Goal: Task Accomplishment & Management: Use online tool/utility

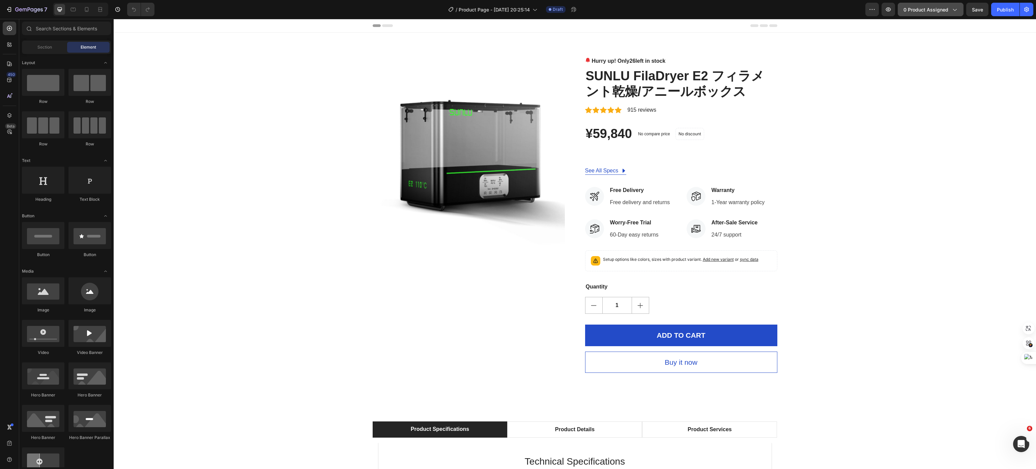
click at [920, 11] on span "0 product assigned" at bounding box center [925, 9] width 45 height 7
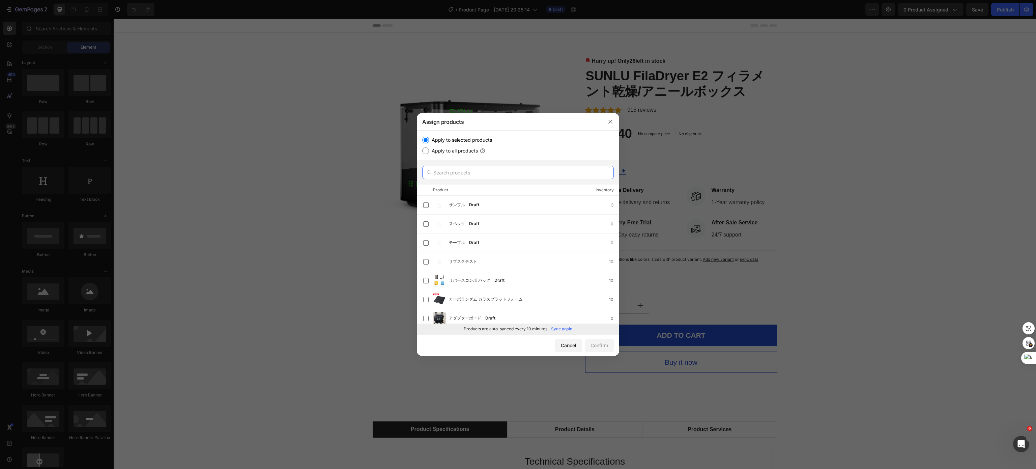
click at [506, 178] on input "text" at bounding box center [517, 172] width 191 height 13
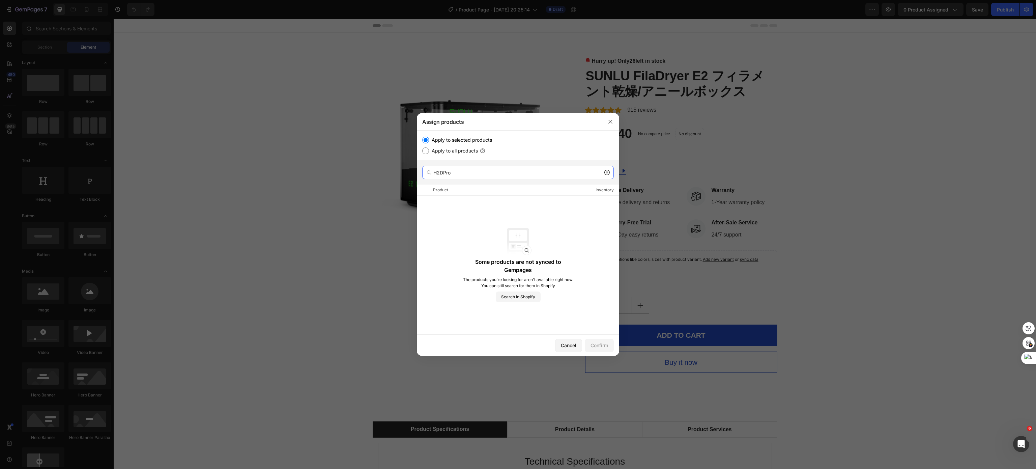
click at [443, 173] on input "H2DPro" at bounding box center [517, 172] width 191 height 13
type input "H2D Pro"
click at [467, 154] on label "Apply to all products" at bounding box center [453, 151] width 49 height 8
click at [429, 154] on input "Apply to all products" at bounding box center [425, 150] width 7 height 7
radio input "true"
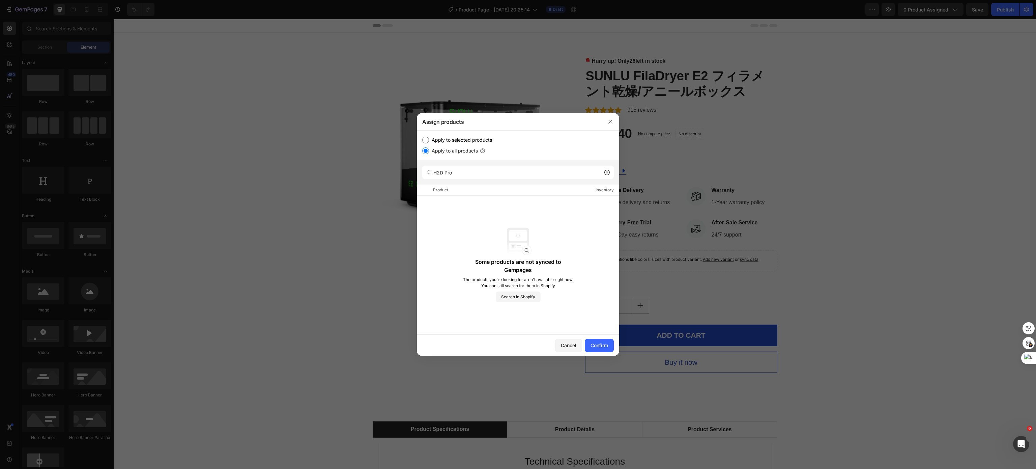
click at [476, 144] on label "Apply to selected products" at bounding box center [460, 140] width 63 height 8
click at [429, 143] on input "Apply to selected products" at bounding box center [425, 140] width 7 height 7
radio input "true"
click at [553, 174] on input "H2D Pro" at bounding box center [517, 172] width 191 height 13
click at [477, 179] on div "H2D Pro" at bounding box center [518, 172] width 202 height 24
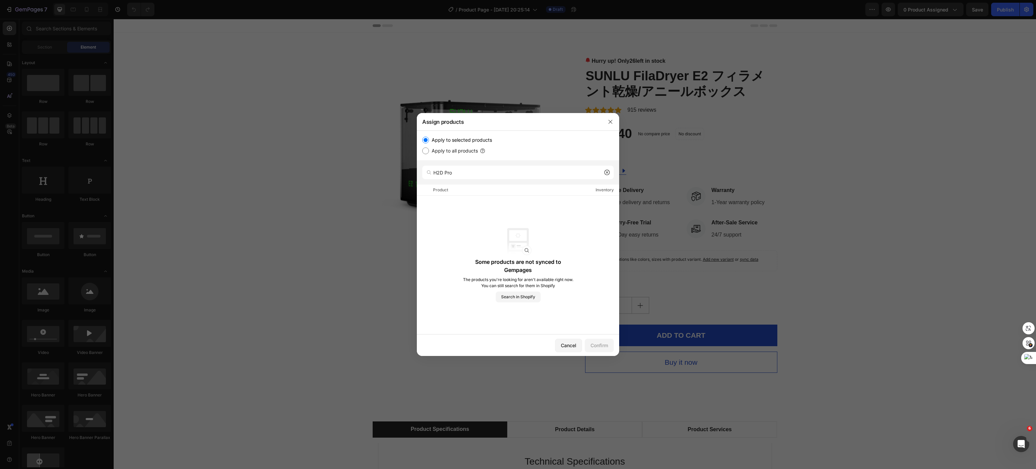
click at [451, 153] on label "Apply to all products" at bounding box center [453, 151] width 49 height 8
click at [429, 153] on input "Apply to all products" at bounding box center [425, 150] width 7 height 7
radio input "true"
click at [458, 141] on label "Apply to selected products" at bounding box center [460, 140] width 63 height 8
click at [429, 141] on input "Apply to selected products" at bounding box center [425, 140] width 7 height 7
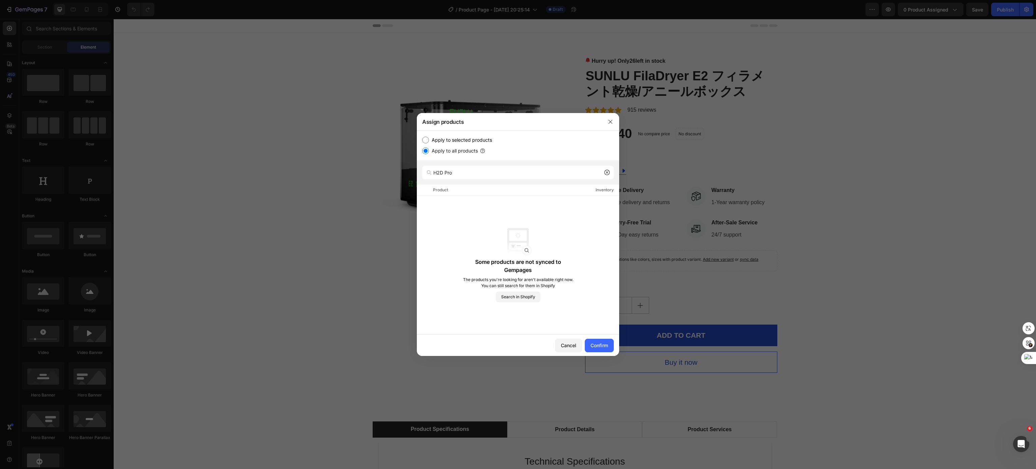
radio input "true"
click at [608, 172] on icon at bounding box center [606, 172] width 5 height 5
click at [573, 175] on input "text" at bounding box center [517, 172] width 191 height 13
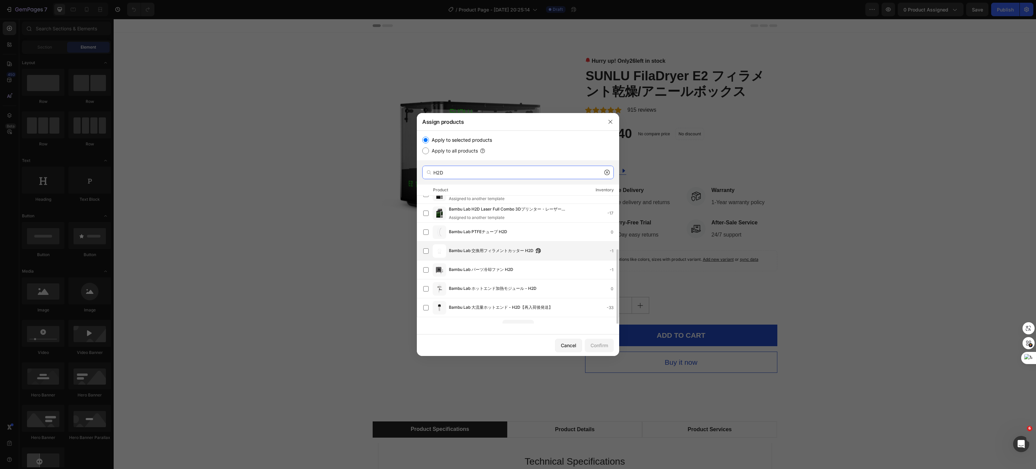
scroll to position [74, 0]
click at [520, 315] on div "Load more" at bounding box center [518, 318] width 24 height 7
click at [530, 316] on div "Load more" at bounding box center [518, 318] width 24 height 7
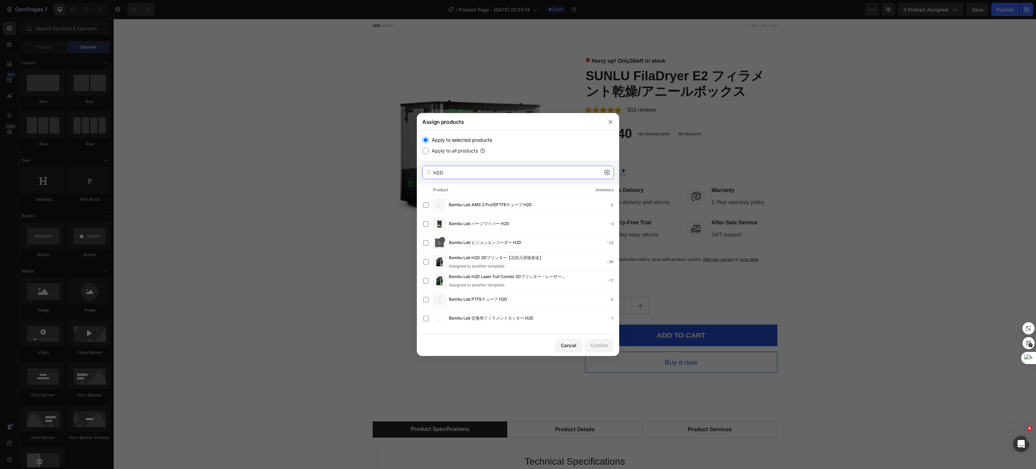
click at [481, 176] on input "H2D" at bounding box center [517, 172] width 191 height 13
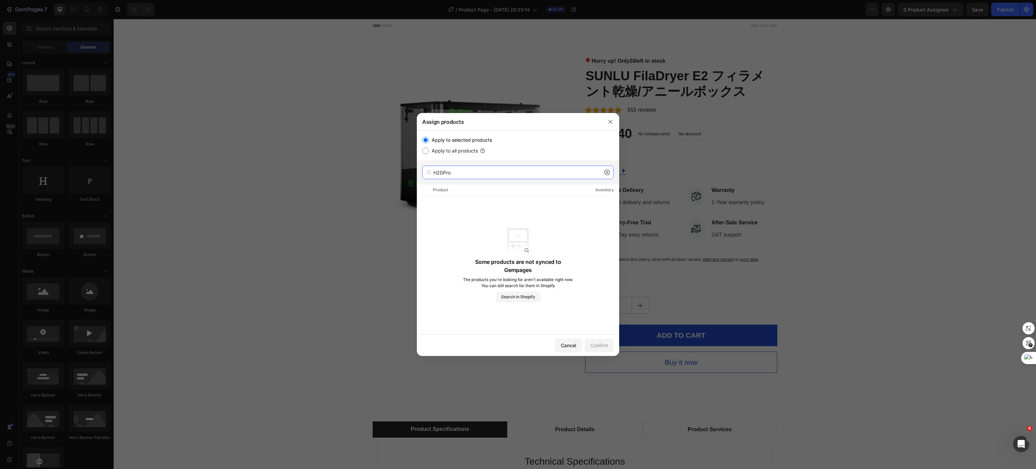
click at [444, 175] on input "H2DPro" at bounding box center [517, 172] width 191 height 13
type input "H2DPro"
click at [463, 156] on div "Apply to selected products Apply to all products" at bounding box center [518, 145] width 202 height 30
click at [466, 151] on label "Apply to all products" at bounding box center [453, 151] width 49 height 8
click at [429, 151] on input "Apply to all products" at bounding box center [425, 150] width 7 height 7
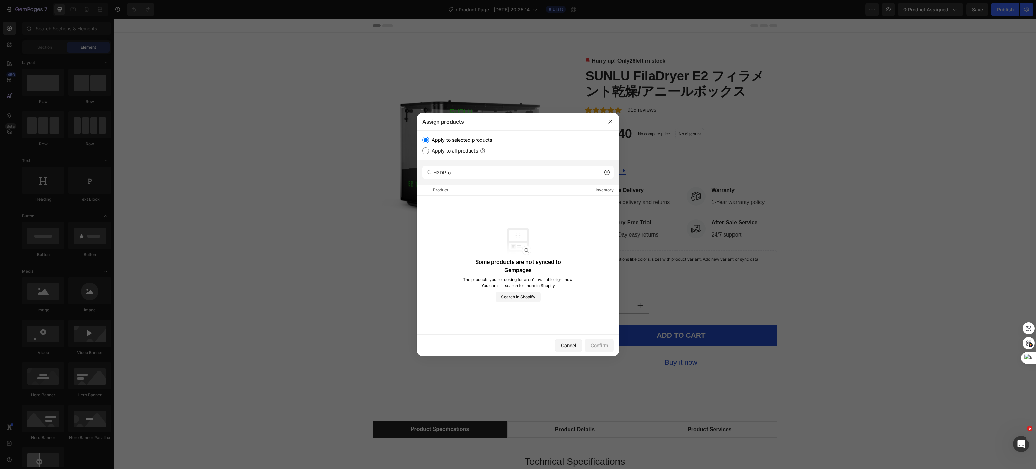
radio input "true"
click at [473, 168] on input "H2DPro" at bounding box center [517, 172] width 191 height 13
click at [608, 170] on icon at bounding box center [606, 172] width 5 height 5
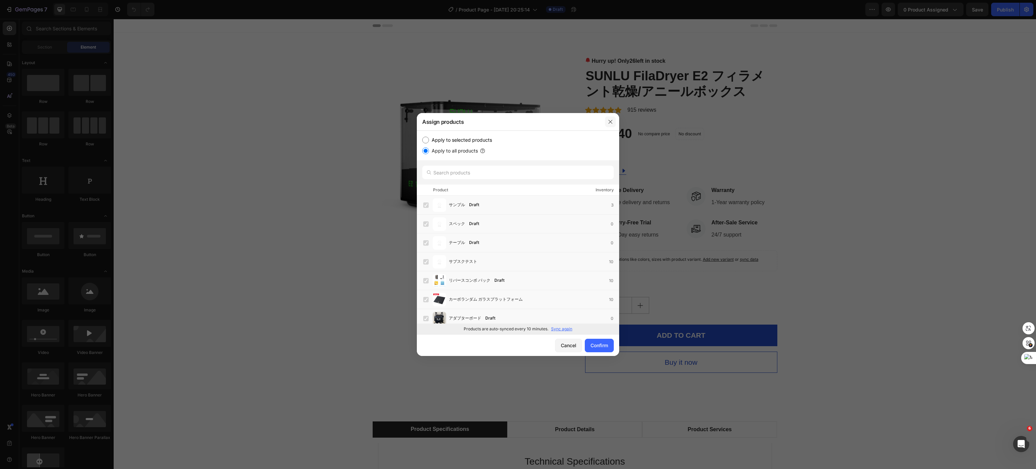
click at [609, 117] on button "button" at bounding box center [610, 121] width 11 height 11
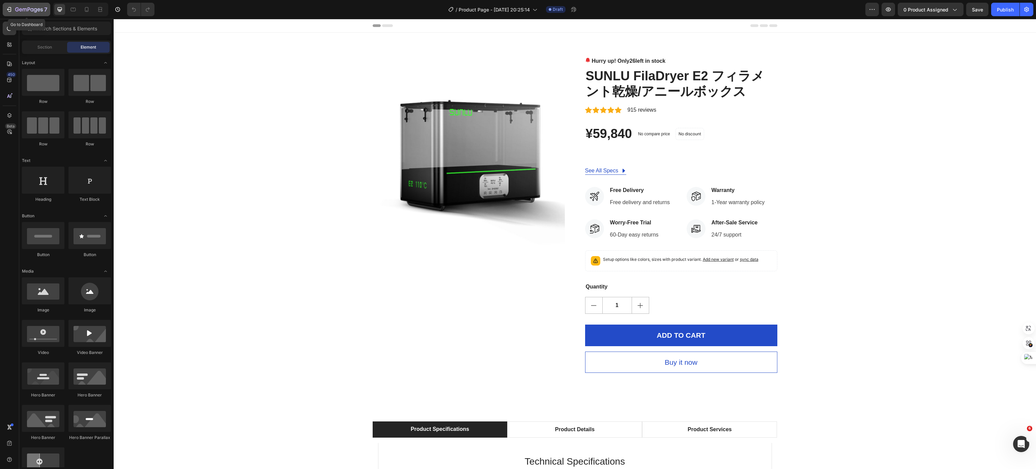
click at [36, 7] on icon "button" at bounding box center [29, 10] width 28 height 6
click at [912, 6] on span "0 product assigned" at bounding box center [925, 9] width 45 height 7
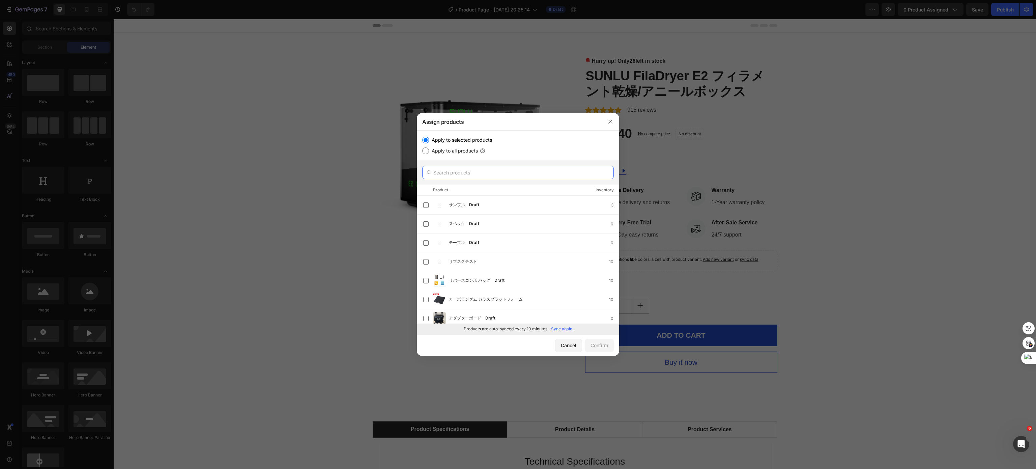
click at [509, 167] on input "text" at bounding box center [517, 172] width 191 height 13
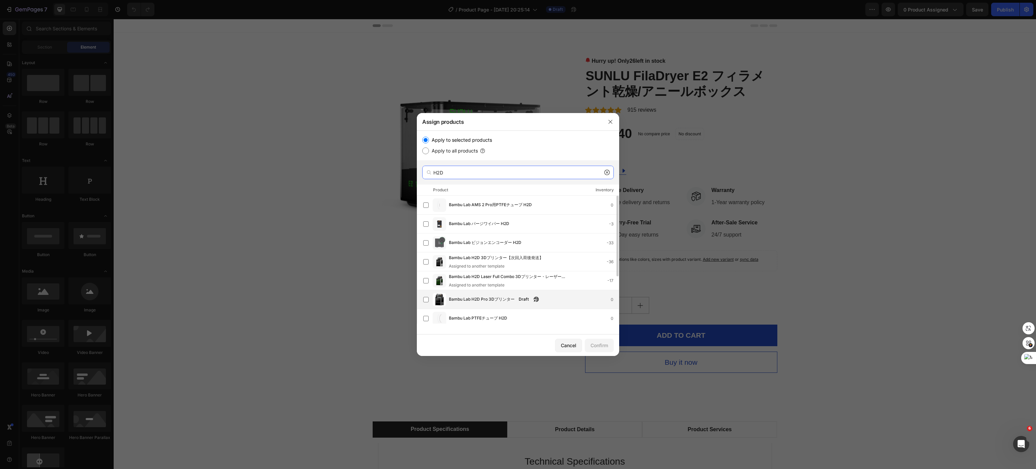
type input "H2D"
click at [520, 296] on div "Draft" at bounding box center [524, 299] width 16 height 7
click at [597, 340] on button "Confirm" at bounding box center [599, 344] width 29 height 13
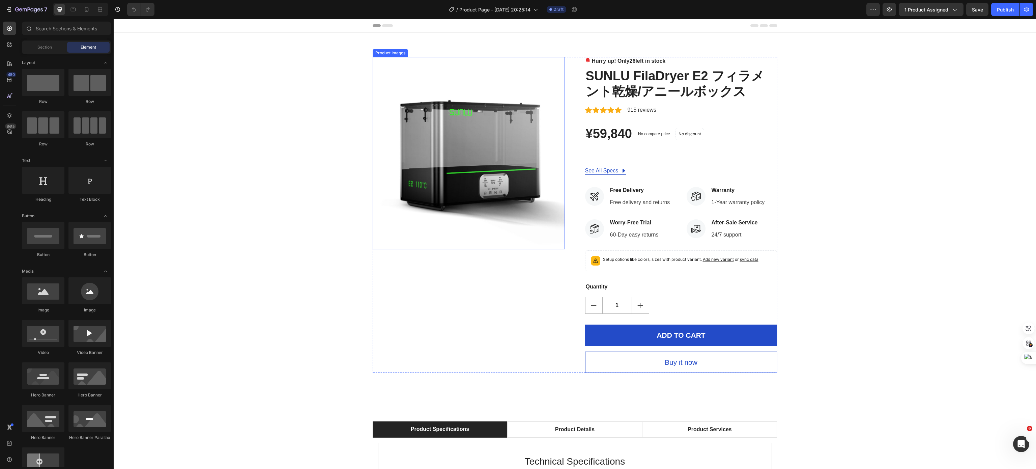
click at [541, 104] on img at bounding box center [468, 153] width 192 height 192
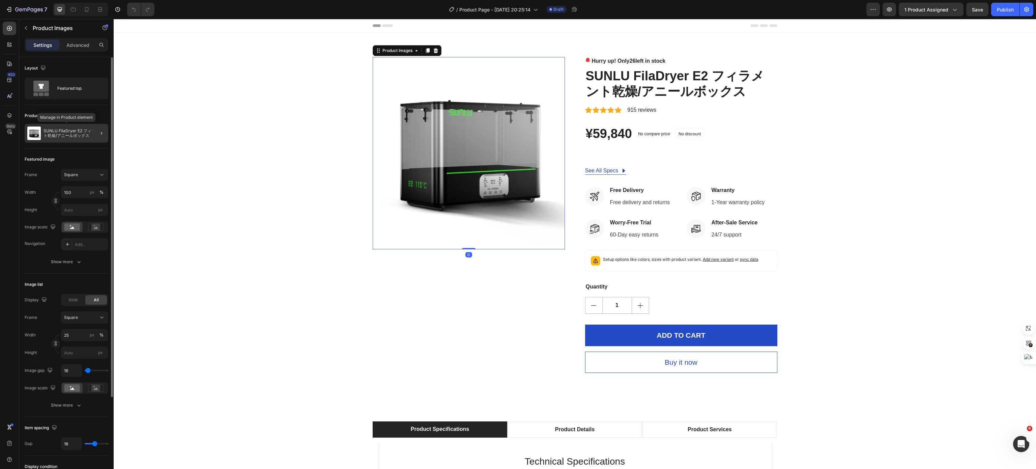
click at [72, 133] on p "SUNLU FilaDryer E2 フィラメント乾燥/アニールボックス" at bounding box center [74, 132] width 62 height 9
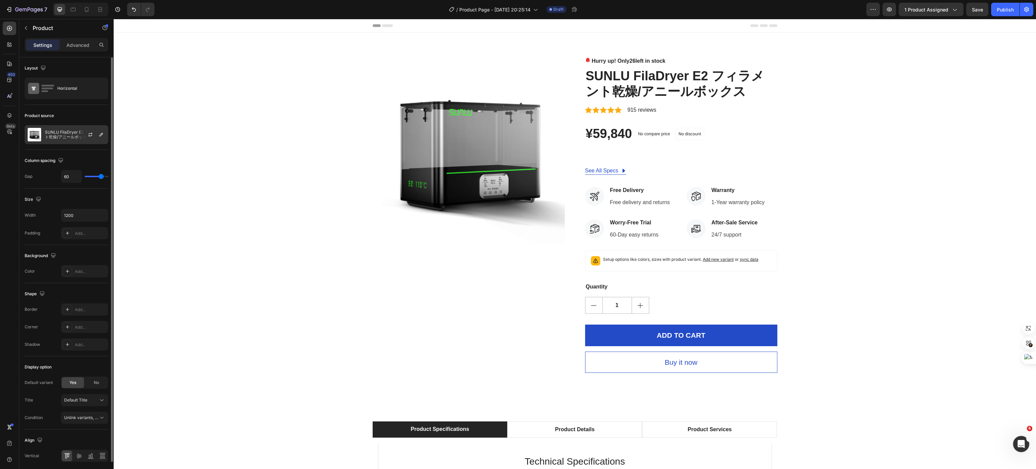
click at [70, 142] on div "SUNLU FilaDryer E2 フィラメント乾燥/アニールボックス" at bounding box center [67, 134] width 84 height 19
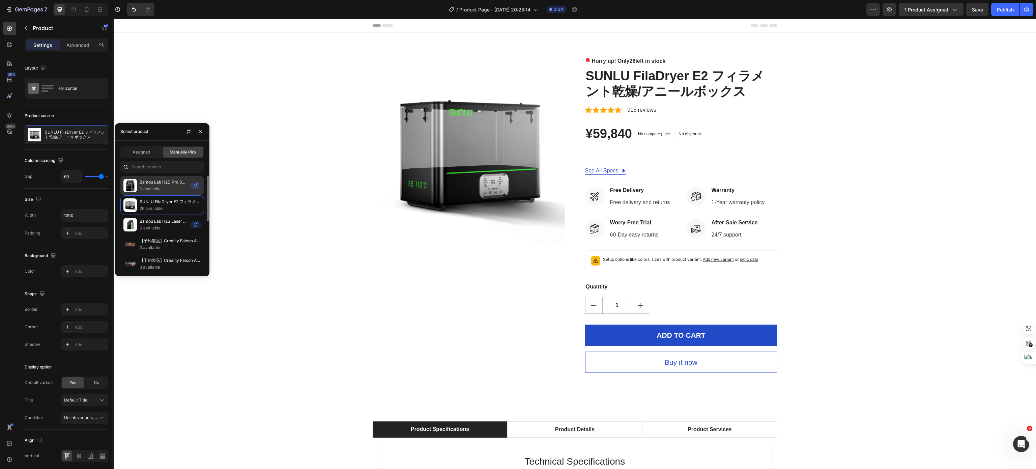
click at [179, 181] on p "Bambu Lab H2D Pro 3Dプリンター" at bounding box center [164, 182] width 48 height 7
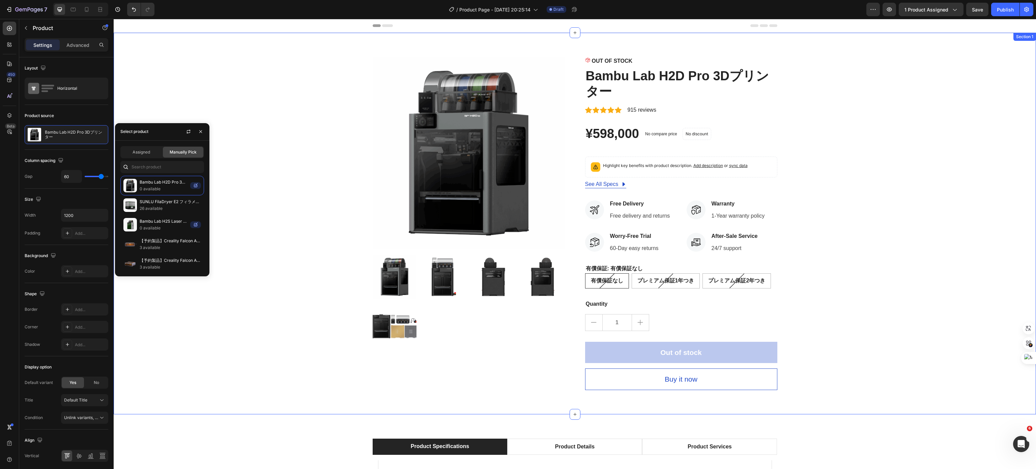
click at [854, 221] on div "Product Images OUT OF STOCK Stock Counter Bambu Lab H2D Pro 3Dプリンター Product Tit…" at bounding box center [575, 223] width 912 height 333
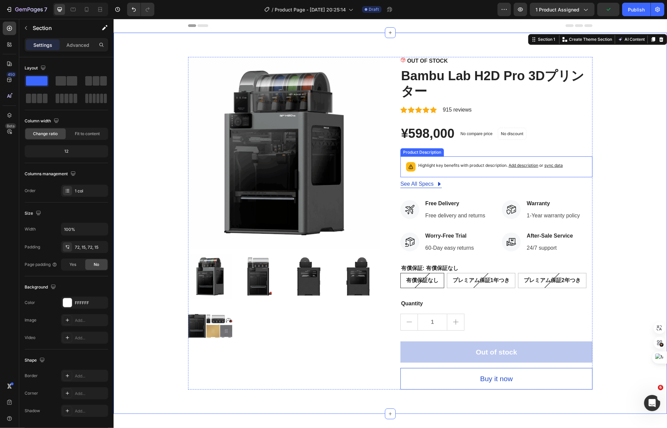
click at [467, 167] on p "Highlight key benefits with product description. Add description or sync data" at bounding box center [490, 165] width 145 height 7
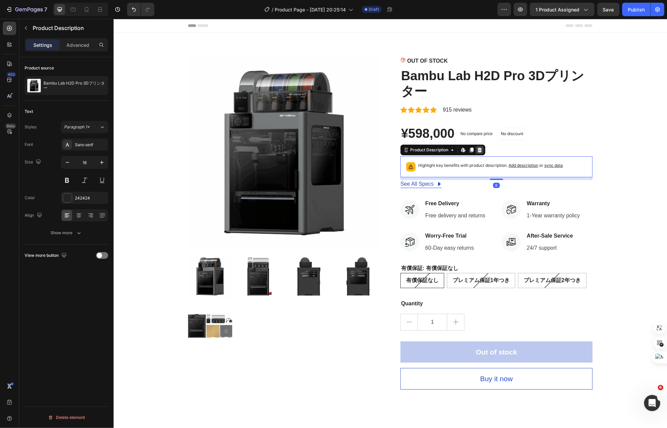
click at [477, 149] on icon at bounding box center [479, 150] width 4 height 5
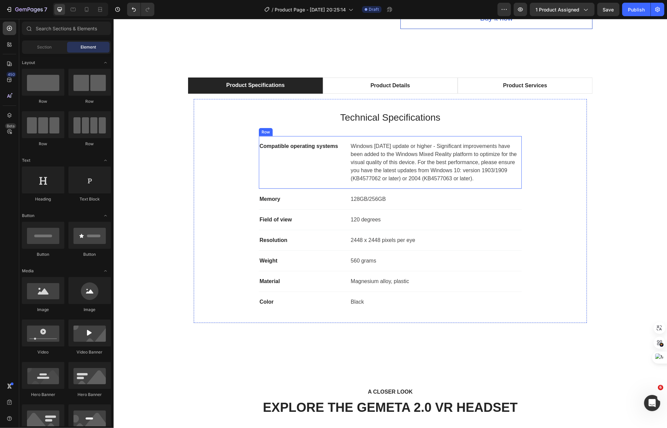
scroll to position [202, 0]
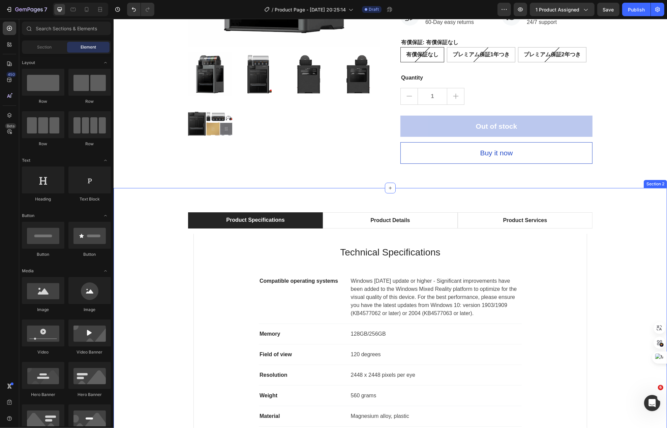
click at [363, 202] on div "Product Specifications Product Details Product Services Technical Specification…" at bounding box center [390, 338] width 554 height 300
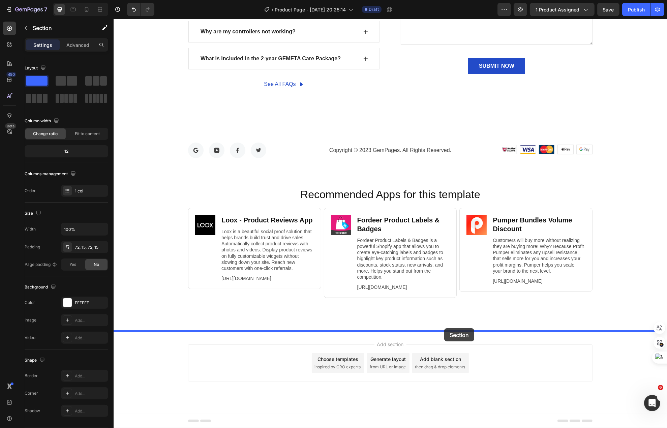
drag, startPoint x: 523, startPoint y: 184, endPoint x: 444, endPoint y: 328, distance: 164.6
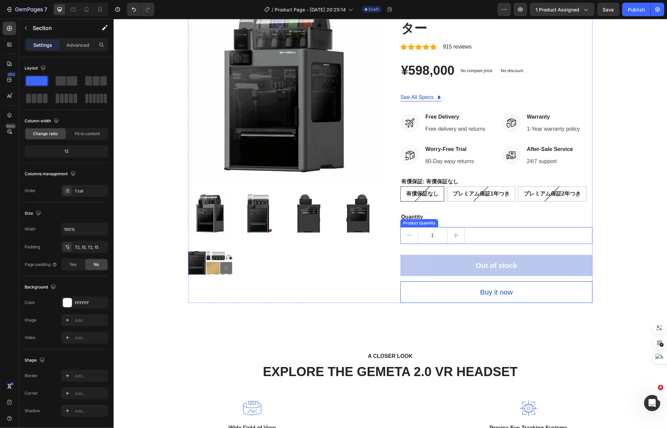
scroll to position [135, 0]
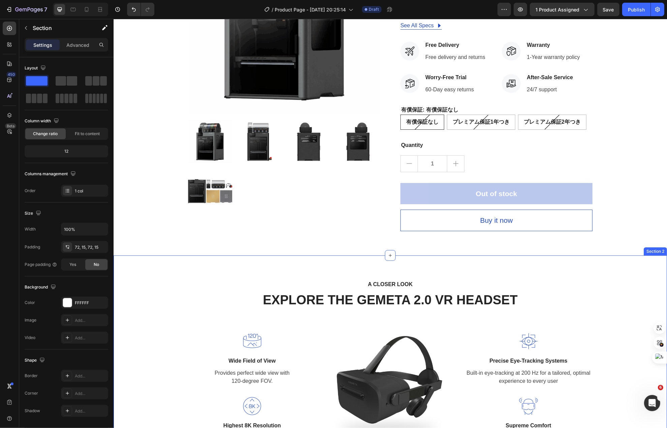
click at [554, 281] on div "A CLOSER LOOK Text block EXPLORE THE GEMETA 2.0 VR HEADSET Heading Row Image Wi…" at bounding box center [389, 368] width 543 height 176
click at [659, 248] on icon at bounding box center [661, 249] width 4 height 5
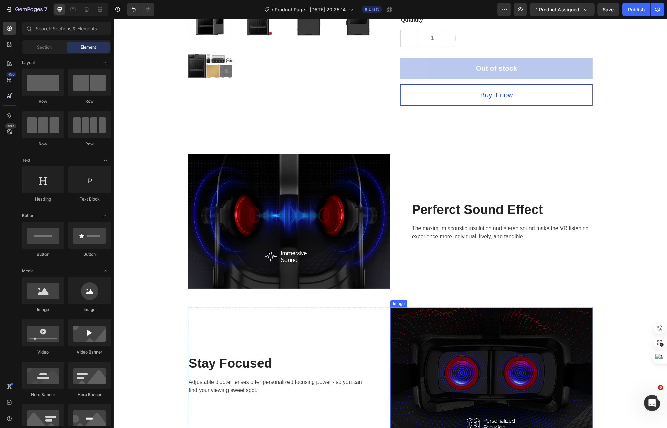
scroll to position [202, 0]
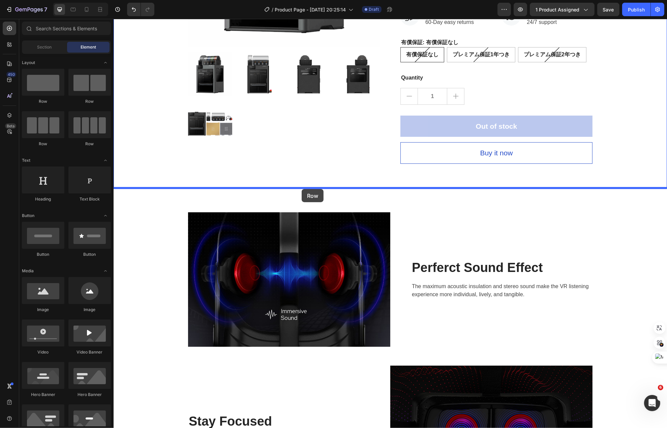
drag, startPoint x: 166, startPoint y: 109, endPoint x: 301, endPoint y: 188, distance: 157.3
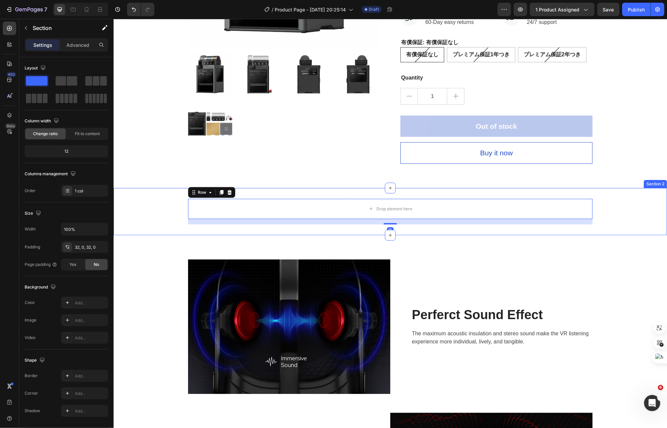
click at [155, 202] on div "Drop element here Row 16" at bounding box center [390, 212] width 554 height 26
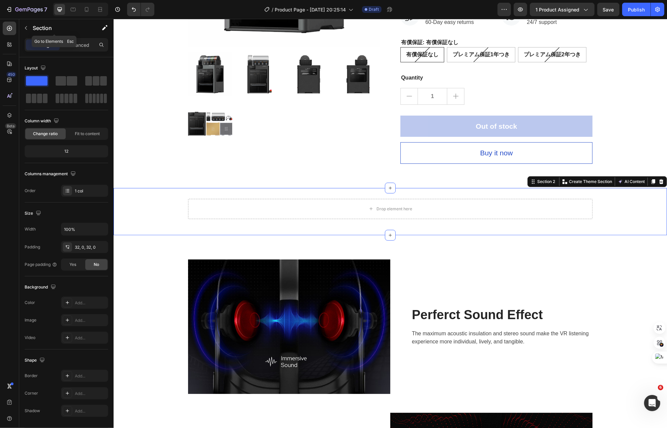
drag, startPoint x: 26, startPoint y: 27, endPoint x: 28, endPoint y: 32, distance: 5.3
click at [26, 27] on icon "button" at bounding box center [25, 27] width 5 height 5
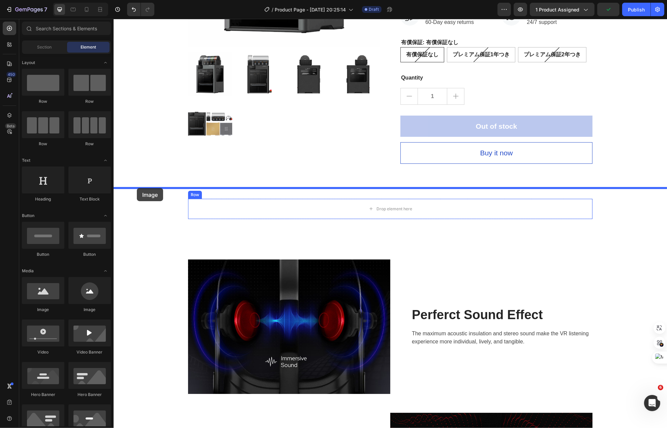
drag, startPoint x: 201, startPoint y: 278, endPoint x: 137, endPoint y: 189, distance: 109.8
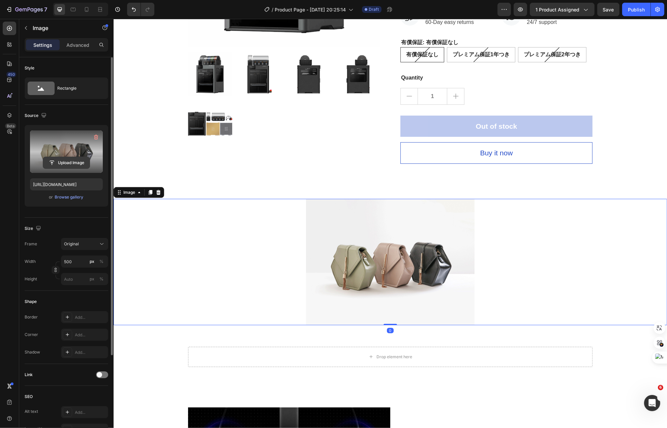
click at [75, 167] on input "file" at bounding box center [66, 162] width 47 height 11
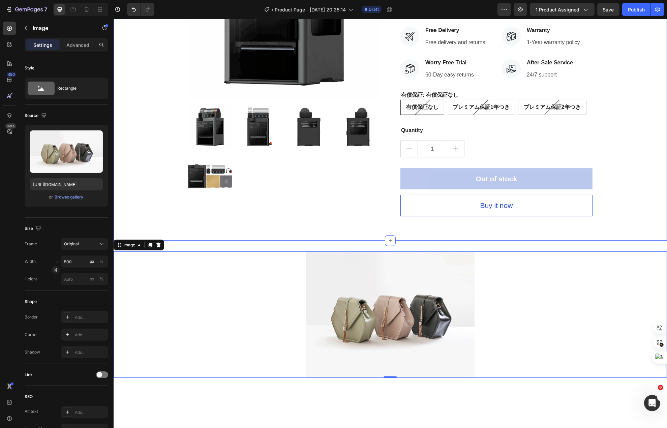
scroll to position [337, 0]
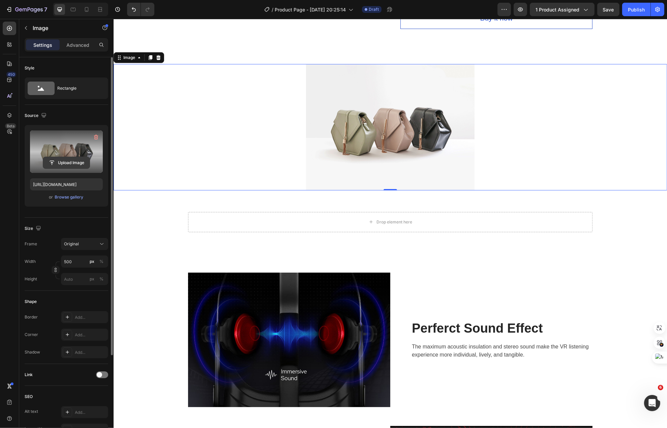
click at [52, 162] on input "file" at bounding box center [66, 162] width 47 height 11
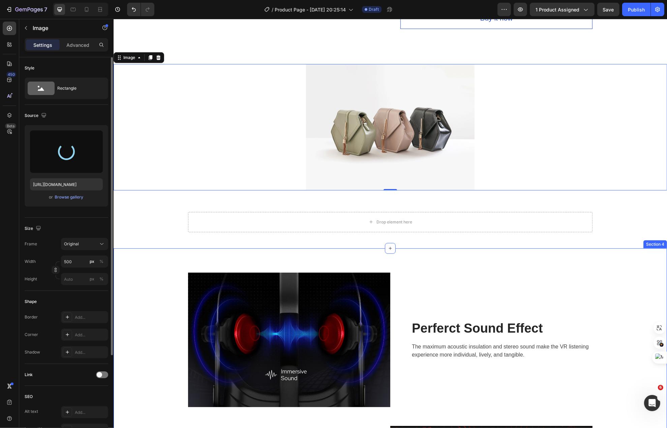
type input "https://cdn.shopify.com/s/files/1/0612/0062/9988/files/gempages_529841901684130…"
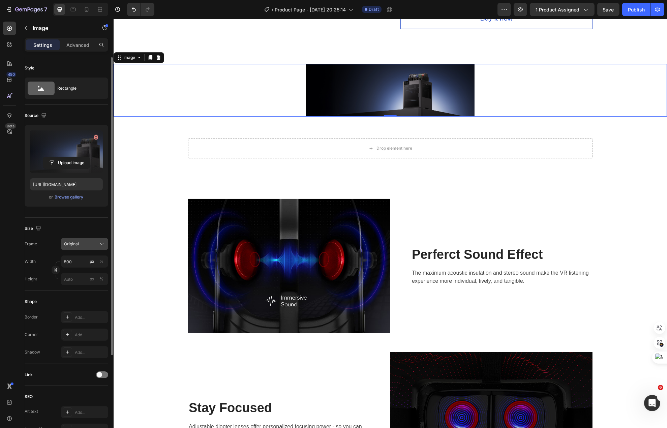
click at [69, 239] on button "Original" at bounding box center [84, 244] width 47 height 12
click at [90, 264] on div "Square" at bounding box center [83, 260] width 39 height 7
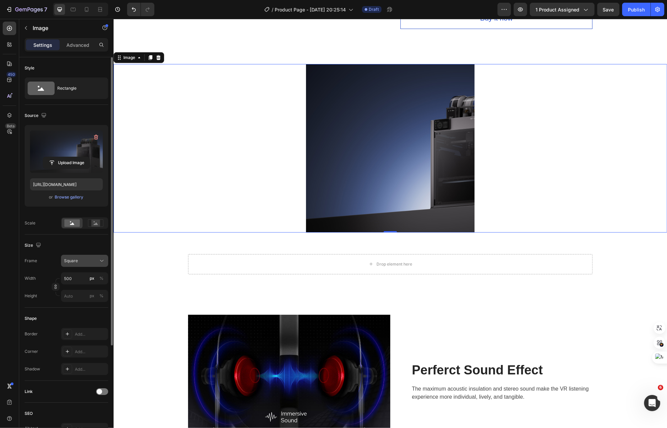
click at [90, 259] on div "Square" at bounding box center [80, 261] width 33 height 6
click at [89, 291] on div "Vertical" at bounding box center [83, 290] width 39 height 7
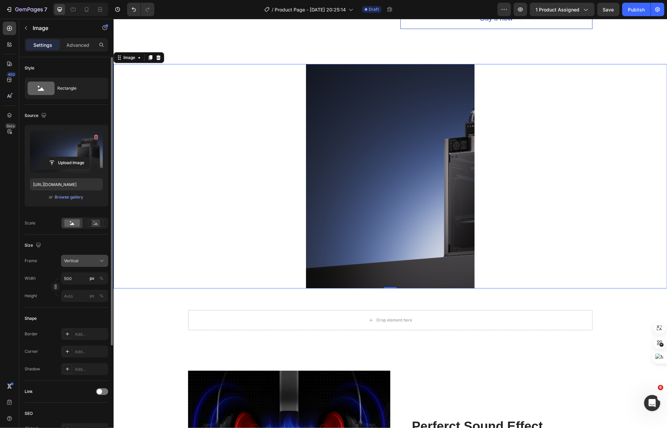
click at [92, 264] on div "Vertical" at bounding box center [80, 261] width 33 height 6
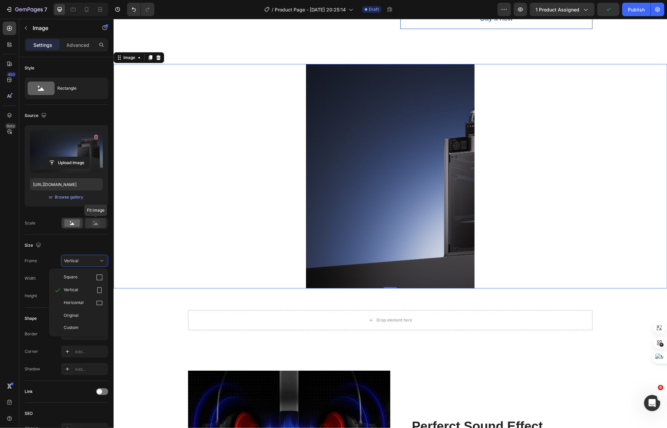
click at [97, 222] on rect at bounding box center [95, 223] width 9 height 7
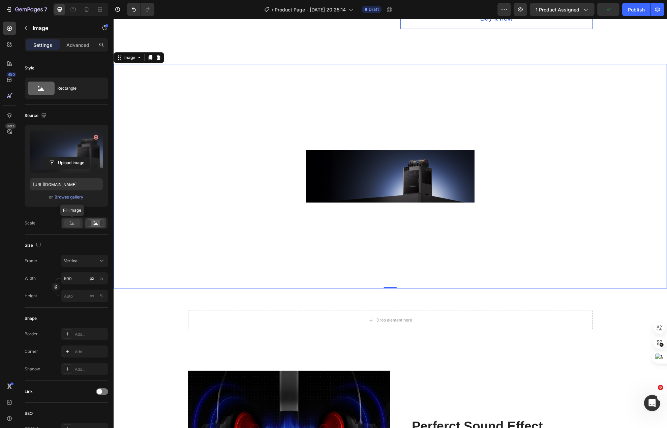
click at [74, 224] on rect at bounding box center [72, 222] width 16 height 7
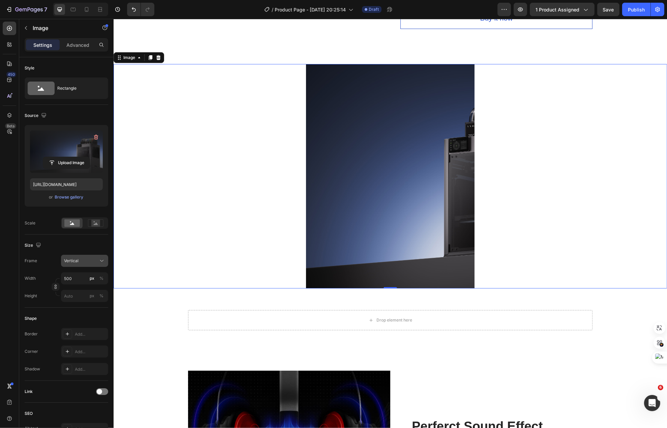
click at [88, 264] on div "Vertical" at bounding box center [80, 261] width 33 height 6
click at [86, 313] on div "Original" at bounding box center [83, 315] width 39 height 6
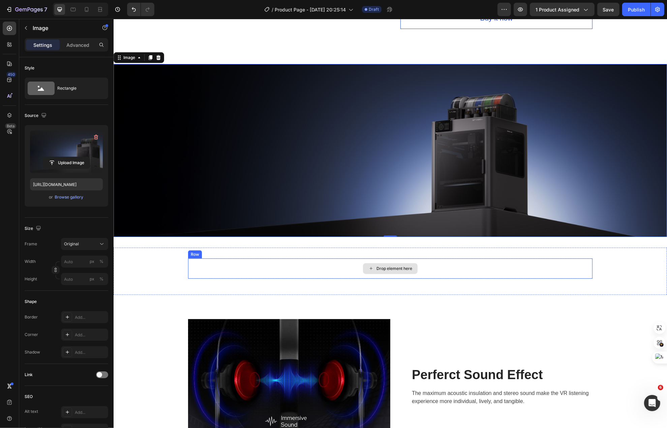
click at [202, 273] on div "Drop element here" at bounding box center [390, 269] width 405 height 20
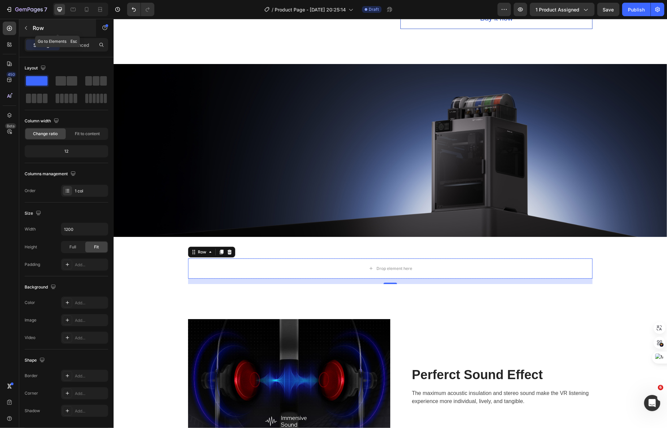
click at [34, 30] on p "Row" at bounding box center [61, 28] width 57 height 8
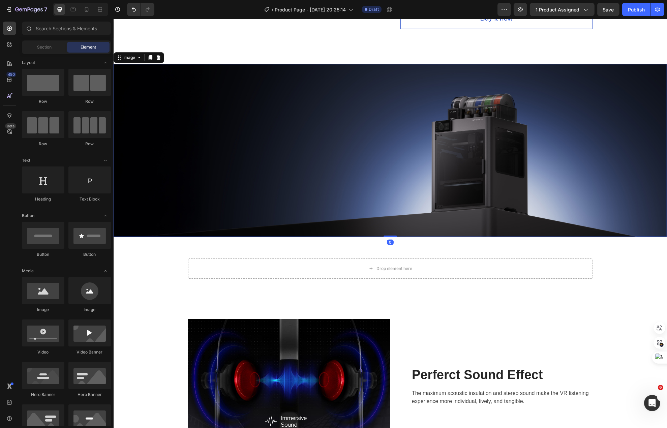
click at [145, 107] on img at bounding box center [390, 150] width 554 height 173
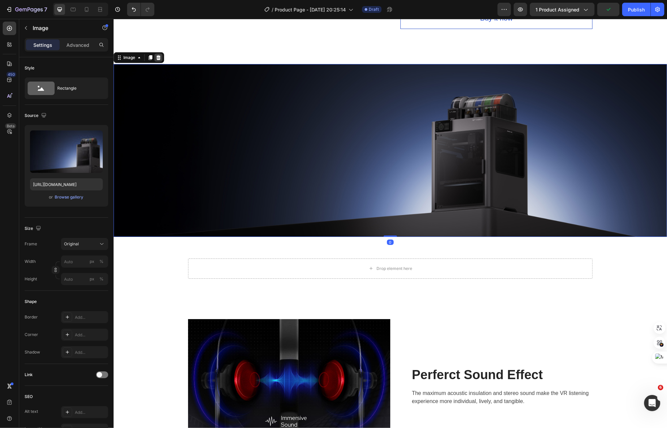
click at [161, 60] on icon at bounding box center [157, 57] width 5 height 5
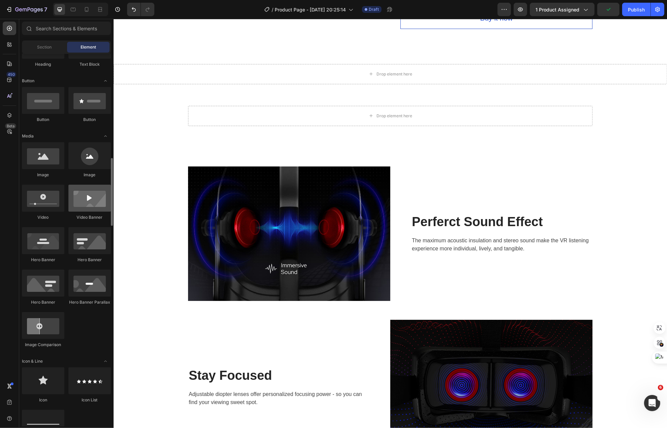
scroll to position [202, 0]
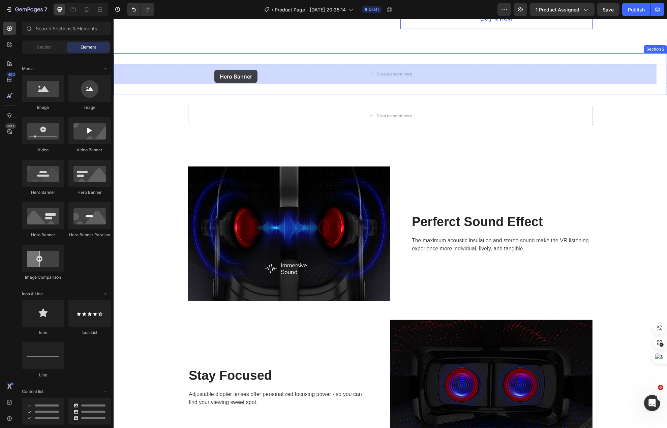
drag, startPoint x: 200, startPoint y: 204, endPoint x: 214, endPoint y: 70, distance: 134.6
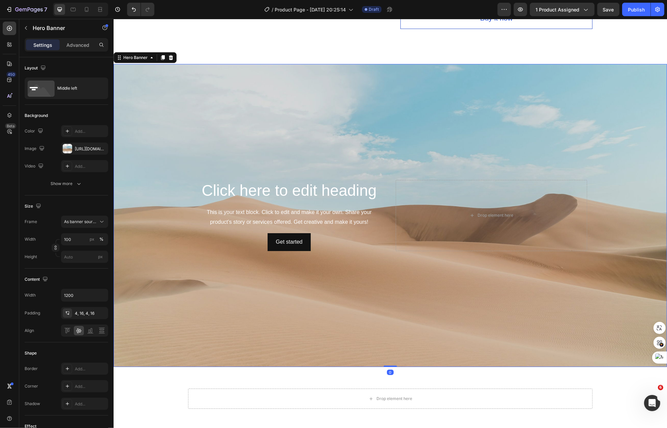
click at [363, 139] on div "Background Image" at bounding box center [390, 215] width 554 height 303
click at [78, 152] on div "https://cdn.shopify.com/s/files/1/2005/9307/files/background_settings.jpg" at bounding box center [85, 149] width 20 height 6
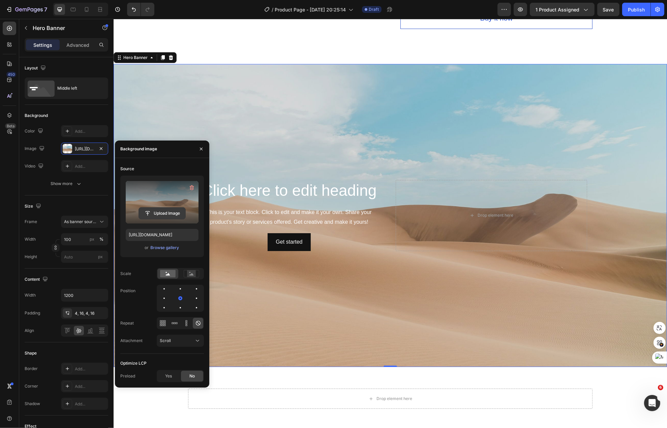
click at [159, 208] on input "file" at bounding box center [162, 213] width 47 height 11
type input "https://cdn.shopify.com/s/files/1/0612/0062/9988/files/gempages_529841901684130…"
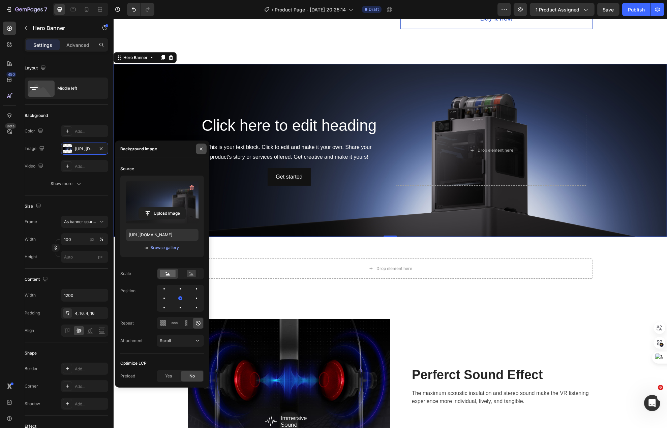
click at [205, 151] on button "button" at bounding box center [201, 149] width 11 height 11
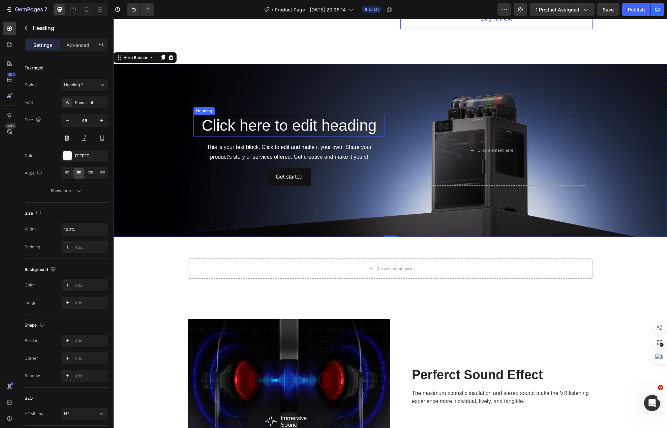
click at [251, 121] on h2 "Click here to edit heading" at bounding box center [288, 126] width 191 height 22
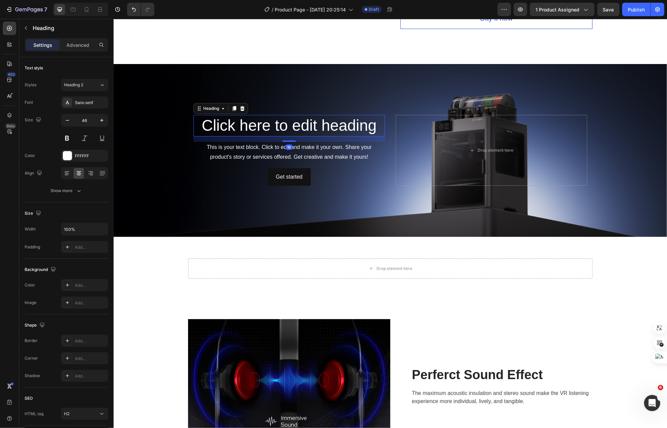
click at [251, 121] on h2 "Click here to edit heading" at bounding box center [288, 126] width 191 height 22
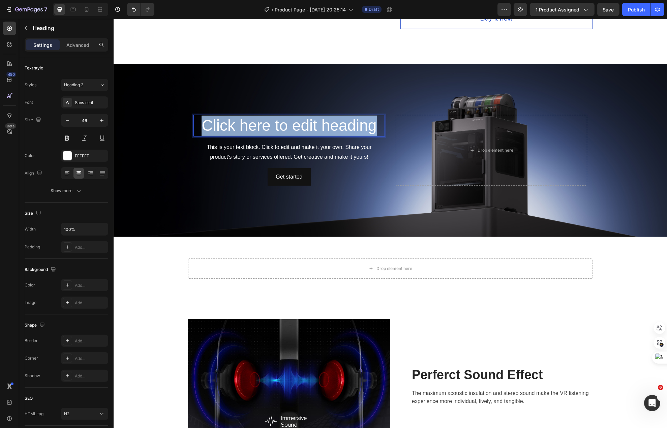
click at [251, 121] on p "Click here to edit heading" at bounding box center [289, 126] width 190 height 20
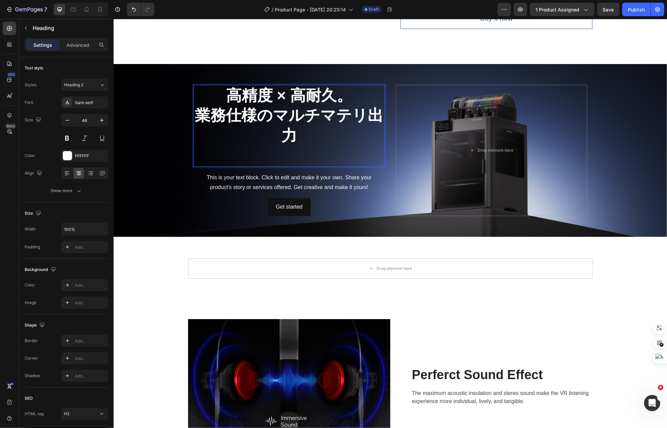
scroll to position [347, 0]
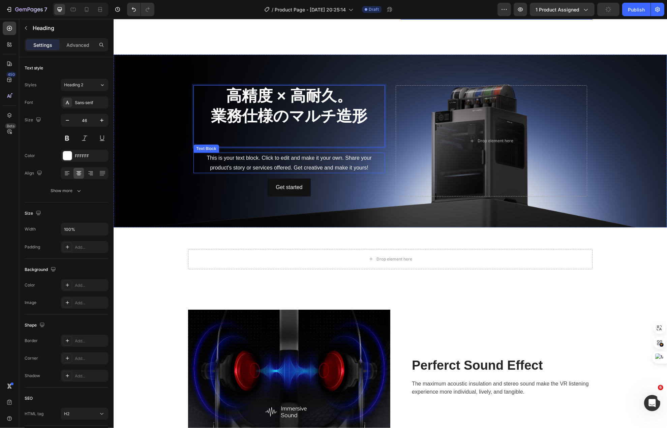
click at [289, 155] on div "This is your text block. Click to edit and make it your own. Share your product…" at bounding box center [288, 163] width 191 height 21
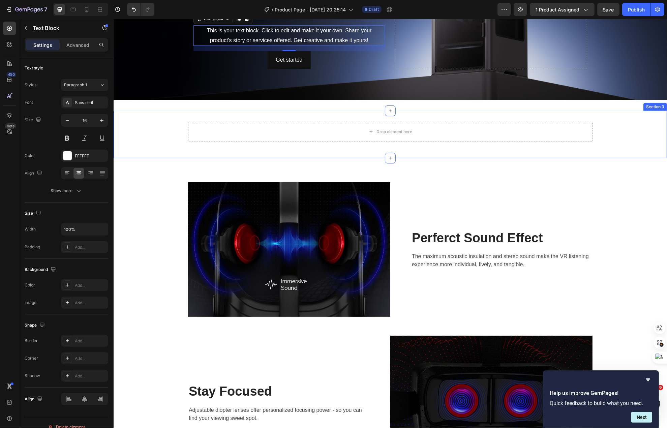
scroll to position [481, 0]
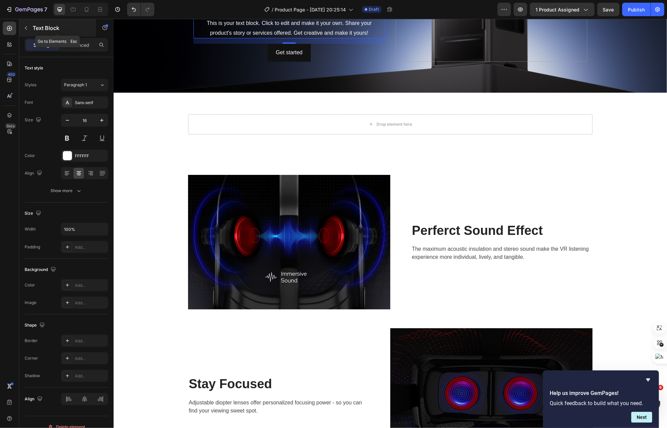
click at [30, 32] on button "button" at bounding box center [26, 28] width 11 height 11
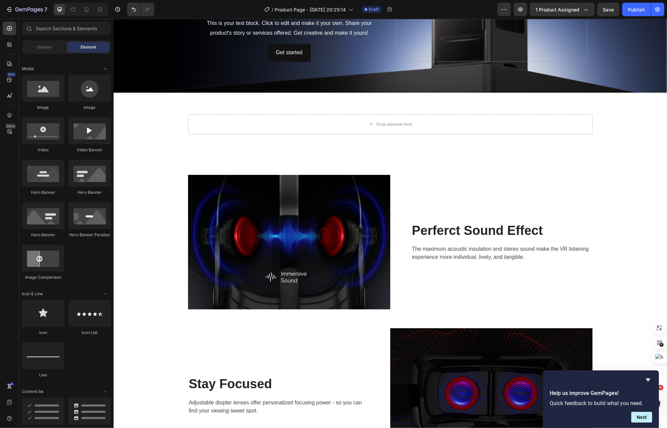
scroll to position [135, 0]
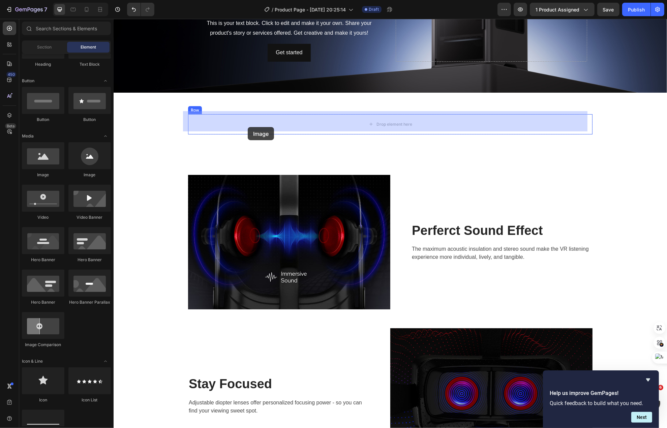
drag, startPoint x: 169, startPoint y: 175, endPoint x: 247, endPoint y: 127, distance: 92.3
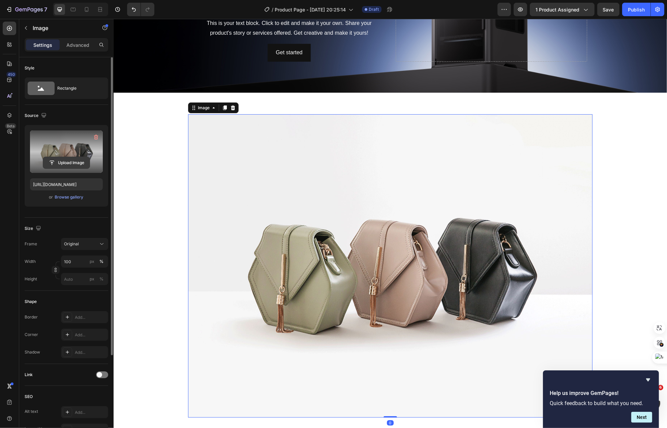
click at [70, 157] on button "Upload Image" at bounding box center [66, 163] width 47 height 12
click at [72, 158] on input "file" at bounding box center [66, 162] width 47 height 11
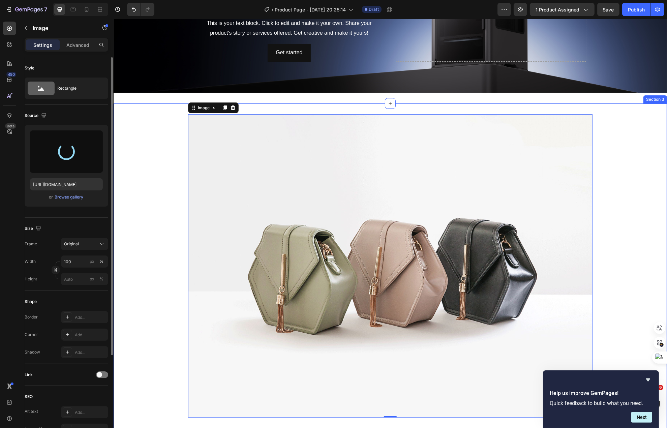
type input "https://cdn.shopify.com/s/files/1/0612/0062/9988/files/gempages_529841901684130…"
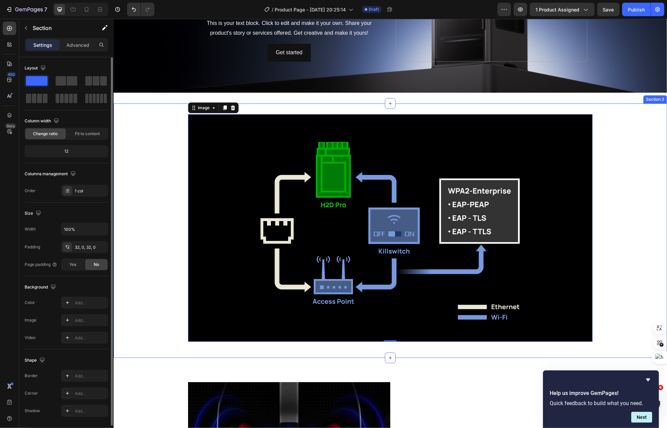
click at [154, 114] on div "Image 0 Row" at bounding box center [390, 230] width 554 height 233
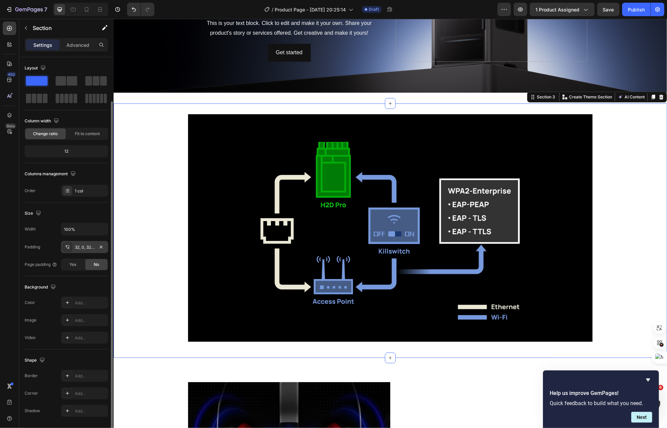
scroll to position [23, 0]
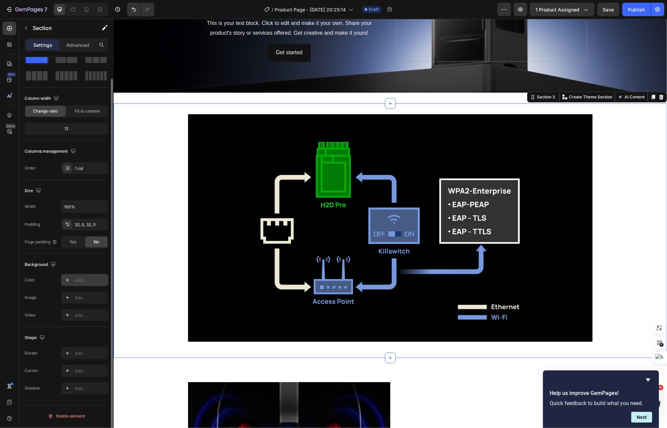
click at [73, 284] on div "Add..." at bounding box center [84, 280] width 47 height 12
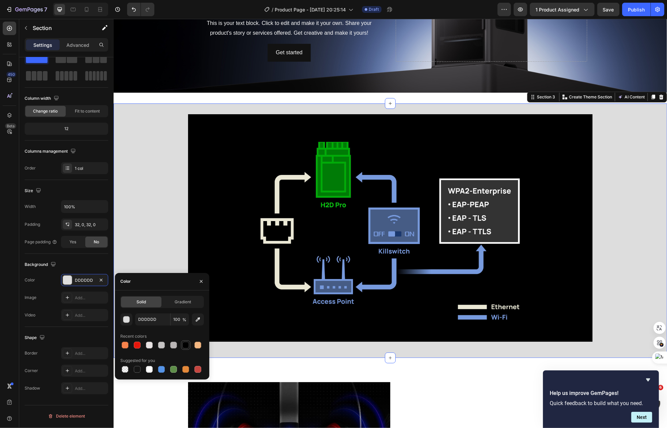
click at [183, 346] on div at bounding box center [185, 345] width 7 height 7
type input "000000"
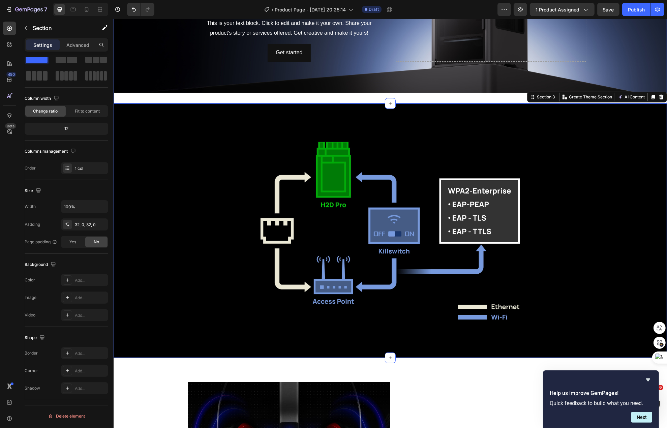
click at [167, 94] on div "⁠⁠⁠⁠⁠⁠⁠ 高精度 × 高耐久。 業務仕様のマルチ造形 Heading This is your text block. Click to edit an…" at bounding box center [390, 6] width 554 height 195
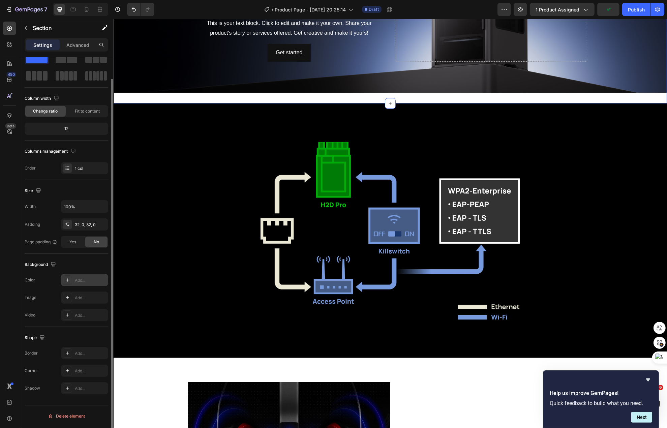
click at [84, 278] on div "Add..." at bounding box center [91, 280] width 32 height 6
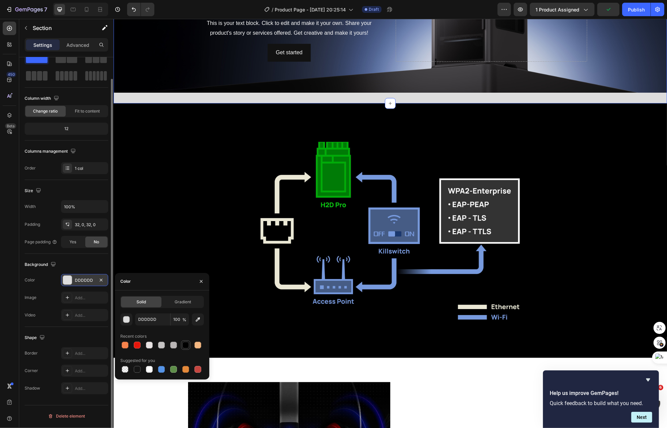
click at [184, 346] on div at bounding box center [185, 345] width 7 height 7
type input "000000"
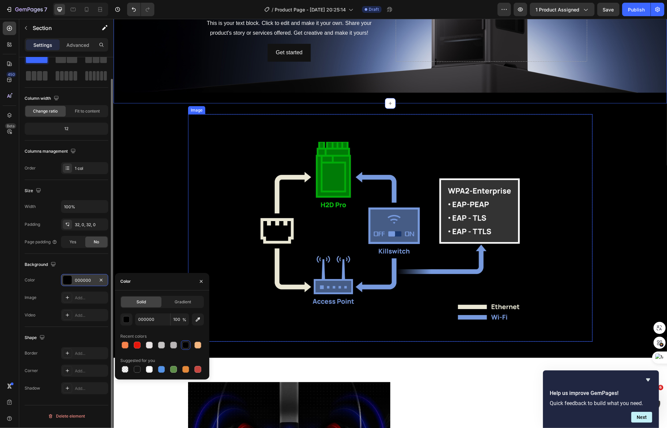
click at [213, 273] on img at bounding box center [390, 228] width 405 height 228
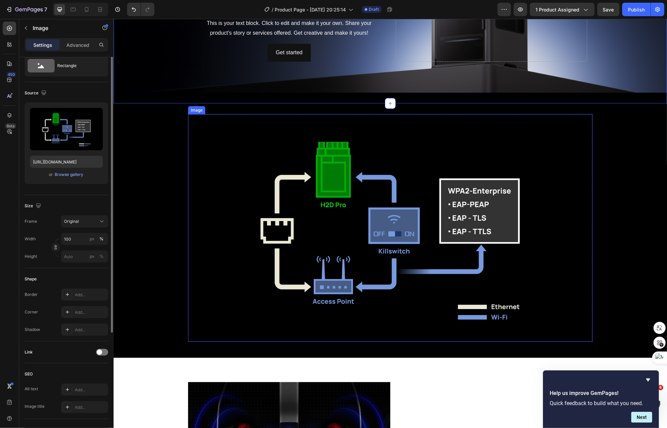
scroll to position [0, 0]
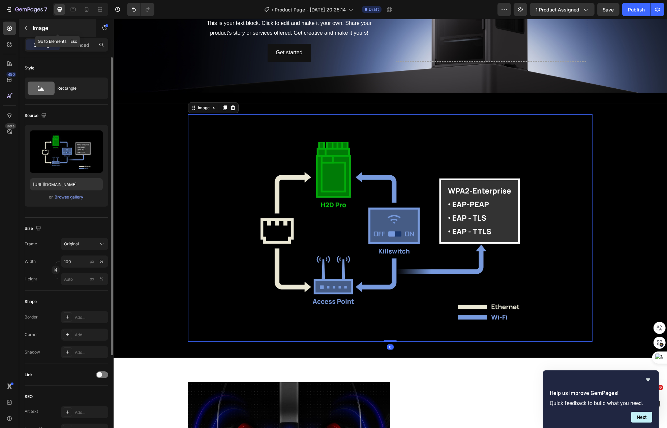
click at [27, 34] on div "Image" at bounding box center [57, 28] width 77 height 18
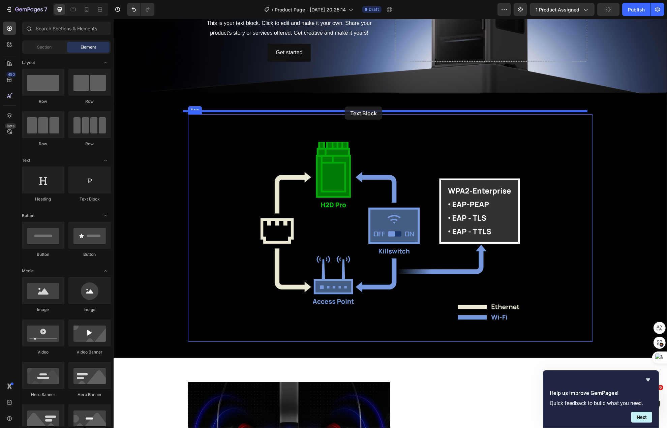
drag, startPoint x: 200, startPoint y: 206, endPoint x: 345, endPoint y: 107, distance: 176.0
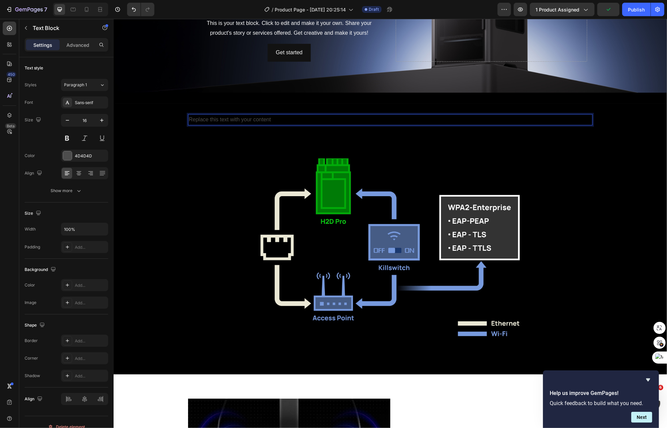
click at [230, 117] on div "Replace this text with your content" at bounding box center [390, 119] width 405 height 11
click at [230, 117] on p "Replace this text with your content" at bounding box center [389, 120] width 403 height 10
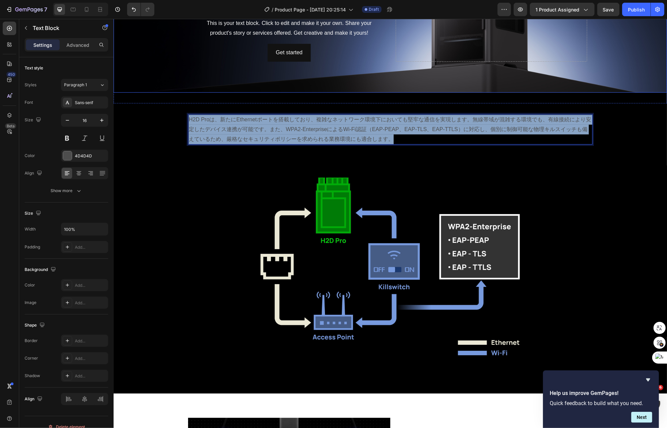
drag, startPoint x: 422, startPoint y: 137, endPoint x: 129, endPoint y: 106, distance: 294.6
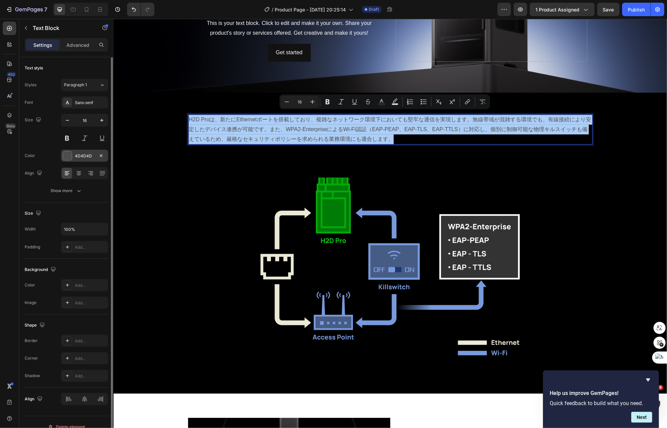
click at [88, 153] on div "4D4D4D" at bounding box center [85, 156] width 20 height 6
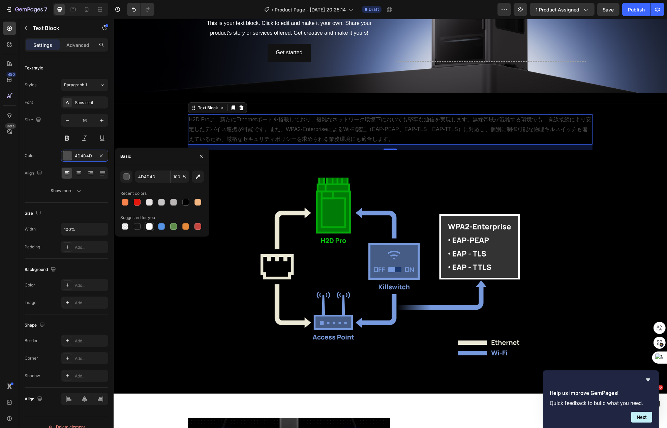
click at [149, 227] on div at bounding box center [149, 226] width 7 height 7
type input "FFFFFF"
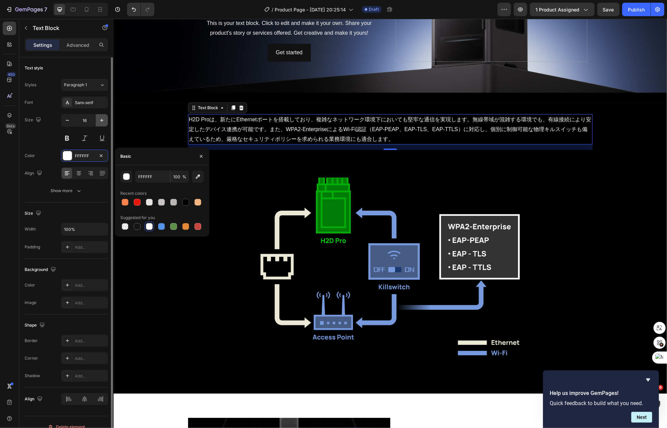
click at [100, 121] on icon "button" at bounding box center [101, 120] width 7 height 7
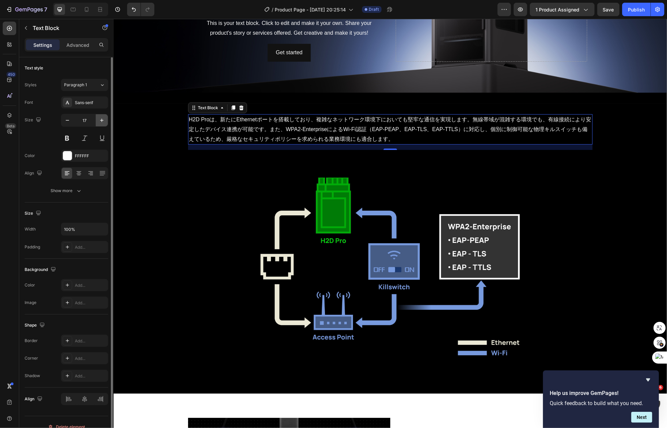
click at [100, 121] on icon "button" at bounding box center [101, 120] width 7 height 7
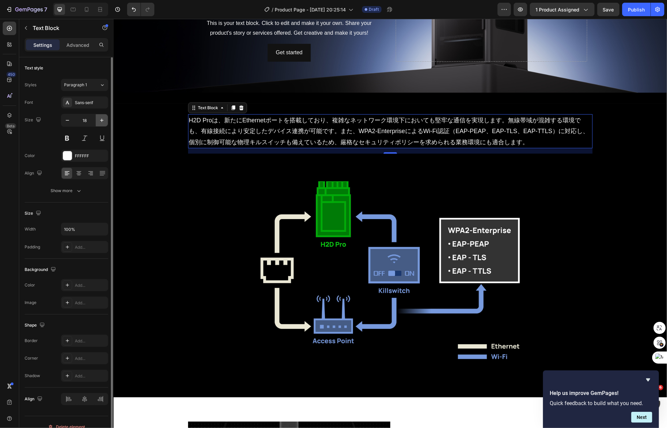
click at [100, 121] on icon "button" at bounding box center [101, 120] width 7 height 7
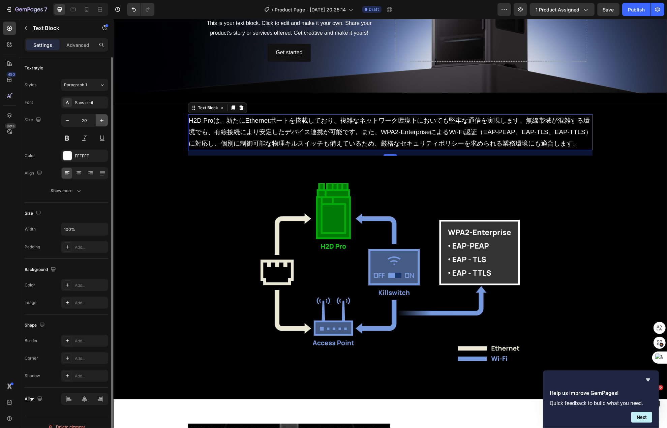
click at [100, 121] on icon "button" at bounding box center [101, 120] width 7 height 7
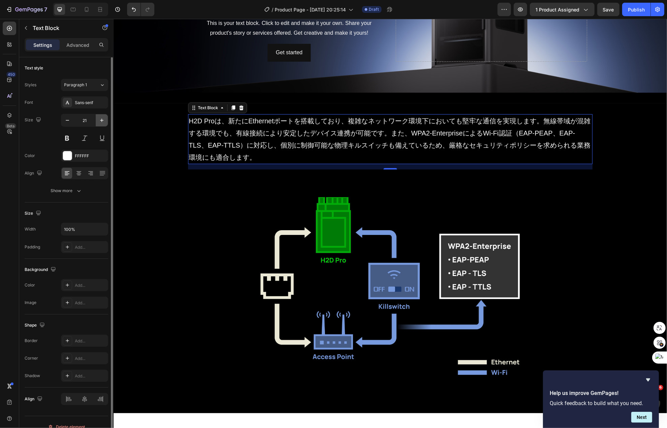
click at [100, 121] on icon "button" at bounding box center [101, 120] width 7 height 7
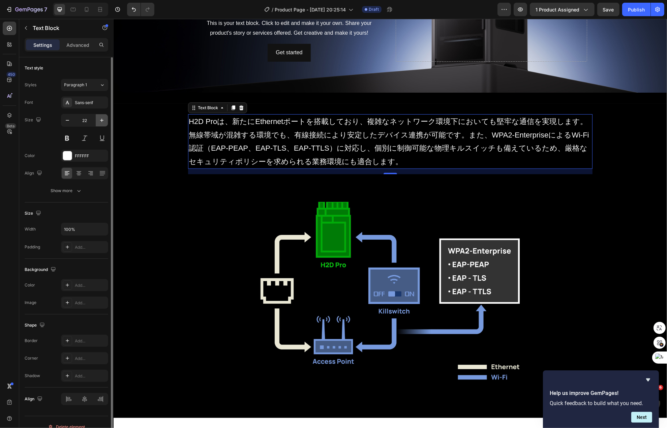
click at [100, 121] on icon "button" at bounding box center [101, 120] width 7 height 7
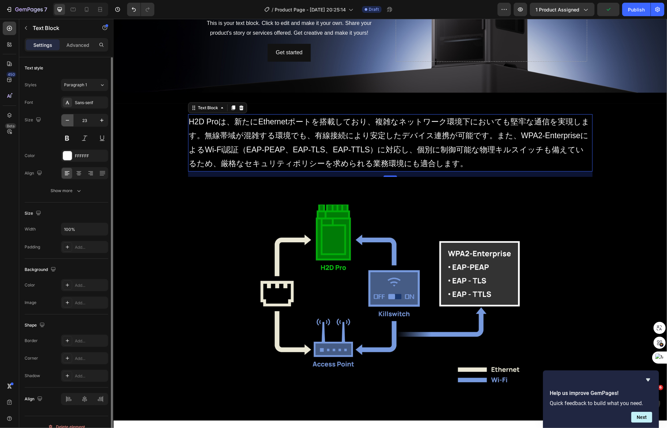
click at [71, 122] on button "button" at bounding box center [67, 120] width 12 height 12
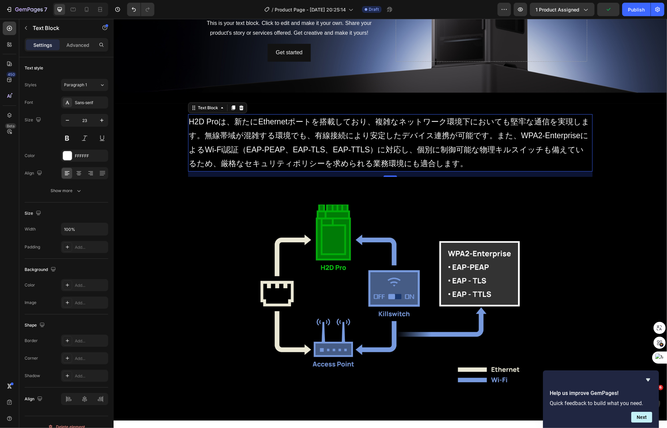
type input "22"
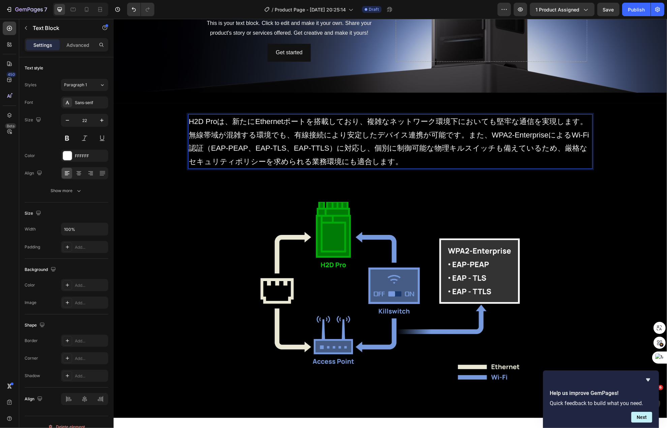
click at [572, 119] on p "H2D Proは、新たにEthernetポートを搭載しており、複雑なネットワーク環境下においても堅牢な通信を実現します。無線帯域が混雑する環境でも、有線接続に…" at bounding box center [389, 141] width 403 height 53
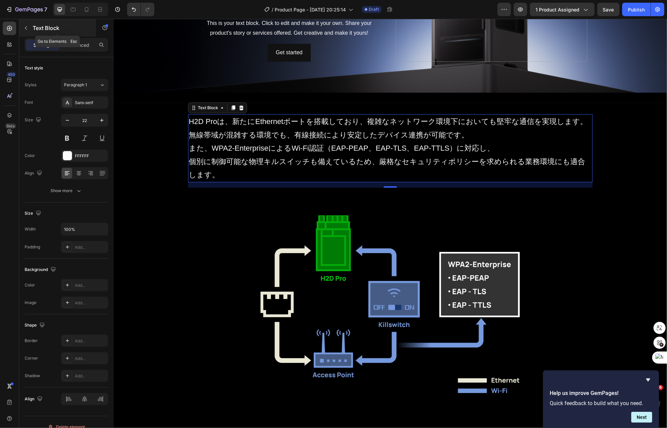
click at [25, 27] on icon "button" at bounding box center [25, 27] width 5 height 5
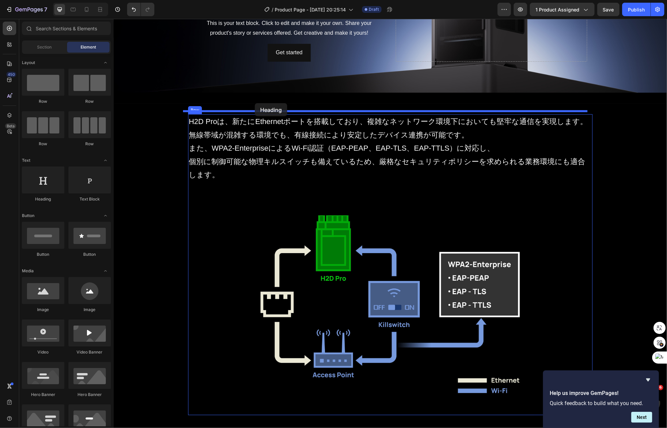
drag, startPoint x: 171, startPoint y: 203, endPoint x: 255, endPoint y: 103, distance: 129.9
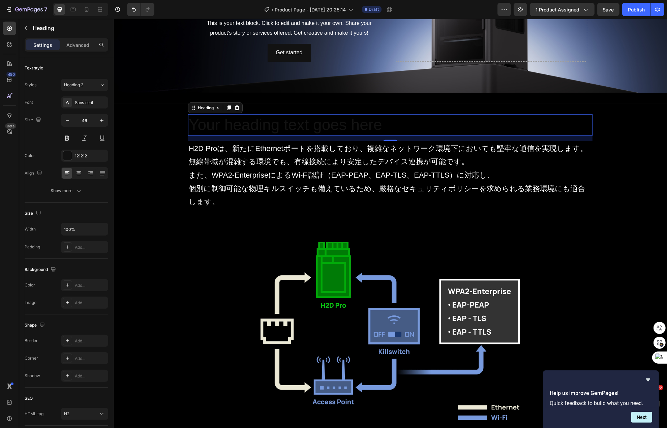
click at [227, 118] on h2 "Your heading text goes here" at bounding box center [390, 125] width 405 height 22
click at [227, 118] on p "Your heading text goes here" at bounding box center [389, 125] width 403 height 20
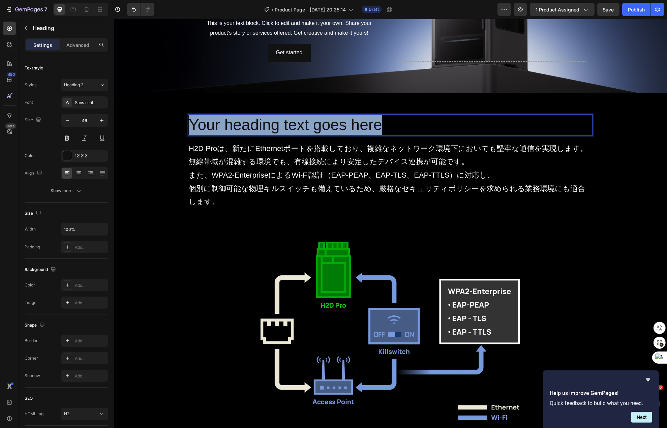
click at [227, 118] on p "Your heading text goes here" at bounding box center [389, 125] width 403 height 20
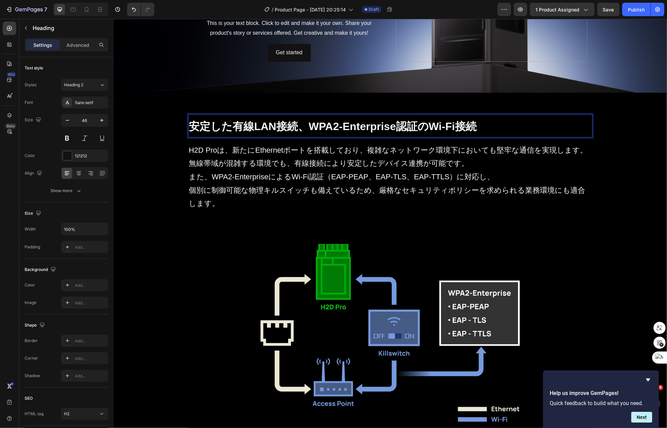
click at [227, 120] on strong "安定した有線LAN接続、WPA2-Enterprise認証のWi-Fi接続" at bounding box center [332, 126] width 288 height 12
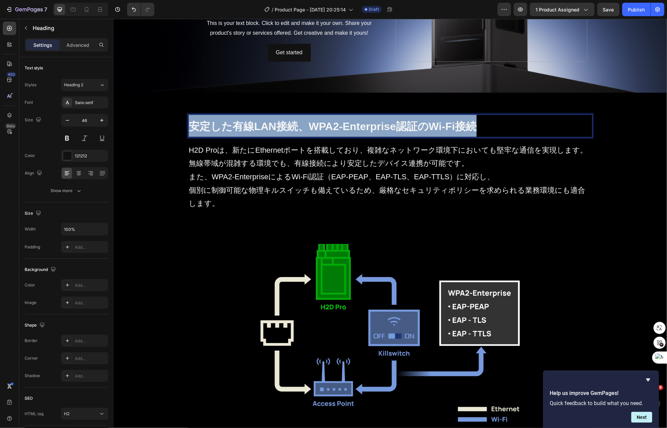
click at [227, 120] on strong "安定した有線LAN接続、WPA2-Enterprise認証のWi-Fi接続" at bounding box center [332, 126] width 288 height 12
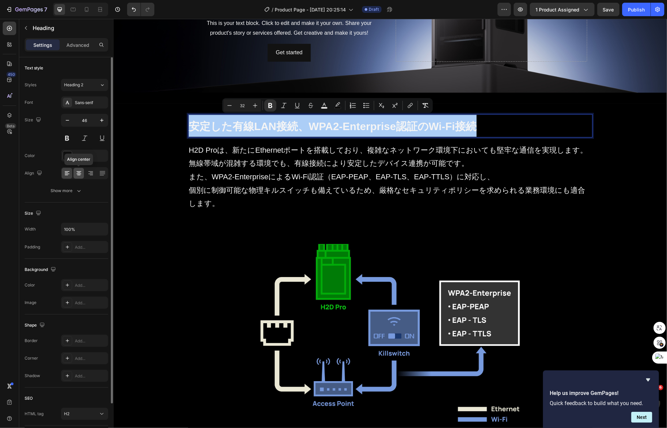
click at [77, 171] on icon at bounding box center [79, 173] width 7 height 7
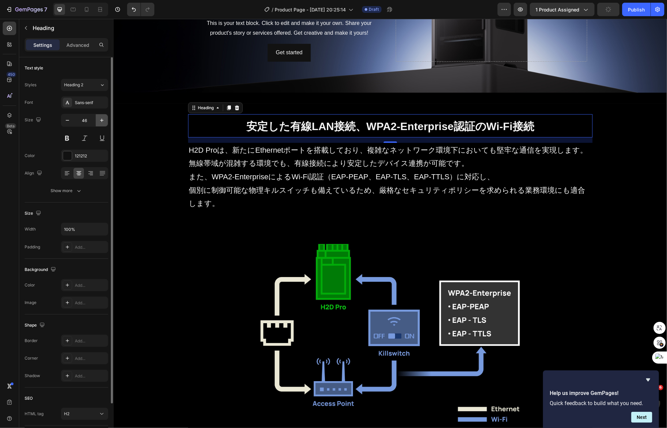
click at [97, 117] on button "button" at bounding box center [102, 120] width 12 height 12
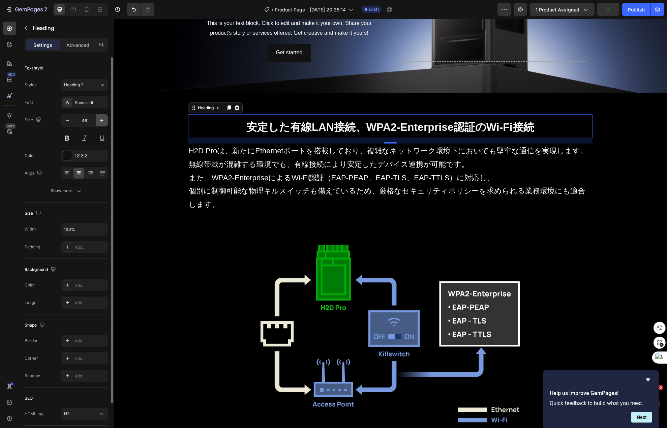
click at [97, 117] on button "button" at bounding box center [102, 120] width 12 height 12
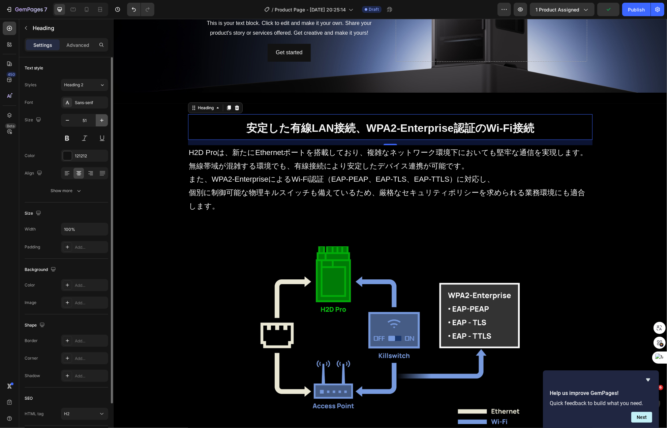
click at [98, 118] on icon "button" at bounding box center [101, 120] width 7 height 7
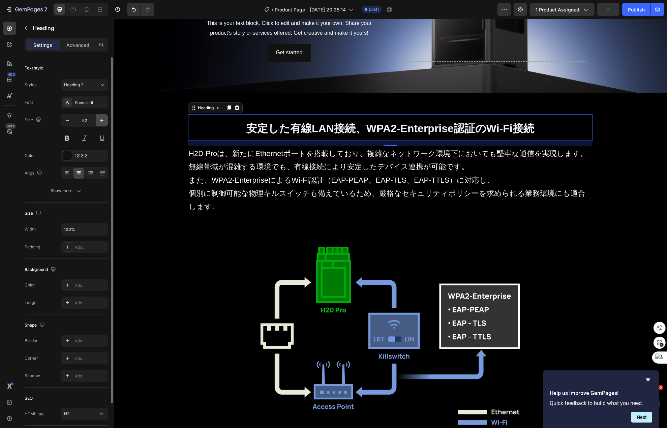
click at [98, 118] on icon "button" at bounding box center [101, 120] width 7 height 7
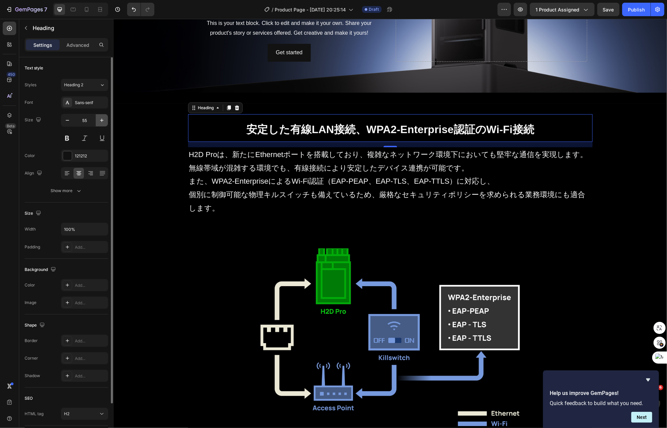
click at [98, 118] on icon "button" at bounding box center [101, 120] width 7 height 7
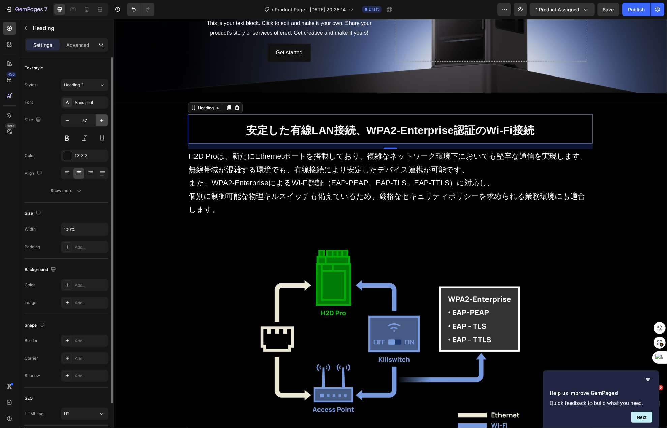
click at [98, 118] on icon "button" at bounding box center [101, 120] width 7 height 7
type input "59"
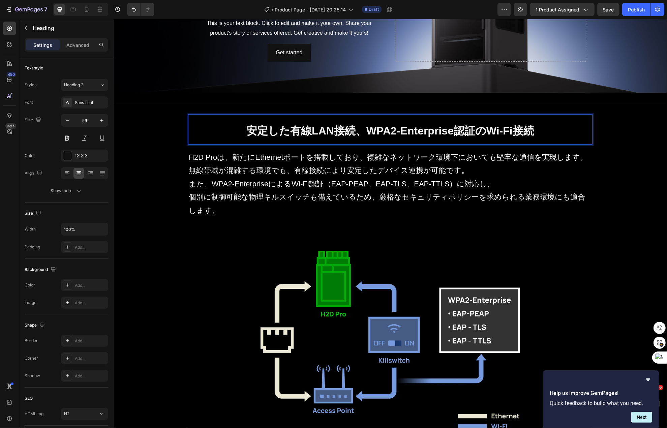
click at [257, 127] on strong "安定した有線LAN接続、WPA2-Enterprise認証のWi-Fi接続" at bounding box center [390, 131] width 288 height 12
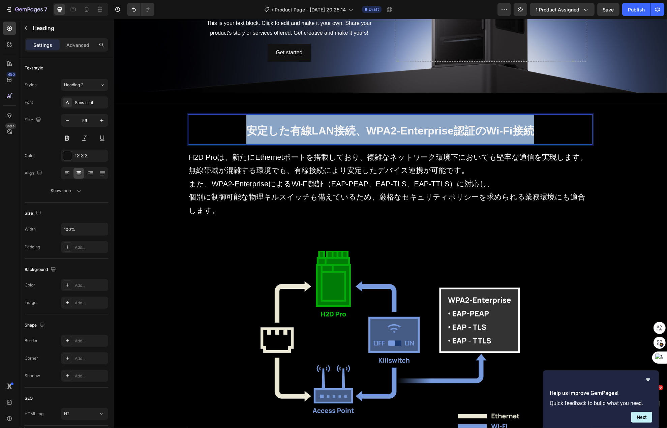
click at [257, 127] on strong "安定した有線LAN接続、WPA2-Enterprise認証のWi-Fi接続" at bounding box center [390, 131] width 288 height 12
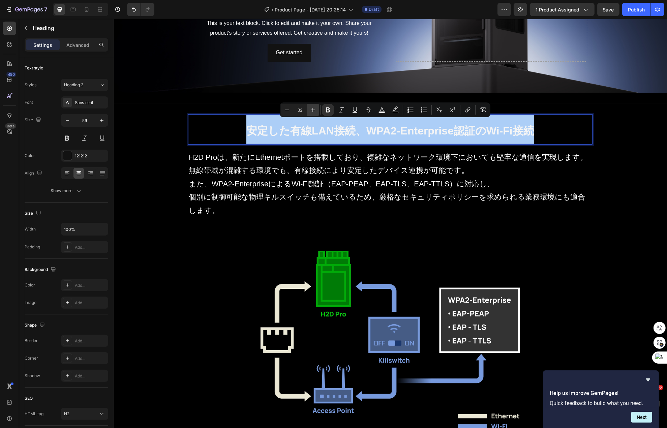
click at [317, 109] on button "Plus" at bounding box center [313, 110] width 12 height 12
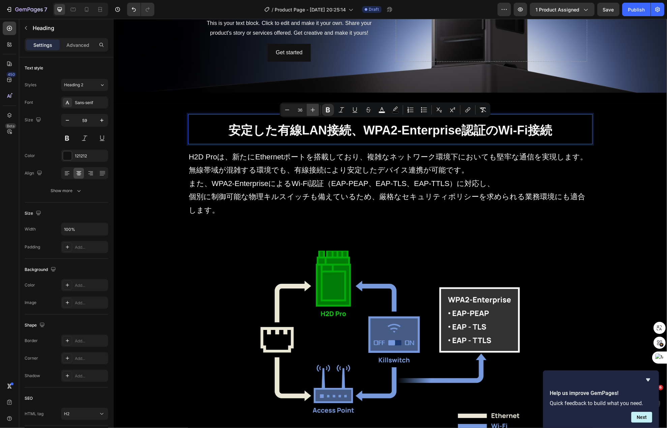
click at [317, 109] on button "Plus" at bounding box center [313, 110] width 12 height 12
type input "38"
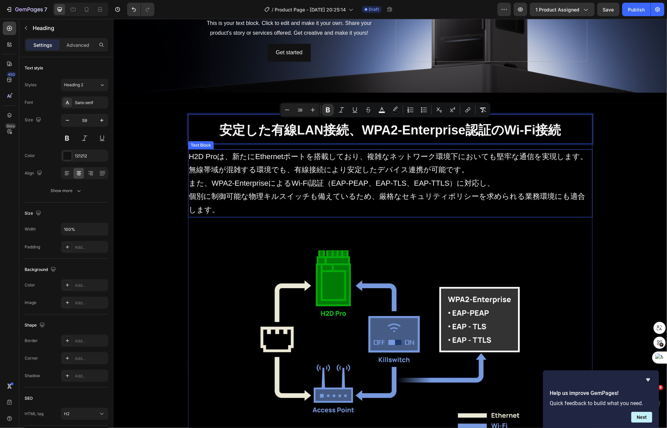
click at [324, 183] on p "また、WPA2-EnterpriseによるWi-Fi認証（EAP-PEAP、EAP-TLS、EAP-TTLS）に対応し、" at bounding box center [389, 183] width 403 height 13
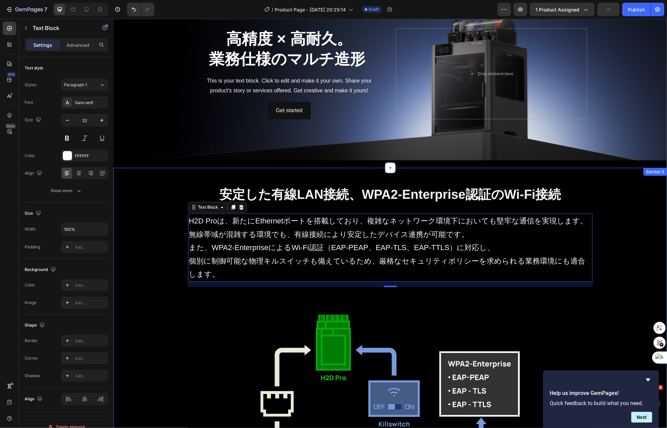
scroll to position [347, 0]
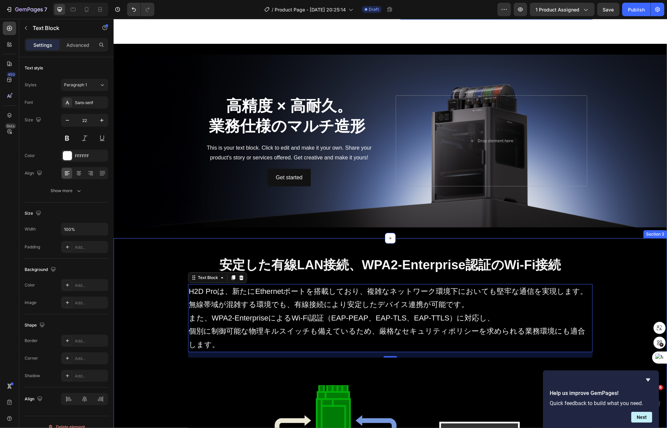
click at [172, 258] on div "⁠⁠⁠⁠⁠⁠⁠ 安定した有線LAN接続、WPA2-Enterprise認証のWi-Fi接続 Heading H2D Proは、新たにEthernetポートを搭…" at bounding box center [390, 419] width 554 height 341
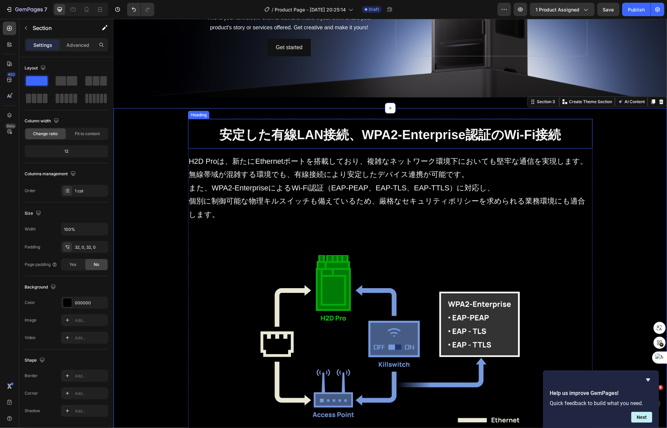
scroll to position [549, 0]
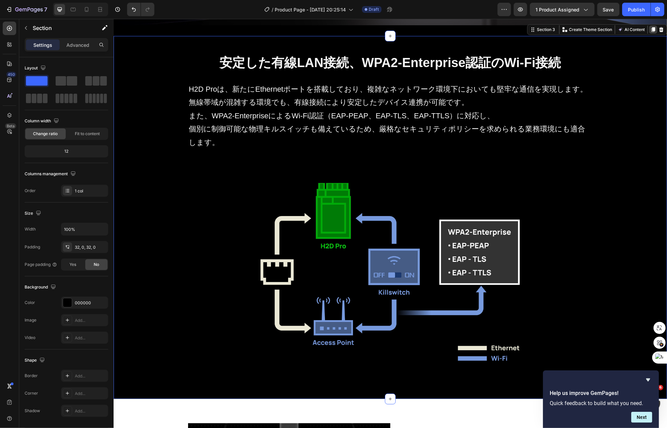
click at [650, 27] on icon at bounding box center [652, 29] width 5 height 5
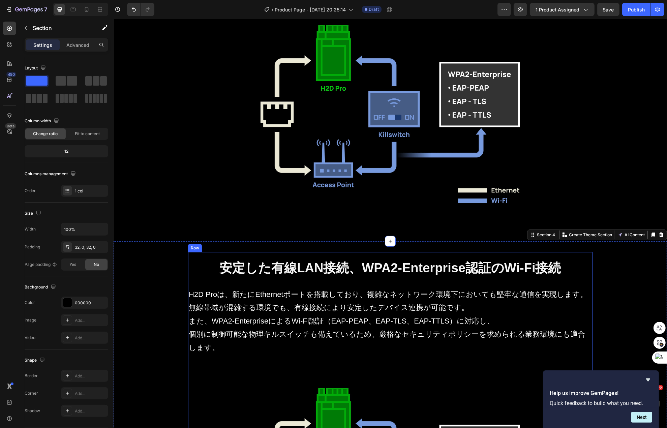
scroll to position [700, 0]
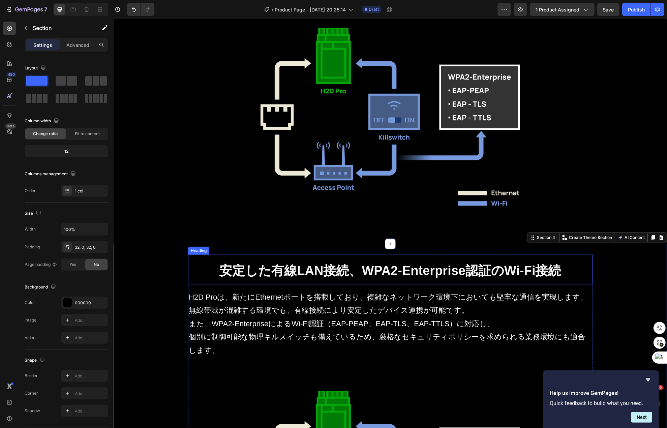
click at [318, 274] on strong "安定した有線LAN接続、WPA2-Enterprise認証のWi-Fi接続" at bounding box center [389, 271] width 341 height 14
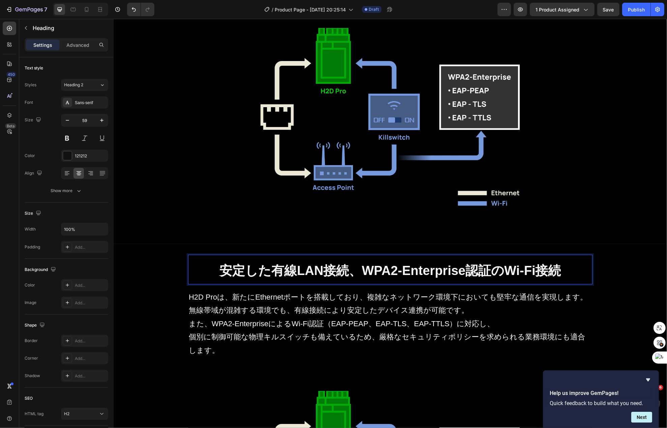
click at [318, 274] on strong "安定した有線LAN接続、WPA2-Enterprise認証のWi-Fi接続" at bounding box center [389, 271] width 341 height 14
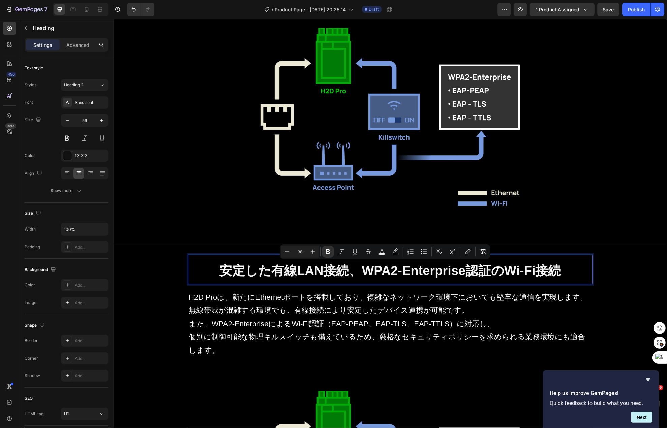
click at [563, 275] on p "安定した有線LAN接続、WPA2-Enterprise認証のWi-Fi接続" at bounding box center [389, 270] width 403 height 28
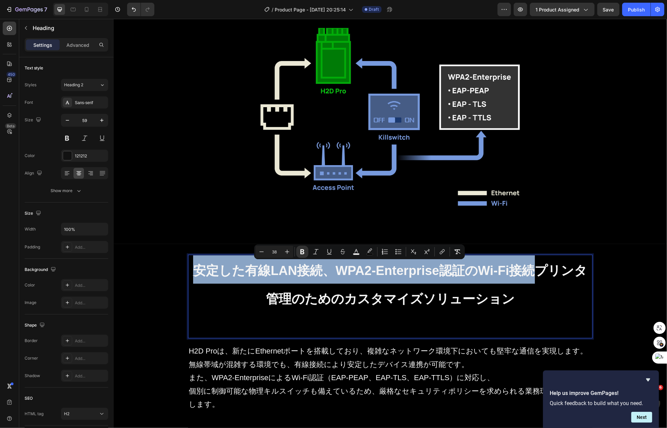
drag, startPoint x: 535, startPoint y: 272, endPoint x: 190, endPoint y: 260, distance: 344.7
click at [190, 260] on p "安定した有線LAN接続、WPA2-Enterprise認証のWi-Fi接続プリンタ管理のためのカスタマイズソリューション" at bounding box center [389, 297] width 403 height 82
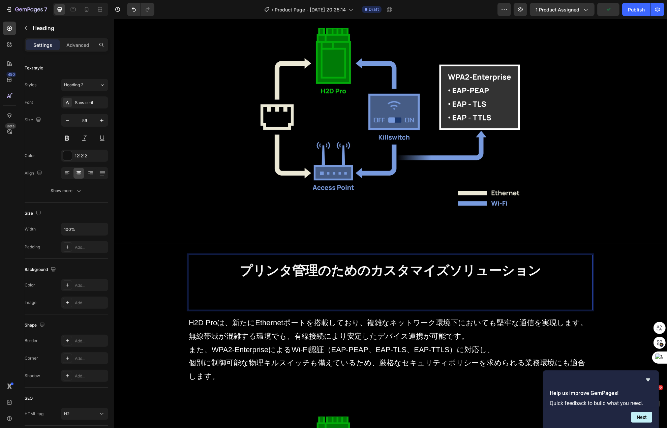
click at [213, 284] on p "プリンタ管理のためのカスタマイズソリューション" at bounding box center [389, 283] width 403 height 54
click at [222, 293] on p "プリンタ管理のためのカスタマイズソリューション" at bounding box center [389, 283] width 403 height 54
click at [264, 302] on p "プリンタ管理のためのカスタマイズソリューション" at bounding box center [389, 283] width 403 height 54
drag, startPoint x: 291, startPoint y: 297, endPoint x: 312, endPoint y: 299, distance: 21.3
click at [293, 297] on p "プリンタ管理のためのカスタマイズソリューション" at bounding box center [389, 283] width 403 height 54
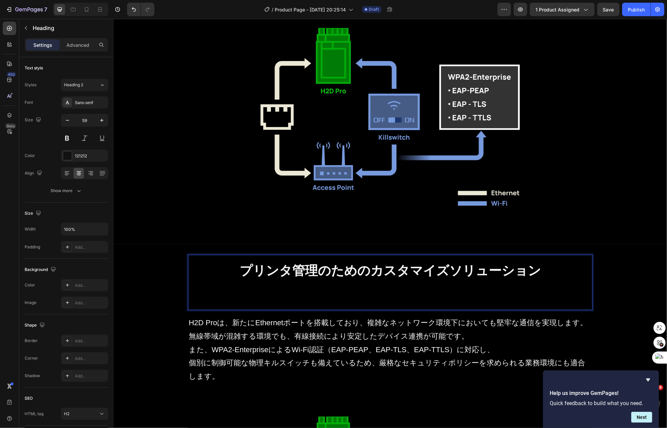
click at [535, 276] on p "プリンタ管理のためのカスタマイズソリューション" at bounding box center [389, 283] width 403 height 54
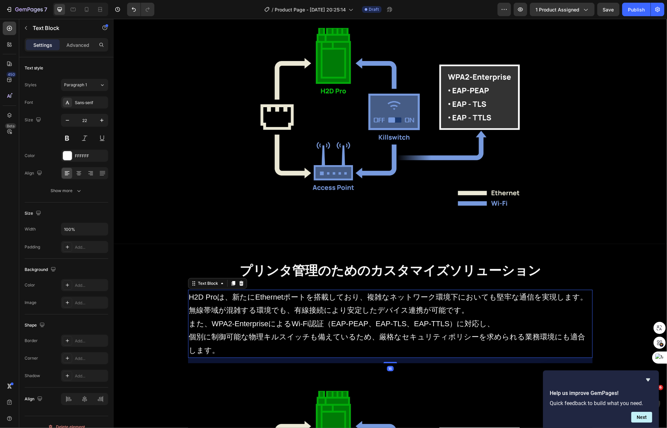
click at [445, 350] on p "個別に制御可能な物理キルスイッチも備えているため、厳格なセキュリティポリシーを求められる業務環境にも適合します。" at bounding box center [389, 343] width 403 height 27
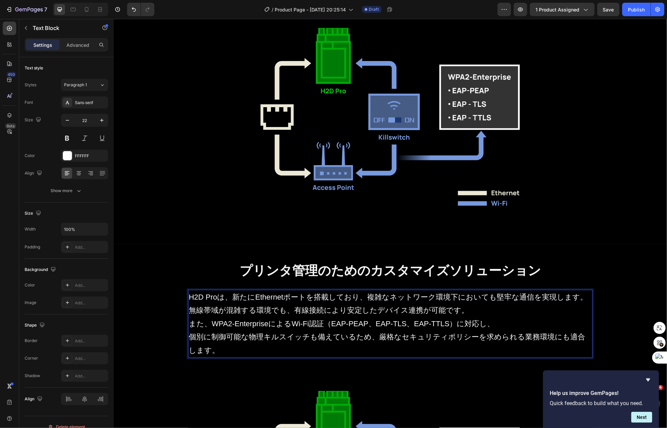
click at [445, 350] on p "個別に制御可能な物理キルスイッチも備えているため、厳格なセキュリティポリシーを求められる業務環境にも適合します。" at bounding box center [389, 343] width 403 height 27
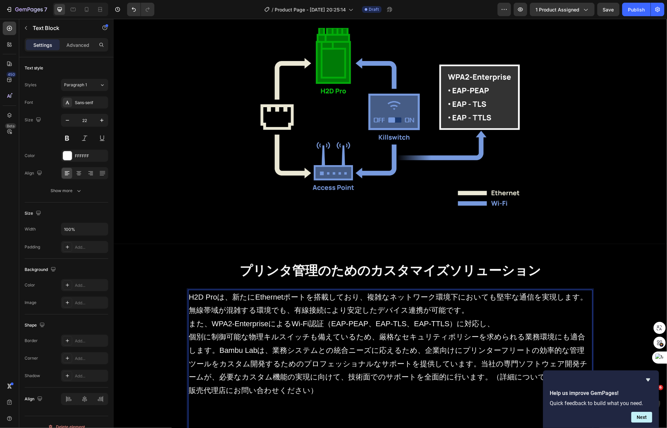
scroll to position [717, 0]
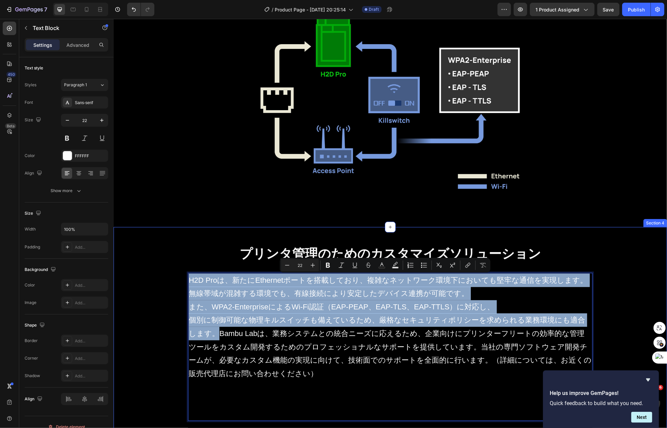
drag, startPoint x: 195, startPoint y: 334, endPoint x: 157, endPoint y: 271, distance: 73.4
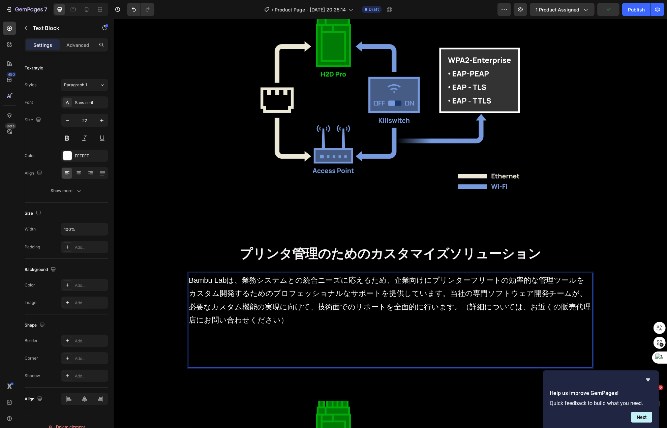
click at [282, 350] on p "Rich Text Editor. Editing area: main" at bounding box center [389, 353] width 403 height 27
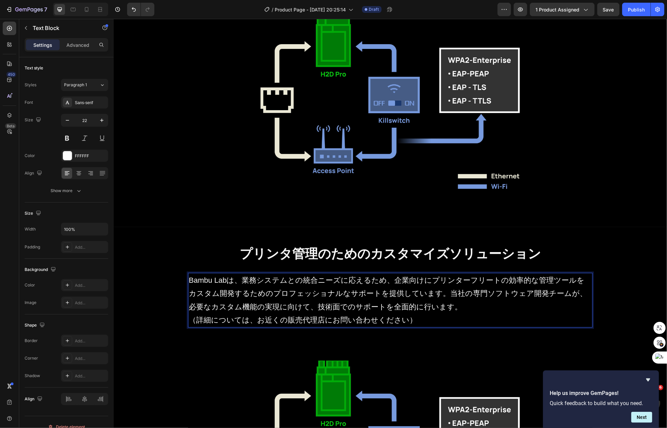
click at [350, 322] on p "（詳細については、お近くの販売代理店にお問い合わせください）" at bounding box center [389, 320] width 403 height 13
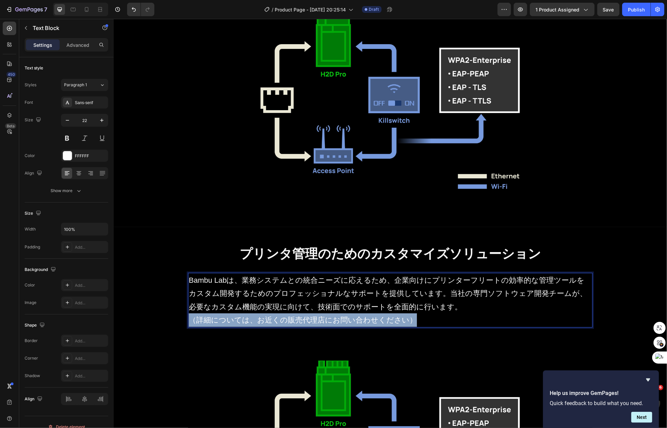
click at [350, 322] on p "（詳細については、お近くの販売代理店にお問い合わせください）" at bounding box center [389, 320] width 403 height 13
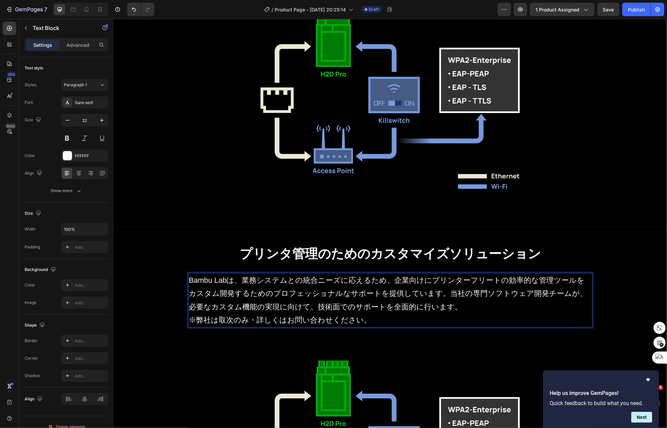
click at [419, 292] on p "Bambu Labは、業務システムとの統合ニーズに応えるため、企業向けにプリンターフリートの効率的な管理ツールをカスタム開発するためのプロフェッショナルなサポ…" at bounding box center [389, 294] width 403 height 40
click at [419, 292] on p "Bambu Labは、業務システムとの統合ニーズに応えるため、企業向けにプリンターフリートの効率的な管理ツールをカスタム開発するためのプロフェッショナルなサポ…" at bounding box center [389, 287] width 403 height 27
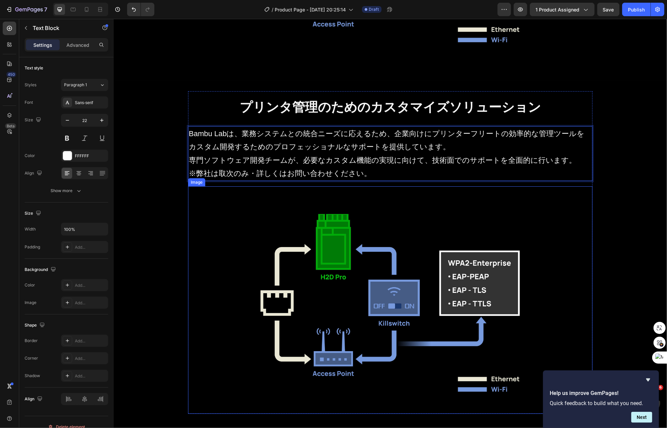
scroll to position [785, 0]
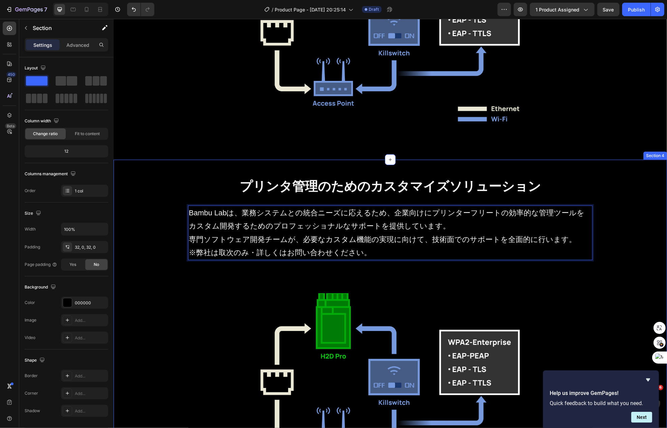
click at [600, 169] on div "⁠⁠⁠⁠⁠⁠⁠ プリンタ管理のためのカスタマイズソリューション Heading Bambu Labは、業務システムとの統合ニーズに応えるため、企業向けにプリン…" at bounding box center [390, 335] width 554 height 350
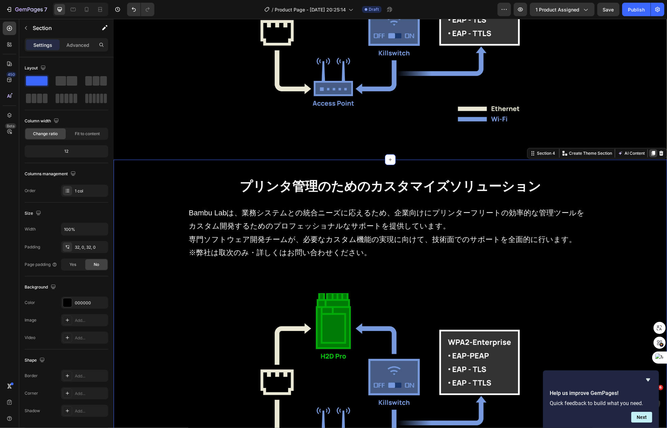
click at [651, 152] on icon at bounding box center [653, 153] width 4 height 5
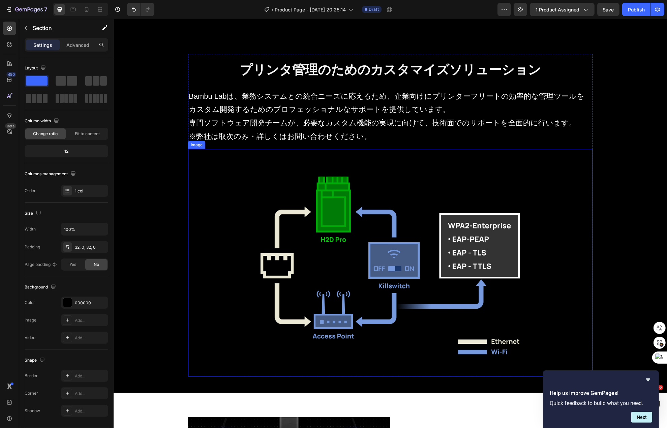
scroll to position [1252, 0]
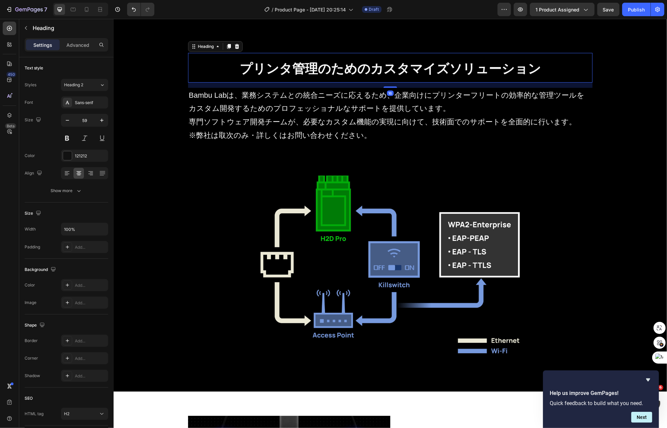
click at [354, 76] on strong "プリンタ管理のためのカスタマイズソリューション" at bounding box center [389, 69] width 301 height 14
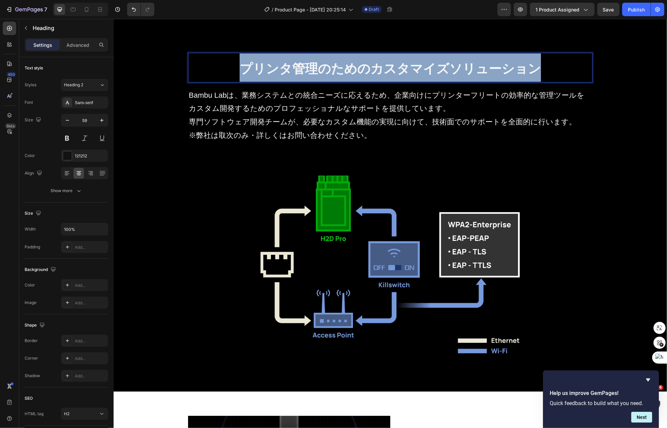
click at [354, 76] on strong "プリンタ管理のためのカスタマイズソリューション" at bounding box center [389, 69] width 301 height 14
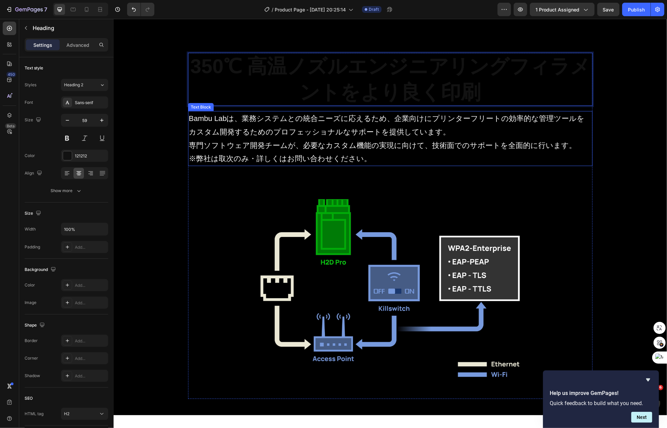
scroll to position [0, 0]
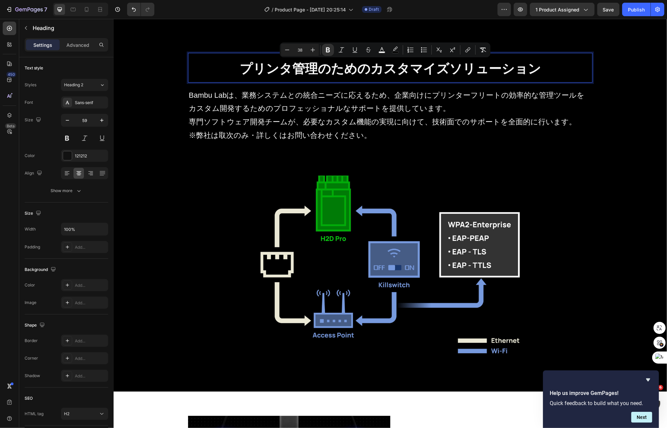
click at [529, 67] on strong "プリンタ管理のためのカスタマイズソリューション" at bounding box center [389, 69] width 301 height 14
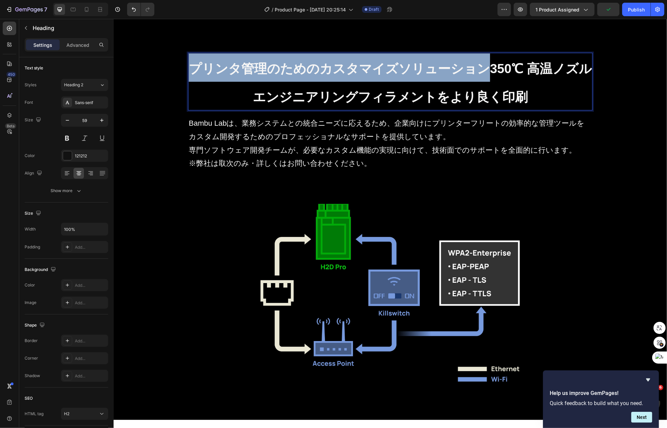
drag, startPoint x: 483, startPoint y: 70, endPoint x: 189, endPoint y: 55, distance: 294.4
click at [191, 55] on p "プリンタ管理のためのカスタマイズソリューション350℃ 高温ノズル エンジニアリングフィラメントをより良く印刷" at bounding box center [389, 82] width 403 height 56
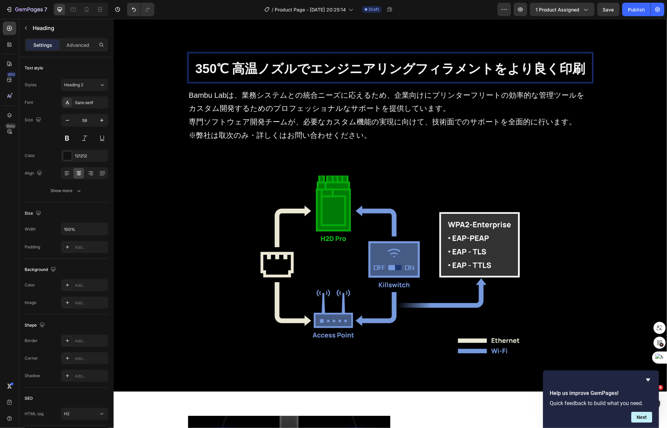
click at [555, 70] on strong "350℃ 高温ノズルでエンジニアリングフィラメントをより良く印刷" at bounding box center [390, 69] width 390 height 14
click at [564, 70] on strong "350℃ 高温ノズルでエンジニアリングフィラメントをより良く印刷" at bounding box center [390, 69] width 390 height 14
click at [569, 69] on strong "350℃ 高温ノズルでエンジニアリングフィラメントをより良く印刷" at bounding box center [390, 69] width 390 height 14
click at [574, 69] on strong "350℃ 高温ノズルでエンジニアリングフィラメントをより良く印刷" at bounding box center [390, 69] width 390 height 14
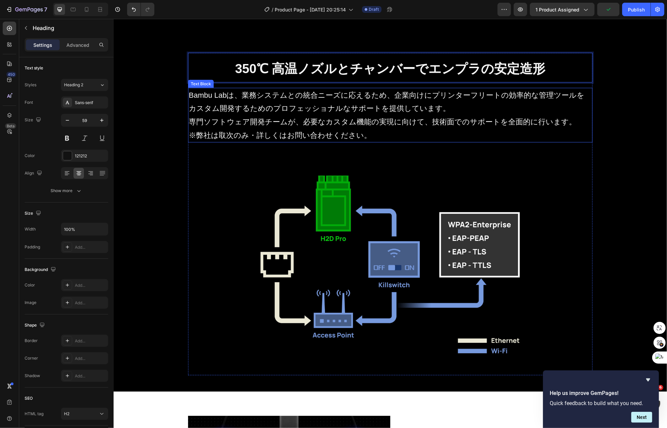
click at [306, 125] on p "専門ソフトウェア開発チームが、必要なカスタム機能の実現に向けて、技術面でのサポートを全面的に行います。" at bounding box center [389, 121] width 403 height 13
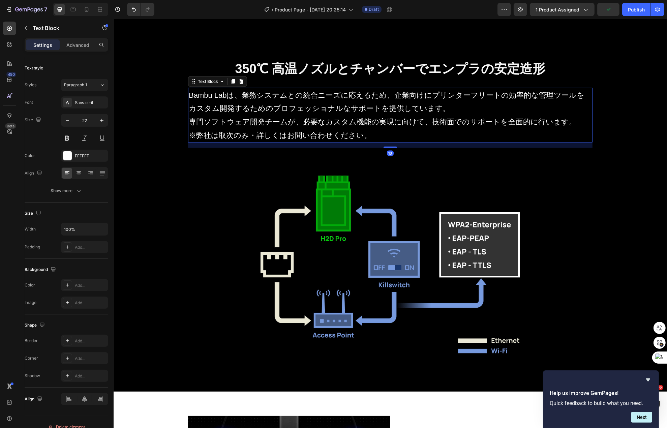
click at [306, 125] on p "専門ソフトウェア開発チームが、必要なカスタム機能の実現に向けて、技術面でのサポートを全面的に行います。" at bounding box center [389, 121] width 403 height 13
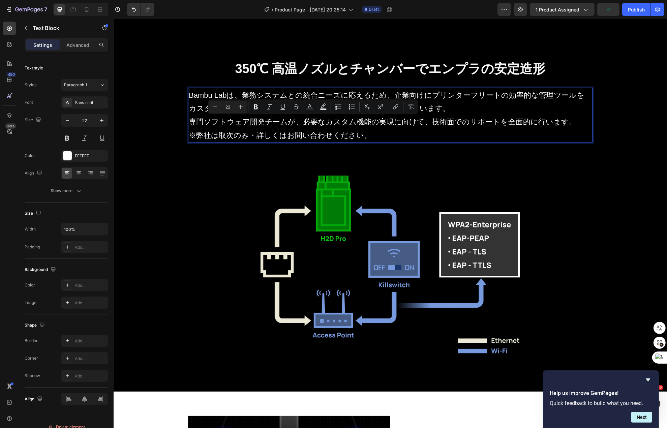
click at [387, 141] on p "※弊社は取次のみ・詳しくはお問い合わせください。" at bounding box center [389, 135] width 403 height 13
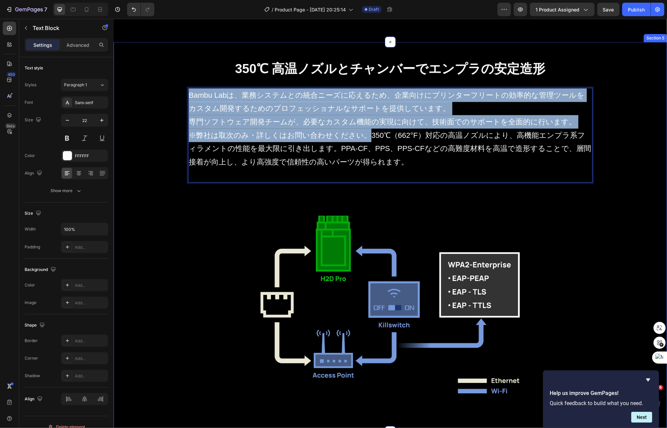
drag, startPoint x: 360, startPoint y: 140, endPoint x: 140, endPoint y: 60, distance: 234.2
click at [140, 60] on div "⁠⁠⁠⁠⁠⁠⁠ 350℃ 高温ノズルとチャンバーでエンプラの安定造形 Heading Bambu Labは、業務システムとの統合ニーズに応えるため、企業向けに…" at bounding box center [390, 237] width 554 height 368
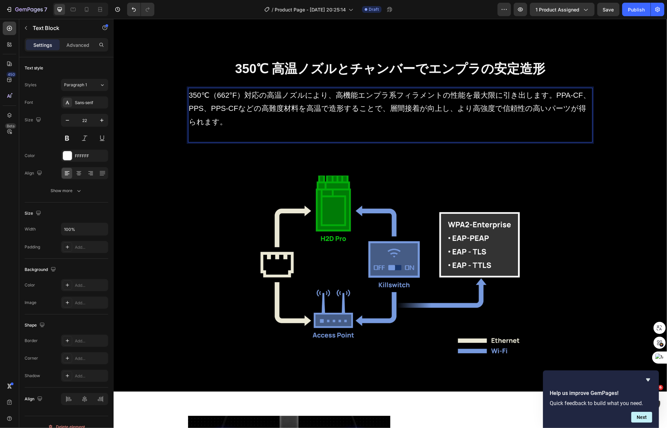
click at [236, 96] on p "350℃（662°F）対応の高温ノズルにより、高機能エンプラ系フィラメントの性能を最大限に引き出します。PPA-CF、PPS、PPS-CFなどの高難度材料を高…" at bounding box center [389, 115] width 403 height 53
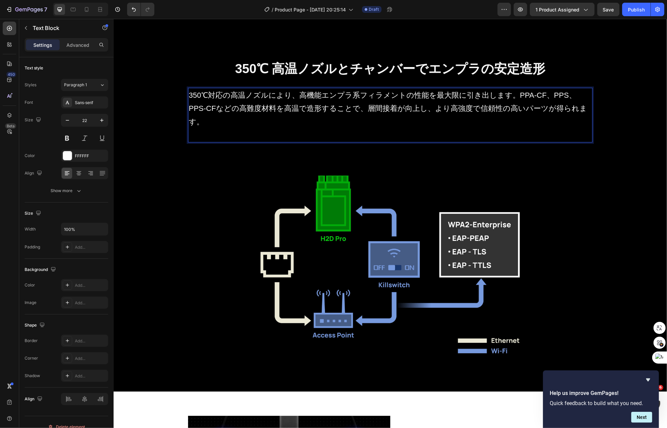
click at [502, 97] on p "350℃対応の高温ノズルにより、高機能エンプラ系フィラメントの性能を最大限に引き出します。PPA-CF、PPS、PPS-CFなどの高難度材料を高温で造形するこ…" at bounding box center [389, 115] width 403 height 53
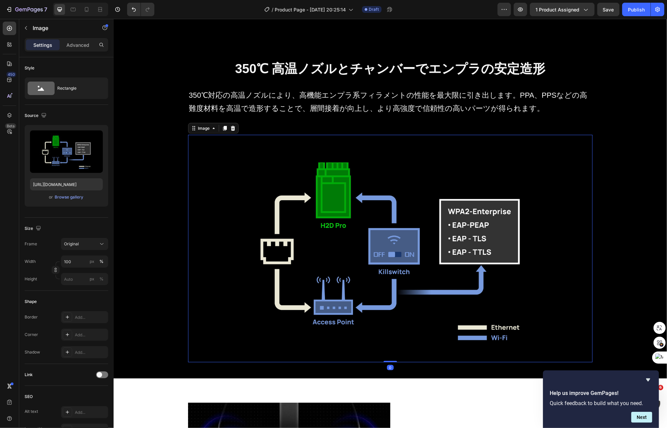
click at [362, 165] on img at bounding box center [390, 249] width 405 height 228
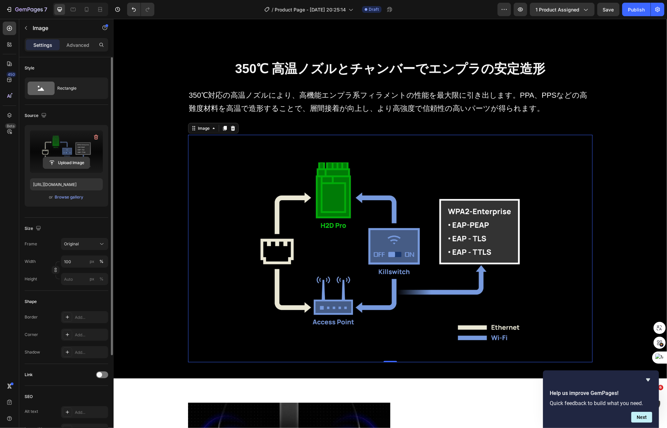
click at [64, 158] on input "file" at bounding box center [66, 162] width 47 height 11
type input "https://cdn.shopify.com/s/files/1/0612/0062/9988/files/gempages_529841901684130…"
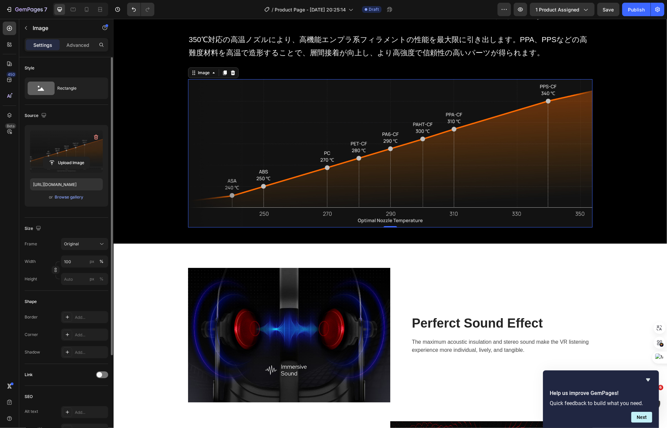
scroll to position [1387, 0]
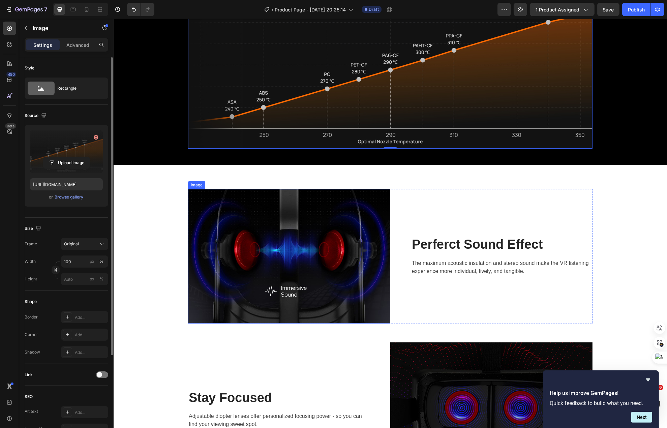
click at [304, 227] on img at bounding box center [289, 256] width 202 height 135
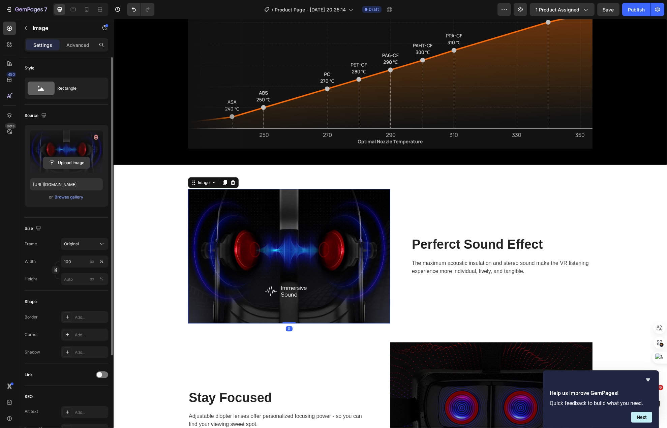
click at [76, 159] on input "file" at bounding box center [66, 162] width 47 height 11
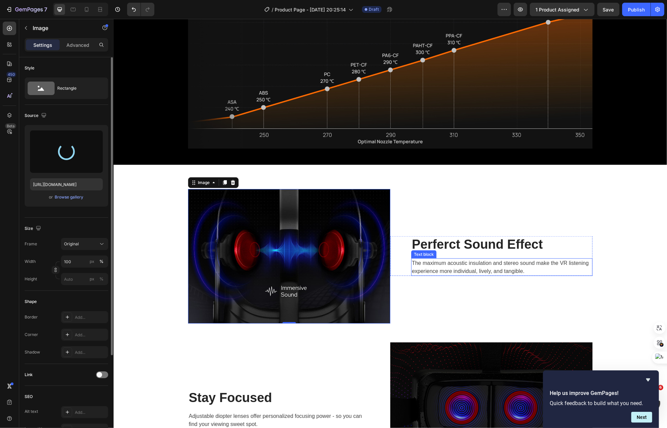
type input "https://cdn.shopify.com/s/files/1/0612/0062/9988/files/gempages_529841901684130…"
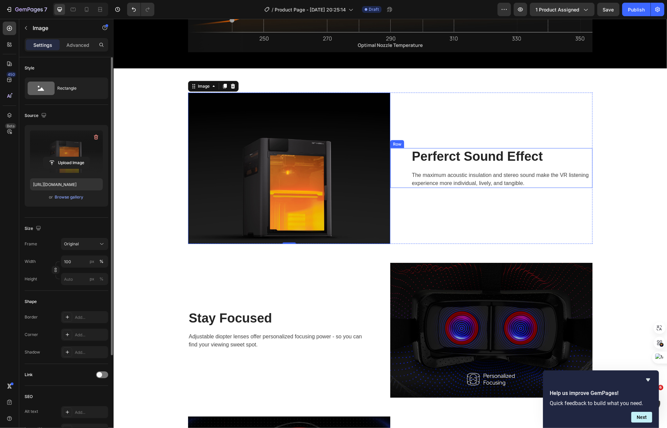
scroll to position [1522, 0]
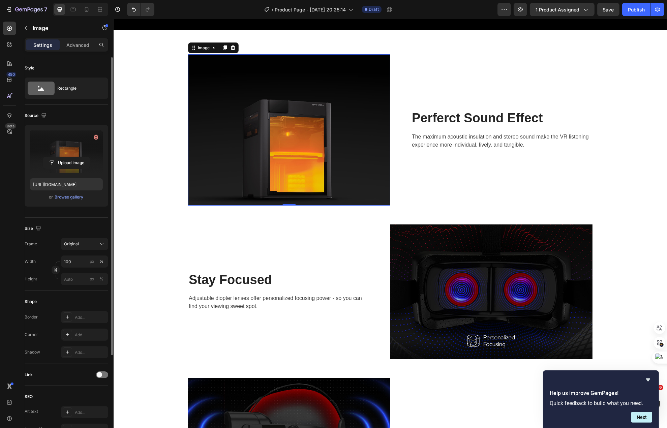
click at [347, 131] on img at bounding box center [289, 129] width 202 height 151
click at [74, 245] on span "Original" at bounding box center [71, 244] width 15 height 6
click at [87, 263] on div "Square" at bounding box center [83, 260] width 39 height 7
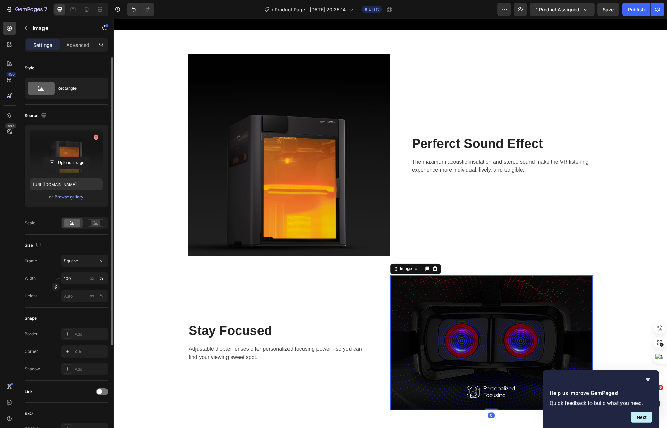
click at [446, 323] on img at bounding box center [491, 342] width 202 height 135
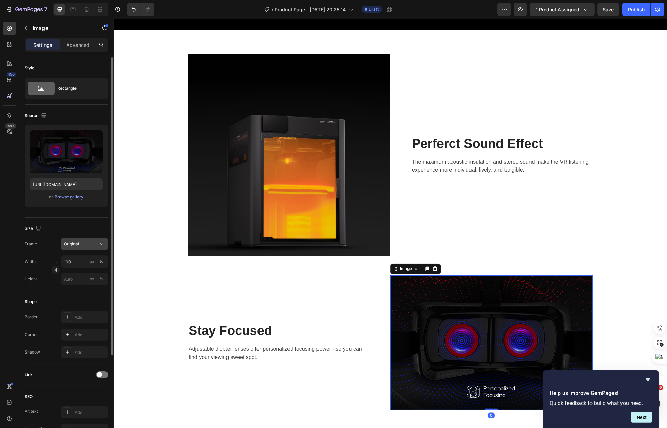
click at [77, 247] on span "Original" at bounding box center [71, 244] width 15 height 6
click at [83, 261] on div "Square" at bounding box center [83, 260] width 39 height 7
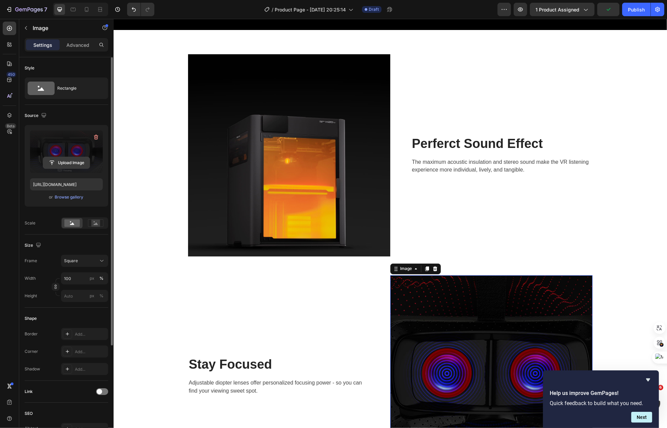
click at [69, 160] on input "file" at bounding box center [66, 162] width 47 height 11
type input "https://cdn.shopify.com/s/files/1/0612/0062/9988/files/gempages_529841901684130…"
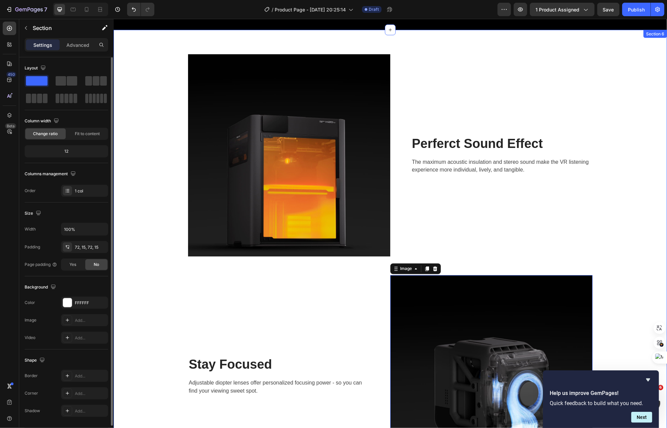
click at [150, 208] on div "Image Perferct Sound Effect Heading The maximum acoustic insulation and stereo …" at bounding box center [389, 342] width 543 height 577
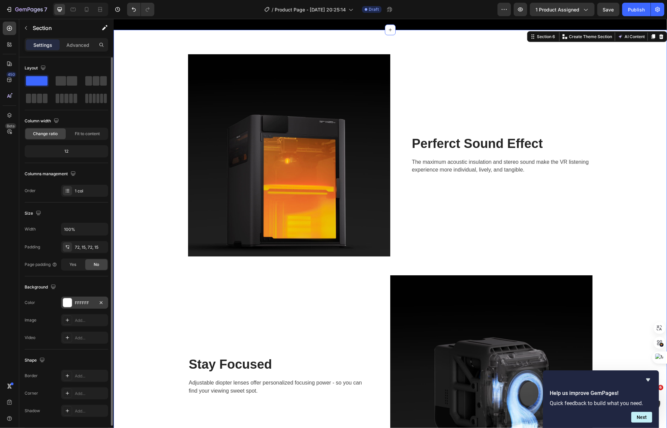
click at [84, 306] on div "FFFFFF" at bounding box center [85, 303] width 20 height 6
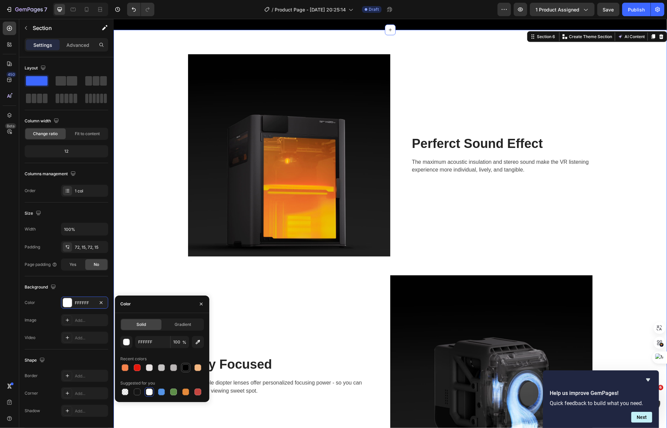
click at [185, 367] on div at bounding box center [185, 367] width 7 height 7
type input "000000"
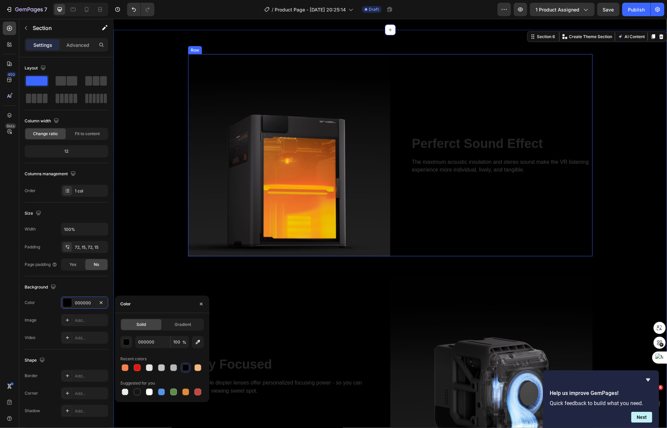
click at [440, 184] on div "Perferct Sound Effect Heading The maximum acoustic insulation and stereo sound …" at bounding box center [491, 155] width 202 height 202
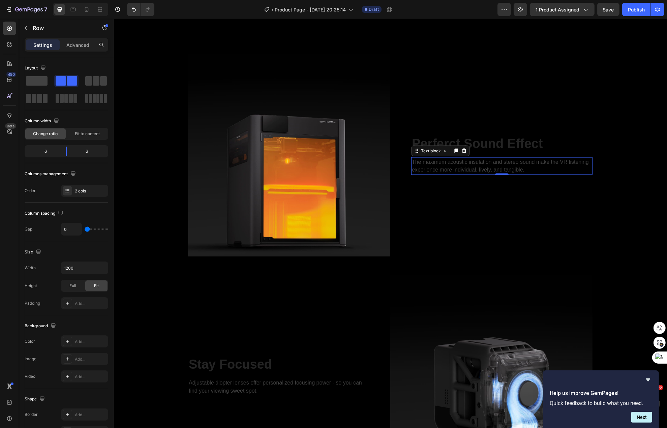
click at [450, 160] on p "The maximum acoustic insulation and stereo sound make the VR listening experien…" at bounding box center [502, 166] width 180 height 16
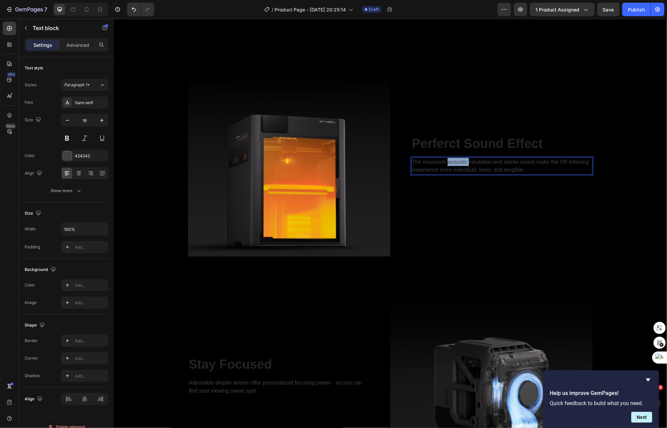
click at [450, 160] on p "The maximum acoustic insulation and stereo sound make the VR listening experien…" at bounding box center [502, 166] width 180 height 16
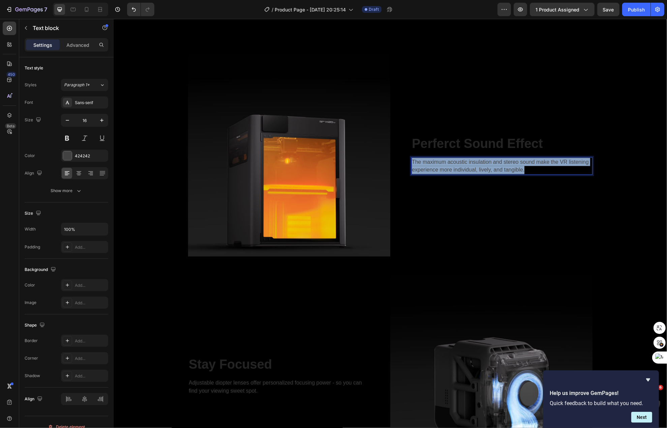
click at [450, 160] on p "The maximum acoustic insulation and stereo sound make the VR listening experien…" at bounding box center [502, 166] width 180 height 16
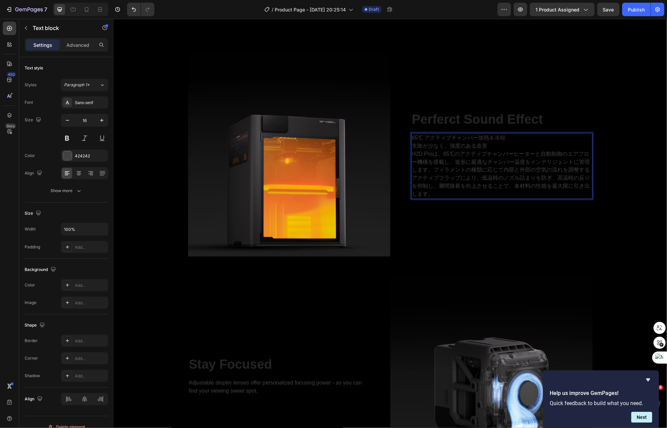
scroll to position [1252, 0]
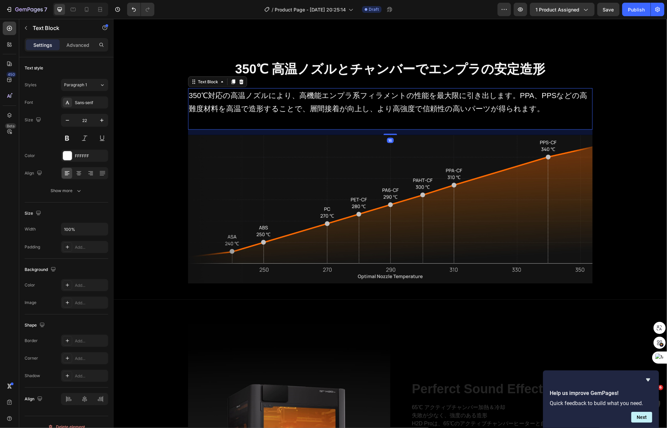
click at [404, 114] on p "350℃対応の高温ノズルにより、高機能エンプラ系フィラメントの性能を最大限に引き出します。PPA、PPSなどの高難度材料を高温で造形することで、層間接着が向上…" at bounding box center [389, 109] width 403 height 40
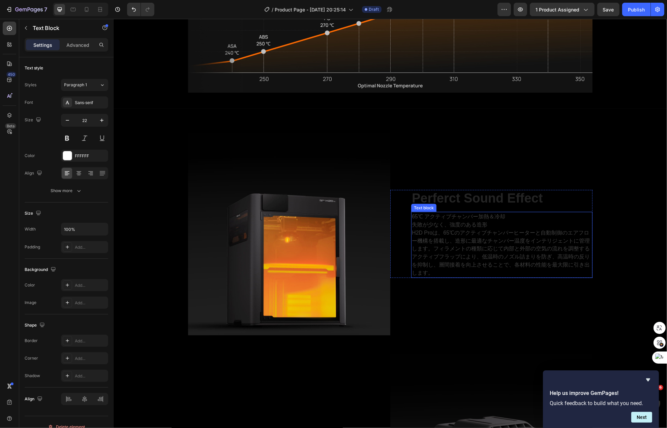
scroll to position [1522, 0]
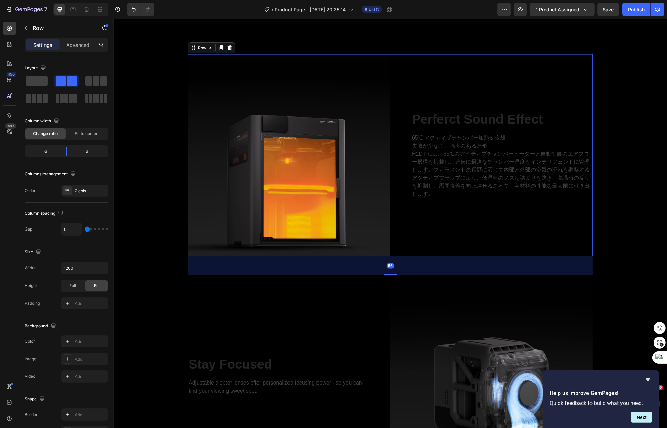
click at [430, 200] on div "Perferct Sound Effect Heading 65℃ アクティブチャンバー加熱＆冷却 失敗が少なく、強度のある造形 H2D Proは、65℃のア…" at bounding box center [491, 155] width 202 height 202
click at [433, 197] on p "65℃ アクティブチャンバー加熱＆冷却 失敗が少なく、強度のある造形 H2D Proは、65℃のアクティブチャンバーヒーターと自動制御のエアフロー機構を搭載し…" at bounding box center [502, 166] width 180 height 65
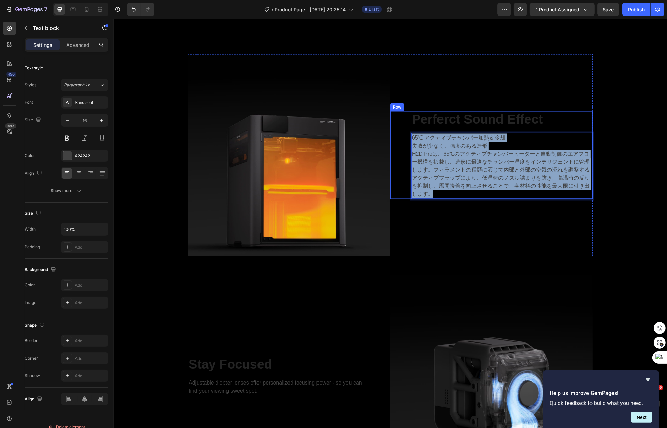
drag, startPoint x: 435, startPoint y: 197, endPoint x: 390, endPoint y: 137, distance: 74.6
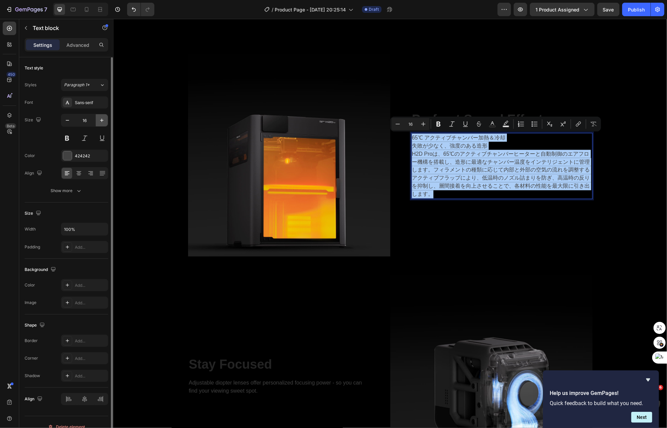
click at [103, 122] on icon "button" at bounding box center [101, 120] width 7 height 7
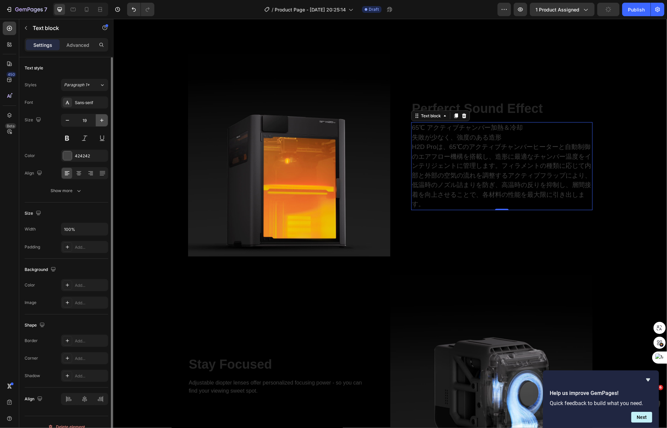
click at [103, 122] on icon "button" at bounding box center [101, 120] width 7 height 7
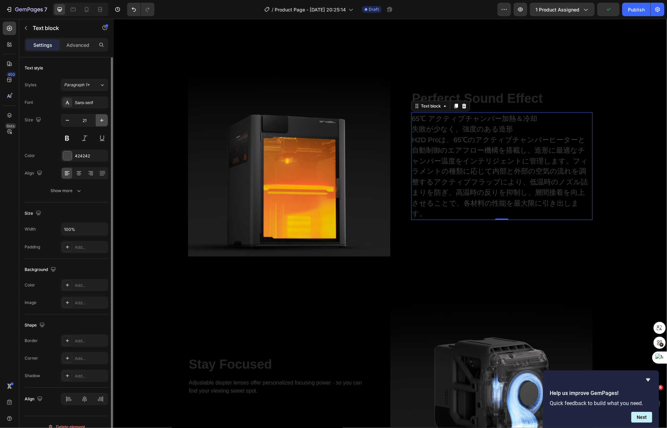
click at [103, 122] on icon "button" at bounding box center [101, 120] width 7 height 7
type input "22"
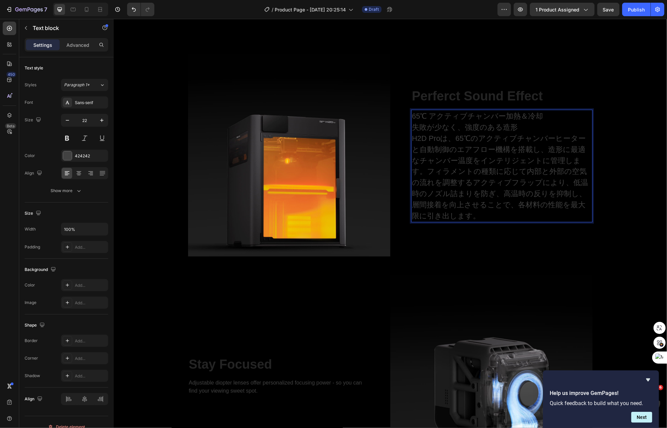
click at [424, 220] on p "65℃ アクティブチャンバー加熱＆冷却 失敗が少なく、強度のある造形 H2D Proは、65℃のアクティブチャンバーヒーターと自動制御のエアフロー機構を搭載し…" at bounding box center [502, 166] width 180 height 111
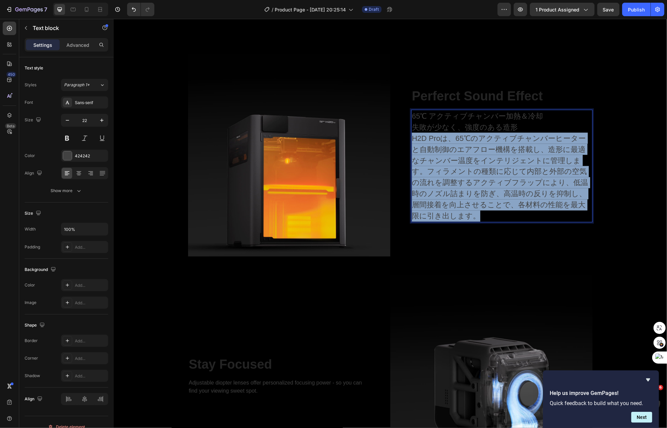
click at [424, 220] on p "65℃ アクティブチャンバー加熱＆冷却 失敗が少なく、強度のある造形 H2D Proは、65℃のアクティブチャンバーヒーターと自動制御のエアフロー機構を搭載し…" at bounding box center [502, 166] width 180 height 111
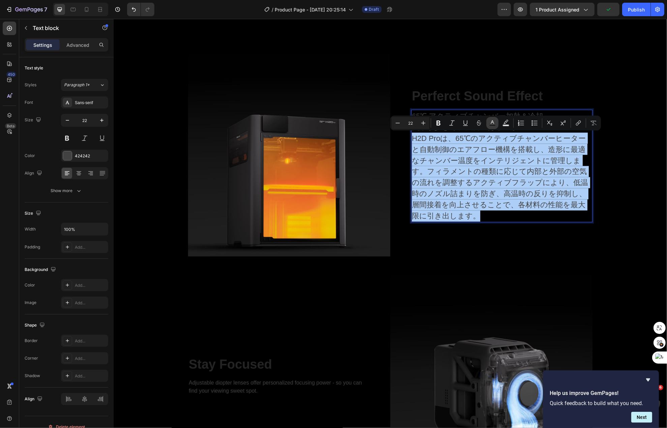
click at [496, 125] on button "Text Color" at bounding box center [492, 123] width 12 height 12
type input "424242"
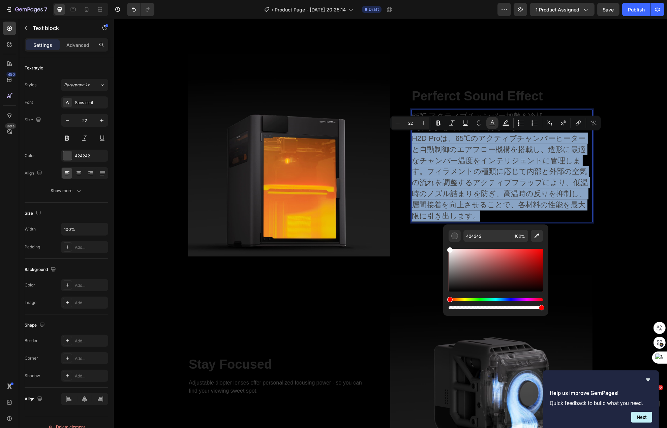
type input "FFFFFF"
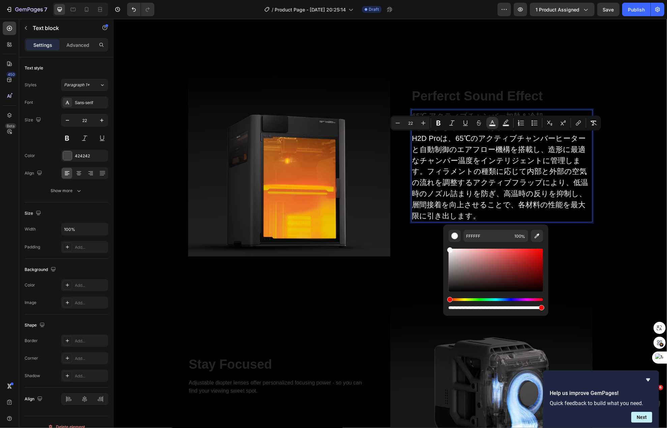
drag, startPoint x: 577, startPoint y: 277, endPoint x: 413, endPoint y: 218, distance: 174.6
click at [460, 174] on span "H2D Proは、65℃のアクティブチャンバーヒーターと自動制御のエアフロー機構を搭載し、造形に最適なチャンバー温度をインテリジェントに管理します。フィラメン…" at bounding box center [500, 177] width 176 height 86
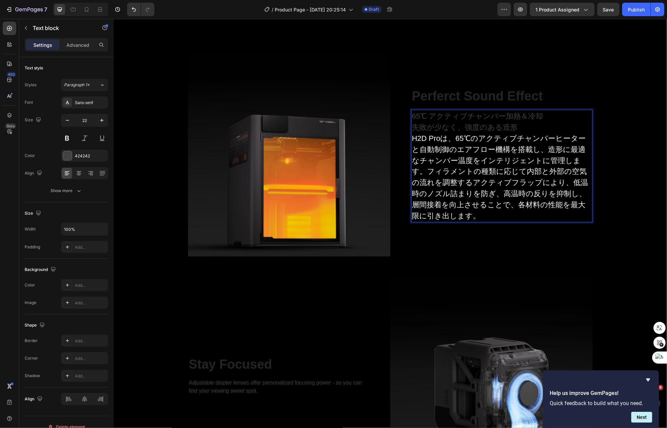
click at [511, 125] on p "65℃ アクティブチャンバー加熱＆冷却 失敗が少なく、強度のある造形 H2D Proは、65℃のアクティブチャンバーヒーターと自動制御のエアフロー機構を搭載し…" at bounding box center [502, 166] width 180 height 111
click at [526, 126] on p "65℃ アクティブチャンバー加熱＆冷却 失敗が少なく、強度のある造形 H2D Proは、65℃のアクティブチャンバーヒーターと自動制御のエアフロー機構を搭載し…" at bounding box center [502, 166] width 180 height 111
click at [519, 98] on p "Perferct Sound Effect" at bounding box center [502, 97] width 180 height 16
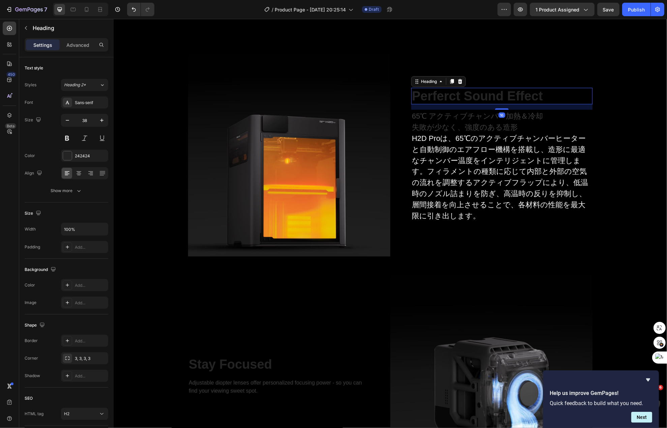
click at [519, 98] on p "Perferct Sound Effect" at bounding box center [502, 97] width 180 height 16
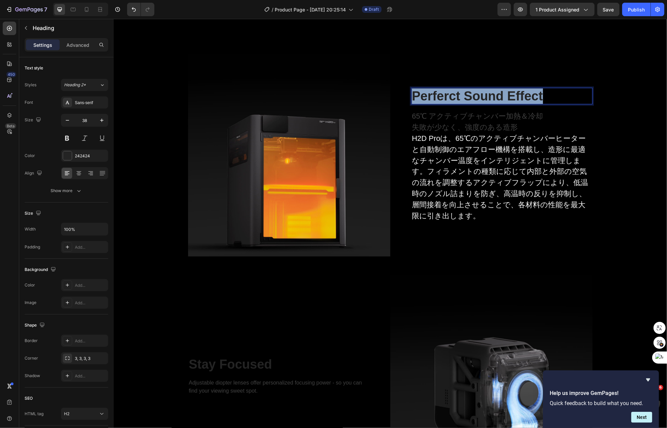
click at [519, 98] on p "Perferct Sound Effect" at bounding box center [502, 97] width 180 height 16
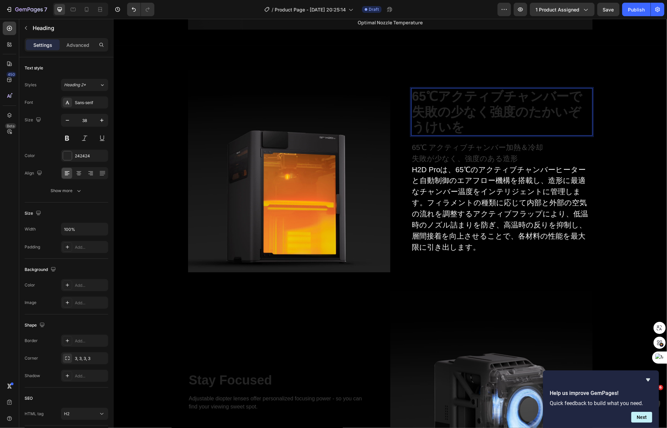
scroll to position [1514, 0]
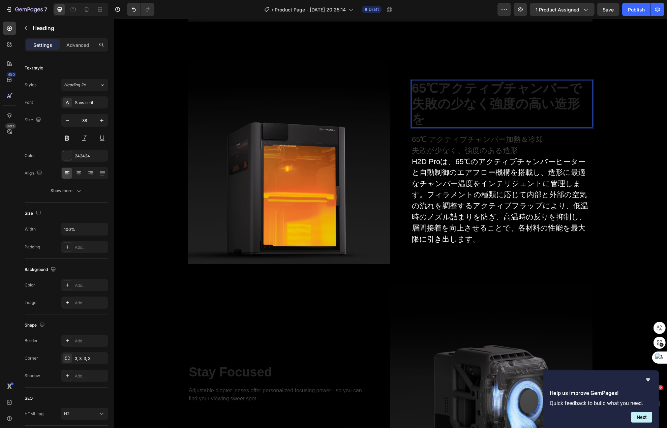
click at [519, 98] on p "65℃アクティブチャンバーで 失敗の少なく強度の高い造形を" at bounding box center [502, 104] width 180 height 46
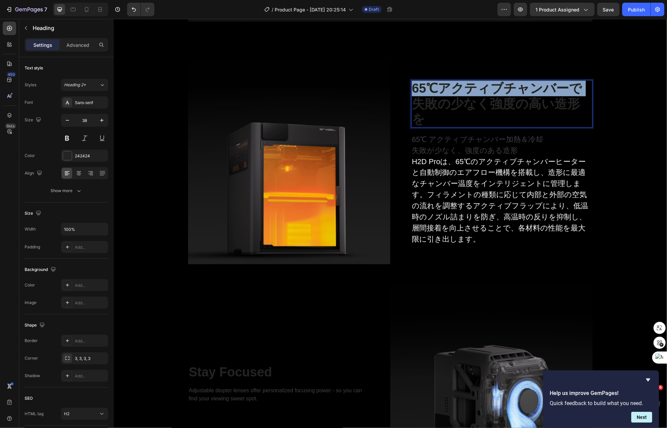
click at [519, 98] on p "65℃アクティブチャンバーで 失敗の少なく強度の高い造形を" at bounding box center [502, 104] width 180 height 46
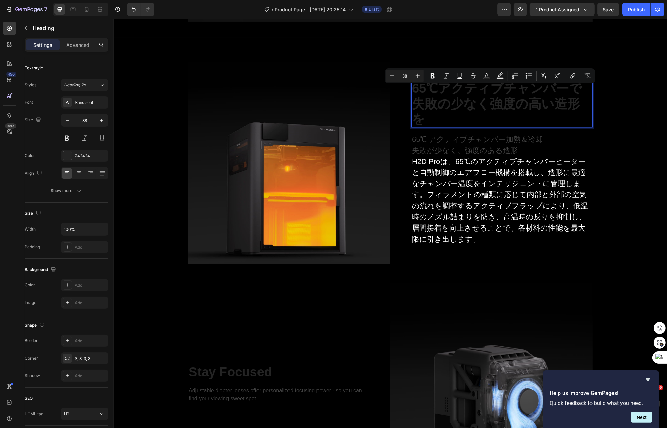
click at [540, 103] on p "65℃アクティブチャンバーで 失敗の少なく強度の高い造形を" at bounding box center [502, 104] width 180 height 46
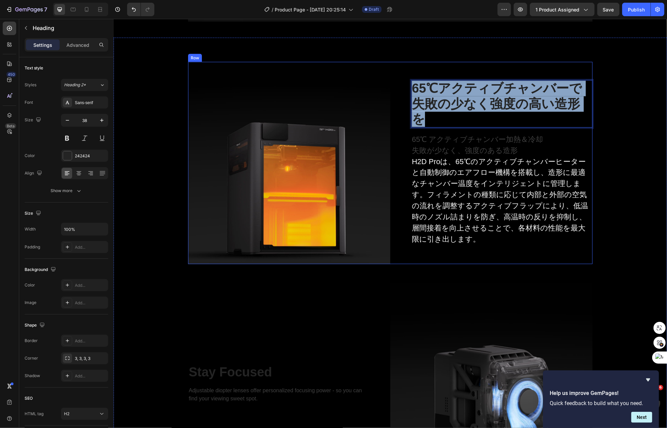
drag, startPoint x: 579, startPoint y: 112, endPoint x: 396, endPoint y: 84, distance: 184.8
click at [396, 84] on div "65℃アクティブチャンバーで 失敗の少なく強度の高い造形を Heading 16 65℃ アクティブチャンバー加熱＆冷却 失敗が少なく、強度のある造形 H2D…" at bounding box center [491, 163] width 202 height 202
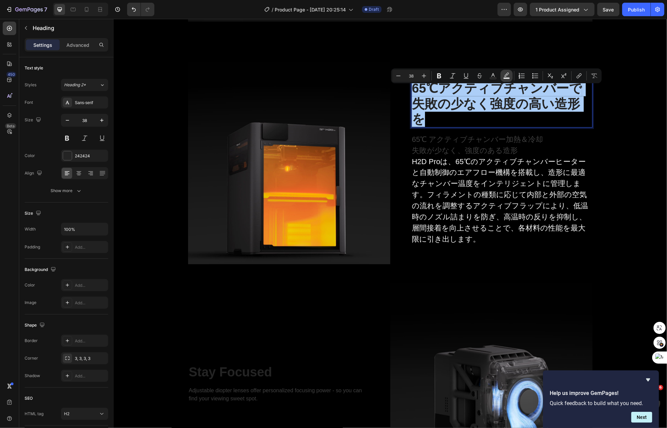
click at [507, 79] on rect "Editor contextual toolbar" at bounding box center [507, 79] width 6 height 2
type input "000000"
type input "77"
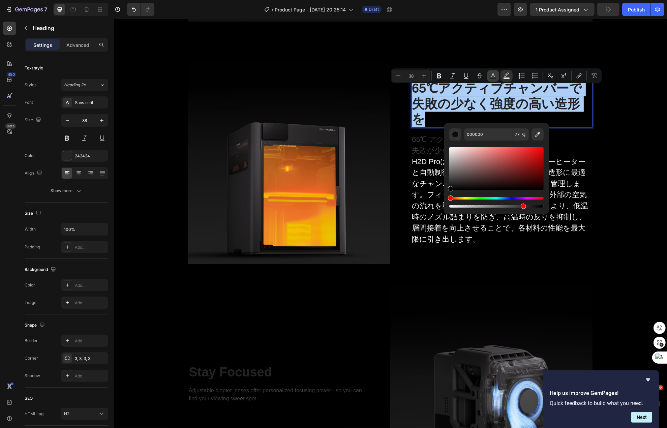
click at [494, 78] on rect "Editor contextual toolbar" at bounding box center [493, 79] width 6 height 2
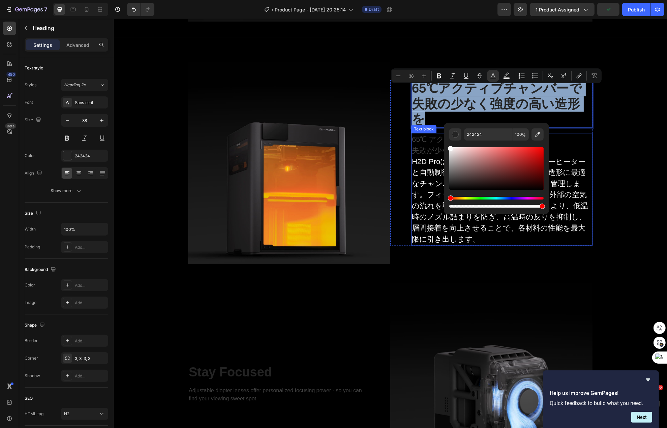
type input "FFFFFF"
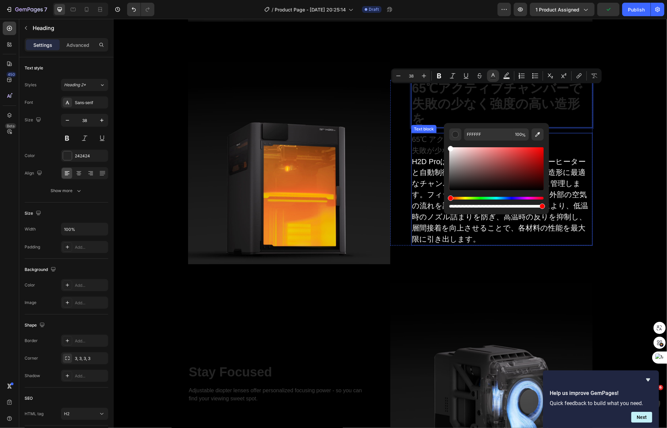
drag, startPoint x: 570, startPoint y: 188, endPoint x: 441, endPoint y: 131, distance: 141.6
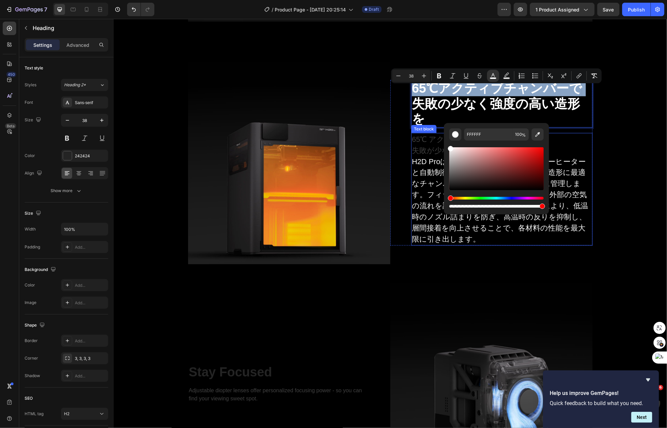
click at [582, 157] on span "H2D Proは、65℃のアクティブチャンバーヒーターと自動制御のエアフロー機構を搭載し、造形に最適なチャンバー温度をインテリジェントに管理します。フィラメン…" at bounding box center [500, 200] width 176 height 86
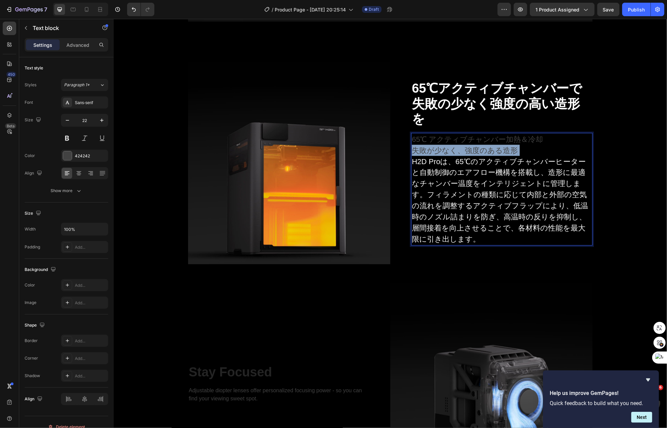
click at [527, 139] on p "65℃ アクティブチャンバー加熱＆冷却 失敗が少なく、強度のある造形 H2D Proは、65℃のアクティブチャンバーヒーターと自動制御のエアフロー機構を搭載し…" at bounding box center [502, 189] width 180 height 111
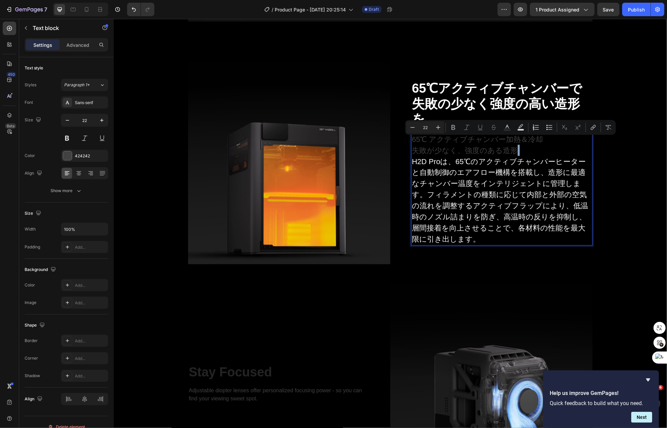
click at [412, 157] on span "H2D Proは、65℃のアクティブチャンバーヒーターと自動制御のエアフロー機構を搭載し、造形に最適なチャンバー温度をインテリジェントに管理します。フィラメン…" at bounding box center [500, 200] width 176 height 86
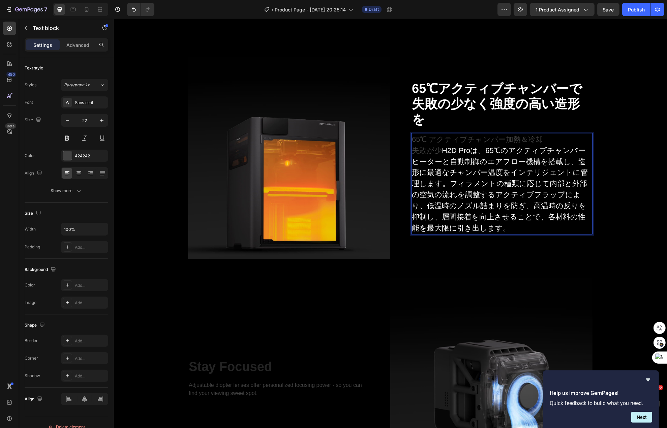
scroll to position [1526, 0]
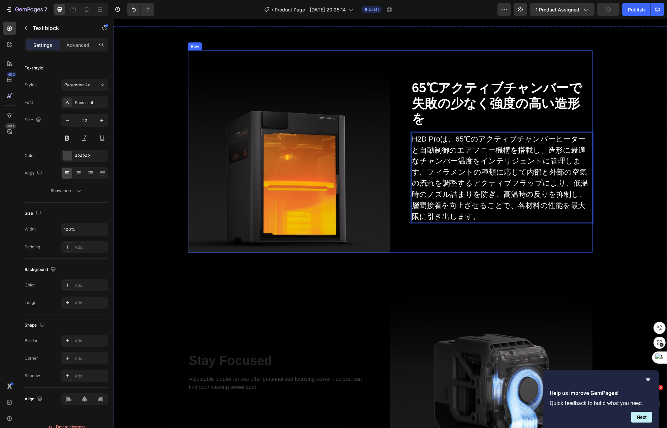
click at [490, 235] on div "⁠⁠⁠⁠⁠⁠⁠ 65℃アクティブチャンバーで 失敗の少なく強度の高い造形を Heading H2D Proは、65℃のアクティブチャンバーヒーターと自動制御の…" at bounding box center [491, 152] width 202 height 202
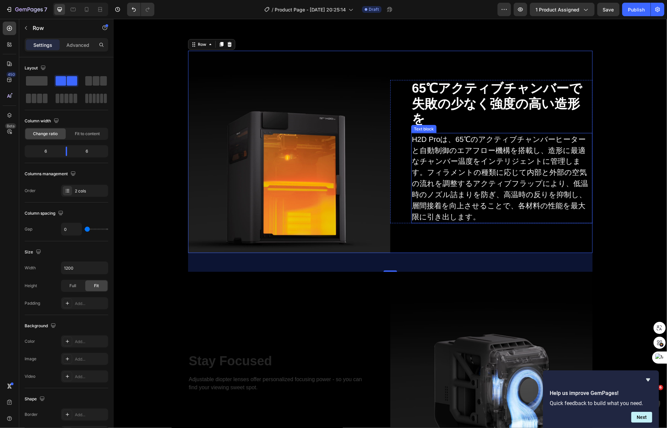
scroll to position [1458, 0]
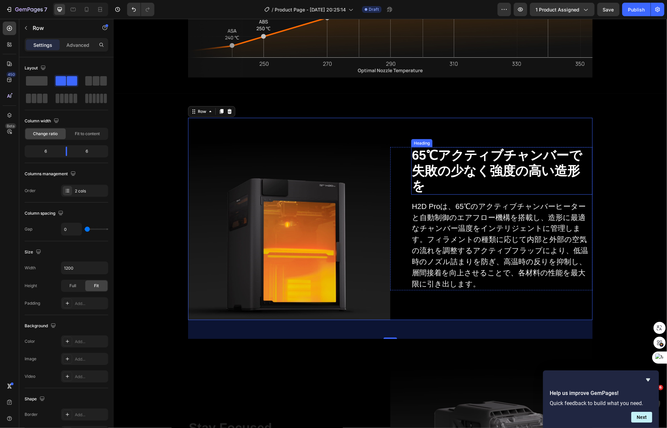
click at [443, 162] on span "65℃アクティブチャンバーで" at bounding box center [497, 155] width 170 height 14
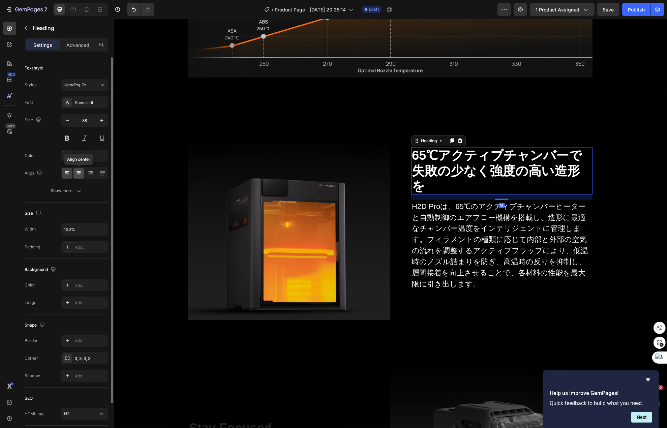
click at [76, 173] on icon at bounding box center [79, 173] width 7 height 7
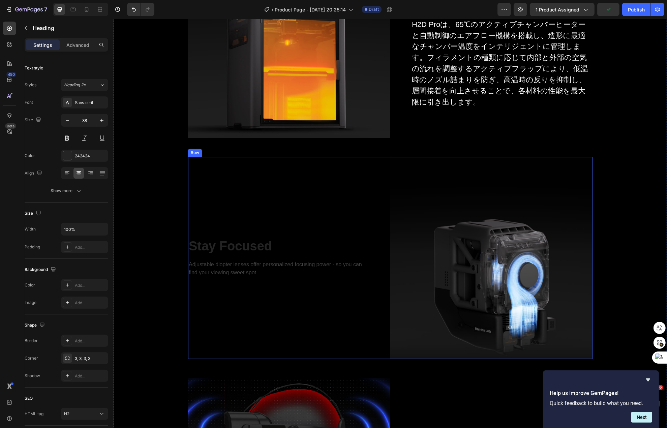
scroll to position [1728, 0]
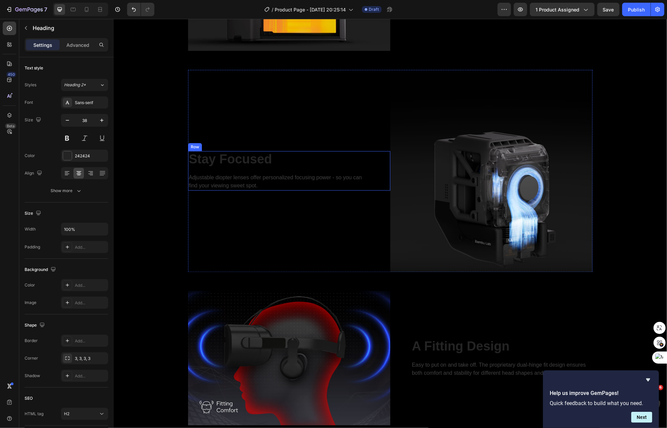
click at [279, 172] on div "Stay Focused Heading Adjustable diopter lenses offer personalized focusing powe…" at bounding box center [278, 171] width 181 height 40
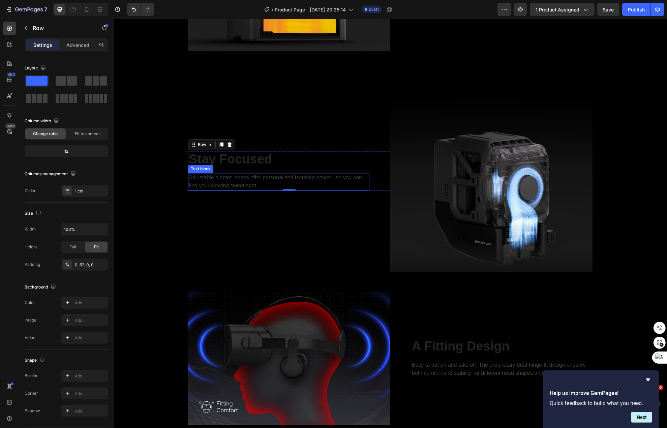
click at [274, 179] on p "Adjustable diopter lenses offer personalized focusing power - so you can find y…" at bounding box center [278, 182] width 180 height 16
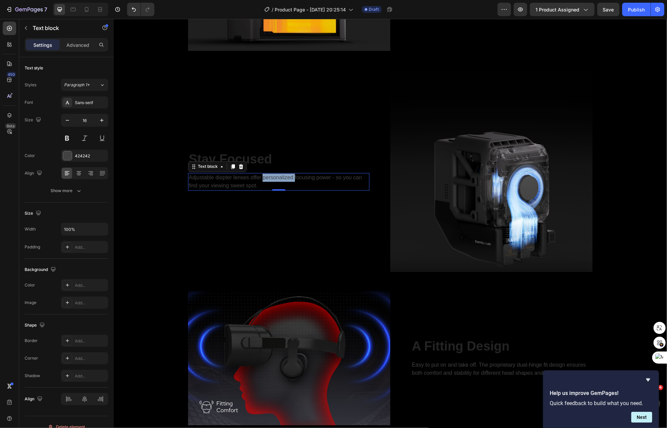
click at [274, 179] on p "Adjustable diopter lenses offer personalized focusing power - so you can find y…" at bounding box center [278, 182] width 180 height 16
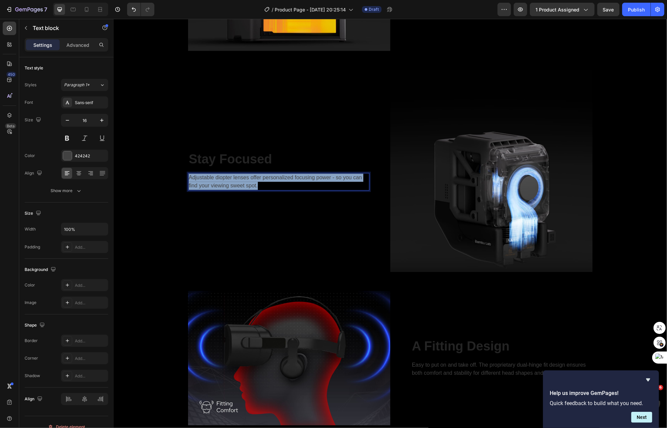
click at [274, 179] on p "Adjustable diopter lenses offer personalized focusing power - so you can find y…" at bounding box center [278, 182] width 180 height 16
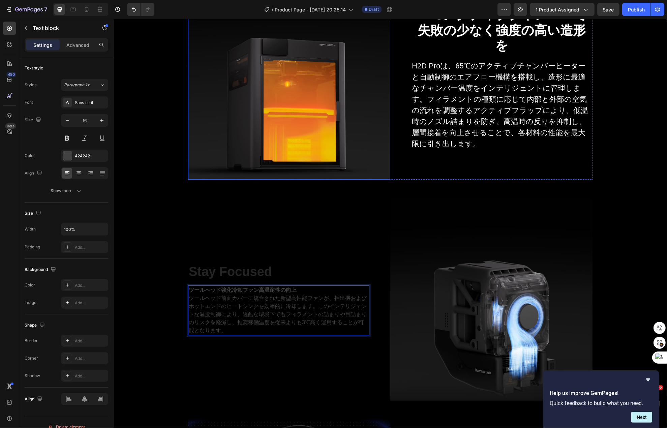
scroll to position [1593, 0]
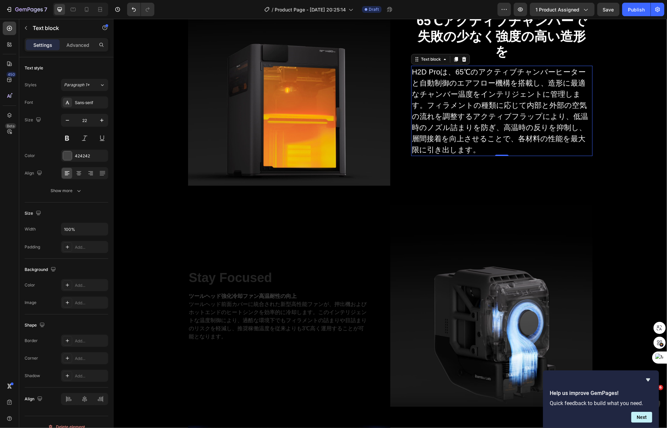
click at [440, 119] on span "H2D Proは、65℃のアクティブチャンバーヒーターと自動制御のエアフロー機構を搭載し、造形に最適なチャンバー温度をインテリジェントに管理します。フィラメン…" at bounding box center [500, 111] width 176 height 86
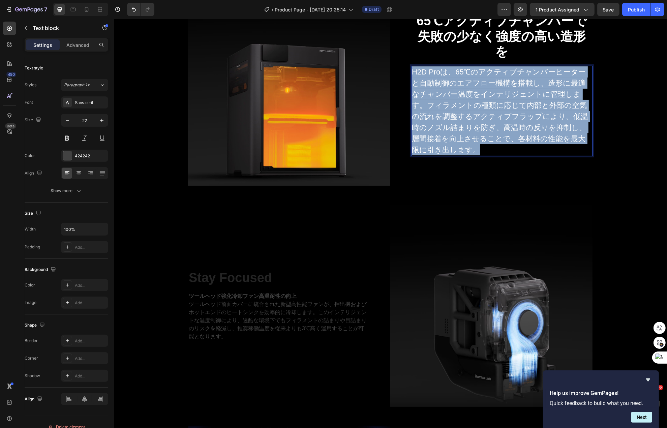
click at [440, 119] on span "H2D Proは、65℃のアクティブチャンバーヒーターと自動制御のエアフロー機構を搭載し、造形に最適なチャンバー温度をインテリジェントに管理します。フィラメン…" at bounding box center [500, 111] width 176 height 86
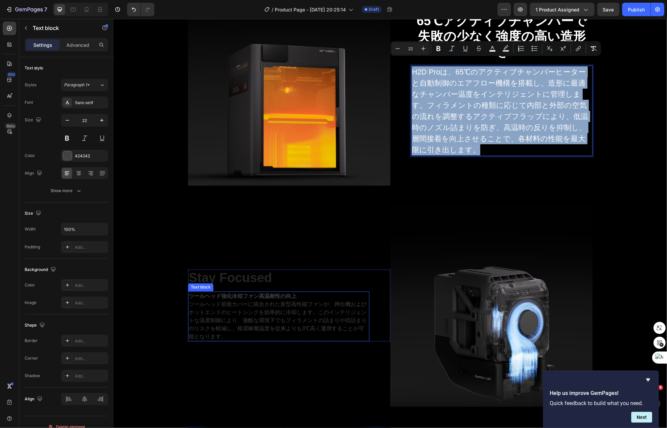
click at [243, 318] on p "ツールヘッド前面カバーに統合された新型高性能ファンが、押出機およびホットエンドのヒートシンクを効率的に冷却します。このインテリジェントな温度制御により、過酷な…" at bounding box center [278, 320] width 180 height 40
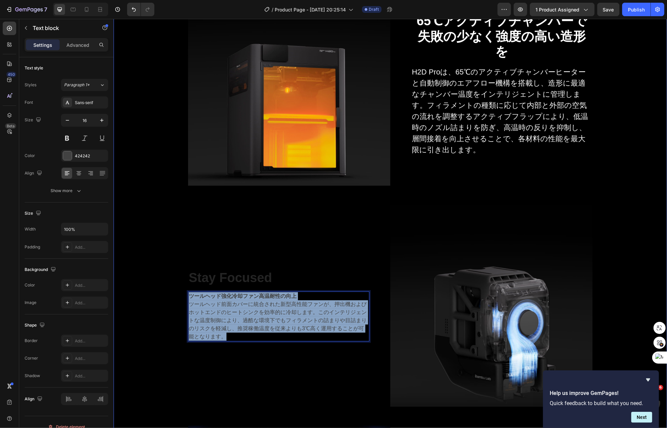
drag, startPoint x: 226, startPoint y: 334, endPoint x: 182, endPoint y: 282, distance: 67.6
click at [182, 282] on div "Image 65℃アクティブチャンバーで 失敗の少なく強度の高い造形を Heading H2D Proは、65℃のアクティブチャンバーヒーターと自動制御のエア…" at bounding box center [389, 271] width 543 height 577
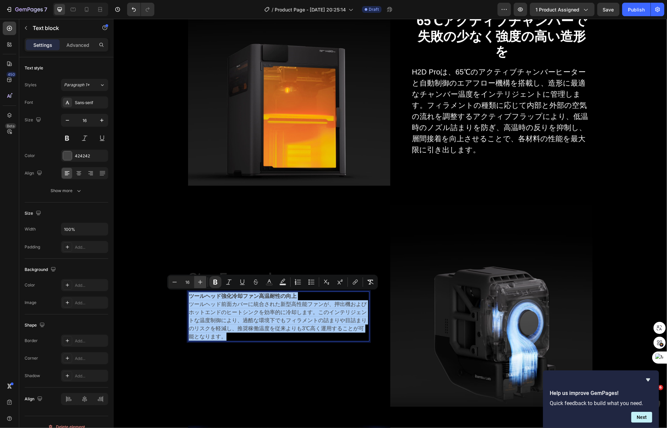
click at [203, 283] on icon "Editor contextual toolbar" at bounding box center [200, 282] width 7 height 7
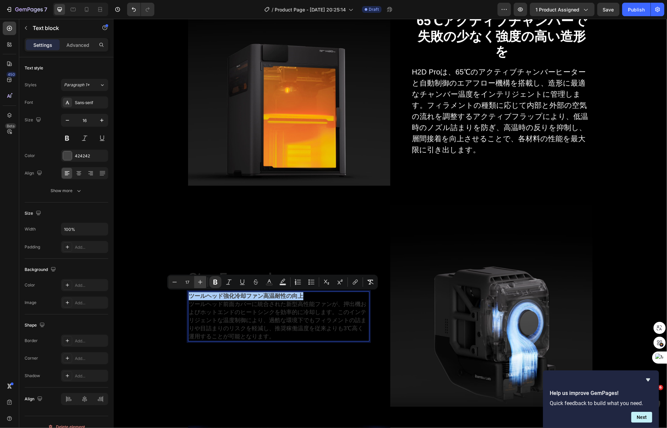
click at [203, 283] on icon "Editor contextual toolbar" at bounding box center [200, 282] width 7 height 7
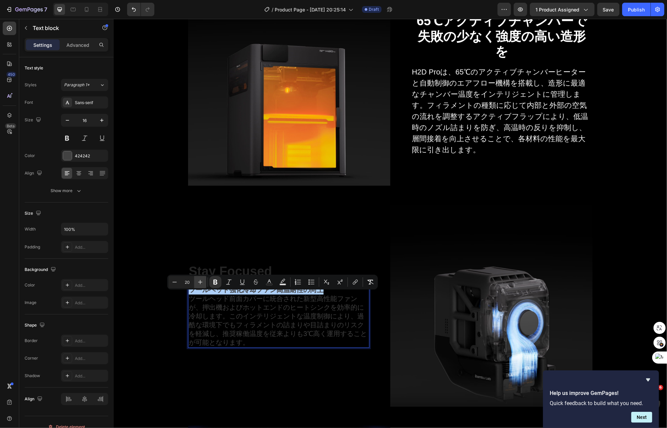
click at [203, 283] on icon "Editor contextual toolbar" at bounding box center [200, 282] width 7 height 7
type input "22"
click at [271, 286] on button "Text Color" at bounding box center [269, 282] width 12 height 12
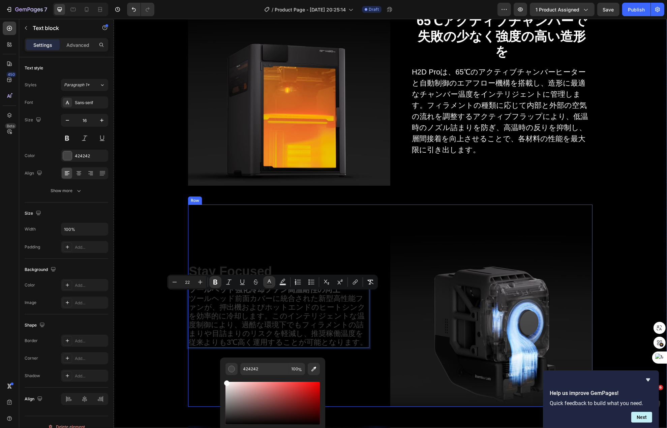
type input "FFFFFF"
drag, startPoint x: 349, startPoint y: 416, endPoint x: 211, endPoint y: 361, distance: 148.4
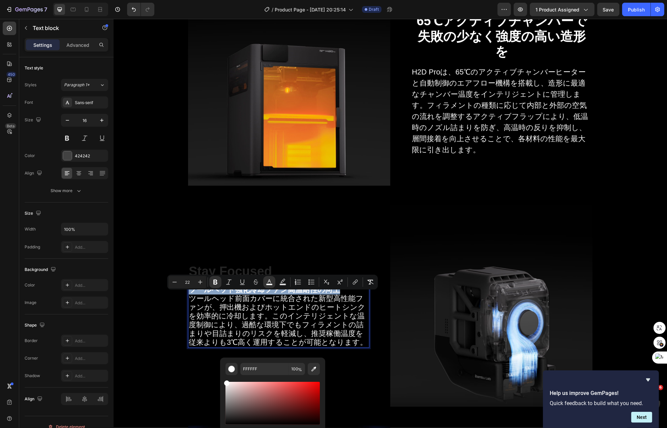
click at [275, 314] on span "ツールヘッド前面カバーに統合された新型高性能ファンが、押出機およびホットエンドのヒートシンクを効率的に冷却します。このインテリジェントな温度制御により、過酷な…" at bounding box center [277, 320] width 179 height 52
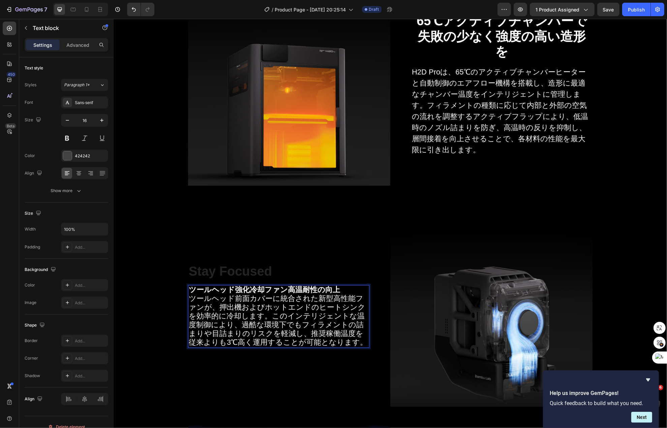
click at [319, 294] on span "ツールヘッド前面カバーに統合された新型高性能ファンが、押出機およびホットエンドのヒートシンクを効率的に冷却します。このインテリジェントな温度制御により、過酷な…" at bounding box center [277, 320] width 179 height 52
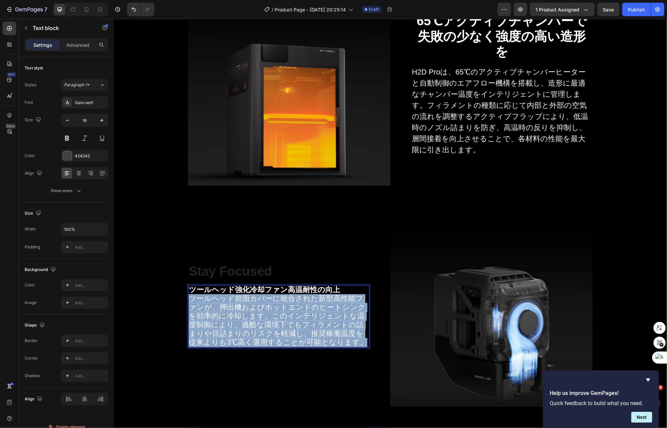
click at [319, 294] on span "ツールヘッド前面カバーに統合された新型高性能ファンが、押出機およびホットエンドのヒートシンクを効率的に冷却します。このインテリジェントな温度制御により、過酷な…" at bounding box center [277, 320] width 179 height 52
click at [278, 300] on span "ツールヘッド前面カバーに統合された新型高性能ファンが、押出機およびホットエンドのヒートシンクを効率的に冷却します。このインテリジェントな温度制御により、過酷な…" at bounding box center [277, 320] width 179 height 52
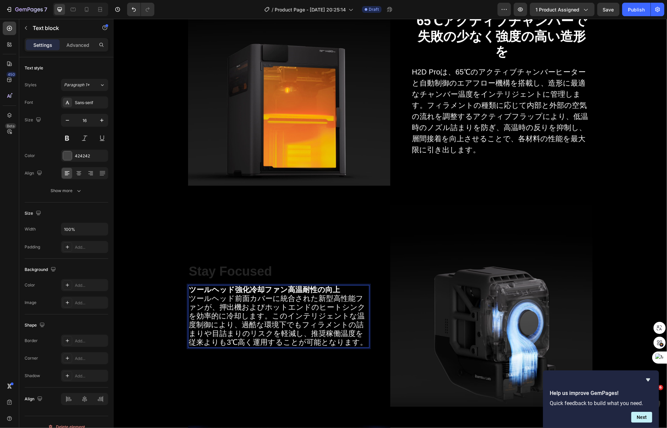
click at [282, 294] on span "ツールヘッド前面カバーに統合された新型高性能ファンが、押出機およびホットエンドのヒートシンクを効率的に冷却します。このインテリジェントな温度制御により、過酷な…" at bounding box center [277, 320] width 179 height 52
click at [302, 301] on span "ツールヘッド前面カバーに統合された新型高性能ファンが、押出機およびホットエンドのヒートシンクを効率的に冷却します。このインテリジェントな温度制御により、過酷な…" at bounding box center [277, 320] width 179 height 52
click at [305, 292] on strong "ツールヘッド強化冷却ファン高温耐性の向上" at bounding box center [263, 290] width 151 height 8
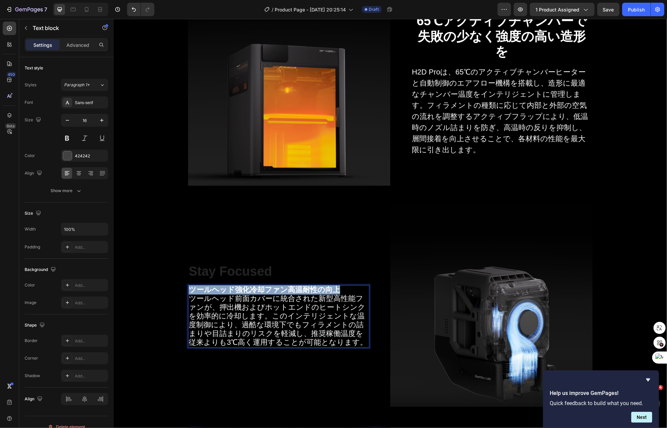
click at [305, 292] on strong "ツールヘッド強化冷却ファン高温耐性の向上" at bounding box center [263, 290] width 151 height 8
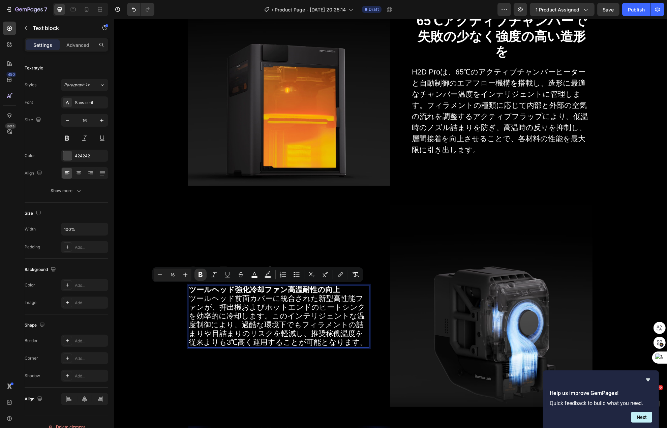
scroll to position [1594, 0]
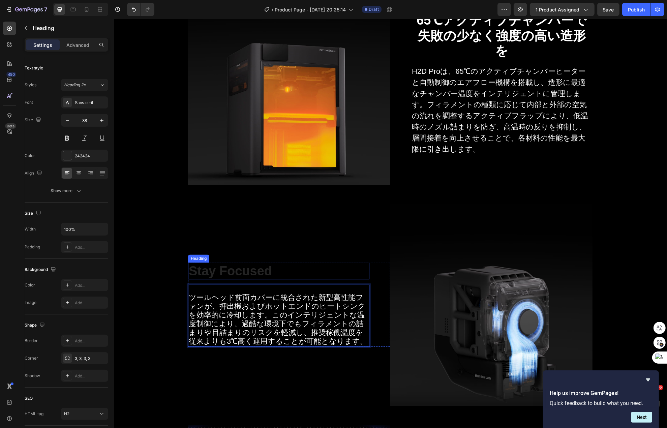
click at [243, 278] on p "Stay Focused" at bounding box center [278, 272] width 180 height 16
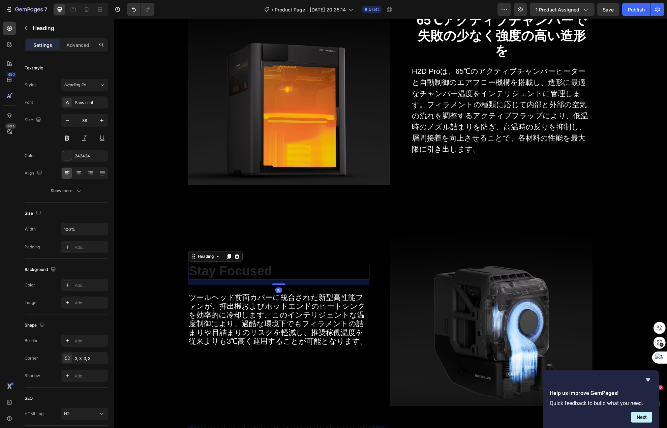
click at [243, 278] on p "Stay Focused" at bounding box center [278, 272] width 180 height 16
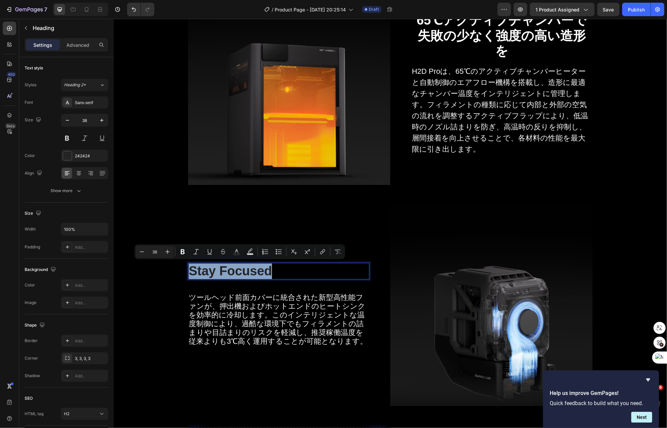
click at [243, 278] on p "Stay Focused" at bounding box center [278, 272] width 180 height 16
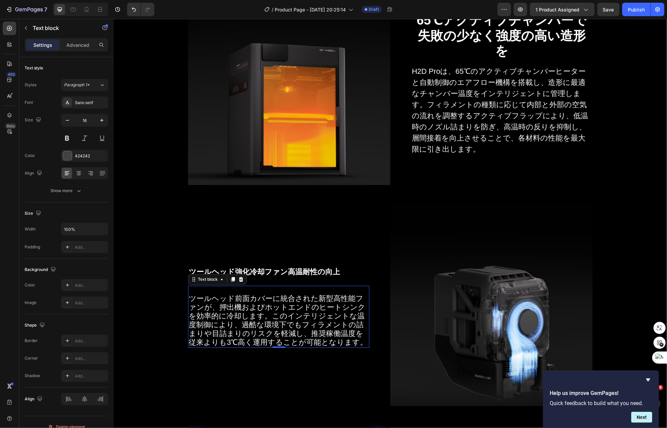
click at [233, 301] on span "ツールヘッド前面カバーに統合された新型高性能ファンが、押出機およびホットエンドのヒートシンクを効率的に冷却します。このインテリジェントな温度制御により、過酷な…" at bounding box center [277, 320] width 179 height 52
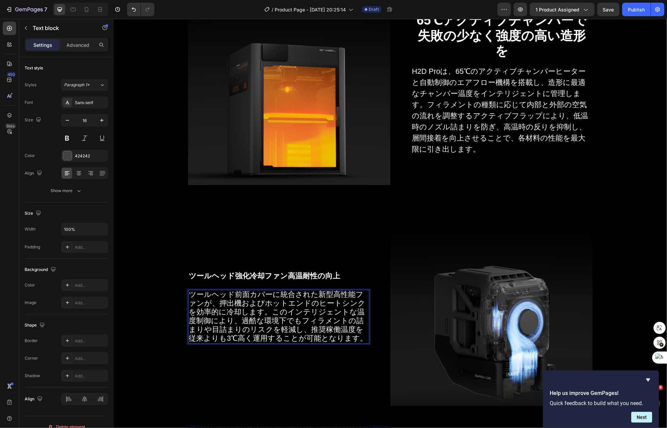
scroll to position [1598, 0]
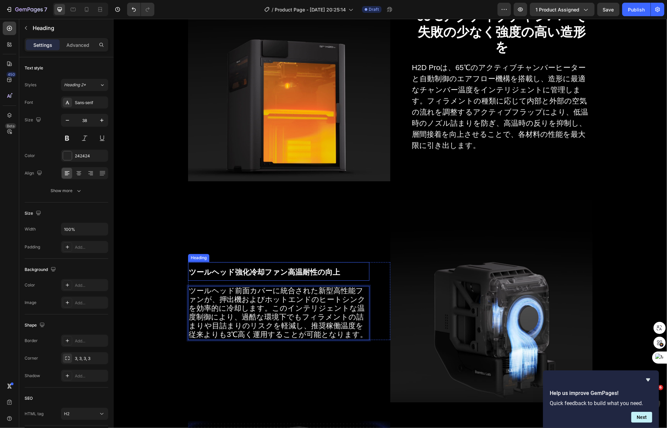
click at [274, 276] on strong "ツールヘッド強化冷却ファン高温耐性の向上" at bounding box center [263, 272] width 151 height 8
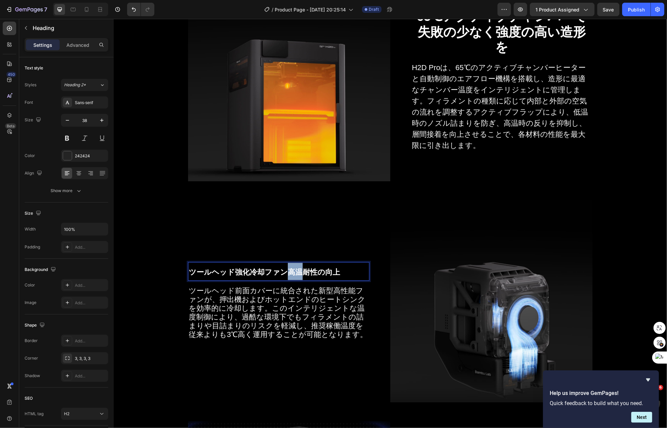
click at [279, 274] on strong "ツールヘッド強化冷却ファン高温耐性の向上" at bounding box center [263, 272] width 151 height 8
click at [276, 274] on strong "ツールヘッド強化冷却ファン高温耐性の向上" at bounding box center [263, 272] width 151 height 8
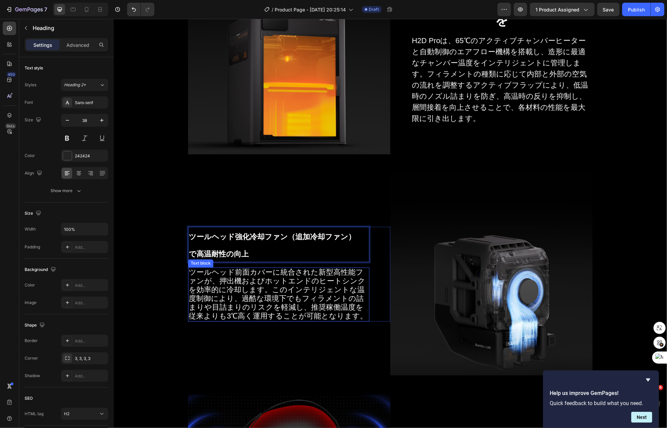
scroll to position [1656, 0]
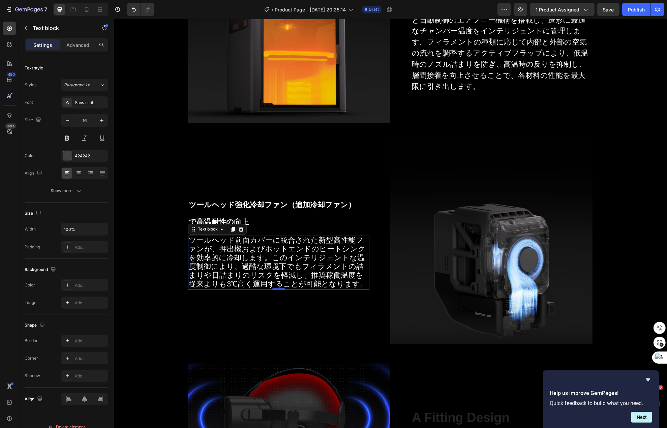
click at [231, 275] on span "ツールヘッド前面カバーに統合された新型高性能ファンが、押出機およびホットエンドのヒートシンクを効率的に冷却します。このインテリジェントな温度制御により、過酷な…" at bounding box center [277, 262] width 179 height 52
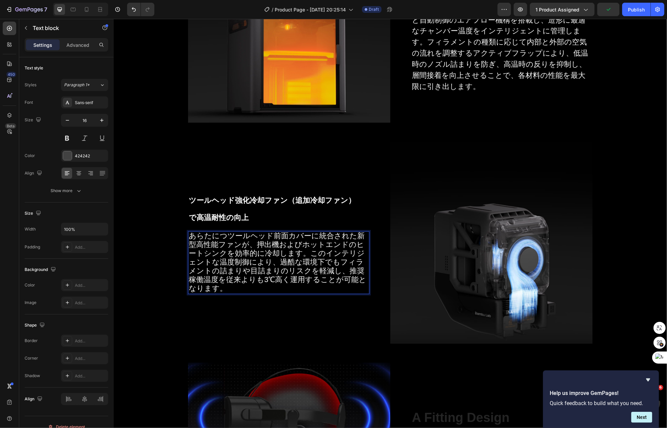
scroll to position [1652, 0]
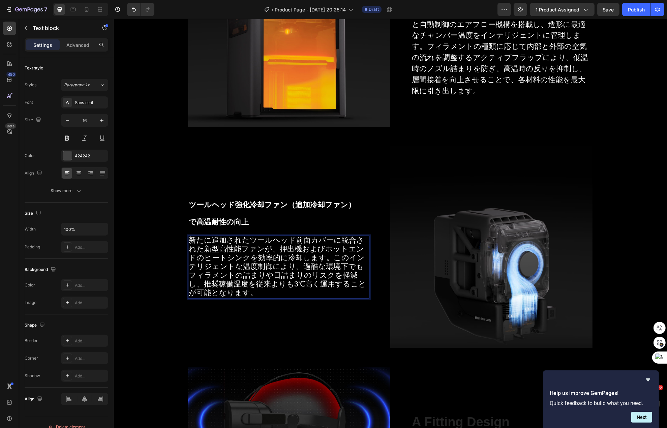
click at [192, 249] on span "新たに追加されたツールヘッド前面カバーに統合された新型高性能ファンが、押出機およびホットエンドのヒートシンクを効率的に冷却します。このインテリジェントな温度制…" at bounding box center [276, 266] width 177 height 61
click at [245, 242] on span "新たに追加されたツールヘッド前面カバーに統合された新型高性能ファンが、押出機およびホットエンドのヒートシンクを効率的に冷却します。このインテリジェントな温度制…" at bounding box center [276, 266] width 177 height 61
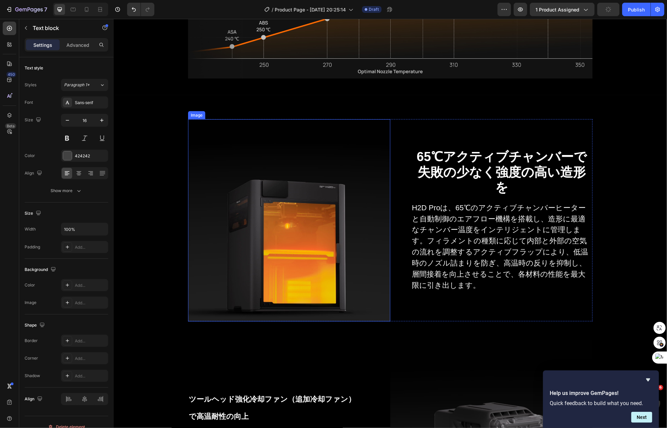
scroll to position [1450, 0]
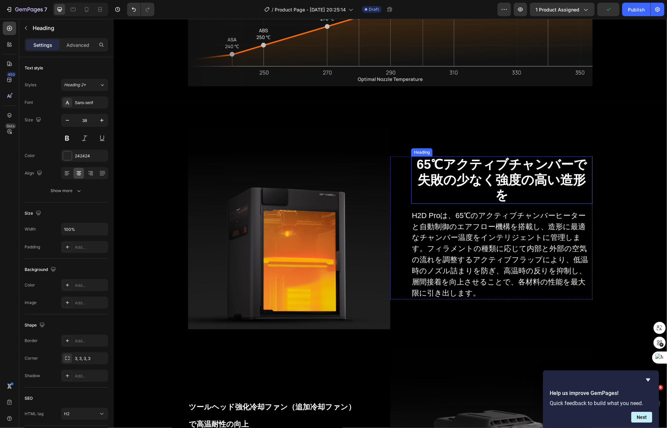
click at [439, 172] on span "65℃アクティブチャンバーで" at bounding box center [501, 164] width 170 height 14
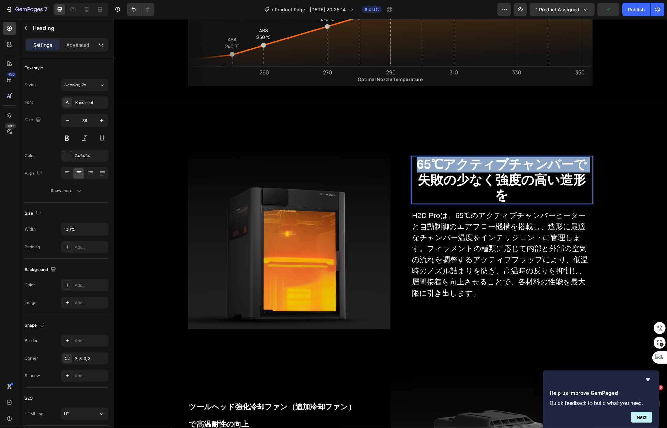
click at [439, 172] on span "65℃アクティブチャンバーで" at bounding box center [501, 164] width 170 height 14
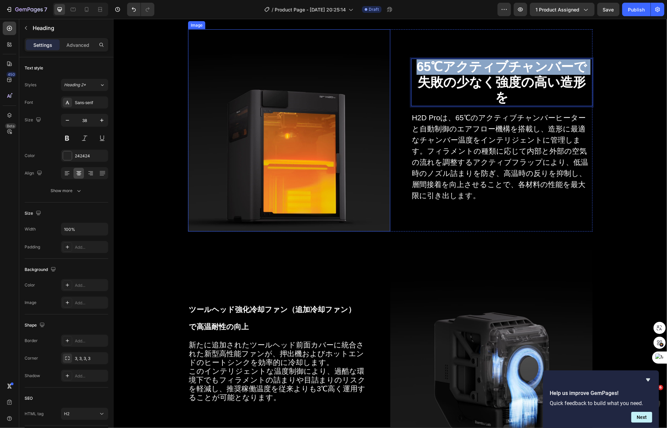
scroll to position [1652, 0]
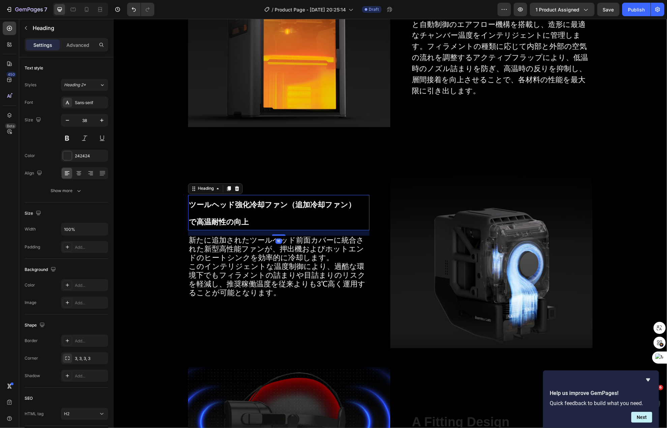
click at [290, 223] on p "⁠⁠⁠⁠⁠⁠⁠ ツールヘッド強化冷却ファン（追加冷却ファン） で高温耐性の向上" at bounding box center [278, 213] width 180 height 34
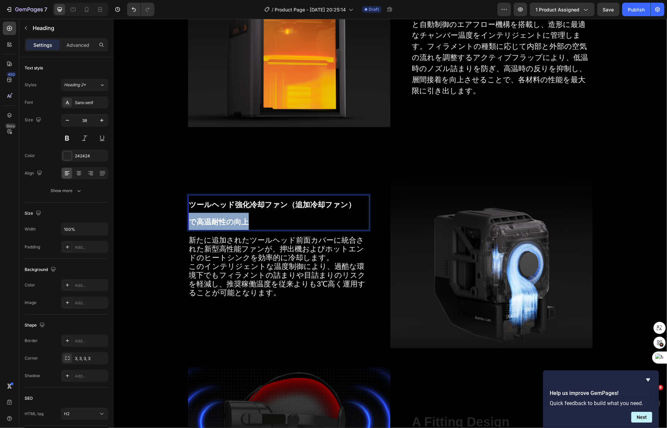
click at [290, 223] on p "ツールヘッド強化冷却ファン（追加冷却ファン） で高温耐性の向上" at bounding box center [278, 213] width 180 height 34
click at [290, 220] on p "ツールヘッド強化冷却ファン（追加冷却ファン） で高温耐性の向上" at bounding box center [278, 213] width 180 height 34
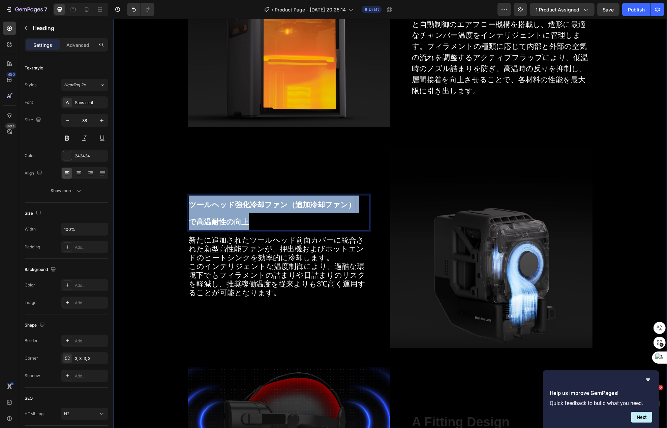
drag, startPoint x: 278, startPoint y: 223, endPoint x: 167, endPoint y: 197, distance: 114.4
click at [167, 197] on div "Image ⁠⁠⁠⁠⁠⁠⁠ 65℃アクティブチャンバーで 失敗の少なく強度の高い造形を Heading H2D Proは、65℃のアクティブチャンバーヒーター…" at bounding box center [389, 213] width 543 height 577
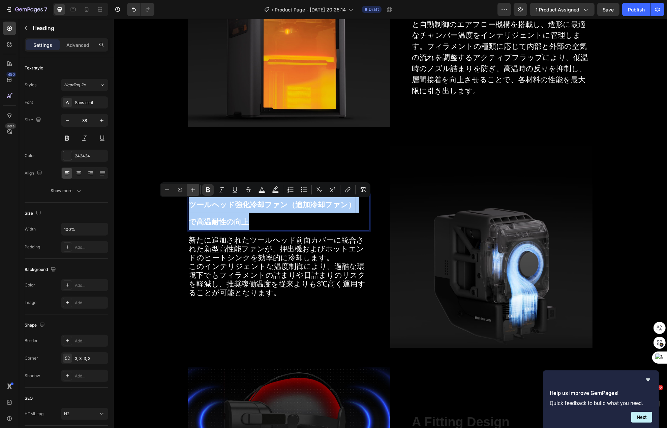
click at [195, 188] on icon "Editor contextual toolbar" at bounding box center [192, 189] width 7 height 7
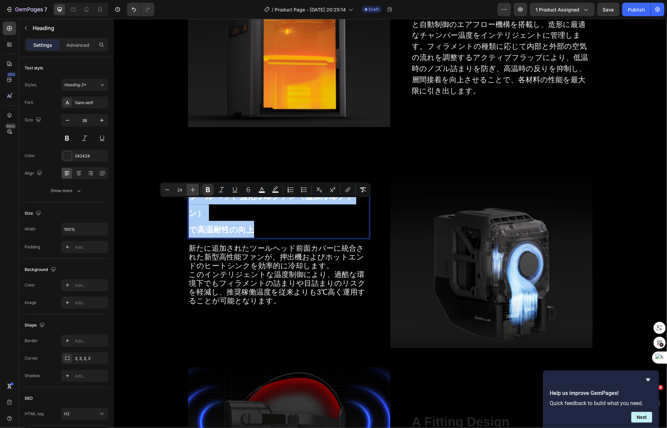
click at [195, 188] on icon "Editor contextual toolbar" at bounding box center [192, 189] width 7 height 7
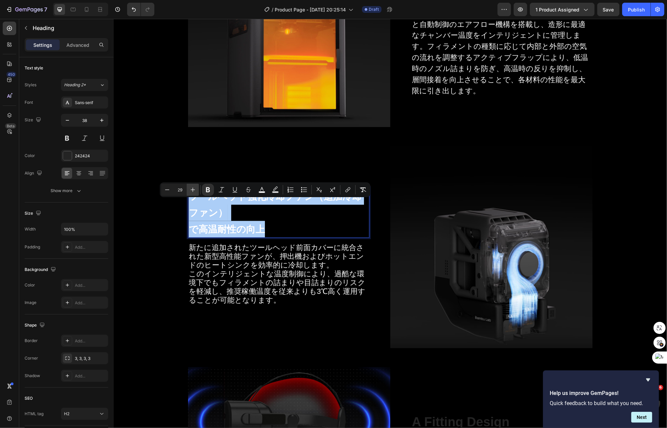
click at [195, 188] on icon "Editor contextual toolbar" at bounding box center [192, 189] width 7 height 7
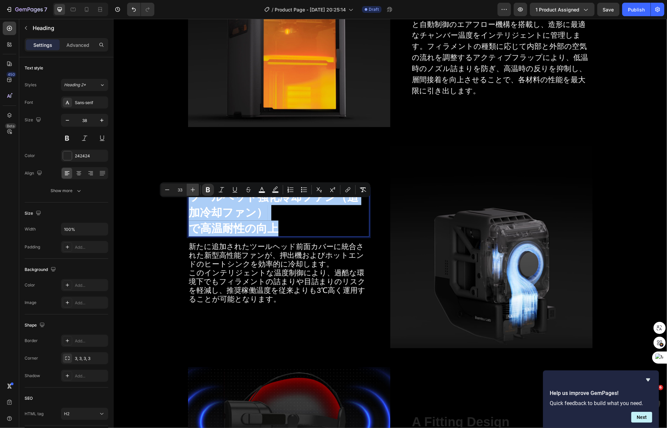
click at [195, 188] on icon "Editor contextual toolbar" at bounding box center [192, 189] width 7 height 7
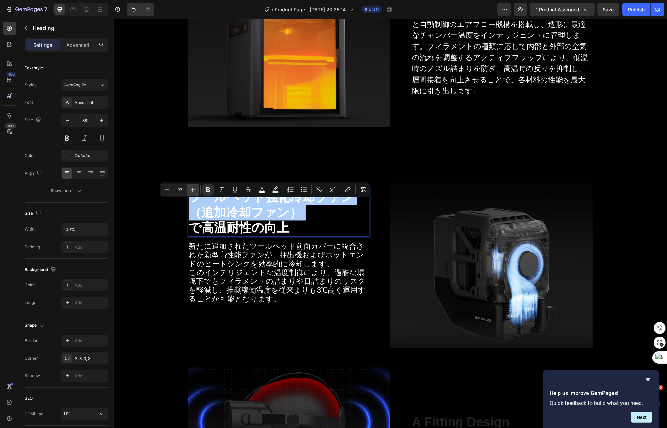
click at [195, 188] on icon "Editor contextual toolbar" at bounding box center [192, 189] width 7 height 7
type input "38"
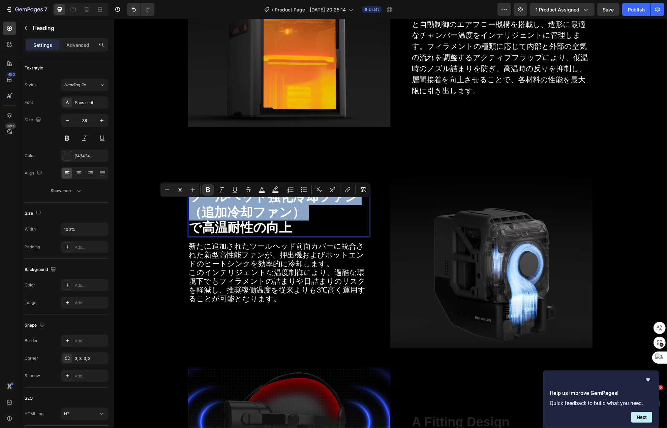
click at [288, 212] on strong "ツールヘッド強化冷却ファン（追加冷却ファン）" at bounding box center [272, 205] width 169 height 30
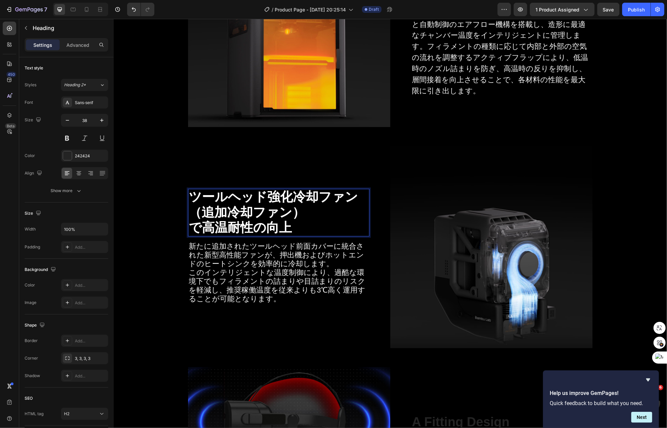
click at [303, 214] on p "ツールヘッド強化冷却ファン（追加冷却ファン） で高温耐性の向上" at bounding box center [278, 213] width 180 height 46
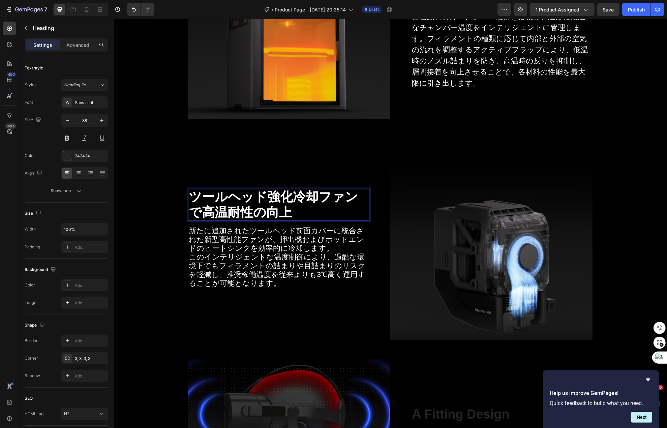
click at [302, 216] on p "ツールヘッド強化冷却ファン で高温耐性の向上" at bounding box center [278, 205] width 180 height 31
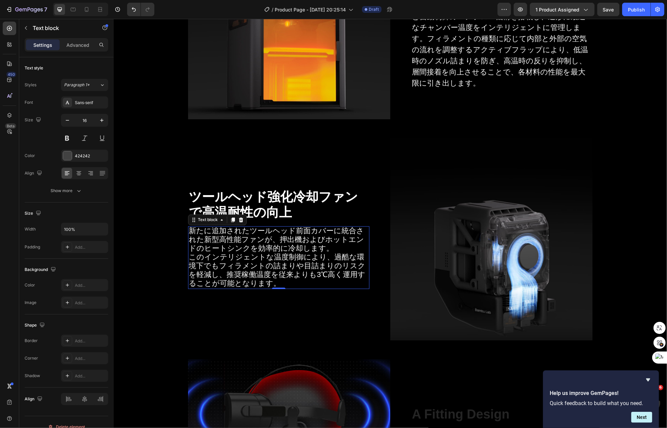
click at [302, 229] on span "新たに追加されたツールヘッド前面カバーに統合された新型高性能ファンが、押出機およびホットエンドのヒートシンクを効率的に冷却します。" at bounding box center [275, 240] width 175 height 26
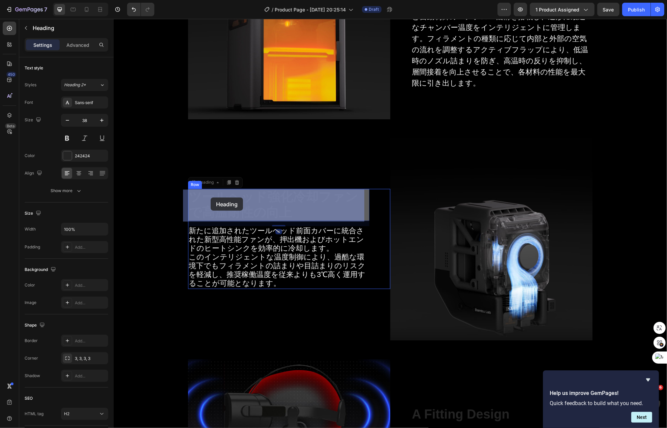
drag, startPoint x: 299, startPoint y: 215, endPoint x: 209, endPoint y: 198, distance: 91.7
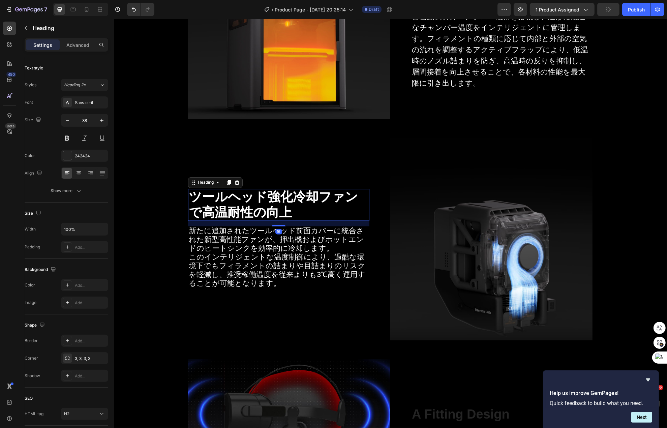
scroll to position [0, 0]
click at [252, 206] on strong "で高温耐性の向上" at bounding box center [239, 213] width 103 height 14
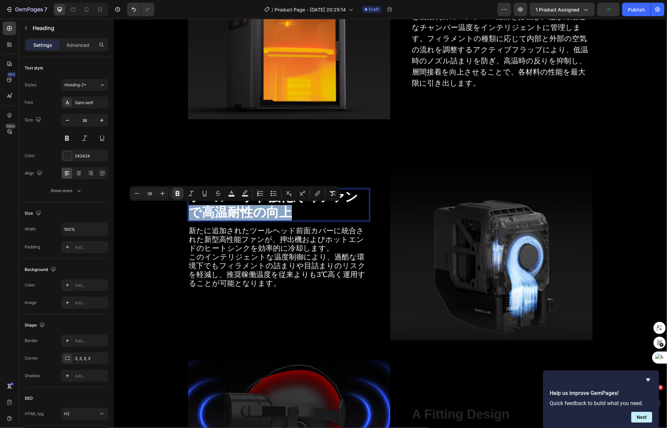
click at [284, 206] on strong "で高温耐性の向上" at bounding box center [239, 213] width 103 height 14
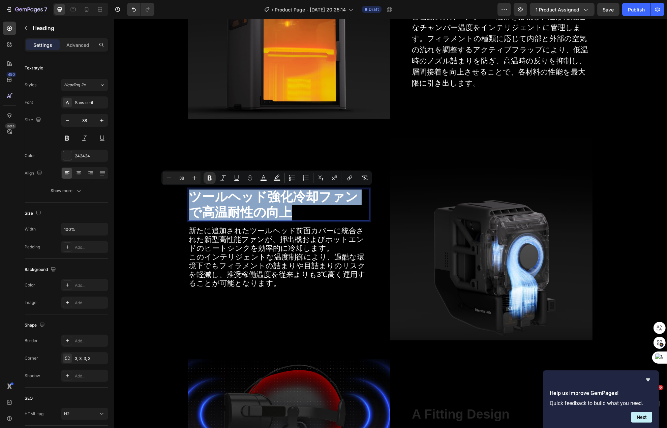
drag, startPoint x: 302, startPoint y: 209, endPoint x: 168, endPoint y: 196, distance: 134.8
click at [172, 196] on div "Image ⁠⁠⁠⁠⁠⁠⁠ 65℃アクティブチャンバーで 失敗の少なく強度の高い造形を Heading H2D Proは、65℃のアクティブチャンバーヒーター…" at bounding box center [389, 205] width 543 height 577
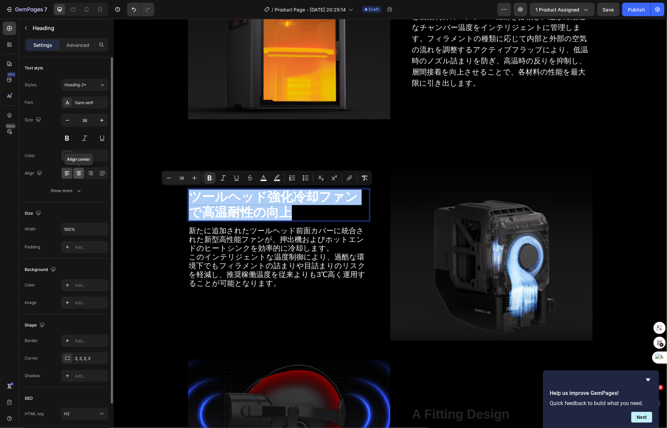
drag, startPoint x: 80, startPoint y: 173, endPoint x: 53, endPoint y: 204, distance: 41.3
click at [80, 173] on icon at bounding box center [79, 173] width 7 height 7
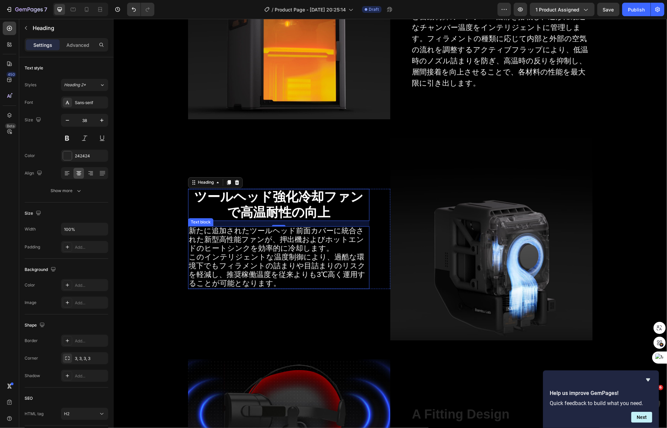
click at [225, 247] on span "新たに追加されたツールヘッド前面カバーに統合された新型高性能ファンが、押出機およびホットエンドのヒートシンクを効率的に冷却します。" at bounding box center [275, 240] width 175 height 26
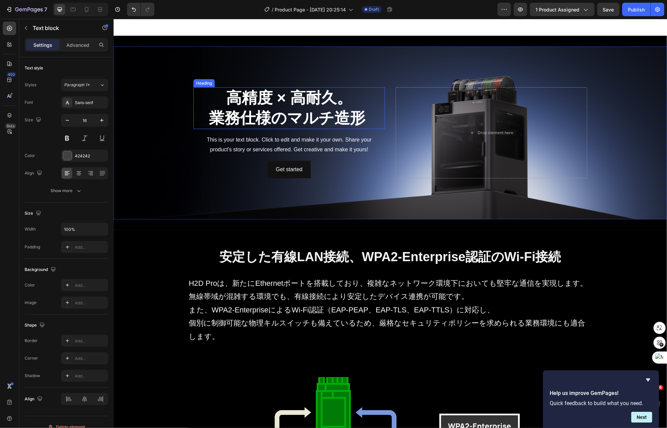
scroll to position [379, 0]
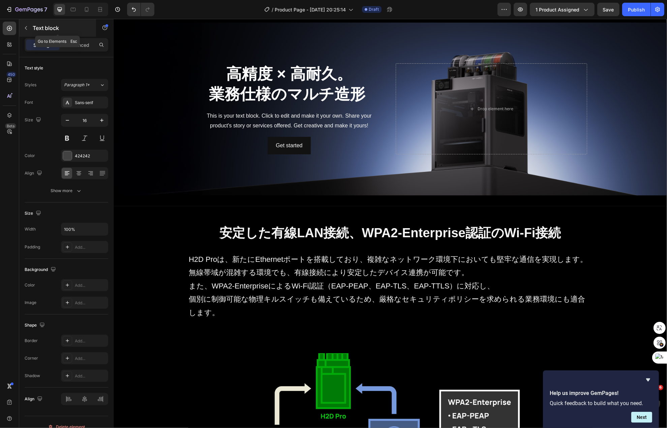
click at [35, 27] on p "Text block" at bounding box center [61, 28] width 57 height 8
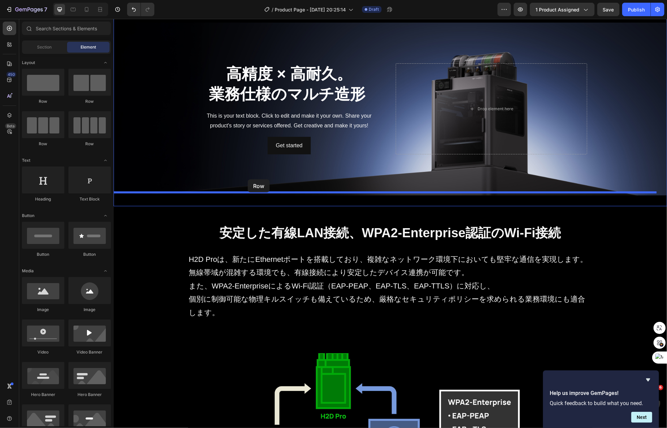
drag, startPoint x: 158, startPoint y: 103, endPoint x: 247, endPoint y: 179, distance: 117.7
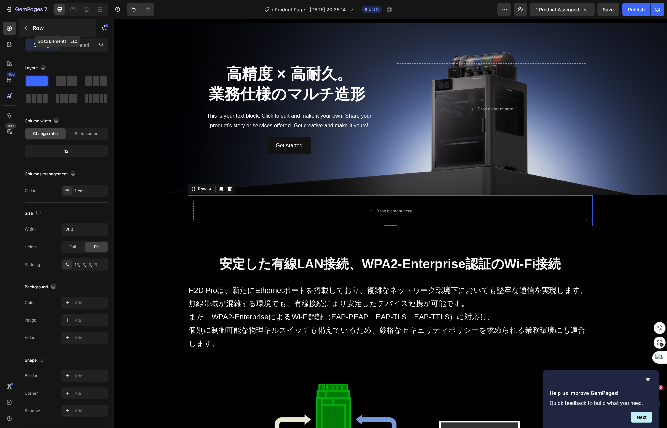
click at [31, 33] on div at bounding box center [26, 28] width 11 height 11
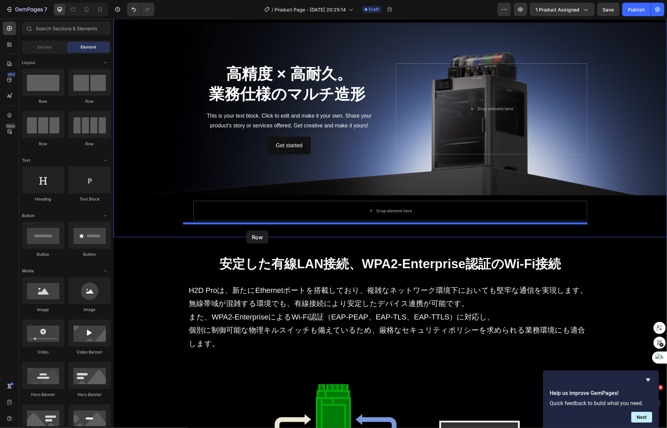
drag, startPoint x: 200, startPoint y: 109, endPoint x: 246, endPoint y: 231, distance: 129.8
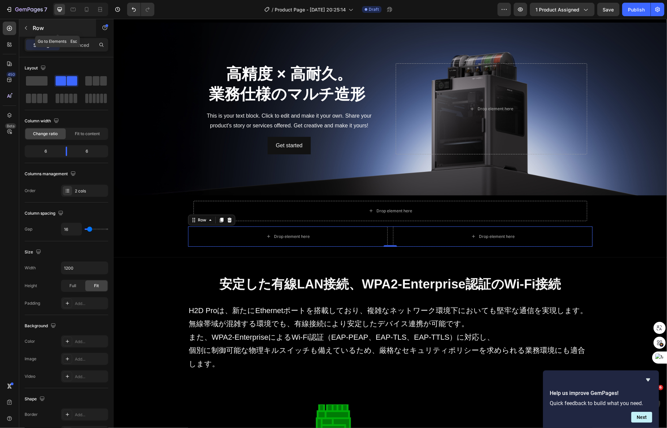
click at [29, 33] on button "button" at bounding box center [26, 28] width 11 height 11
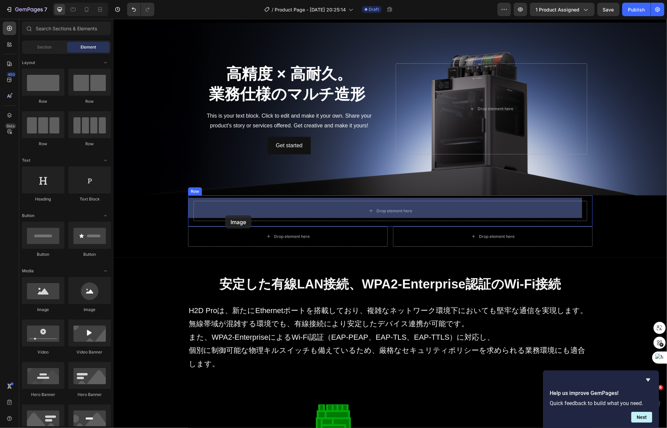
drag, startPoint x: 167, startPoint y: 309, endPoint x: 225, endPoint y: 215, distance: 110.7
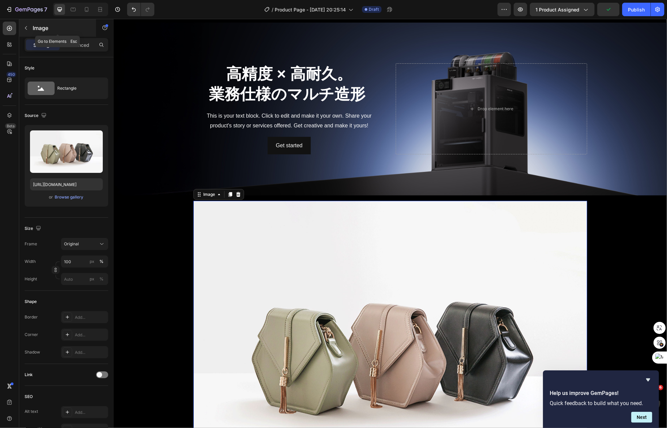
click at [30, 30] on button "button" at bounding box center [26, 28] width 11 height 11
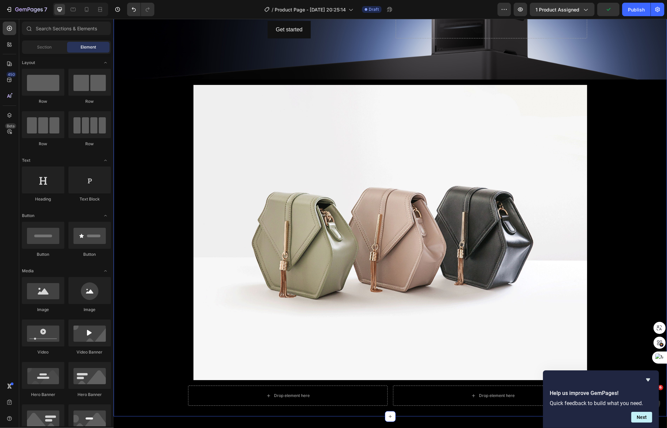
scroll to position [513, 0]
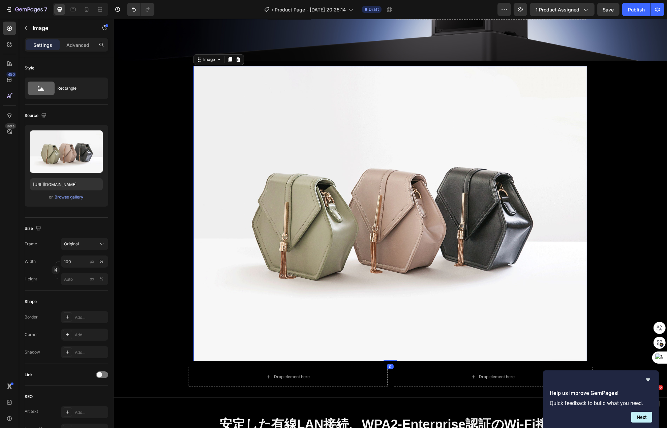
click at [262, 213] on img at bounding box center [390, 213] width 394 height 295
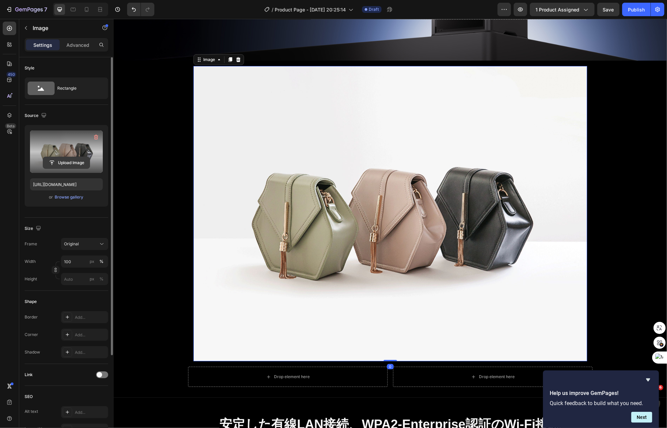
click at [68, 168] on input "file" at bounding box center [66, 162] width 47 height 11
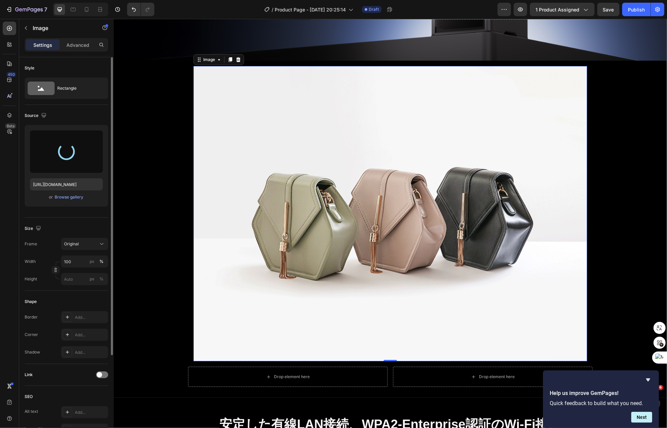
type input "https://cdn.shopify.com/s/files/1/0612/0062/9988/files/gempages_529841901684130…"
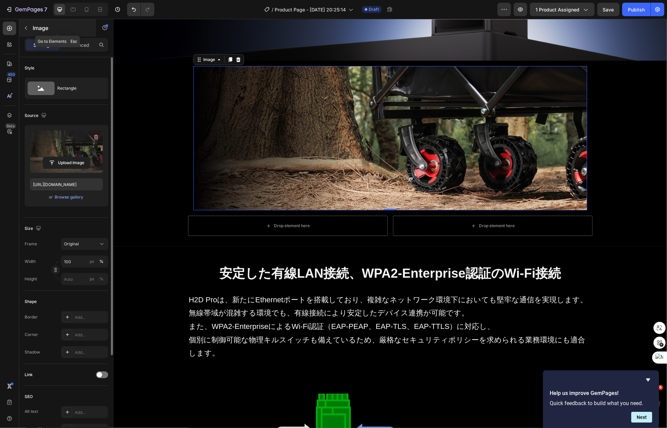
click at [31, 29] on button "button" at bounding box center [26, 28] width 11 height 11
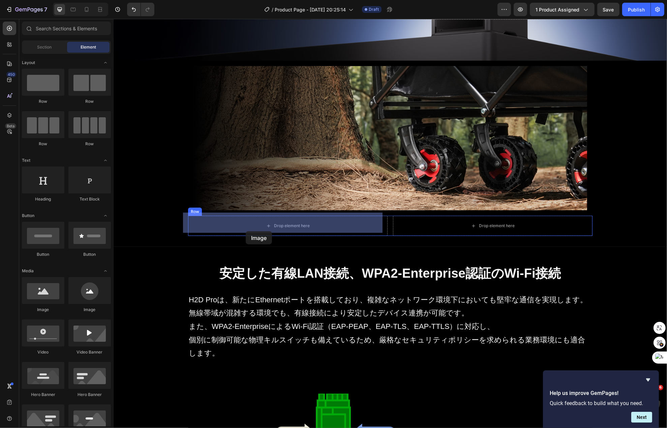
drag, startPoint x: 174, startPoint y: 315, endPoint x: 246, endPoint y: 230, distance: 111.9
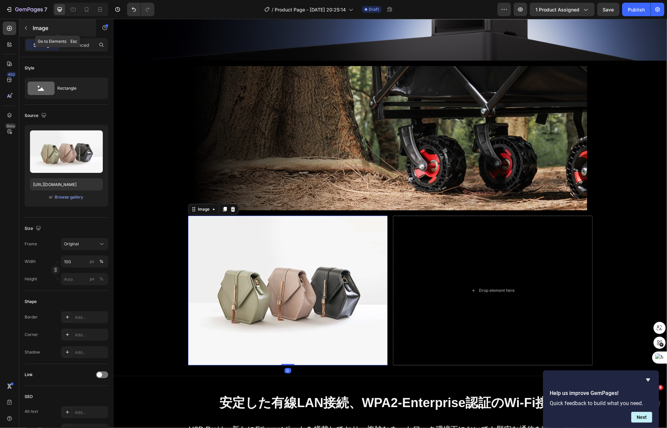
click at [33, 30] on p "Image" at bounding box center [61, 28] width 57 height 8
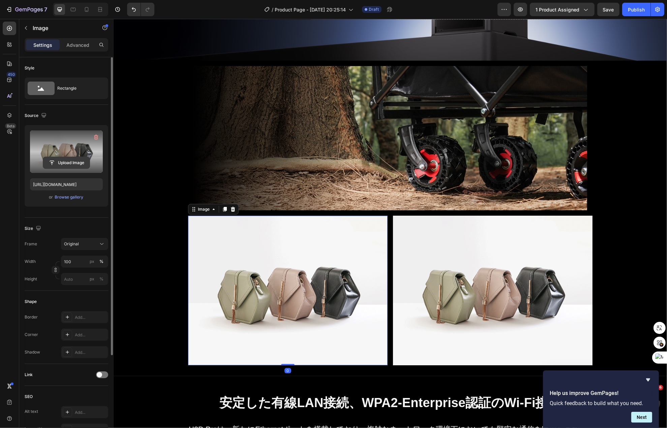
click at [62, 164] on input "file" at bounding box center [66, 162] width 47 height 11
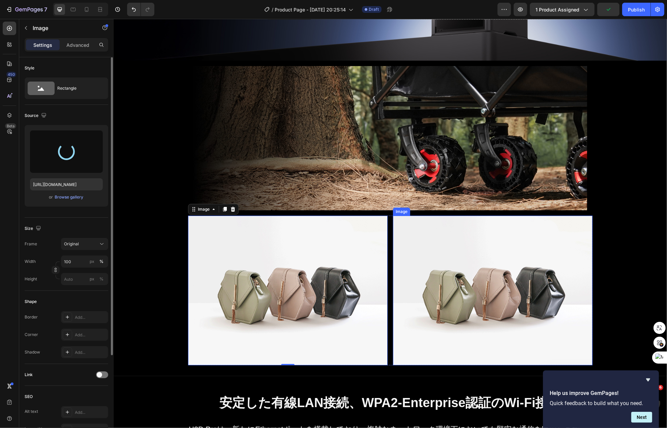
type input "[URL][DOMAIN_NAME]"
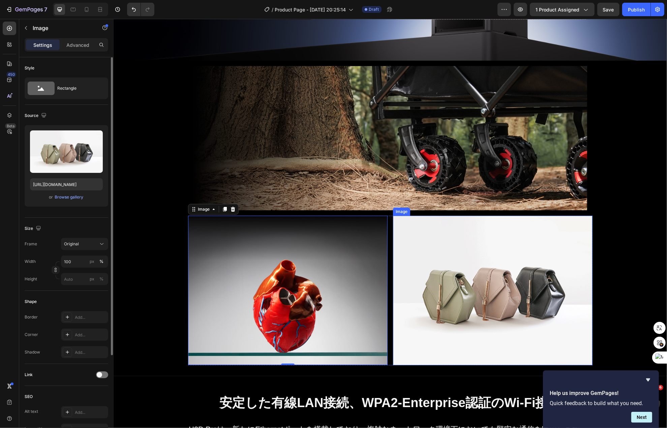
click at [541, 273] on img at bounding box center [493, 291] width 200 height 150
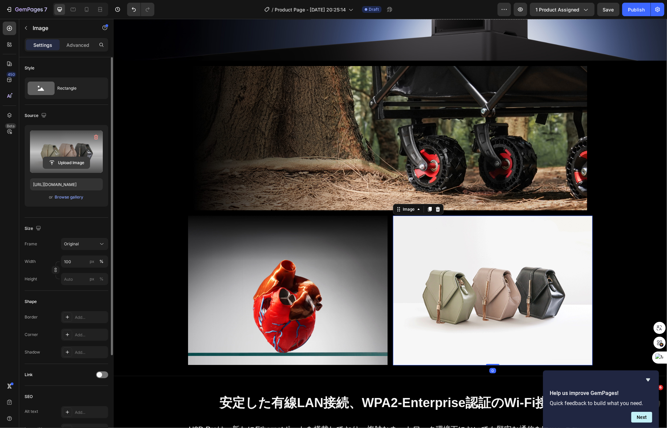
click at [62, 168] on input "file" at bounding box center [66, 162] width 47 height 11
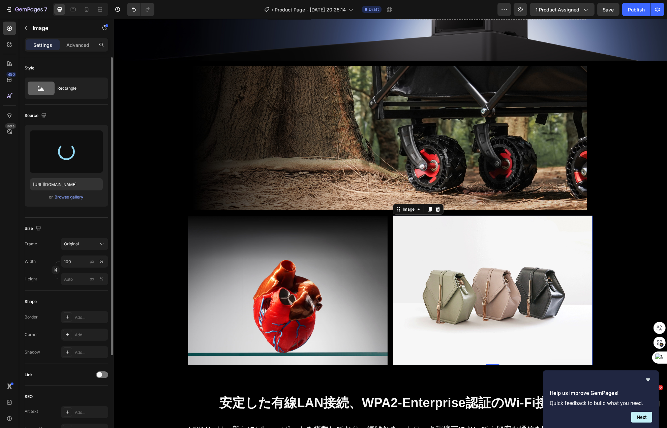
type input "https://cdn.shopify.com/s/files/1/0612/0062/9988/files/gempages_529841901684130…"
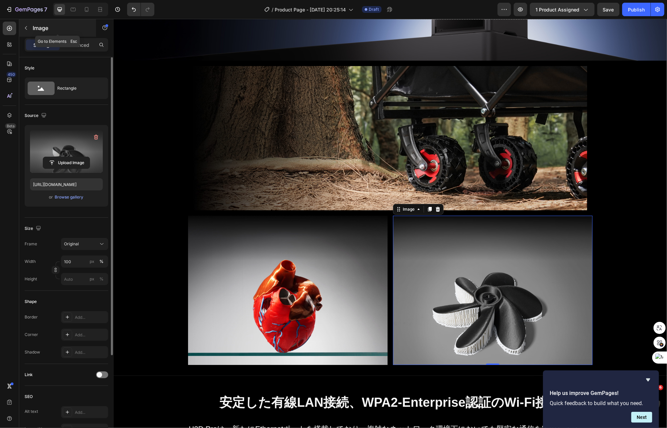
click at [35, 28] on p "Image" at bounding box center [61, 28] width 57 height 8
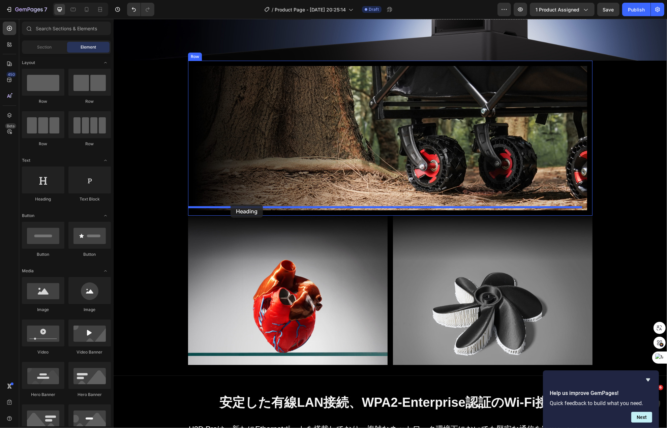
drag, startPoint x: 168, startPoint y: 205, endPoint x: 230, endPoint y: 205, distance: 62.0
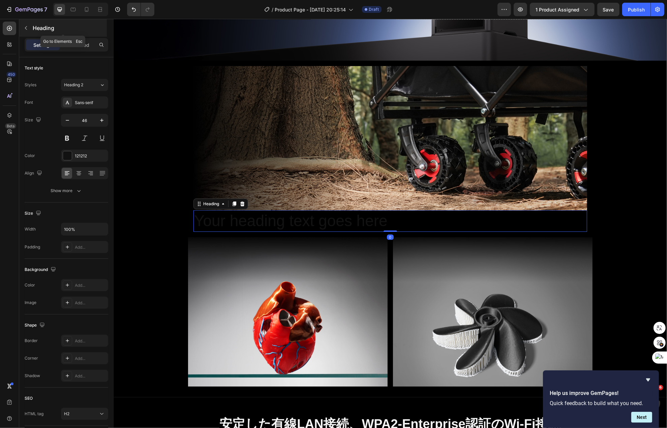
click at [30, 28] on button "button" at bounding box center [26, 28] width 11 height 11
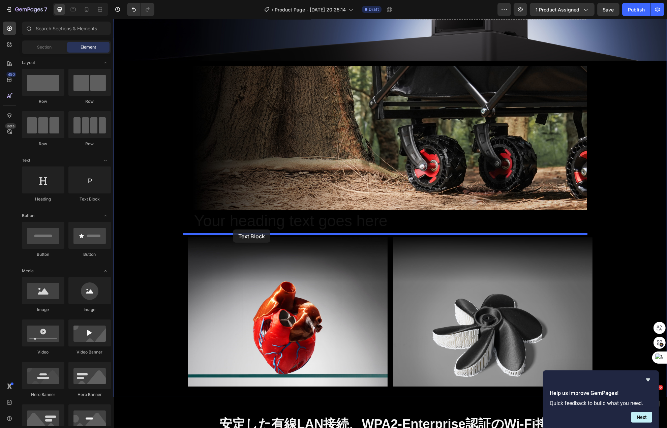
drag, startPoint x: 190, startPoint y: 209, endPoint x: 233, endPoint y: 230, distance: 47.5
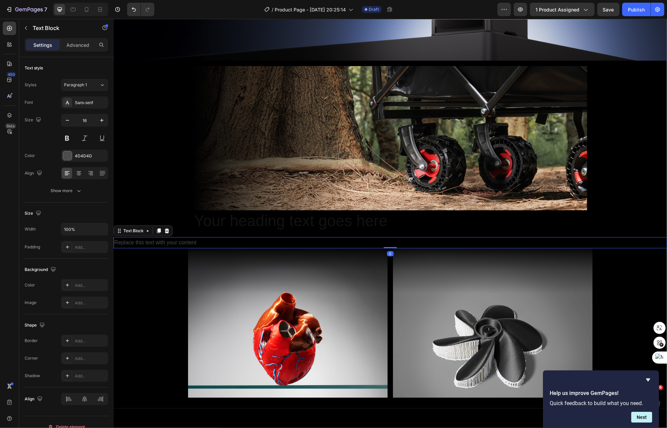
click at [235, 238] on div "Replace this text with your content" at bounding box center [390, 242] width 554 height 11
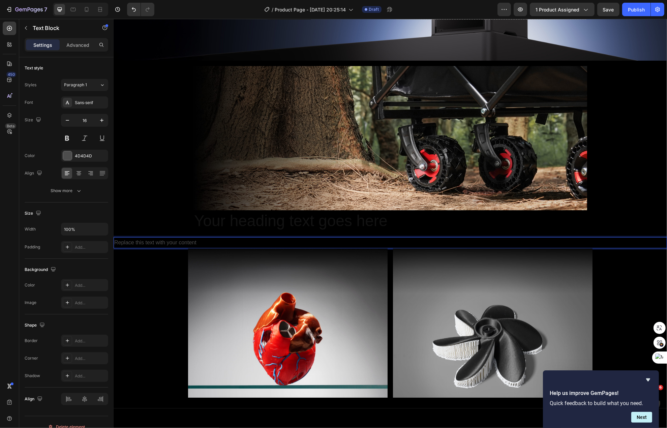
click at [235, 238] on p "Replace this text with your content" at bounding box center [390, 243] width 552 height 10
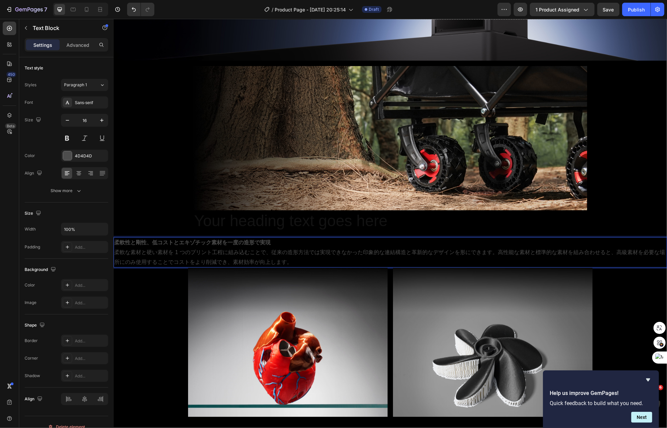
click at [235, 240] on strong "柔軟性と剛性、低コストとエキゾチック素材を一度の造形で実現" at bounding box center [192, 243] width 156 height 6
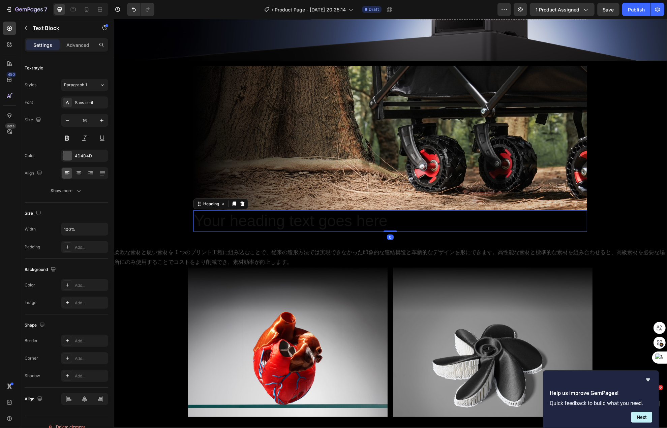
click at [285, 225] on h2 "Your heading text goes here" at bounding box center [390, 221] width 394 height 22
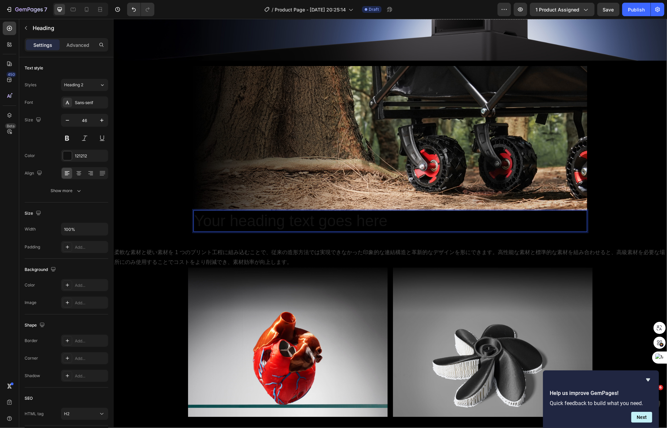
click at [285, 225] on h2 "Your heading text goes here" at bounding box center [390, 221] width 394 height 22
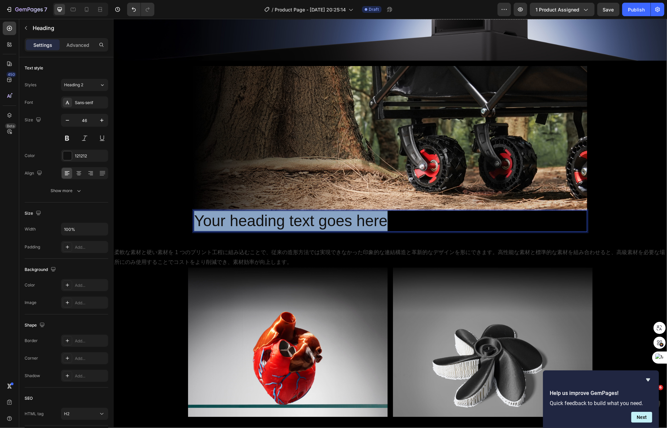
click at [285, 225] on p "Your heading text goes here" at bounding box center [390, 221] width 392 height 20
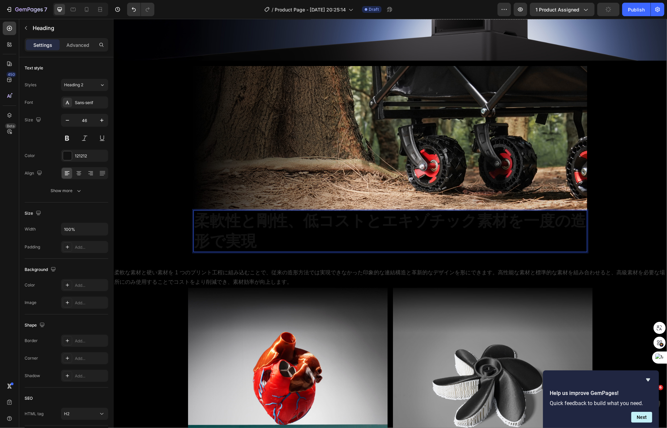
scroll to position [0, 0]
click at [280, 230] on p "柔軟性と剛性、低コストとエキゾチック素材を一度の造形で実現" at bounding box center [390, 231] width 392 height 40
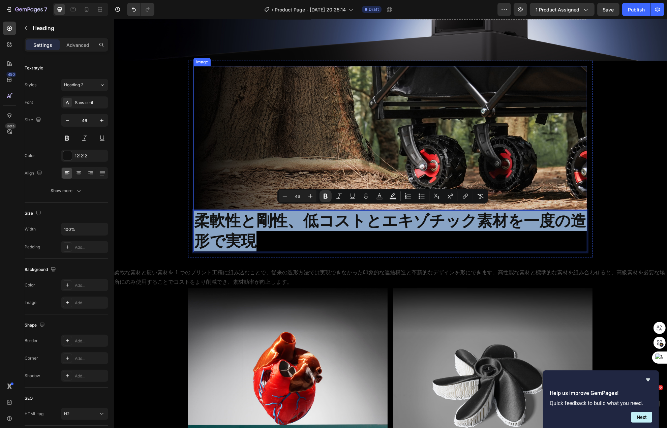
drag, startPoint x: 276, startPoint y: 234, endPoint x: 192, endPoint y: 205, distance: 88.6
click at [193, 205] on div "Image 柔軟性と剛性、低コストとエキゾチック素材を一度の造形で実現 Heading 0" at bounding box center [390, 159] width 394 height 186
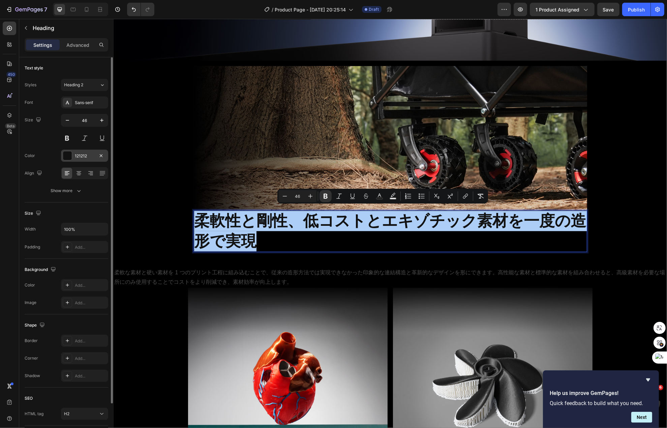
click at [89, 156] on div "121212" at bounding box center [85, 156] width 20 height 6
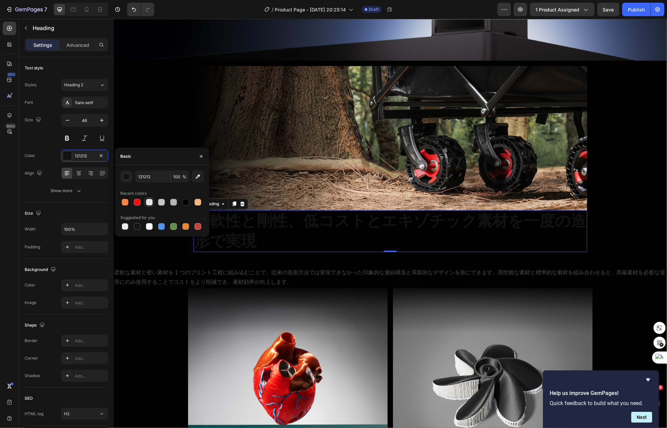
click at [150, 202] on div at bounding box center [149, 202] width 7 height 7
type input "E8E3E3"
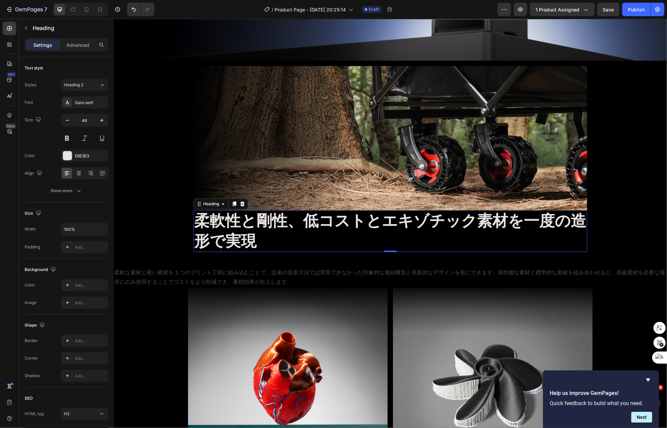
scroll to position [0, 0]
click at [413, 222] on strong "柔軟性と剛性、低コストとエキゾチック素材を一度の造形で実現" at bounding box center [390, 231] width 392 height 38
click at [469, 222] on strong "柔軟性と剛性、低コストとエキゾチック素材を一度の造形で実現" at bounding box center [390, 231] width 392 height 38
click at [357, 225] on strong "柔軟性と剛性、低コストとエキゾチック素材を一度の造形で実現" at bounding box center [390, 231] width 392 height 38
click at [311, 223] on strong "柔軟性と剛性、低コストとエキゾチック素材を一度の造形で実現" at bounding box center [390, 231] width 392 height 38
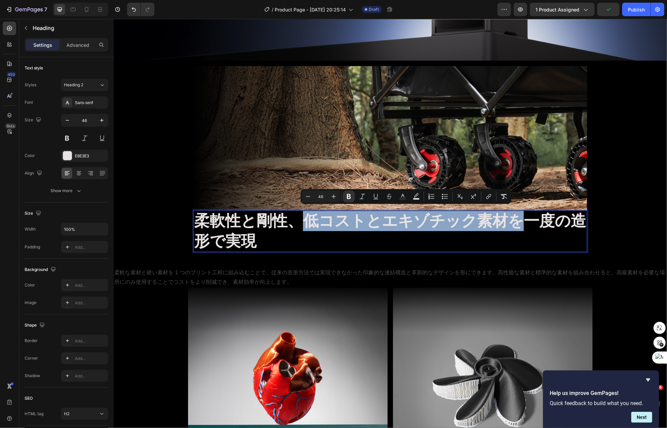
drag, startPoint x: 300, startPoint y: 221, endPoint x: 513, endPoint y: 229, distance: 213.2
click at [513, 229] on p "柔軟性と剛性、低コストとエキゾチック素材を一度の造形で実現" at bounding box center [390, 231] width 392 height 40
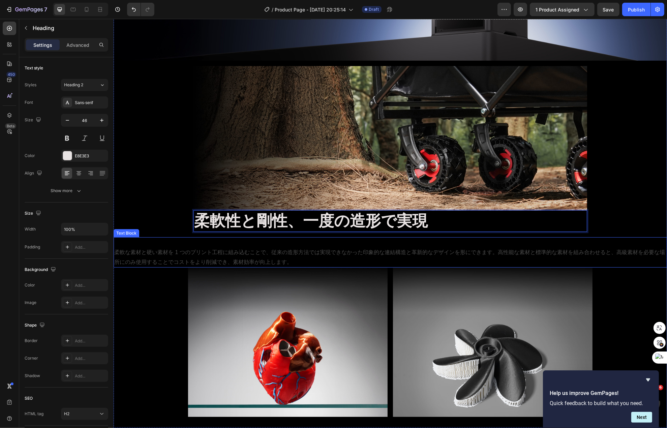
click at [344, 248] on p "柔軟な素材と硬い素材を 1 つのプリント工程に組み込むことで、従来の造形方法では実現できなかった印象的な連結構造と革新的なデザインを形にできます。高性能な素材…" at bounding box center [390, 258] width 552 height 20
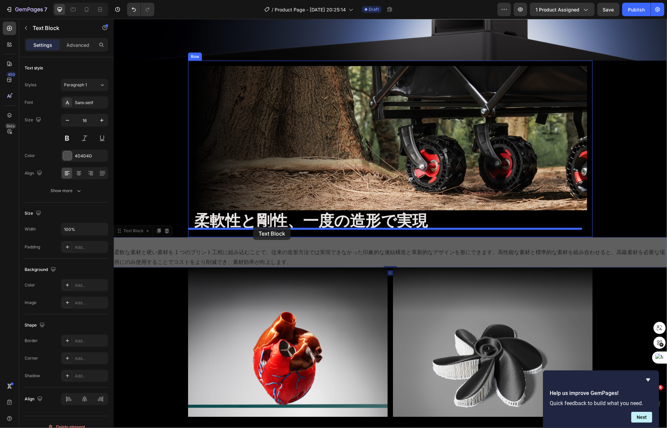
drag, startPoint x: 139, startPoint y: 227, endPoint x: 253, endPoint y: 227, distance: 114.3
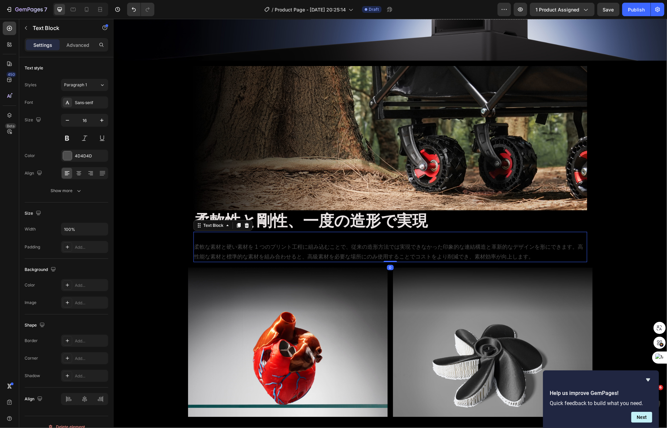
click at [245, 242] on p "柔軟な素材と硬い素材を 1 つのプリント工程に組み込むことで、従来の造形方法では実現できなかった印象的な連結構造と革新的なデザインを形にできます。高性能な素材…" at bounding box center [390, 252] width 392 height 20
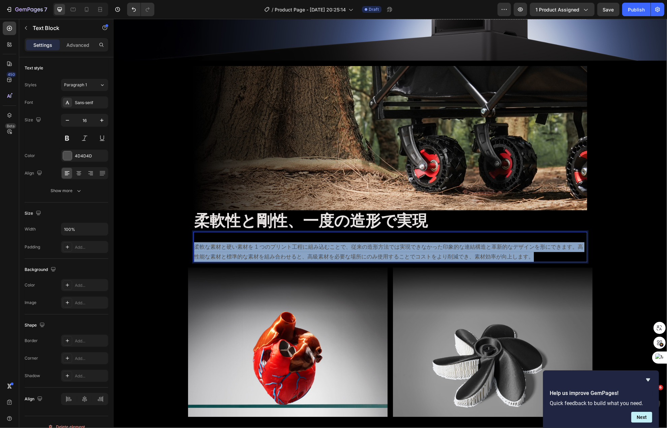
click at [245, 242] on p "柔軟な素材と硬い素材を 1 つのプリント工程に組み込むことで、従来の造形方法では実現できなかった印象的な連結構造と革新的なデザインを形にできます。高性能な素材…" at bounding box center [390, 252] width 392 height 20
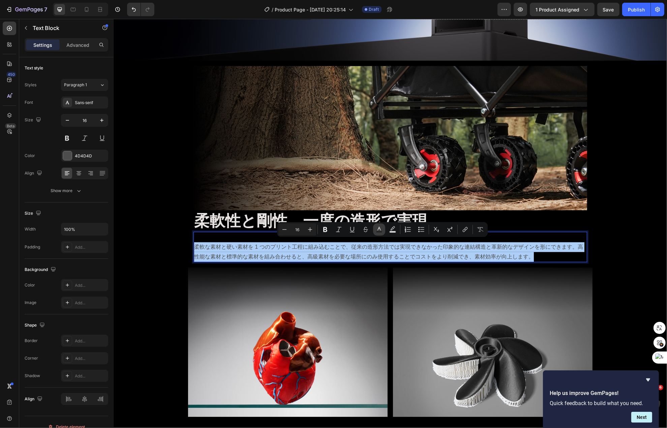
click at [384, 231] on button "Text Color" at bounding box center [379, 229] width 12 height 12
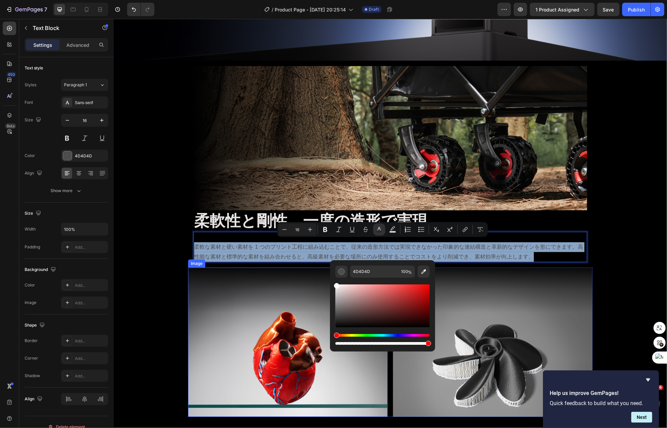
type input "FFFFFF"
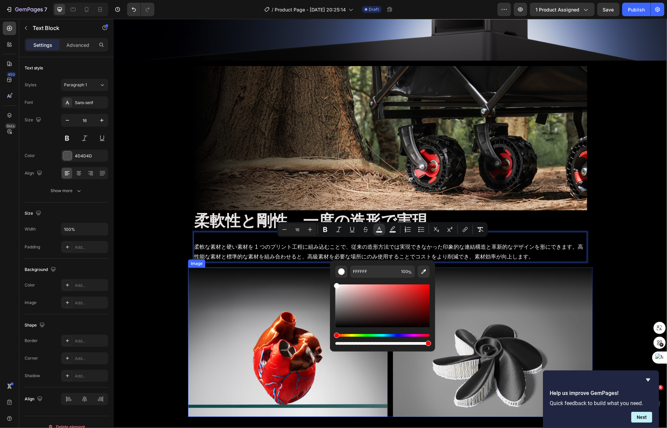
drag, startPoint x: 457, startPoint y: 305, endPoint x: 325, endPoint y: 277, distance: 134.8
click at [307, 256] on span "柔軟な素材と硬い素材を 1 つのプリント工程に組み込むことで、従来の造形方法では実現できなかった印象的な連結構造と革新的なデザインを形にできます。高性能な素材…" at bounding box center [388, 252] width 389 height 16
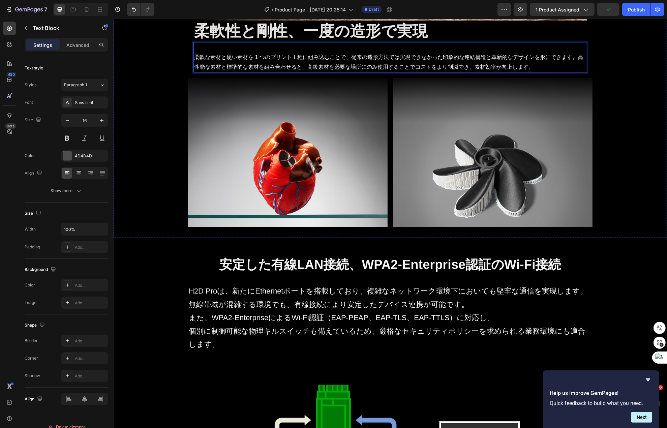
scroll to position [716, 0]
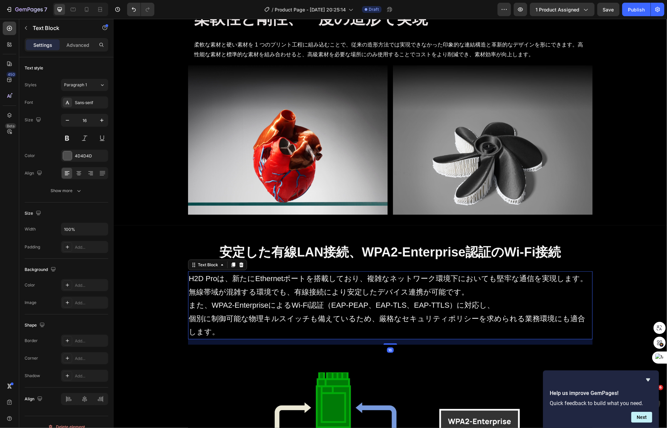
click at [311, 272] on p "H2D Proは、新たにEthernetポートを搭載しており、複雑なネットワーク環境下においても堅牢な通信を実現します。" at bounding box center [389, 278] width 403 height 13
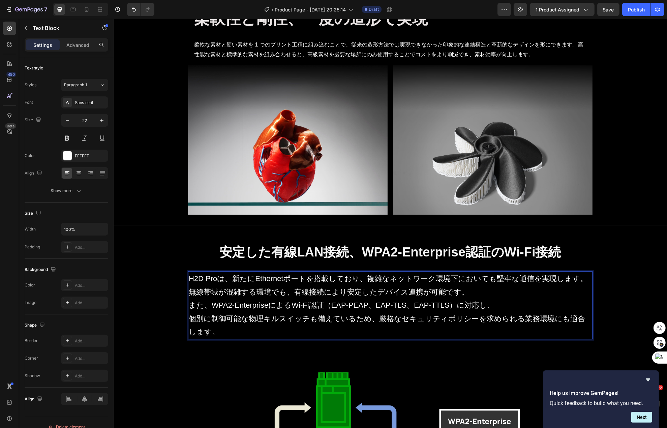
click at [311, 272] on p "H2D Proは、新たにEthernetポートを搭載しており、複雑なネットワーク環境下においても堅牢な通信を実現します。" at bounding box center [389, 278] width 403 height 13
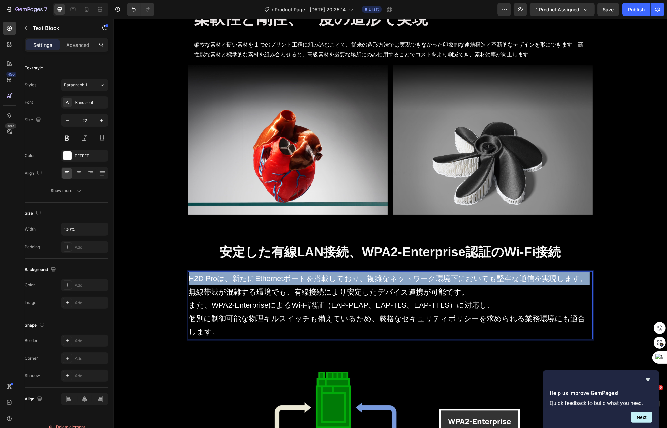
click at [311, 272] on p "H2D Proは、新たにEthernetポートを搭載しており、複雑なネットワーク環境下においても堅牢な通信を実現します。" at bounding box center [389, 278] width 403 height 13
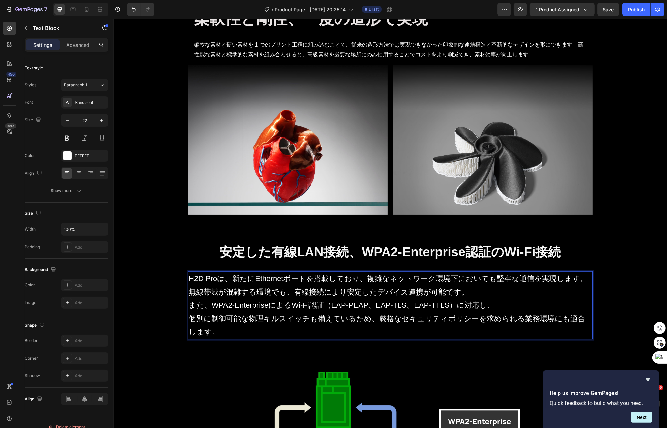
click at [313, 286] on p "無線帯域が混雑する環境でも、有線接続により安定したデバイス連携が可能です。" at bounding box center [389, 292] width 403 height 13
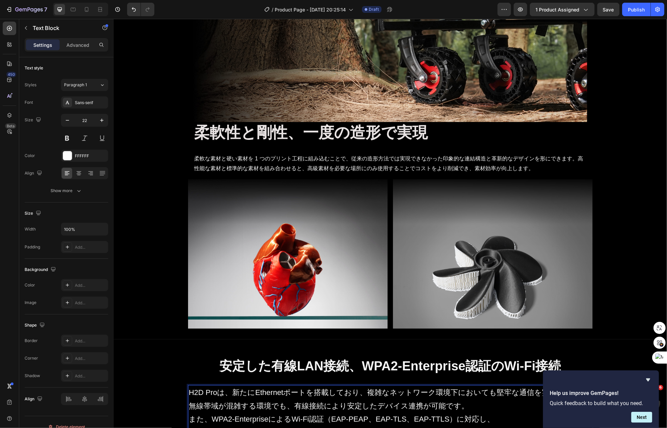
scroll to position [513, 0]
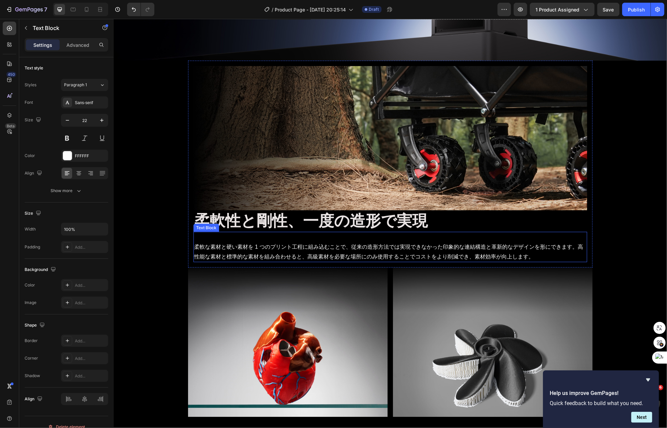
click at [311, 251] on span "柔軟な素材と硬い素材を 1 つのプリント工程に組み込むことで、従来の造形方法では実現できなかった印象的な連結構造と革新的なデザインを形にできます。高性能な素材…" at bounding box center [388, 252] width 389 height 16
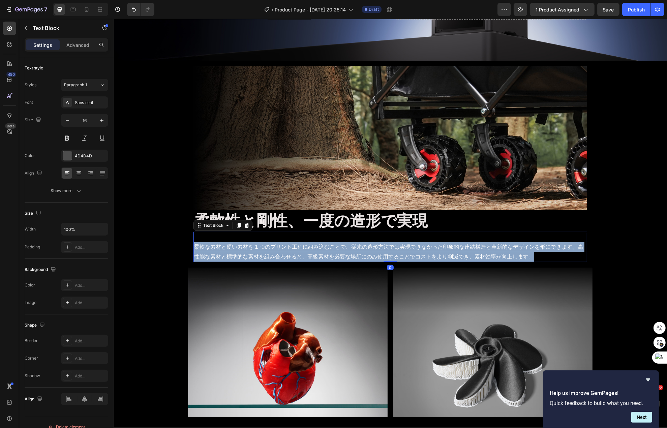
click at [311, 251] on span "柔軟な素材と硬い素材を 1 つのプリント工程に組み込むことで、従来の造形方法では実現できなかった印象的な連結構造と革新的なデザインを形にできます。高性能な素材…" at bounding box center [388, 252] width 389 height 16
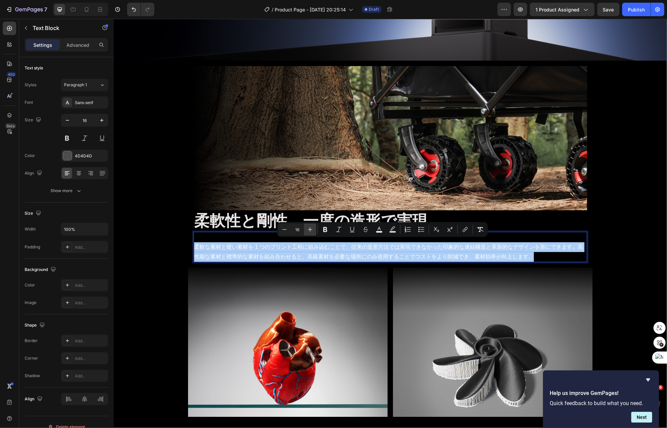
click at [310, 225] on button "Plus" at bounding box center [310, 229] width 12 height 12
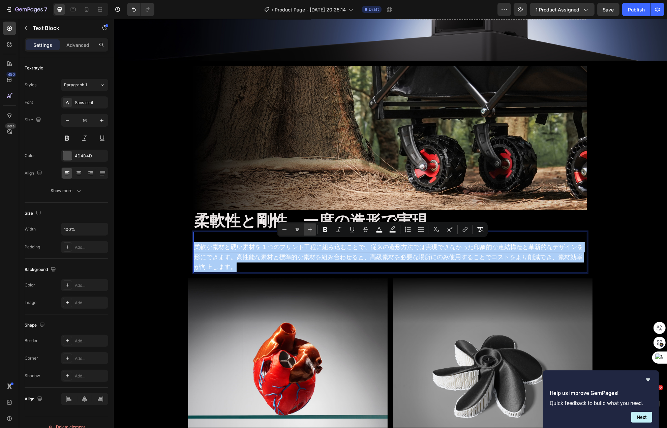
click at [310, 225] on button "Plus" at bounding box center [310, 229] width 12 height 12
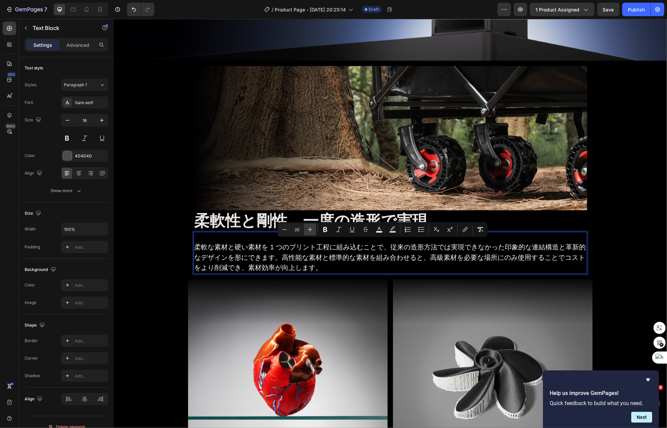
click at [310, 225] on button "Plus" at bounding box center [310, 229] width 12 height 12
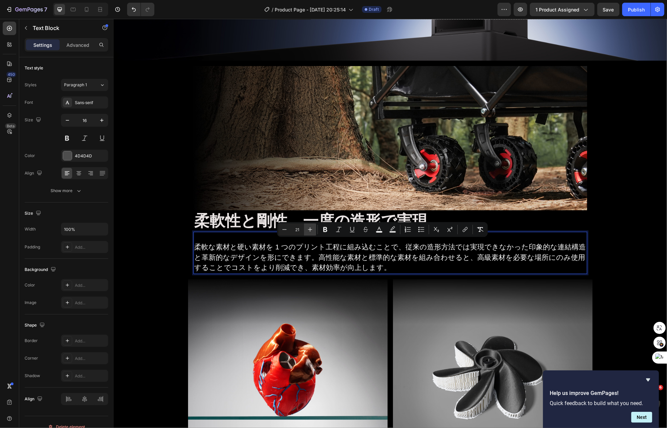
click at [310, 225] on button "Plus" at bounding box center [310, 229] width 12 height 12
type input "22"
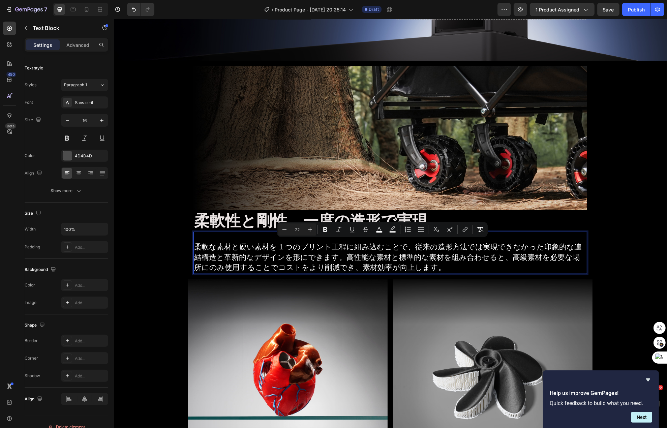
click at [208, 243] on span "柔軟な素材と硬い素材を 1 つのプリント工程に組み込むことで、従来の造形方法では実現できなかった印象的な連結構造と革新的なデザインを形にできます。高性能な素材…" at bounding box center [388, 257] width 388 height 29
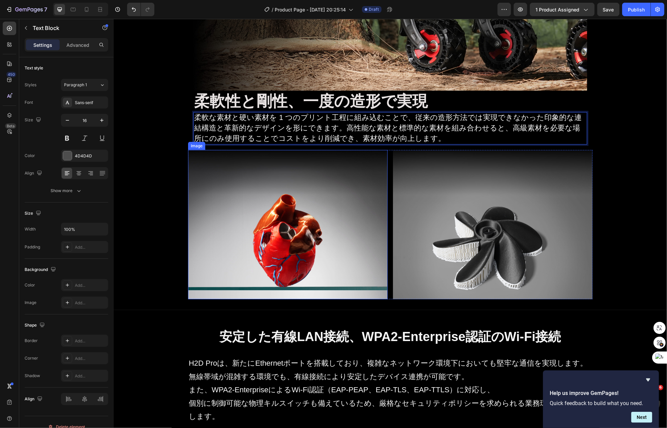
scroll to position [648, 0]
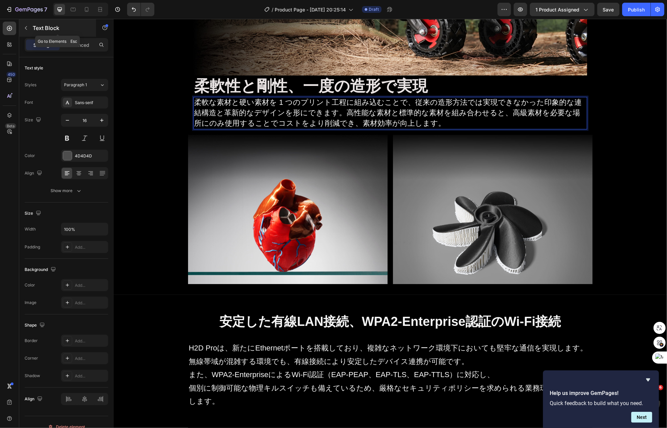
click at [39, 27] on p "Text Block" at bounding box center [61, 28] width 57 height 8
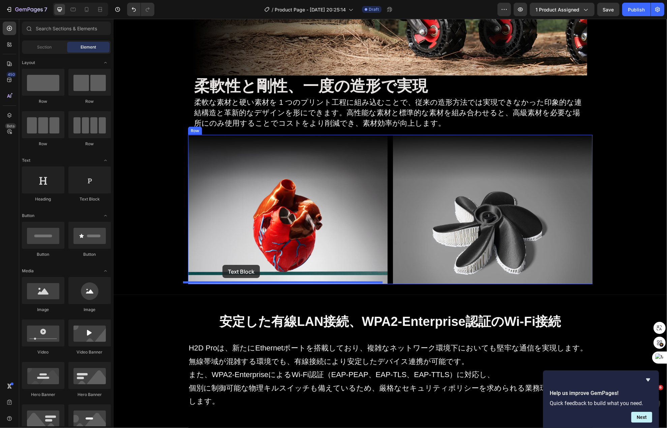
drag, startPoint x: 201, startPoint y: 205, endPoint x: 222, endPoint y: 265, distance: 63.4
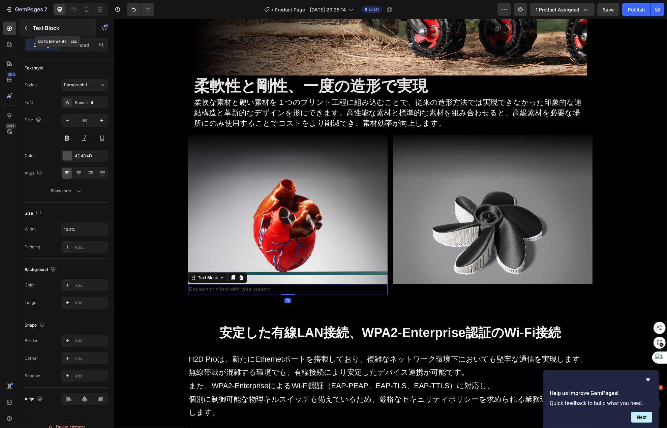
click at [27, 27] on icon "button" at bounding box center [25, 27] width 5 height 5
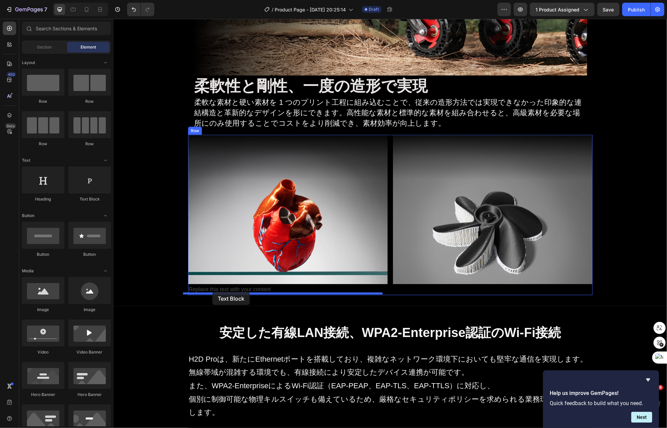
drag, startPoint x: 195, startPoint y: 205, endPoint x: 212, endPoint y: 292, distance: 88.3
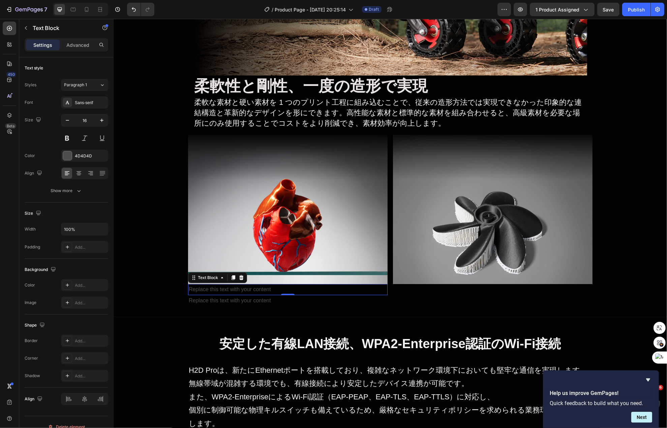
click at [266, 287] on div "Replace this text with your content" at bounding box center [288, 289] width 200 height 11
click at [238, 275] on icon at bounding box center [240, 277] width 5 height 5
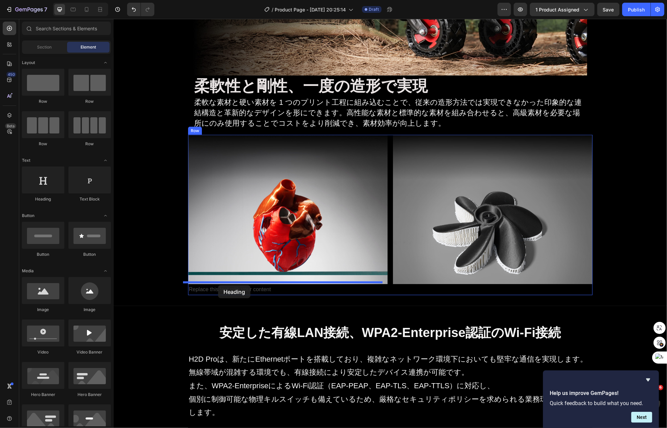
drag, startPoint x: 171, startPoint y: 205, endPoint x: 218, endPoint y: 285, distance: 93.2
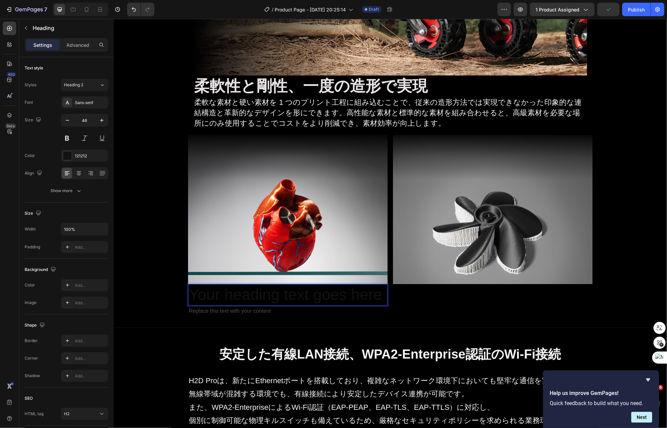
click at [229, 297] on h2 "Your heading text goes here" at bounding box center [288, 295] width 200 height 22
click at [229, 297] on p "Your heading text goes here" at bounding box center [287, 295] width 198 height 20
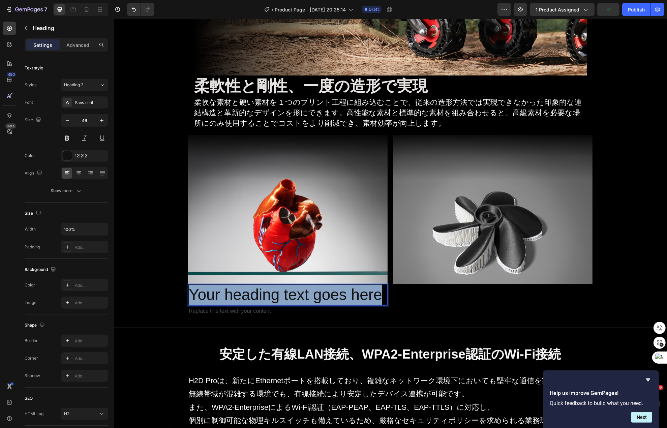
click at [229, 297] on p "Your heading text goes here" at bounding box center [287, 295] width 198 height 20
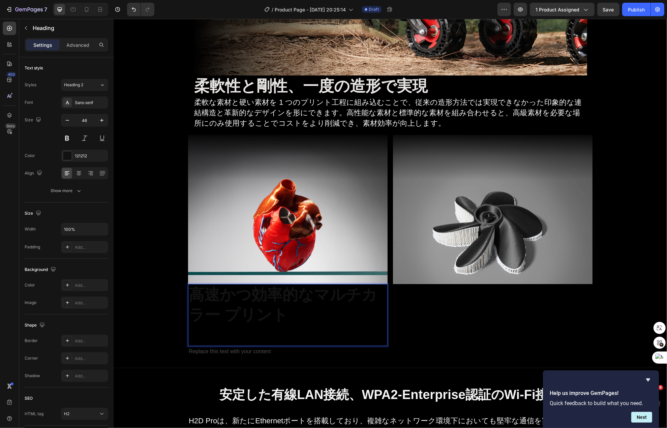
click at [235, 322] on strong "高速かつ効率的なマルチカラー プリント" at bounding box center [282, 305] width 188 height 38
click at [236, 328] on p "高速かつ効率的なマルチカラー プリント" at bounding box center [287, 315] width 198 height 60
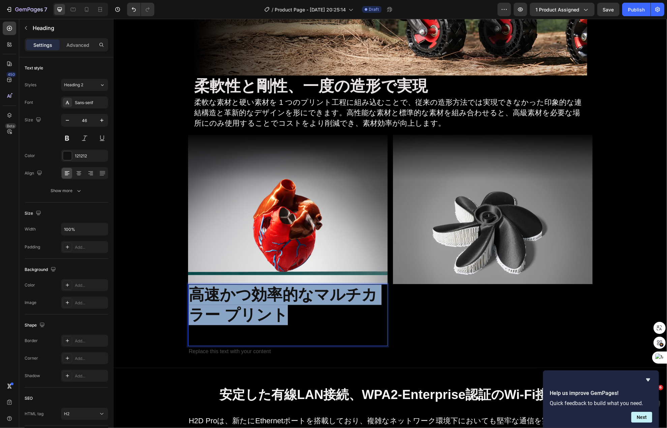
drag, startPoint x: 290, startPoint y: 319, endPoint x: 174, endPoint y: 280, distance: 122.9
click at [188, 285] on p "高速かつ効率的なマルチカラー プリント" at bounding box center [287, 315] width 198 height 60
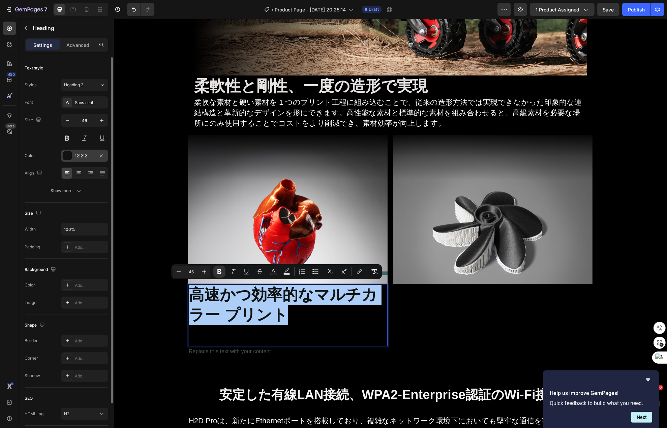
click at [82, 159] on div "121212" at bounding box center [85, 156] width 20 height 6
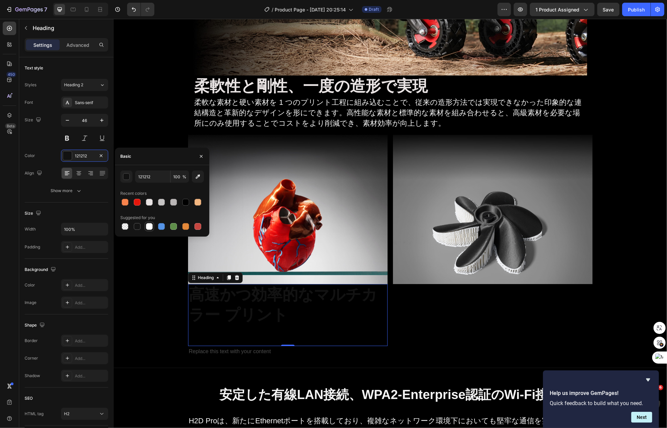
click at [148, 227] on div at bounding box center [149, 226] width 7 height 7
type input "FFFFFF"
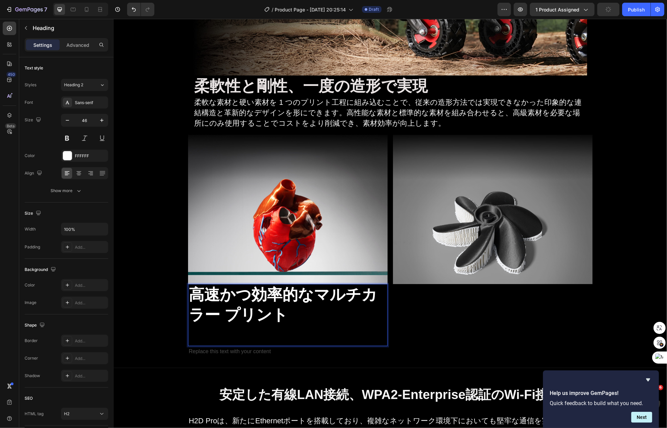
scroll to position [0, 0]
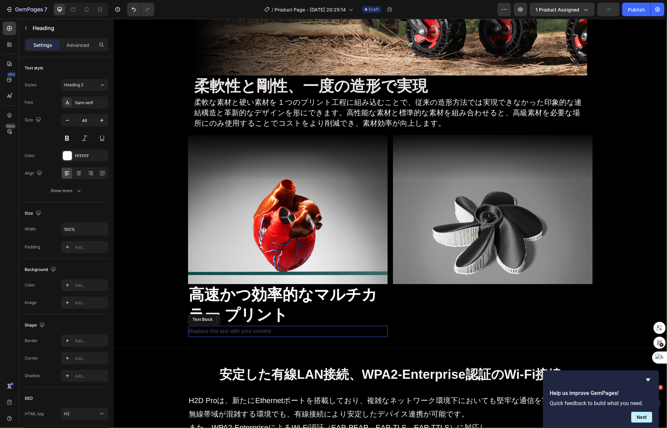
click at [278, 328] on div "Replace this text with your content" at bounding box center [288, 331] width 200 height 11
click at [279, 329] on div "Replace this text with your content" at bounding box center [288, 331] width 200 height 11
click at [279, 329] on p "Replace this text with your content" at bounding box center [287, 332] width 198 height 10
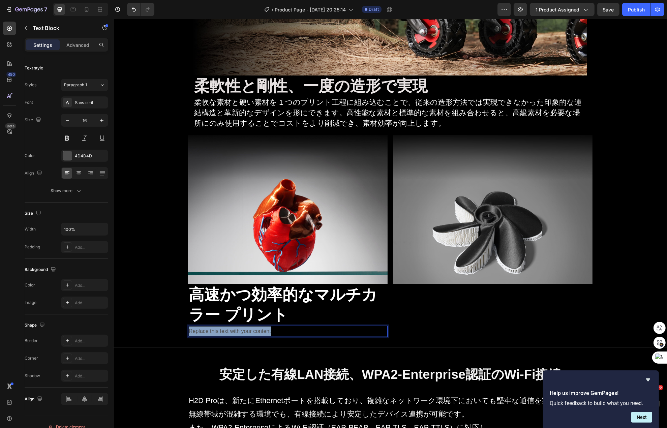
click at [279, 329] on p "Replace this text with your content" at bounding box center [287, 332] width 198 height 10
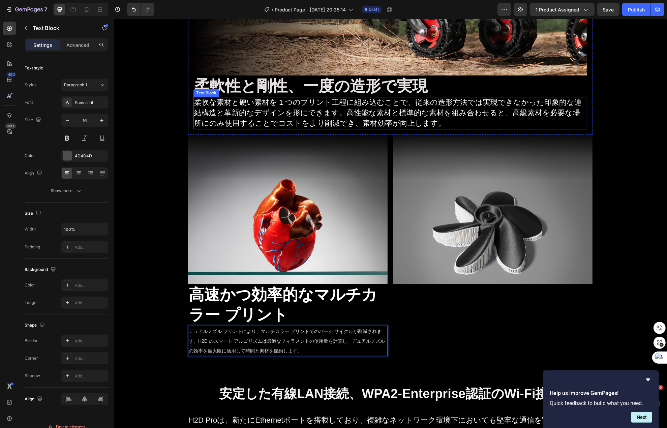
click at [307, 113] on span "柔軟な素材と硬い素材を 1 つのプリント工程に組み込むことで、従来の造形方法では実現できなかった印象的な連結構造と革新的なデザインを形にできます。高性能な素材…" at bounding box center [388, 112] width 388 height 29
click at [298, 343] on span "デュアルノズル プリントにより、マルチカラー プリントでのパージ サイクルが削減されます。H2D のスマート アルゴリズムは最適なフィラメントの使用量を計算し…" at bounding box center [286, 341] width 196 height 25
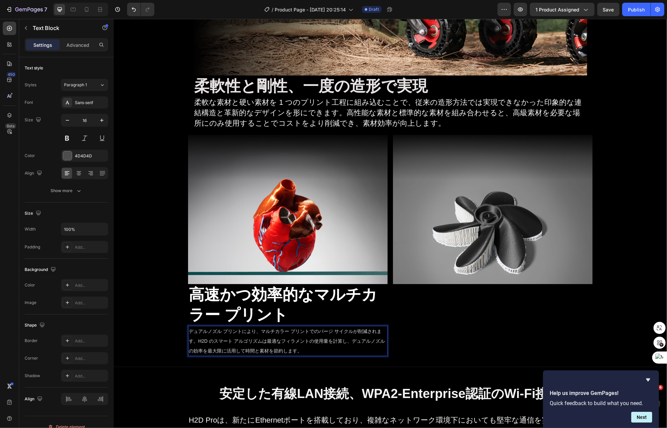
click at [298, 343] on span "デュアルノズル プリントにより、マルチカラー プリントでのパージ サイクルが削減されます。H2D のスマート アルゴリズムは最適なフィラメントの使用量を計算し…" at bounding box center [286, 341] width 196 height 25
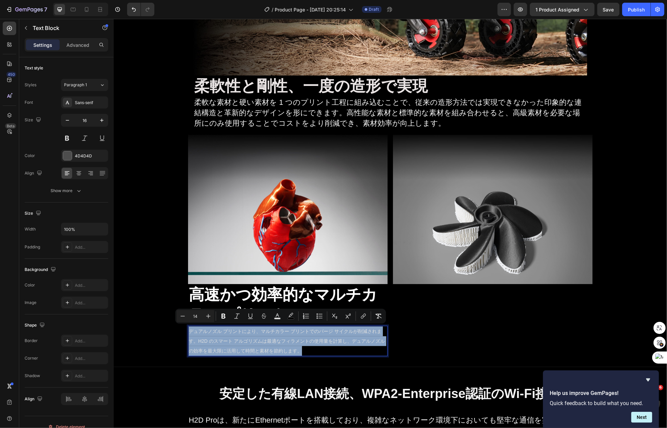
click at [298, 343] on span "デュアルノズル プリントにより、マルチカラー プリントでのパージ サイクルが削減されます。H2D のスマート アルゴリズムは最適なフィラメントの使用量を計算し…" at bounding box center [286, 341] width 196 height 25
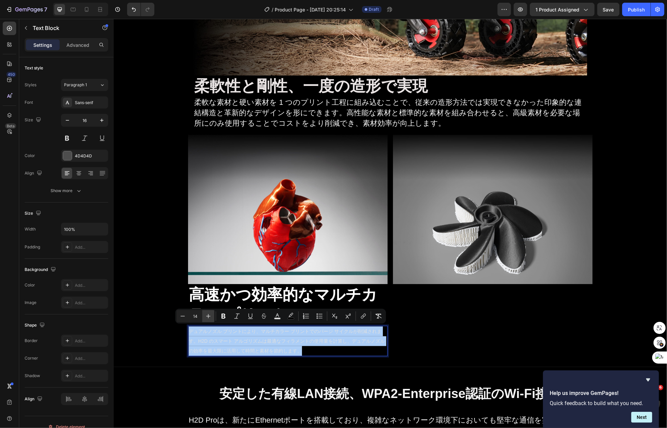
click at [213, 316] on button "Plus" at bounding box center [208, 316] width 12 height 12
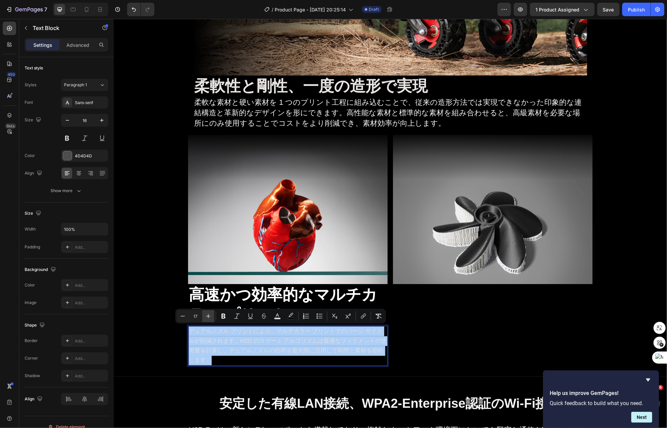
click at [213, 316] on button "Plus" at bounding box center [208, 316] width 12 height 12
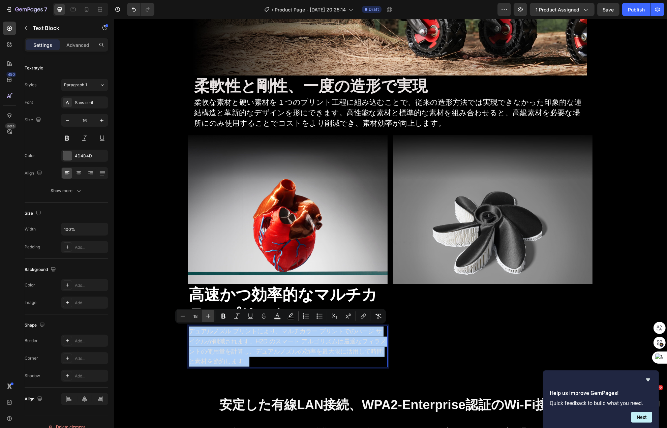
click at [213, 316] on button "Plus" at bounding box center [208, 316] width 12 height 12
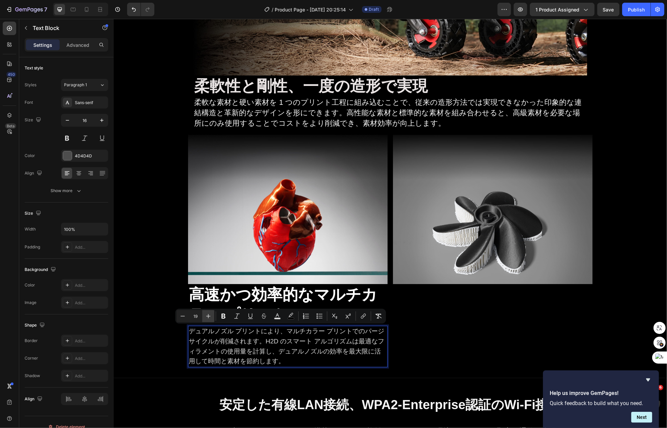
click at [213, 316] on button "Plus" at bounding box center [208, 316] width 12 height 12
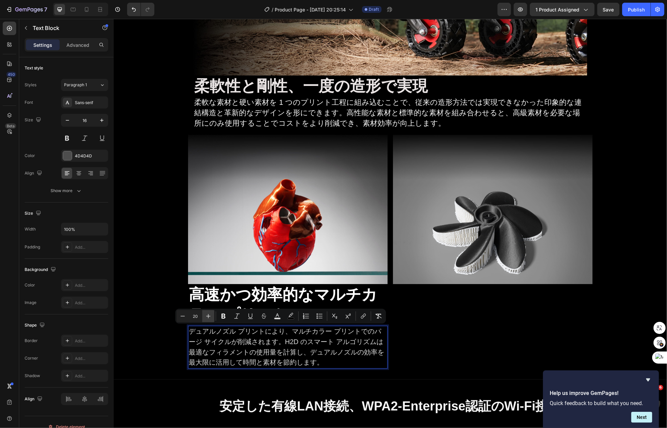
click at [213, 316] on button "Plus" at bounding box center [208, 316] width 12 height 12
type input "22"
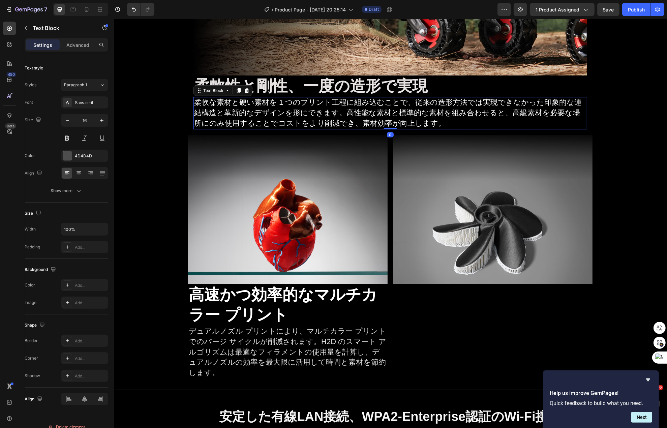
click at [280, 124] on span "柔軟な素材と硬い素材を 1 つのプリント工程に組み込むことで、従来の造形方法では実現できなかった印象的な連結構造と革新的なデザインを形にできます。高性能な素材…" at bounding box center [388, 112] width 388 height 29
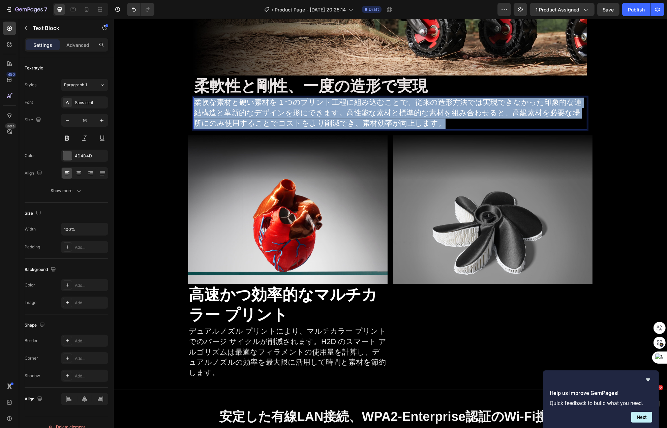
click at [280, 124] on span "柔軟な素材と硬い素材を 1 つのプリント工程に組み込むことで、従来の造形方法では実現できなかった印象的な連結構造と革新的なデザインを形にできます。高性能な素材…" at bounding box center [388, 112] width 388 height 29
click at [297, 337] on span "デュアルノズル プリントにより、マルチカラー プリントでのパージ サイクルが削減されます。H2D のスマート アルゴリズムは最適なフィラメントの使用量を計算し…" at bounding box center [287, 352] width 198 height 50
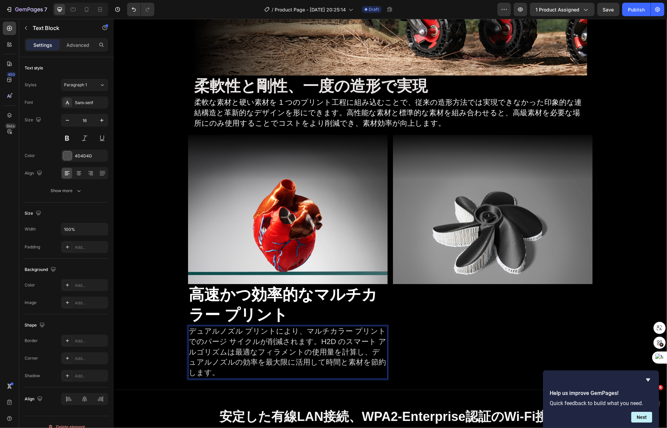
click at [341, 355] on span "デュアルノズル プリントにより、マルチカラー プリントでのパージ サイクルが削減されます。H2D のスマート アルゴリズムは最適なフィラメントの使用量を計算し…" at bounding box center [287, 352] width 198 height 50
click at [311, 366] on span "デュアルノズル プリントにより、マルチカラー プリントでのパージ サイクルが削減されます。H2D のスマート アルゴリズムは最適なフィラメントの使用量を計算し…" at bounding box center [287, 352] width 198 height 50
click at [271, 364] on span "デュアルノズル プリントにより、マルチカラー プリントでのパージ サイクルが削減されます。H2D のスマート アルゴリズムは最適なフィラメントの使用量を計算し…" at bounding box center [287, 352] width 198 height 50
click at [264, 365] on span "デュアルノズル プリントにより、マルチカラー プリントでのパージ サイクルが削減されます。H2D のスマート アルゴリズムは最適なフィラメントの使用量を計算し…" at bounding box center [287, 352] width 198 height 50
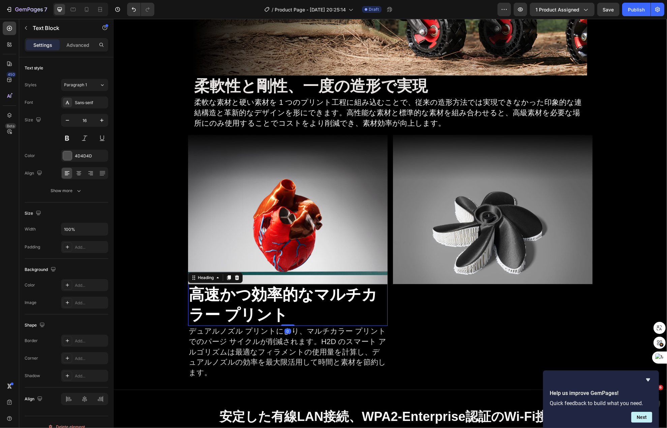
click at [319, 296] on strong "高速かつ効率的なマルチカラー プリント" at bounding box center [282, 305] width 188 height 38
click at [314, 294] on strong "高速かつ効率的なマルチカラー プリント" at bounding box center [282, 305] width 188 height 38
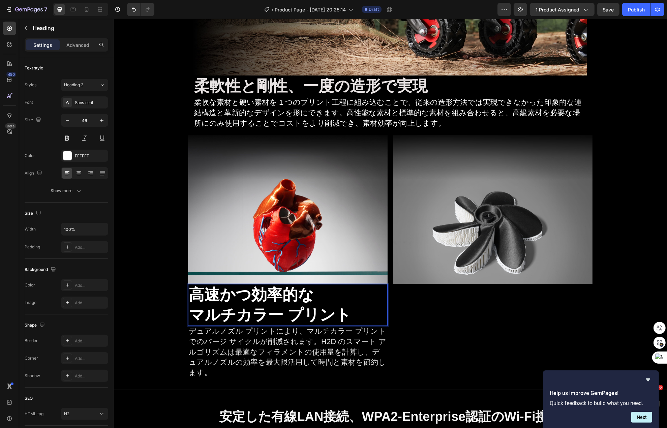
click at [339, 306] on strong "マルチカラー プリント" at bounding box center [269, 315] width 162 height 18
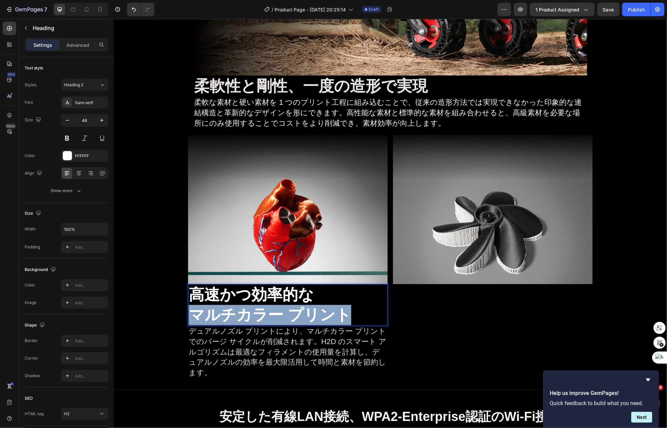
click at [339, 306] on strong "マルチカラー プリント" at bounding box center [269, 315] width 162 height 18
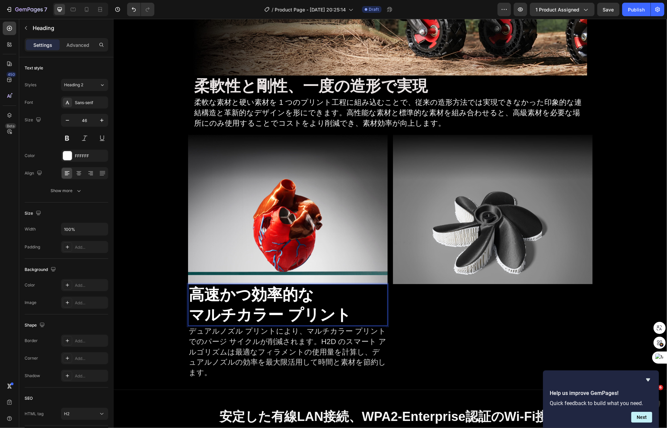
click at [342, 301] on p "高速かつ効率的な マルチカラー プリント" at bounding box center [287, 305] width 198 height 40
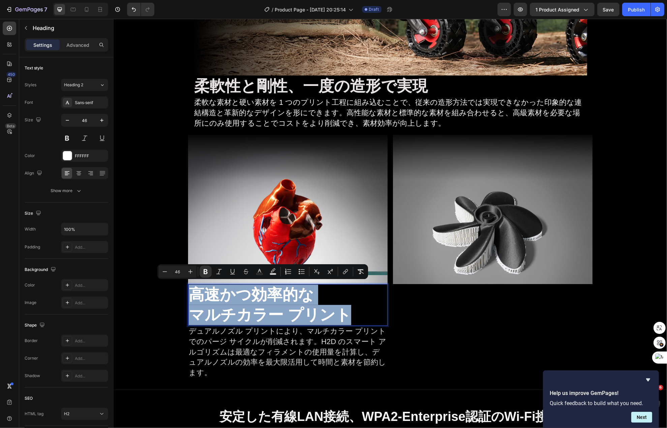
drag, startPoint x: 350, startPoint y: 307, endPoint x: 183, endPoint y: 288, distance: 167.6
click at [188, 288] on p "高速かつ効率的な マルチカラー プリント" at bounding box center [287, 305] width 198 height 40
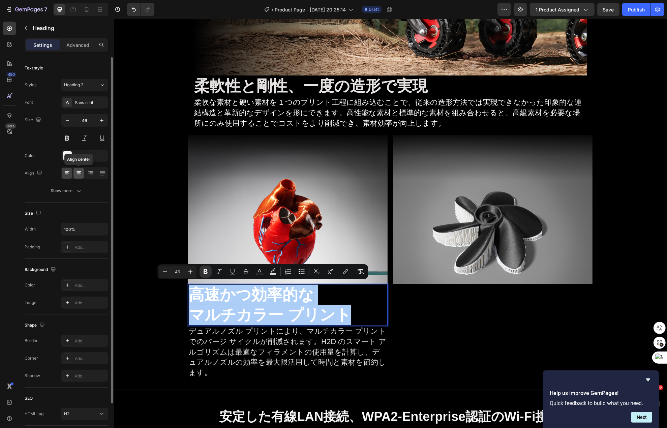
click at [79, 170] on icon at bounding box center [79, 173] width 7 height 7
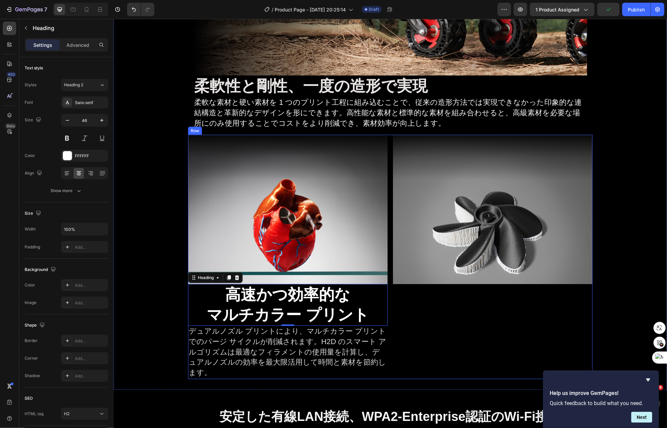
click at [446, 331] on div "Image" at bounding box center [493, 257] width 200 height 244
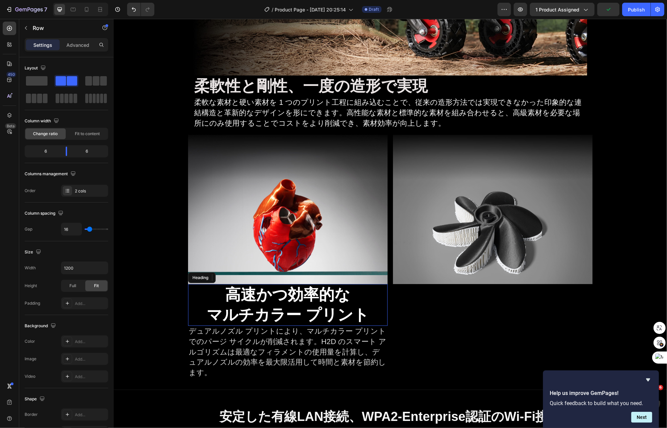
click at [349, 308] on strong "マルチカラー プリント" at bounding box center [287, 315] width 162 height 18
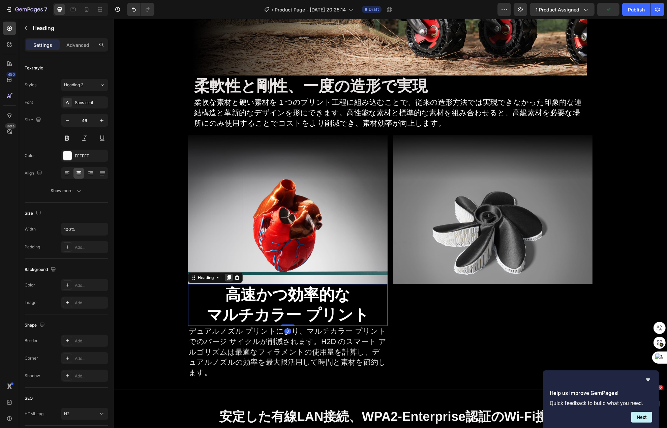
click at [226, 278] on icon at bounding box center [228, 277] width 5 height 5
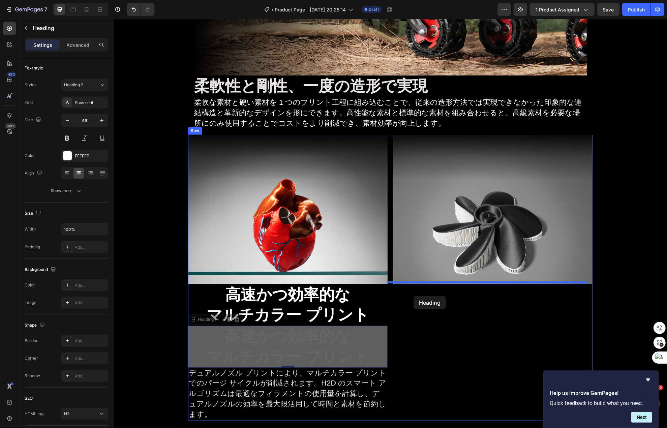
drag, startPoint x: 195, startPoint y: 321, endPoint x: 413, endPoint y: 296, distance: 219.8
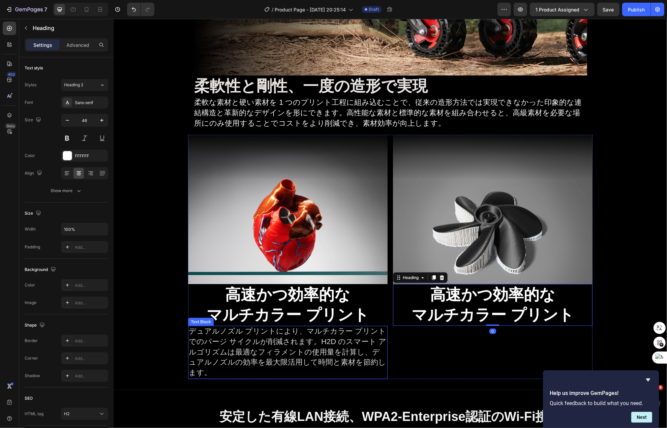
click at [314, 344] on span "デュアルノズル プリントにより、マルチカラー プリントでのパージ サイクルが削減されます。H2D のスマート アルゴリズムは最適なフィラメントの使用量を計算し…" at bounding box center [287, 352] width 198 height 50
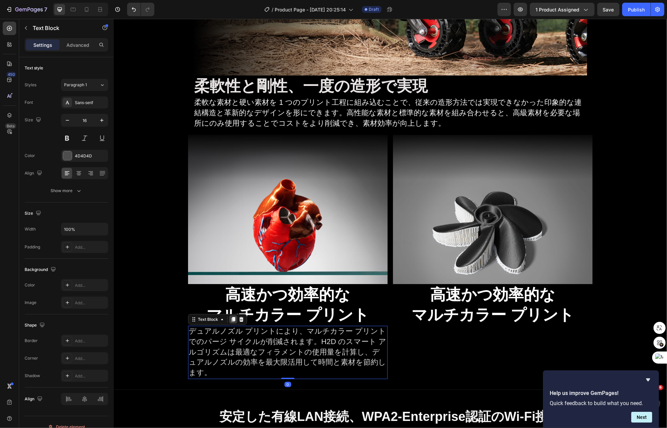
click at [229, 316] on div at bounding box center [233, 320] width 8 height 8
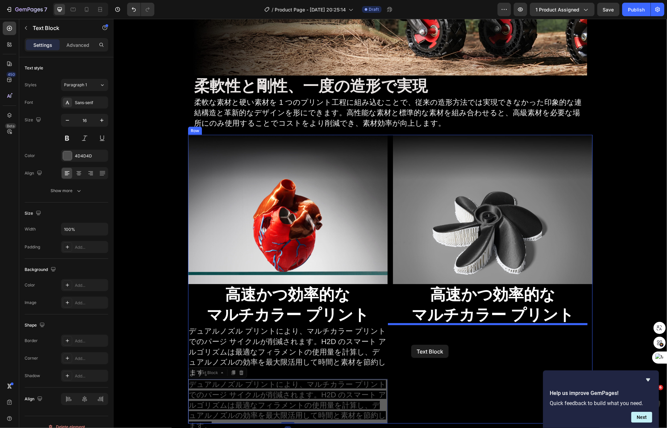
drag, startPoint x: 198, startPoint y: 364, endPoint x: 411, endPoint y: 345, distance: 213.9
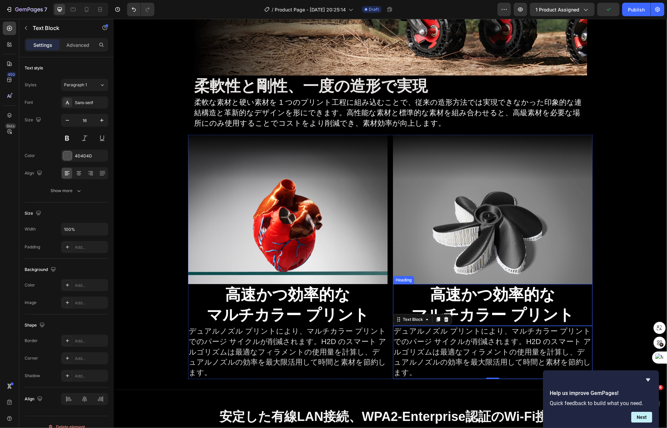
click at [470, 306] on strong "マルチカラー プリント" at bounding box center [492, 315] width 162 height 18
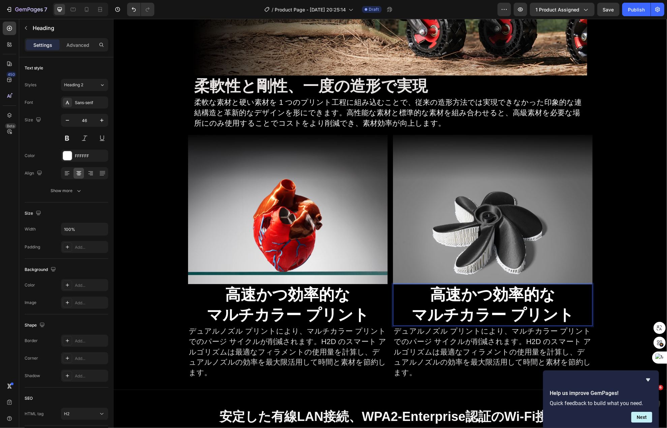
click at [470, 306] on strong "マルチカラー プリント" at bounding box center [492, 315] width 162 height 18
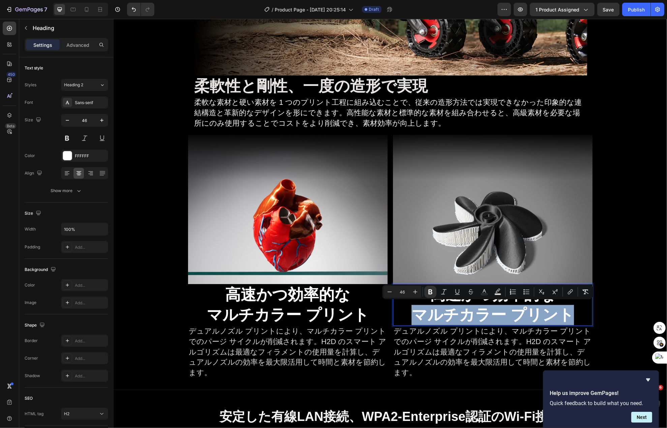
click at [470, 306] on strong "マルチカラー プリント" at bounding box center [492, 315] width 162 height 18
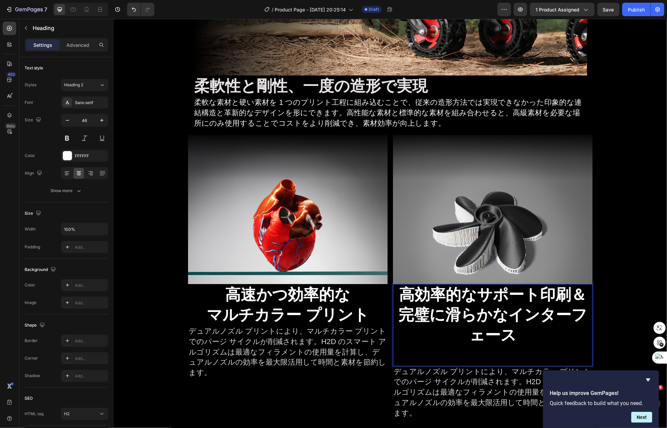
click at [423, 300] on strong "高効率的なサポート印刷＆完璧に滑らかなインターフェース" at bounding box center [492, 315] width 189 height 58
click at [414, 298] on strong "高効率的なサポート印刷＆完璧に滑らかなインターフェース" at bounding box center [492, 315] width 189 height 58
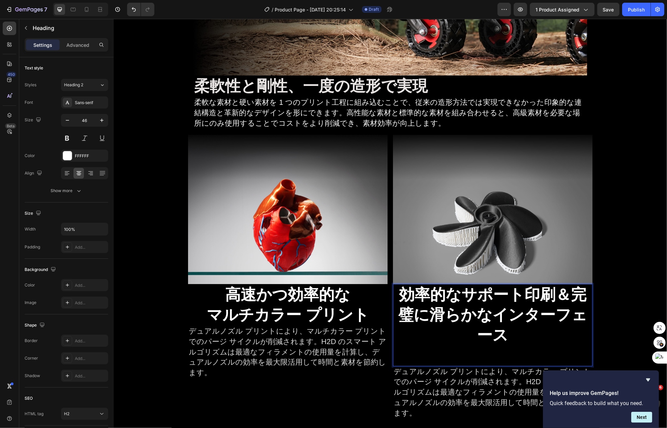
click at [559, 297] on strong "効率的なサポート印刷＆完璧に滑らかなインターフェース" at bounding box center [492, 315] width 189 height 58
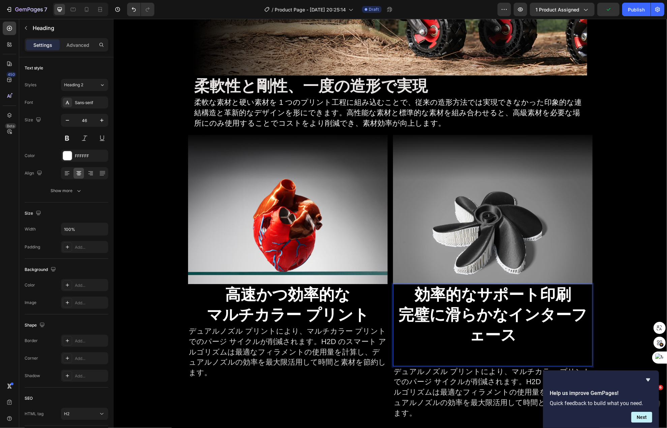
click at [518, 326] on p "効率的なサポート印刷 完璧に滑らかなインターフェース" at bounding box center [492, 325] width 198 height 81
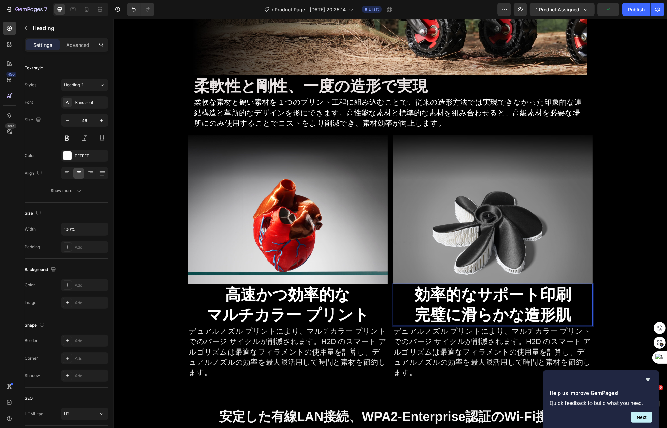
scroll to position [0, 0]
click at [444, 342] on span "デュアルノズル プリントにより、マルチカラー プリントでのパージ サイクルが削減されます。H2D のスマート アルゴリズムは最適なフィラメントの使用量を計算し…" at bounding box center [492, 352] width 198 height 50
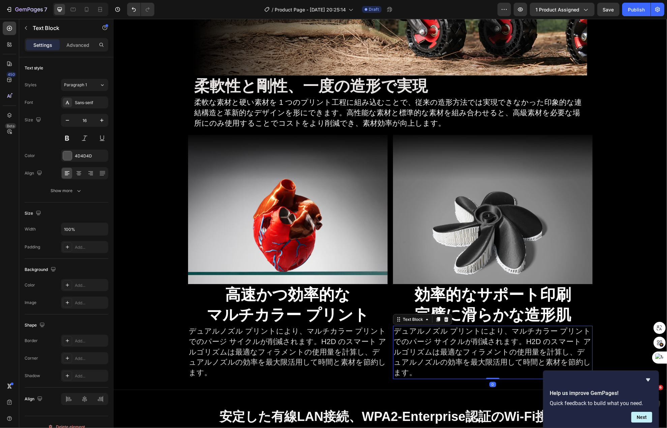
click at [444, 342] on span "デュアルノズル プリントにより、マルチカラー プリントでのパージ サイクルが削減されます。H2D のスマート アルゴリズムは最適なフィラメントの使用量を計算し…" at bounding box center [492, 352] width 198 height 50
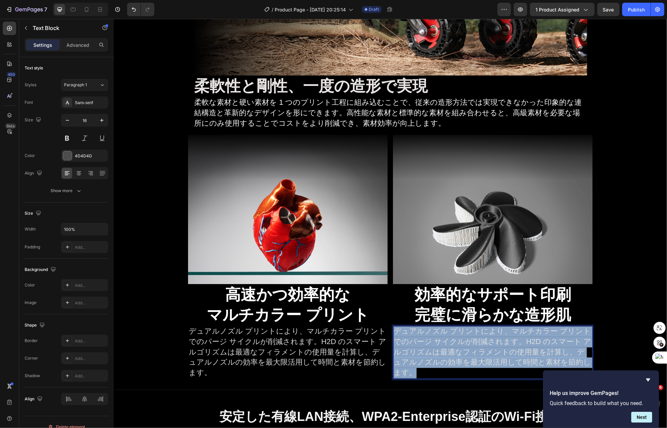
click at [444, 342] on span "デュアルノズル プリントにより、マルチカラー プリントでのパージ サイクルが削減されます。H2D のスマート アルゴリズムは最適なフィラメントの使用量を計算し…" at bounding box center [492, 352] width 198 height 50
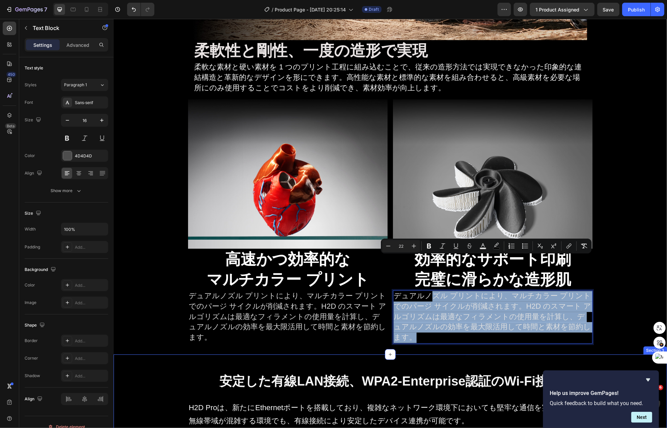
drag, startPoint x: 425, startPoint y: 333, endPoint x: 616, endPoint y: 423, distance: 210.4
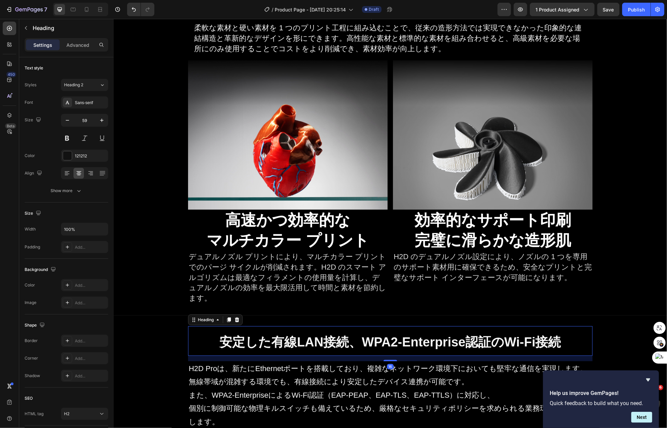
click at [487, 335] on strong "安定した有線LAN接続、WPA2-Enterprise認証のWi-Fi接続" at bounding box center [389, 342] width 341 height 14
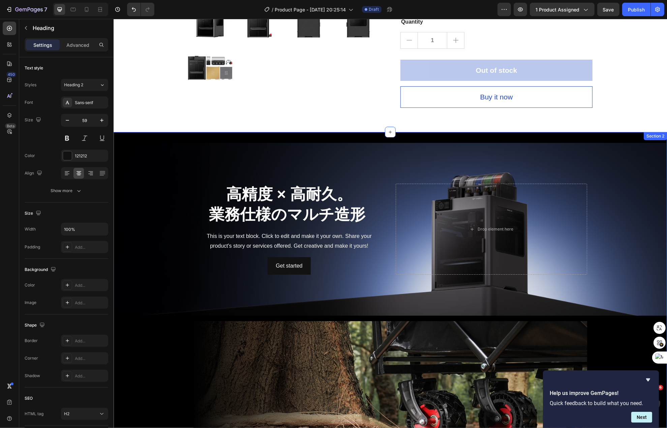
scroll to position [318, 0]
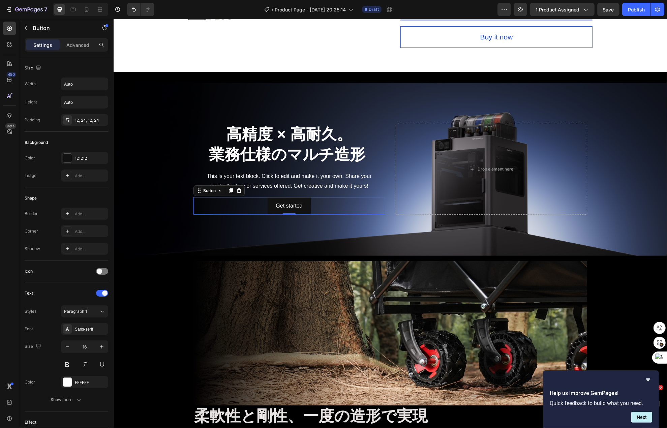
click at [318, 198] on div "Get started Button 0" at bounding box center [288, 206] width 191 height 18
click at [236, 189] on icon at bounding box center [238, 190] width 5 height 5
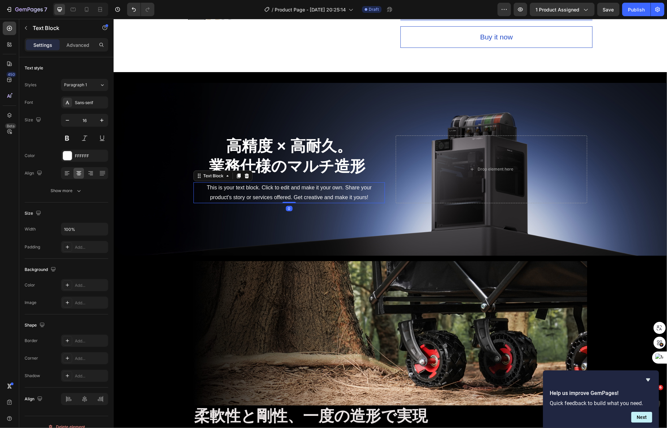
click at [314, 186] on div "This is your text block. Click to edit and make it your own. Share your product…" at bounding box center [288, 192] width 191 height 21
click at [242, 178] on div at bounding box center [246, 176] width 8 height 8
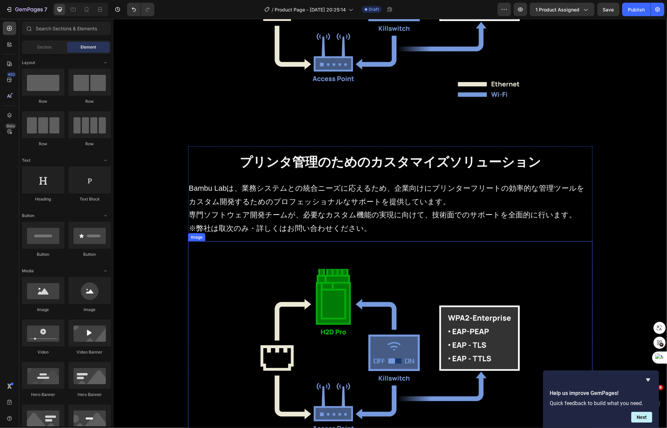
scroll to position [1397, 0]
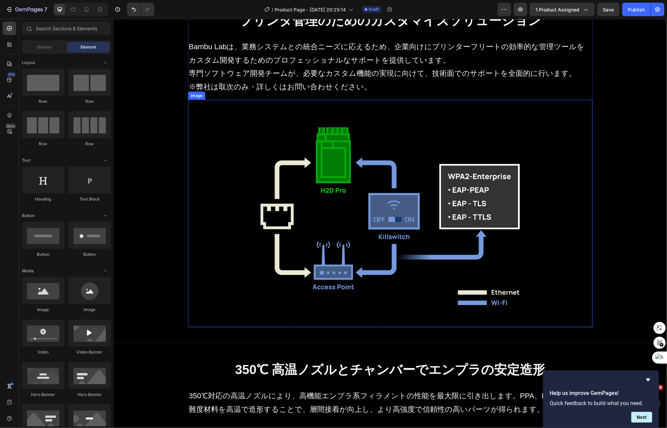
click at [363, 188] on img at bounding box center [390, 214] width 405 height 228
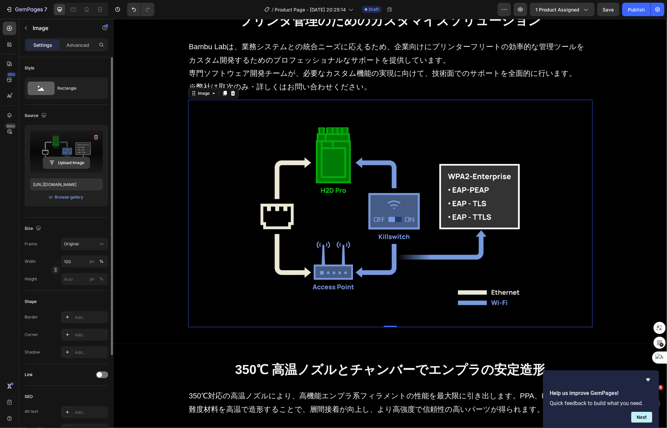
click at [75, 161] on input "file" at bounding box center [66, 162] width 47 height 11
type input "https://cdn.shopify.com/s/files/1/0612/0062/9988/files/gempages_529841901684130…"
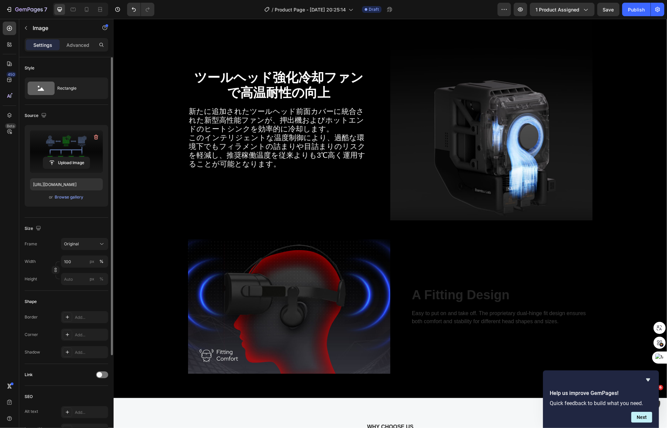
scroll to position [2341, 0]
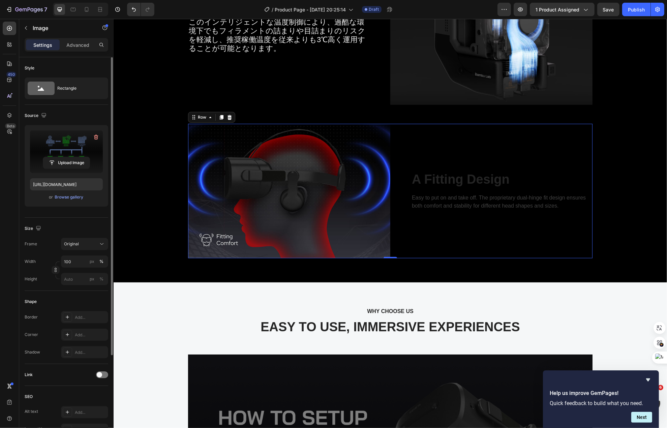
click at [438, 222] on div "A Fitting Design Heading Easy to put on and take off. The proprietary dual-hing…" at bounding box center [491, 191] width 202 height 135
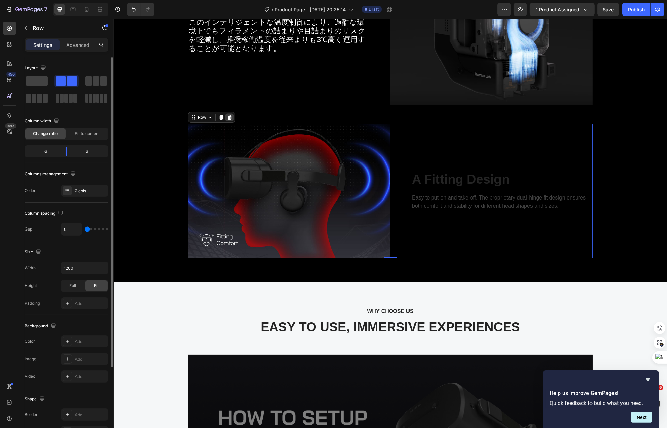
click at [227, 117] on icon at bounding box center [229, 117] width 4 height 5
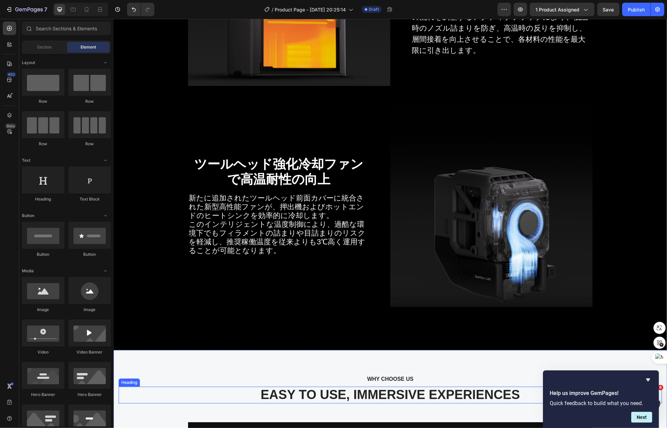
scroll to position [2408, 0]
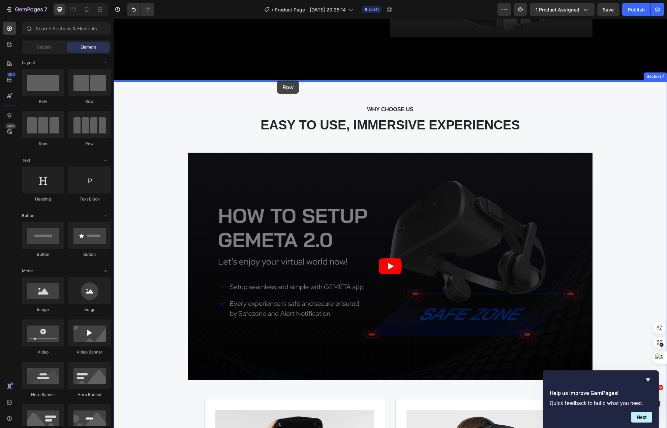
drag, startPoint x: 166, startPoint y: 99, endPoint x: 277, endPoint y: 81, distance: 112.8
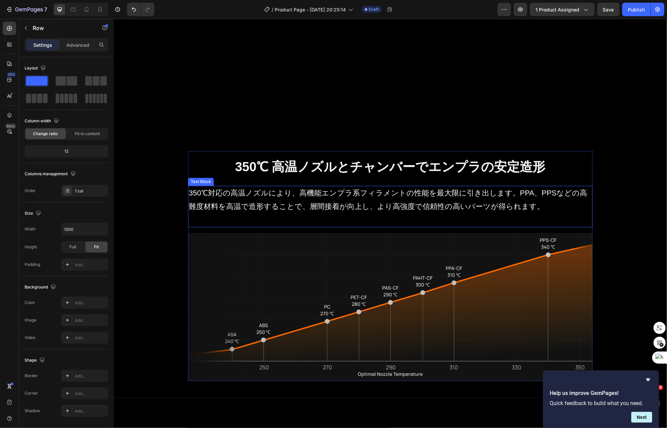
scroll to position [1667, 0]
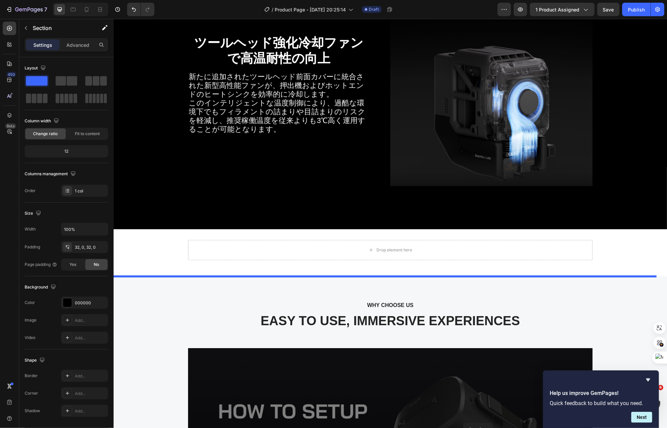
scroll to position [2546, 0]
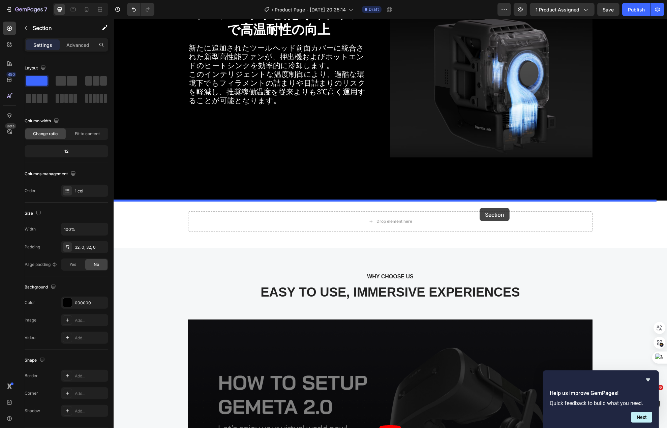
drag, startPoint x: 526, startPoint y: 47, endPoint x: 479, endPoint y: 208, distance: 168.0
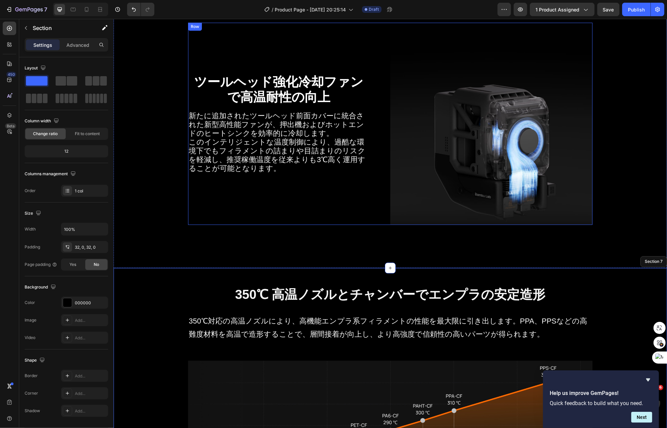
scroll to position [2356, 0]
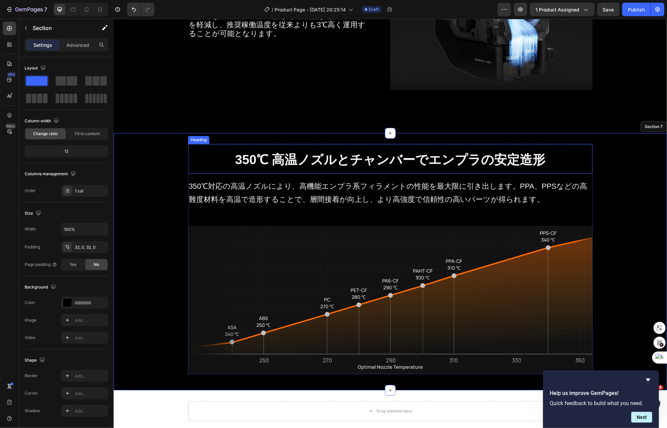
click at [284, 163] on strong "350℃ 高温ノズルとチャンバーでエンプラの安定造形" at bounding box center [390, 160] width 310 height 14
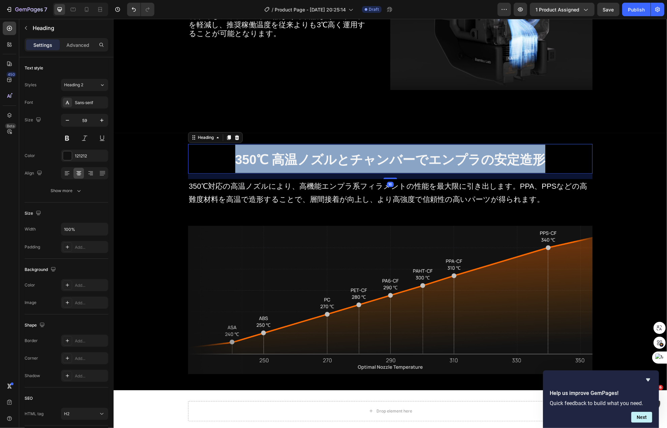
click at [284, 163] on strong "350℃ 高温ノズルとチャンバーでエンプラの安定造形" at bounding box center [390, 160] width 310 height 14
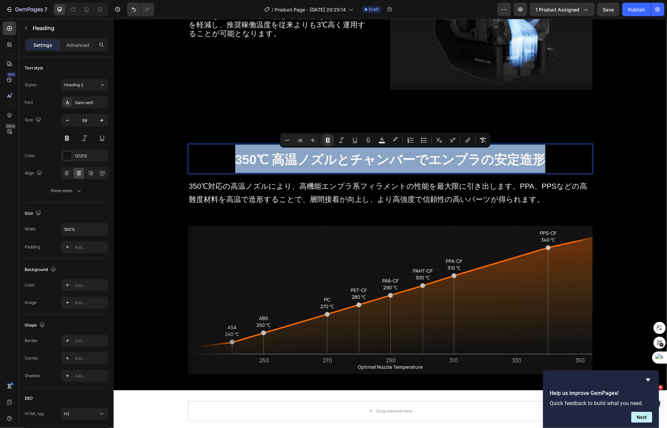
click at [284, 163] on strong "350℃ 高温ノズルとチャンバーでエンプラの安定造形" at bounding box center [390, 160] width 310 height 14
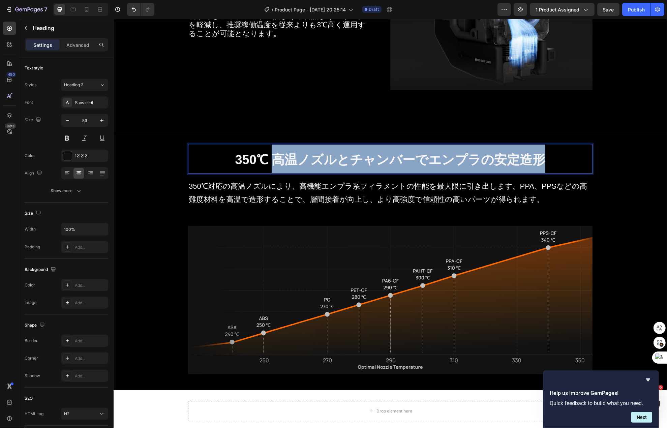
drag, startPoint x: 284, startPoint y: 163, endPoint x: 524, endPoint y: 160, distance: 240.4
click at [524, 160] on strong "350℃ 高温ノズルとチャンバーでエンプラの安定造形" at bounding box center [390, 160] width 310 height 14
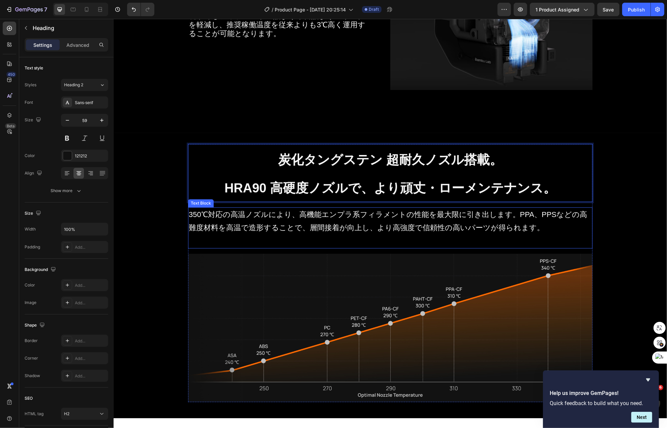
click at [280, 213] on p "350℃対応の高温ノズルにより、高機能エンプラ系フィラメントの性能を最大限に引き出します。PPA、PPSなどの高難度材料を高温で造形することで、層間接着が向上…" at bounding box center [389, 228] width 403 height 40
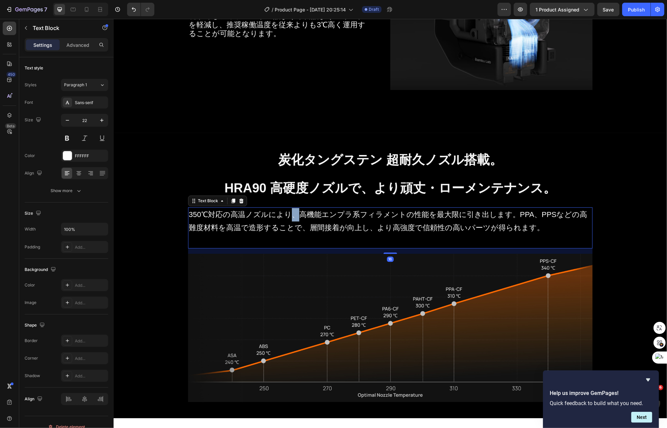
click at [280, 213] on p "350℃対応の高温ノズルにより、高機能エンプラ系フィラメントの性能を最大限に引き出します。PPA、PPSなどの高難度材料を高温で造形することで、層間接着が向上…" at bounding box center [389, 228] width 403 height 40
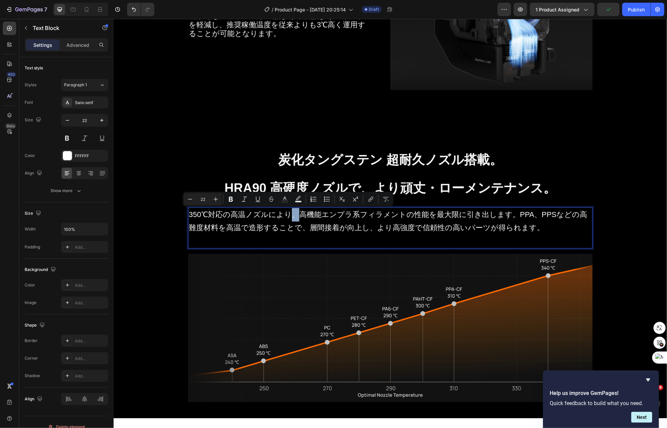
click at [293, 215] on p "350℃対応の高温ノズルにより、高機能エンプラ系フィラメントの性能を最大限に引き出します。PPA、PPSなどの高難度材料を高温で造形することで、層間接着が向上…" at bounding box center [389, 228] width 403 height 40
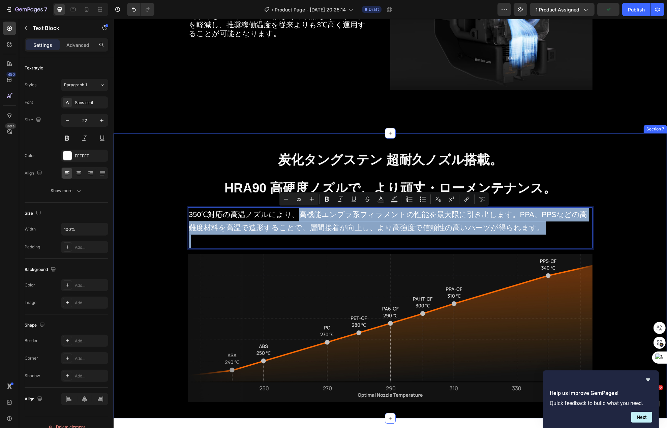
drag, startPoint x: 291, startPoint y: 216, endPoint x: 597, endPoint y: 267, distance: 309.9
click at [597, 267] on div "⁠⁠⁠⁠⁠⁠⁠ 炭化タングステン 超耐久ノズル搭載。 HRA90 高硬度ノズルで、より頑丈・ローメンテナンス。 Heading 350℃対応の高温ノズルにより…" at bounding box center [390, 276] width 554 height 264
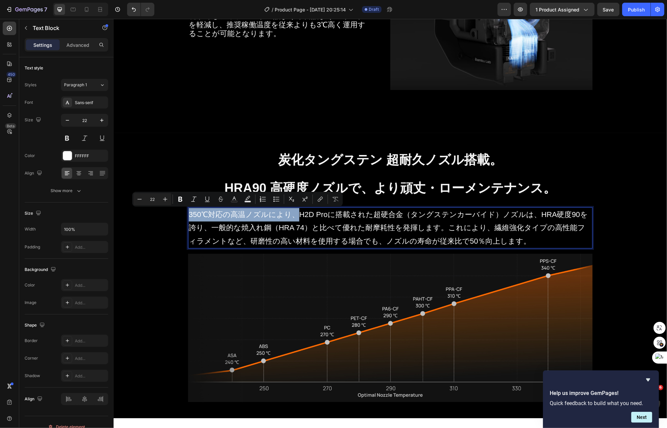
drag, startPoint x: 292, startPoint y: 218, endPoint x: 183, endPoint y: 218, distance: 109.2
click at [188, 218] on p "350℃対応の高温ノズルにより、H2D Proに搭載された超硬合金（タングステンカーバイド）ノズルは、HRA硬度90を誇り、一般的な焼入れ鋼（HRA 74）と…" at bounding box center [389, 228] width 403 height 40
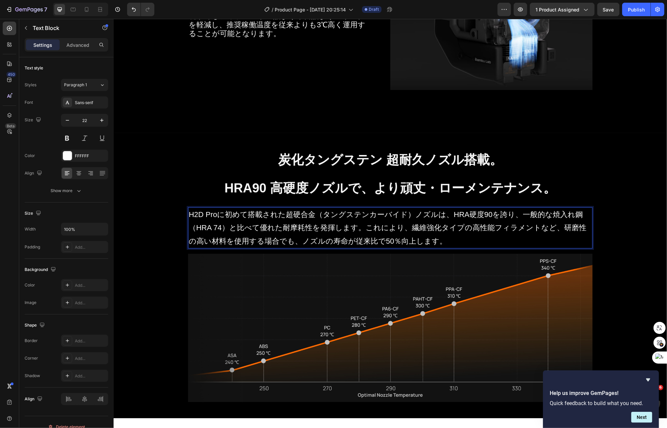
click at [322, 285] on img at bounding box center [390, 328] width 405 height 148
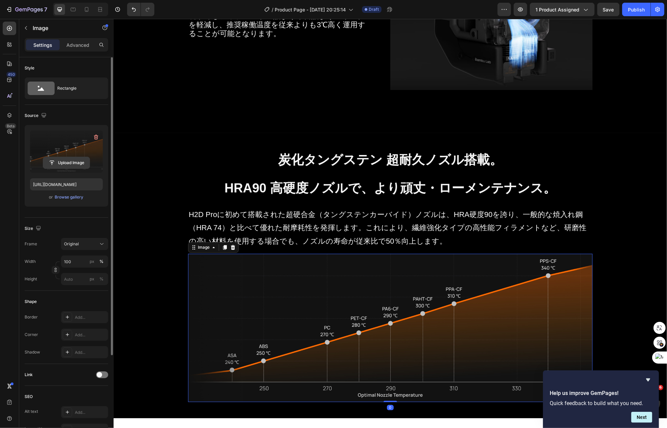
click at [74, 168] on input "file" at bounding box center [66, 162] width 47 height 11
type input "https://cdn.shopify.com/s/files/1/0612/0062/9988/files/gempages_529841901684130…"
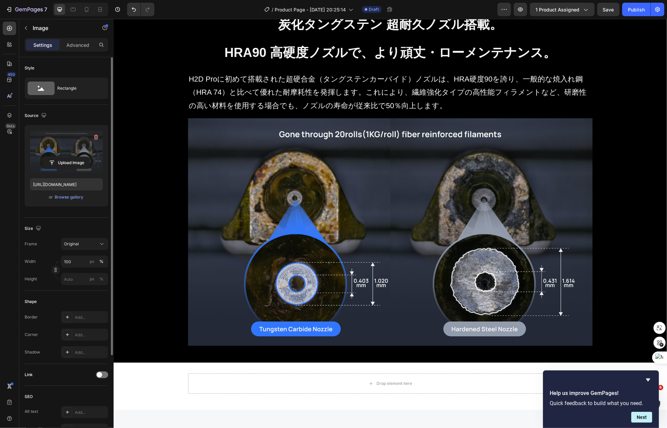
scroll to position [2427, 0]
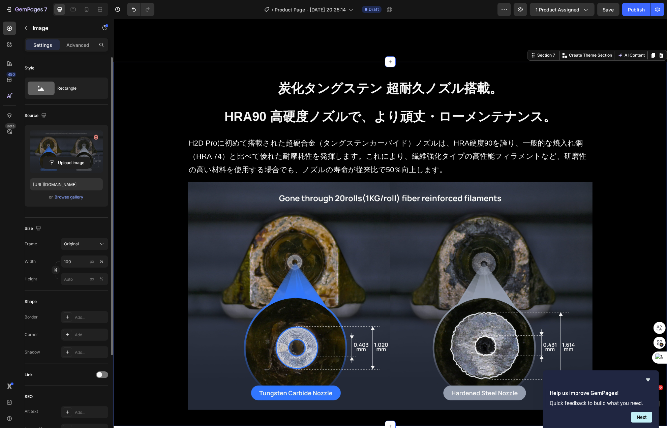
click at [396, 62] on div "炭化タングステン 超耐久ノズル搭載。 HRA90 高硬度ノズルで、より頑丈・ローメンテナンス。 Heading H2D Proに初めて搭載された超硬合金（タン…" at bounding box center [390, 244] width 554 height 364
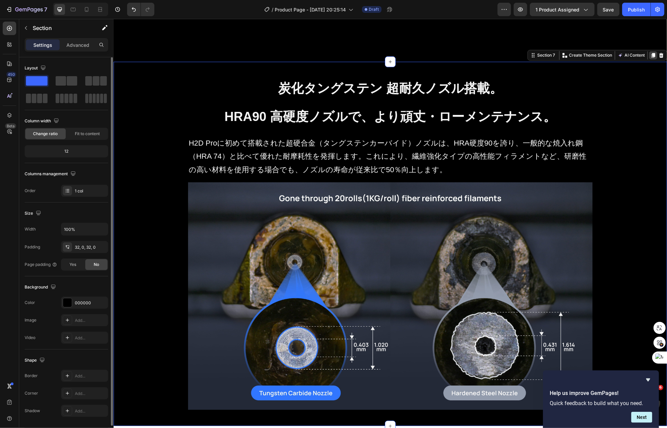
click at [650, 53] on icon at bounding box center [652, 55] width 5 height 5
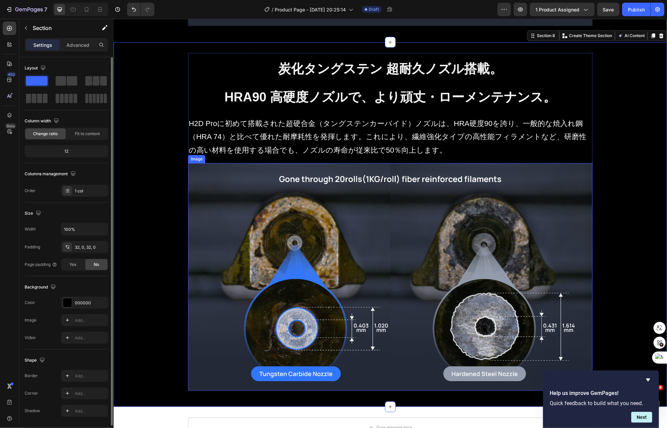
scroll to position [2811, 0]
click at [359, 261] on img at bounding box center [390, 277] width 405 height 228
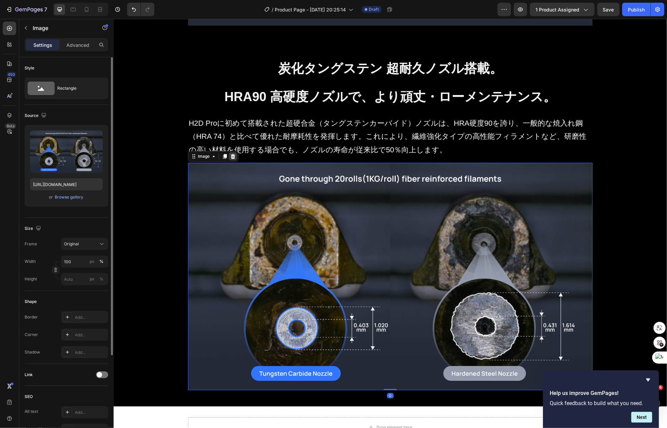
click at [231, 158] on icon at bounding box center [233, 156] width 4 height 5
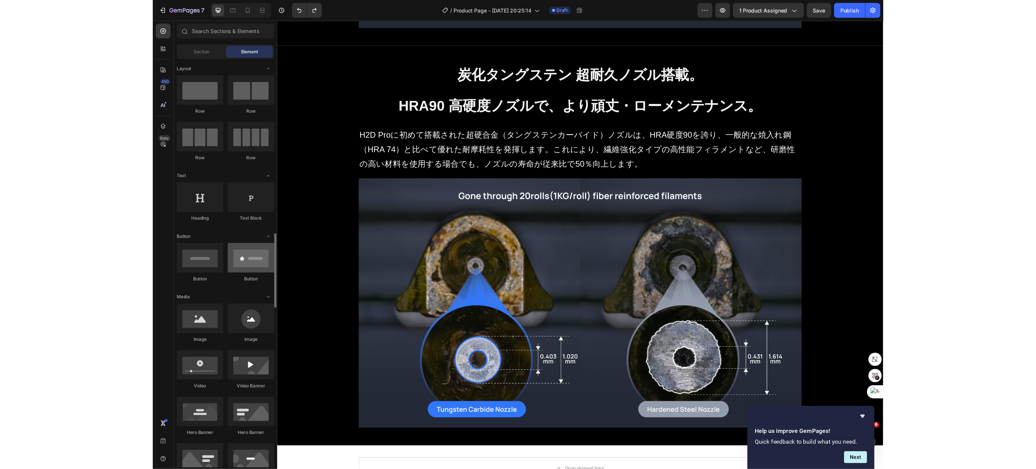
scroll to position [135, 0]
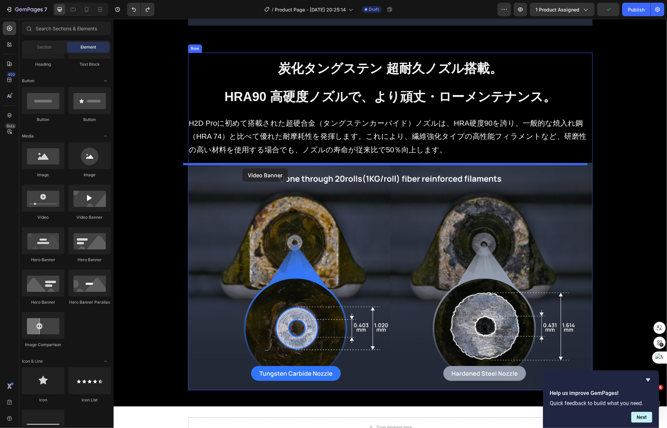
drag, startPoint x: 202, startPoint y: 222, endPoint x: 242, endPoint y: 169, distance: 67.0
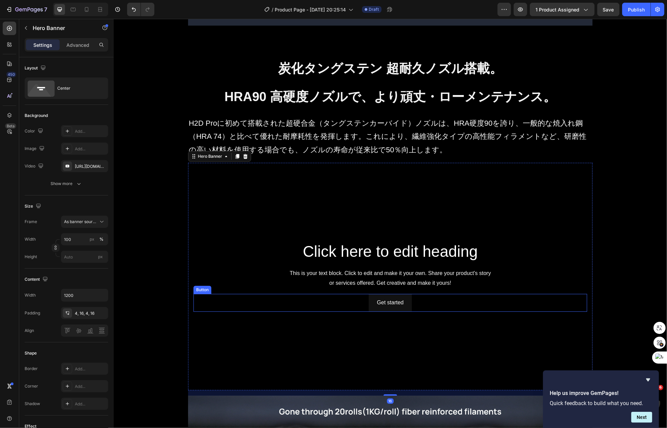
click at [345, 295] on div "Get started Button" at bounding box center [390, 303] width 394 height 18
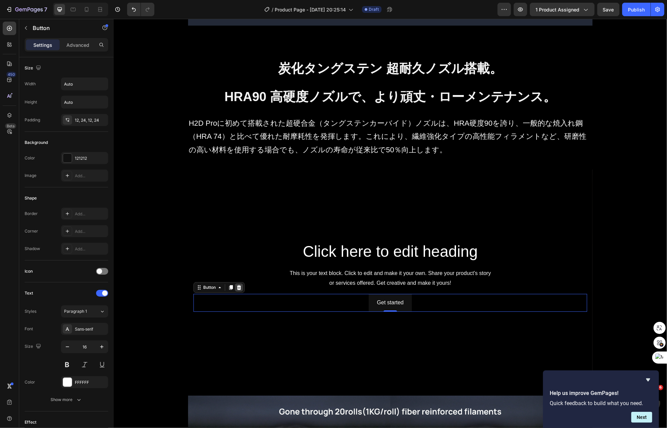
click at [235, 285] on div at bounding box center [239, 287] width 8 height 8
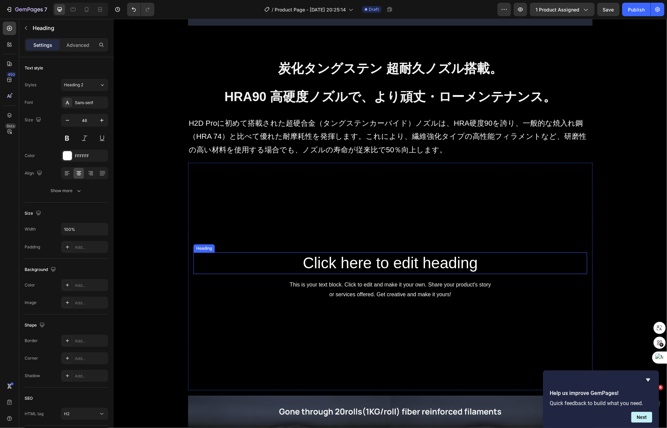
click at [268, 271] on h2 "Click here to edit heading" at bounding box center [390, 263] width 394 height 22
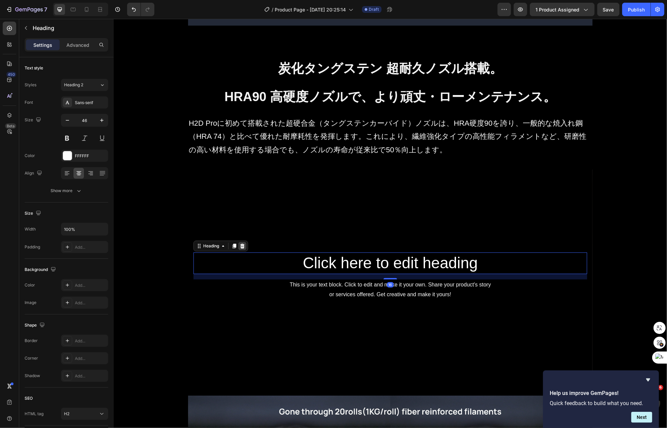
click at [241, 247] on div at bounding box center [242, 246] width 8 height 8
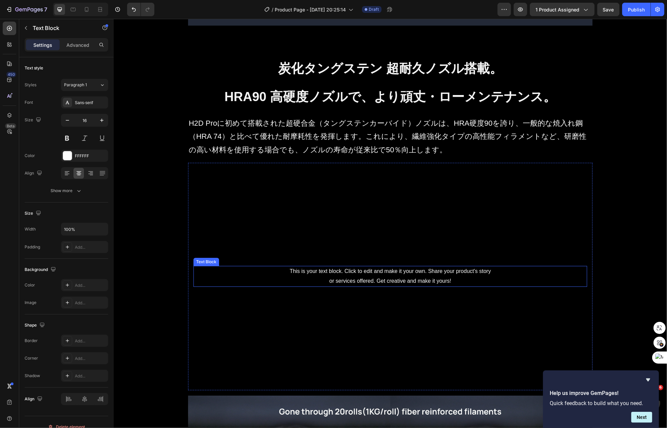
click at [290, 281] on div "This is your text block. Click to edit and make it your own. Share your product…" at bounding box center [390, 276] width 394 height 21
click at [244, 259] on icon at bounding box center [246, 259] width 4 height 5
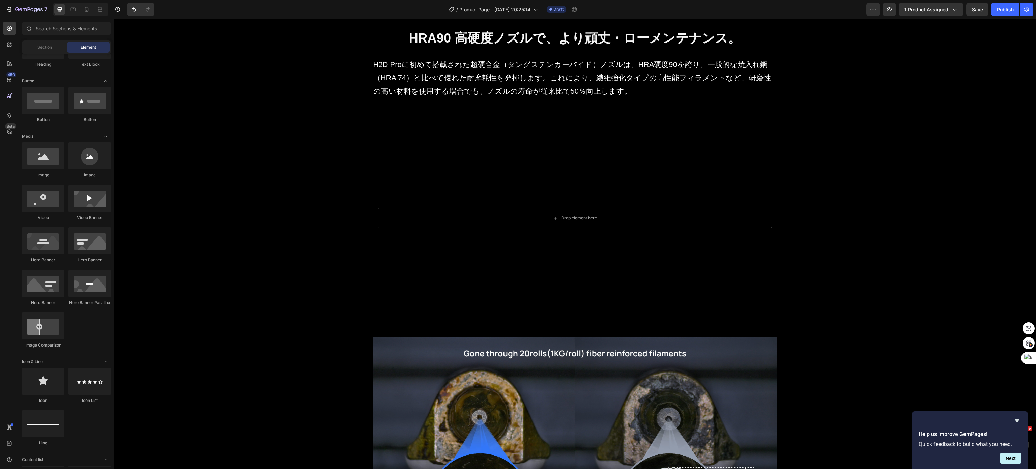
scroll to position [2946, 0]
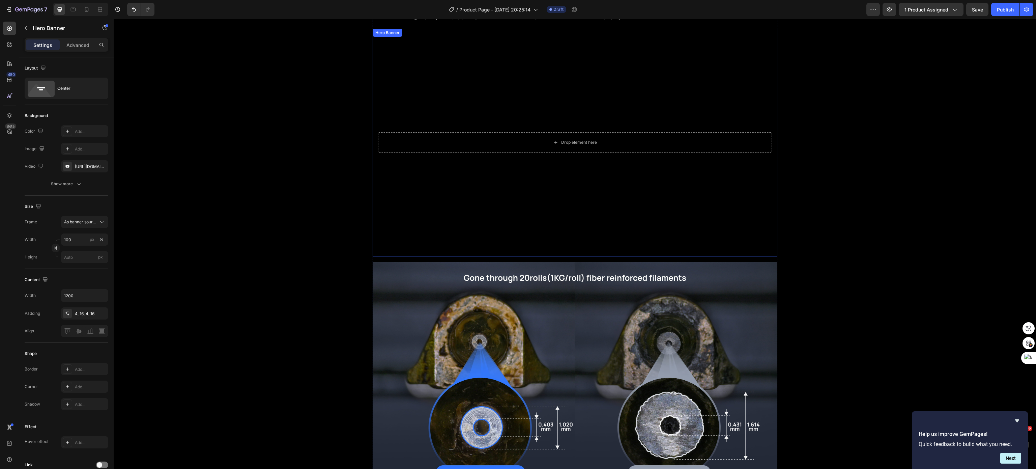
click at [515, 200] on div "Background Image" at bounding box center [574, 143] width 405 height 228
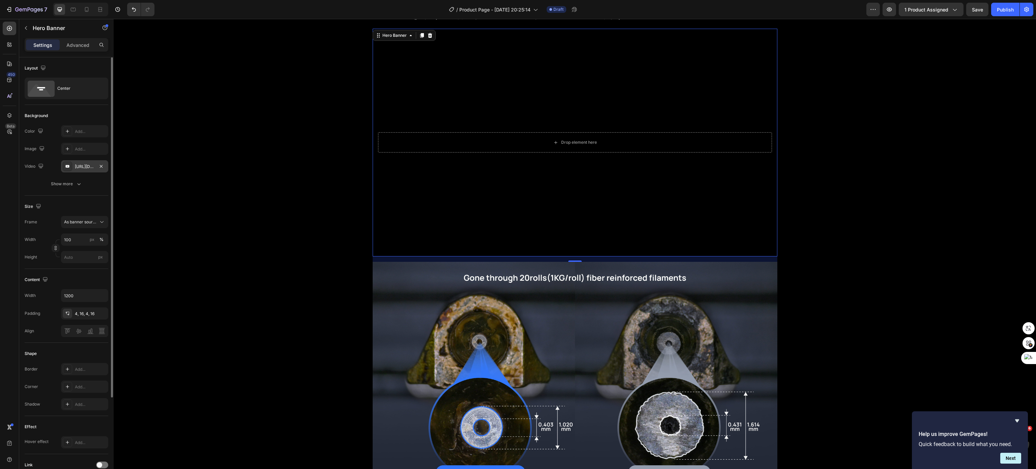
click at [89, 167] on div "https://www.youtube.com/watch?v=drIt4RH_kyQ" at bounding box center [85, 166] width 20 height 6
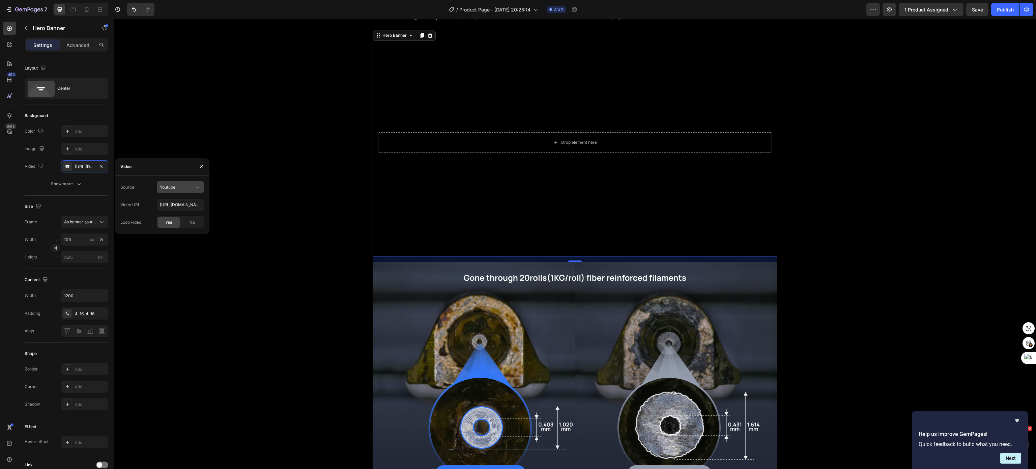
click at [182, 193] on button "Youtube" at bounding box center [180, 187] width 47 height 12
click at [179, 207] on div "Video hosting" at bounding box center [173, 203] width 55 height 13
click at [178, 206] on input "https://cdn.shopify.com/videos/c/o/v/92a407d4e0c94a288eb54cac18c387dc.mp4" at bounding box center [180, 205] width 47 height 12
click at [177, 206] on input "https://cdn.shopify.com/videos/c/o/v/92a407d4e0c94a288eb54cac18c387dc.mp4" at bounding box center [180, 205] width 47 height 12
paste input "https://cdn.shopify.com/videos/c/o/v/6fa9df1cea9e46228b001ca8c87282a7.mp4"
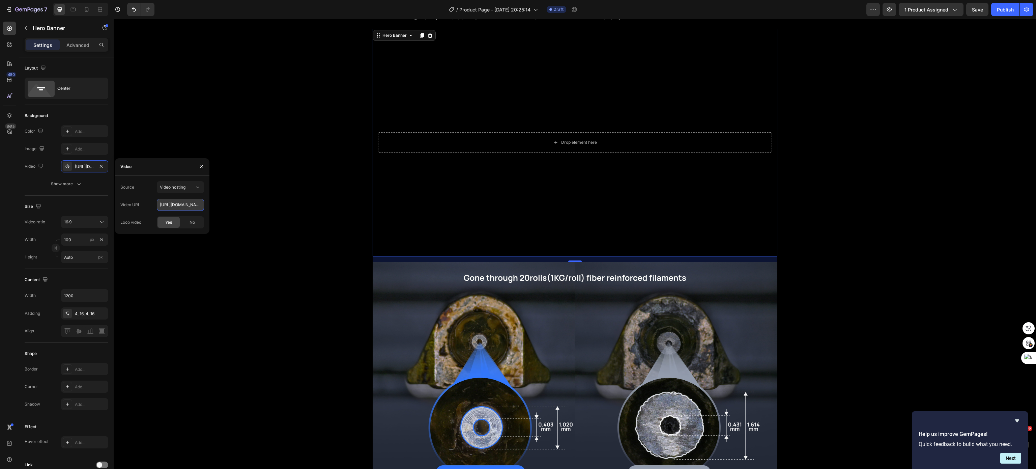
scroll to position [0, 115]
type input "https://cdn.shopify.com/videos/c/o/v/6fa9df1cea9e46228b001ca8c87282a7.mp4"
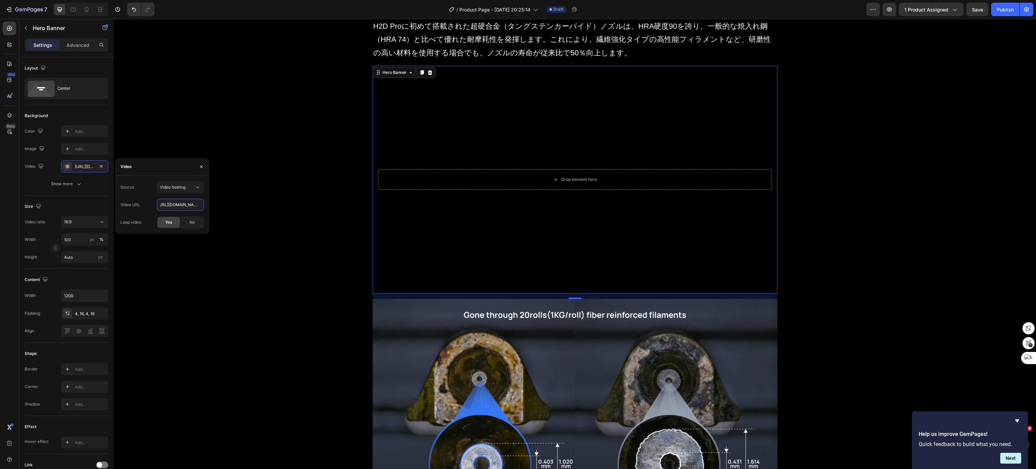
scroll to position [2879, 0]
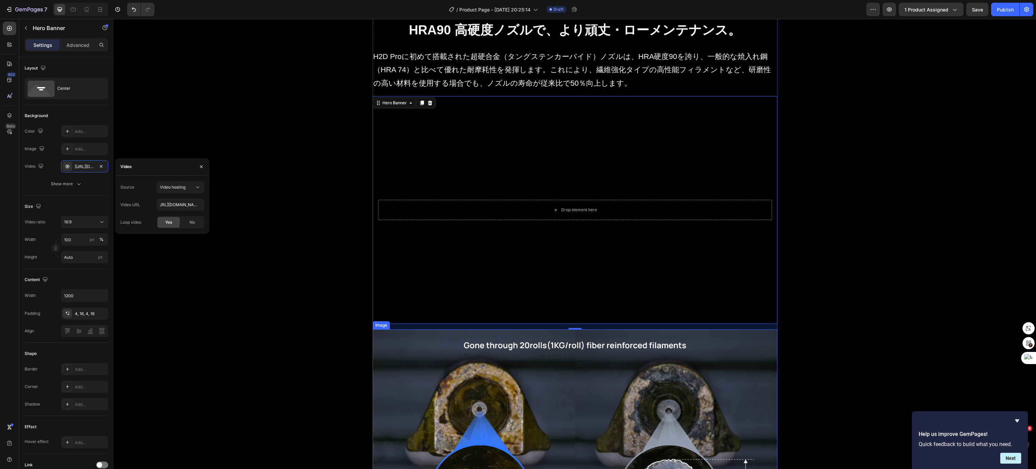
click at [603, 363] on img at bounding box center [574, 443] width 405 height 228
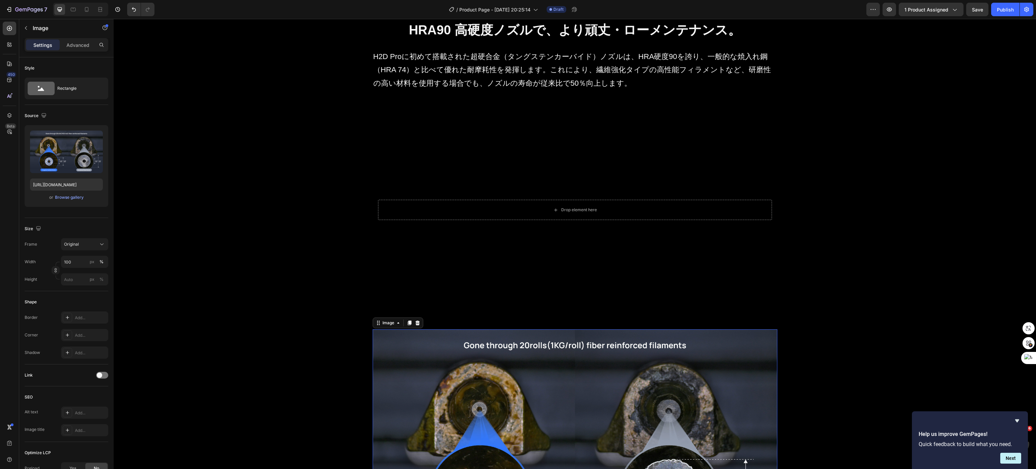
click at [417, 324] on div "Image" at bounding box center [397, 322] width 51 height 11
click at [415, 323] on icon at bounding box center [417, 322] width 4 height 5
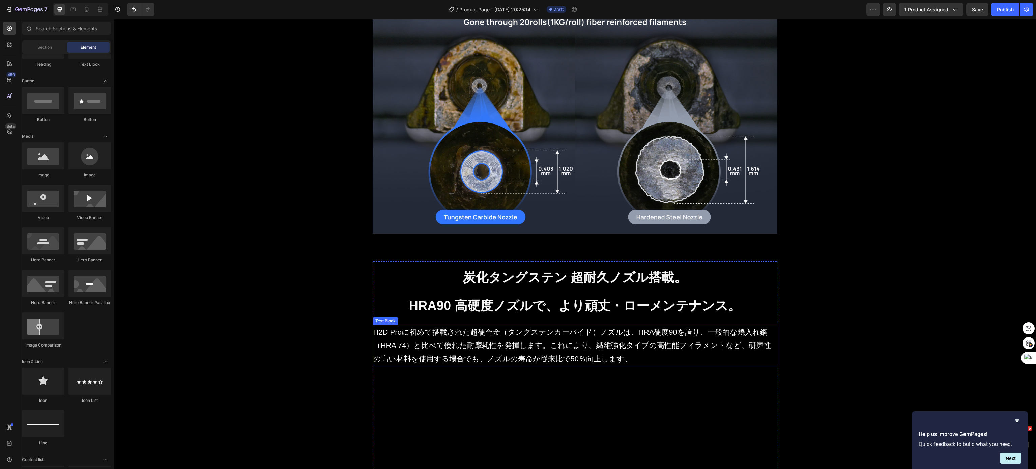
scroll to position [2677, 0]
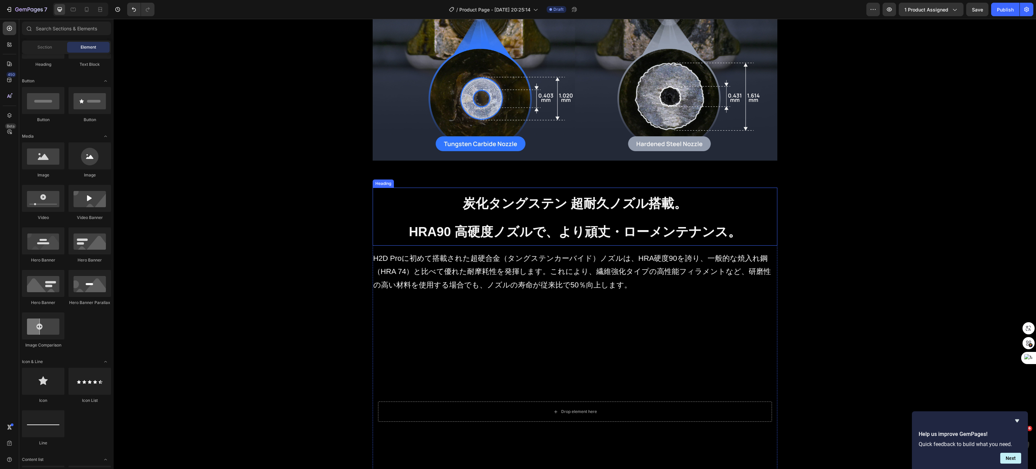
click at [503, 226] on strong "HRA90 高硬度ノズルで、より頑丈・ローメンテナンス。" at bounding box center [575, 232] width 332 height 14
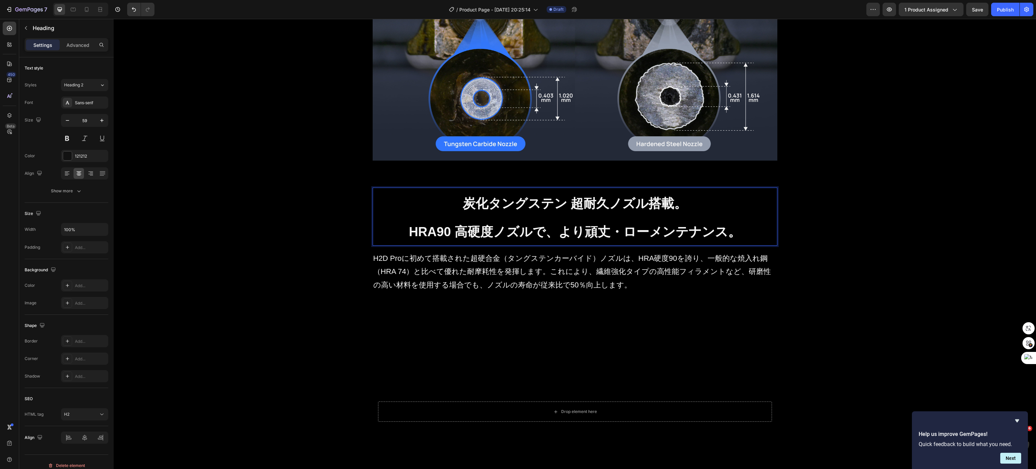
click at [503, 226] on strong "HRA90 高硬度ノズルで、より頑丈・ローメンテナンス。" at bounding box center [575, 232] width 332 height 14
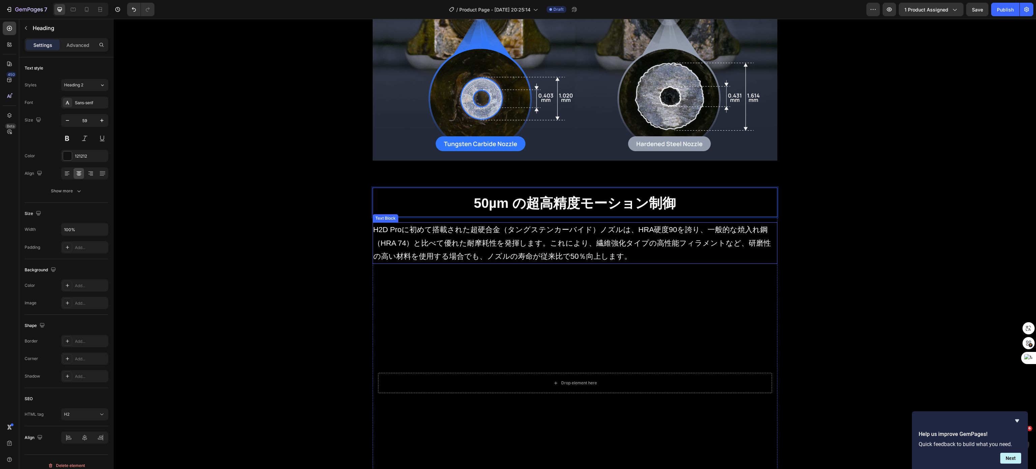
click at [556, 245] on p "H2D Proに初めて搭載された超硬合金（タングステンカーバイド）ノズルは、HRA硬度90を誇り、一般的な焼入れ鋼（HRA 74）と比べて優れた耐摩耗性を発揮…" at bounding box center [574, 243] width 403 height 40
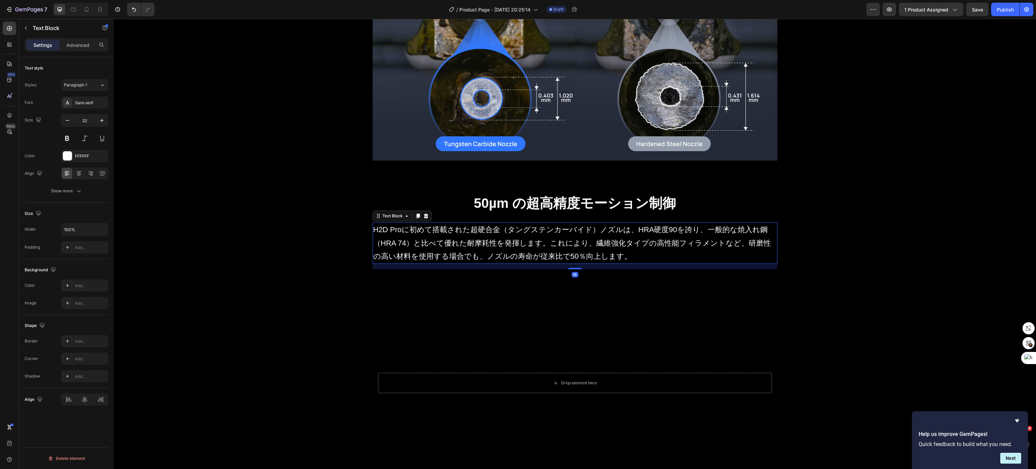
click at [556, 245] on p "H2D Proに初めて搭載された超硬合金（タングステンカーバイド）ノズルは、HRA硬度90を誇り、一般的な焼入れ鋼（HRA 74）と比べて優れた耐摩耗性を発揮…" at bounding box center [574, 243] width 403 height 40
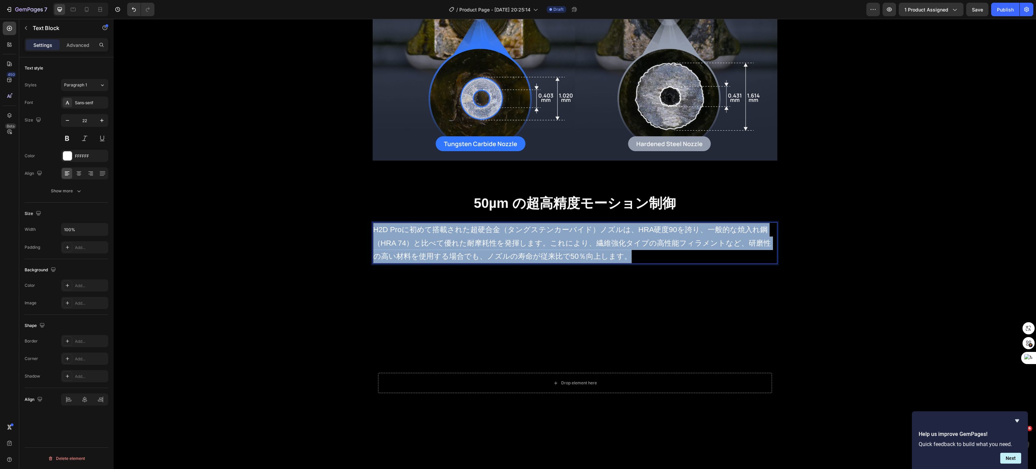
click at [556, 245] on p "H2D Proに初めて搭載された超硬合金（タングステンカーバイド）ノズルは、HRA硬度90を誇り、一般的な焼入れ鋼（HRA 74）と比べて優れた耐摩耗性を発揮…" at bounding box center [574, 243] width 403 height 40
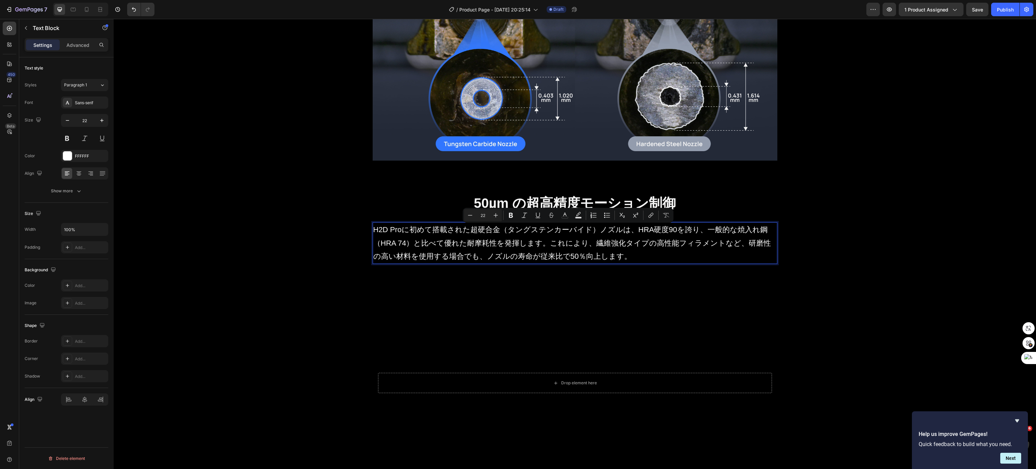
click at [504, 253] on p "H2D Proに初めて搭載された超硬合金（タングステンカーバイド）ノズルは、HRA硬度90を誇り、一般的な焼入れ鋼（HRA 74）と比べて優れた耐摩耗性を発揮…" at bounding box center [574, 243] width 403 height 40
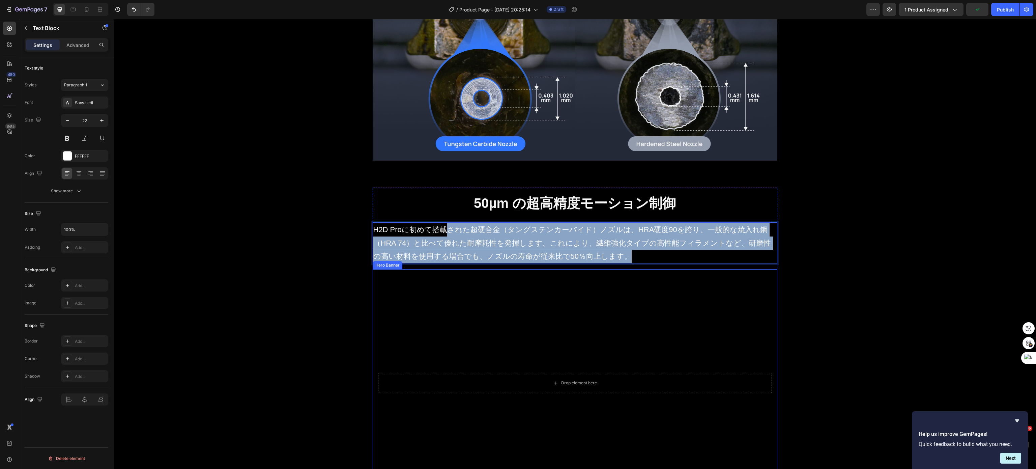
drag, startPoint x: 438, startPoint y: 227, endPoint x: 643, endPoint y: 291, distance: 214.9
click at [643, 291] on div "⁠⁠⁠⁠⁠⁠⁠ 50µm の超高精度モーション制御 Heading H2D Proに初めて搭載された超硬合金（タングステンカーバイド）ノズルは、HRA硬度90…" at bounding box center [574, 341] width 405 height 309
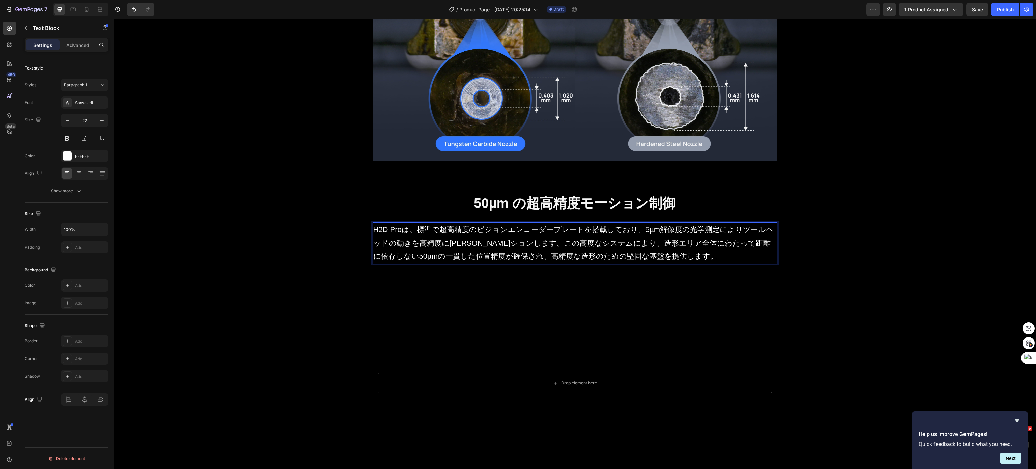
click at [533, 243] on p "H2D Proは、標準で超高精度のビジョンエンコーダープレートを搭載しており、5µm解像度の光学測定によりツールヘッドの動きを高精度にキャリブレーションします…" at bounding box center [574, 243] width 403 height 40
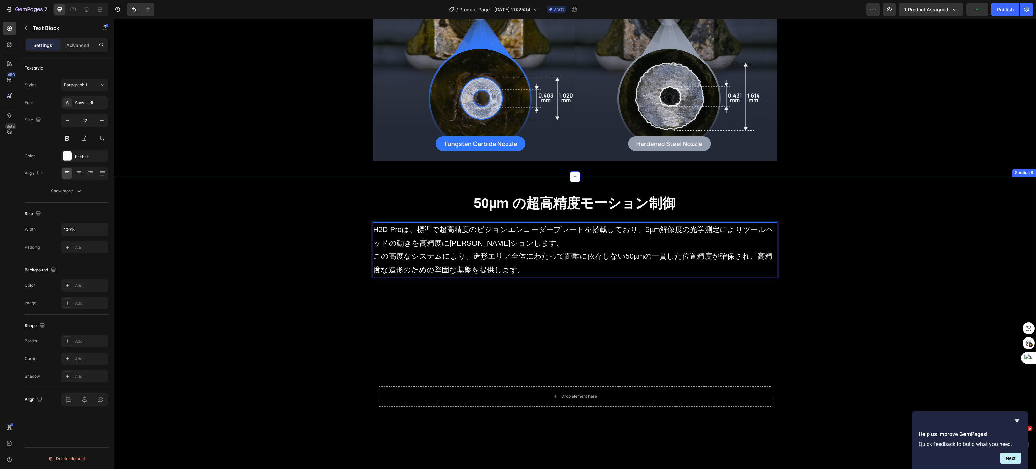
click at [667, 273] on div "⁠⁠⁠⁠⁠⁠⁠ 50µm の超高精度モーション制御 Heading H2D Proは、標準で超高精度のビジョンエンコーダープレートを搭載しており、5µm解像度…" at bounding box center [575, 351] width 922 height 328
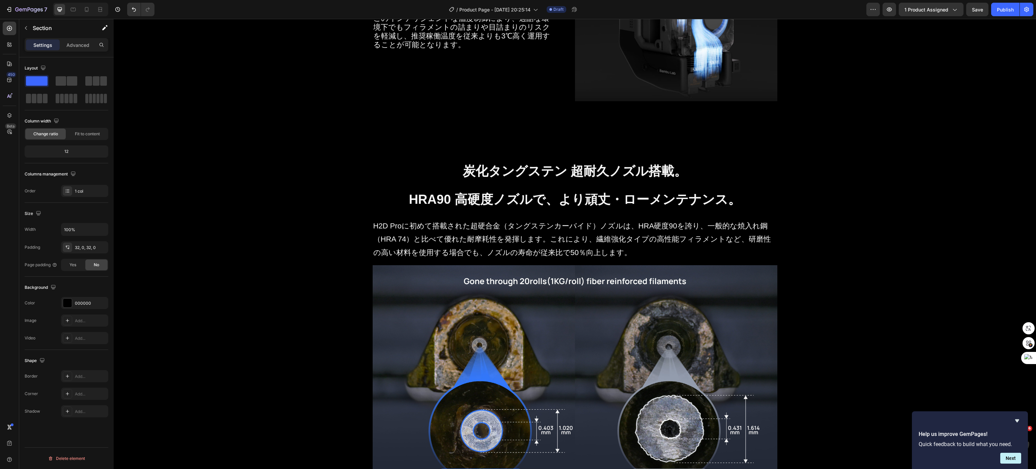
scroll to position [2339, 0]
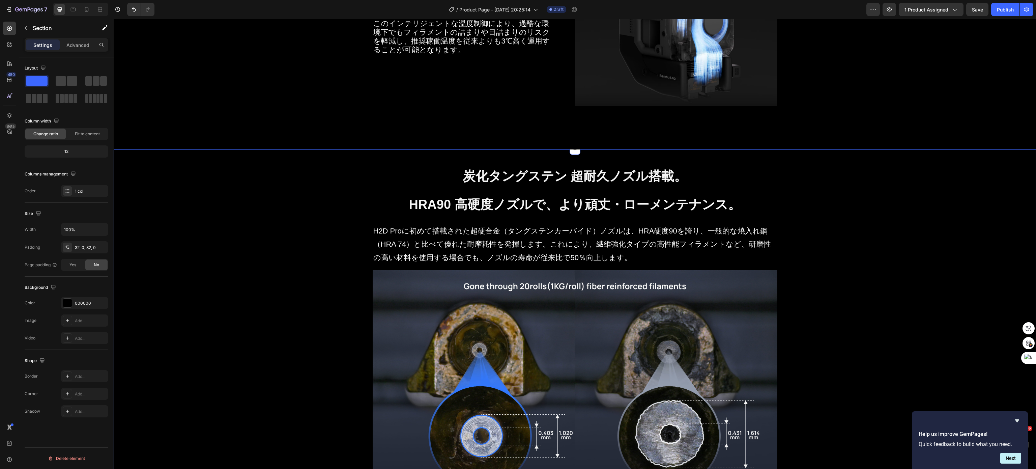
click at [667, 207] on div "炭化タングステン 超耐久ノズル搭載。 HRA90 高硬度ノズルで、より頑丈・ローメンテナンス。 Heading H2D Proに初めて搭載された超硬合金（タン…" at bounding box center [575, 332] width 922 height 344
click icon
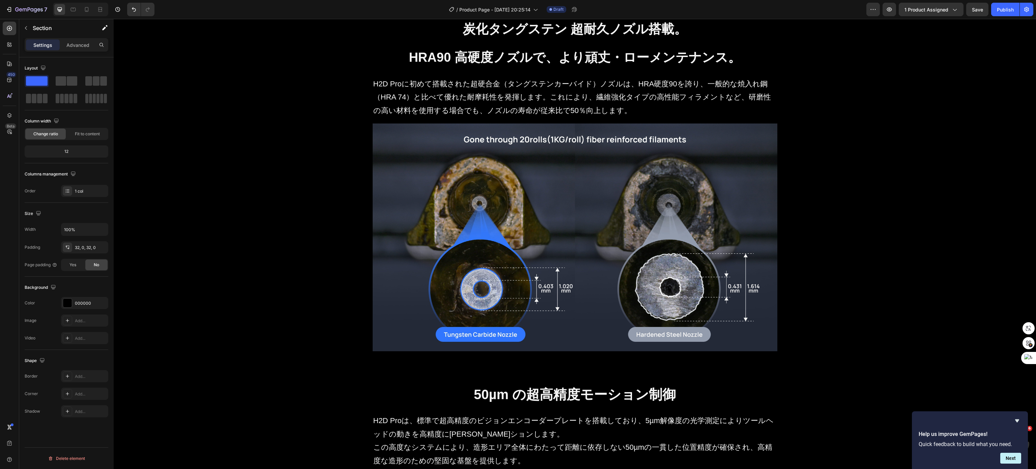
click div "炭化タングステン 超耐久ノズル搭載。 HRA90 高硬度ノズルで、より頑丈・ローメンテナンス。 Heading H2D Proに初めて搭載された超硬合金（タン…"
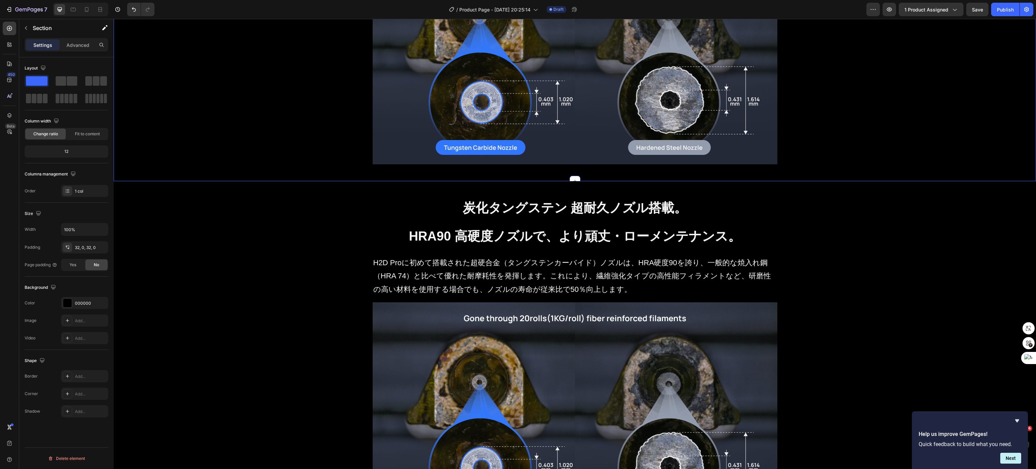
scroll to position [2649, 0]
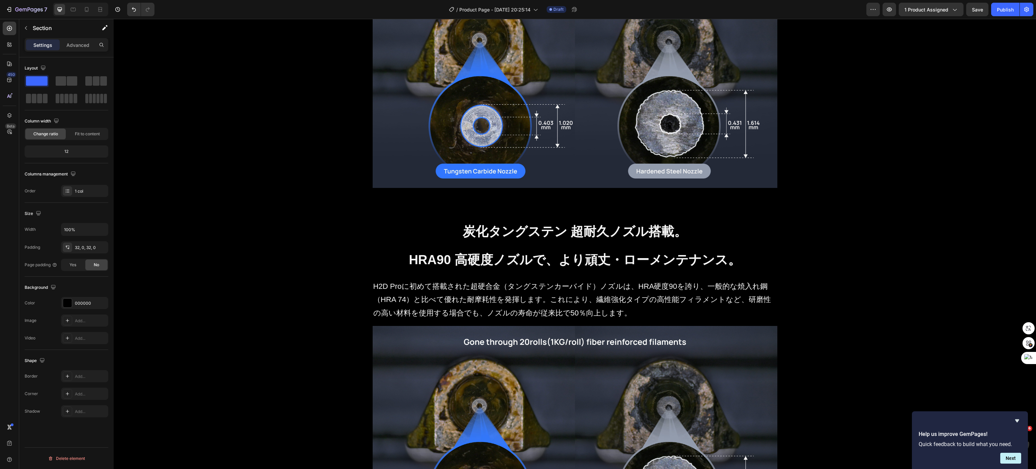
click div "炭化タングステン 超耐久ノズル搭載。 HRA90 高硬度ノズルで、より頑丈・ローメンテナンス。 Heading H2D Proに初めて搭載された超硬合金（タン…"
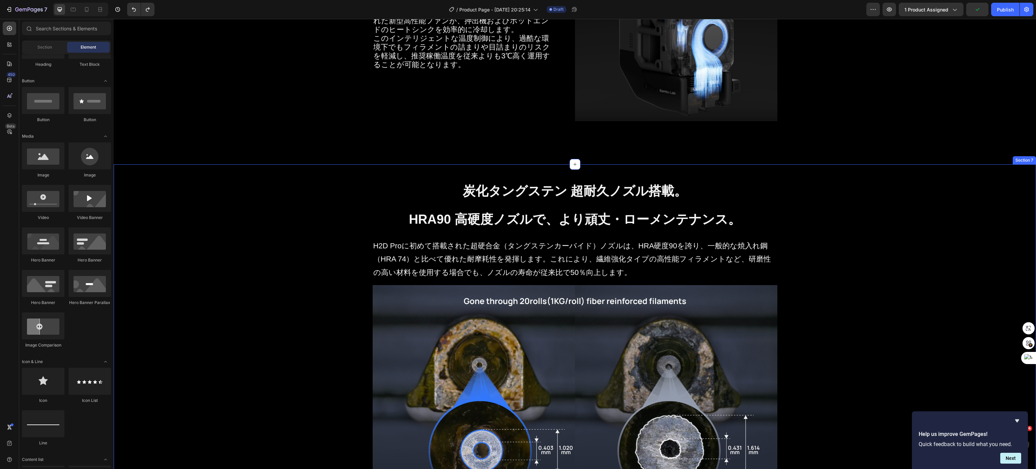
scroll to position [2312, 0]
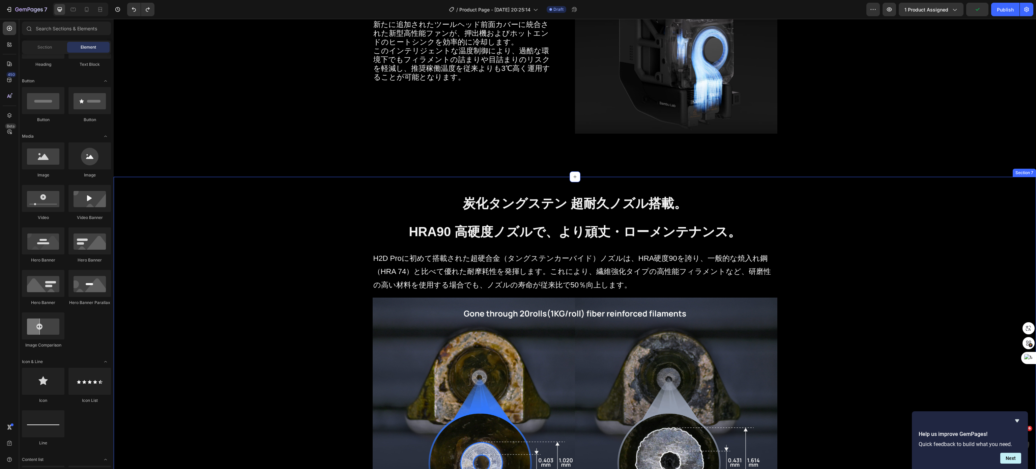
click div "炭化タングステン 超耐久ノズル搭載。 HRA90 高硬度ノズルで、より頑丈・ローメンテナンス。 Heading H2D Proに初めて搭載された超硬合金（タン…"
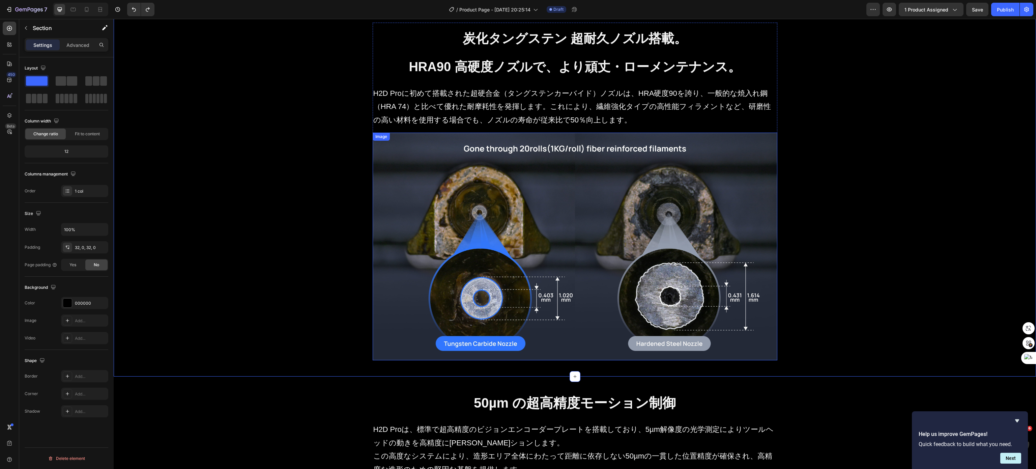
scroll to position [2380, 0]
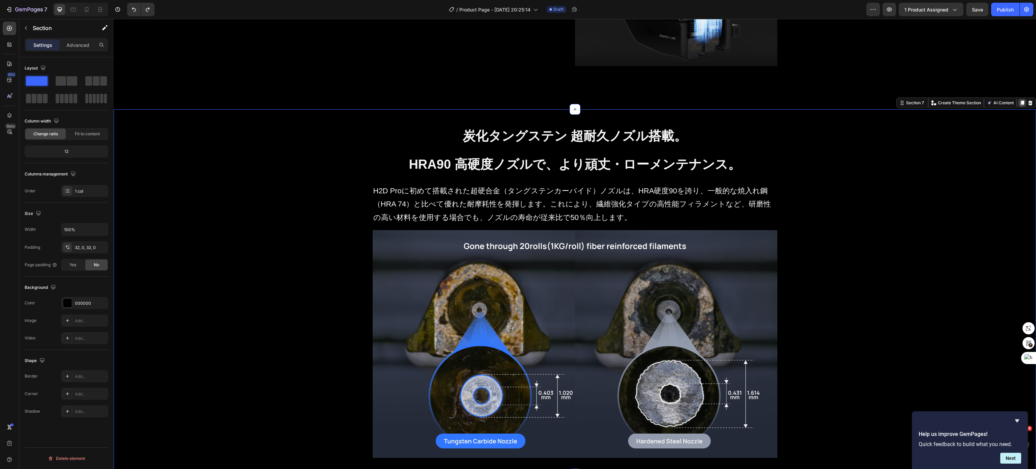
click icon
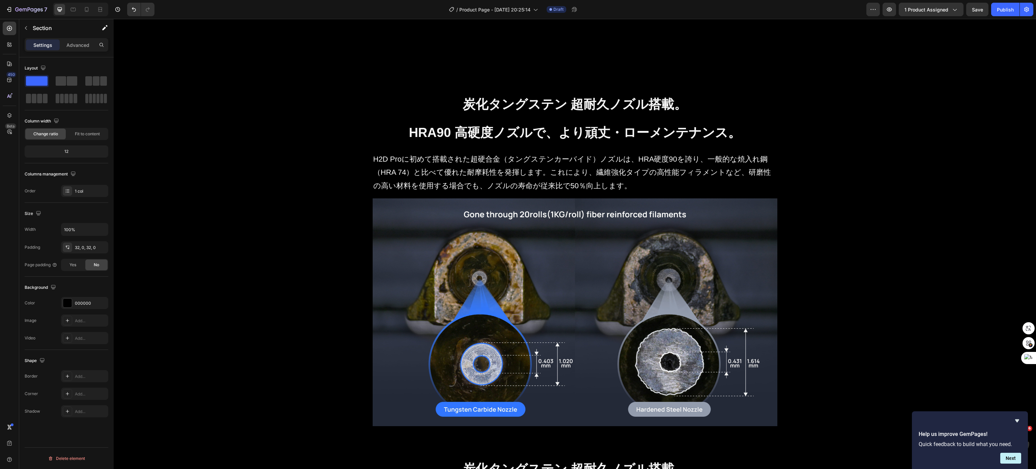
scroll to position [2407, 0]
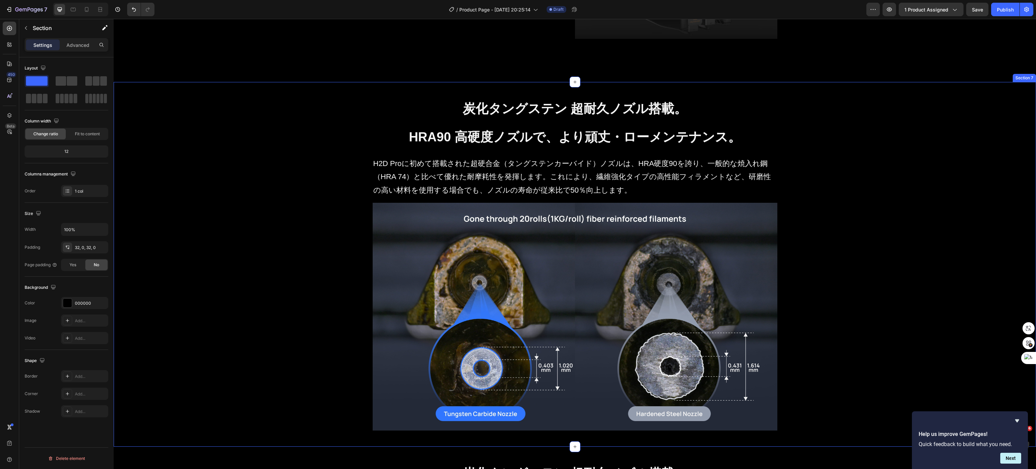
click div "炭化タングステン 超耐久ノズル搭載。 HRA90 高硬度ノズルで、より頑丈・ローメンテナンス。 Heading H2D Proに初めて搭載された超硬合金（タン…"
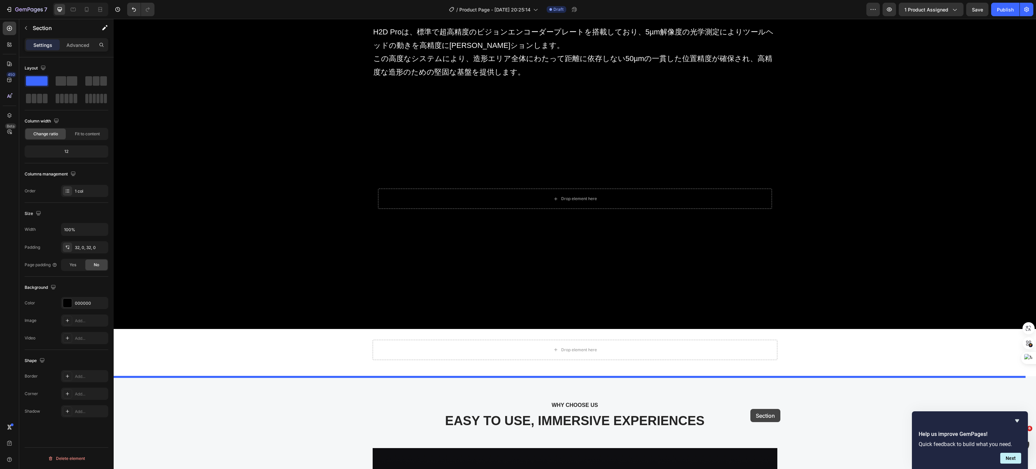
scroll to position [3254, 0]
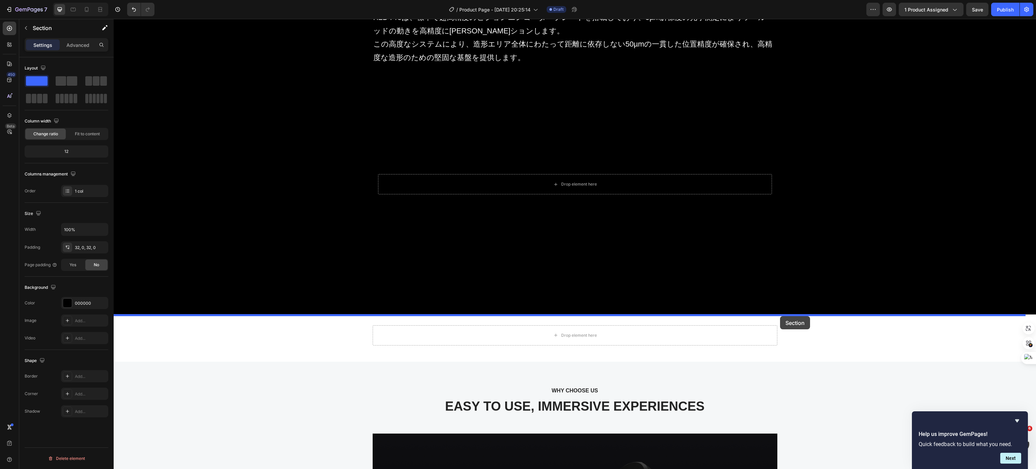
drag, startPoint x: 780, startPoint y: 58, endPoint x: 666, endPoint y: 297, distance: 264.9
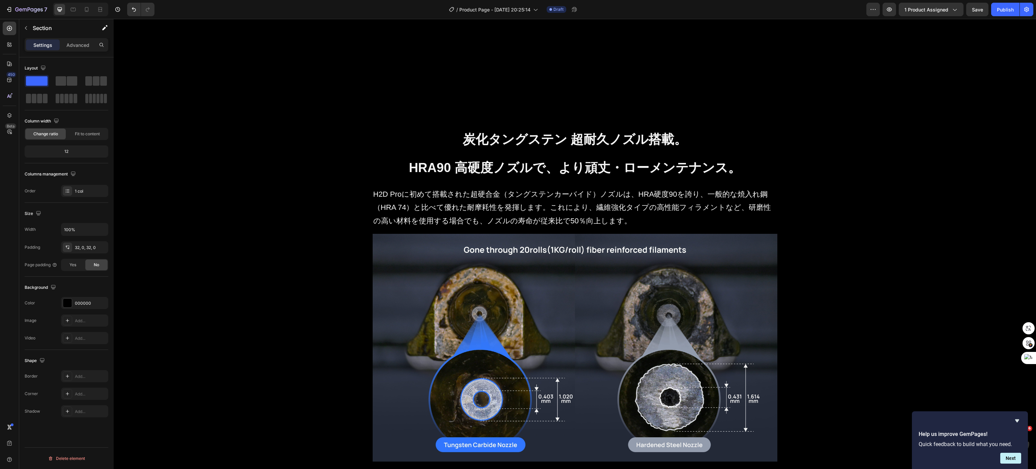
scroll to position [3092, 0]
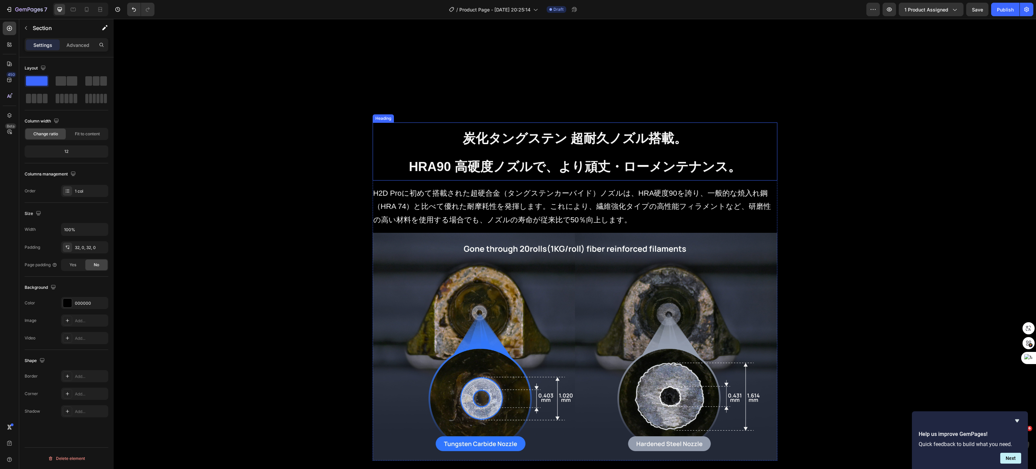
click strong "HRA90 高硬度ノズルで、より頑丈・ローメンテナンス。"
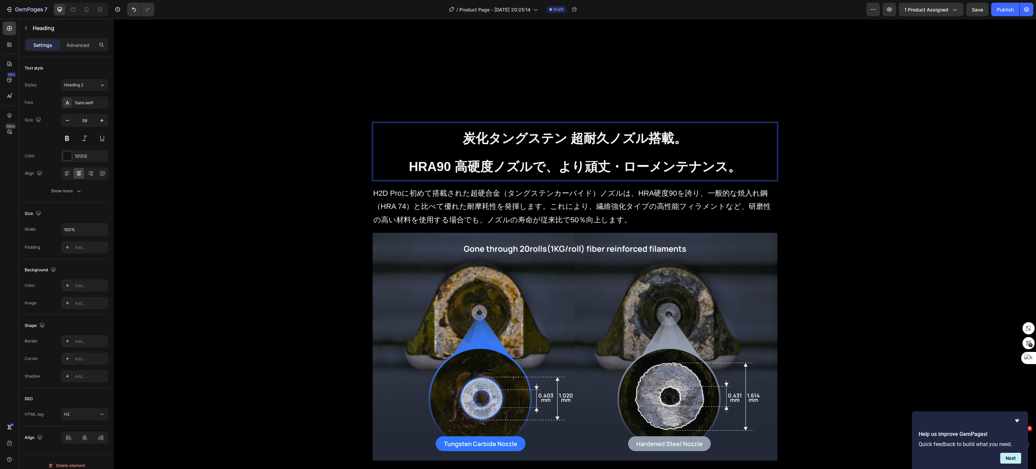
click strong "HRA90 高硬度ノズルで、より頑丈・ローメンテナンス。"
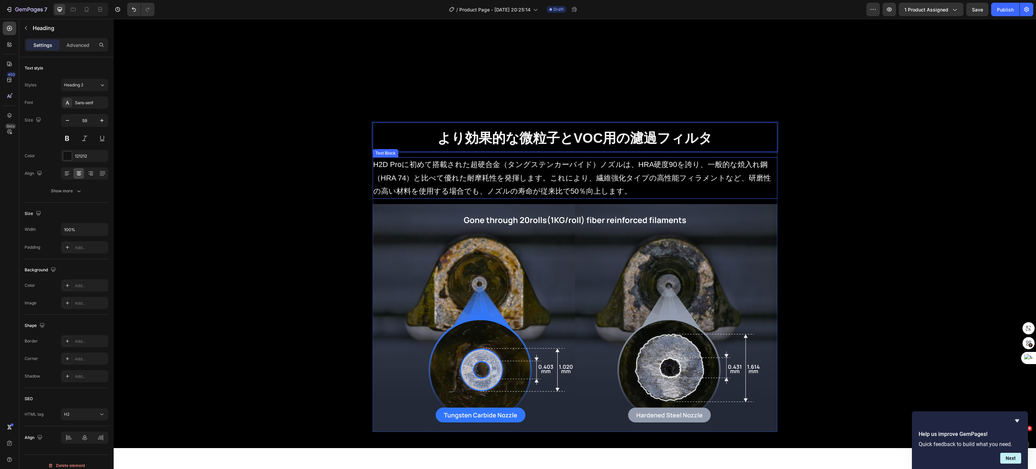
click p "H2D Proに初めて搭載された超硬合金（タングステンカーバイド）ノズルは、HRA硬度90を誇り、一般的な焼入れ鋼（HRA 74）と比べて優れた耐摩耗性を発揮…"
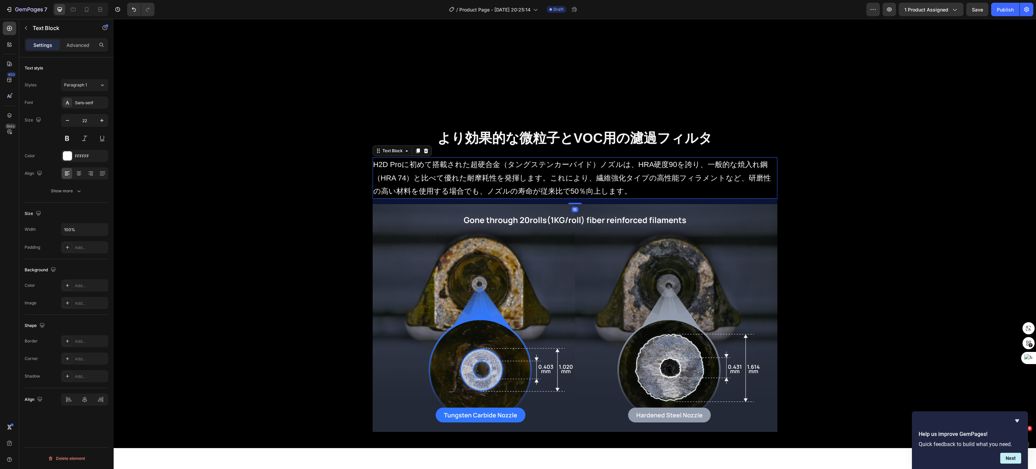
click p "H2D Proに初めて搭載された超硬合金（タングステンカーバイド）ノズルは、HRA硬度90を誇り、一般的な焼入れ鋼（HRA 74）と比べて優れた耐摩耗性を発揮…"
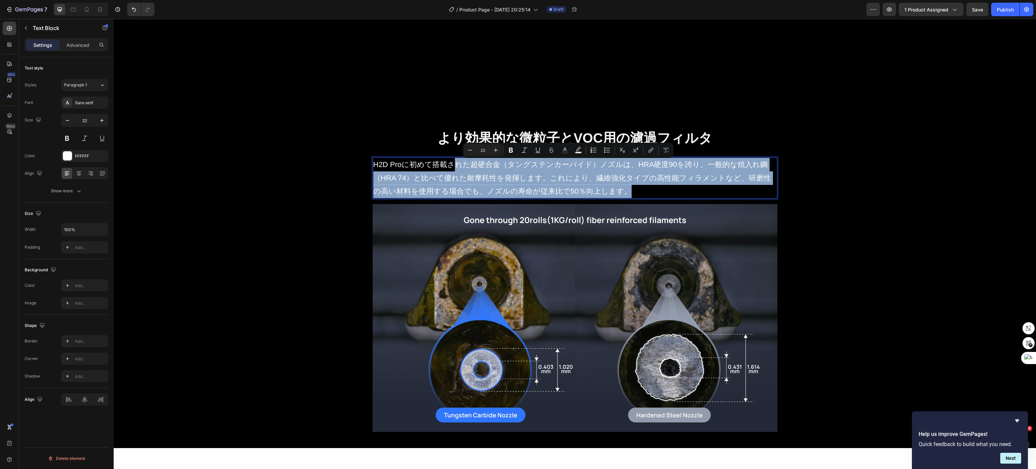
drag, startPoint x: 499, startPoint y: 169, endPoint x: 333, endPoint y: 147, distance: 167.3
click p "H2D Proに初めて搭載された超硬合金（タングステンカーバイド）ノズルは、HRA硬度90を誇り、一般的な焼入れ鋼（HRA 74）と比べて優れた耐摩耗性を発揮…"
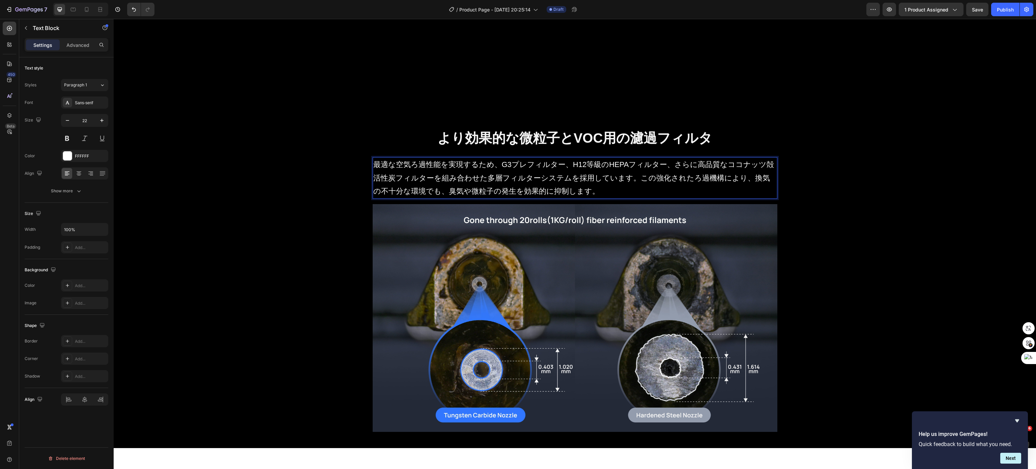
click p "最適な空気ろ過性能を実現するため、G3プレフィルター、H12等級のHEPAフィルター、さらに高品質なココナッツ殻活性炭フィルターを組み合わせた多層フィルターシ…"
click div "⁠⁠⁠⁠⁠⁠⁠ より効果的な微粒子とVOC用の濾過フィルタ Heading 最適な空気ろ過性能を実現するため、G3プレフィルター、H12等級のHEPAフィルタ…"
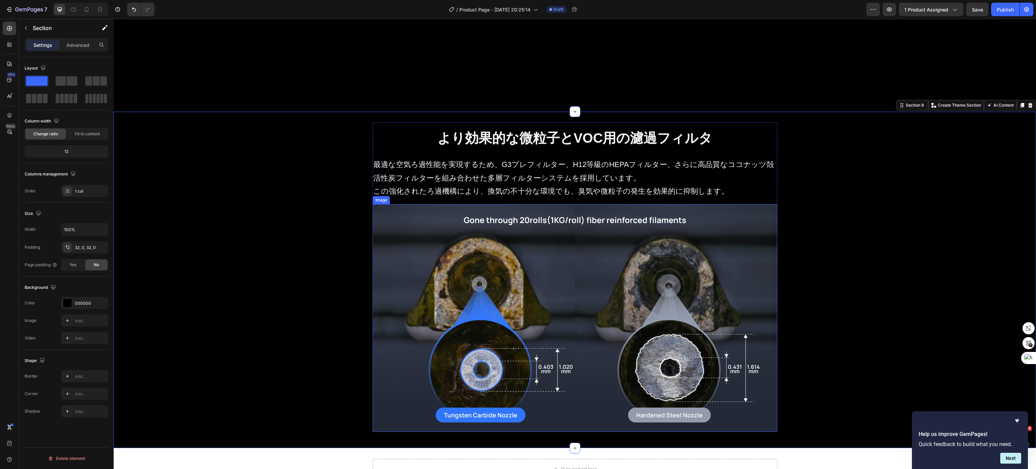
click img
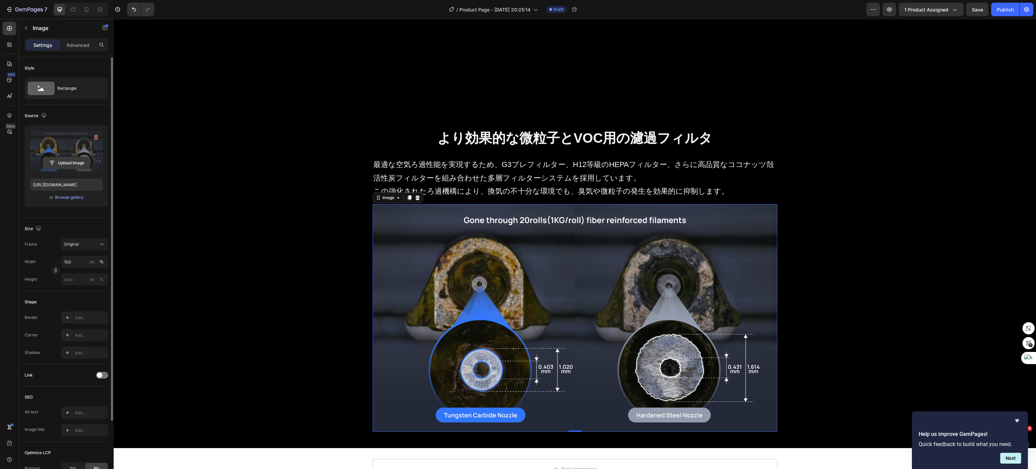
click input "file"
type input "https://cdn.shopify.com/s/files/1/0612/0062/9988/files/gempages_529841901684130…"
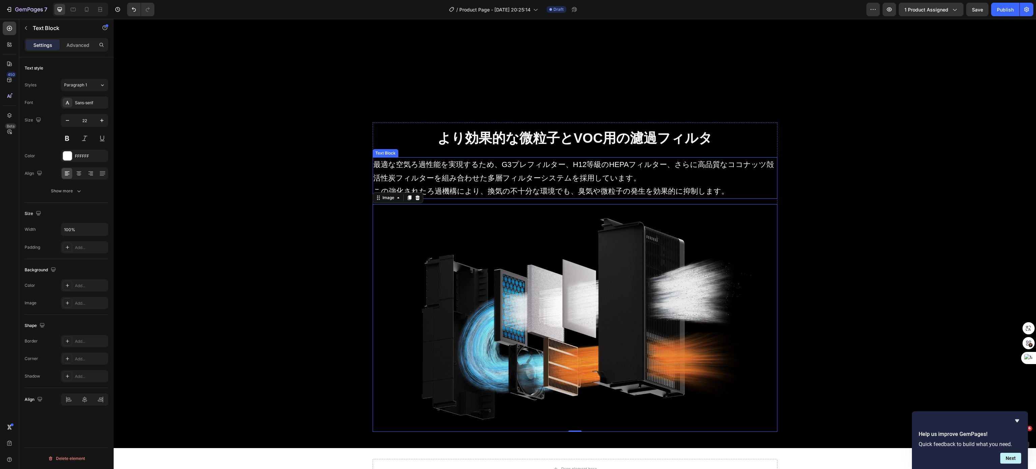
click p "最適な空気ろ過性能を実現するため、G3プレフィルター、H12等級のHEPAフィルター、さらに高品質なココナッツ殻活性炭フィルターを組み合わせた多層フィルターシ…"
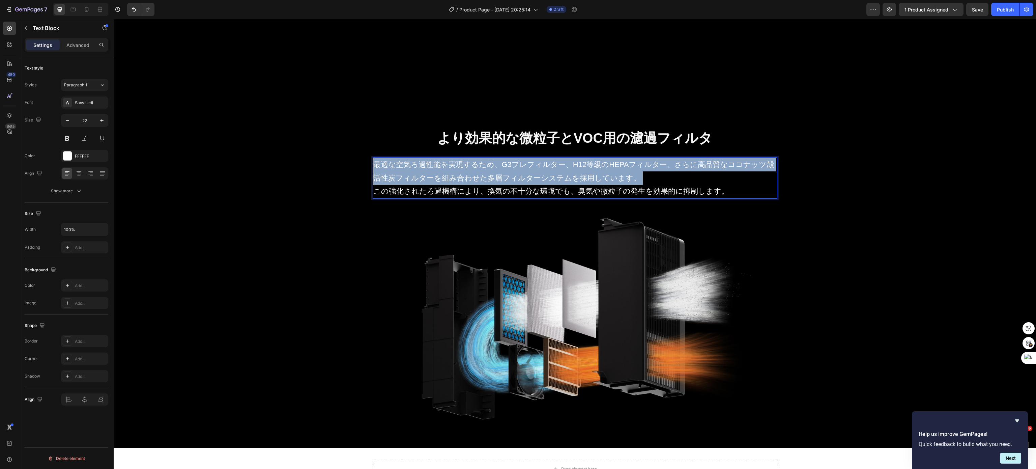
click p "最適な空気ろ過性能を実現するため、G3プレフィルター、H12等級のHEPAフィルター、さらに高品質なココナッツ殻活性炭フィルターを組み合わせた多層フィルターシ…"
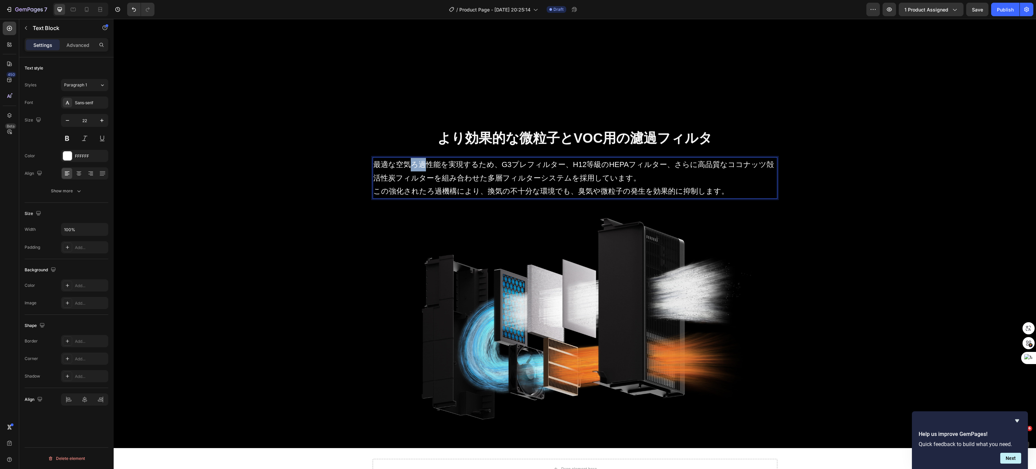
drag, startPoint x: 291, startPoint y: 148, endPoint x: 307, endPoint y: 148, distance: 16.2
click p "最適な空気ろ過性能を実現するため、G3プレフィルター、H12等級のHEPAフィルター、さらに高品質なココナッツ殻活性炭フィルターを組み合わせた多層フィルターシ…"
click div "⁠⁠⁠⁠⁠⁠⁠ より効果的な微粒子とVOC用の濾過フィルタ Heading 最適な空気濾過性能を実現するため、G3プレフィルター、H12等級のHEPAフィルタ…"
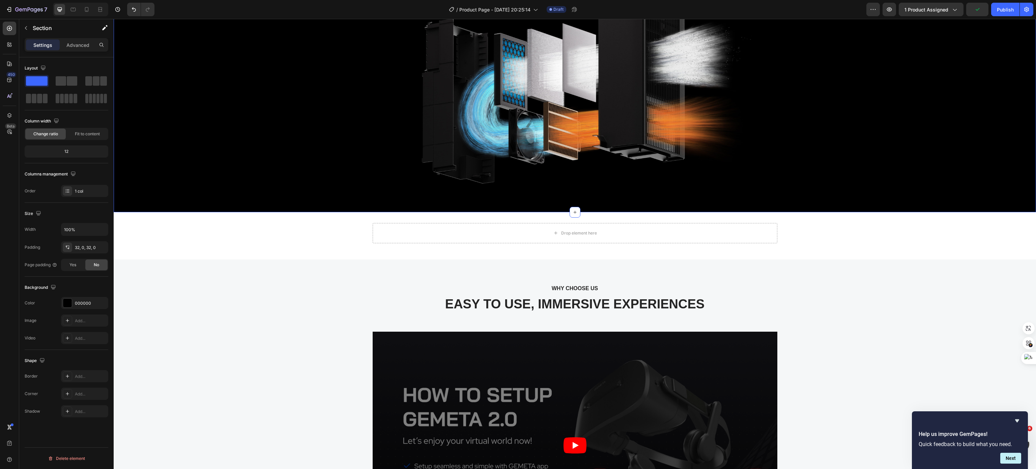
scroll to position [3361, 0]
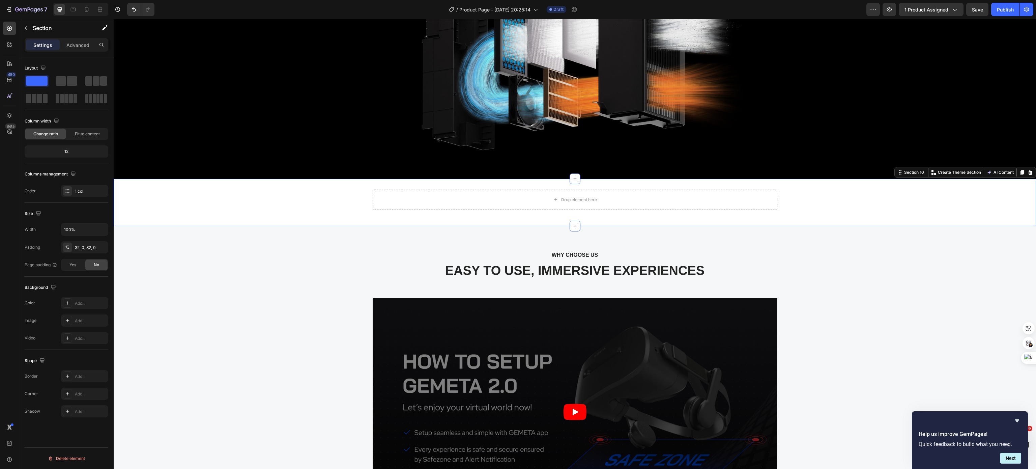
click div "Drop element here Row Section 10 Create Theme Section AI Content Write with Gem…"
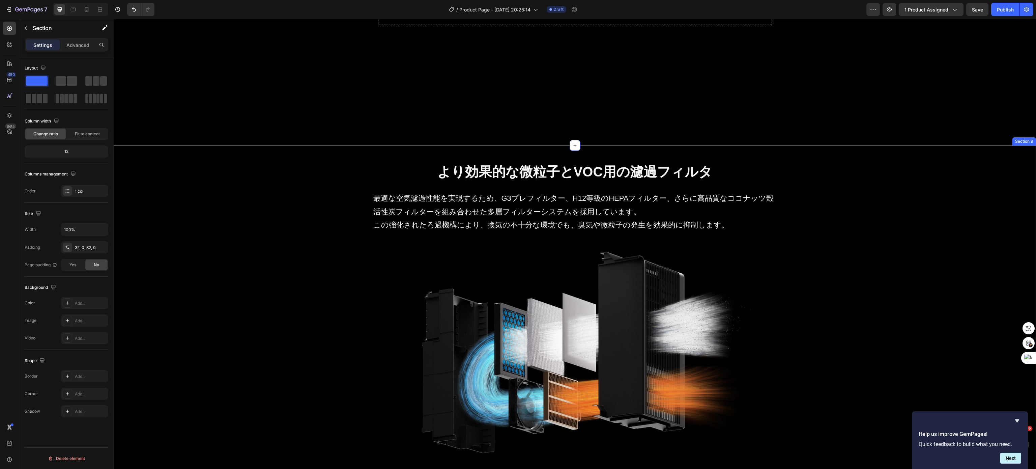
scroll to position [3159, 0]
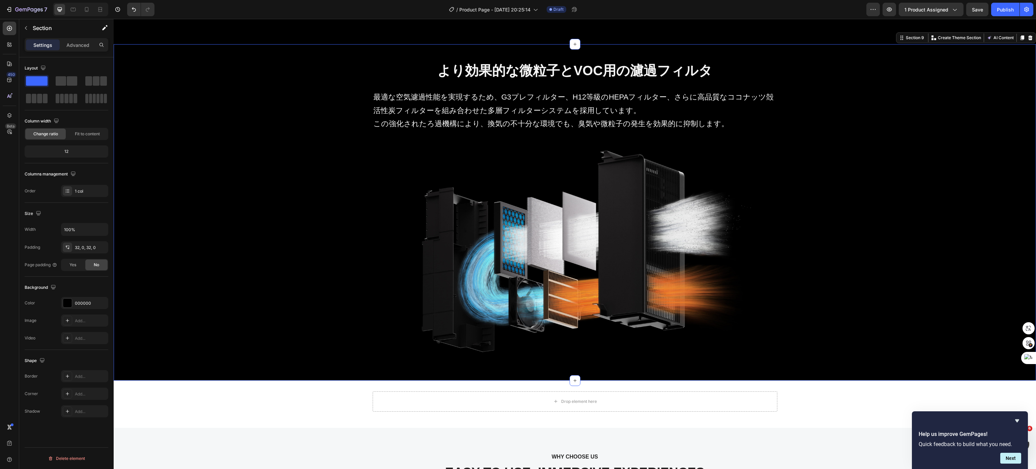
click div "⁠⁠⁠⁠⁠⁠⁠ より効果的な微粒子とVOC用の濾過フィルタ Heading 最適な空気濾過性能を実現するため、G3プレフィルター、H12等級のHEPAフィルタ…"
click icon
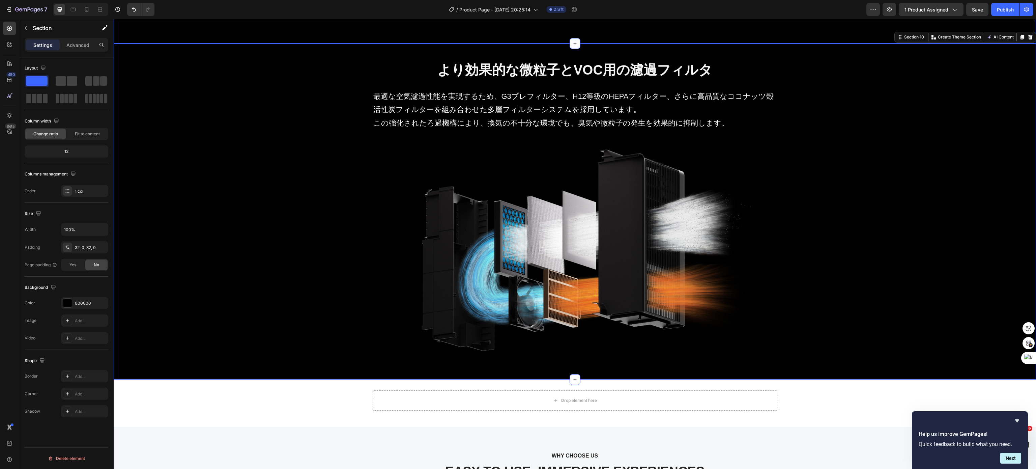
scroll to position [3498, 0]
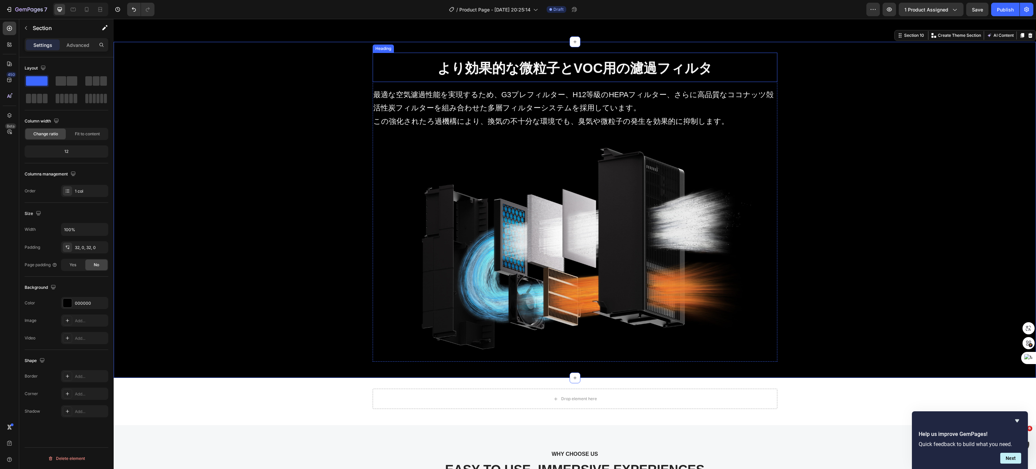
click strong "より効果的な微粒子とVOC用の濾過フィルタ"
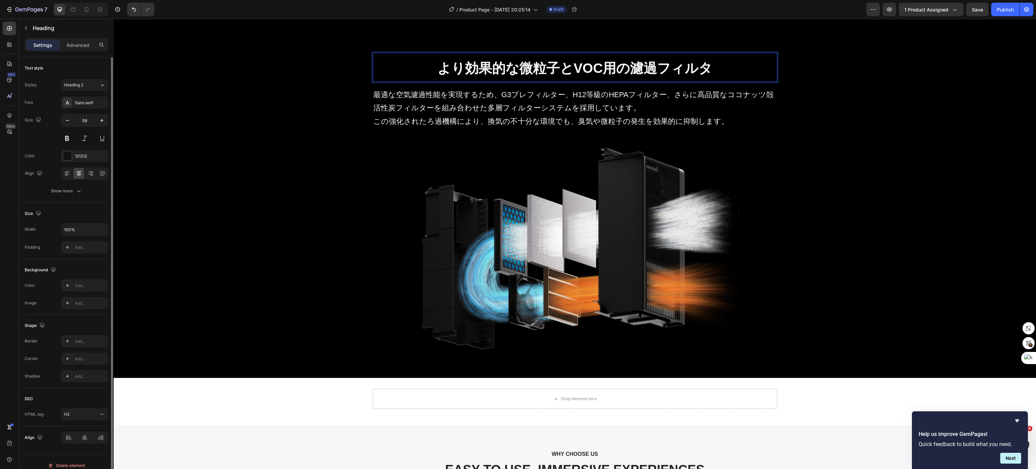
click strong "より効果的な微粒子とVOC用の濾過フィルタ"
drag, startPoint x: 484, startPoint y: 51, endPoint x: 570, endPoint y: 59, distance: 86.0
click strong "より効果的な微粒子とVOC用の濾過フィルタ"
click p "最適な空気濾過性能を実現するため、G3プレフィルター、H12等級のHEPAフィルター、さらに高品質なココナッツ殻活性炭フィルターを組み合わせた多層フィルターシ…"
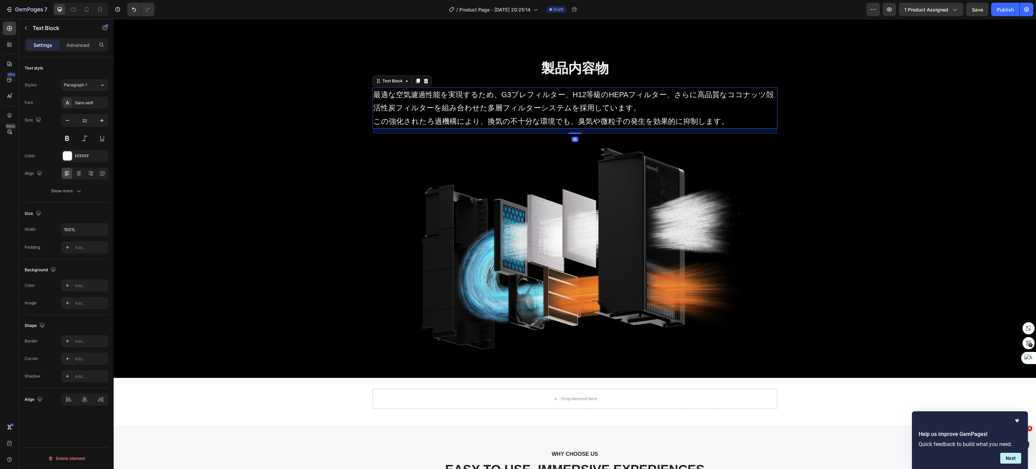
click p "最適な空気濾過性能を実現するため、G3プレフィルター、H12等級のHEPAフィルター、さらに高品質なココナッツ殻活性炭フィルターを組み合わせた多層フィルターシ…"
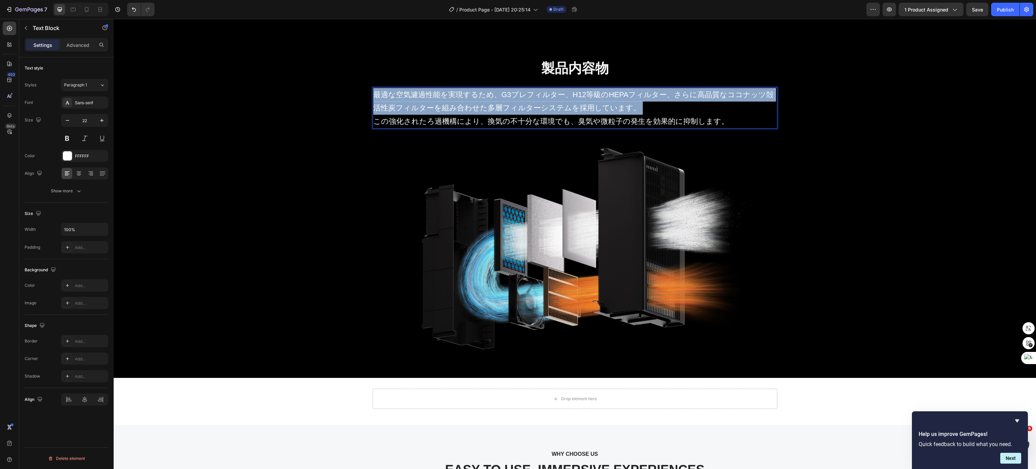
click p "最適な空気濾過性能を実現するため、G3プレフィルター、H12等級のHEPAフィルター、さらに高品質なココナッツ殻活性炭フィルターを組み合わせた多層フィルターシ…"
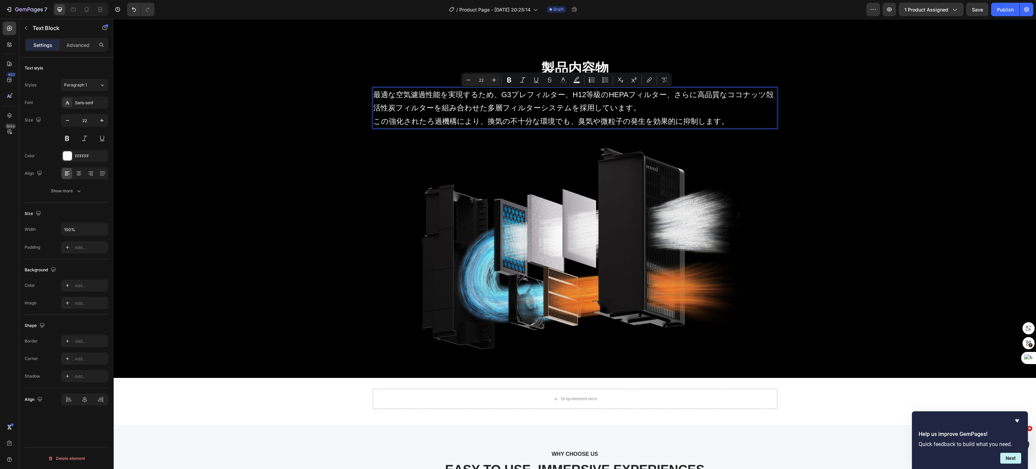
click p "この強化されたろ過機構により、換気の不十分な環境でも、臭気や微粒子の発生を効果的に抑制します。"
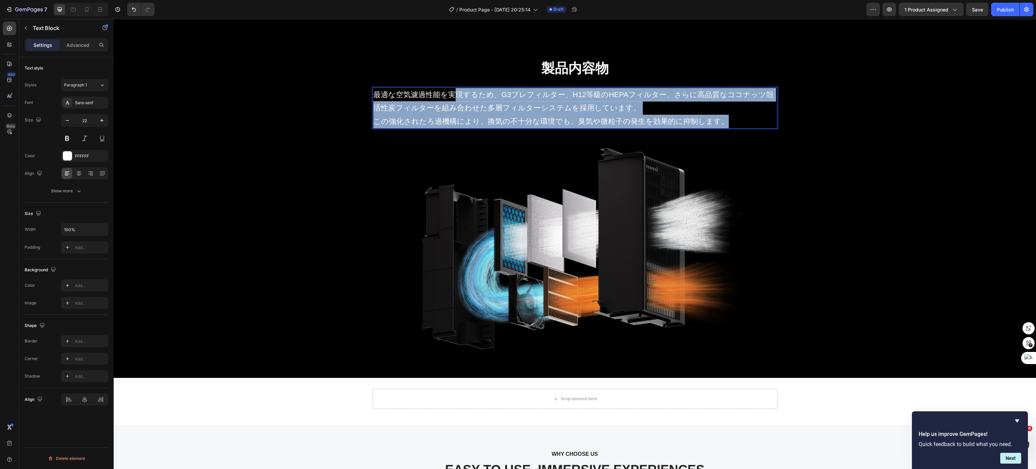
drag, startPoint x: 617, startPoint y: 103, endPoint x: 334, endPoint y: 79, distance: 283.9
click div "最適な空気濾過性能を実現するため、G3プレフィルター、H12等級のHEPAフィルター、さらに高品質なココナッツ殻活性炭フィルターを組み合わせた多層フィルターシ…"
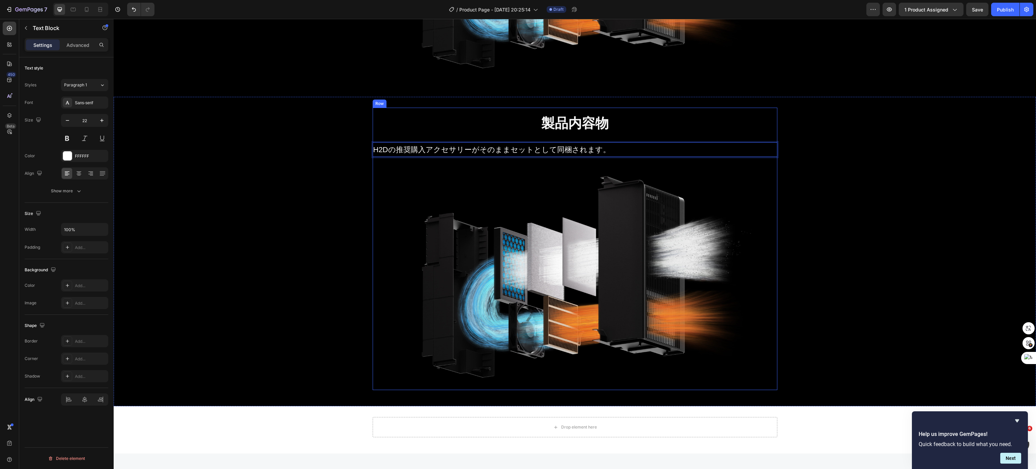
scroll to position [3094, 0]
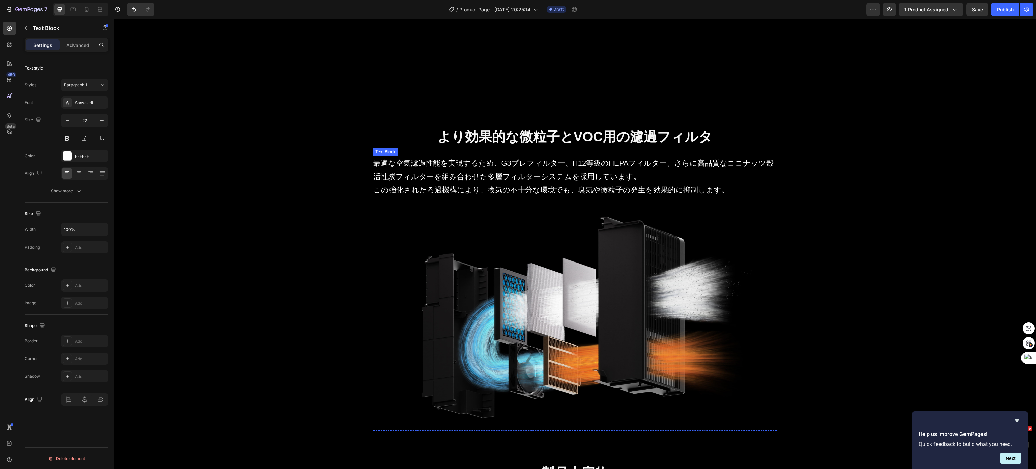
click p "最適な空気濾過性能を実現するため、G3プレフィルター、H12等級のHEPAフィルター、さらに高品質なココナッツ殻活性炭フィルターを組み合わせた多層フィルターシ…"
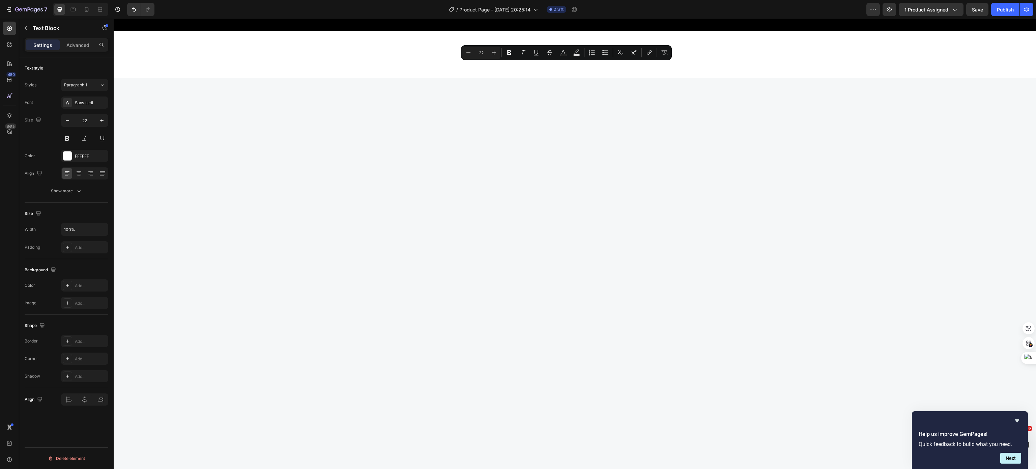
scroll to position [3363, 0]
click at [456, 9] on p "H2Dの推奨購入アクセサリーがそのままセットとして同梱されます。" at bounding box center [574, 1] width 403 height 13
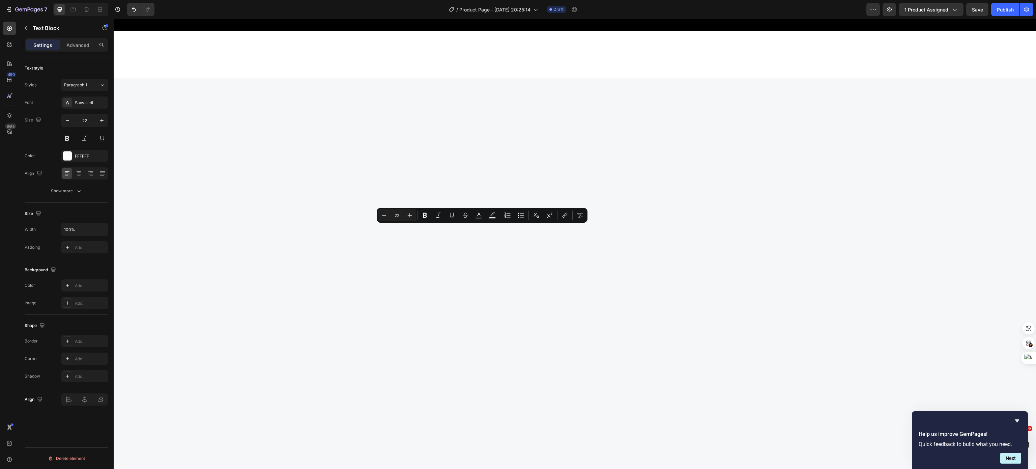
click at [468, 14] on img at bounding box center [574, 14] width 405 height 0
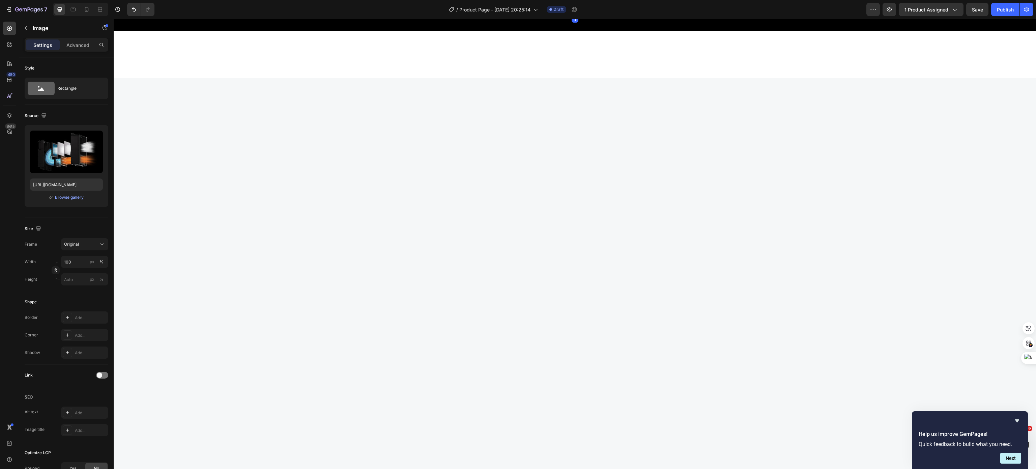
click at [415, 12] on div at bounding box center [417, 8] width 8 height 8
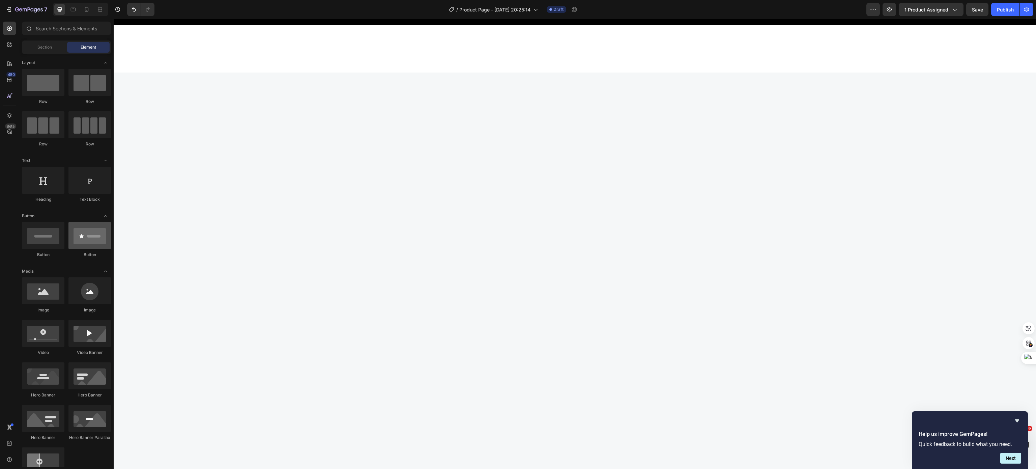
scroll to position [0, 0]
drag, startPoint x: 197, startPoint y: 152, endPoint x: 511, endPoint y: 242, distance: 326.4
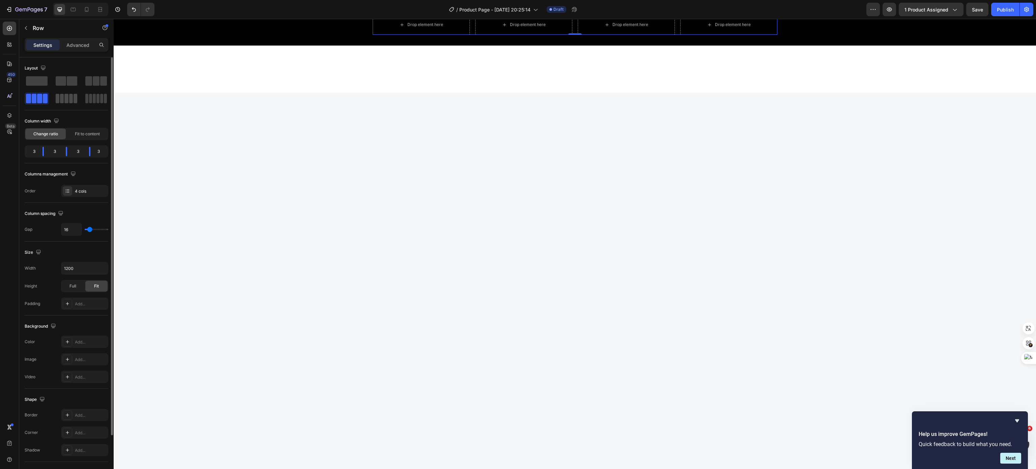
click at [68, 102] on span at bounding box center [66, 98] width 4 height 9
click at [90, 97] on span at bounding box center [90, 98] width 3 height 9
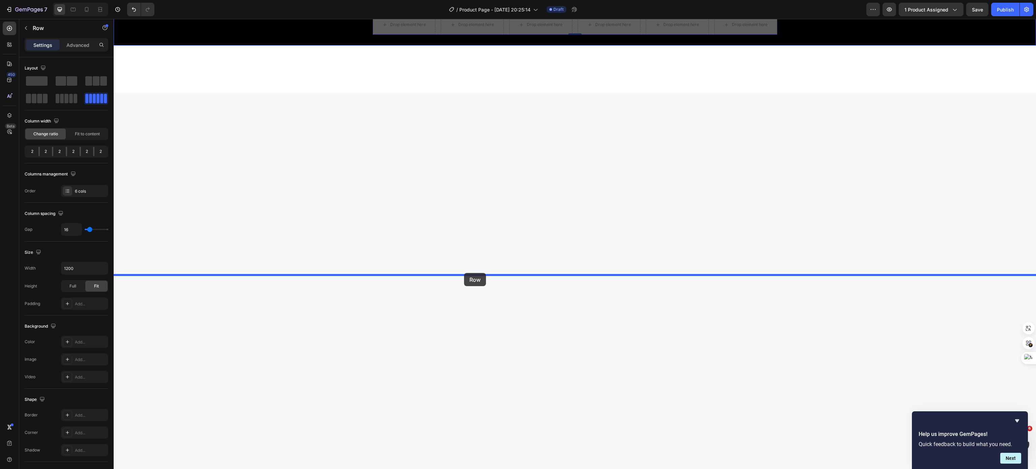
drag, startPoint x: 373, startPoint y: 238, endPoint x: 464, endPoint y: 273, distance: 97.2
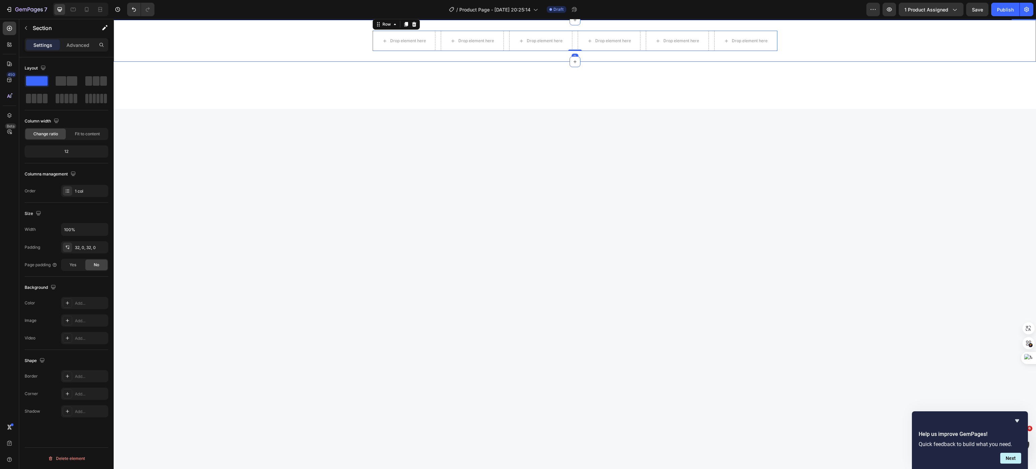
click at [329, 51] on div "Drop element here Drop element here Drop element here Drop element here Drop el…" at bounding box center [575, 41] width 922 height 20
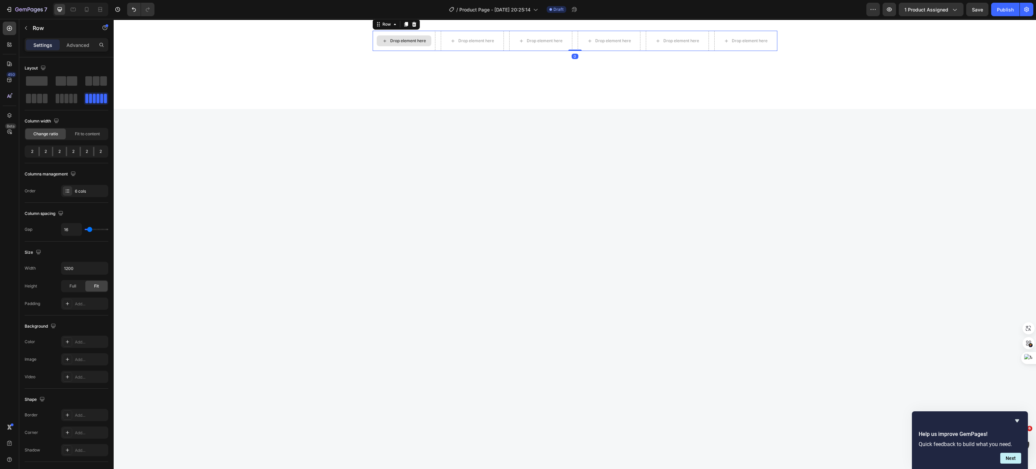
click at [372, 51] on div "Drop element here" at bounding box center [403, 41] width 63 height 20
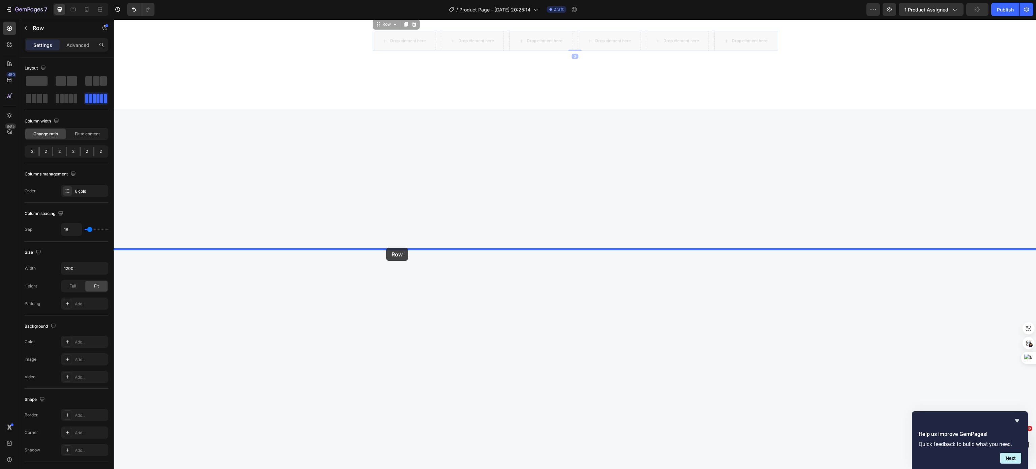
drag, startPoint x: 374, startPoint y: 254, endPoint x: 382, endPoint y: 250, distance: 9.0
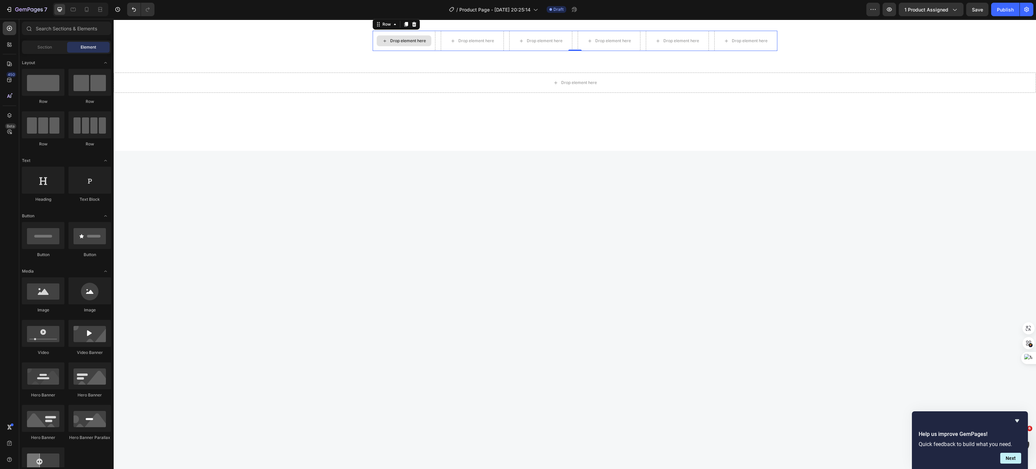
click at [385, 46] on div "Drop element here" at bounding box center [404, 40] width 55 height 11
click at [280, 51] on div "Drop element here Drop element here Drop element here Drop element here Drop el…" at bounding box center [575, 41] width 922 height 20
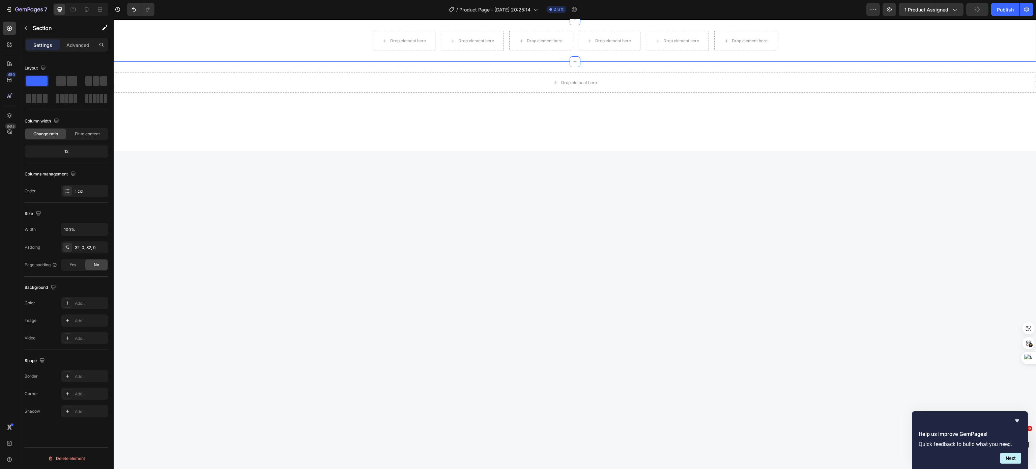
click at [1027, 16] on icon at bounding box center [1029, 13] width 5 height 5
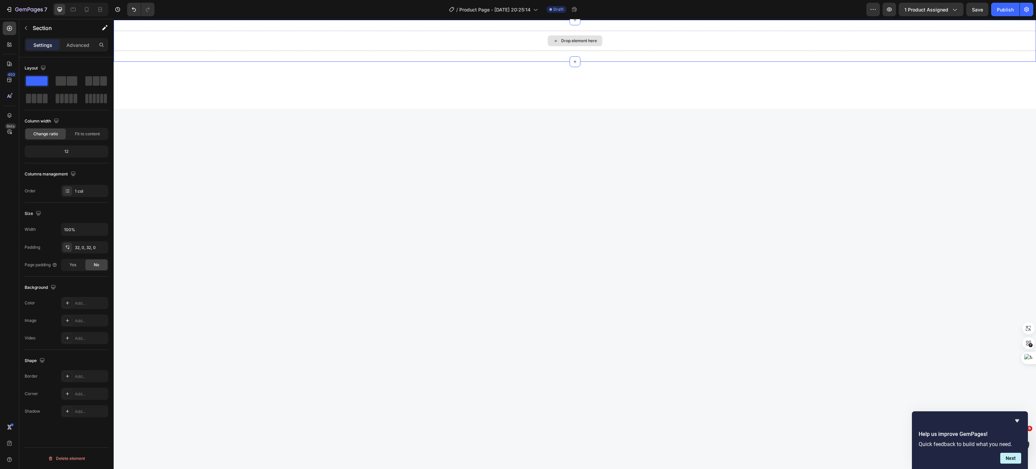
click at [238, 51] on div "Drop element here" at bounding box center [575, 41] width 922 height 20
click at [98, 96] on span at bounding box center [97, 98] width 3 height 9
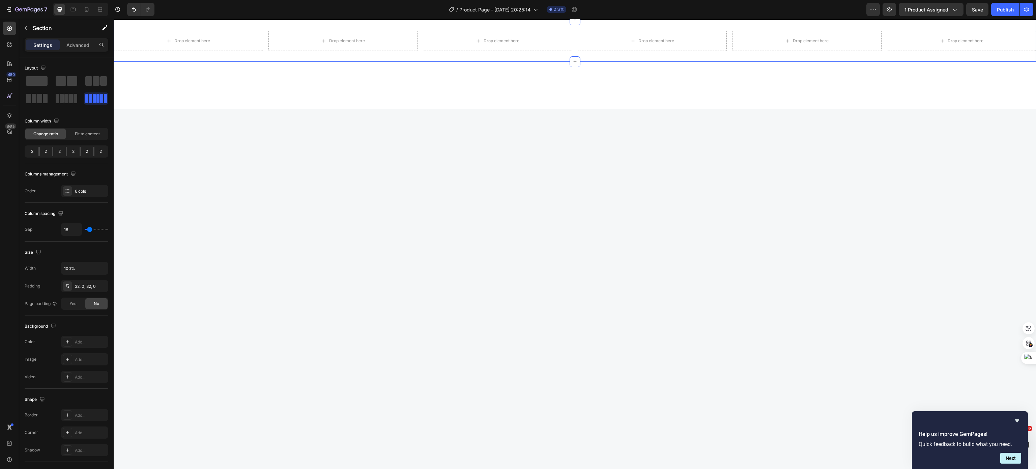
click at [167, 62] on div "Drop element here Drop element here Drop element here Drop element here Drop el…" at bounding box center [575, 41] width 922 height 42
click at [30, 32] on button "button" at bounding box center [26, 28] width 11 height 11
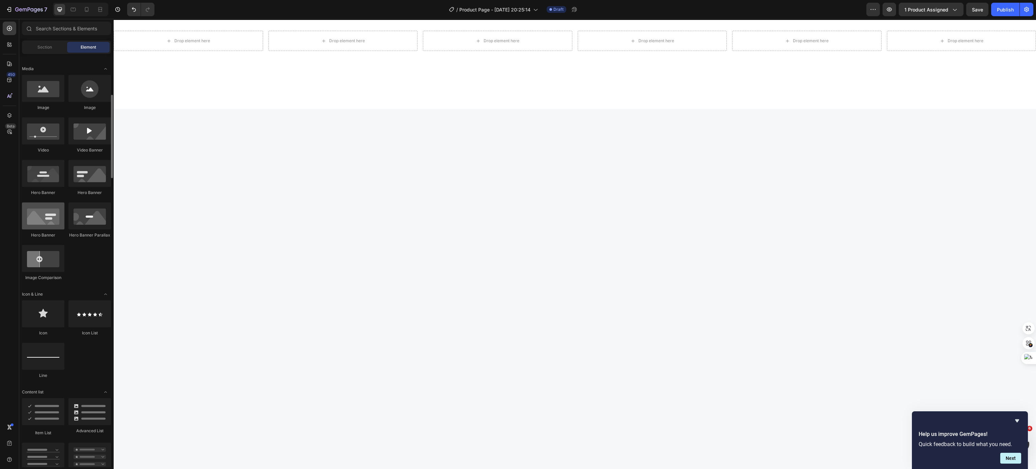
scroll to position [67, 0]
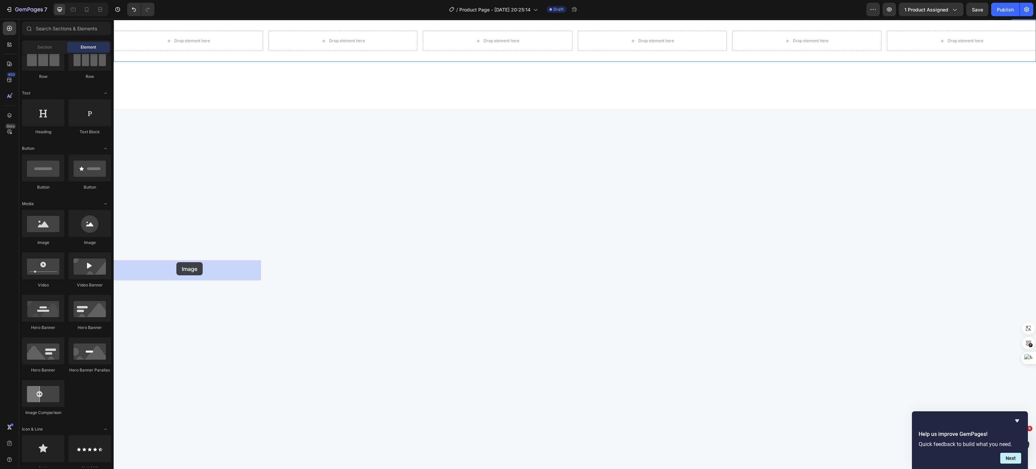
drag, startPoint x: 165, startPoint y: 242, endPoint x: 176, endPoint y: 262, distance: 22.8
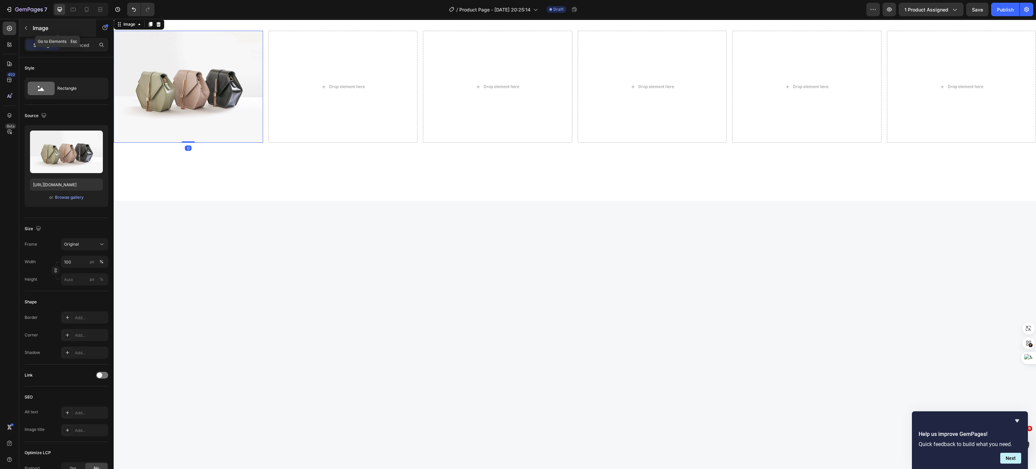
click at [31, 19] on div "Image" at bounding box center [57, 28] width 77 height 18
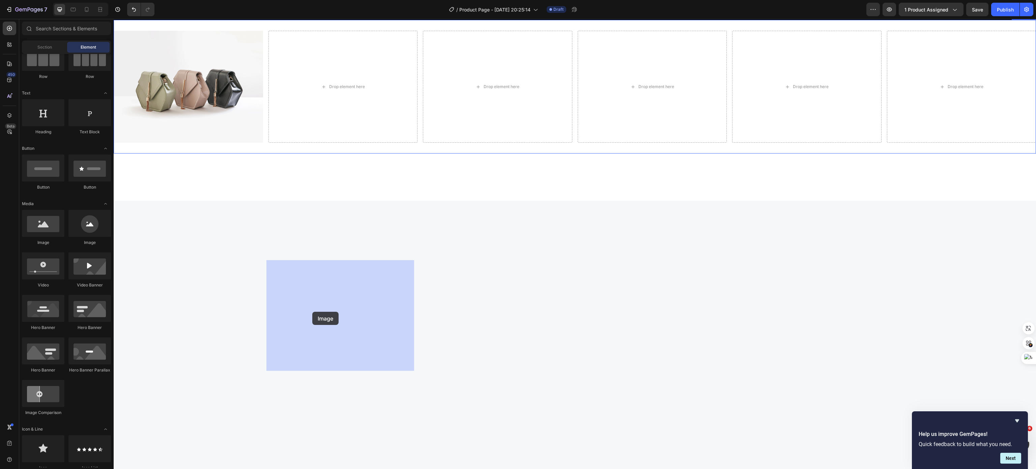
drag, startPoint x: 165, startPoint y: 245, endPoint x: 312, endPoint y: 311, distance: 161.3
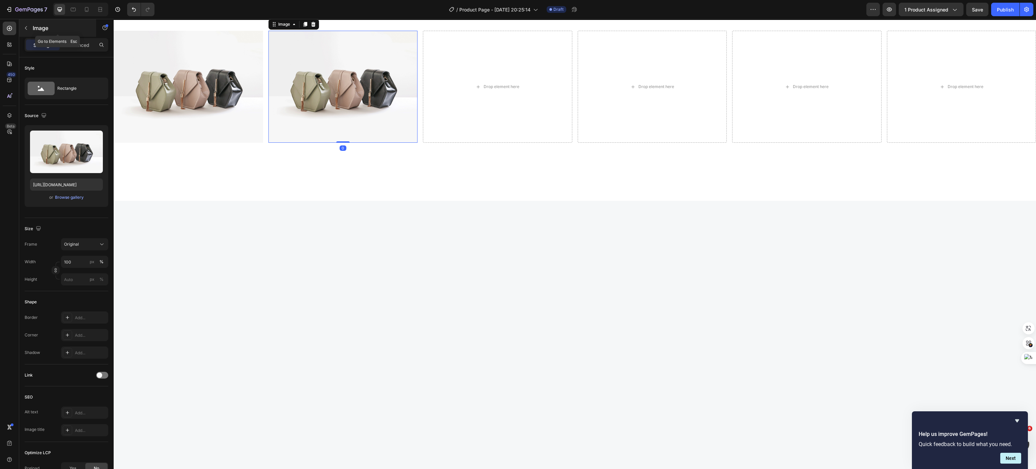
click at [30, 30] on button "button" at bounding box center [26, 28] width 11 height 11
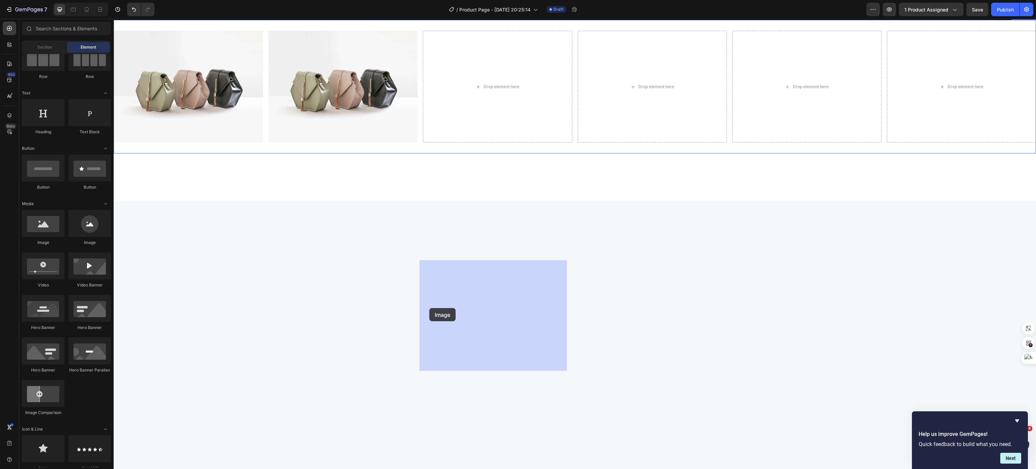
drag, startPoint x: 160, startPoint y: 239, endPoint x: 429, endPoint y: 308, distance: 278.1
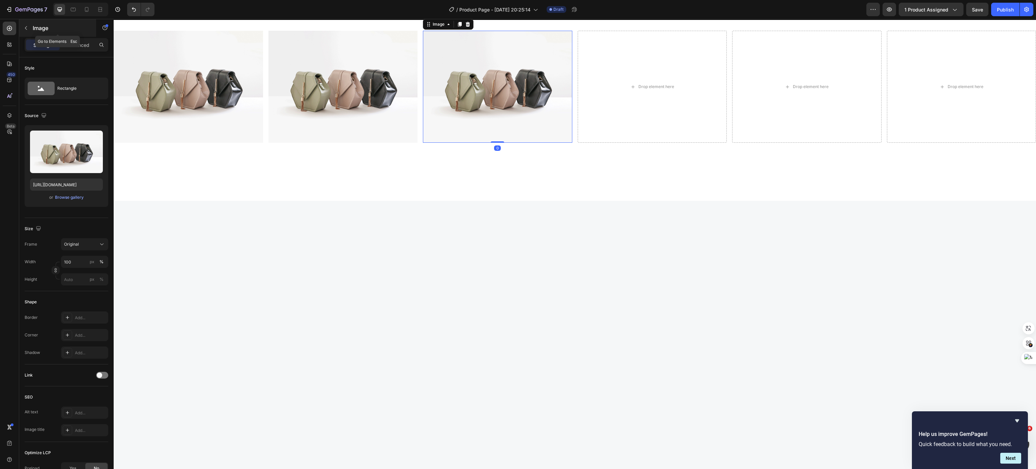
click at [32, 25] on div "Image" at bounding box center [57, 28] width 77 height 18
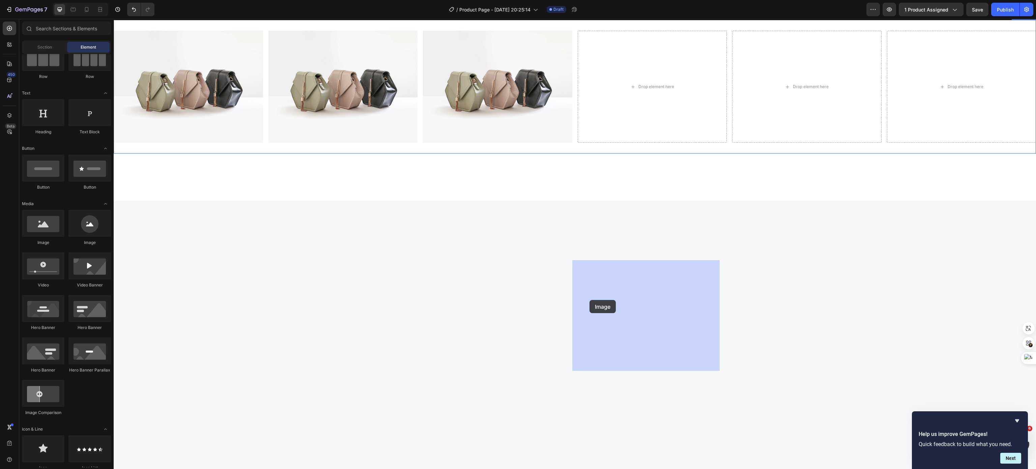
drag, startPoint x: 165, startPoint y: 240, endPoint x: 589, endPoint y: 300, distance: 428.3
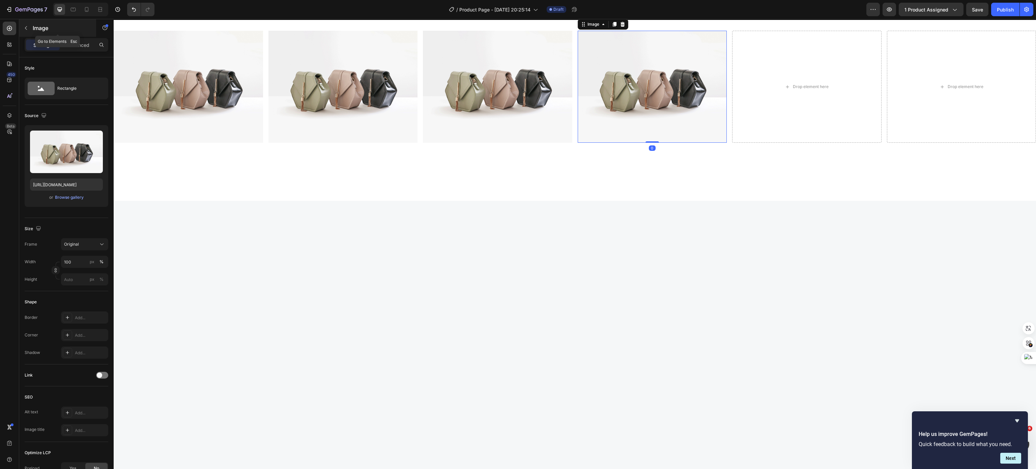
click at [26, 27] on icon "button" at bounding box center [26, 28] width 2 height 4
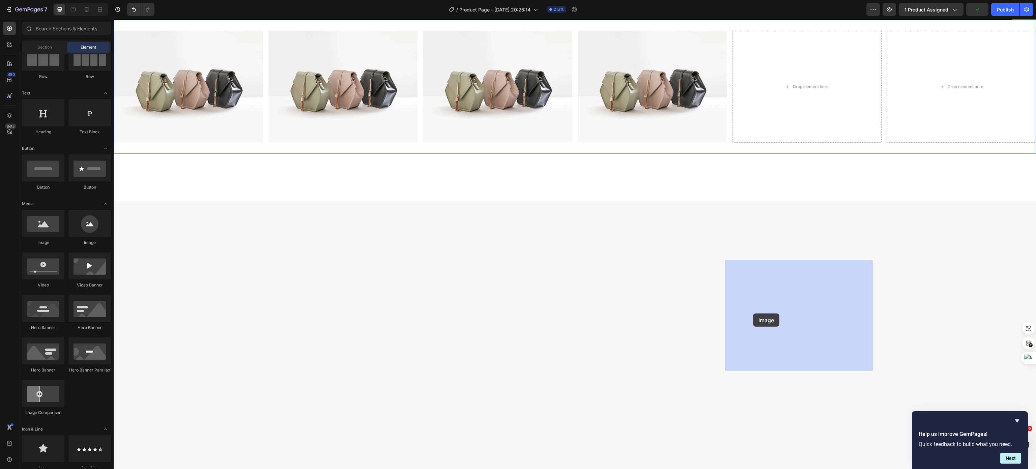
drag, startPoint x: 162, startPoint y: 254, endPoint x: 753, endPoint y: 313, distance: 593.6
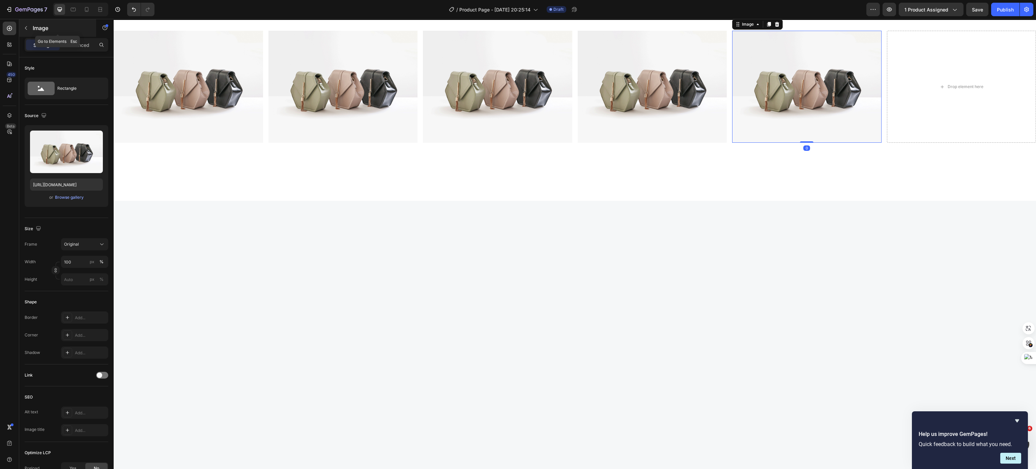
click at [29, 29] on button "button" at bounding box center [26, 28] width 11 height 11
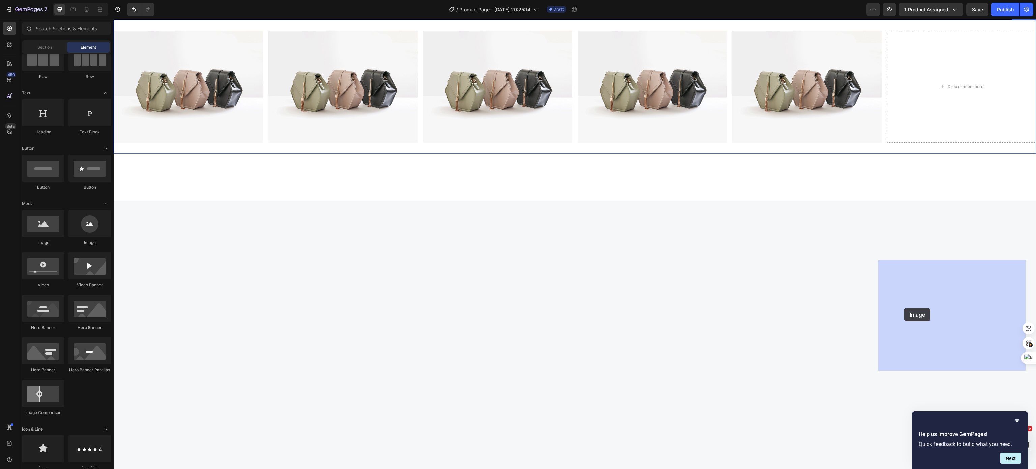
drag, startPoint x: 171, startPoint y: 246, endPoint x: 904, endPoint y: 308, distance: 736.5
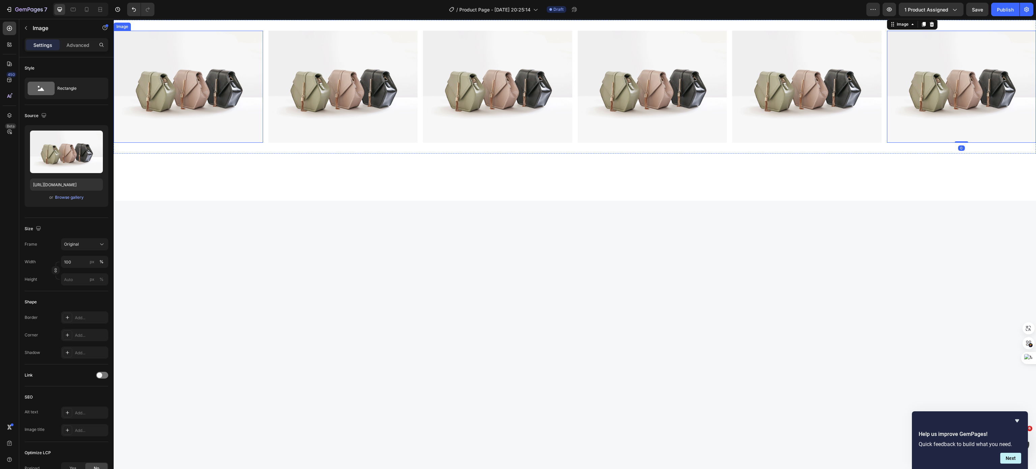
click at [222, 143] on img at bounding box center [188, 87] width 149 height 112
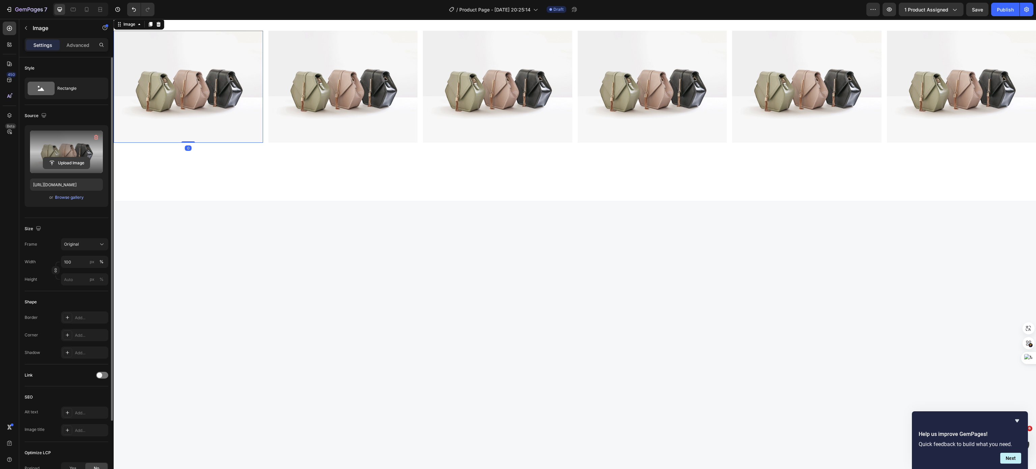
click at [71, 160] on input "file" at bounding box center [66, 162] width 47 height 11
type input "https://cdn.shopify.com/s/files/1/0612/0062/9988/files/gempages_529841901684130…"
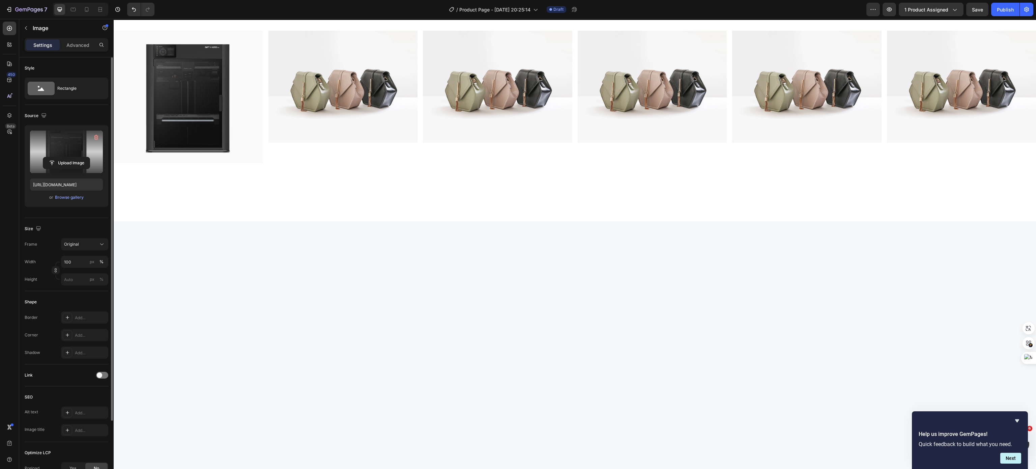
click at [499, 9] on p "H2Dの推奨購入アクセサリーがそのままセットとして同梱されます。" at bounding box center [574, 1] width 403 height 13
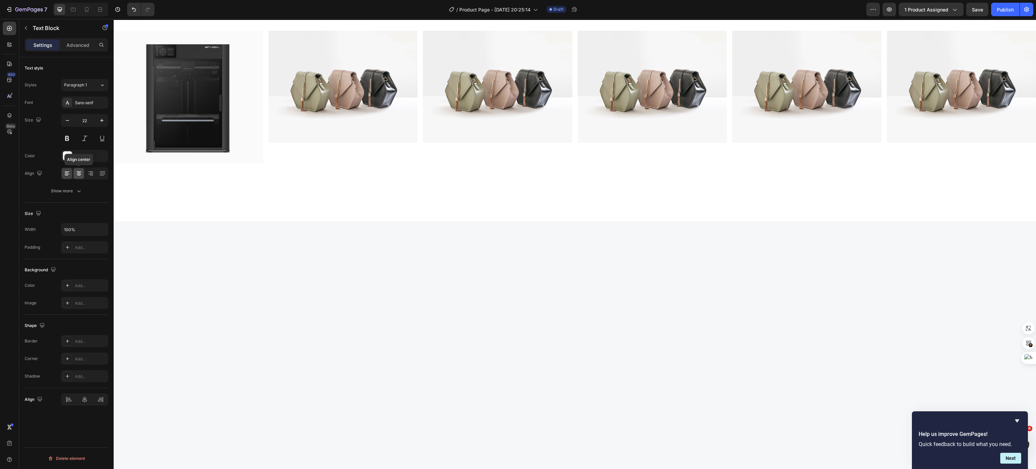
click at [79, 171] on icon at bounding box center [79, 173] width 7 height 7
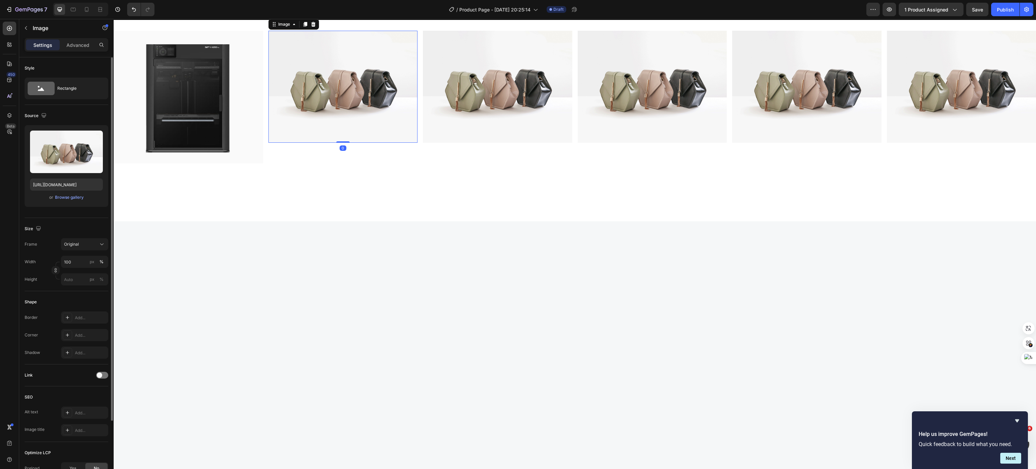
click at [336, 143] on img at bounding box center [342, 87] width 149 height 112
click at [67, 160] on input "file" at bounding box center [66, 162] width 47 height 11
type input "https://cdn.shopify.com/s/files/1/0612/0062/9988/files/gempages_529841901684130…"
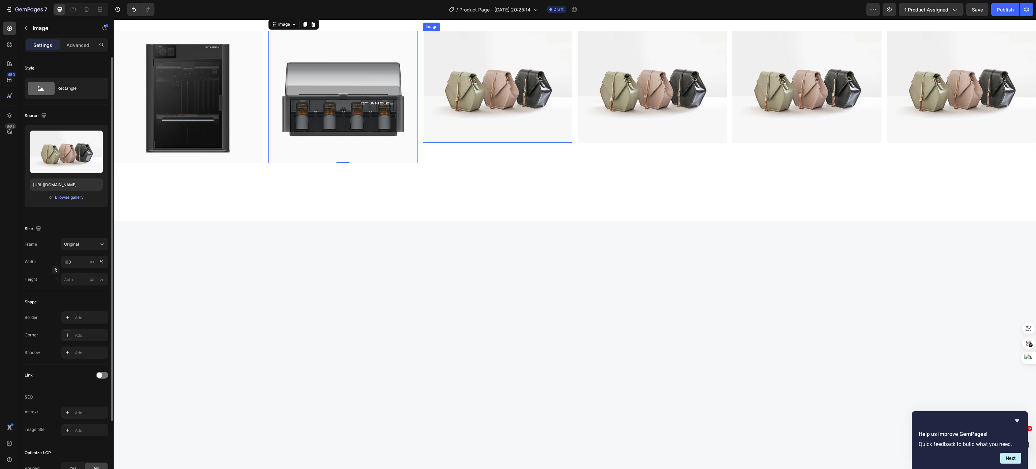
click at [526, 143] on img at bounding box center [497, 87] width 149 height 112
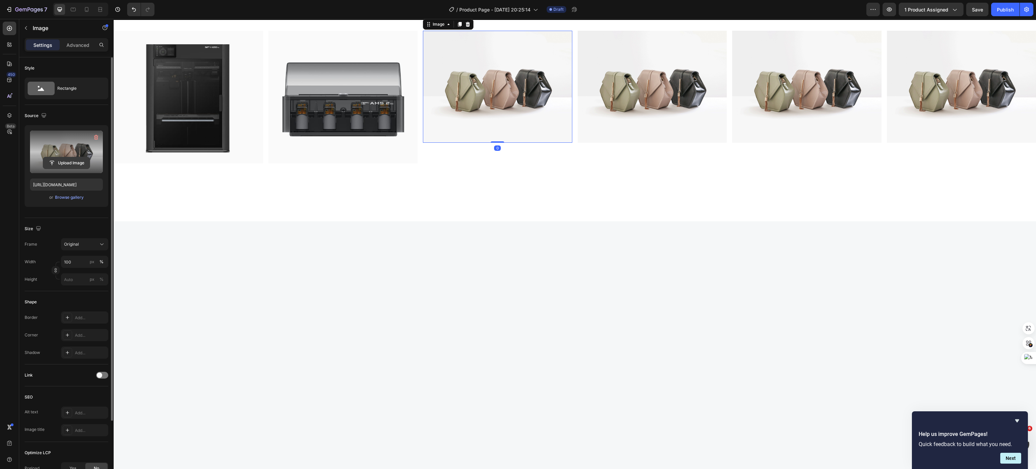
click at [61, 162] on input "file" at bounding box center [66, 162] width 47 height 11
type input "https://cdn.shopify.com/s/files/1/0612/0062/9988/files/gempages_529841901684130…"
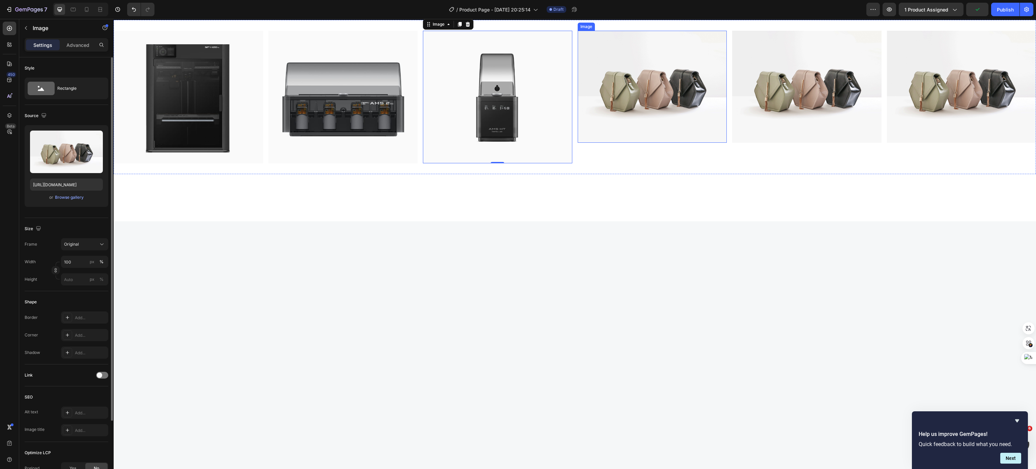
click at [649, 143] on img at bounding box center [651, 87] width 149 height 112
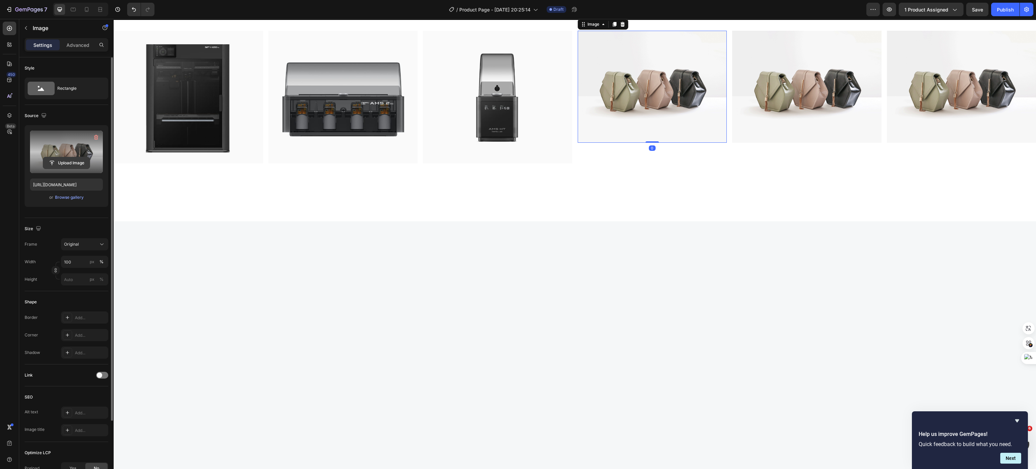
click at [87, 163] on input "file" at bounding box center [66, 162] width 47 height 11
type input "https://cdn.shopify.com/s/files/1/0612/0062/9988/files/gempages_529841901684130…"
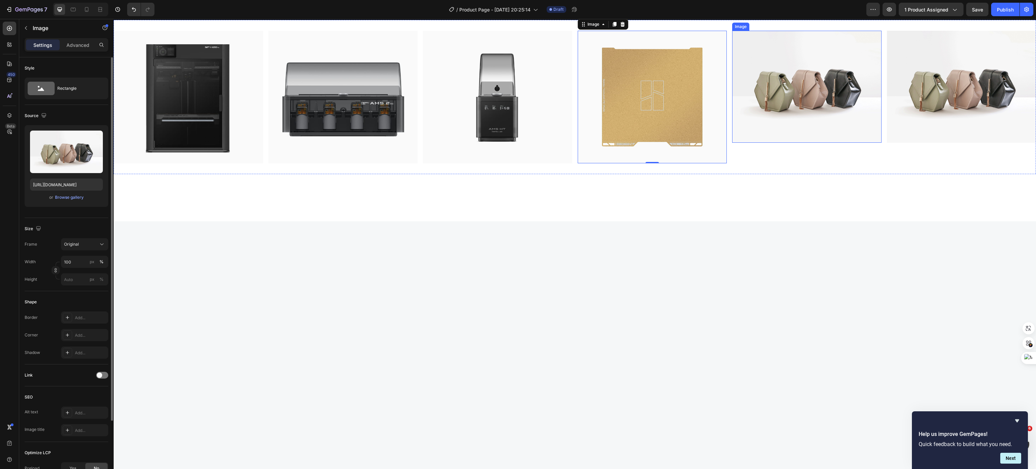
click at [806, 143] on img at bounding box center [806, 87] width 149 height 112
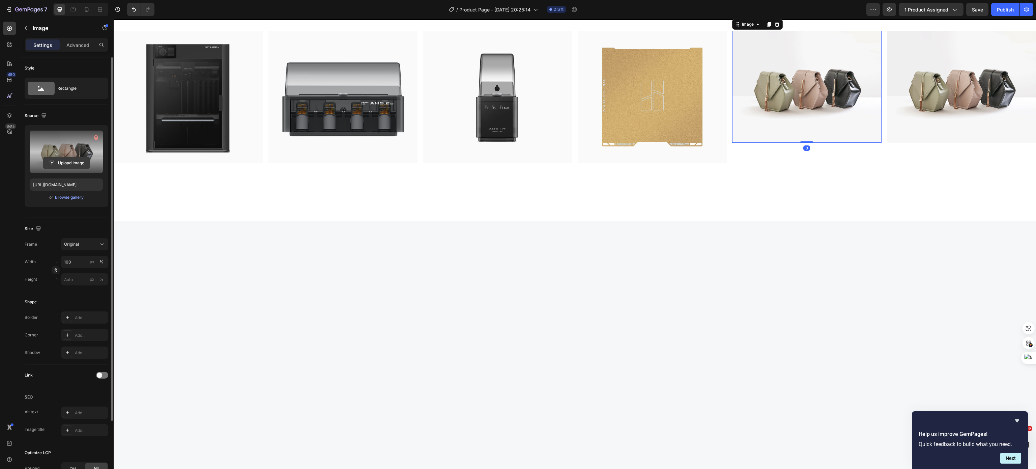
click at [60, 164] on input "file" at bounding box center [66, 162] width 47 height 11
type input "https://cdn.shopify.com/s/files/1/0612/0062/9988/files/gempages_529841901684130…"
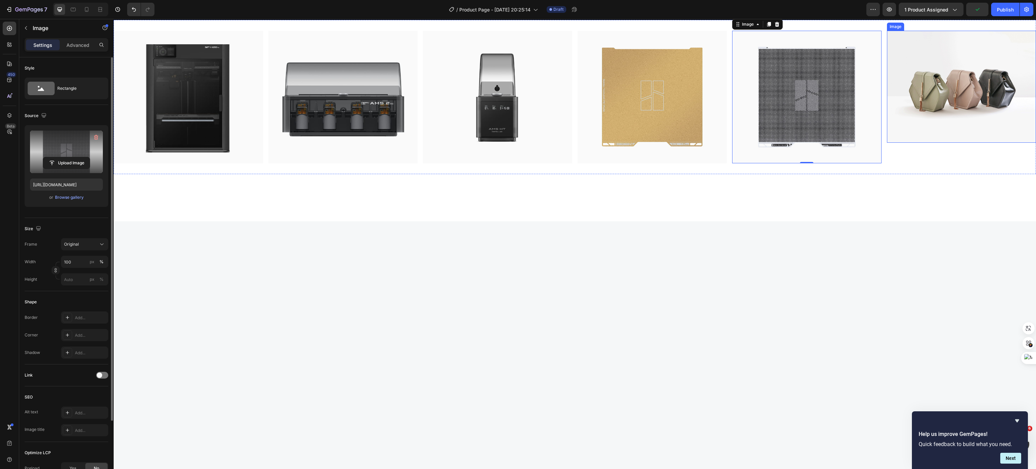
click at [912, 143] on img at bounding box center [961, 87] width 149 height 112
click at [62, 161] on input "file" at bounding box center [66, 162] width 47 height 11
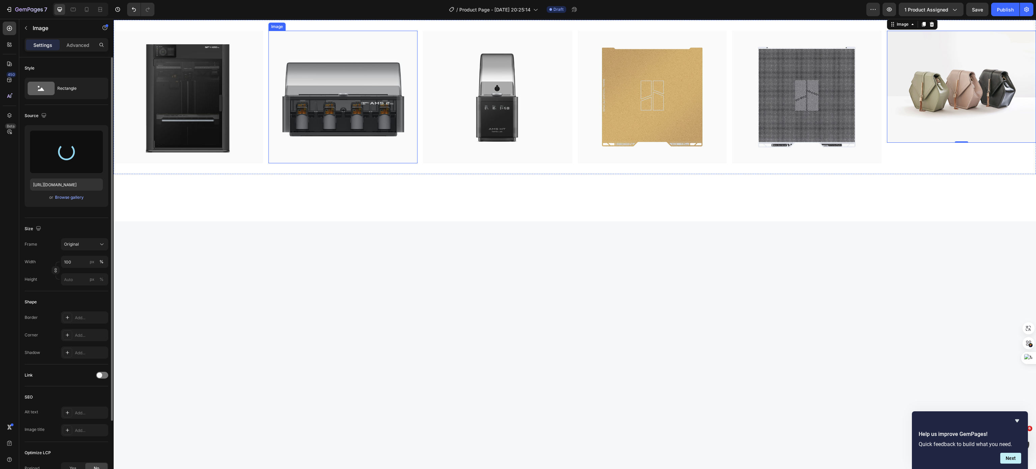
type input "https://cdn.shopify.com/s/files/1/0612/0062/9988/files/gempages_529841901684130…"
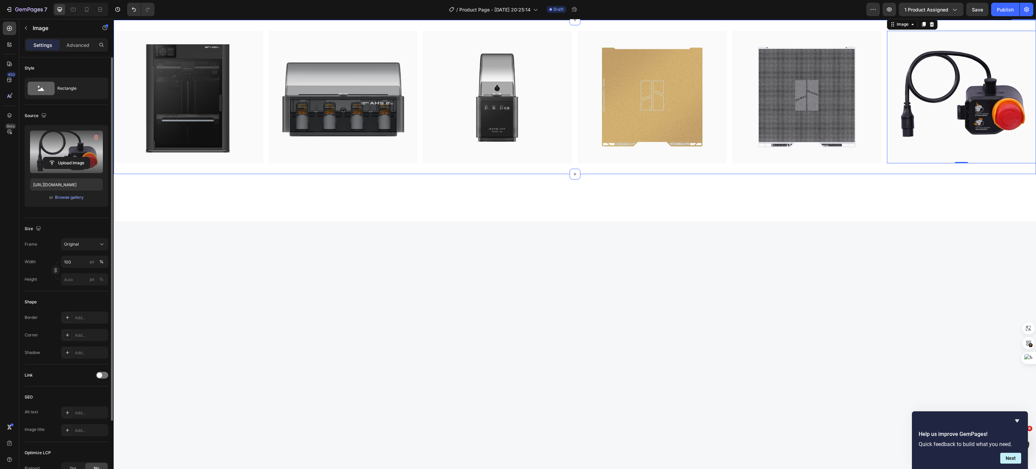
click at [147, 174] on div "Image Image Image Image Image Image 0 Section 11" at bounding box center [575, 97] width 922 height 154
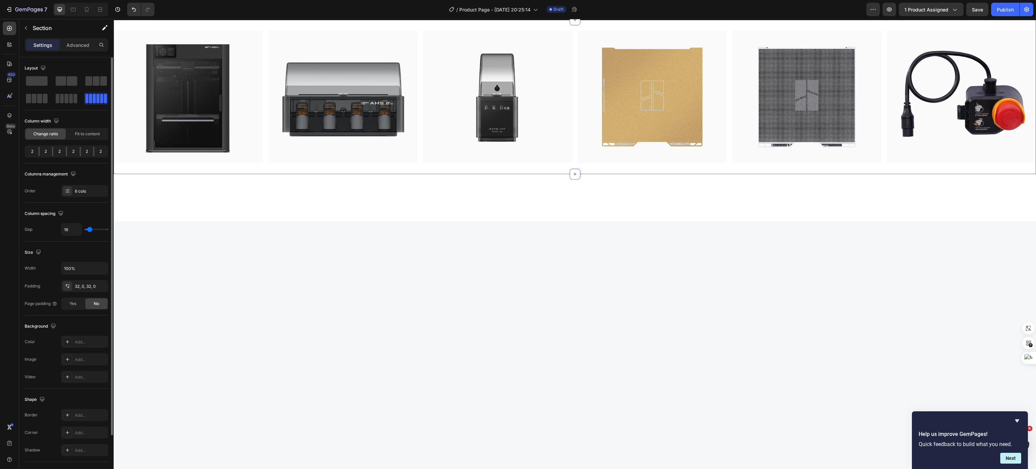
scroll to position [60, 0]
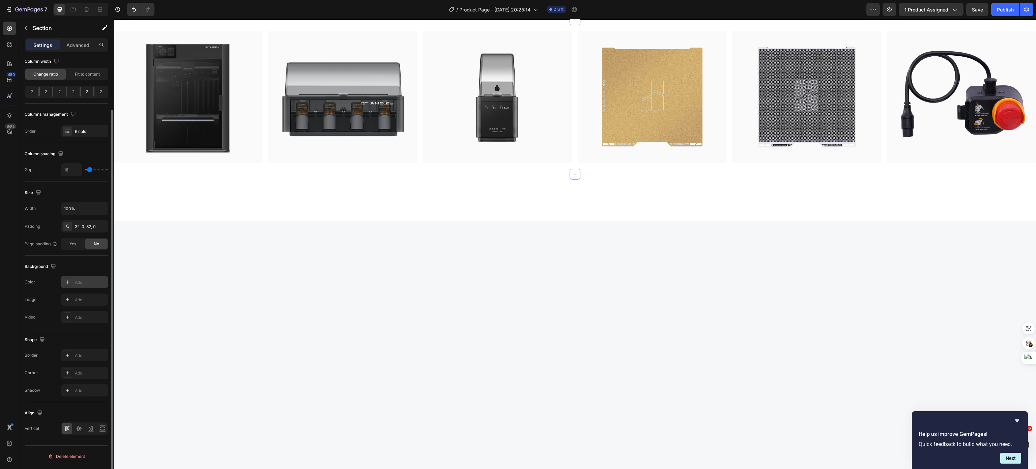
click at [85, 285] on div "Add..." at bounding box center [91, 282] width 32 height 6
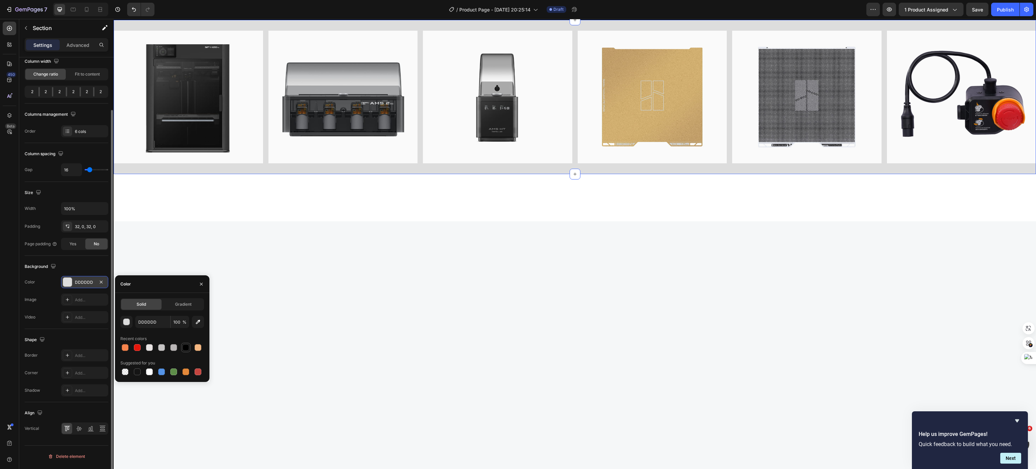
click at [184, 347] on div at bounding box center [185, 347] width 7 height 7
type input "000000"
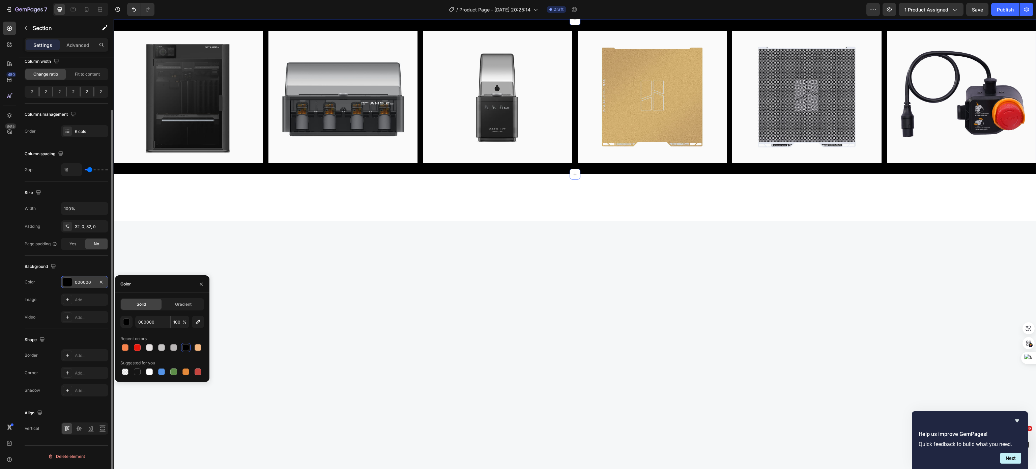
scroll to position [0, 0]
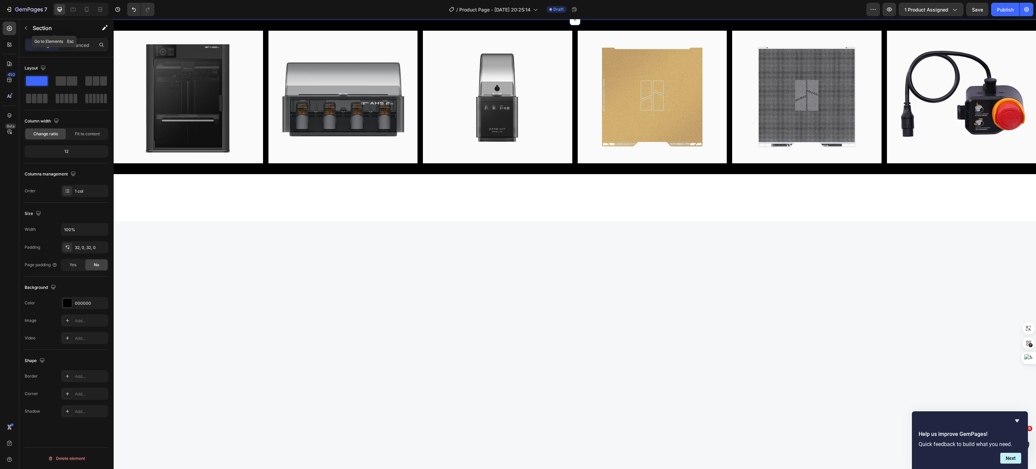
drag, startPoint x: 25, startPoint y: 30, endPoint x: 34, endPoint y: 52, distance: 23.4
click at [25, 30] on icon "button" at bounding box center [25, 27] width 5 height 5
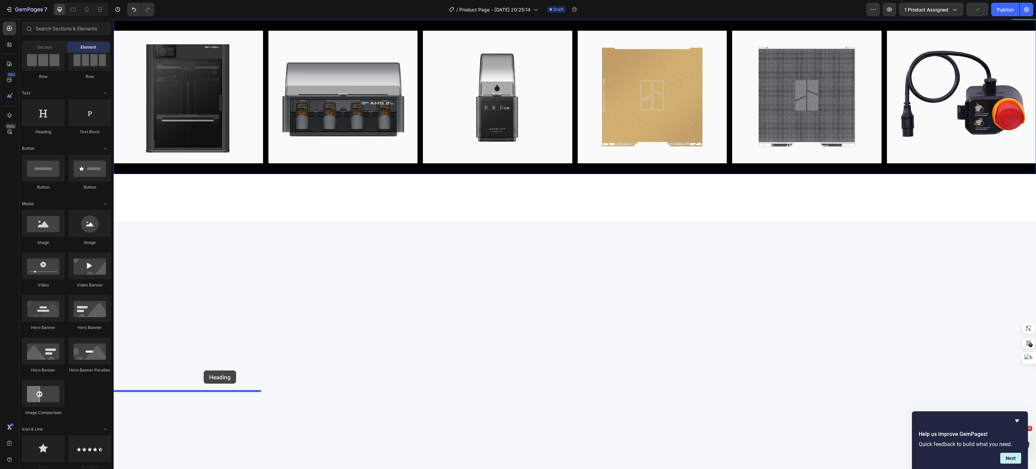
drag, startPoint x: 170, startPoint y: 135, endPoint x: 203, endPoint y: 371, distance: 239.3
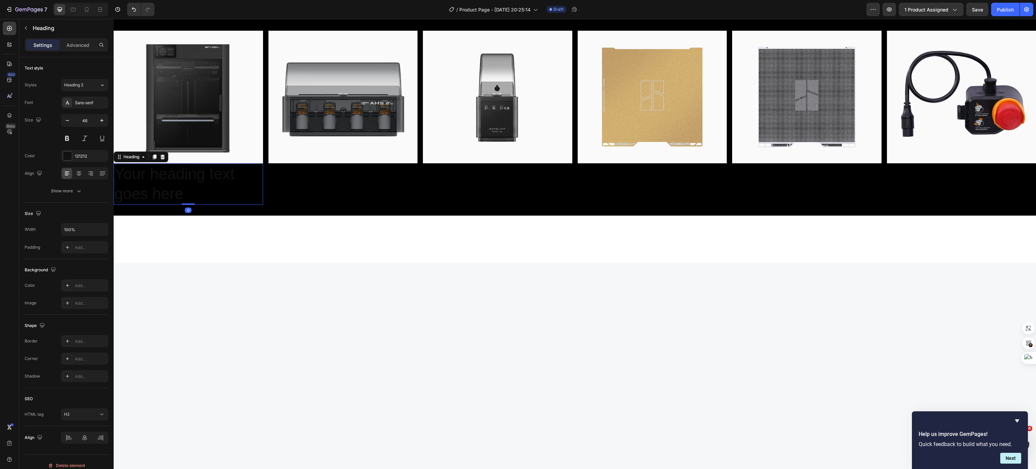
click at [182, 205] on h2 "Your heading text goes here" at bounding box center [188, 184] width 149 height 42
click at [182, 204] on p "Your heading text goes here" at bounding box center [188, 184] width 148 height 40
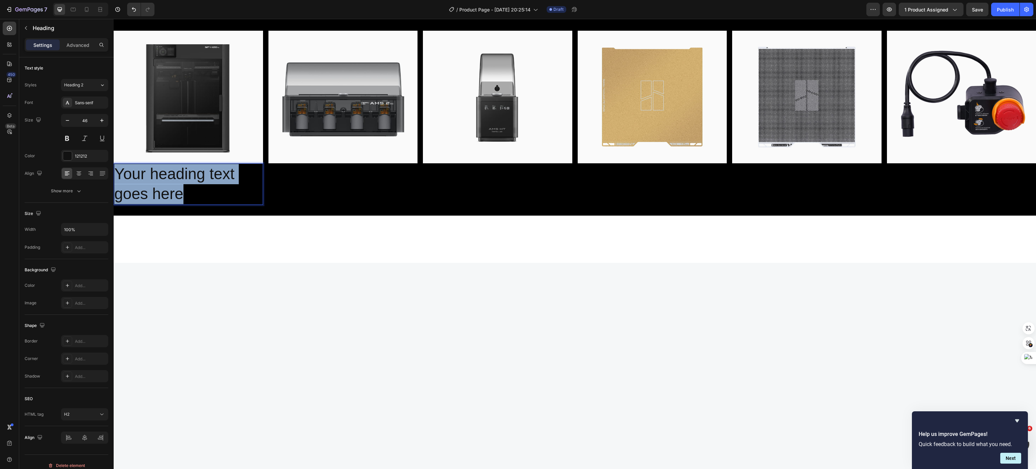
click at [182, 204] on p "Your heading text goes here" at bounding box center [188, 184] width 148 height 40
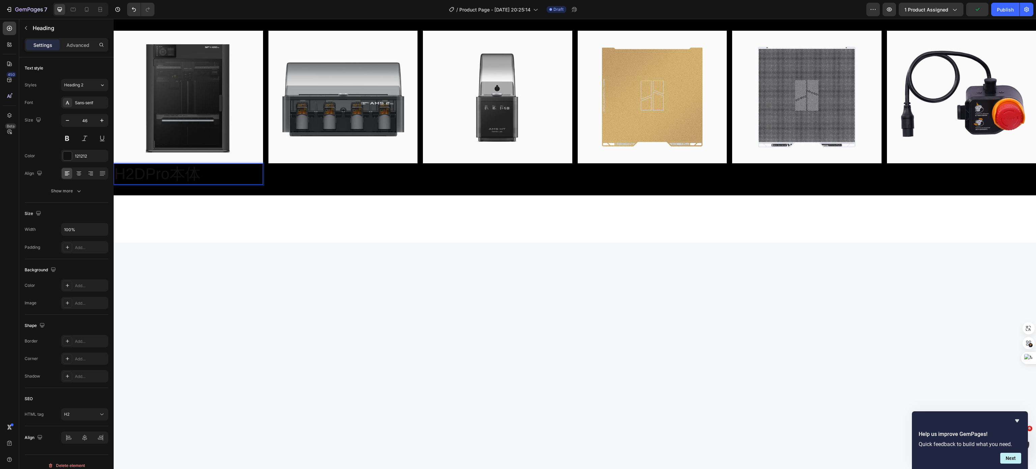
click at [182, 184] on p "H2DPro本体" at bounding box center [188, 174] width 148 height 20
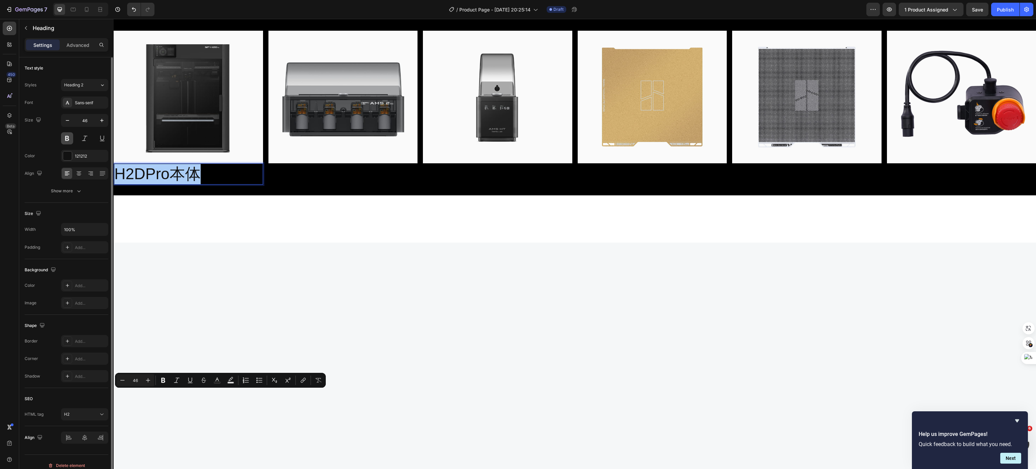
click at [71, 140] on button at bounding box center [67, 138] width 12 height 12
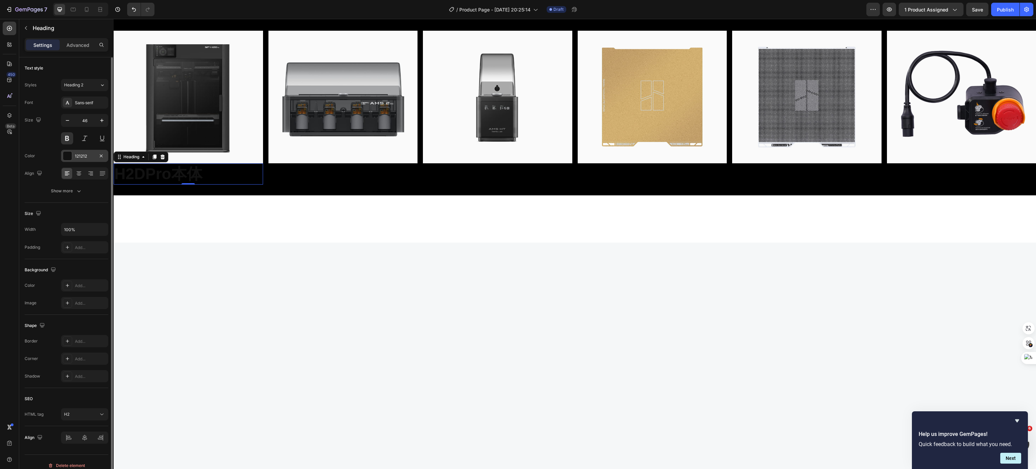
click at [87, 154] on div "121212" at bounding box center [85, 156] width 20 height 6
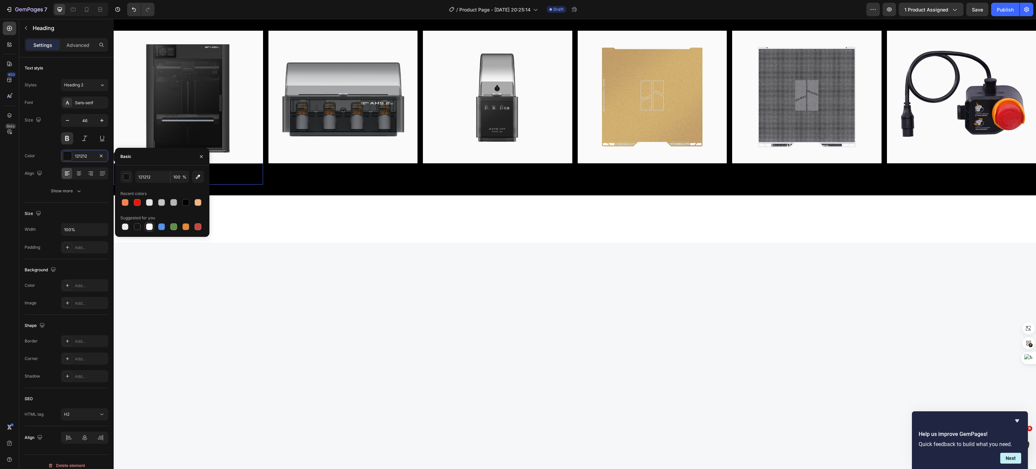
click at [151, 224] on div at bounding box center [149, 226] width 7 height 7
type input "FFFFFF"
click at [81, 173] on icon at bounding box center [79, 173] width 7 height 7
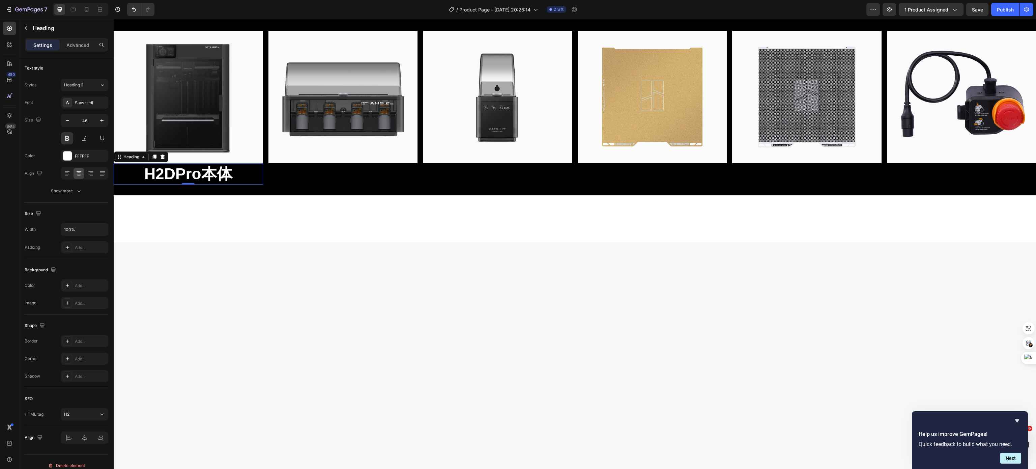
click at [156, 161] on div at bounding box center [154, 157] width 8 height 8
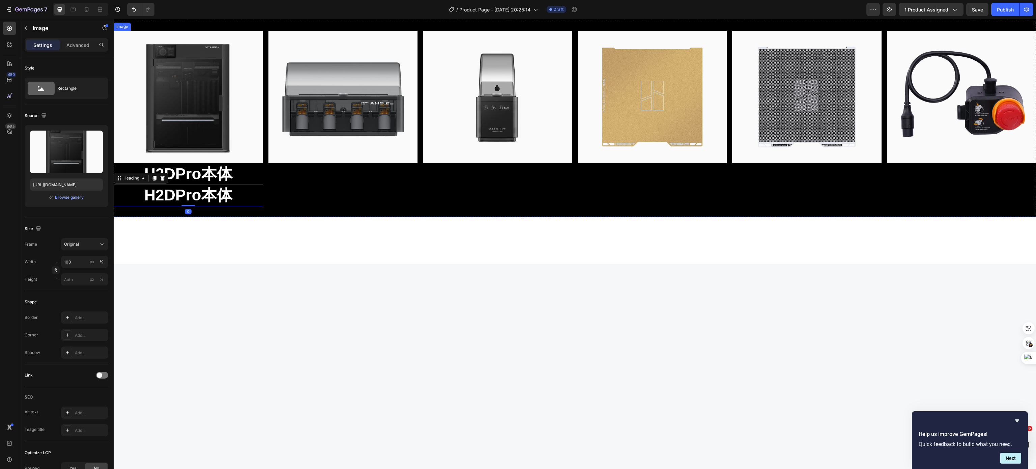
click at [156, 163] on img at bounding box center [188, 97] width 149 height 132
click at [167, 184] on p "H2DPro本体" at bounding box center [188, 174] width 148 height 20
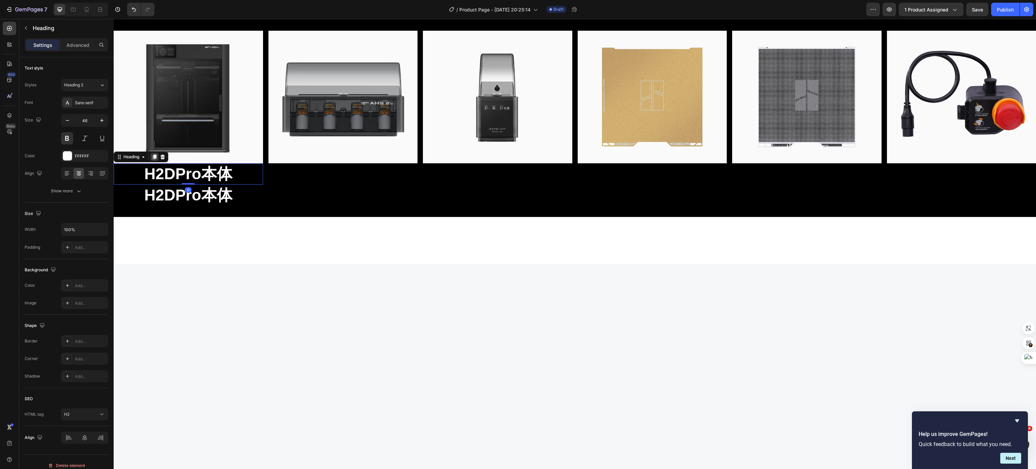
click at [155, 159] on icon at bounding box center [155, 156] width 4 height 5
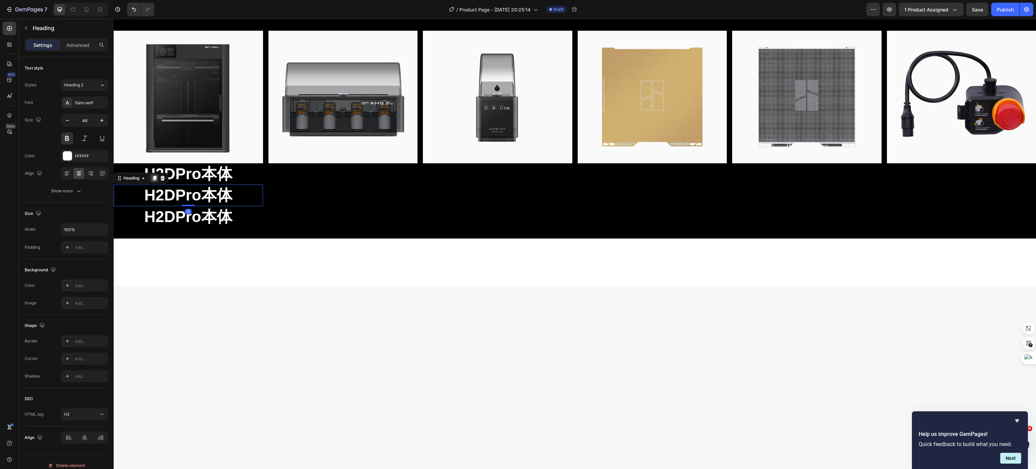
click at [156, 182] on div at bounding box center [154, 178] width 8 height 8
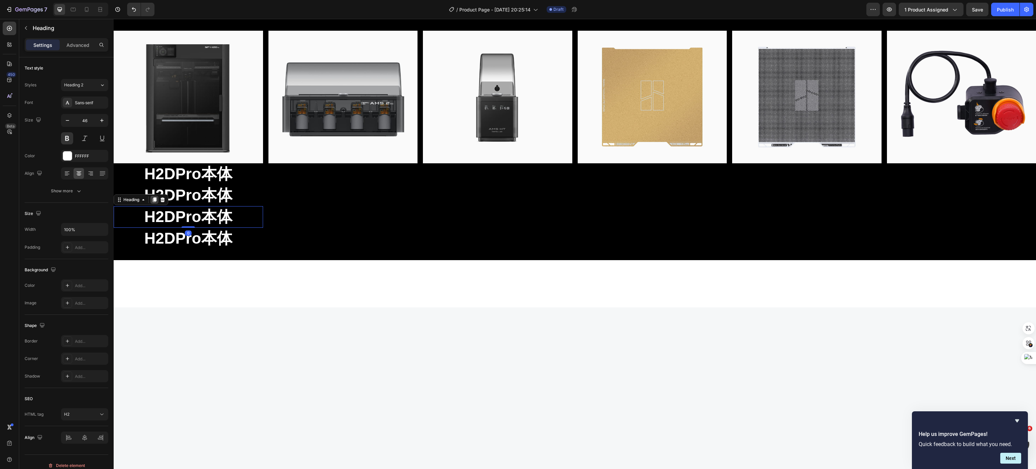
click at [154, 202] on icon at bounding box center [155, 199] width 4 height 5
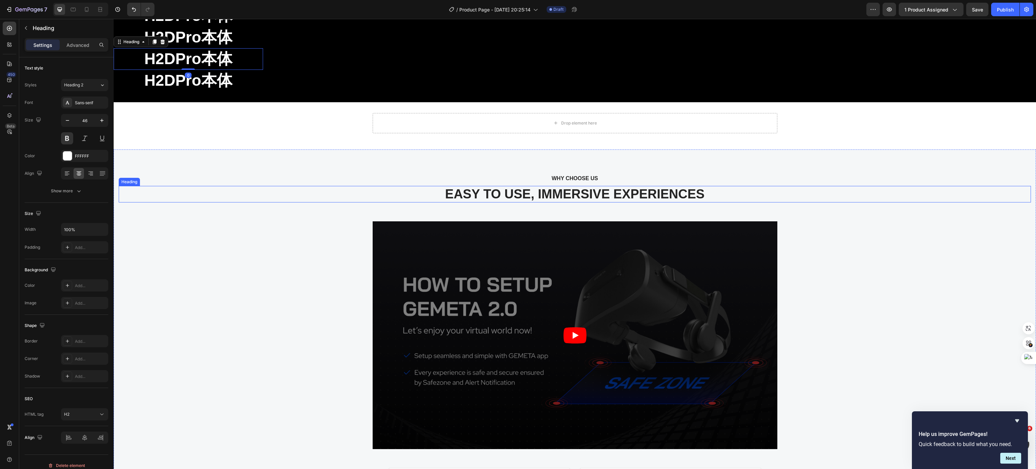
scroll to position [3776, 0]
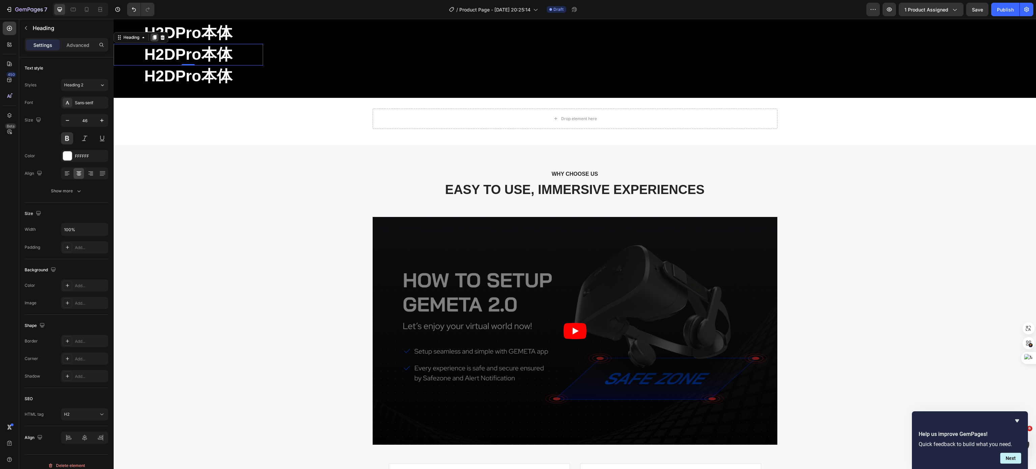
click at [155, 38] on icon at bounding box center [154, 37] width 5 height 5
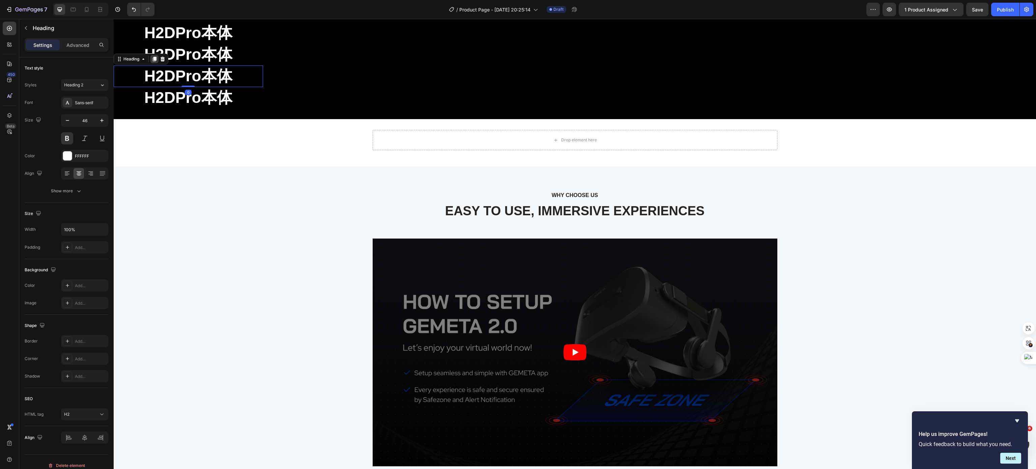
click at [156, 57] on icon at bounding box center [155, 59] width 4 height 5
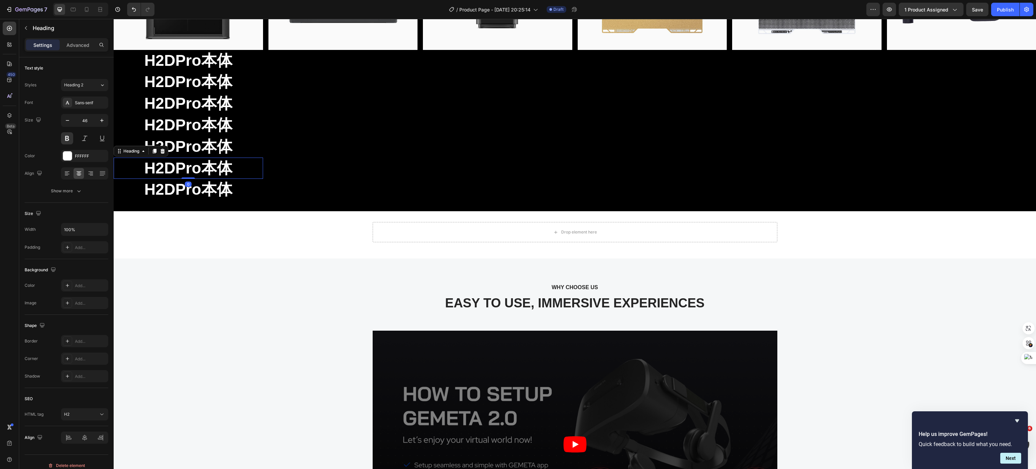
scroll to position [3641, 0]
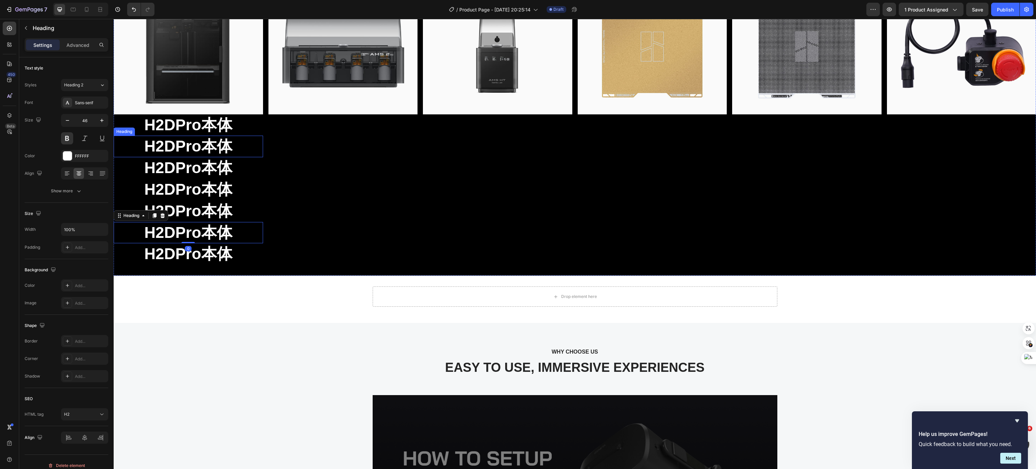
click at [189, 145] on h2 "H2DPro本体" at bounding box center [188, 147] width 149 height 22
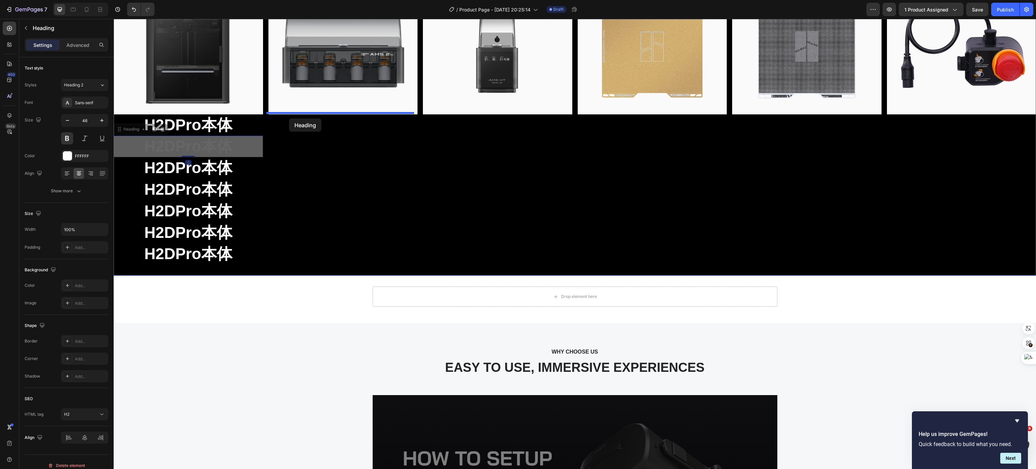
drag, startPoint x: 132, startPoint y: 127, endPoint x: 289, endPoint y: 118, distance: 156.7
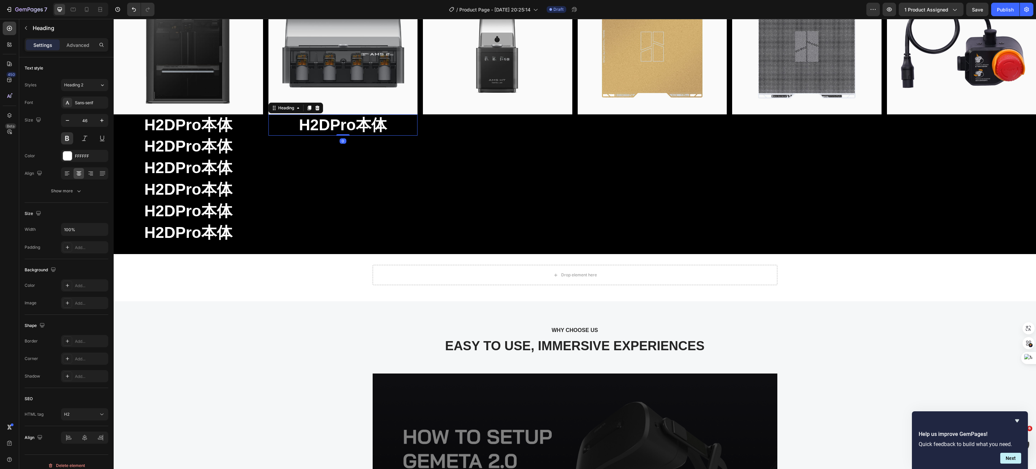
click at [302, 125] on h2 "H2DPro本体" at bounding box center [342, 125] width 149 height 22
click at [302, 125] on p "H2DPro本体" at bounding box center [343, 125] width 148 height 20
click at [239, 148] on h2 "H2DPro本体" at bounding box center [188, 147] width 149 height 22
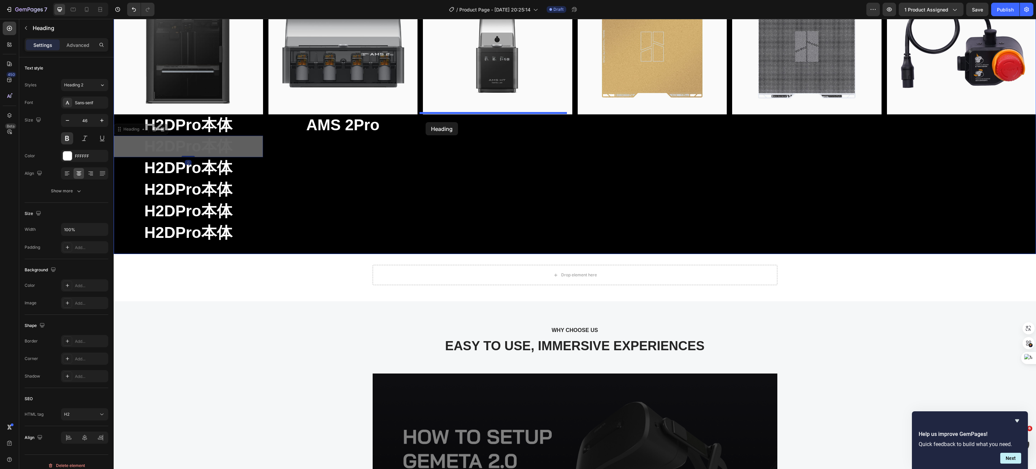
drag, startPoint x: 134, startPoint y: 129, endPoint x: 425, endPoint y: 122, distance: 291.3
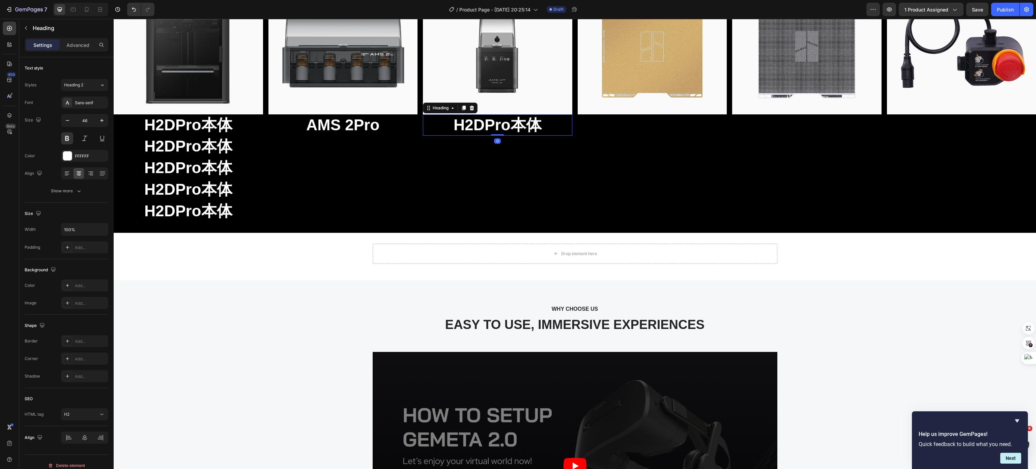
click at [443, 127] on h2 "H2DPro本体" at bounding box center [497, 125] width 149 height 22
click at [443, 127] on p "H2DPro本体" at bounding box center [497, 125] width 148 height 20
click at [167, 143] on h2 "H2DPro本体" at bounding box center [188, 147] width 149 height 22
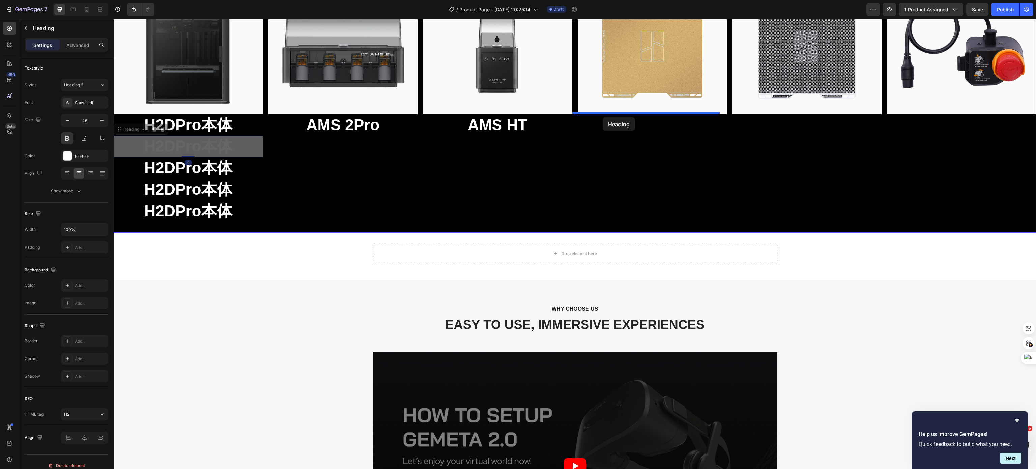
drag, startPoint x: 136, startPoint y: 131, endPoint x: 602, endPoint y: 117, distance: 466.8
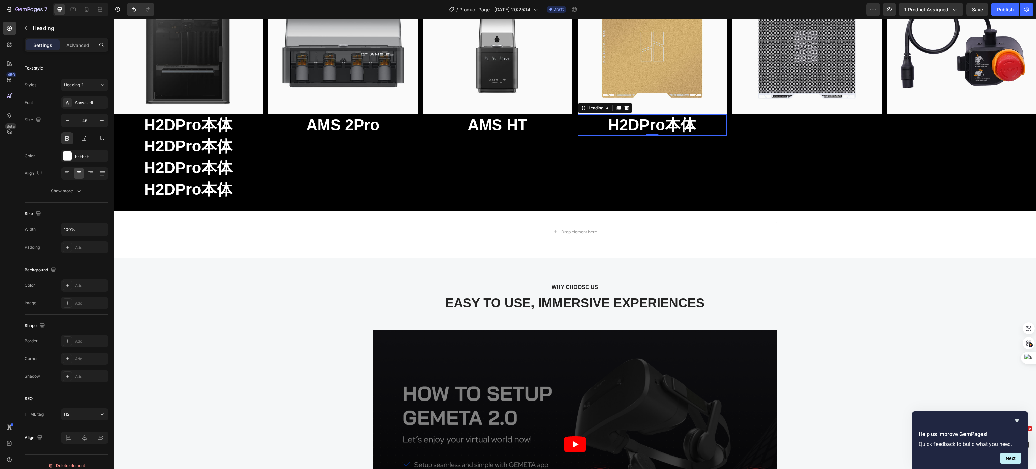
click at [613, 123] on h2 "H2DPro本体" at bounding box center [651, 125] width 149 height 22
click at [613, 123] on p "H2DPro本体" at bounding box center [652, 125] width 148 height 20
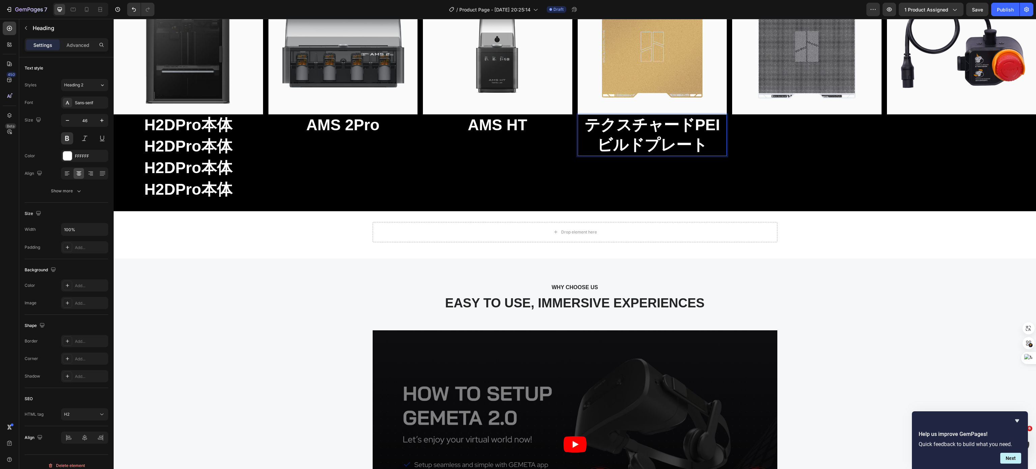
scroll to position [0, 0]
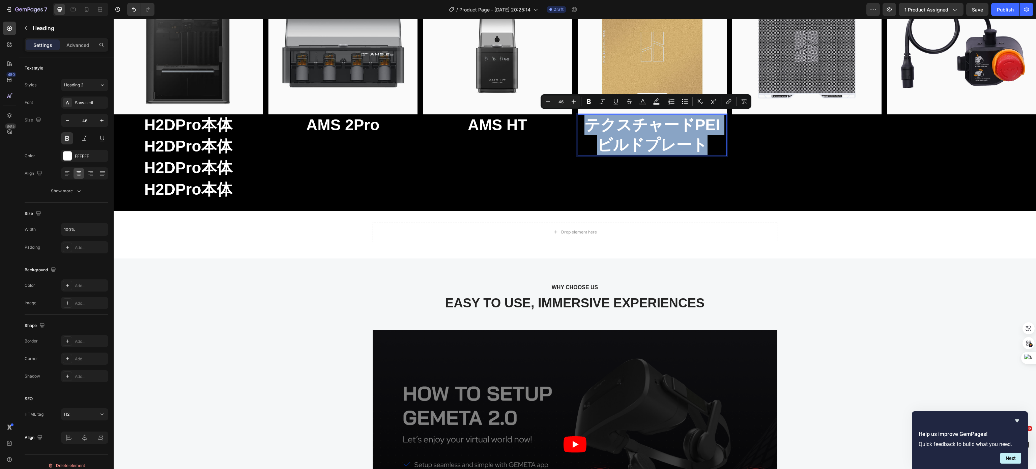
drag, startPoint x: 701, startPoint y: 142, endPoint x: 578, endPoint y: 123, distance: 124.1
click at [578, 123] on p "テクスチャードPEIビルドプレート" at bounding box center [652, 135] width 148 height 40
click at [548, 100] on icon "Editor contextual toolbar" at bounding box center [547, 101] width 7 height 7
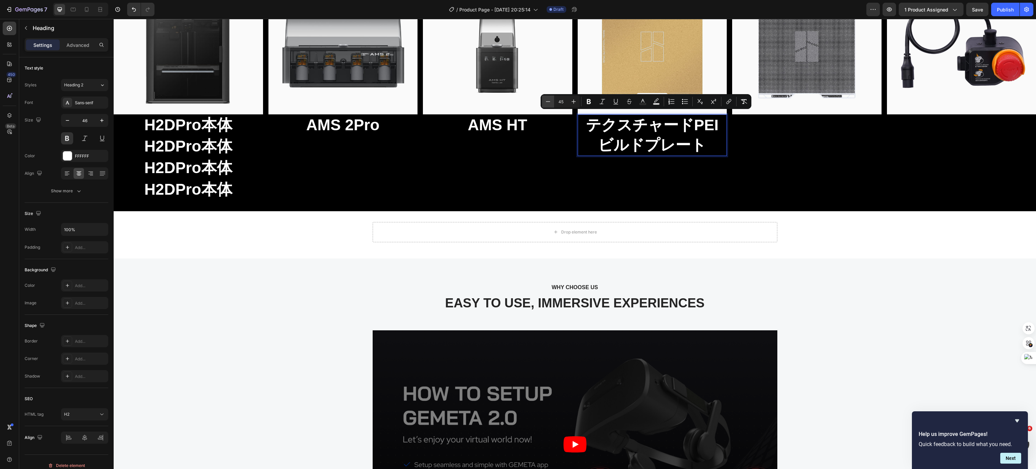
click at [548, 100] on icon "Editor contextual toolbar" at bounding box center [547, 101] width 7 height 7
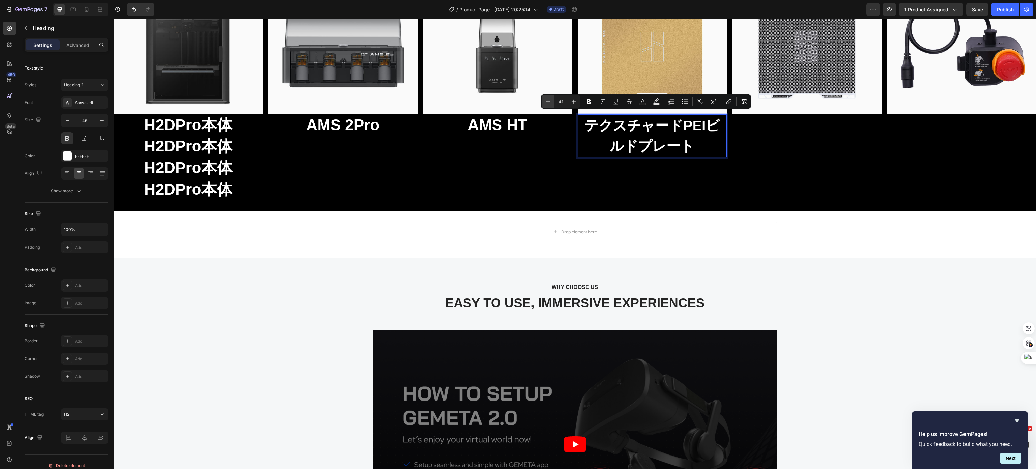
click at [548, 100] on icon "Editor contextual toolbar" at bounding box center [547, 101] width 7 height 7
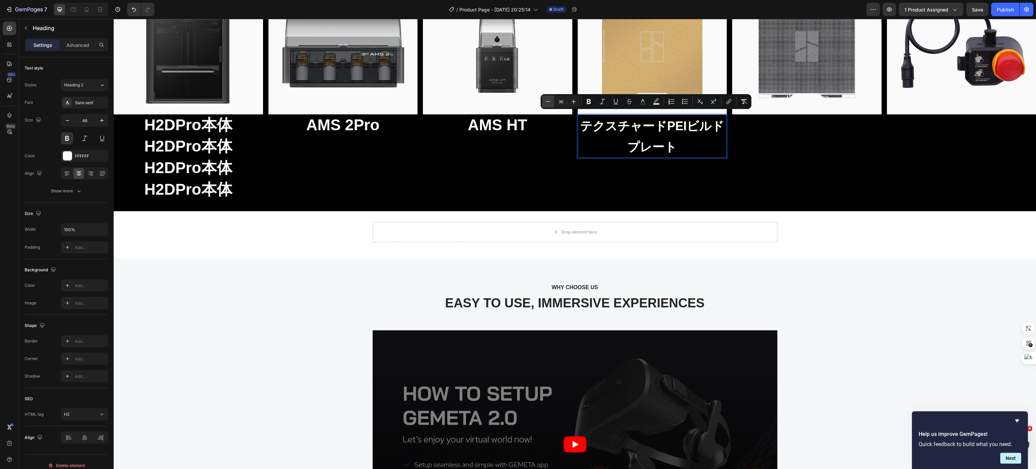
click at [548, 100] on icon "Editor contextual toolbar" at bounding box center [547, 101] width 7 height 7
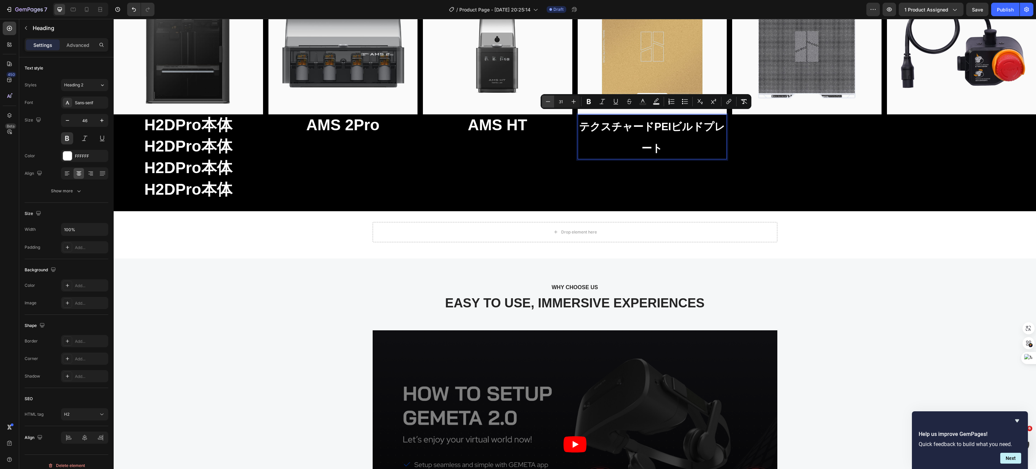
click at [548, 100] on icon "Editor contextual toolbar" at bounding box center [547, 101] width 7 height 7
type input "27"
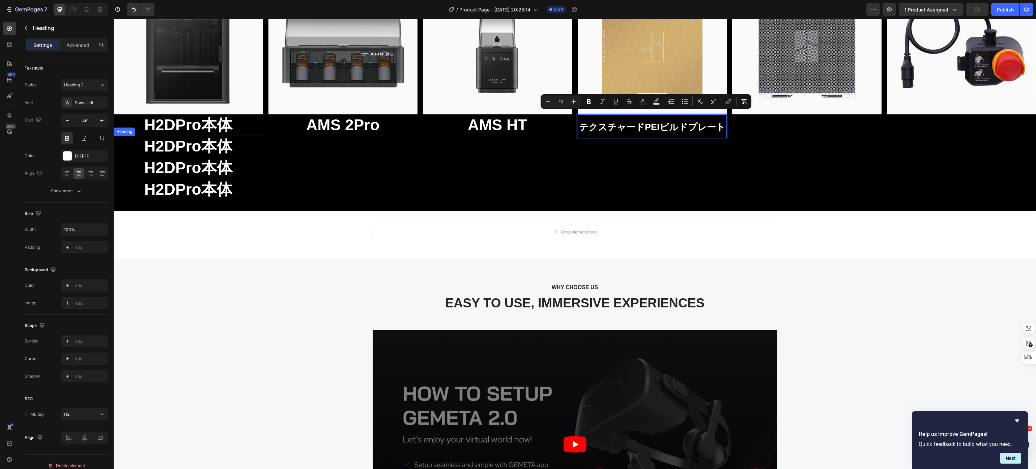
click at [224, 144] on h2 "H2DPro本体" at bounding box center [188, 147] width 149 height 22
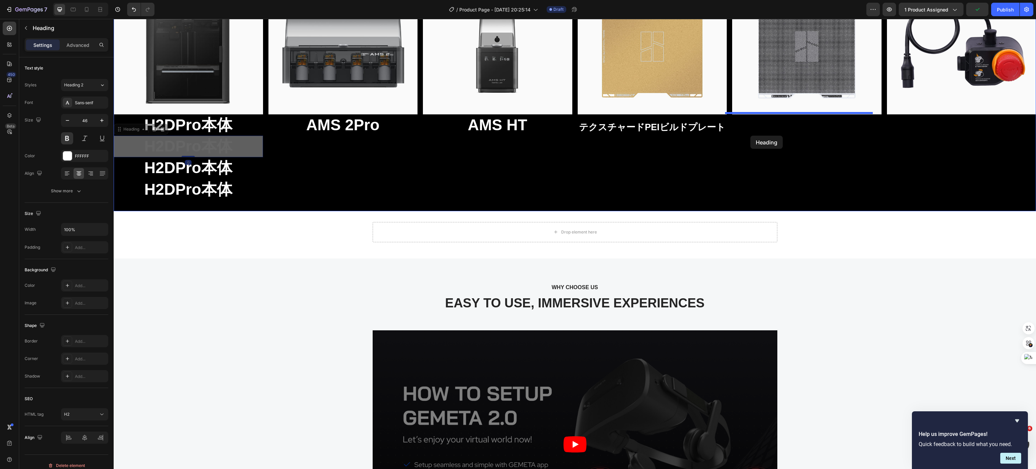
drag, startPoint x: 124, startPoint y: 128, endPoint x: 750, endPoint y: 136, distance: 625.7
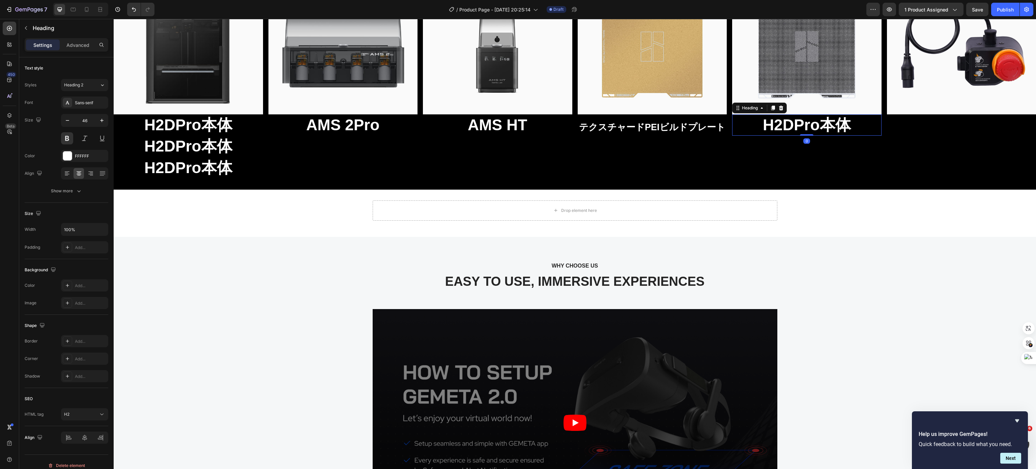
click at [768, 126] on h2 "H2DPro本体" at bounding box center [806, 125] width 149 height 22
click at [768, 126] on p "H2DPro本体" at bounding box center [807, 125] width 148 height 20
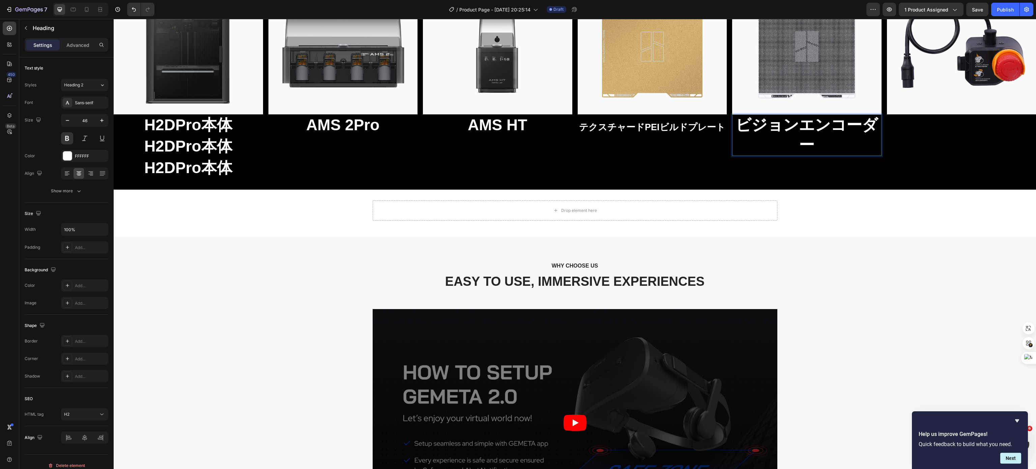
click at [768, 126] on p "ビジョンエンコーダー" at bounding box center [807, 135] width 148 height 40
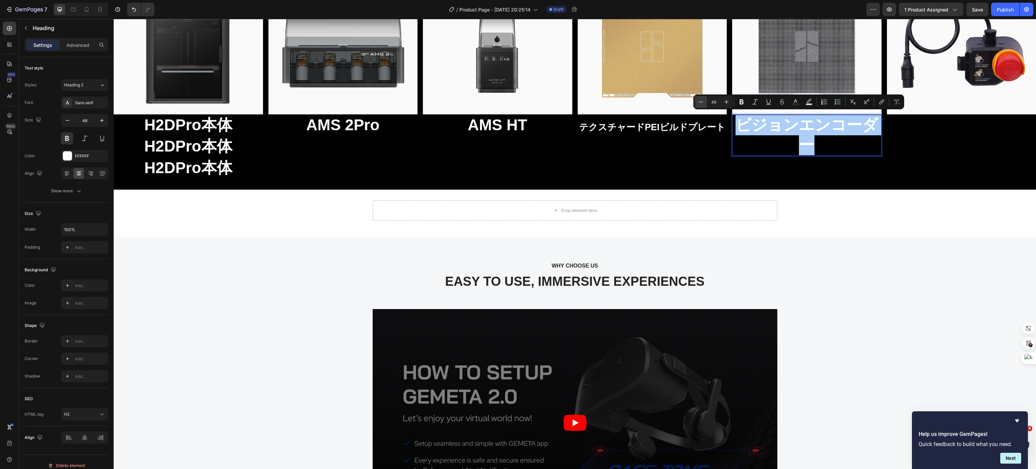
click at [705, 101] on button "Minus" at bounding box center [700, 102] width 12 height 12
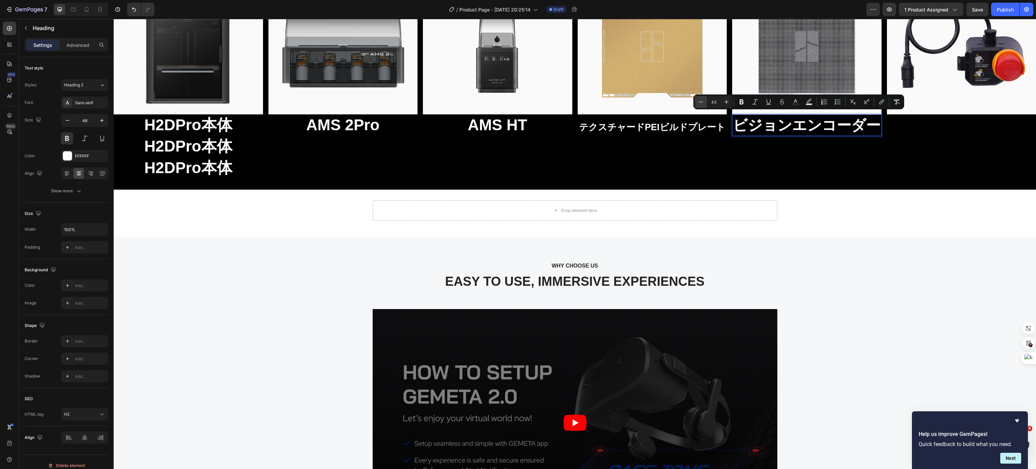
click at [705, 101] on button "Minus" at bounding box center [700, 102] width 12 height 12
type input "42"
click at [222, 151] on h2 "H2DPro本体" at bounding box center [188, 147] width 149 height 22
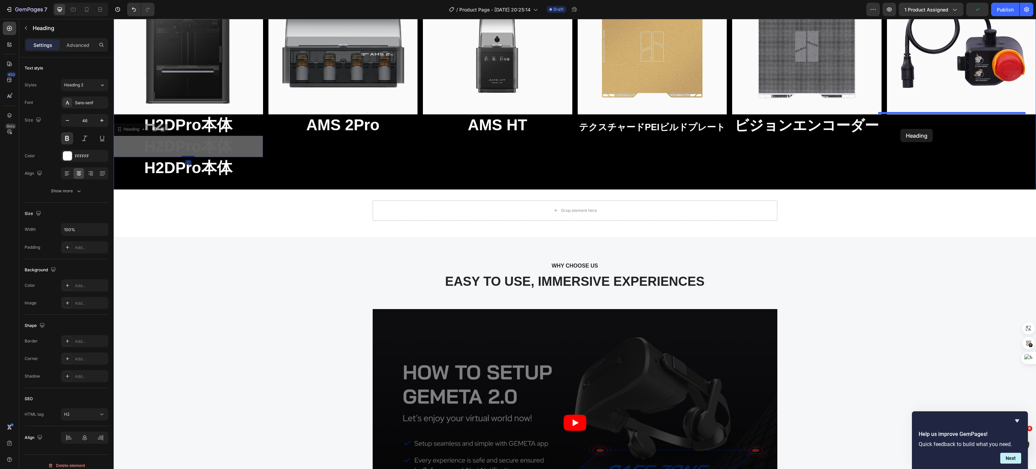
drag, startPoint x: 131, startPoint y: 129, endPoint x: 900, endPoint y: 129, distance: 768.6
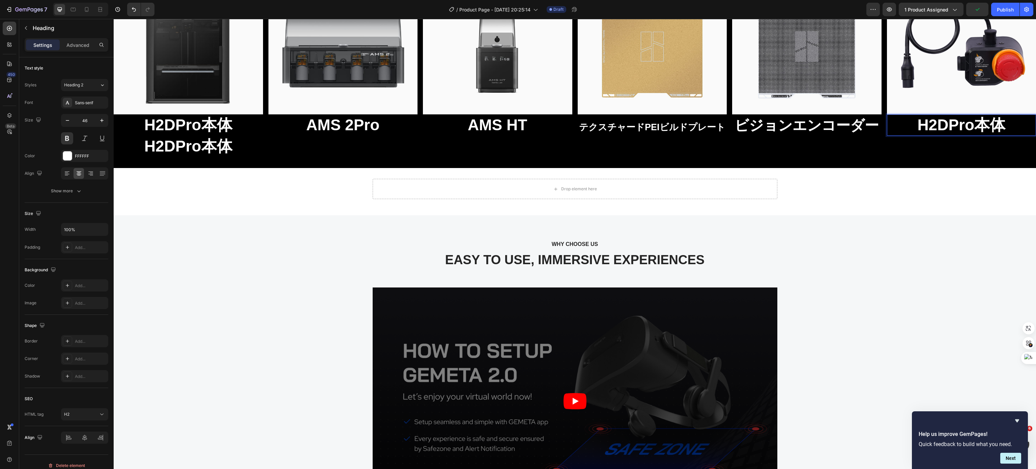
click at [955, 121] on h2 "H2DPro本体" at bounding box center [961, 125] width 149 height 22
click at [955, 121] on p "H2DPro本体" at bounding box center [961, 125] width 148 height 20
click at [239, 144] on p "H2DPro本体" at bounding box center [188, 146] width 148 height 20
click at [164, 130] on div at bounding box center [162, 129] width 8 height 8
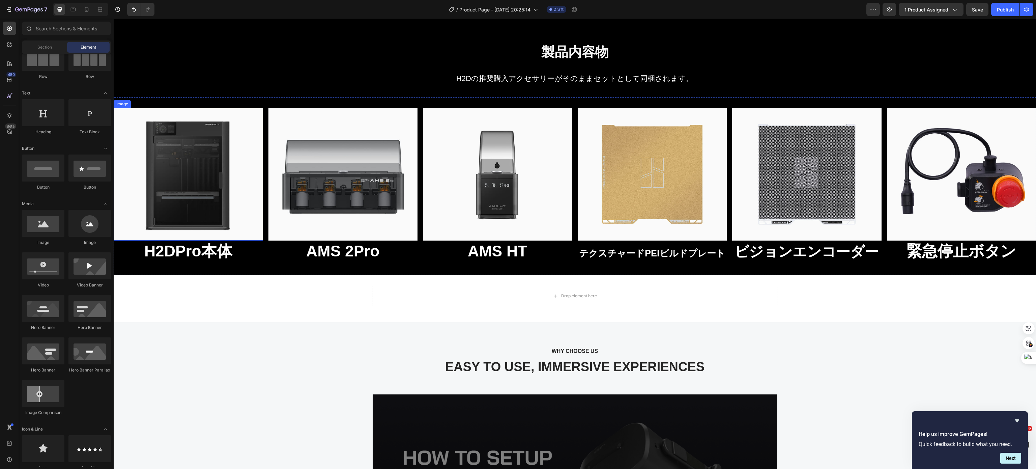
scroll to position [3439, 0]
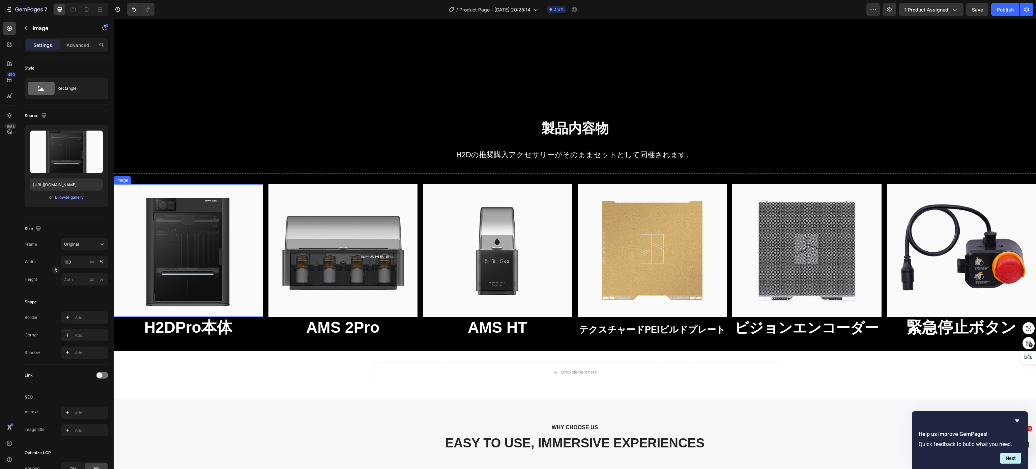
click at [233, 202] on img at bounding box center [188, 250] width 149 height 132
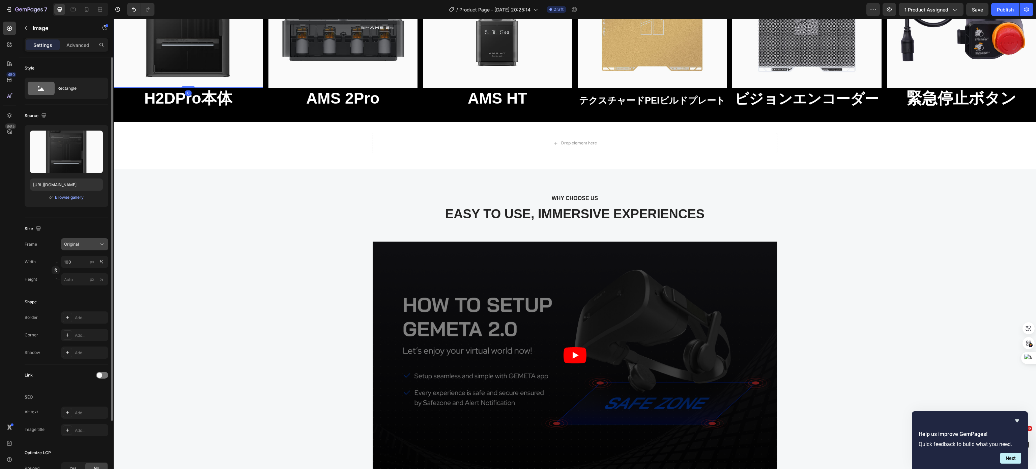
click at [85, 243] on div "Original" at bounding box center [80, 244] width 33 height 6
click at [86, 261] on div "Square" at bounding box center [83, 260] width 39 height 7
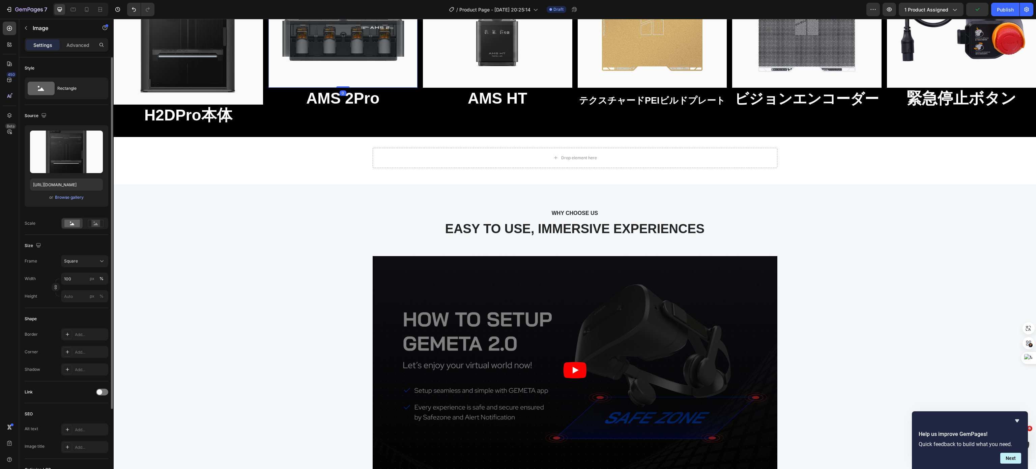
click at [342, 87] on img at bounding box center [342, 21] width 149 height 132
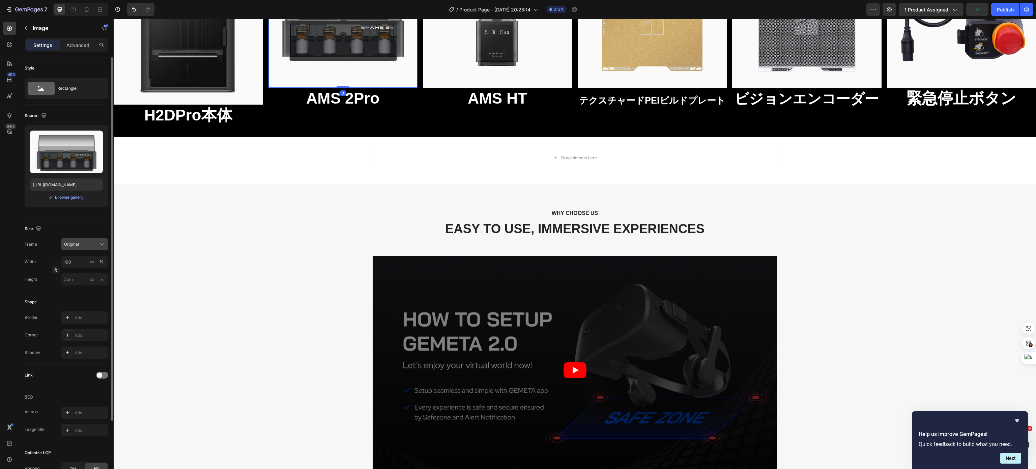
click at [76, 245] on span "Original" at bounding box center [71, 244] width 15 height 6
drag, startPoint x: 82, startPoint y: 263, endPoint x: 12, endPoint y: 245, distance: 72.1
click at [82, 263] on div "Square" at bounding box center [83, 260] width 39 height 7
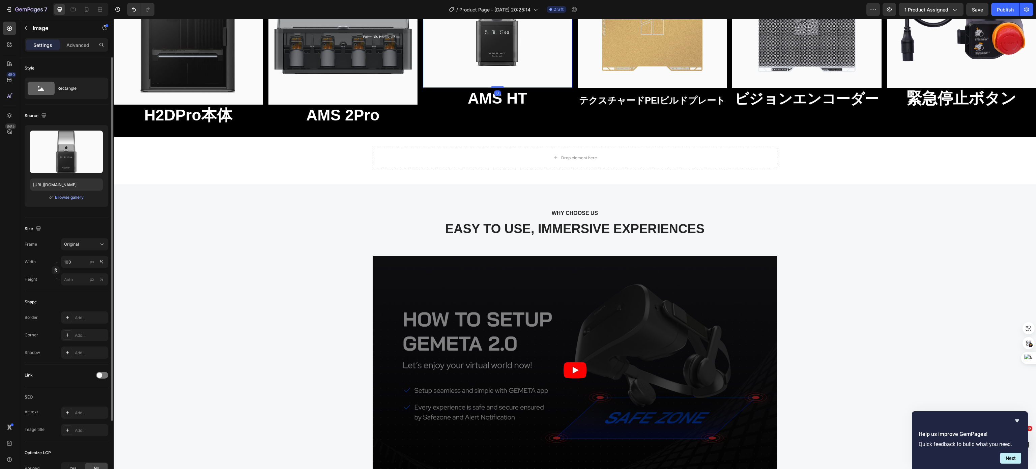
drag, startPoint x: 493, startPoint y: 270, endPoint x: 204, endPoint y: 238, distance: 290.4
click at [492, 87] on img at bounding box center [497, 21] width 149 height 132
click at [72, 242] on span "Original" at bounding box center [71, 244] width 15 height 6
click at [85, 261] on div "Square" at bounding box center [83, 260] width 39 height 7
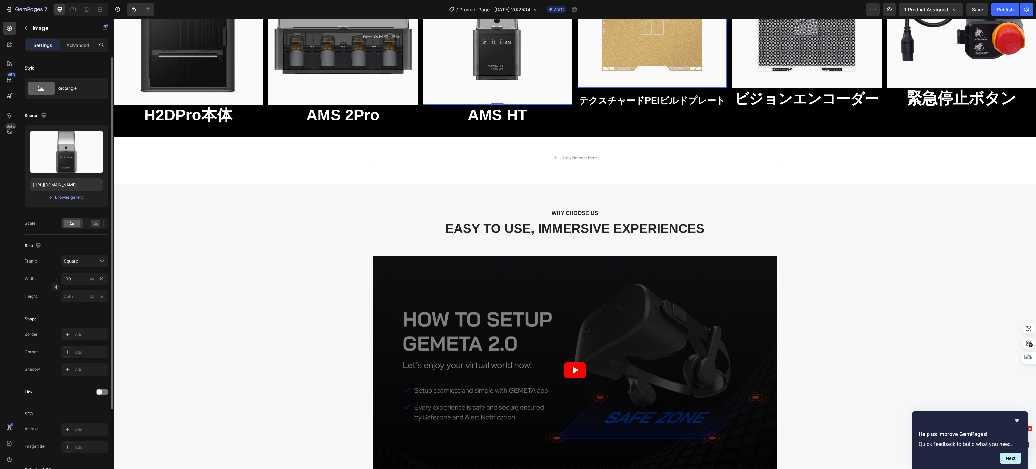
click at [646, 87] on img at bounding box center [651, 21] width 149 height 132
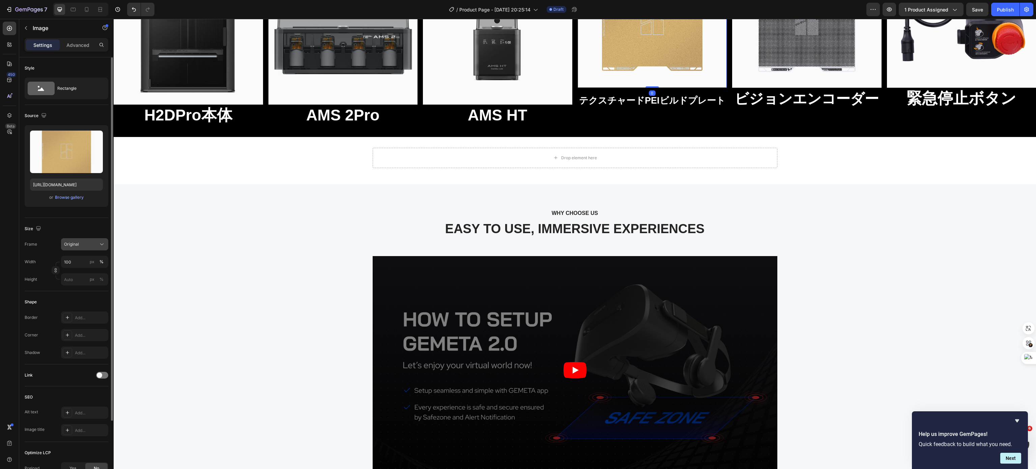
click at [71, 245] on span "Original" at bounding box center [71, 244] width 15 height 6
click at [81, 259] on div "Square" at bounding box center [83, 260] width 39 height 7
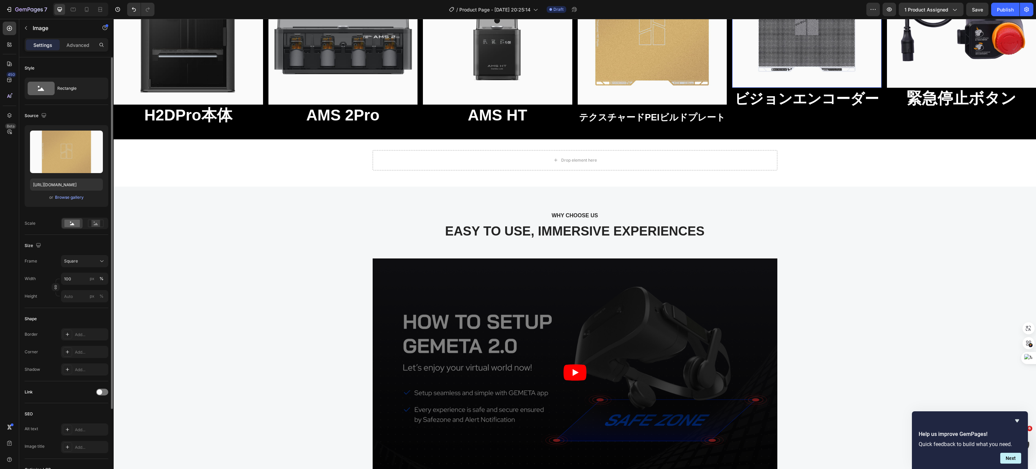
click at [755, 87] on img at bounding box center [806, 21] width 149 height 132
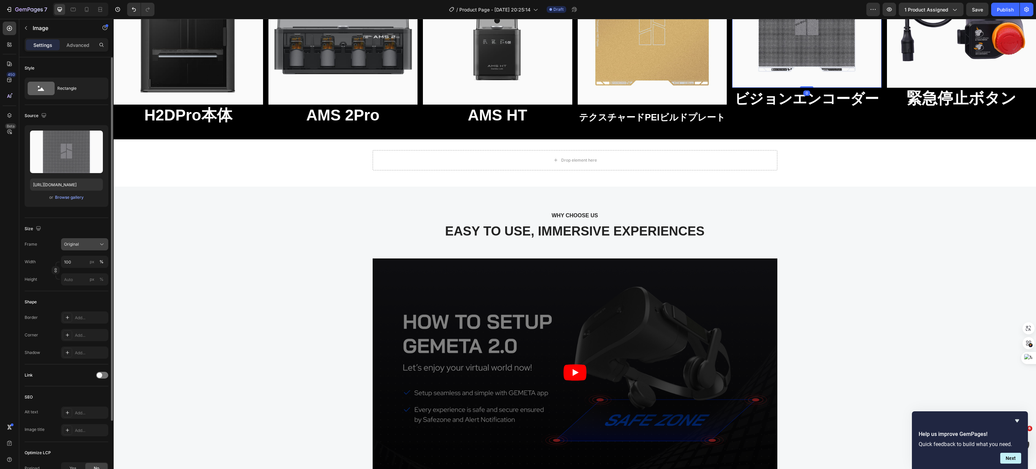
click at [79, 245] on div "Original" at bounding box center [80, 244] width 33 height 6
click at [93, 264] on div "Square" at bounding box center [83, 260] width 39 height 7
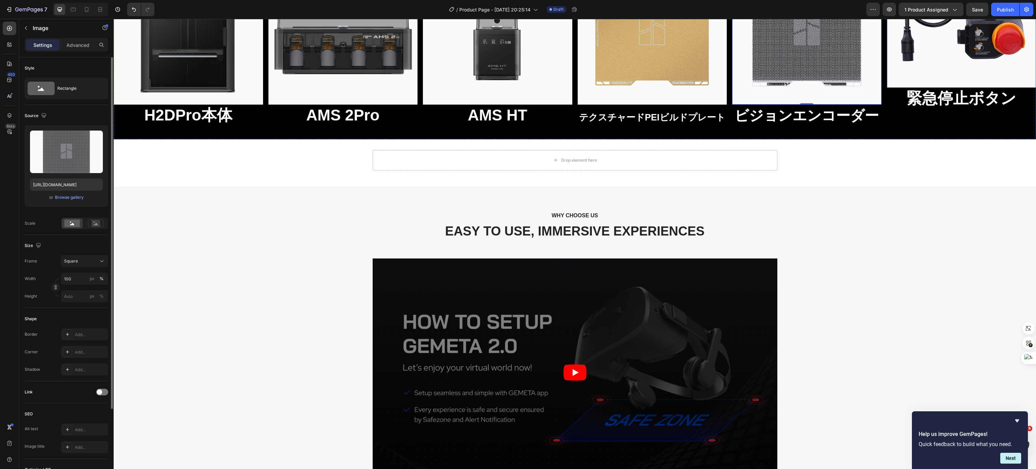
click at [921, 87] on img at bounding box center [961, 21] width 149 height 132
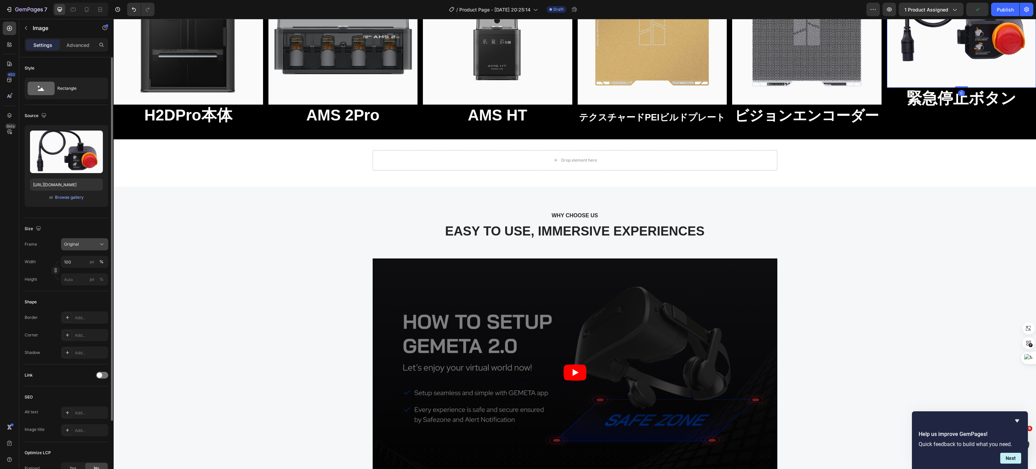
click at [75, 243] on span "Original" at bounding box center [71, 244] width 15 height 6
click at [92, 262] on div "Square" at bounding box center [83, 260] width 39 height 7
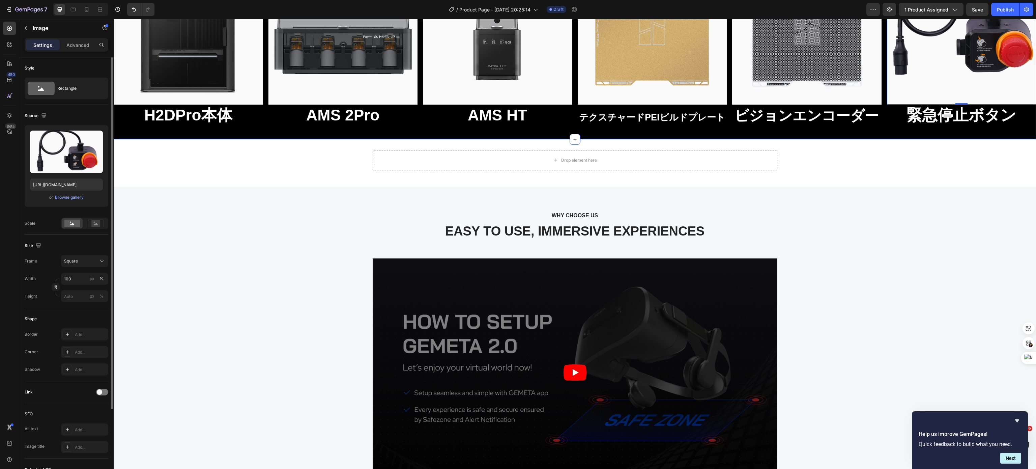
click at [267, 139] on div "Image H2DPro本体 Heading Image AMS 2Pro Heading Image AMS HT Heading Image ⁠⁠⁠⁠⁠⁠…" at bounding box center [575, 41] width 922 height 195
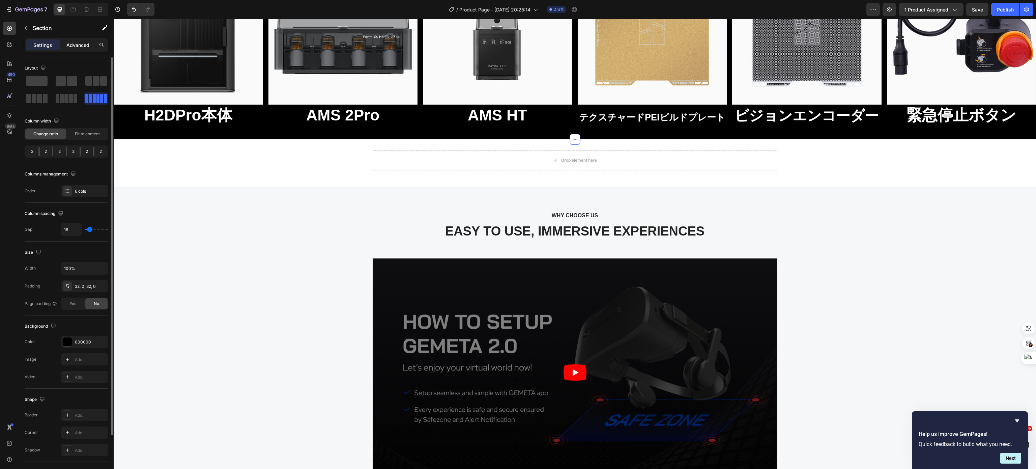
click at [71, 44] on p "Advanced" at bounding box center [77, 44] width 23 height 7
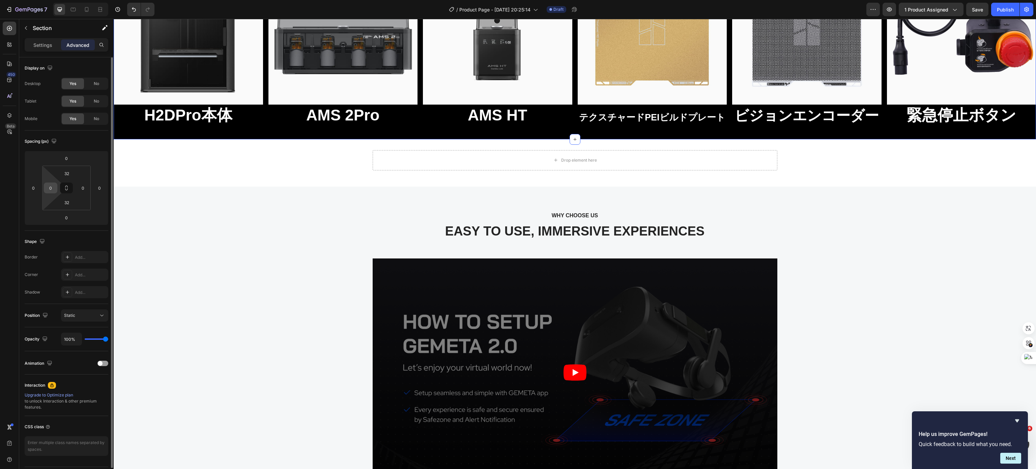
click at [52, 188] on input "0" at bounding box center [51, 188] width 10 height 10
type input "３"
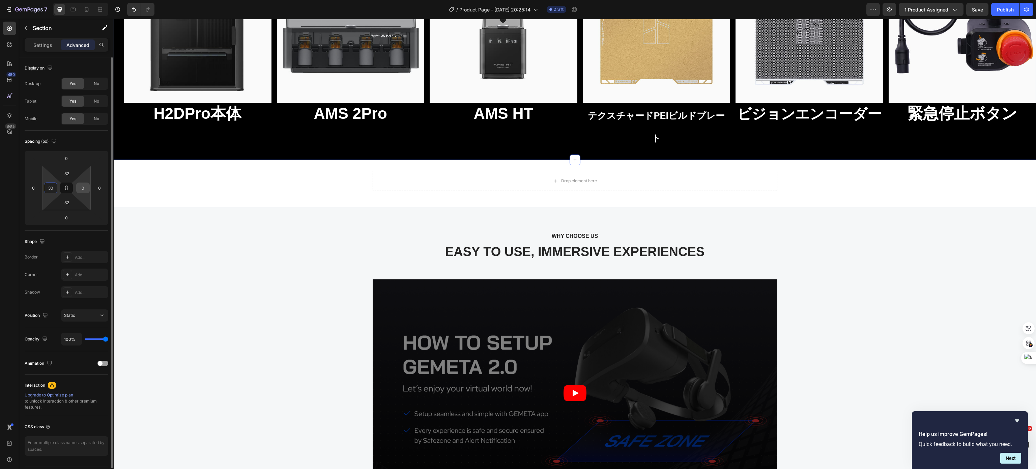
type input "30"
click at [88, 187] on div "0" at bounding box center [82, 187] width 13 height 11
click at [86, 187] on input "0" at bounding box center [83, 188] width 10 height 10
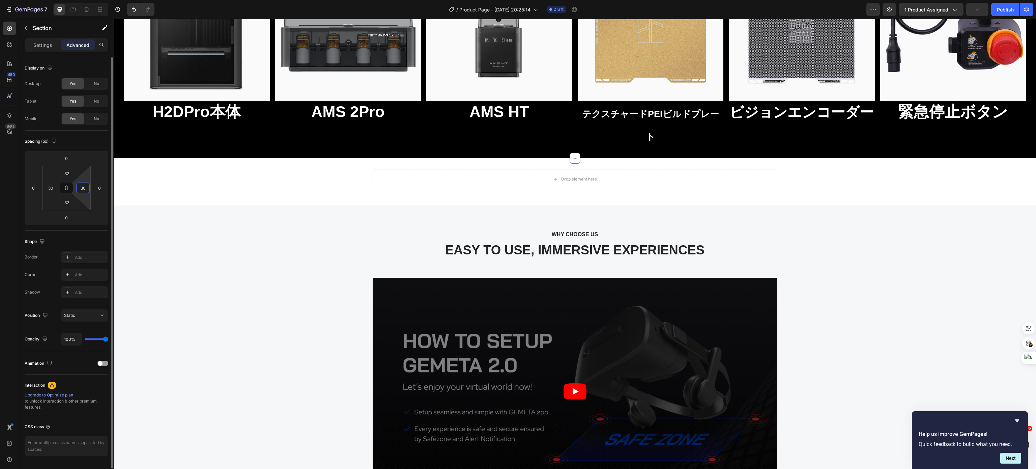
type input "3"
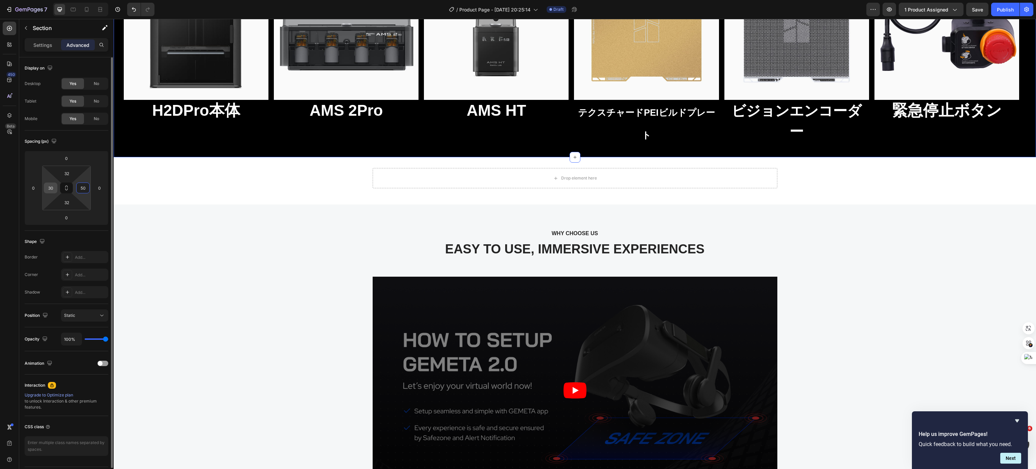
type input "50"
click at [50, 187] on input "30" at bounding box center [51, 188] width 10 height 10
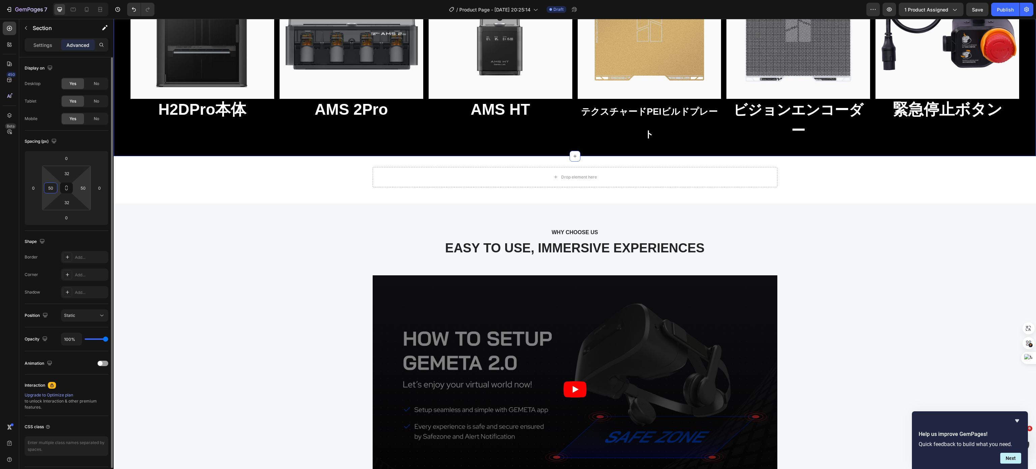
type input "5"
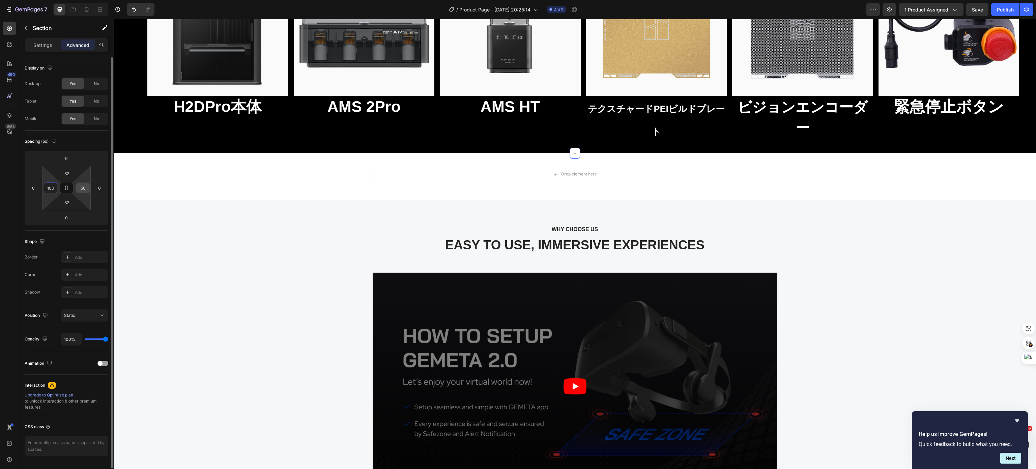
type input "100"
click at [85, 192] on input "50" at bounding box center [83, 188] width 10 height 10
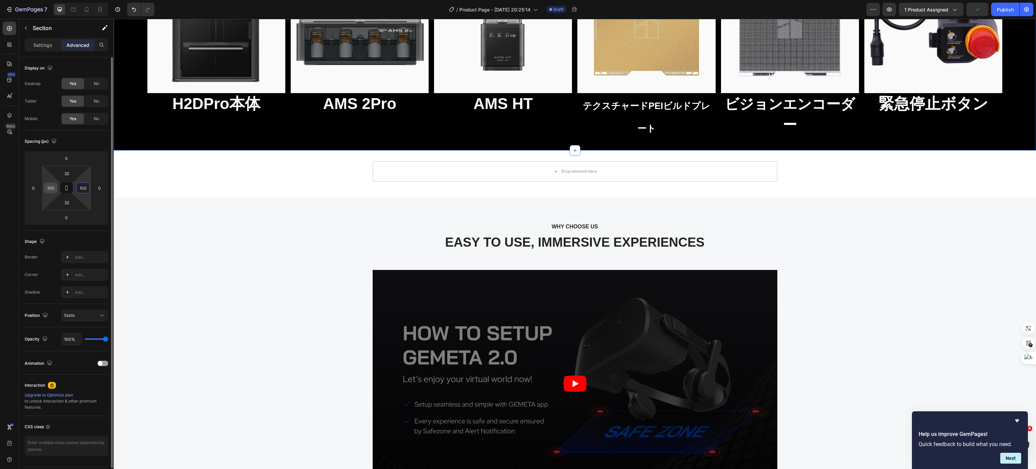
type input "100"
click at [53, 189] on input "100" at bounding box center [51, 188] width 10 height 10
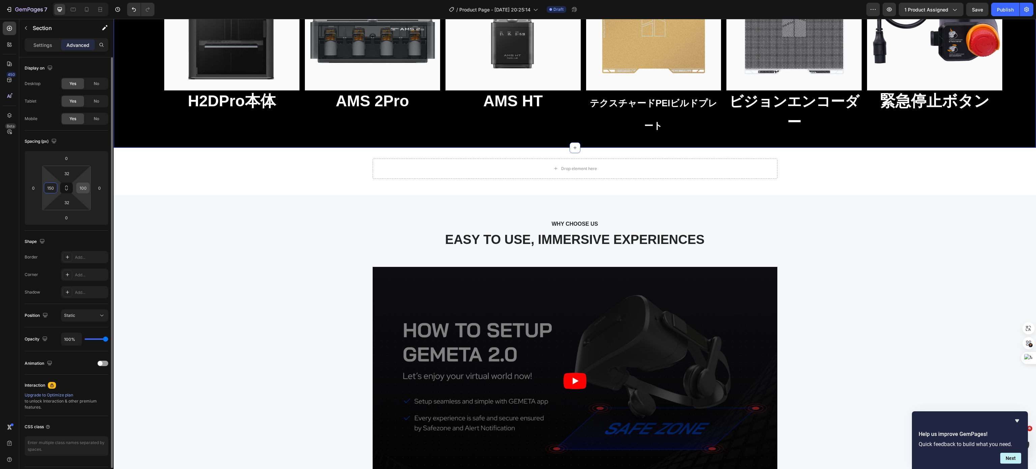
type input "150"
click at [79, 187] on input "100" at bounding box center [83, 188] width 10 height 10
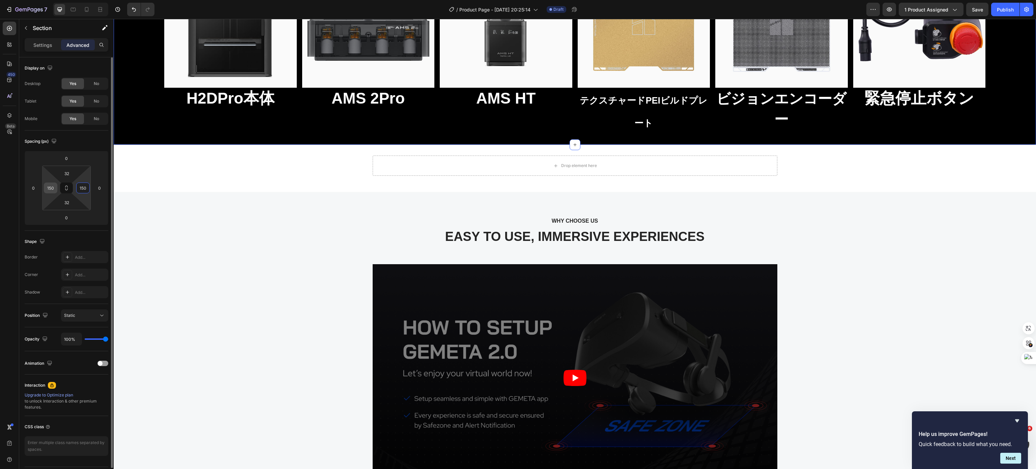
type input "150"
click at [55, 189] on input "150" at bounding box center [51, 188] width 10 height 10
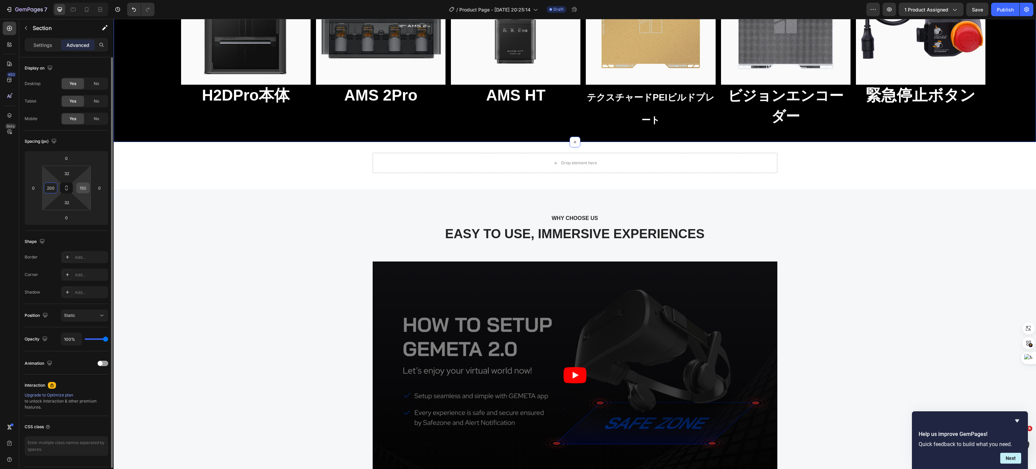
type input "200"
click at [86, 189] on input "150" at bounding box center [83, 188] width 10 height 10
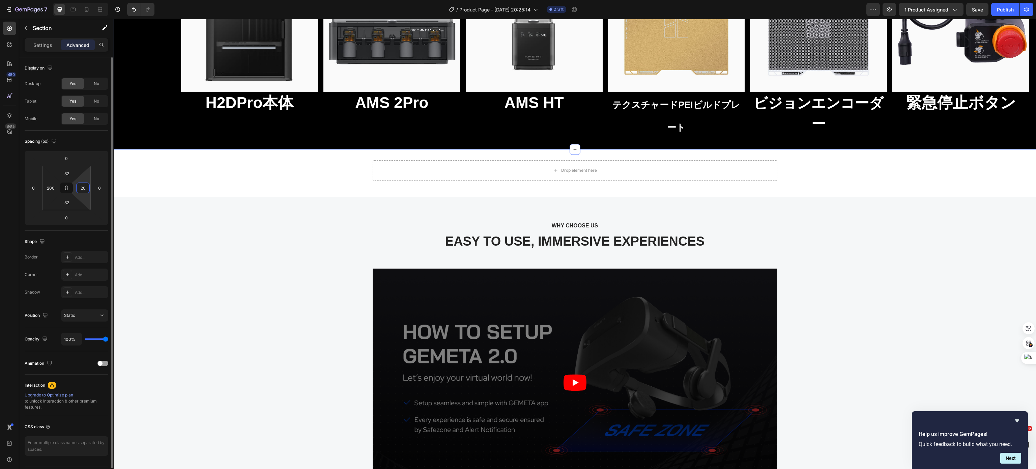
type input "200"
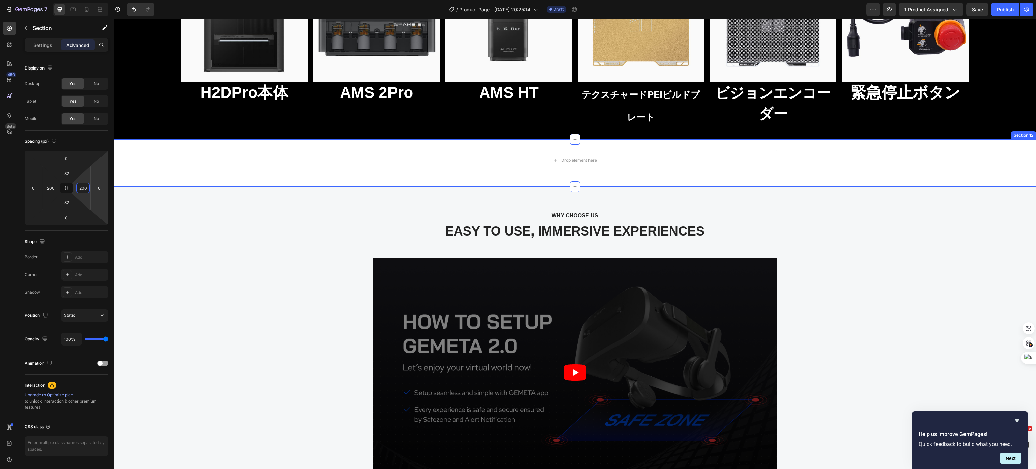
click at [343, 176] on div "Drop element here Row" at bounding box center [575, 163] width 922 height 26
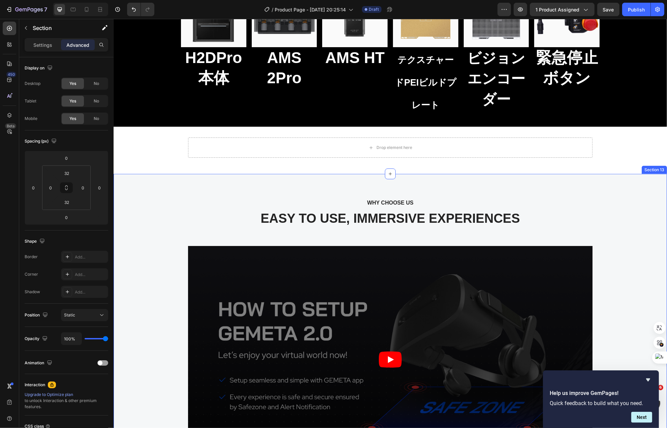
scroll to position [3506, 0]
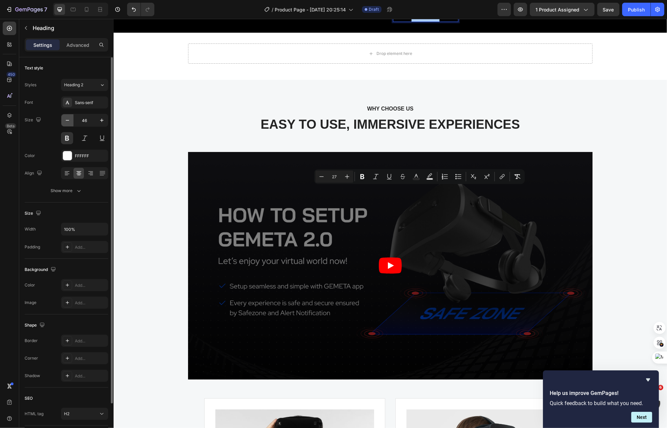
click at [67, 122] on icon "button" at bounding box center [67, 120] width 7 height 7
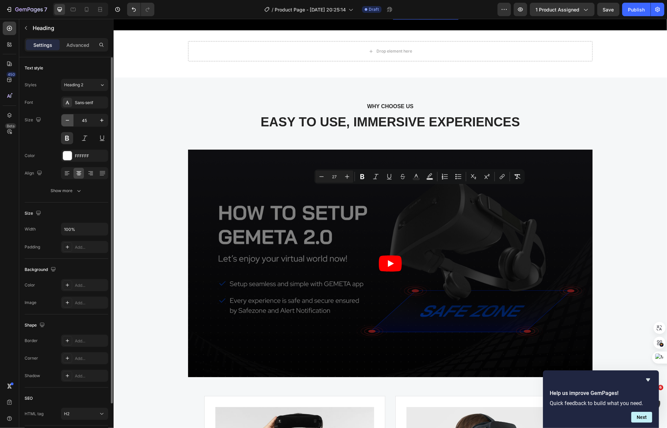
click at [67, 122] on icon "button" at bounding box center [67, 120] width 7 height 7
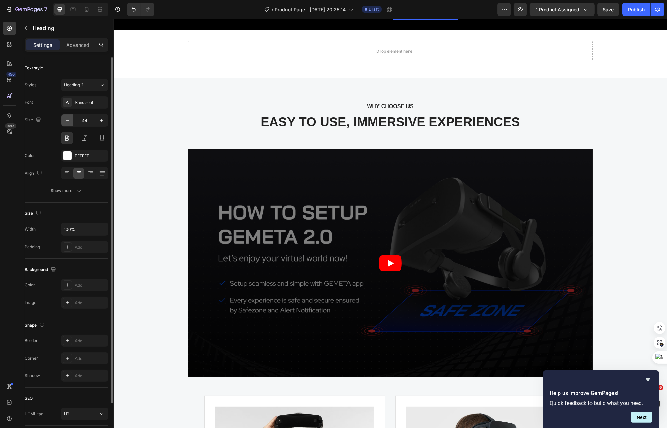
click at [67, 122] on icon "button" at bounding box center [67, 120] width 7 height 7
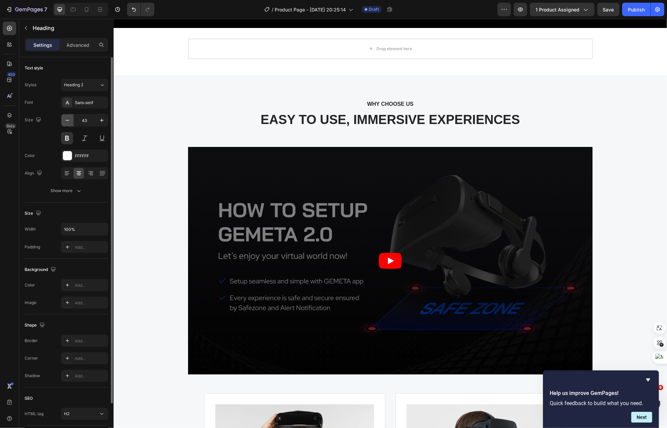
click at [67, 122] on icon "button" at bounding box center [67, 120] width 7 height 7
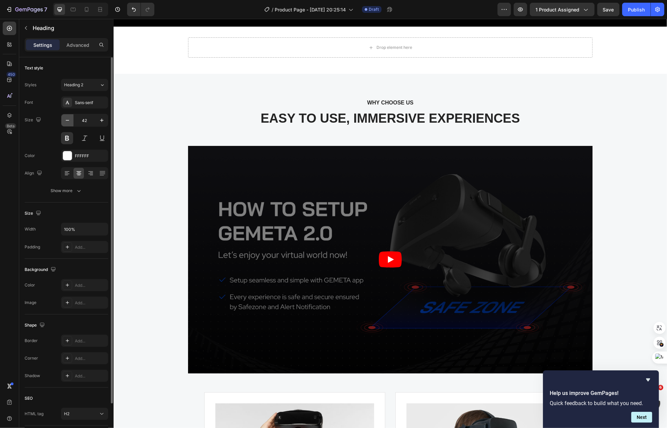
click at [67, 122] on icon "button" at bounding box center [67, 120] width 7 height 7
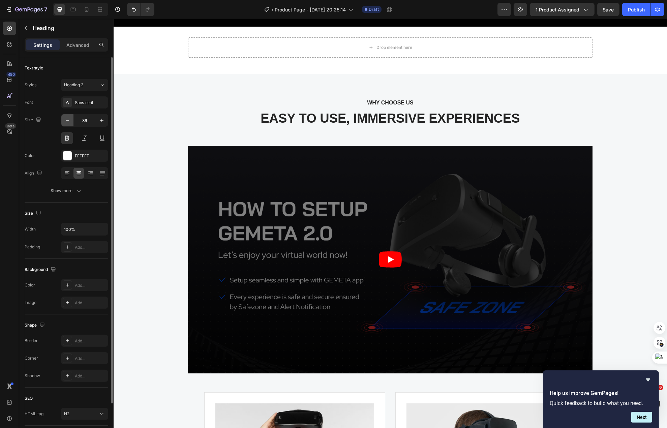
click at [67, 122] on icon "button" at bounding box center [67, 120] width 7 height 7
type input "35"
click at [70, 122] on icon "button" at bounding box center [67, 120] width 7 height 7
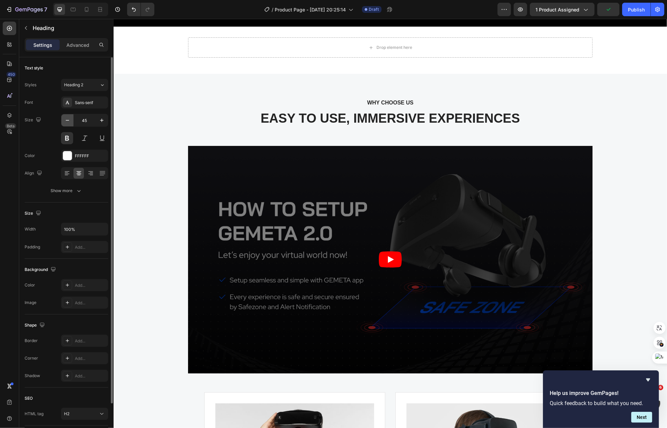
click at [70, 122] on icon "button" at bounding box center [67, 120] width 7 height 7
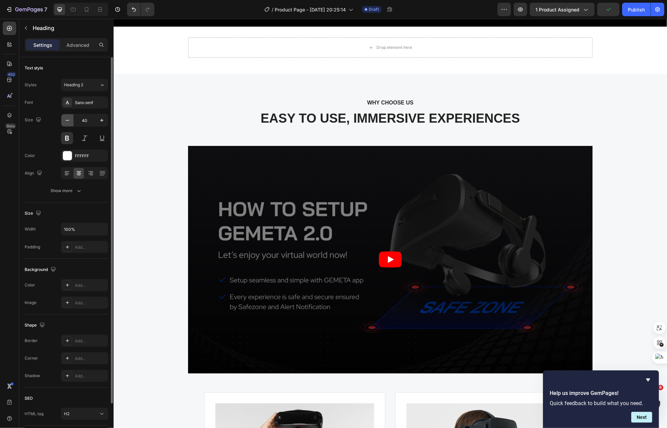
click at [70, 122] on icon "button" at bounding box center [67, 120] width 7 height 7
type input "38"
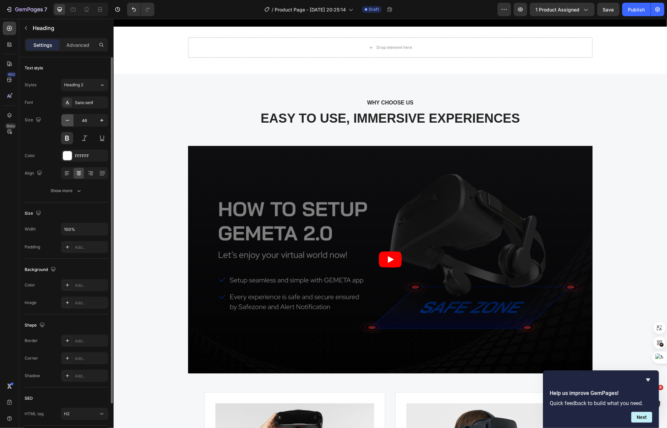
click at [69, 123] on icon "button" at bounding box center [67, 120] width 7 height 7
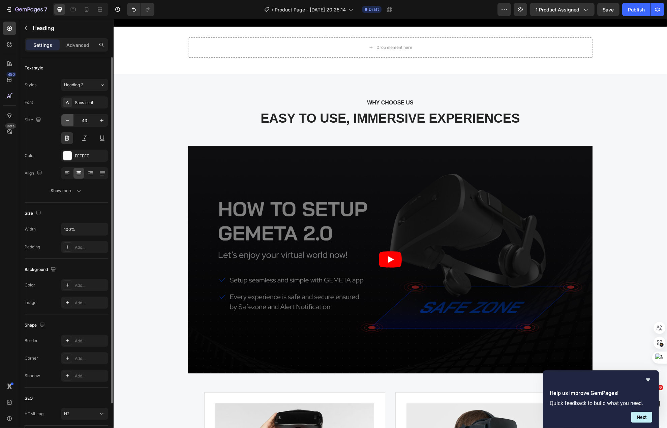
click at [69, 123] on icon "button" at bounding box center [67, 120] width 7 height 7
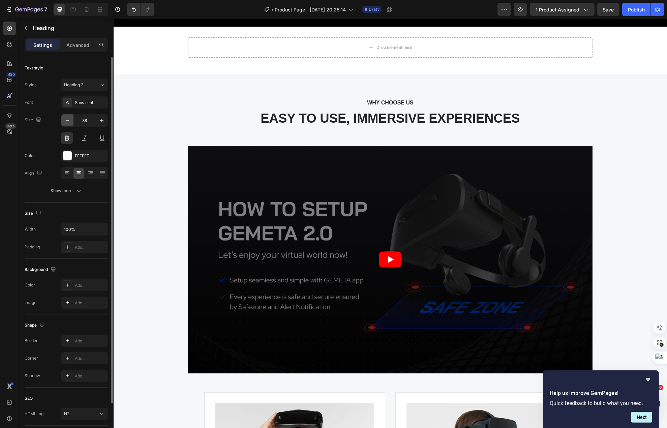
click at [69, 123] on icon "button" at bounding box center [67, 120] width 7 height 7
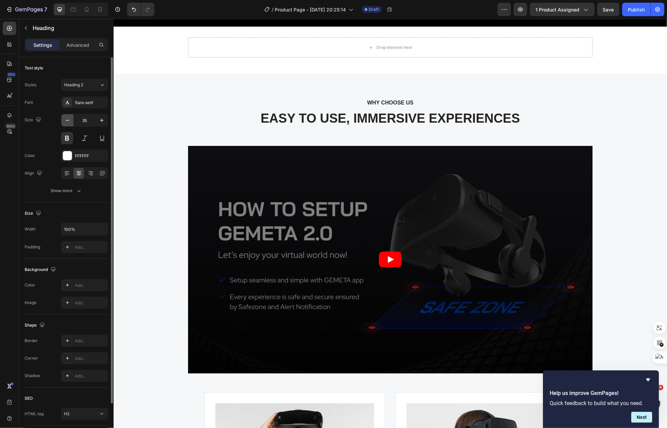
click at [69, 123] on icon "button" at bounding box center [67, 120] width 7 height 7
click at [69, 122] on icon "button" at bounding box center [67, 120] width 7 height 7
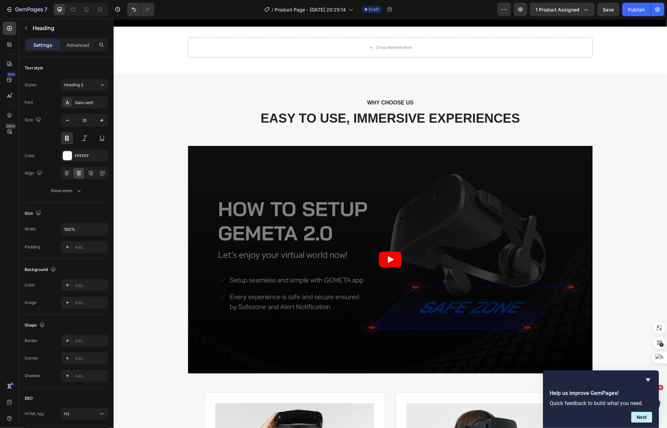
type input "30"
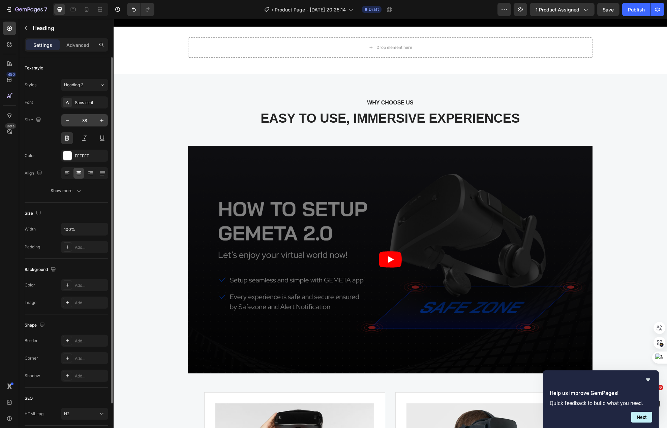
click at [88, 120] on input "38" at bounding box center [84, 120] width 22 height 12
type input "30"
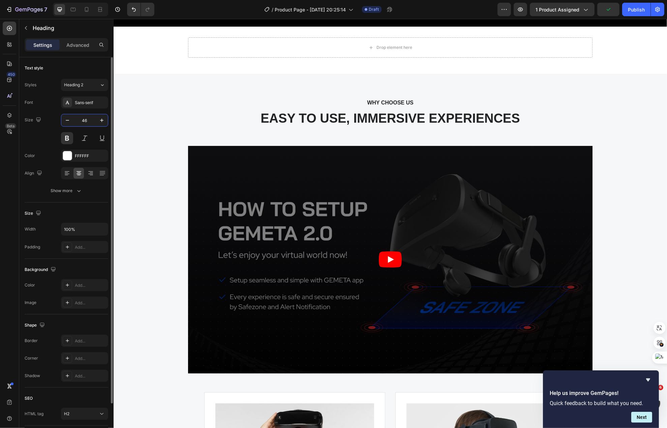
click at [89, 120] on input "46" at bounding box center [84, 120] width 22 height 12
type input "30"
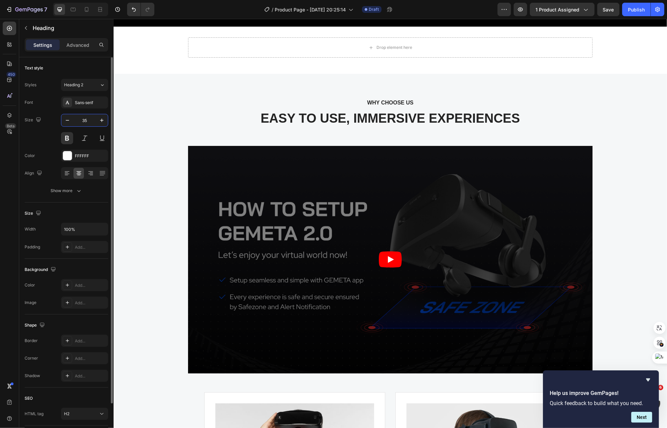
click at [92, 121] on input "35" at bounding box center [84, 120] width 22 height 12
type input "30"
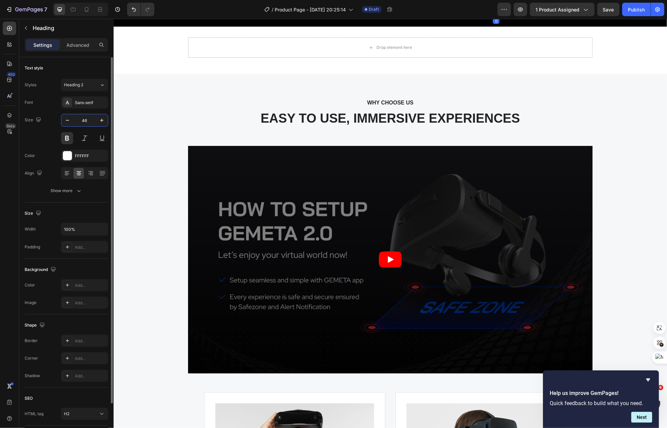
click at [91, 125] on input "46" at bounding box center [84, 120] width 22 height 12
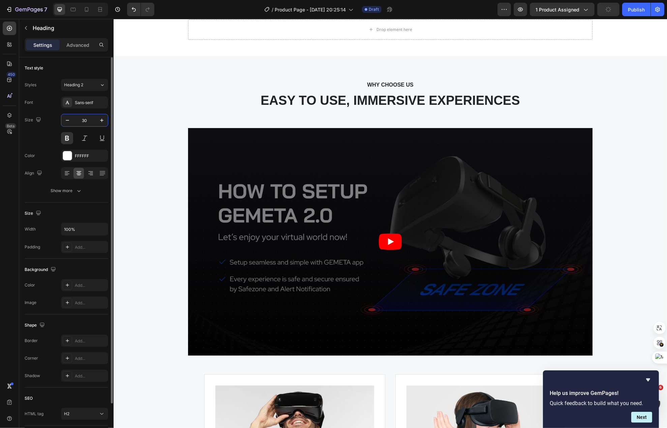
type input "30"
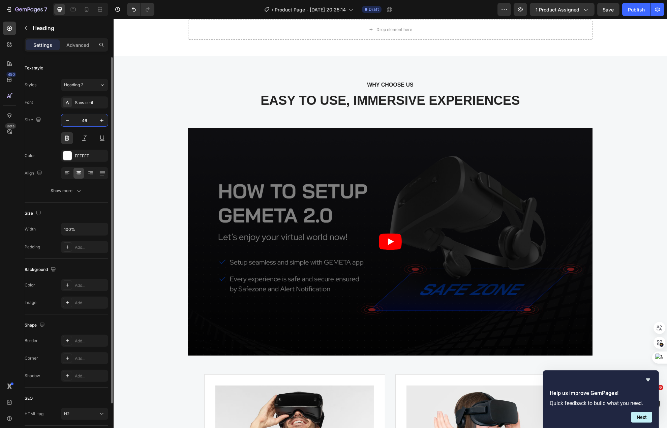
click at [88, 122] on input "46" at bounding box center [84, 120] width 22 height 12
type input "30"
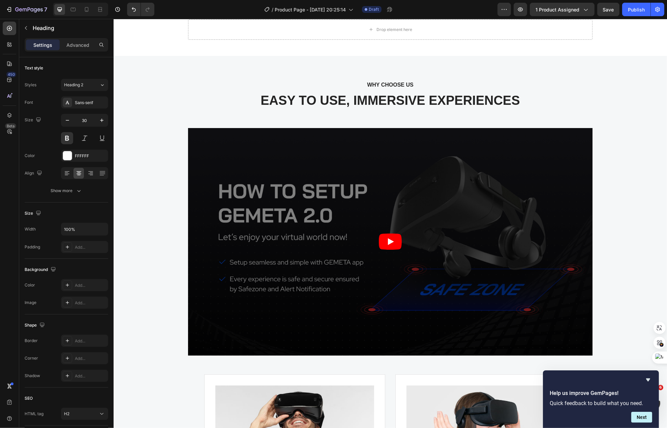
click at [462, 170] on button "Minus" at bounding box center [458, 169] width 12 height 12
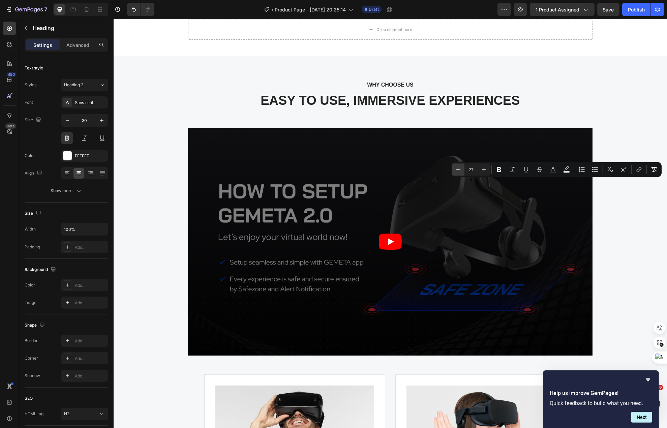
click at [462, 170] on button "Minus" at bounding box center [458, 169] width 12 height 12
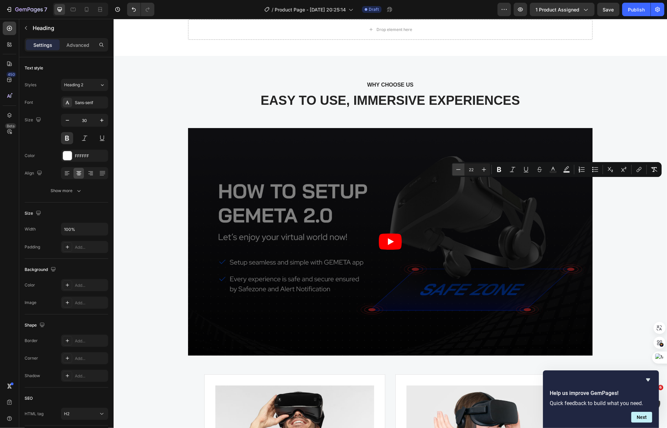
click at [462, 170] on button "Minus" at bounding box center [458, 169] width 12 height 12
type input "20"
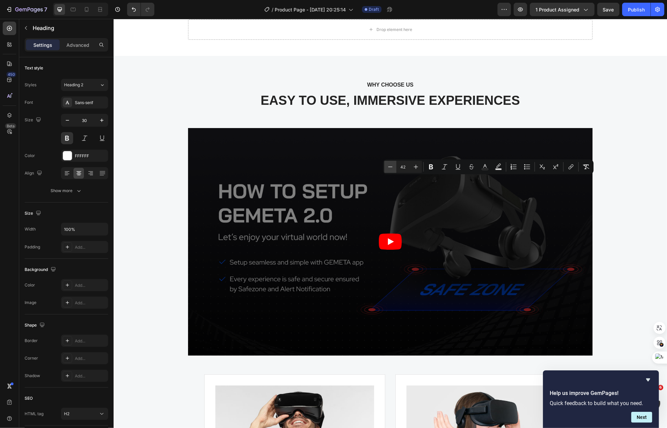
click at [395, 166] on button "Minus" at bounding box center [390, 167] width 12 height 12
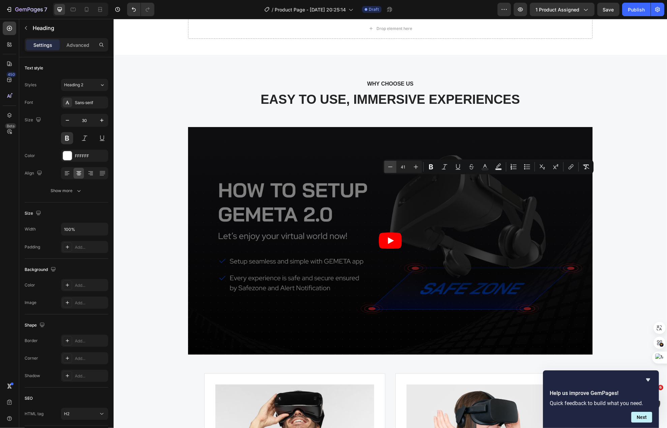
click at [395, 166] on button "Minus" at bounding box center [390, 167] width 12 height 12
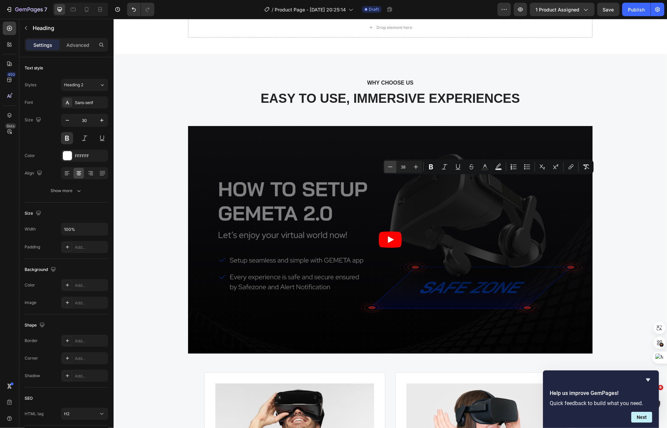
click at [395, 166] on button "Minus" at bounding box center [390, 167] width 12 height 12
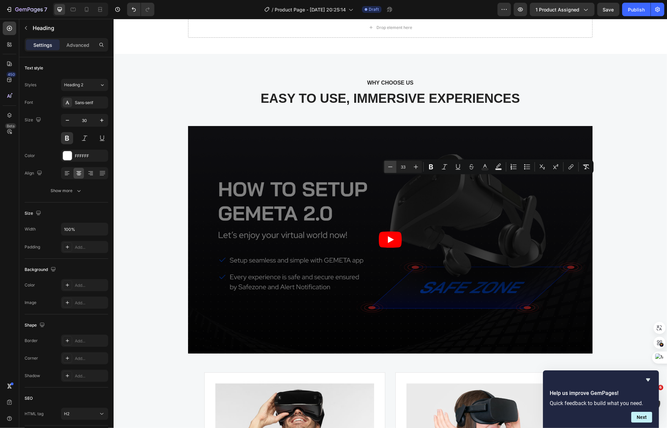
click at [395, 166] on button "Minus" at bounding box center [390, 167] width 12 height 12
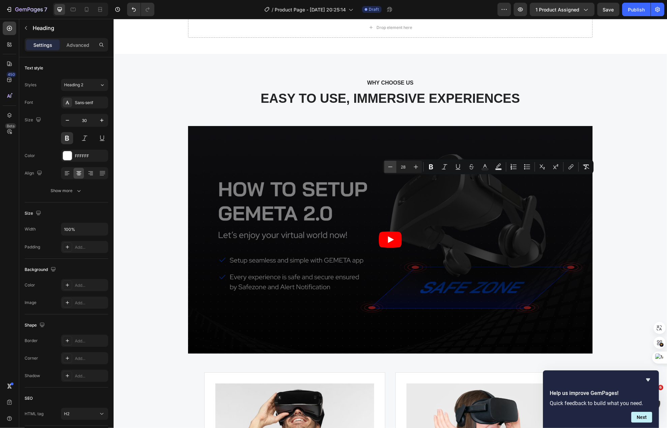
click at [395, 166] on button "Minus" at bounding box center [390, 167] width 12 height 12
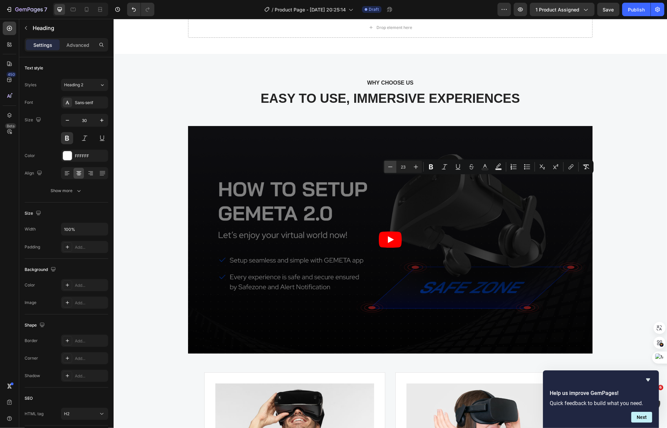
click at [395, 166] on button "Minus" at bounding box center [390, 167] width 12 height 12
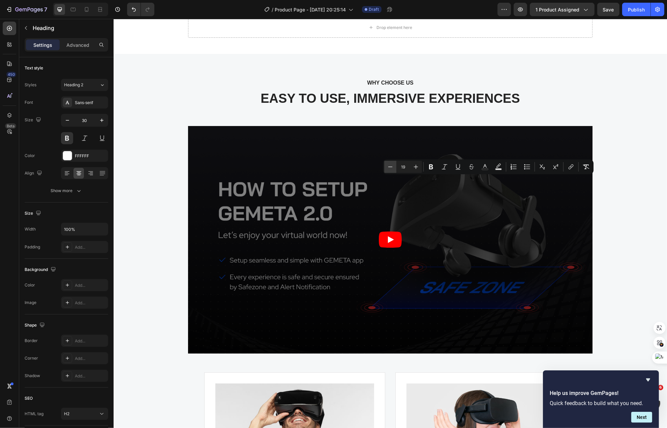
type input "18"
click at [321, 170] on icon "Editor contextual toolbar" at bounding box center [321, 170] width 7 height 7
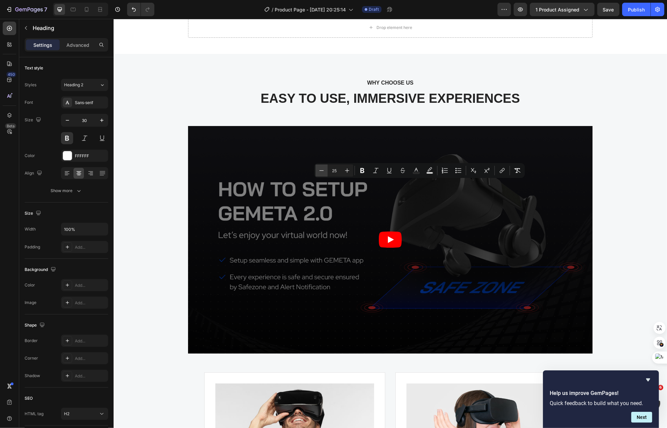
click at [321, 170] on icon "Editor contextual toolbar" at bounding box center [321, 170] width 7 height 7
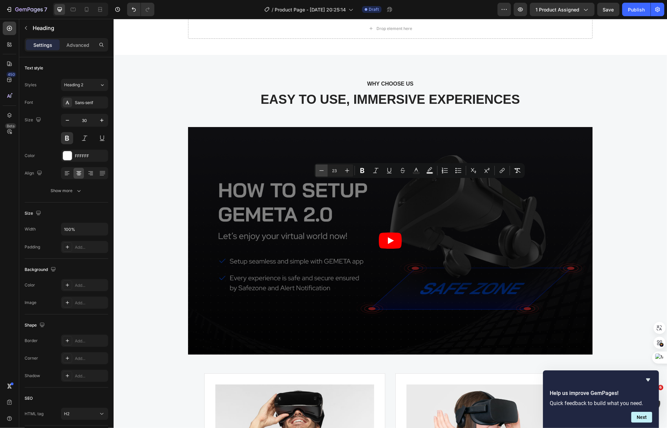
click at [321, 170] on icon "Editor contextual toolbar" at bounding box center [321, 170] width 7 height 7
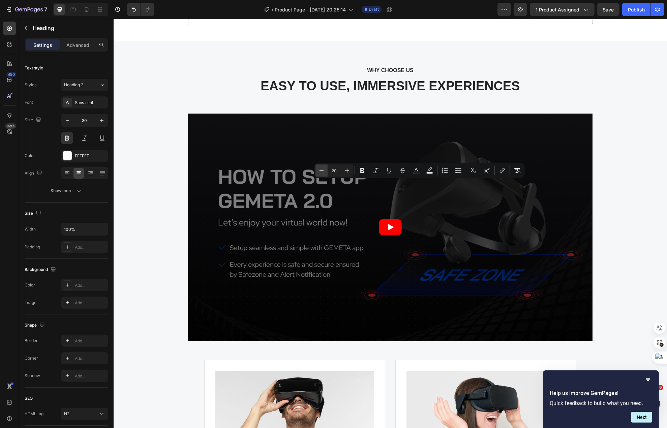
click at [321, 170] on icon "Editor contextual toolbar" at bounding box center [321, 170] width 7 height 7
click at [344, 171] on button "Plus" at bounding box center [347, 171] width 12 height 12
type input "20"
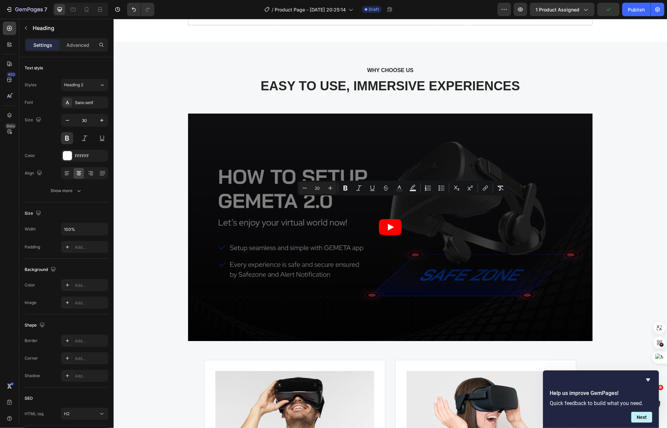
click at [449, 191] on span "Editor contextual toolbar" at bounding box center [449, 187] width 0 height 9
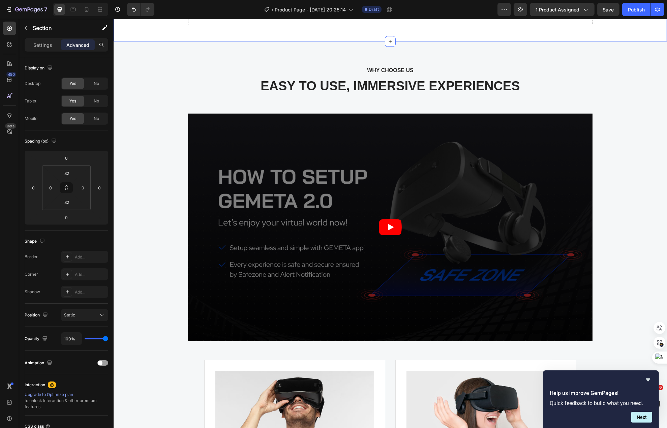
click at [601, 31] on div "Drop element here Row" at bounding box center [390, 18] width 554 height 26
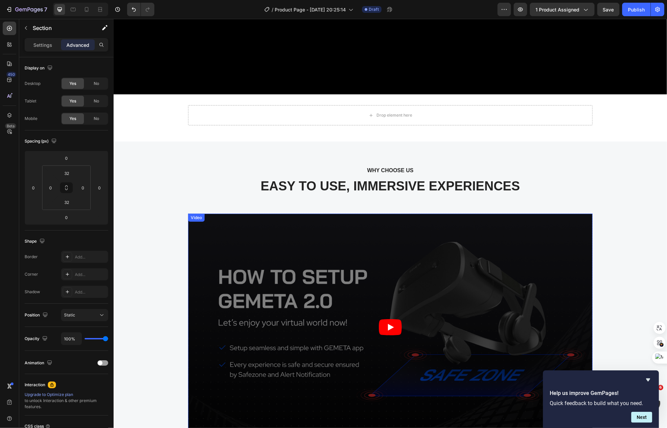
scroll to position [3574, 0]
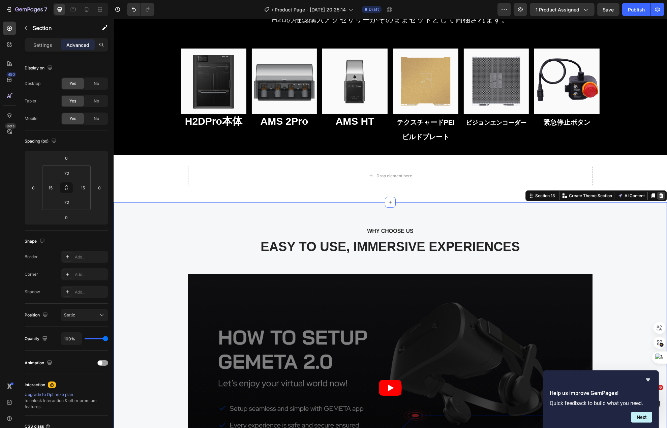
click at [658, 193] on icon at bounding box center [660, 195] width 5 height 5
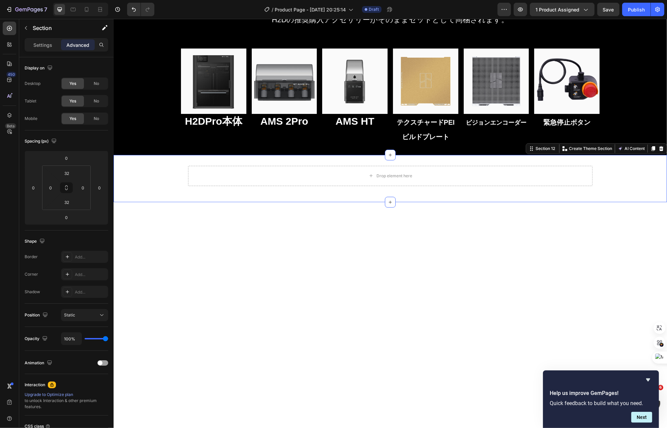
click at [643, 181] on div "Drop element here Row" at bounding box center [390, 179] width 554 height 26
click at [658, 150] on icon at bounding box center [660, 148] width 5 height 5
click at [591, 197] on div at bounding box center [390, 358] width 554 height 406
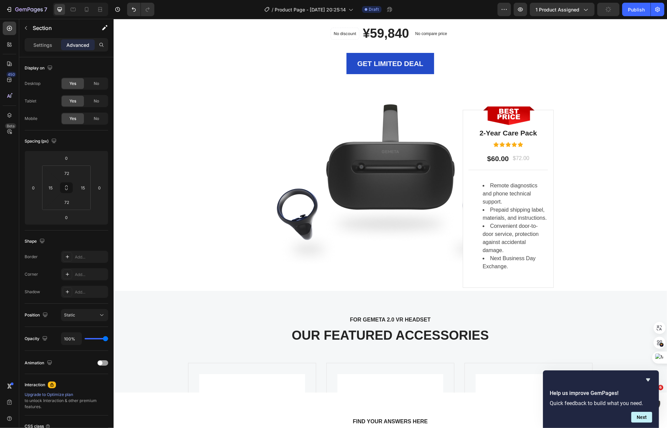
scroll to position [3641, 0]
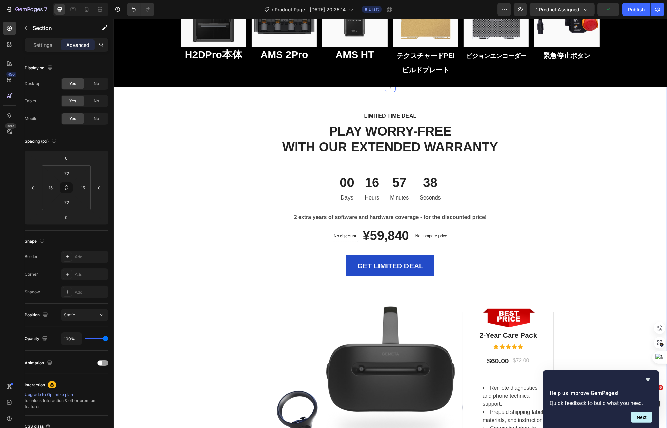
click at [589, 183] on div "LIMITED TIME DEAL Text block PLAY WORRY-FREE WITH OUR EXTENDED WARRANTY Heading…" at bounding box center [389, 290] width 543 height 358
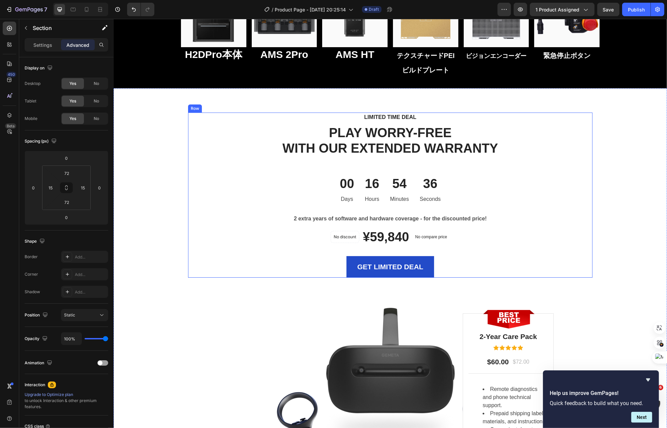
click at [518, 158] on div "LIMITED TIME DEAL Text block PLAY WORRY-FREE WITH OUR EXTENDED WARRANTY Heading…" at bounding box center [390, 195] width 405 height 165
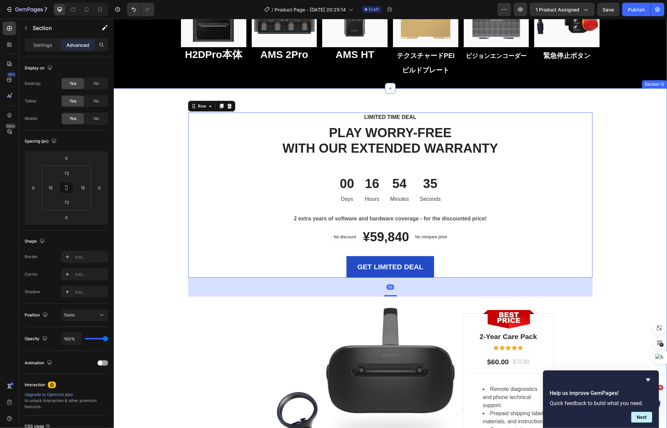
click at [609, 156] on div "LIMITED TIME DEAL Text block PLAY WORRY-FREE WITH OUR EXTENDED WARRANTY Heading…" at bounding box center [389, 292] width 543 height 358
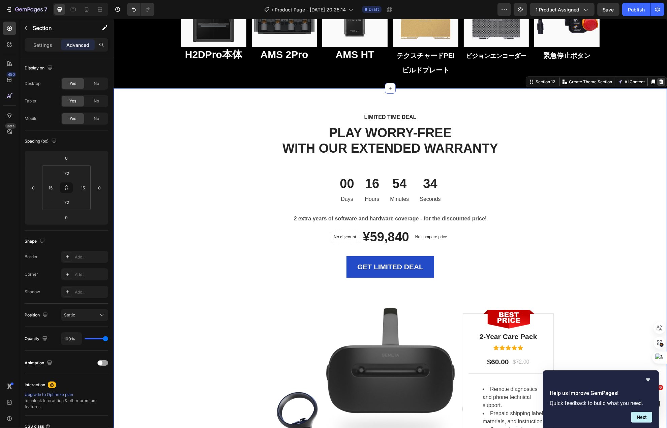
click at [657, 84] on div at bounding box center [661, 82] width 8 height 8
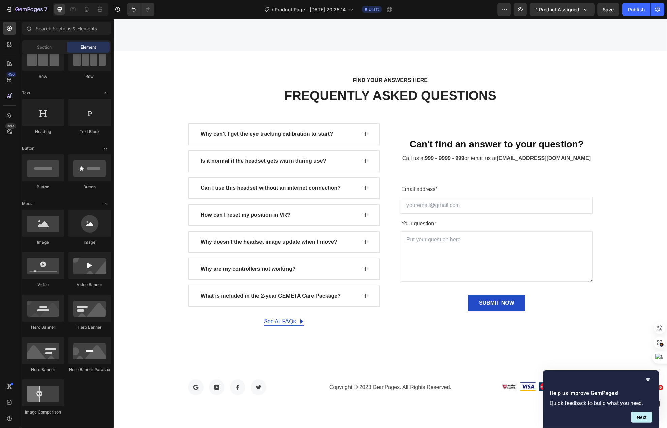
scroll to position [3708, 0]
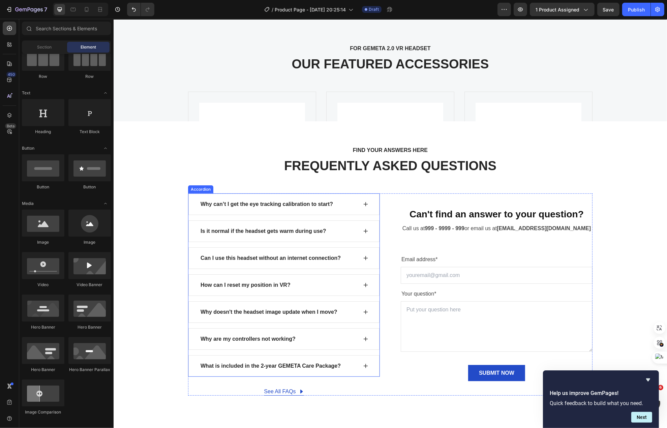
click at [333, 206] on div "Why can’t I get the eye tracking calibration to start?" at bounding box center [278, 204] width 158 height 10
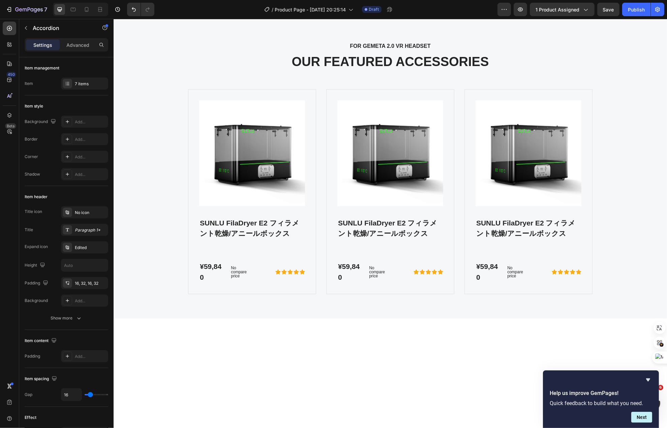
scroll to position [3574, 0]
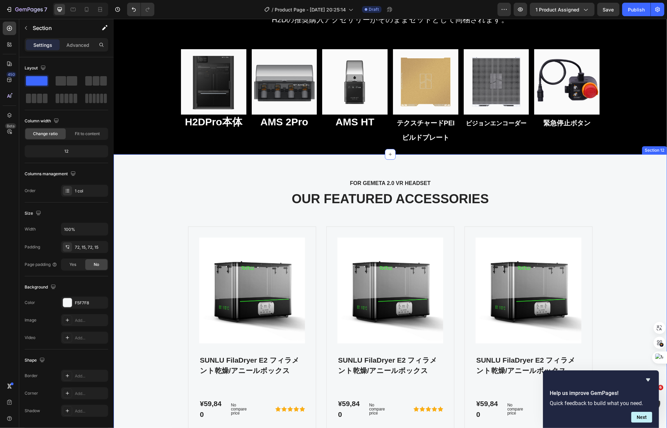
click at [538, 175] on div "FOR GEMETA 2.0 VR HEADSET Text block OUR FEATURED ACCESSORIES Heading Product I…" at bounding box center [390, 304] width 554 height 301
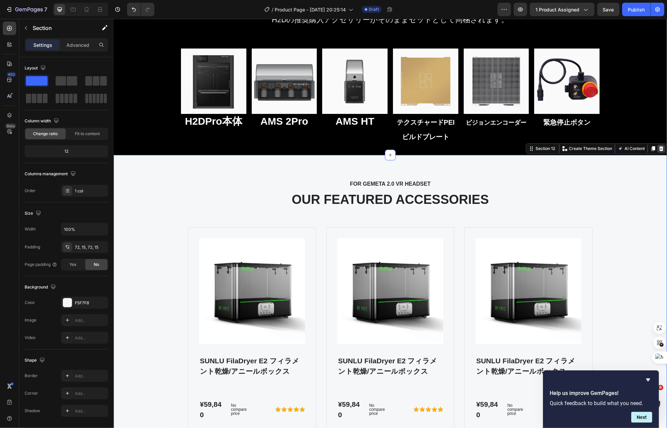
click at [658, 149] on icon at bounding box center [660, 148] width 5 height 5
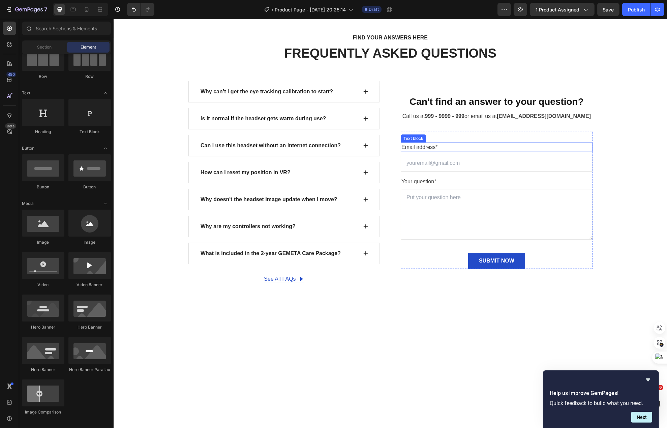
scroll to position [3641, 0]
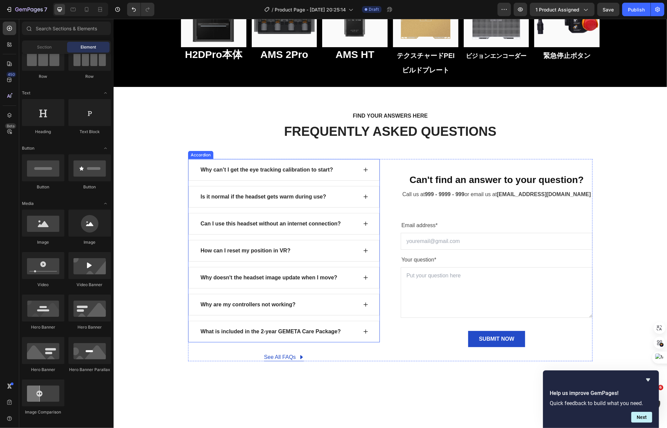
click at [357, 174] on div "Why can’t I get the eye tracking calibration to start?" at bounding box center [283, 170] width 191 height 22
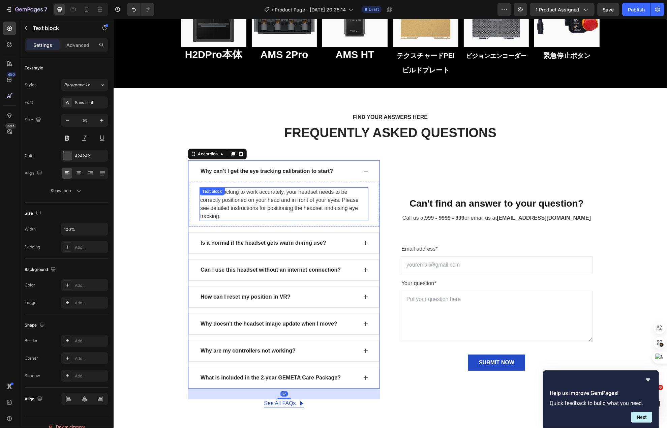
click at [323, 196] on p "For eye tracking to work accurately, your headset needs to be correctly positio…" at bounding box center [284, 204] width 168 height 32
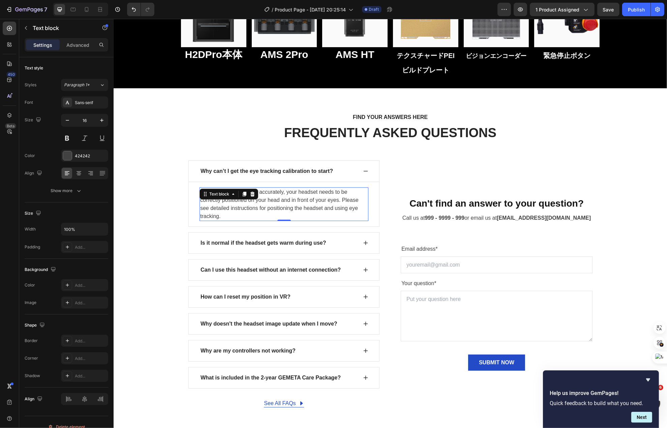
click at [323, 196] on p "For eye tracking to work accurately, your headset needs to be correctly positio…" at bounding box center [284, 204] width 168 height 32
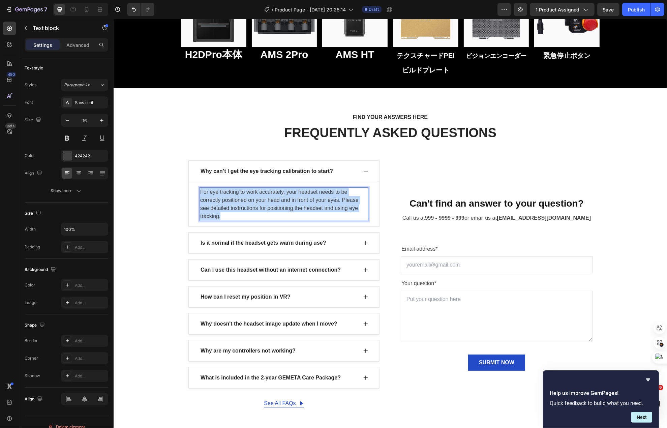
click at [323, 196] on p "For eye tracking to work accurately, your headset needs to be correctly positio…" at bounding box center [284, 204] width 168 height 32
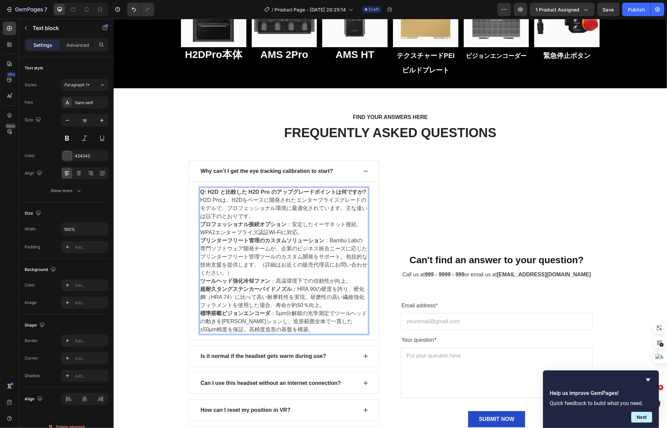
click at [325, 195] on strong "Q: H2D と比較した H2D Pro のアップグレードポイントは何ですか?" at bounding box center [283, 192] width 166 height 6
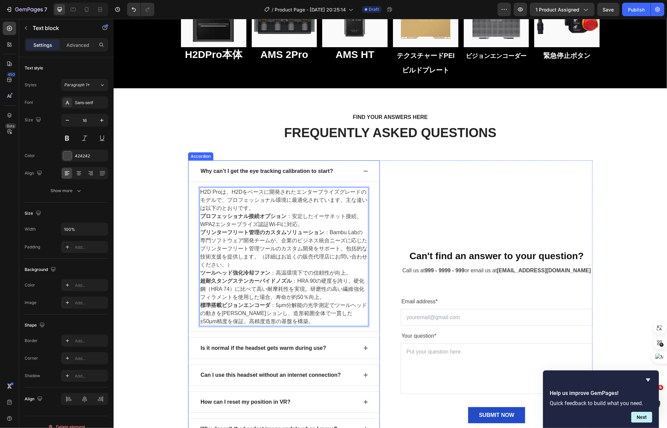
click at [309, 173] on div "Why can’t I get the eye tracking calibration to start?" at bounding box center [266, 171] width 135 height 10
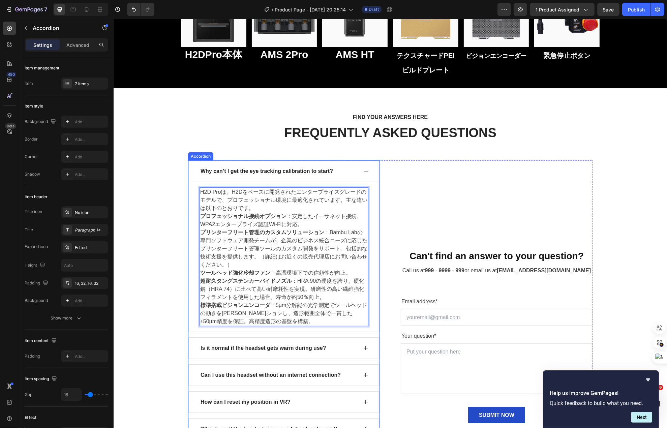
click at [309, 173] on div "Why can’t I get the eye tracking calibration to start?" at bounding box center [266, 171] width 135 height 10
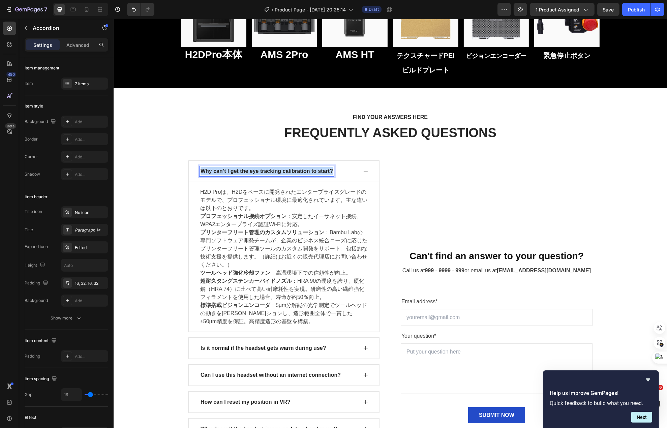
click at [309, 173] on p "Why can’t I get the eye tracking calibration to start?" at bounding box center [266, 171] width 132 height 8
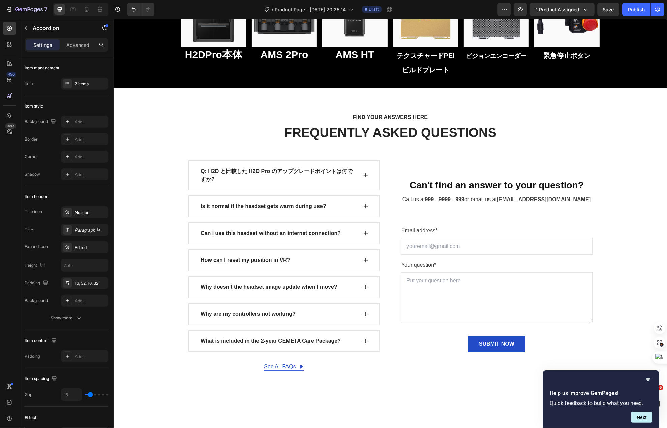
click at [363, 173] on icon at bounding box center [365, 175] width 5 height 5
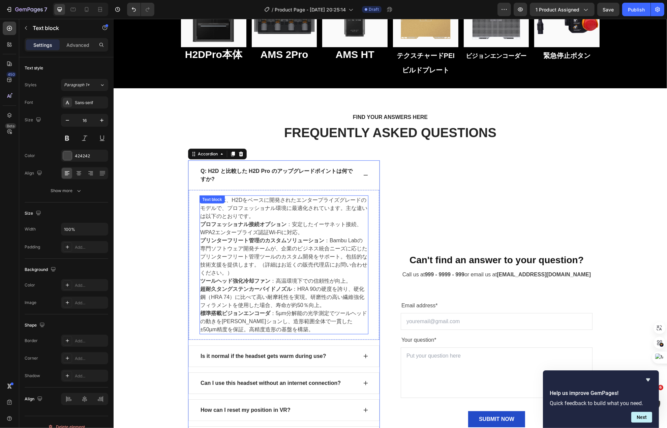
click at [269, 212] on p "H2D Proは、H2Dをベースに開発されたエンタープライズグレードのモデルで、プロフェッショナル環境に最適化されています。主な違いは以下のとおりです。" at bounding box center [284, 208] width 168 height 24
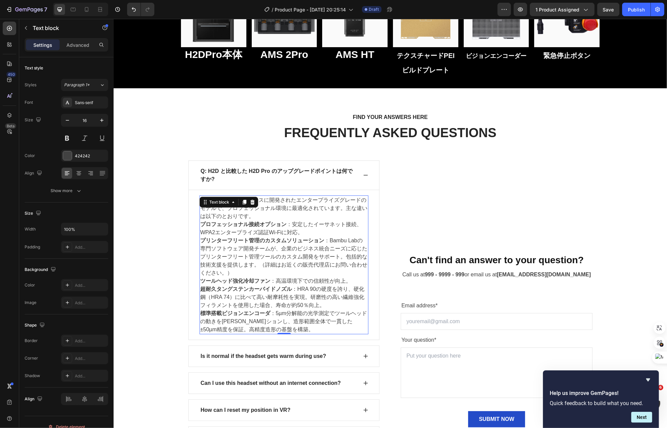
click at [289, 219] on p "H2D Proは、H2Dをベースに開発されたエンタープライズグレードのモデルで、プロフェッショナル環境に最適化されています。主な違いは以下のとおりです。" at bounding box center [284, 208] width 168 height 24
click at [288, 227] on p "プロフェッショナル接続オプション ：安定したイーサネット接続、WPA2エンタープライズ認証Wi-Fiに対応。" at bounding box center [284, 228] width 168 height 16
click at [307, 232] on p "プロフェッショナル接続オプション ：安定したイーサネット接続、WPA2エンタープライズ認証Wi-Fiに対応。" at bounding box center [284, 228] width 168 height 16
click at [286, 226] on p "プロフェッショナル接続オプション ：安定したイーサネット接続、WPA2エンタープライズ認証Wi-Fiに対応。" at bounding box center [284, 228] width 168 height 16
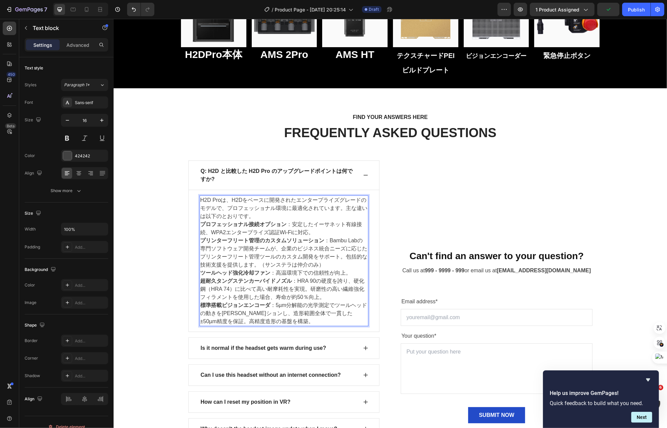
click at [311, 264] on p "プリンターフリート管理のカスタムソリューション ：Bambu Labの専門ソフトウェア開発チームが、企業のビジネス統合ニーズに応じたプリンターフリート管理ツー…" at bounding box center [284, 253] width 168 height 32
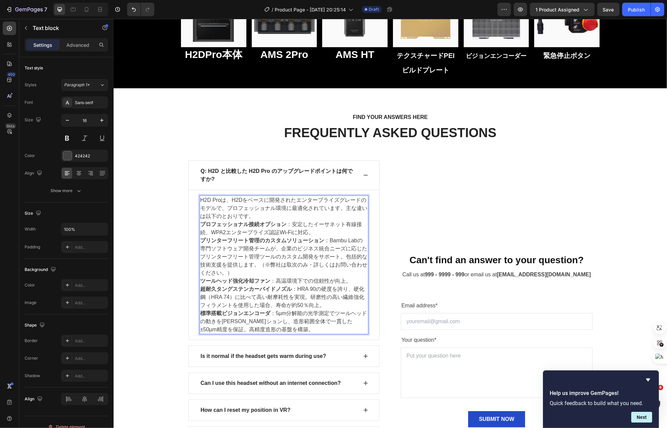
click at [301, 284] on p "ツールヘッド強化冷却ファン ：高温環境下での信頼性が向上。" at bounding box center [284, 281] width 168 height 8
click at [290, 291] on p "超耐久タングステンカーバイドノズル ：HRA 90の硬度を誇り、硬化鋼（HRA 74）に比べて高い耐摩耗性を実現。研磨性の高い繊維強化フィラメントを使用した場…" at bounding box center [284, 297] width 168 height 24
click at [332, 306] on p "超耐久タングステンカーバイドノズル ：HRA 90の硬度を誇り、硬化鋼（HRA 74）に比べて高い耐摩耗性を実現。研磨性の高い繊維強化フィラメントを使用した場…" at bounding box center [284, 297] width 168 height 24
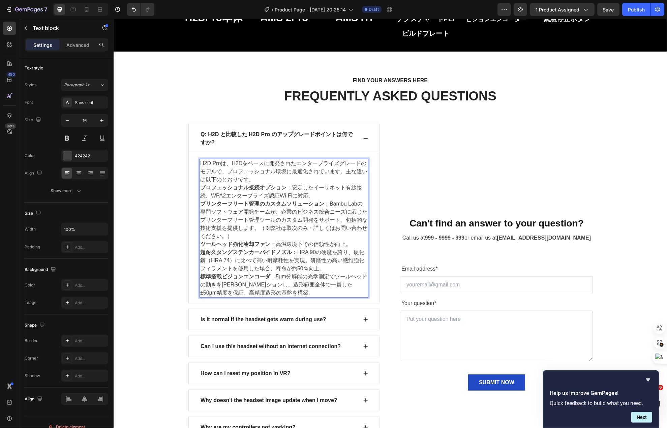
scroll to position [3708, 0]
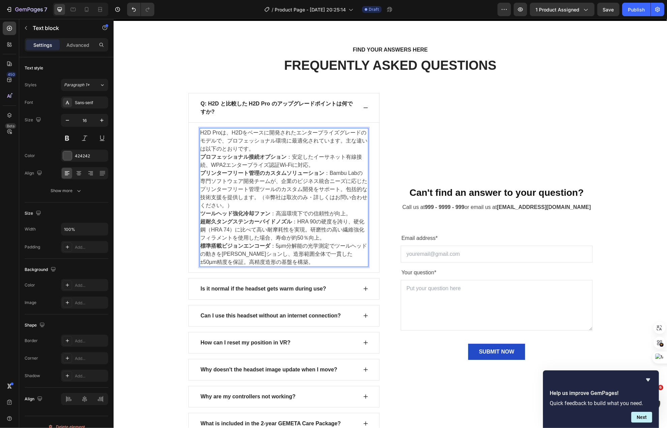
click at [302, 260] on p "標準搭載ビジョンエンコーダ ：5µm分解能の光学測定でツールヘッドの動きをキャリブレーションし、造形範囲全体で一貫した±50µm精度を保証。高精度造形の基盤を…" at bounding box center [284, 254] width 168 height 24
drag, startPoint x: 299, startPoint y: 260, endPoint x: 247, endPoint y: 247, distance: 53.5
click at [247, 247] on p "標準搭載ビジョンエンコーダ ：5µm分解能の光学測定でツールヘッドの動きをキャリブレーションし、造形範囲全体で一貫した±50µm精度を保証。高精度造形の基盤を…" at bounding box center [284, 254] width 168 height 24
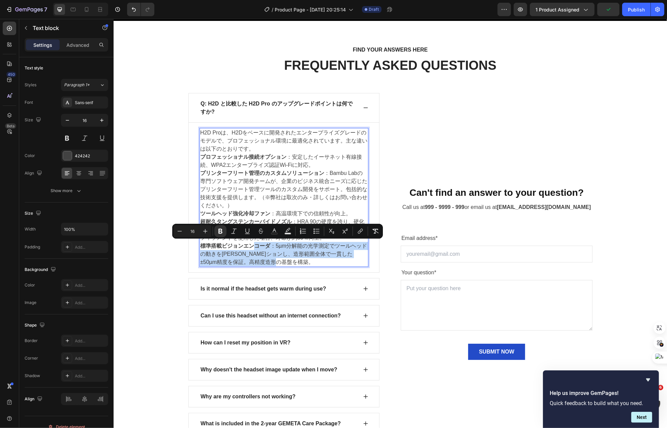
click at [256, 249] on strong "標準搭載ビジョンエンコーダ" at bounding box center [235, 246] width 70 height 6
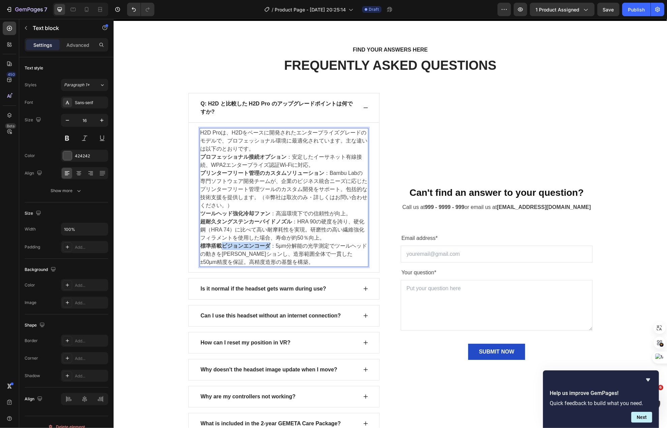
drag, startPoint x: 218, startPoint y: 248, endPoint x: 263, endPoint y: 247, distance: 44.8
click at [263, 247] on strong "標準搭載ビジョンエンコーダ" at bounding box center [235, 246] width 70 height 6
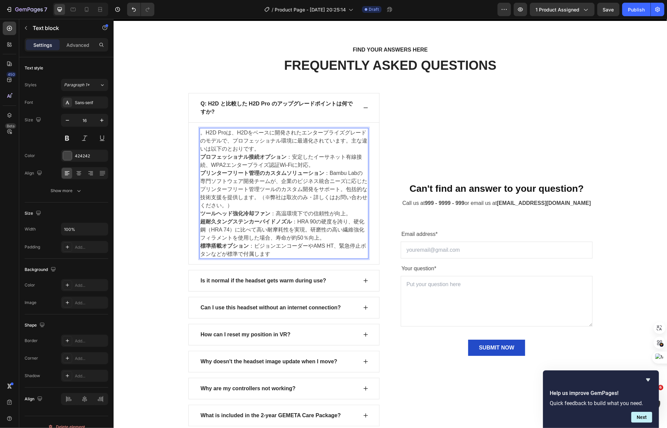
click at [303, 246] on p "標準搭載オプション ：ビジョンエンコーダーやAMS HT、緊急停止ボタンなどが標準で付属します" at bounding box center [284, 250] width 168 height 16
click at [202, 134] on p "。H2D Proは、H2Dをベースに開発されたエンタープライズグレードのモデルで、プロフェッショナル環境に最適化されています。主な違いは以下のとおりです。" at bounding box center [284, 141] width 168 height 24
click at [200, 132] on p "。H2D Proは、H2Dをベースに開発されたエンタープライズグレードのモデルで、プロフェッショナル環境に最適化されています。主な違いは以下のとおりです。" at bounding box center [284, 141] width 168 height 24
click at [274, 253] on p "標準搭載オプション ：ビジョンエンコーダーやAMS HT、緊急停止ボタンなどが標準で付属します" at bounding box center [284, 250] width 168 height 16
click at [512, 174] on div "Can't find an answer to your question? Heading Call us at 999 - 9999 - 999 or e…" at bounding box center [496, 269] width 192 height 352
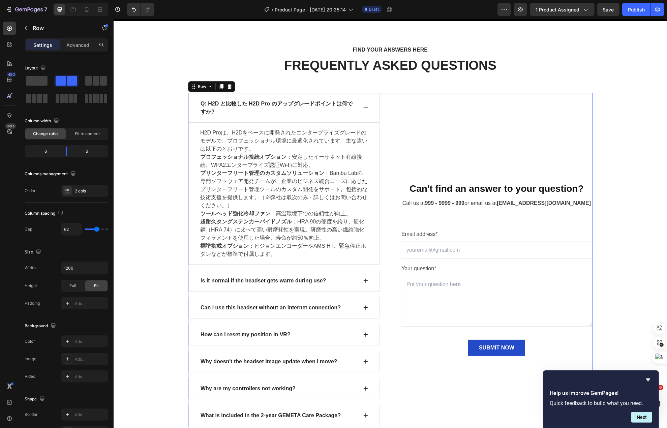
click at [469, 178] on div "Can't find an answer to your question? Heading Call us at 999 - 9999 - 999 or e…" at bounding box center [496, 269] width 192 height 352
click at [40, 86] on span at bounding box center [37, 80] width 22 height 9
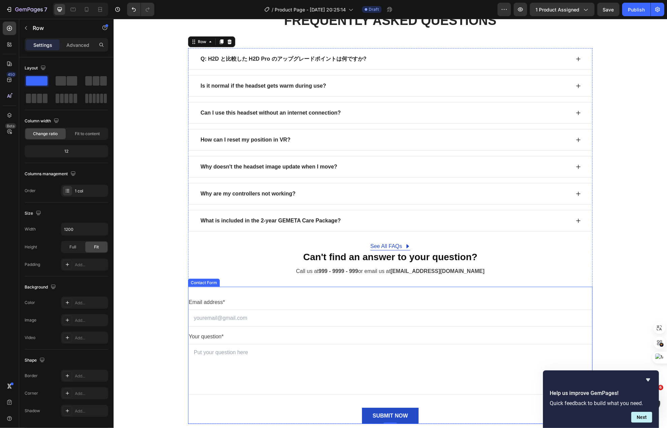
scroll to position [3843, 0]
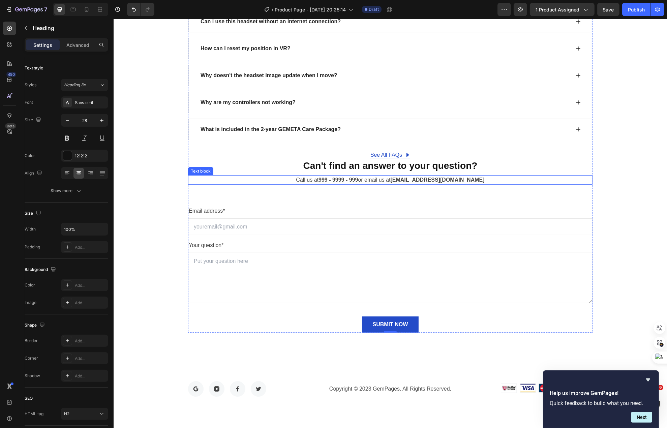
click at [521, 173] on h2 "Can't find an answer to your question?" at bounding box center [390, 165] width 405 height 13
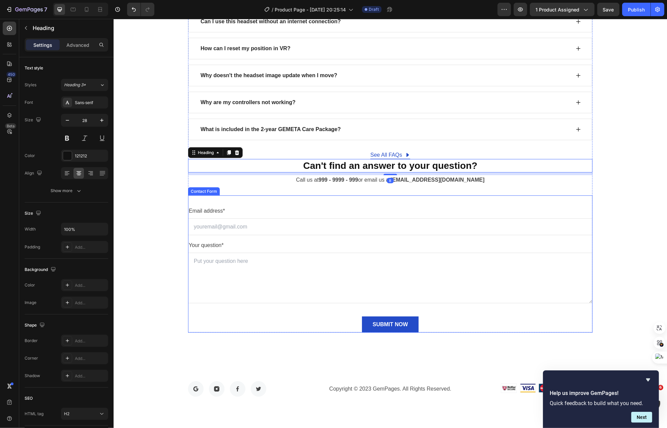
click at [451, 203] on div "Email address* Text block Email Field Your question* Text block Text Area SUBMI…" at bounding box center [390, 264] width 405 height 137
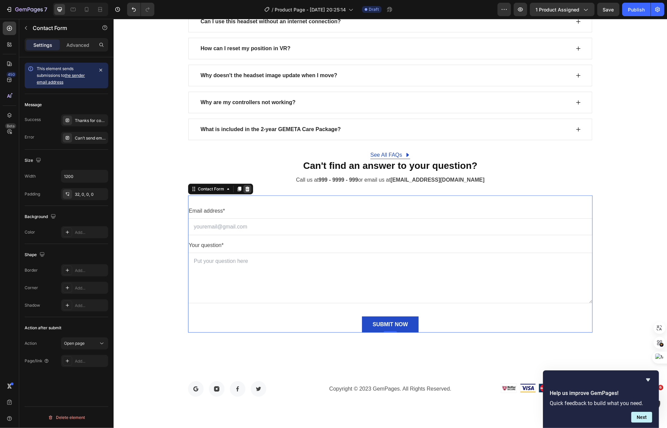
click at [245, 192] on div at bounding box center [247, 189] width 8 height 8
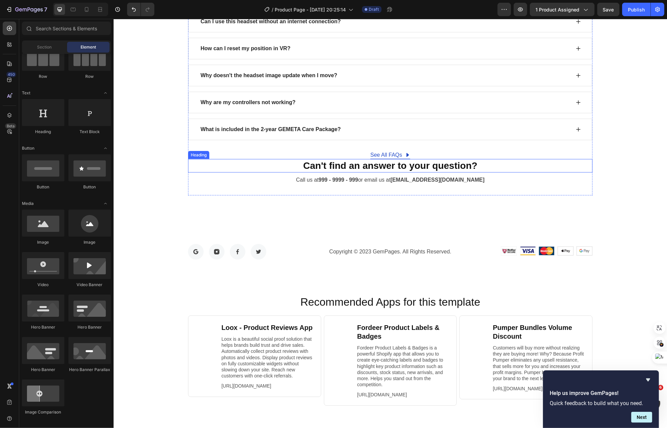
click at [279, 172] on p "Can't find an answer to your question?" at bounding box center [389, 166] width 403 height 12
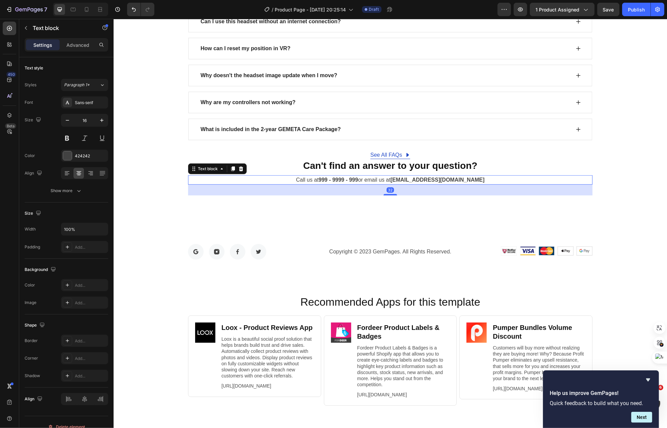
click at [269, 184] on p "Call us at 999 - 9999 - 999 or email us at support@gempages.net" at bounding box center [389, 180] width 403 height 8
click at [238, 172] on icon at bounding box center [240, 168] width 5 height 5
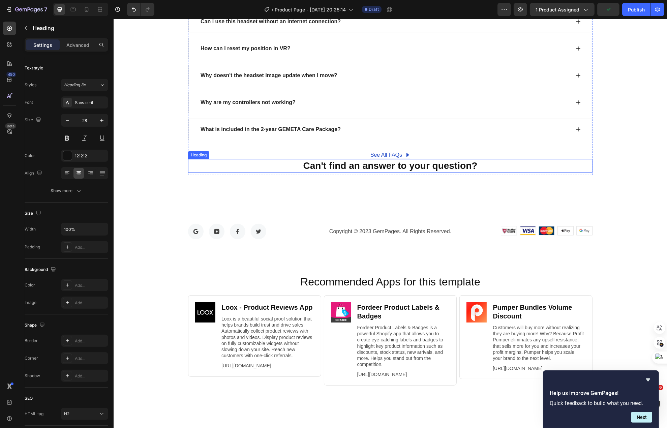
click at [249, 165] on p "Can't find an answer to your question?" at bounding box center [389, 166] width 403 height 12
click at [234, 155] on icon at bounding box center [236, 152] width 5 height 5
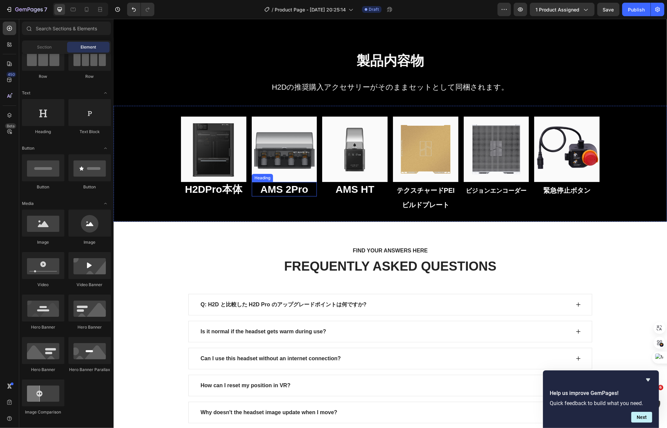
scroll to position [3574, 0]
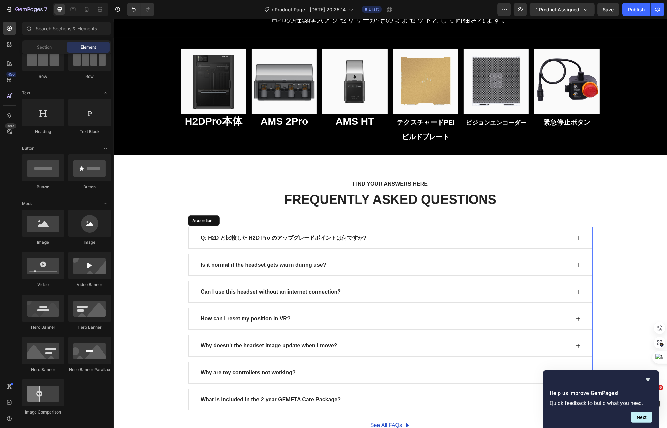
click at [352, 267] on div "Is it normal if the headset gets warm during use?" at bounding box center [384, 265] width 371 height 10
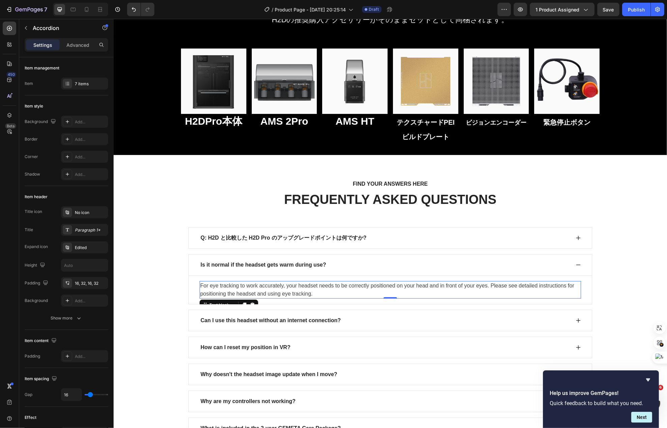
click at [286, 285] on p "For eye tracking to work accurately, your headset needs to be correctly positio…" at bounding box center [390, 290] width 380 height 16
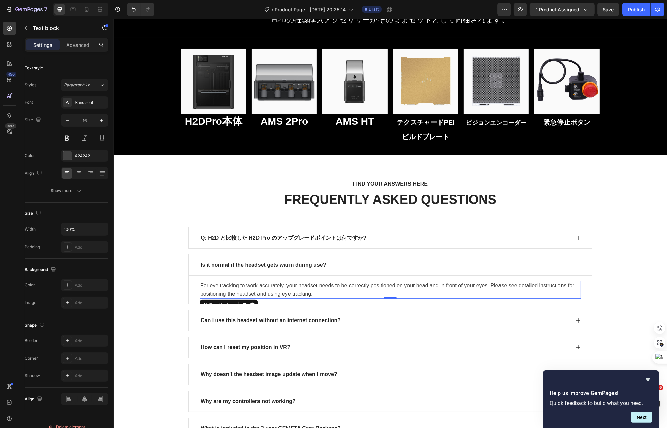
click at [286, 286] on p "For eye tracking to work accurately, your headset needs to be correctly positio…" at bounding box center [390, 290] width 380 height 16
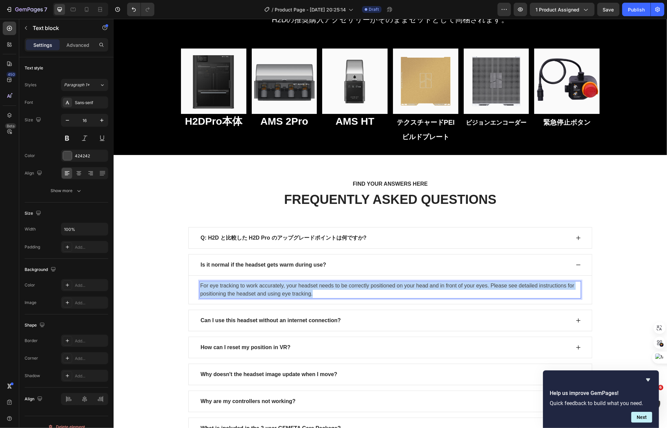
click at [286, 286] on p "For eye tracking to work accurately, your headset needs to be correctly positio…" at bounding box center [390, 290] width 380 height 16
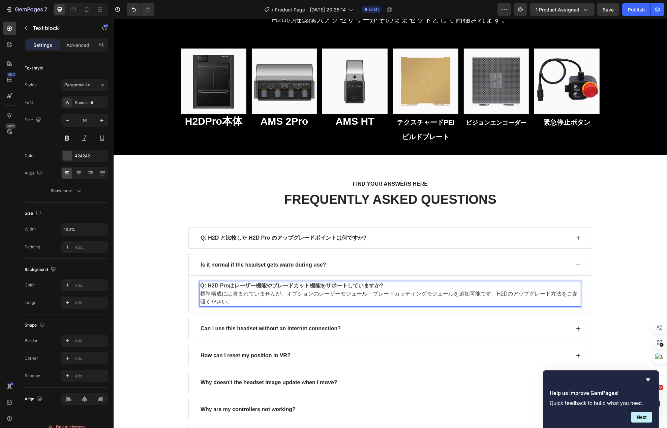
click at [286, 286] on strong "Q: H2D Proはレーザー機能やブレードカット機能をサポートしていますか?" at bounding box center [291, 286] width 183 height 6
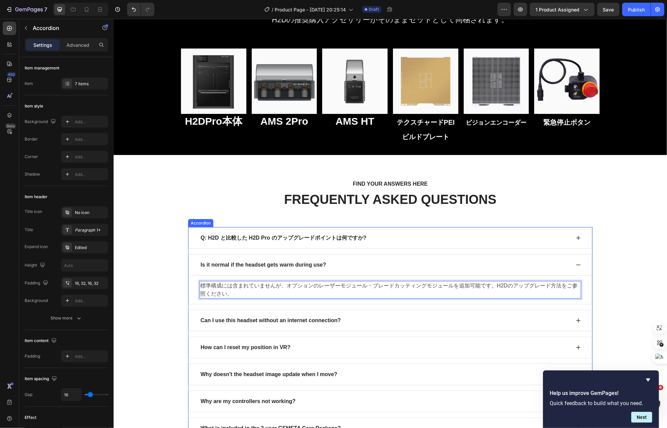
click at [284, 266] on p "Is it normal if the headset gets warm during use?" at bounding box center [263, 265] width 126 height 8
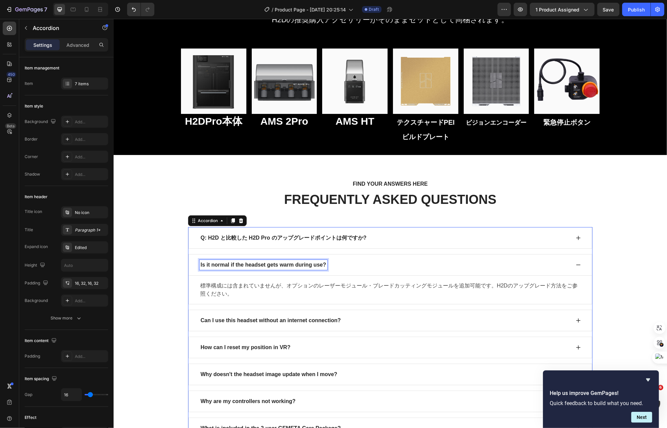
click at [284, 266] on p "Is it normal if the headset gets warm during use?" at bounding box center [263, 265] width 126 height 8
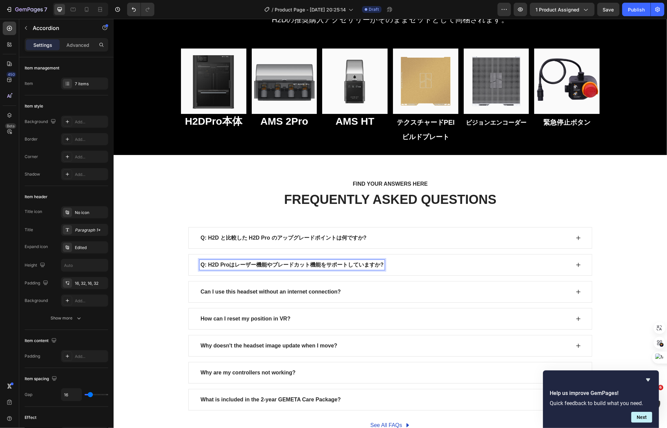
click at [422, 269] on div "Q: H2D Proはレーザー機能やブレードカット機能をサポートしていますか?" at bounding box center [384, 265] width 371 height 10
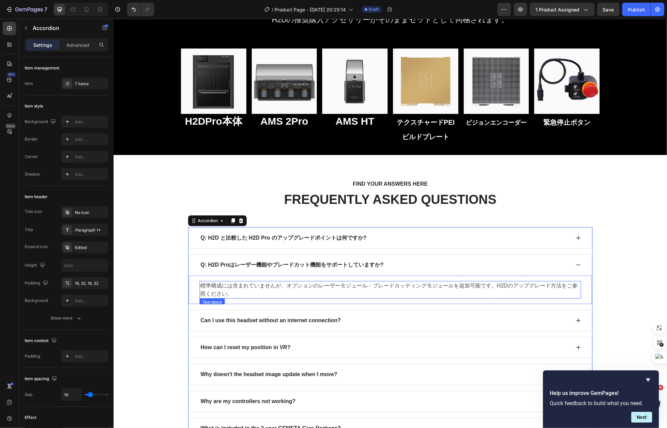
click at [487, 285] on p "標準構成には含まれていませんが、オプションのレーザーモジュール・ブレードカッティングモジュールを追加可能です。H2Dのアップグレード方法をご参照ください。" at bounding box center [390, 290] width 380 height 16
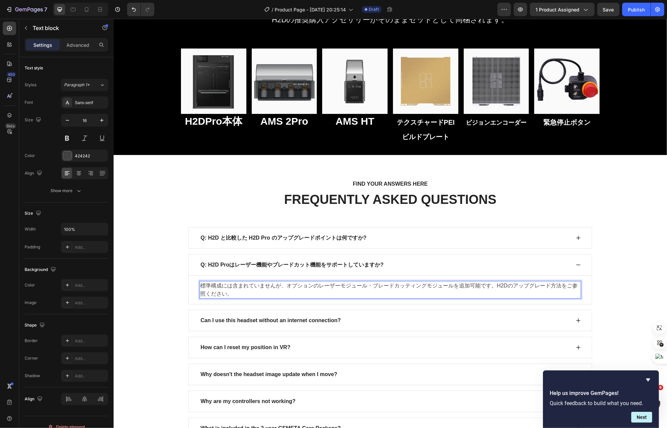
click at [490, 286] on p "標準構成には含まれていませんが、オプションのレーザーモジュール・ブレードカッティングモジュールを追加可能です。H2Dのアップグレード方法をご参照ください。" at bounding box center [390, 290] width 380 height 16
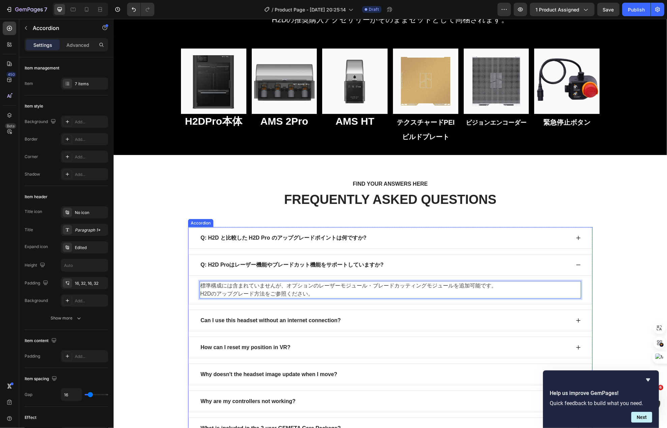
click at [350, 324] on div "Can I use this headset without an internet connection?" at bounding box center [384, 321] width 371 height 10
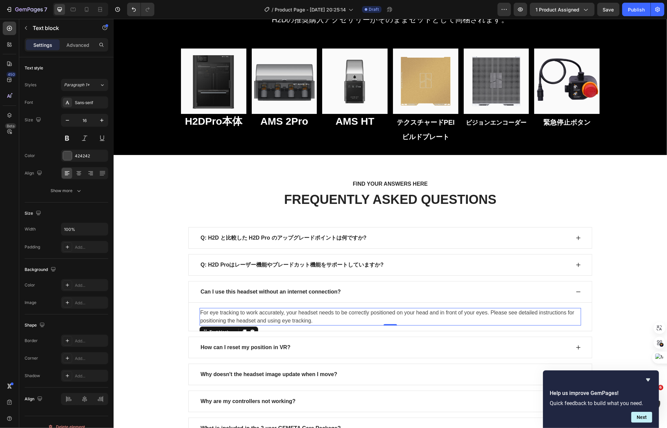
click at [332, 323] on p "For eye tracking to work accurately, your headset needs to be correctly positio…" at bounding box center [390, 317] width 380 height 16
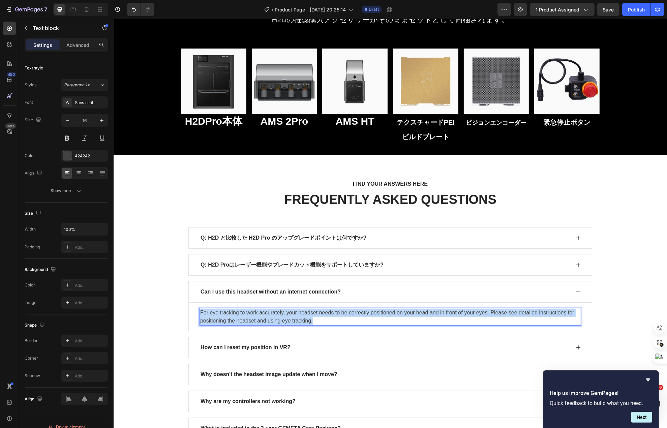
click at [332, 323] on p "For eye tracking to work accurately, your headset needs to be correctly positio…" at bounding box center [390, 317] width 380 height 16
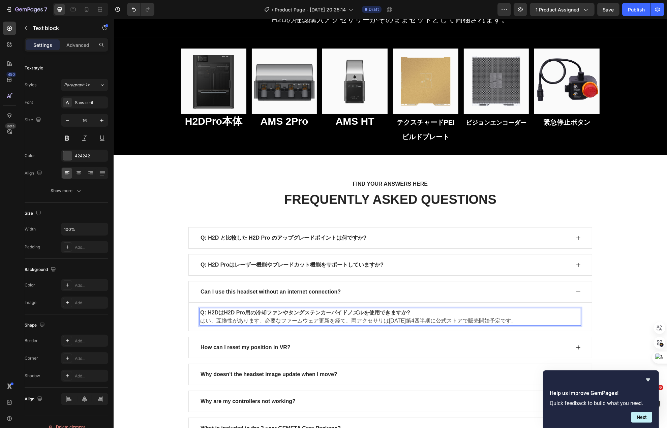
click at [319, 312] on strong "Q: H2DはH2D Pro用の冷却ファンやタングステンカーバイドノズルを使用できますか?" at bounding box center [305, 313] width 210 height 6
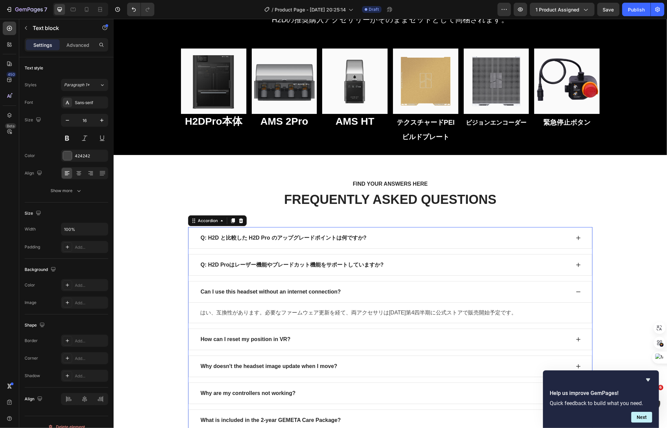
click at [316, 299] on div "Can I use this headset without an internet connection?" at bounding box center [390, 292] width 404 height 22
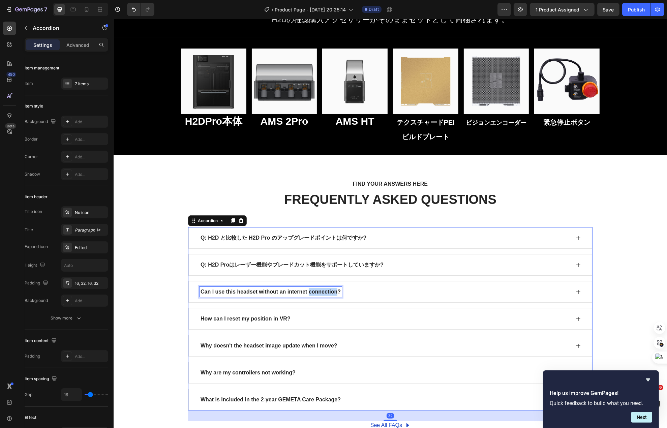
click at [319, 295] on p "Can I use this headset without an internet connection?" at bounding box center [270, 292] width 140 height 8
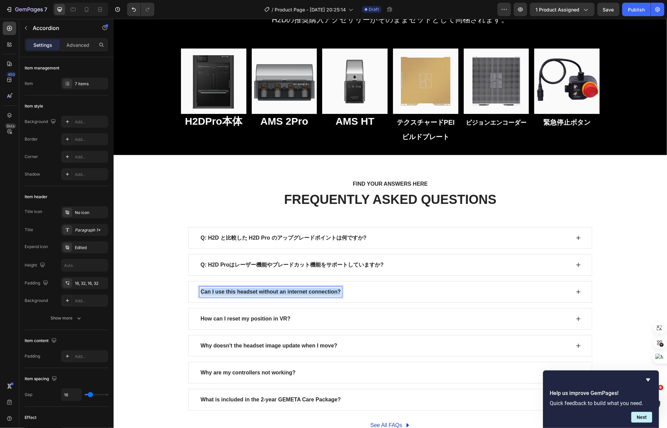
click at [319, 295] on p "Can I use this headset without an internet connection?" at bounding box center [270, 292] width 140 height 8
click at [451, 299] on div "Q: H2DはH2D Pro用の冷却ファンやタングステンカーバイドノズルを使用できますか?" at bounding box center [390, 292] width 404 height 22
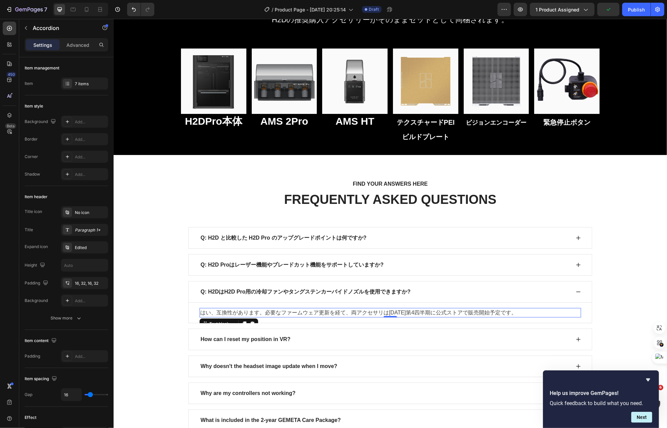
click at [469, 316] on p "はい、互換性があります。必要なファームウェア更新を経て、両アクセサリは2025年第4四半期に公式ストアで販売開始予定です。" at bounding box center [390, 313] width 380 height 8
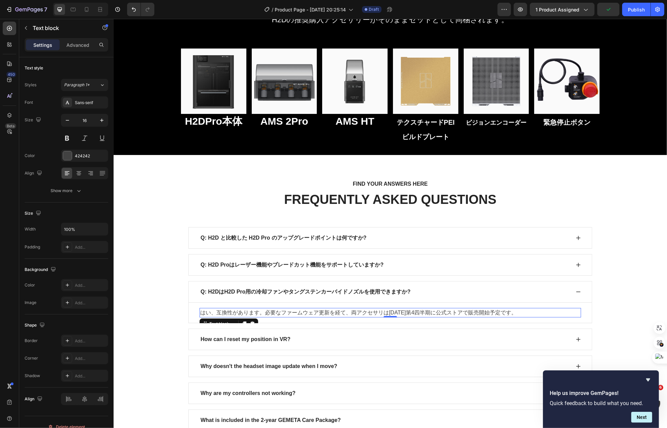
click at [462, 315] on p "はい、互換性があります。必要なファームウェア更新を経て、両アクセサリは2025年第4四半期に公式ストアで販売開始予定です。" at bounding box center [390, 313] width 380 height 8
click at [459, 314] on p "はい、互換性があります。必要なファームウェア更新を経て、両アクセサリは2025年第4四半期に公式ストアで販売開始予定です。" at bounding box center [390, 313] width 380 height 8
click at [345, 315] on p "はい、互換性があります。必要なファームウェア更新を経て、両アクセサリは2025年第4四半期に販売開始予定です。" at bounding box center [390, 313] width 380 height 8
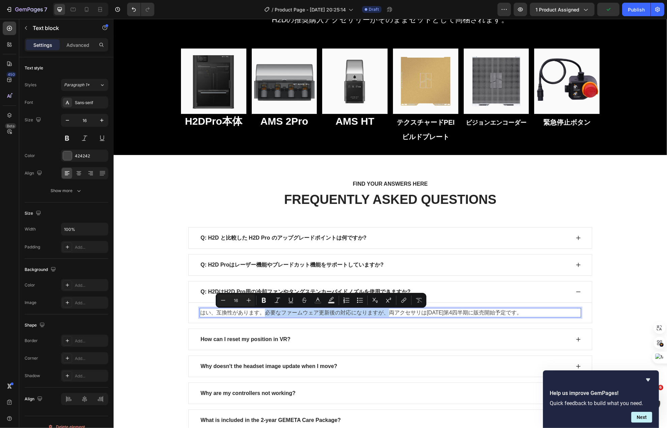
drag, startPoint x: 260, startPoint y: 316, endPoint x: 384, endPoint y: 316, distance: 124.1
click at [384, 316] on p "はい、互換性があります。必要なファームウェア更新後の対応になりますが、両アクセサリは2025年第4四半期に販売開始予定です。" at bounding box center [390, 313] width 380 height 8
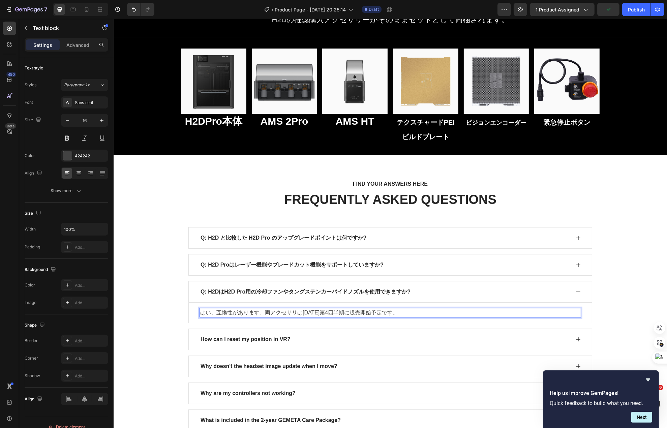
click at [210, 314] on p "はい、互換性があります。両アクセサリは2025年第4四半期に販売開始予定です。" at bounding box center [390, 313] width 380 height 8
click at [310, 340] on div "How can I reset my position in VR?" at bounding box center [384, 339] width 371 height 10
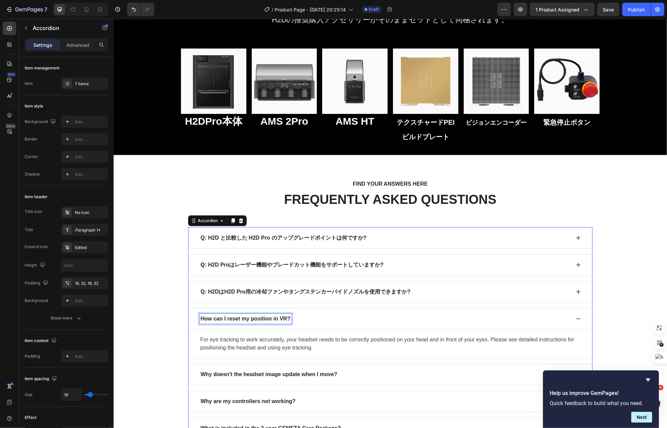
click at [281, 320] on p "How can I reset my position in VR?" at bounding box center [245, 319] width 90 height 8
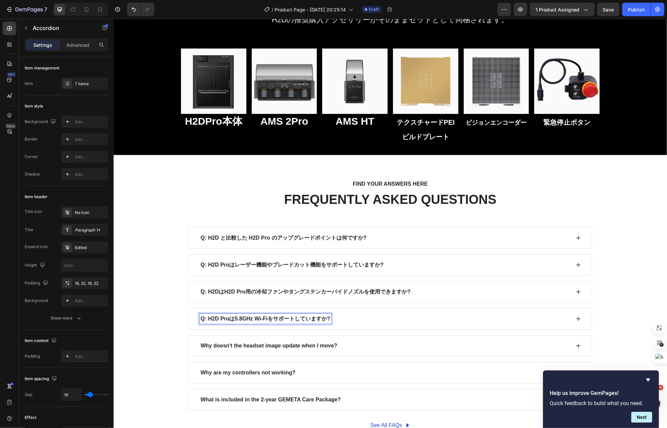
click at [339, 327] on div "Q: H2D Proは5.8GHz Wi-Fiをサポートしていますか?" at bounding box center [390, 319] width 404 height 22
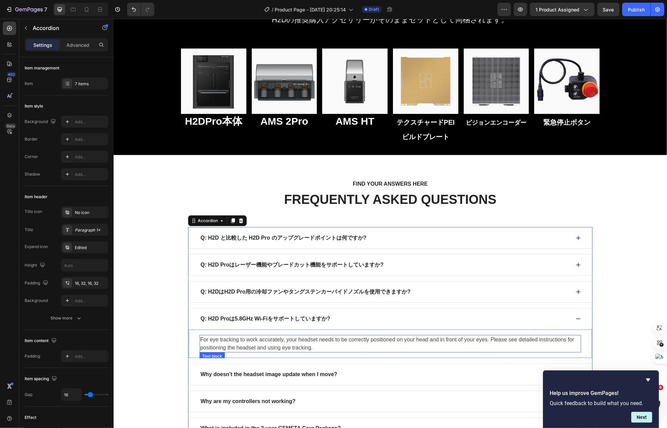
click at [298, 345] on p "For eye tracking to work accurately, your headset needs to be correctly positio…" at bounding box center [390, 344] width 380 height 16
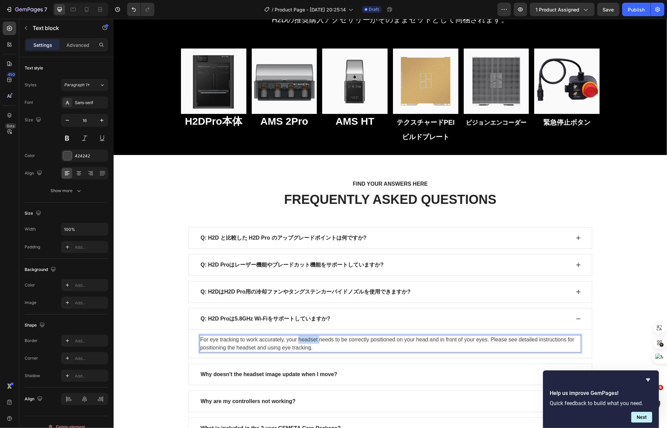
click at [298, 345] on p "For eye tracking to work accurately, your headset needs to be correctly positio…" at bounding box center [390, 344] width 380 height 16
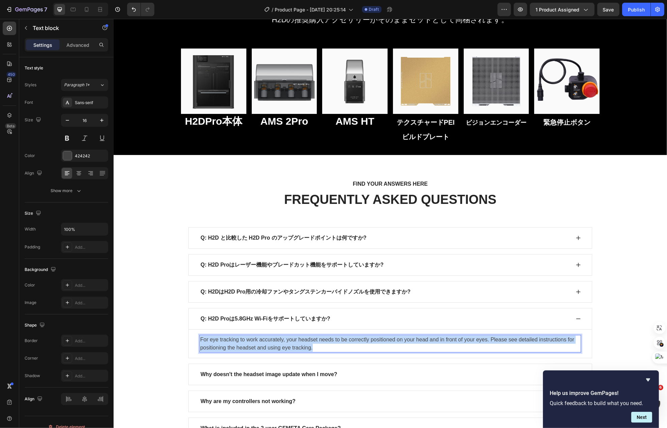
click at [298, 345] on p "For eye tracking to work accurately, your headset needs to be correctly positio…" at bounding box center [390, 344] width 380 height 16
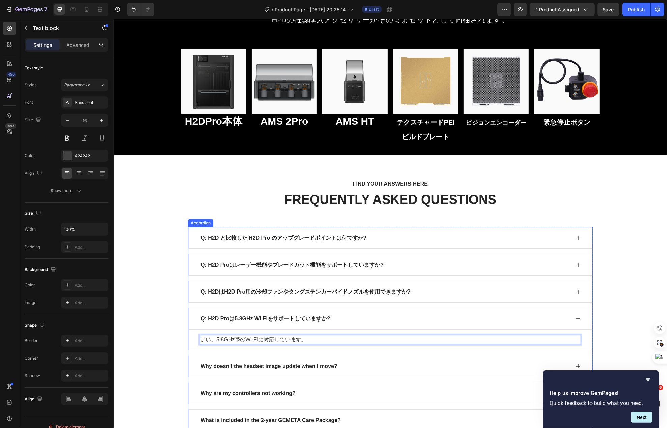
click at [285, 370] on p "Why doesn't the headset image update when I move?" at bounding box center [268, 366] width 137 height 8
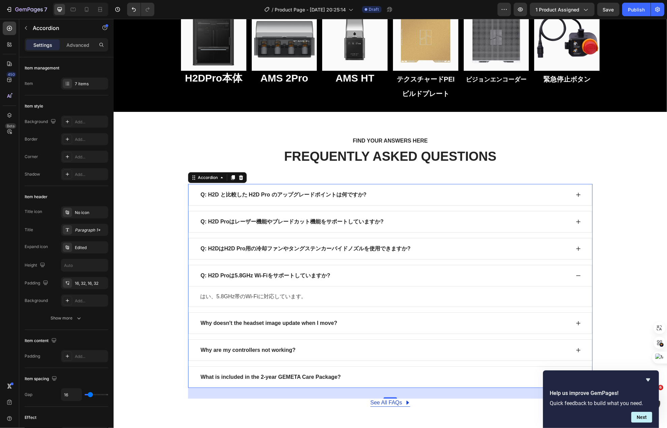
scroll to position [3641, 0]
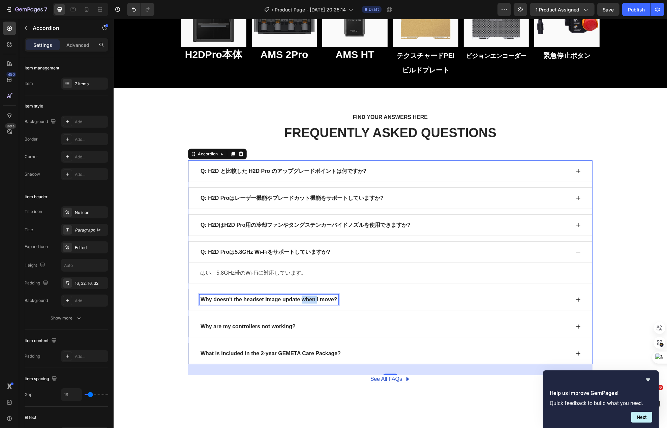
click at [300, 300] on p "Why doesn't the headset image update when I move?" at bounding box center [268, 300] width 137 height 8
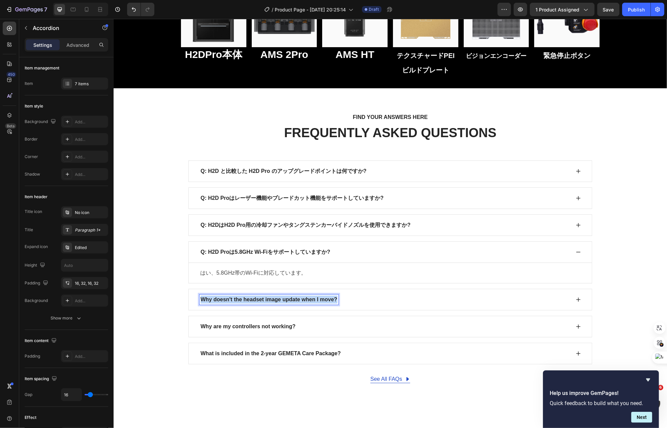
click at [300, 300] on p "Why doesn't the headset image update when I move?" at bounding box center [268, 300] width 137 height 8
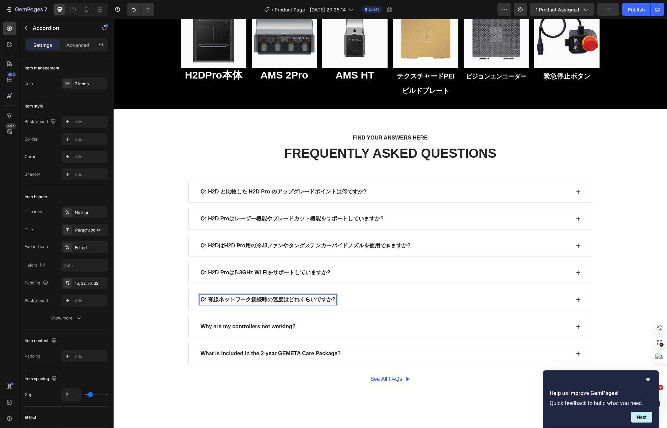
scroll to position [3620, 0]
click at [370, 296] on div "Q: 有線ネットワーク接続時の速度はどれくらいですか?" at bounding box center [390, 300] width 404 height 22
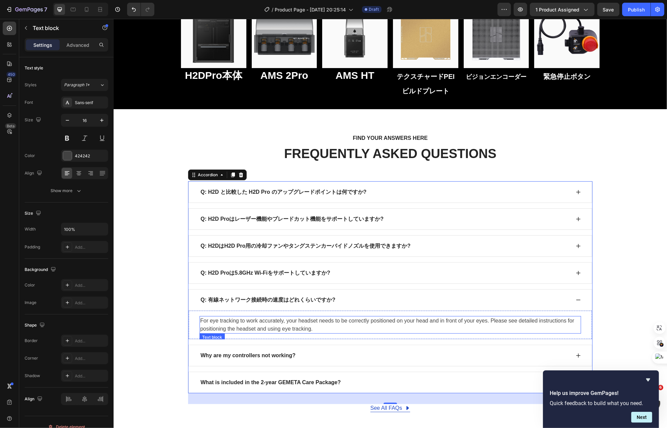
click at [326, 330] on p "For eye tracking to work accurately, your headset needs to be correctly positio…" at bounding box center [390, 325] width 380 height 16
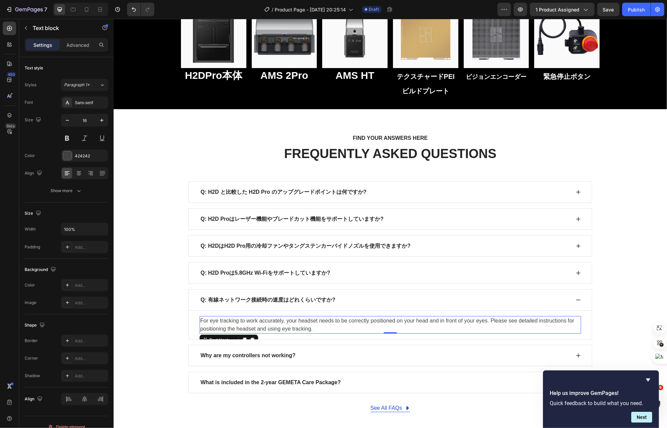
click at [326, 330] on p "For eye tracking to work accurately, your headset needs to be correctly positio…" at bounding box center [390, 325] width 380 height 16
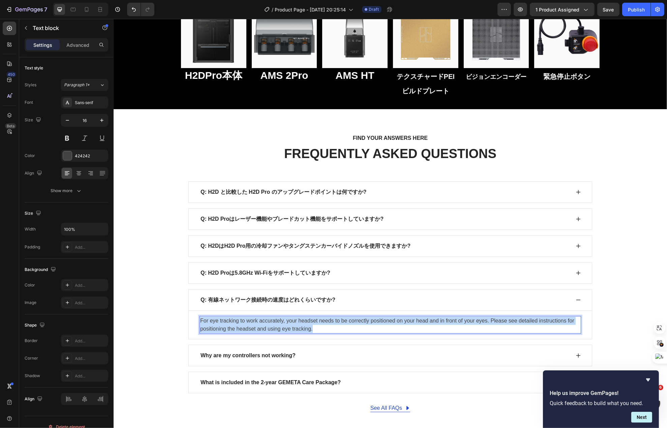
click at [326, 330] on p "For eye tracking to work accurately, your headset needs to be correctly positio…" at bounding box center [390, 325] width 380 height 16
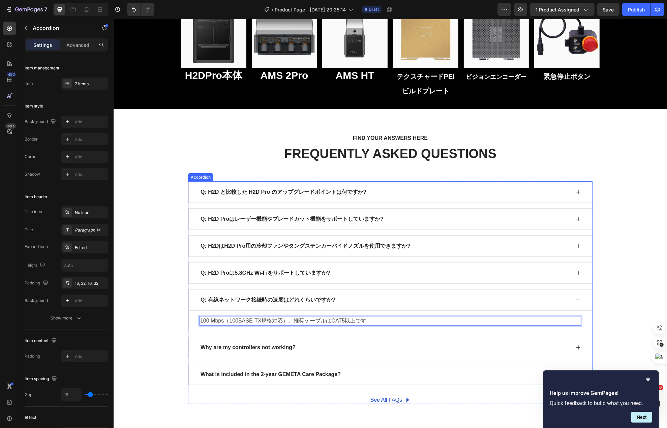
click at [276, 351] on p "Why are my controllers not working?" at bounding box center [247, 348] width 95 height 8
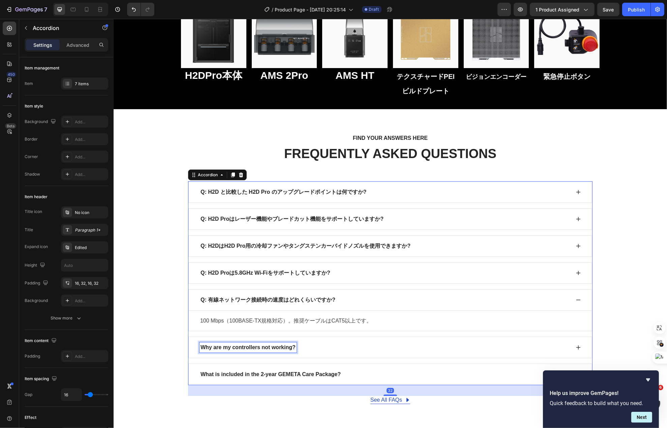
click at [276, 351] on p "Why are my controllers not working?" at bounding box center [247, 348] width 95 height 8
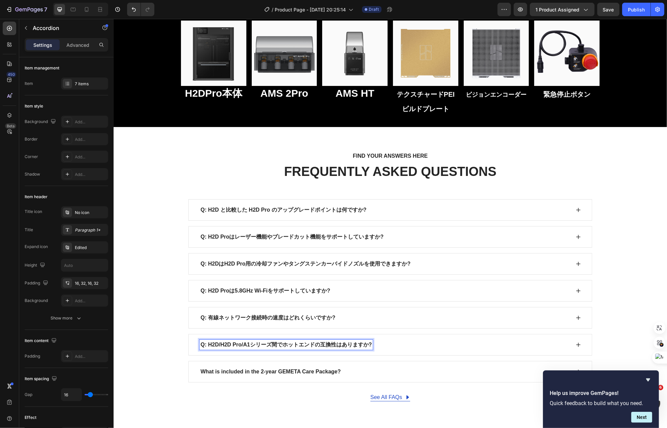
scroll to position [3600, 0]
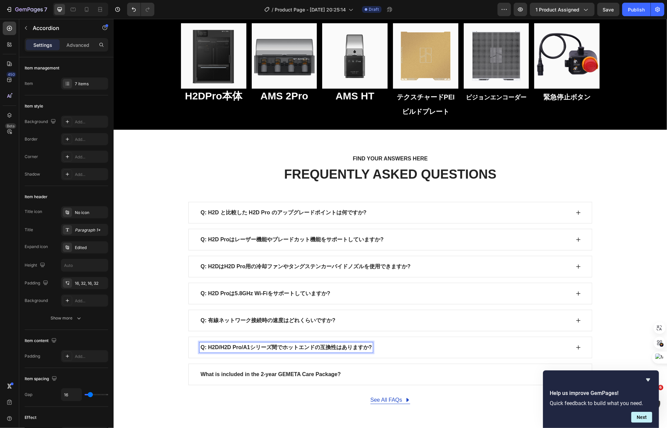
click at [390, 353] on div "Q: H2D/H2D Pro/A1シリーズ間でホットエンドの互換性はありますか?" at bounding box center [384, 347] width 371 height 10
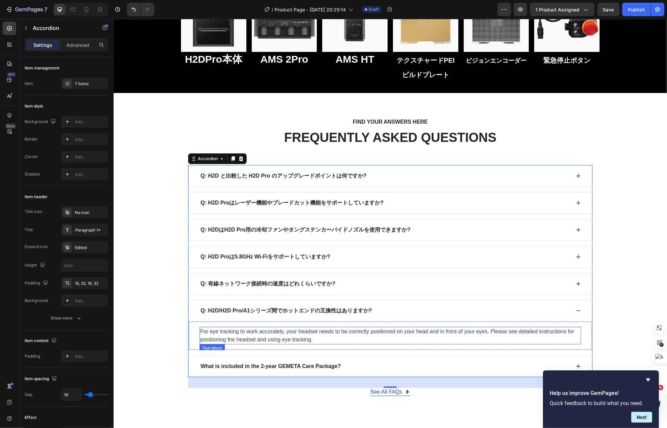
scroll to position [3667, 0]
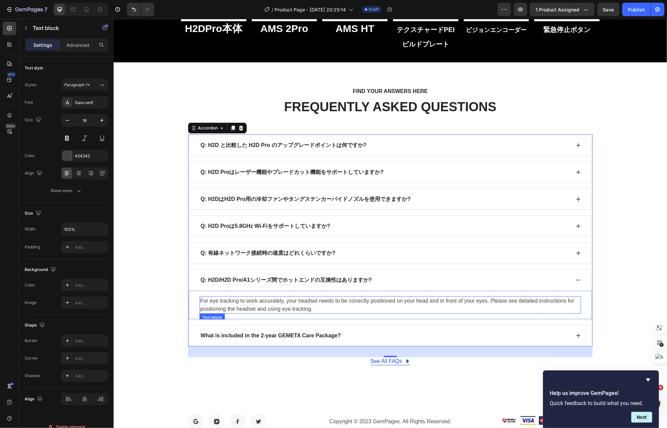
click at [302, 309] on p "For eye tracking to work accurately, your headset needs to be correctly positio…" at bounding box center [390, 305] width 380 height 16
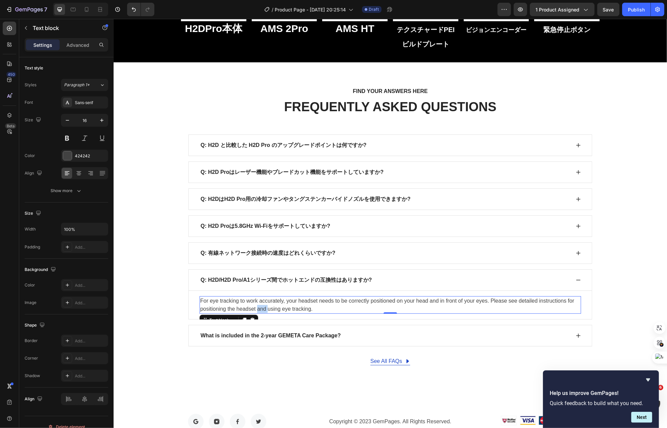
click at [302, 309] on p "For eye tracking to work accurately, your headset needs to be correctly positio…" at bounding box center [390, 305] width 380 height 16
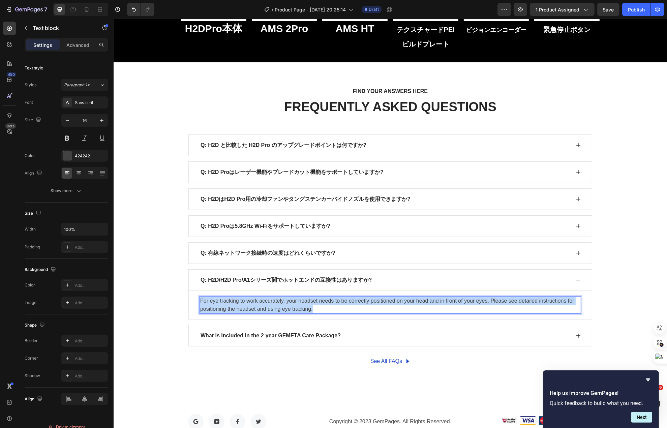
click at [302, 309] on p "For eye tracking to work accurately, your headset needs to be correctly positio…" at bounding box center [390, 305] width 380 height 16
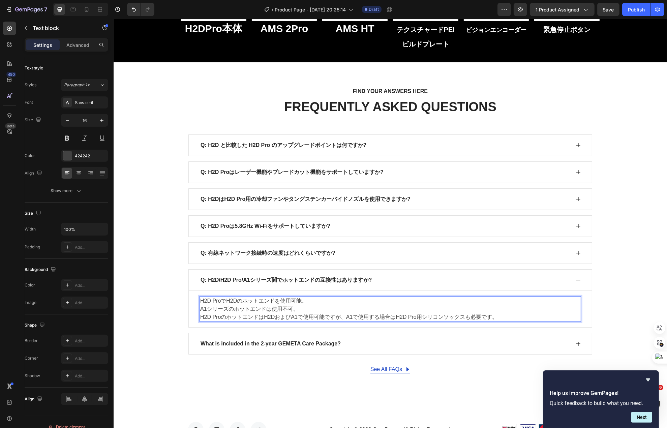
click at [302, 309] on p "A1シリーズのホットエンドは使用不可。" at bounding box center [390, 309] width 380 height 8
click at [301, 320] on p "H2D ProのホットエンドはH2DおよびA1で使用可能ですが、A1で使用する場合はH2D Pro用シリコンソックスも必要です。" at bounding box center [390, 317] width 380 height 8
click at [351, 321] on p "H2D ProのホットエンドはH2DおよびA1で使用可能ですが、A1で使用する場合はH2D Pro用シリコンソックスも必要です。" at bounding box center [390, 317] width 380 height 8
click at [296, 319] on p "H2D ProのホットエンドはH2DおよびA1で使用可能ですが、A1で使用する場合はH2D Pro用シリコンソックスも必要です。" at bounding box center [390, 317] width 380 height 8
click at [367, 321] on p "H2D ProのホットエンドはH2DおよびA1で使用可能ですが、A1で使用する場合はH2D Pro用シリコンソックスも必要です。" at bounding box center [390, 317] width 380 height 8
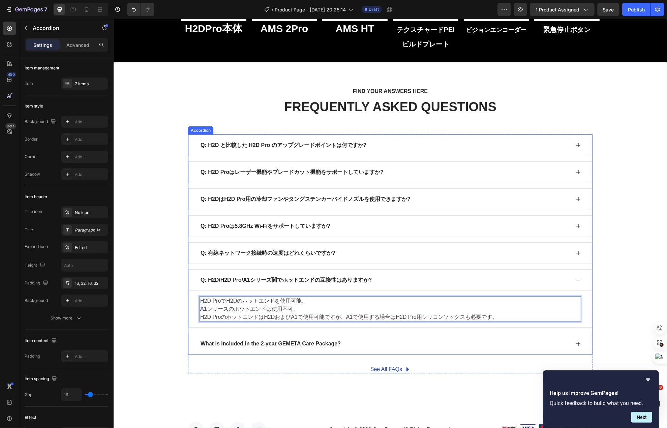
click at [345, 343] on div "What is included in the 2-year GEMETA Care Package?" at bounding box center [384, 344] width 371 height 10
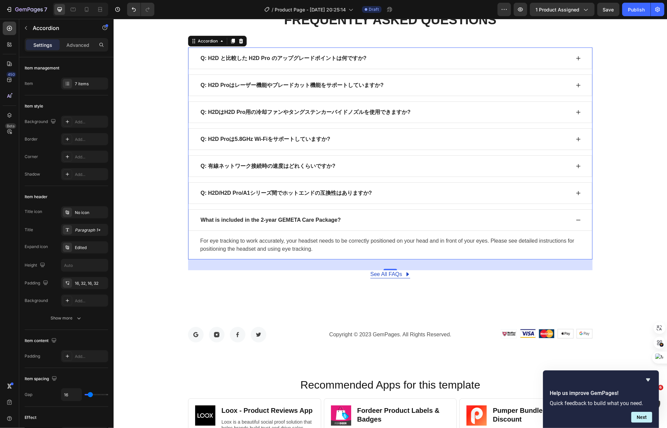
scroll to position [3802, 0]
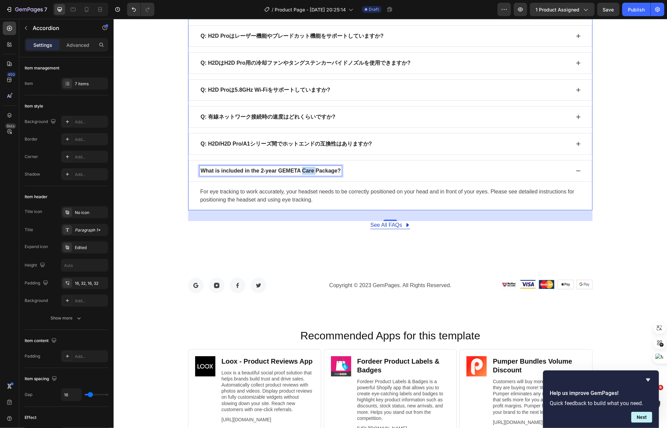
click at [303, 175] on p "What is included in the 2-year GEMETA Care Package?" at bounding box center [270, 171] width 140 height 8
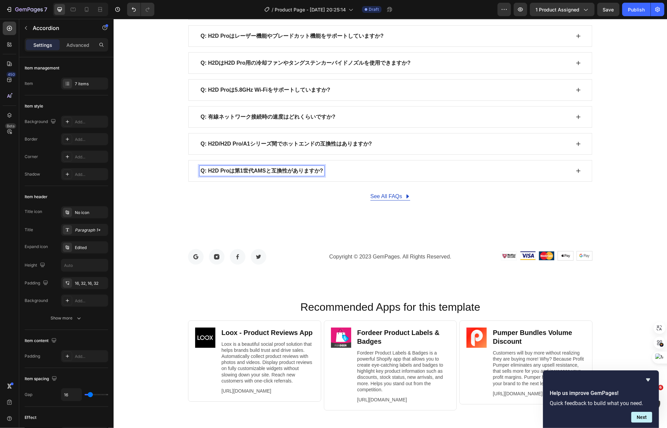
click at [331, 174] on div "Q: H2D Proは第1世代AMSと互換性がありますか?" at bounding box center [384, 171] width 371 height 10
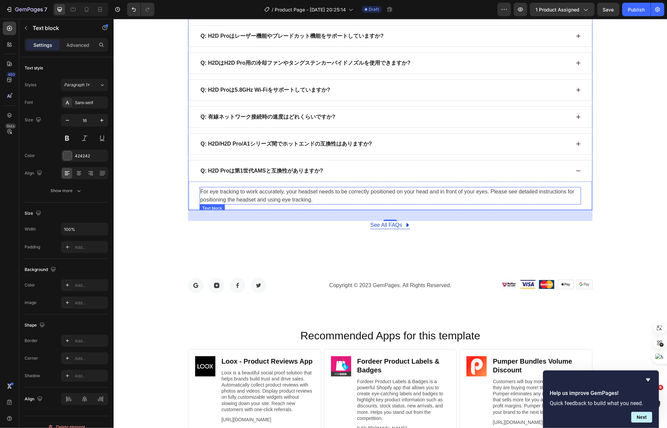
click at [295, 200] on p "For eye tracking to work accurately, your headset needs to be correctly positio…" at bounding box center [390, 196] width 380 height 16
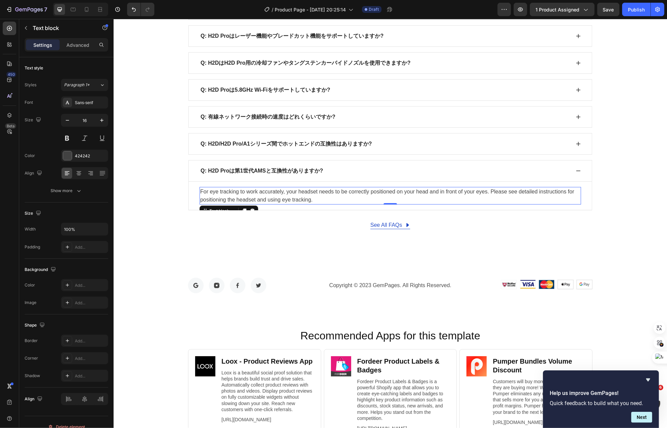
click at [295, 200] on p "For eye tracking to work accurately, your headset needs to be correctly positio…" at bounding box center [390, 196] width 380 height 16
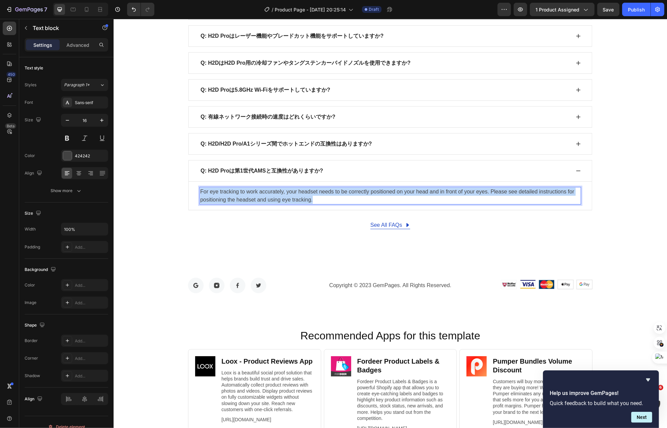
click at [295, 200] on p "For eye tracking to work accurately, your headset needs to be correctly positio…" at bounding box center [390, 196] width 380 height 16
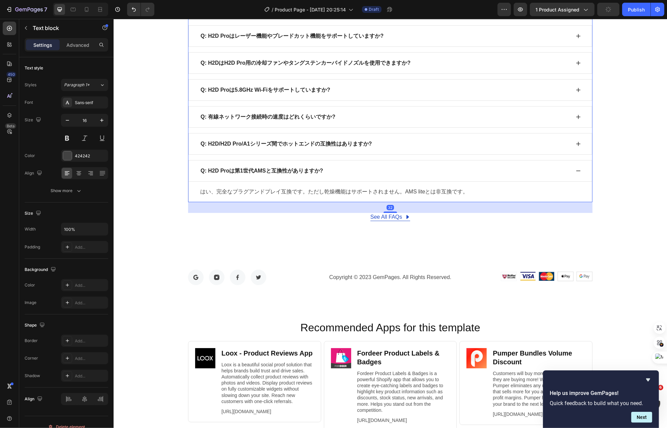
click at [465, 176] on div "Q: H2D Proは第1世代AMSと互換性がありますか?" at bounding box center [384, 171] width 371 height 10
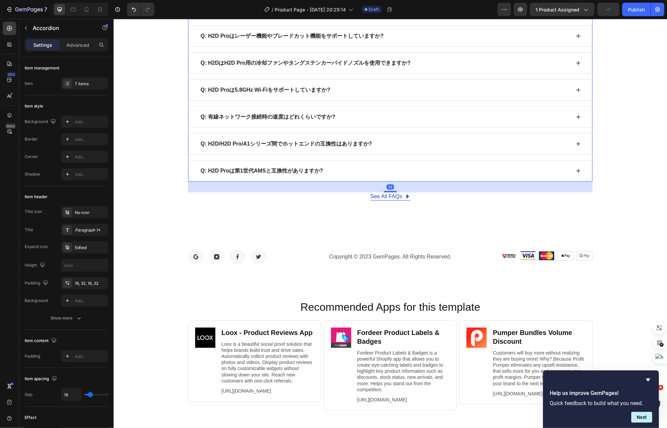
click at [400, 182] on div "Q: H2D Proは第1世代AMSと互換性がありますか?" at bounding box center [390, 171] width 404 height 22
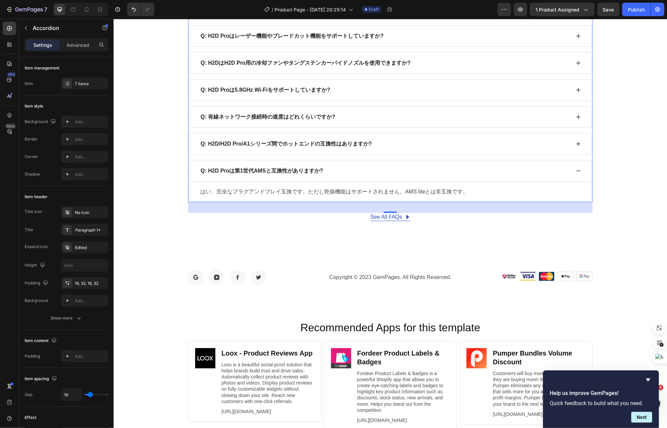
click at [386, 210] on div "32" at bounding box center [389, 207] width 7 height 5
click at [409, 171] on div "Q: H2D Proは第1世代AMSと互換性がありますか?" at bounding box center [384, 171] width 371 height 10
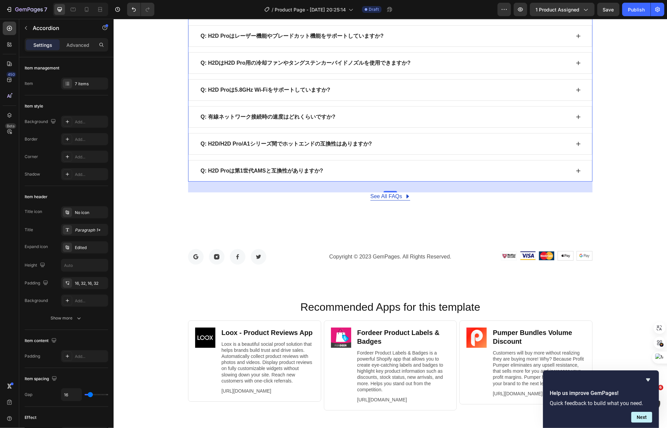
click at [575, 174] on icon at bounding box center [577, 170] width 5 height 5
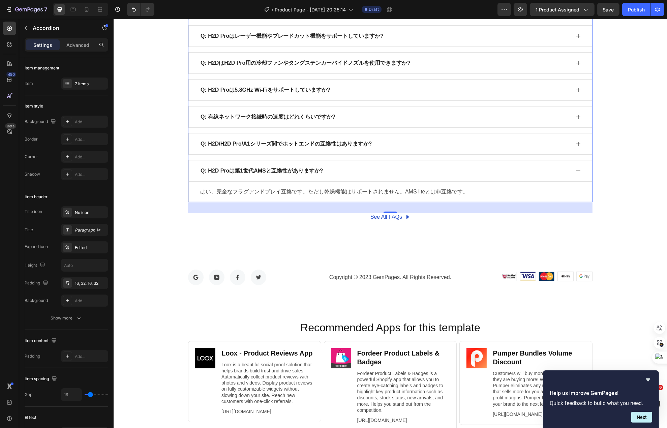
scroll to position [3600, 0]
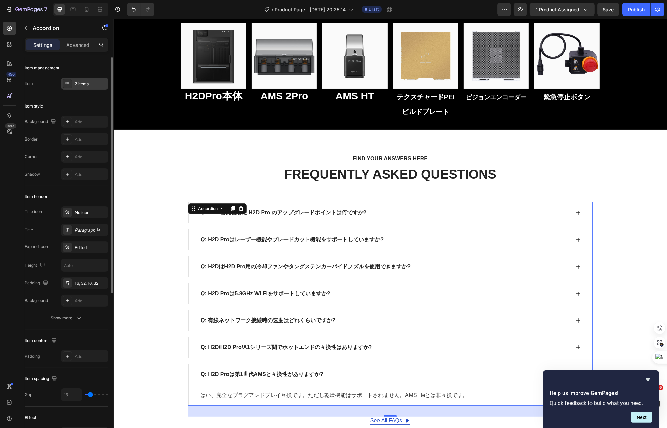
click at [76, 85] on div "7 items" at bounding box center [91, 84] width 32 height 6
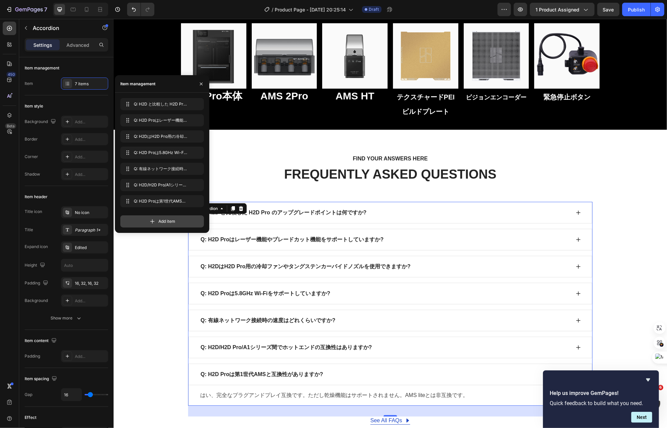
click at [156, 220] on div "Add item" at bounding box center [162, 221] width 84 height 12
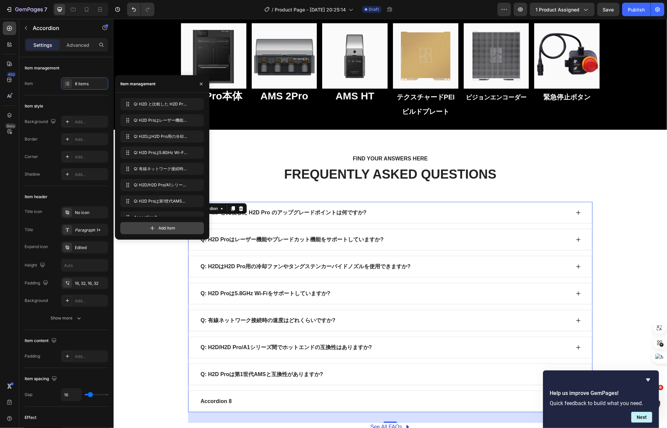
scroll to position [9, 0]
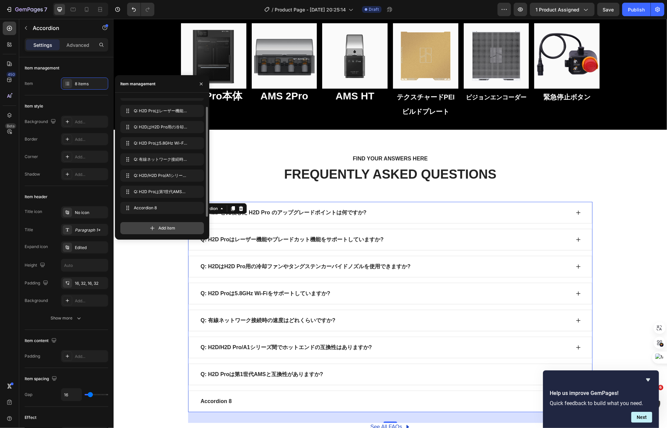
click at [157, 227] on div "Add item" at bounding box center [162, 228] width 84 height 12
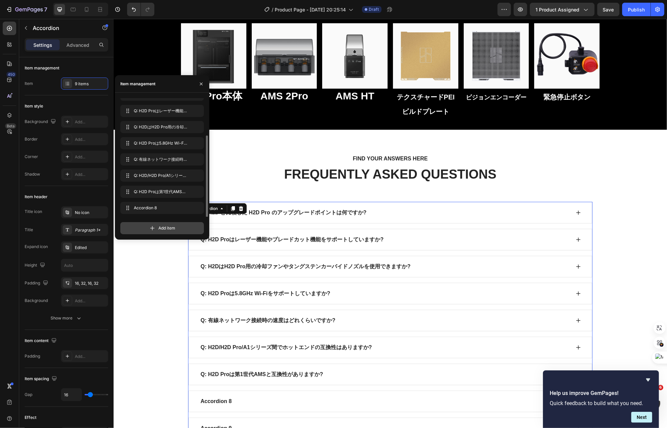
scroll to position [26, 0]
drag, startPoint x: 157, startPoint y: 227, endPoint x: 127, endPoint y: 216, distance: 31.2
click at [157, 227] on div "Add item" at bounding box center [162, 228] width 84 height 12
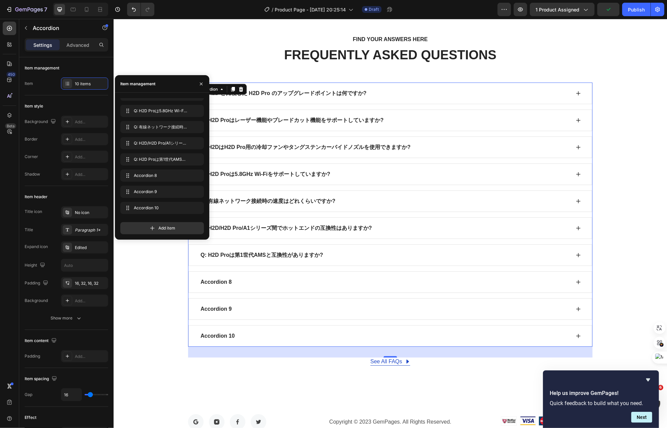
scroll to position [3734, 0]
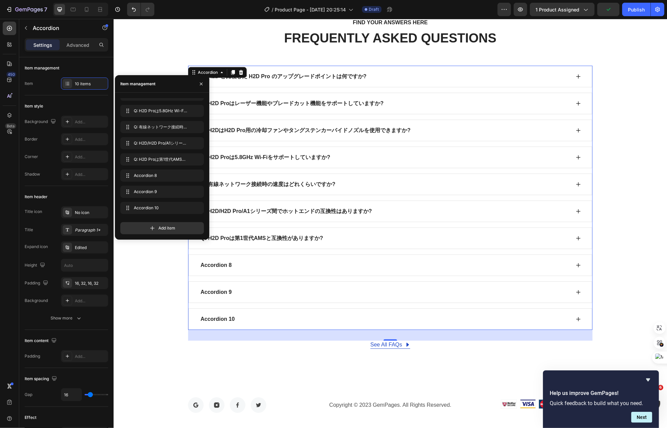
click at [271, 270] on div "Accordion 8" at bounding box center [384, 265] width 371 height 10
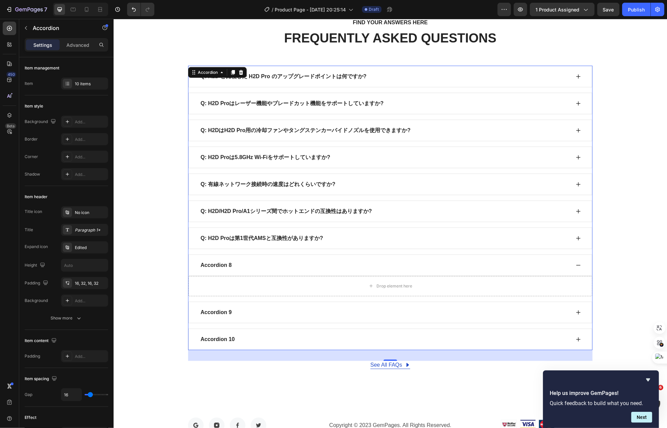
click at [349, 249] on div "Q: H2D Proは第1世代AMSと互換性がありますか?" at bounding box center [390, 239] width 404 height 22
click at [255, 286] on div "Accordion 8" at bounding box center [390, 286] width 404 height 22
click at [28, 33] on button "button" at bounding box center [26, 28] width 11 height 11
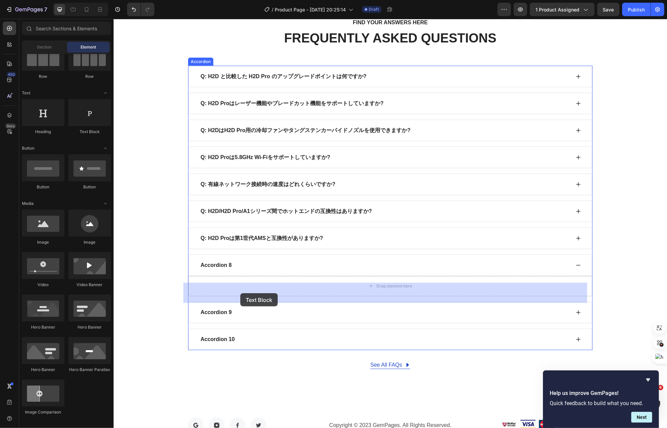
drag, startPoint x: 200, startPoint y: 140, endPoint x: 240, endPoint y: 293, distance: 159.0
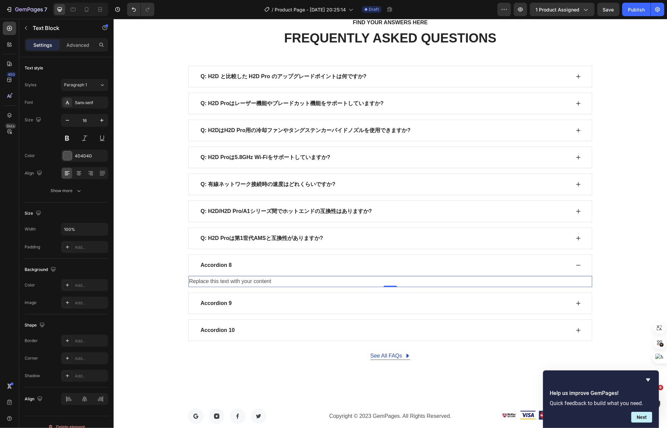
click at [270, 287] on div "Replace this text with your content" at bounding box center [390, 281] width 404 height 11
click at [270, 287] on p "Replace this text with your content" at bounding box center [390, 282] width 402 height 10
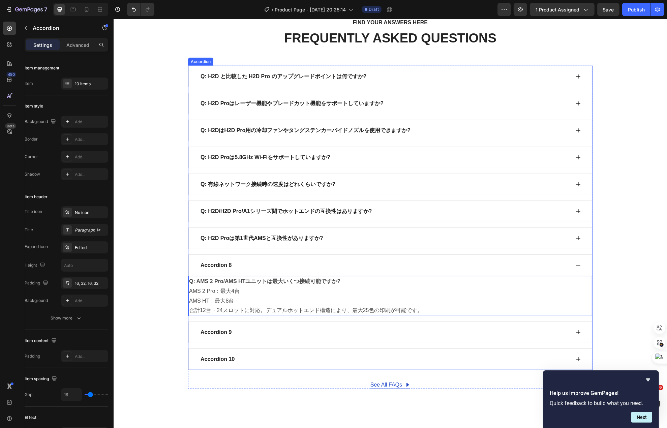
click at [261, 241] on strong "Q: H2D Proは第1世代AMSと互換性がありますか?" at bounding box center [261, 238] width 123 height 6
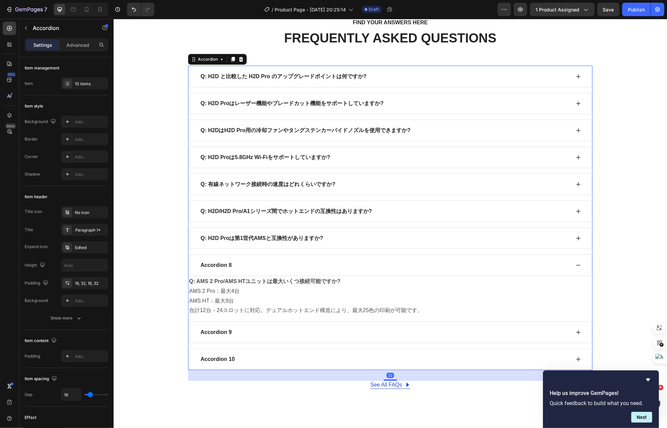
click at [211, 249] on div "Q: H2D Proは第1世代AMSと互換性がありますか?" at bounding box center [390, 239] width 404 height 22
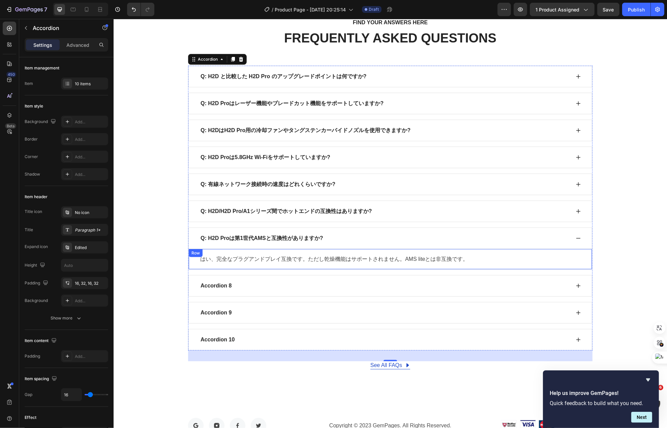
click at [190, 266] on div "はい、完全なプラグアンドプレイ互換です。ただし乾燥機能はサポートされません。AMS liteとは非互換です。 Text block Row" at bounding box center [390, 259] width 404 height 21
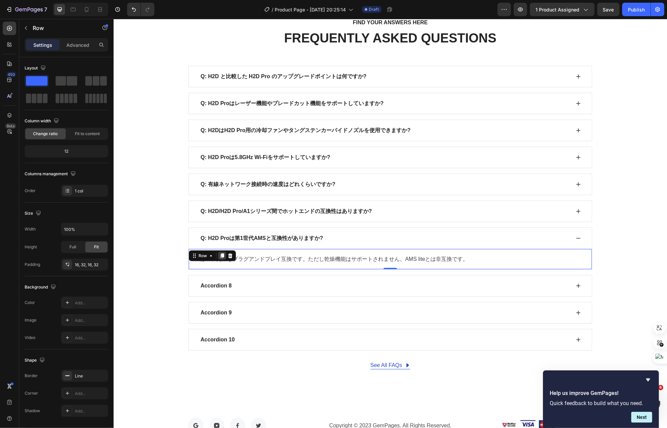
click at [219, 259] on icon at bounding box center [221, 255] width 5 height 5
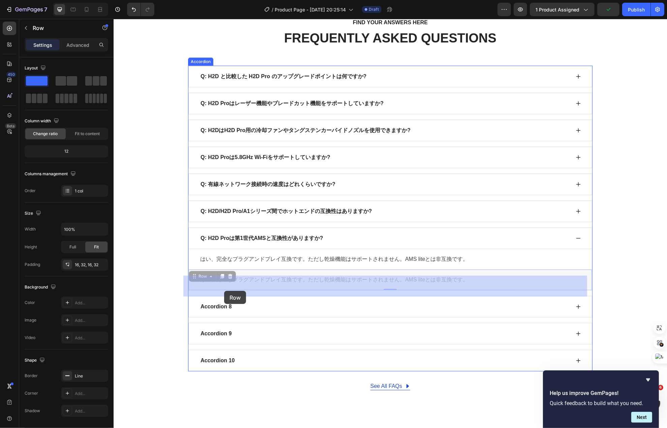
drag, startPoint x: 200, startPoint y: 284, endPoint x: 224, endPoint y: 291, distance: 24.6
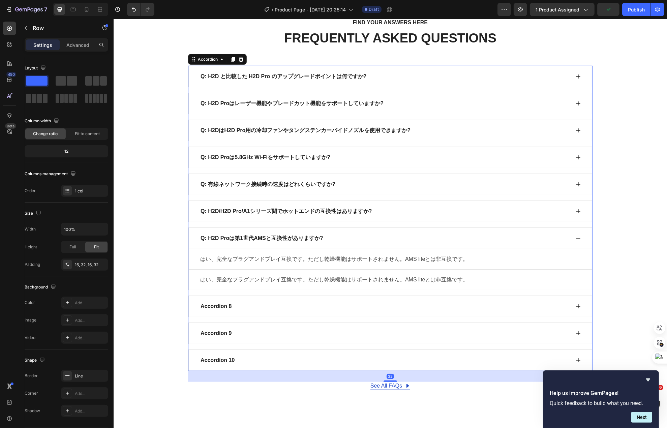
click at [575, 311] on div "Accordion 8" at bounding box center [390, 307] width 404 height 22
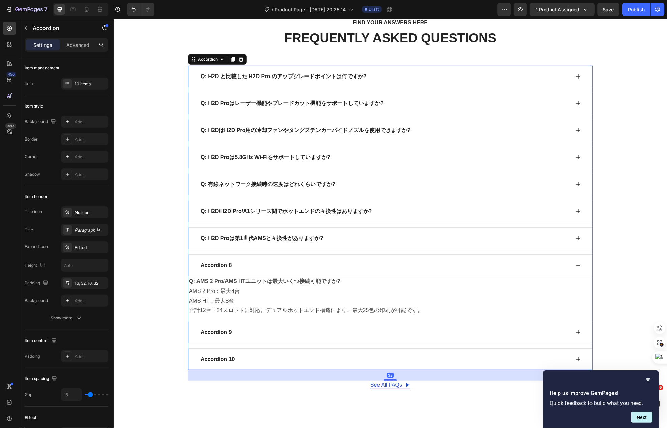
click at [330, 249] on div "Q: H2D Proは第1世代AMSと互換性がありますか?" at bounding box center [390, 239] width 404 height 22
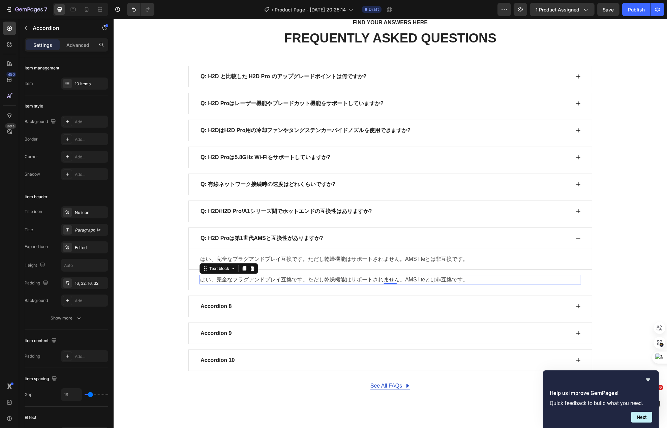
click at [492, 283] on p "はい、完全なプラグアンドプレイ互換です。ただし乾燥機能はサポートされません。AMS liteとは非互換です。" at bounding box center [390, 280] width 380 height 8
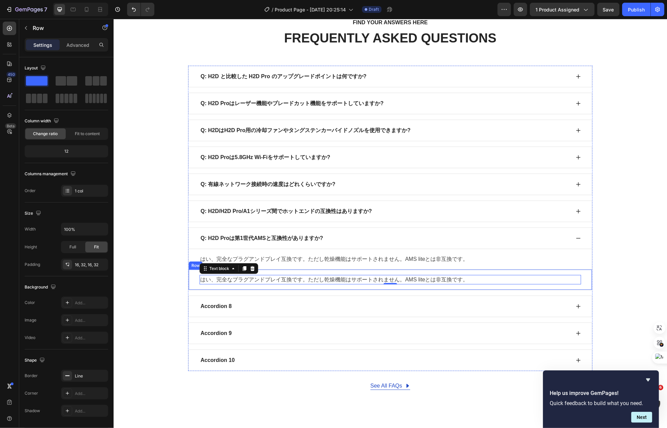
click at [583, 286] on div "はい、完全なプラグアンドプレイ互換です。ただし乾燥機能はサポートされません。AMS liteとは非互換です。 Text block 0 Row" at bounding box center [390, 280] width 404 height 21
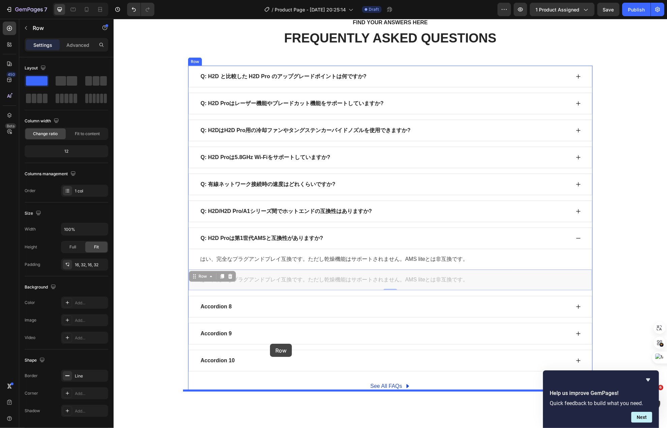
drag, startPoint x: 195, startPoint y: 280, endPoint x: 270, endPoint y: 344, distance: 98.2
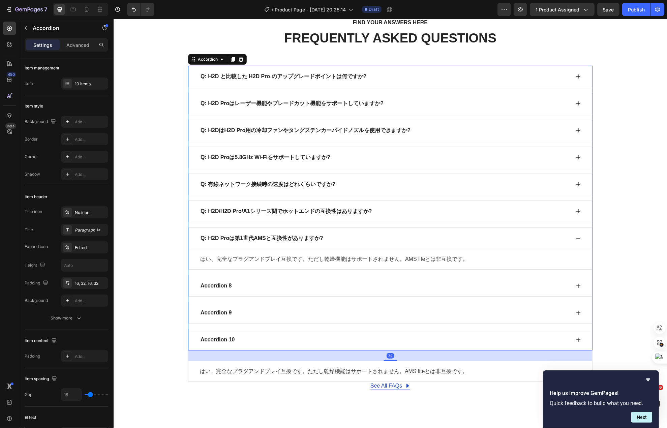
click at [302, 291] on div "Accordion 8" at bounding box center [384, 286] width 371 height 10
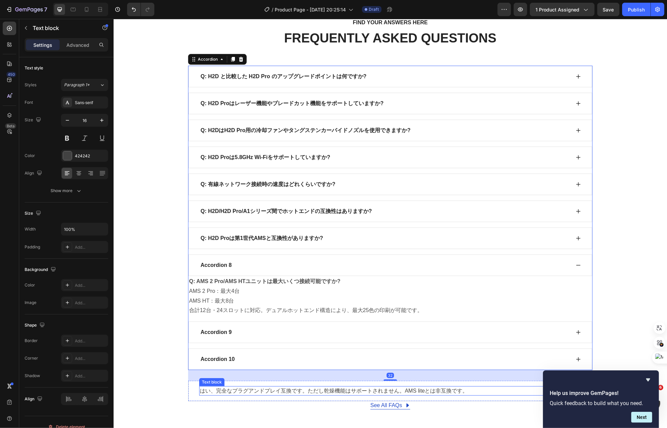
click at [242, 395] on p "はい、完全なプラグアンドプレイ互換です。ただし乾燥機能はサポートされません。AMS liteとは非互換です。" at bounding box center [390, 391] width 381 height 8
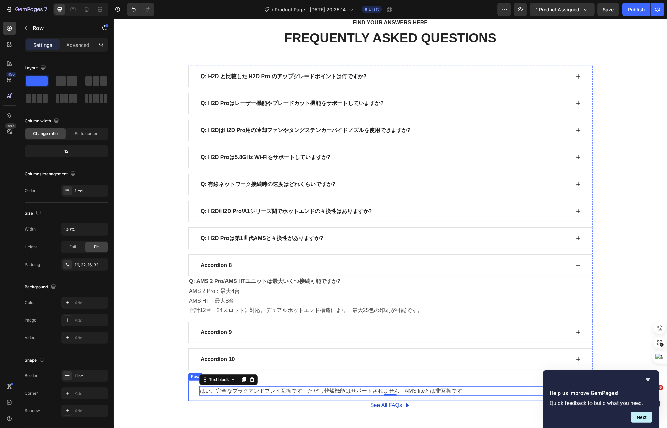
click at [189, 394] on div "はい、完全なプラグアンドプレイ互換です。ただし乾燥機能はサポートされません。AMS liteとは非互換です。 Text block 0 Row" at bounding box center [390, 391] width 405 height 21
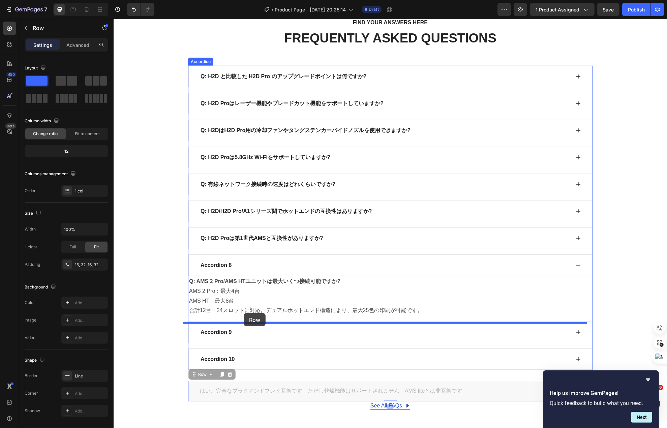
drag, startPoint x: 198, startPoint y: 385, endPoint x: 243, endPoint y: 313, distance: 85.0
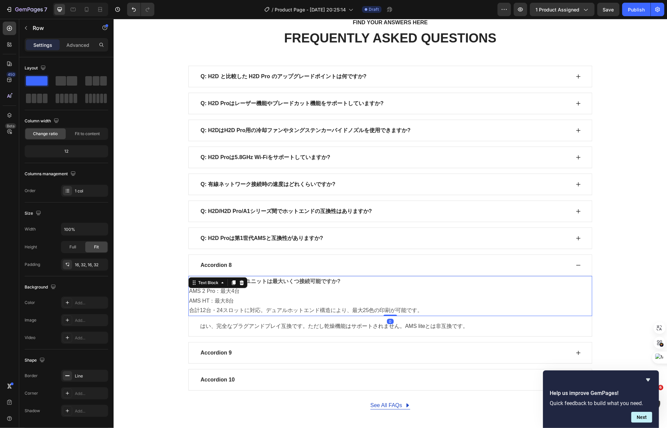
click at [248, 296] on p "AMS 2 Pro：最大4台" at bounding box center [390, 292] width 402 height 10
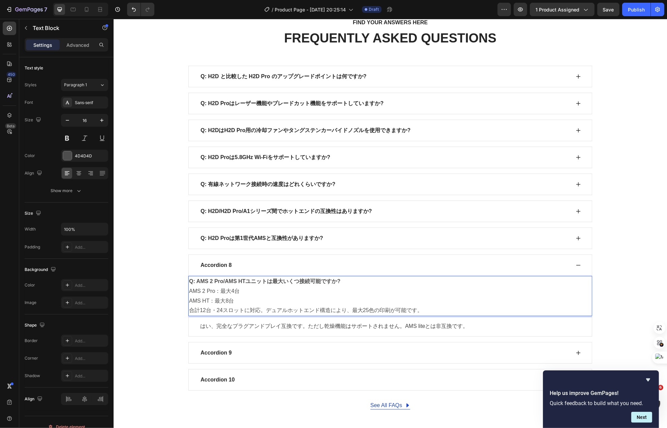
click at [248, 296] on p "AMS 2 Pro：最大4台" at bounding box center [390, 292] width 402 height 10
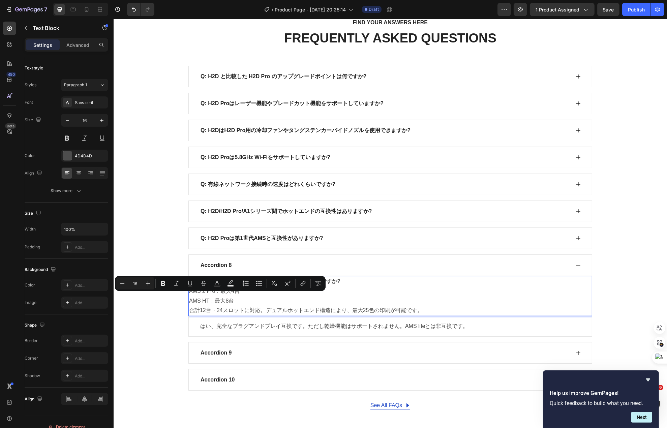
click at [345, 310] on p "AMS HT：最大8台 合計12台・24スロットに対応。デュアルホットエンド構造により、最大25色の印刷が可能です。" at bounding box center [390, 306] width 402 height 20
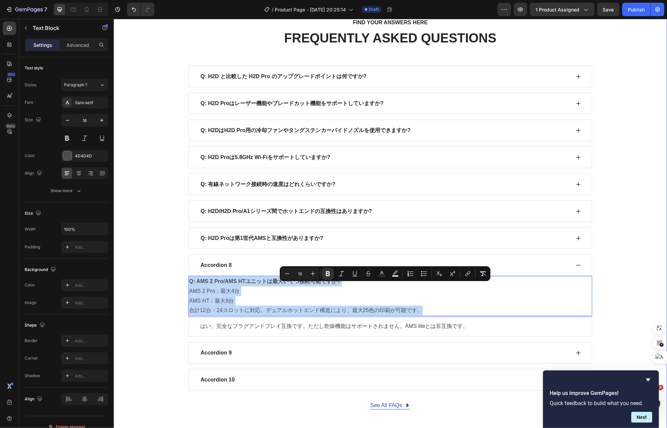
drag, startPoint x: 428, startPoint y: 318, endPoint x: 178, endPoint y: 276, distance: 253.7
click at [178, 276] on div "FIND YOUR ANSWERS HERE Text block FREQUENTLY ASKED QUESTIONS Heading Row Q: H2D…" at bounding box center [389, 214] width 543 height 392
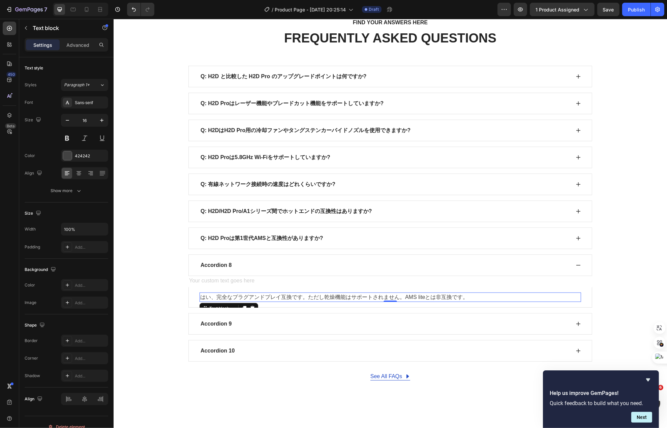
click at [239, 301] on p "はい、完全なプラグアンドプレイ互換です。ただし乾燥機能はサポートされません。AMS liteとは非互換です。" at bounding box center [390, 297] width 380 height 8
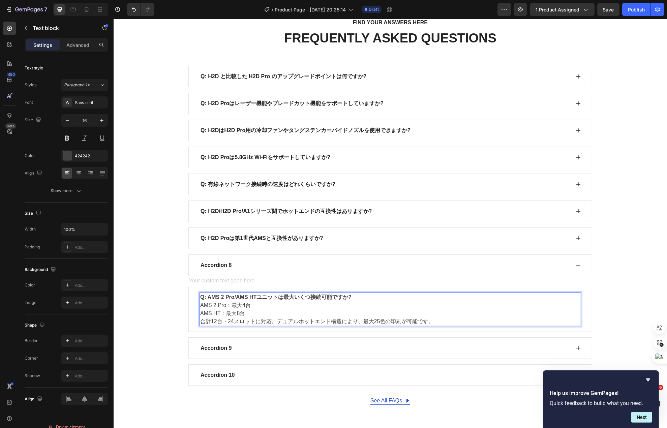
click at [239, 300] on strong "Q: AMS 2 Pro/AMS HTユニットは最大いくつ接続可能ですか?" at bounding box center [275, 297] width 151 height 6
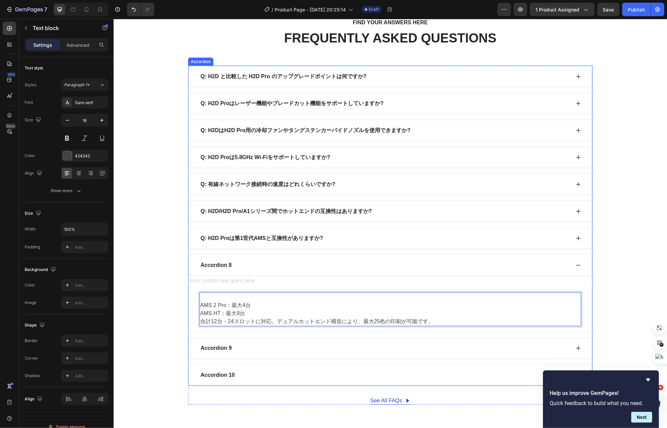
click at [230, 270] on div "Accordion 8" at bounding box center [384, 265] width 371 height 10
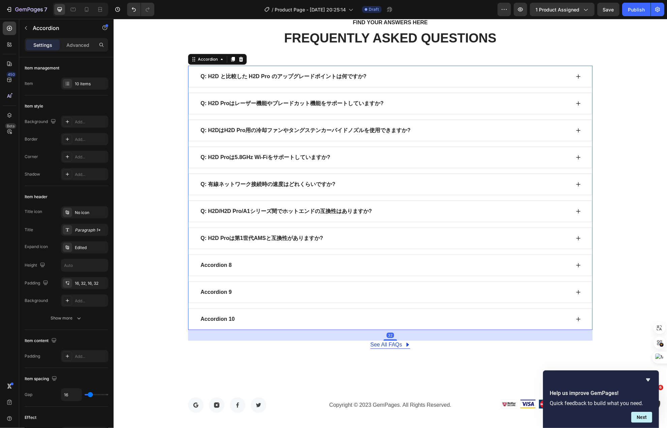
click at [230, 270] on div "Accordion 8" at bounding box center [384, 265] width 371 height 10
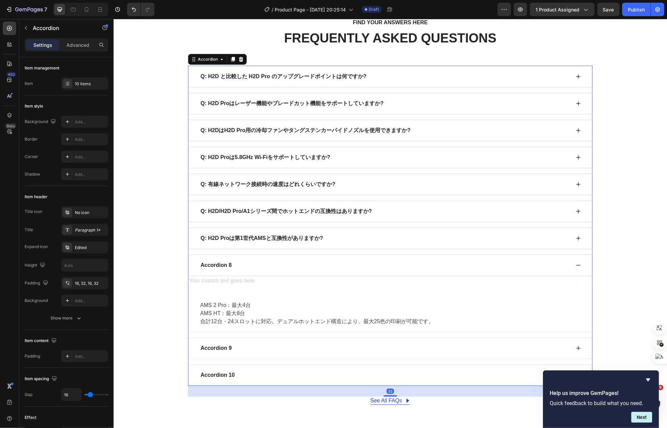
click at [225, 270] on div "Accordion 8" at bounding box center [215, 265] width 33 height 10
click at [225, 269] on p "Accordion 8" at bounding box center [215, 265] width 31 height 8
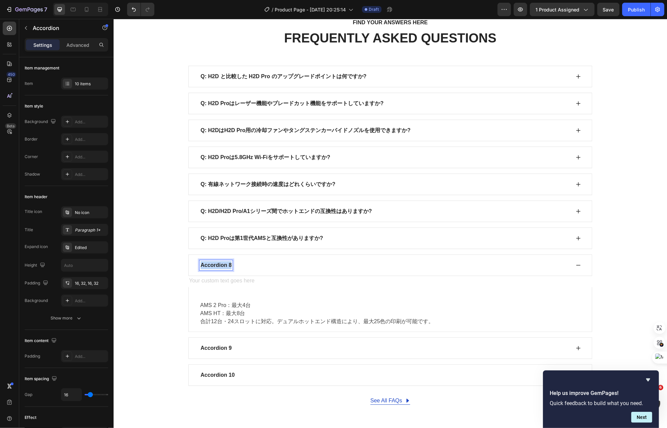
click at [225, 269] on p "Accordion 8" at bounding box center [215, 265] width 31 height 8
click at [211, 292] on div "Text block" at bounding box center [212, 289] width 23 height 6
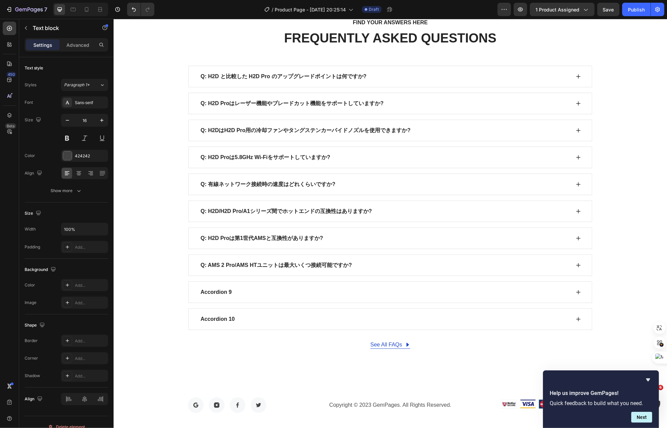
click at [205, 309] on div "Q: H2D と比較した H2D Pro のアップグレードポイントは何ですか? Q: H2D Proはレーザー機能やブレードカット機能をサポートしていますか?…" at bounding box center [390, 198] width 405 height 264
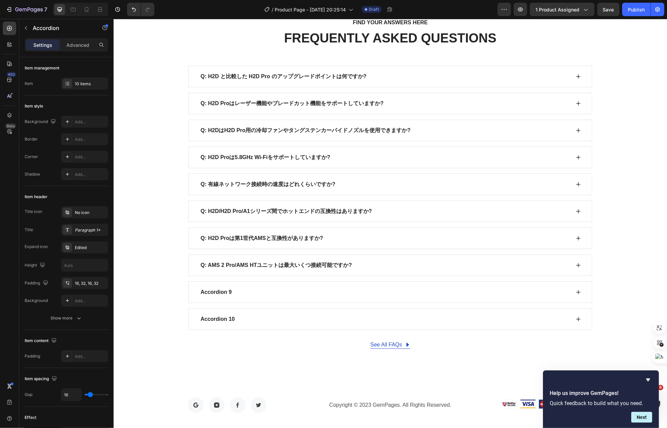
click at [369, 270] on div "Q: AMS 2 Pro/AMS HTユニットは最大いくつ接続可能ですか?" at bounding box center [384, 265] width 371 height 10
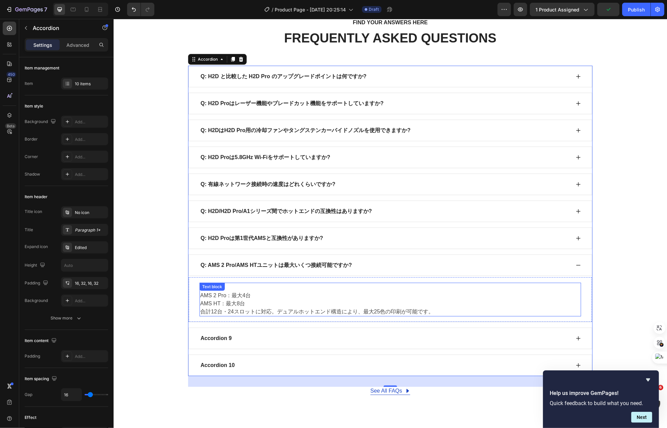
click at [199, 301] on div "AMS 2 Pro：最大4台 AMS HT：最大8台 合計12台・24スロットに対応。デュアルホットエンド構造により、最大25色の印刷が可能です。 Text …" at bounding box center [390, 300] width 382 height 34
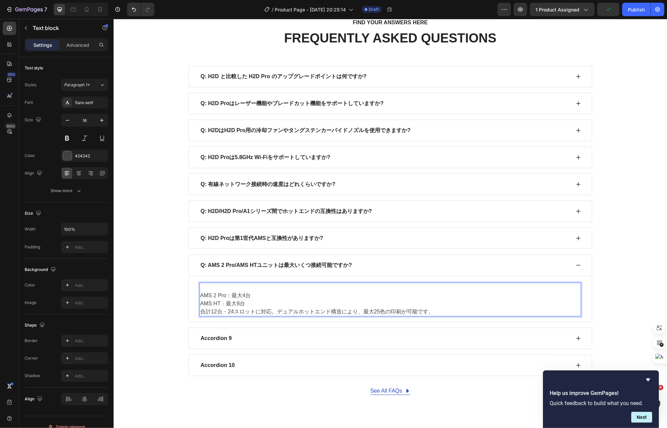
click at [200, 300] on p "AMS 2 Pro：最大4台" at bounding box center [390, 296] width 380 height 8
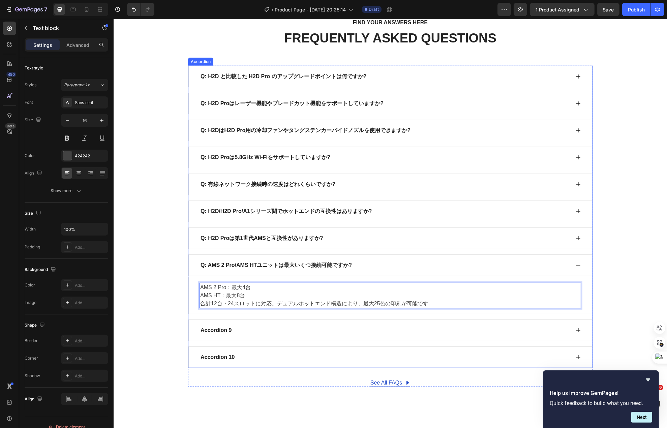
click at [227, 335] on div "Accordion 9" at bounding box center [215, 330] width 33 height 10
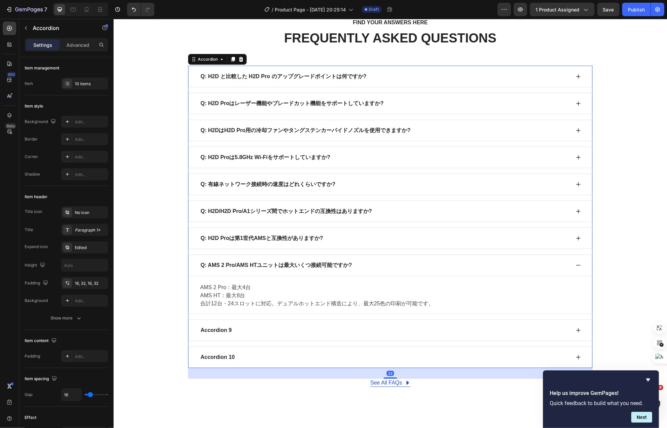
click at [259, 335] on div "Accordion 9" at bounding box center [384, 330] width 371 height 10
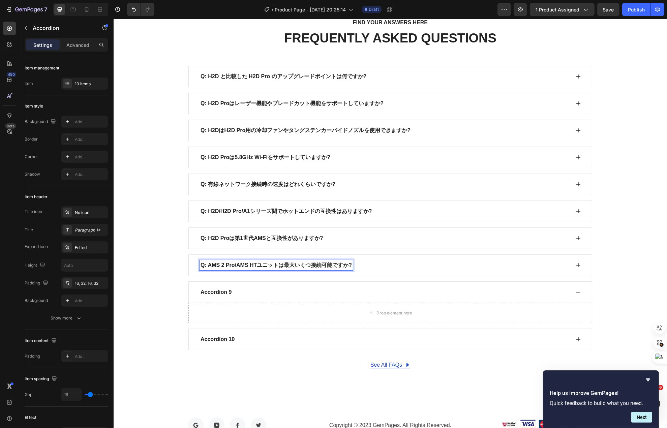
click at [371, 270] on div "Q: AMS 2 Pro/AMS HTユニットは最大いくつ接続可能ですか?" at bounding box center [384, 265] width 371 height 10
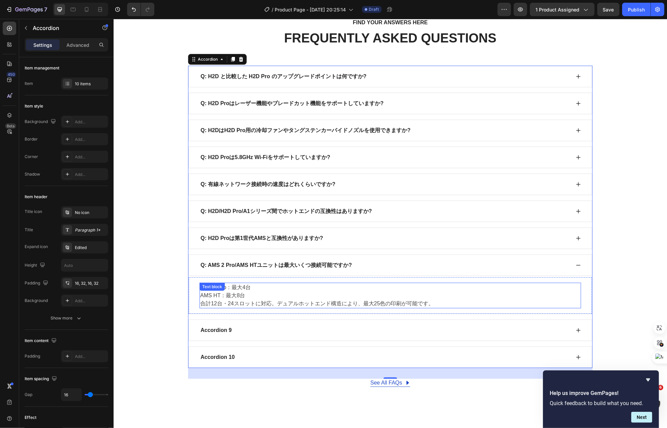
click at [325, 301] on p "AMS HT：最大8台 合計12台・24スロットに対応。デュアルホットエンド構造により、最大25色の印刷が可能です。" at bounding box center [390, 300] width 380 height 16
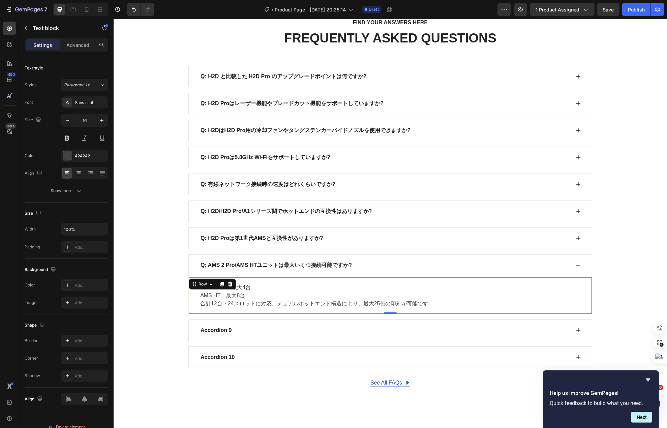
click at [377, 286] on div "AMS 2 Pro：最大4台 AMS HT：最大8台 合計12台・24スロットに対応。デュアルホットエンド構造により、最大25色の印刷が可能です。 Text …" at bounding box center [390, 295] width 404 height 37
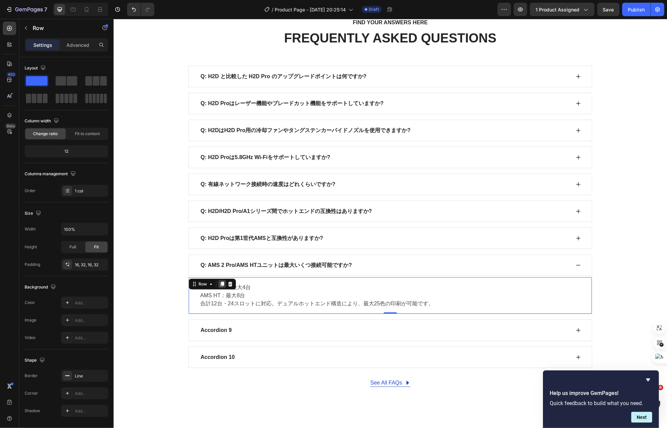
click at [219, 287] on icon at bounding box center [221, 283] width 5 height 5
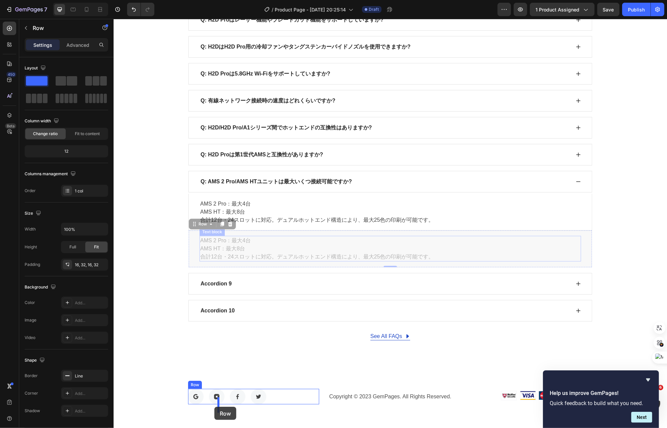
scroll to position [3823, 0]
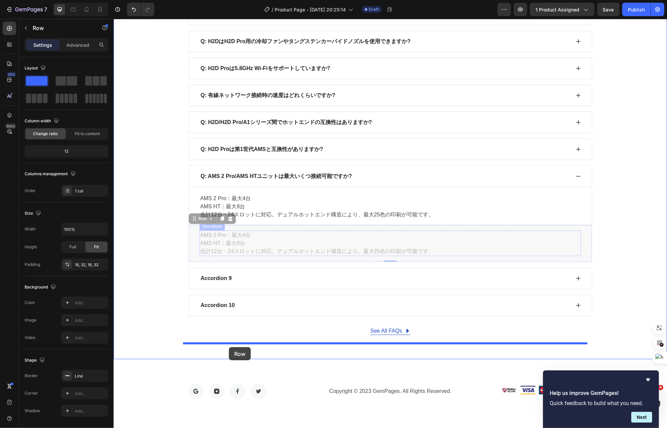
drag, startPoint x: 190, startPoint y: 316, endPoint x: 229, endPoint y: 347, distance: 49.6
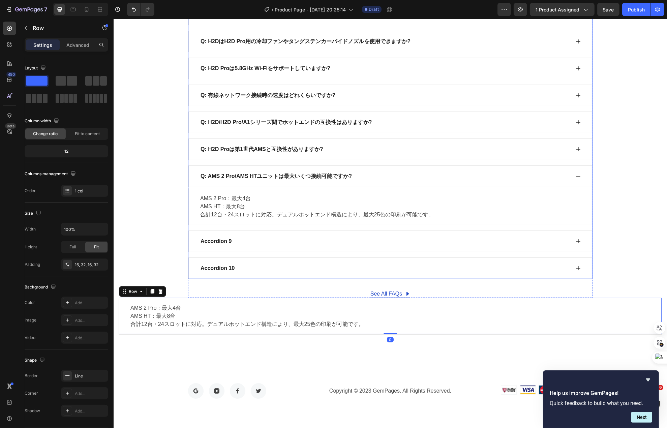
click at [250, 246] on div "Accordion 9" at bounding box center [384, 241] width 371 height 10
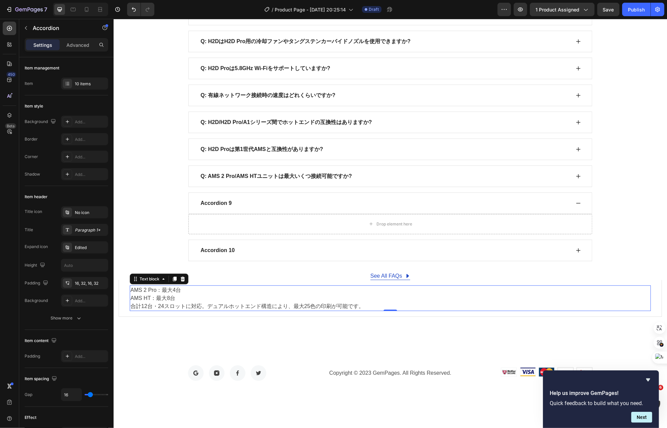
click at [143, 294] on p "AMS 2 Pro：最大4台" at bounding box center [390, 290] width 520 height 8
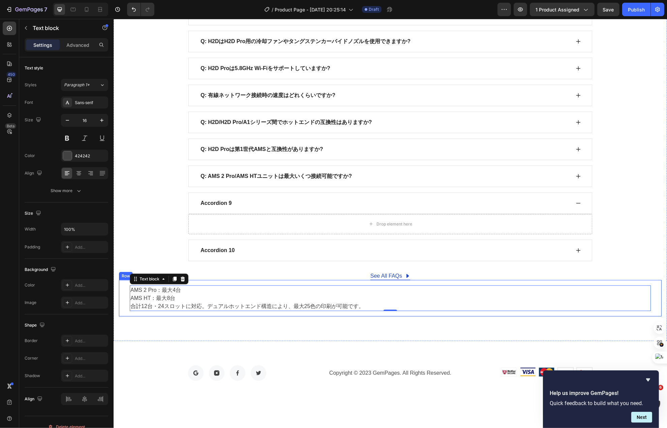
click at [125, 289] on div "AMS 2 Pro：最大4台 AMS HT：最大8台 合計12台・24スロットに対応。デュアルホットエンド構造により、最大25色の印刷が可能です。 Text …" at bounding box center [389, 298] width 543 height 37
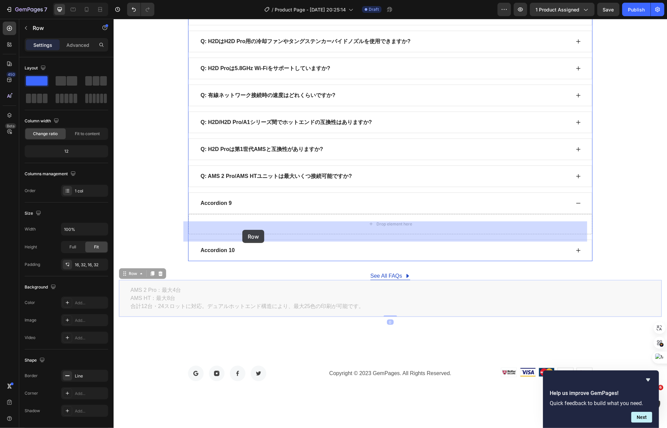
drag, startPoint x: 127, startPoint y: 282, endPoint x: 242, endPoint y: 230, distance: 125.8
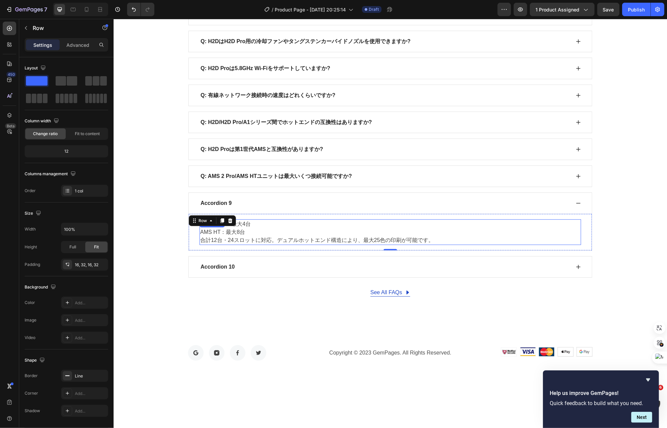
click at [242, 235] on div "AMS 2 Pro：最大4台 AMS HT：最大8台 合計12台・24スロットに対応。デュアルホットエンド構造により、最大25色の印刷が可能です。 Text …" at bounding box center [390, 232] width 382 height 26
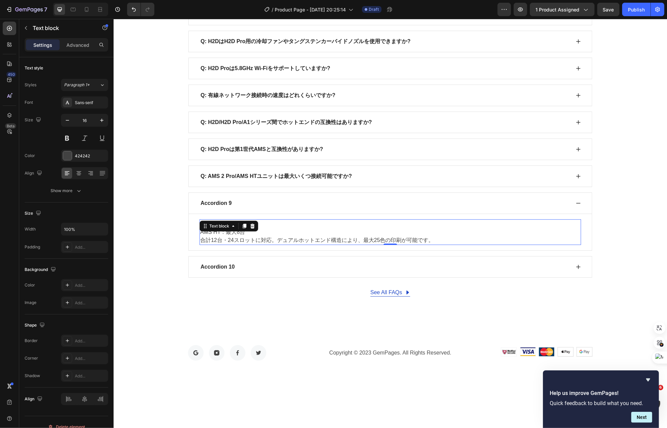
click at [242, 230] on div at bounding box center [244, 226] width 8 height 8
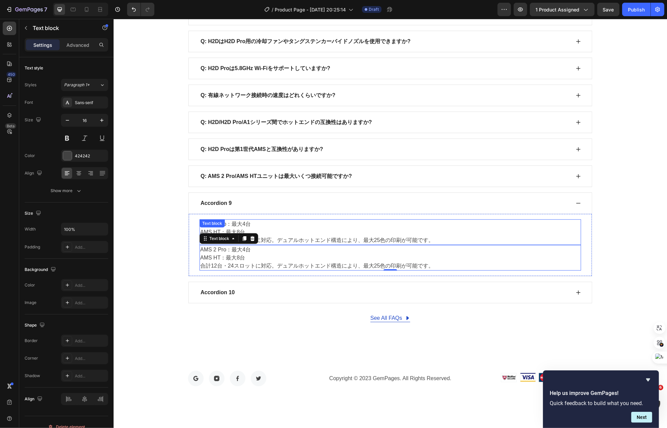
click at [384, 241] on p "AMS HT：最大8台 合計12台・24スロットに対応。デュアルホットエンド構造により、最大25色の印刷が可能です。" at bounding box center [390, 236] width 380 height 16
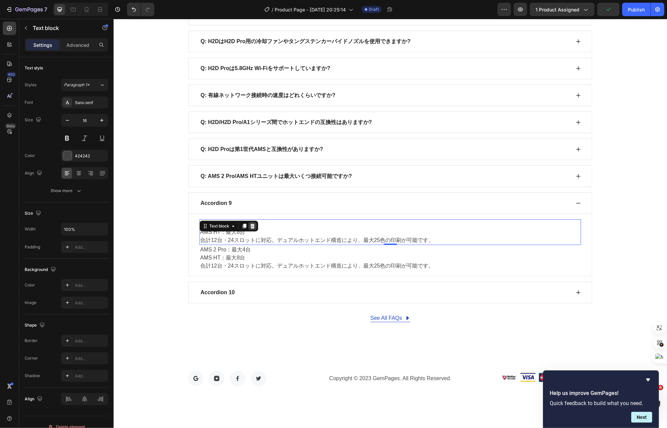
click at [250, 229] on icon at bounding box center [252, 226] width 4 height 5
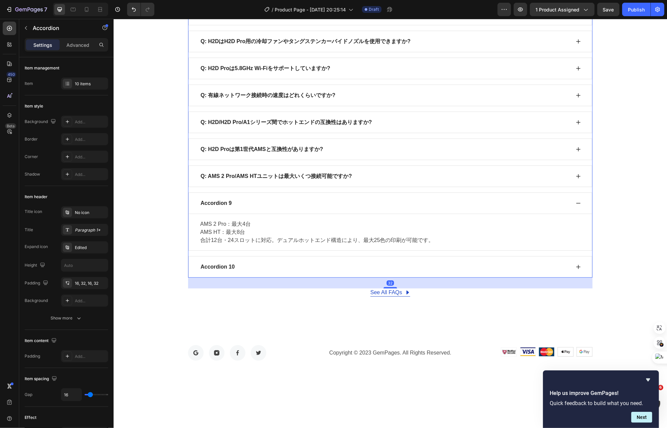
click at [269, 208] on div "Accordion 9" at bounding box center [384, 203] width 371 height 10
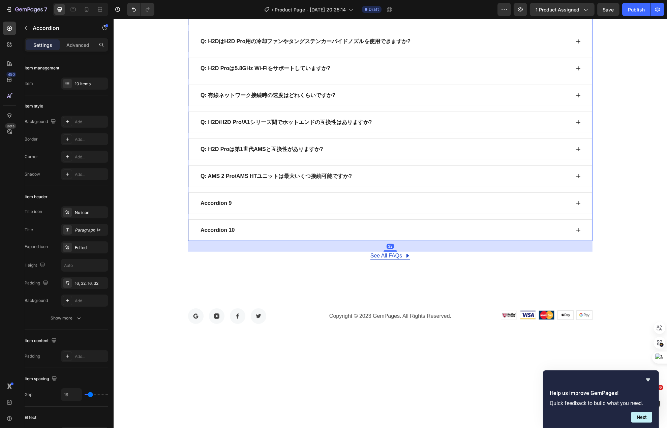
click at [267, 214] on div "Accordion 9" at bounding box center [390, 203] width 404 height 22
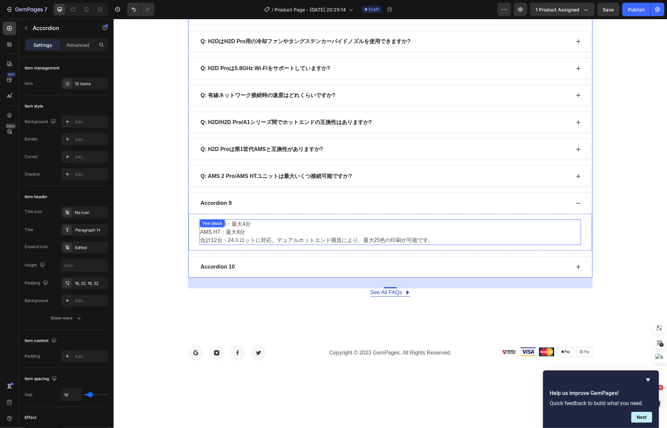
click at [267, 237] on p "AMS HT：最大8台 合計12台・24スロットに対応。デュアルホットエンド構造により、最大25色の印刷が可能です。" at bounding box center [390, 236] width 380 height 16
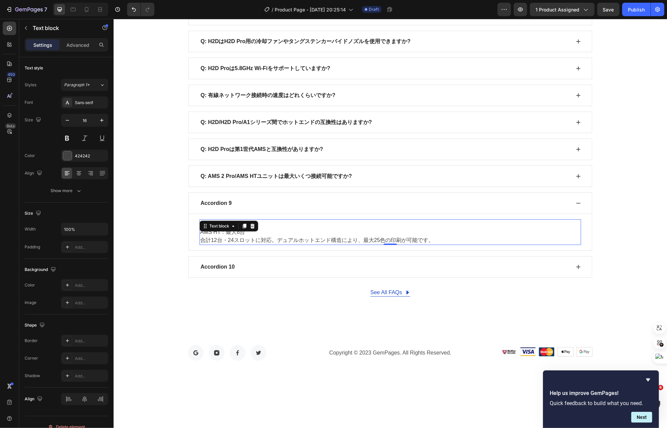
click at [267, 237] on p "AMS HT：最大8台 合計12台・24スロットに対応。デュアルホットエンド構造により、最大25色の印刷が可能です。" at bounding box center [390, 236] width 380 height 16
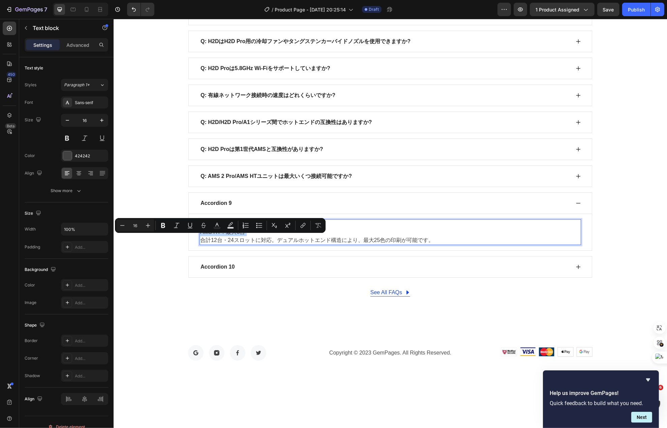
click at [412, 243] on p "AMS HT：最大8台 合計12台・24スロットに対応。デュアルホットエンド構造により、最大25色の印刷が可能です。" at bounding box center [390, 236] width 380 height 16
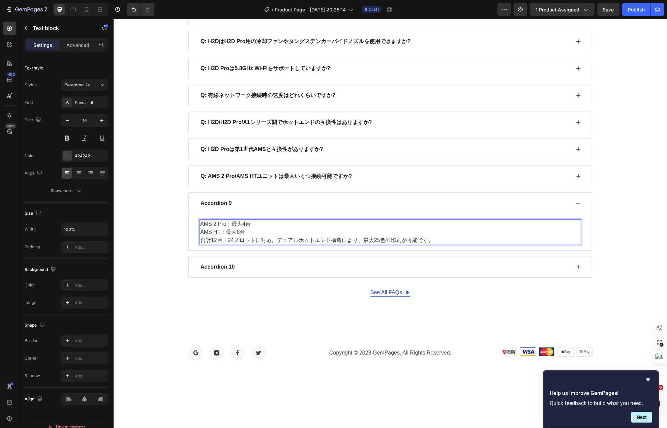
click at [434, 243] on p "AMS HT：最大8台 合計12台・24スロットに対応。デュアルホットエンド構造により、最大25色の印刷が可能です。" at bounding box center [390, 236] width 380 height 16
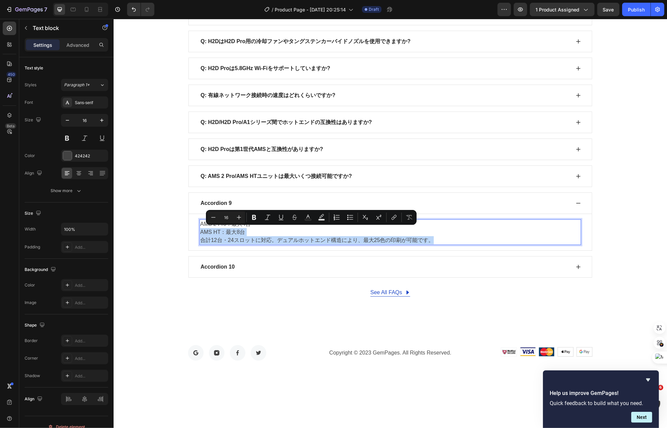
drag, startPoint x: 432, startPoint y: 247, endPoint x: 306, endPoint y: 227, distance: 128.1
click at [306, 227] on div "AMS 2 Pro：最大4台 AMS HT：最大8台 合計12台・24スロットに対応。デュアルホットエンド構造により、最大25色の印刷が可能です。" at bounding box center [390, 232] width 382 height 26
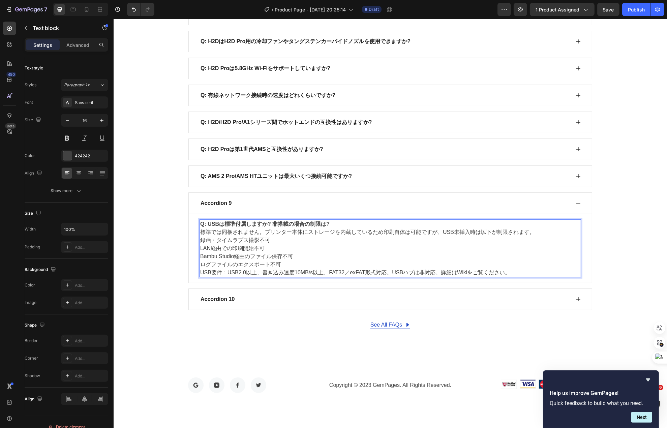
click at [307, 227] on strong "Q: USBは標準付属しますか? 非搭載の場合の制限は?" at bounding box center [264, 224] width 129 height 6
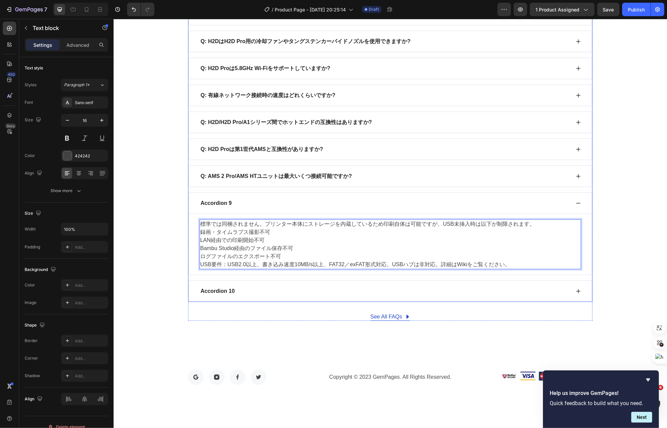
click at [224, 207] on p "Accordion 9" at bounding box center [215, 203] width 31 height 8
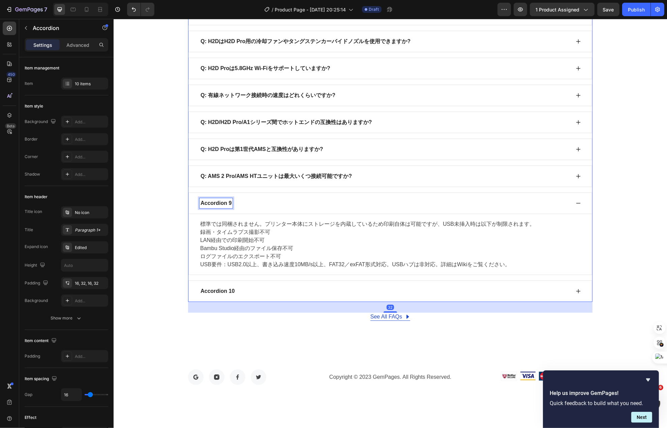
click at [224, 207] on p "Accordion 9" at bounding box center [215, 203] width 31 height 8
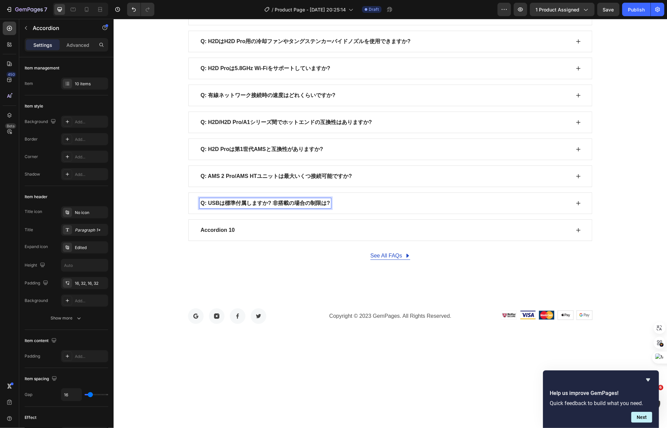
click at [338, 208] on div "Q: USBは標準付属しますか? 非搭載の場合の制限は?" at bounding box center [384, 203] width 371 height 10
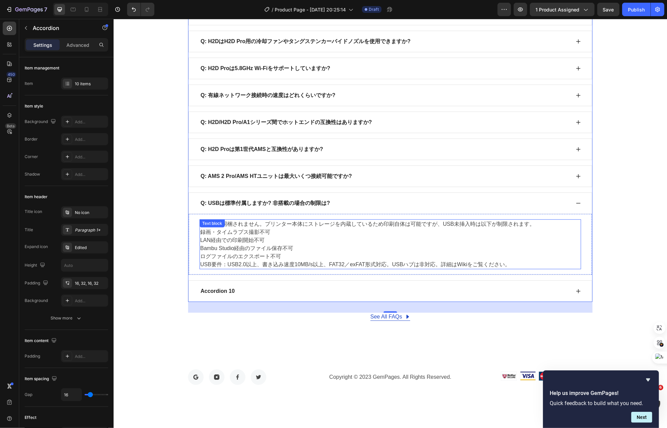
click at [288, 244] on p "LAN経由での印刷開始不可" at bounding box center [390, 240] width 380 height 8
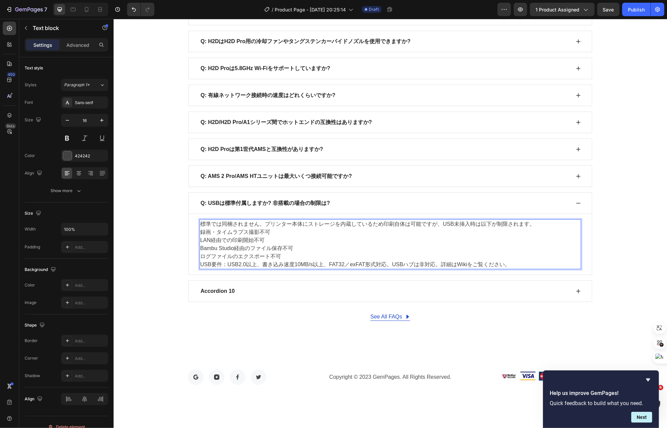
click at [277, 236] on p "録画・タイムラプス撮影不可" at bounding box center [390, 232] width 380 height 8
click at [284, 244] on p "LAN経由での印刷開始不可" at bounding box center [390, 240] width 380 height 8
click at [283, 252] on p "Bambu Studio経由のファイル保存不可" at bounding box center [390, 248] width 380 height 8
click at [283, 260] on p "ログファイルのエクスポート不可" at bounding box center [390, 256] width 380 height 8
click at [284, 261] on p "ログファイルのエクスポート不可" at bounding box center [390, 256] width 380 height 8
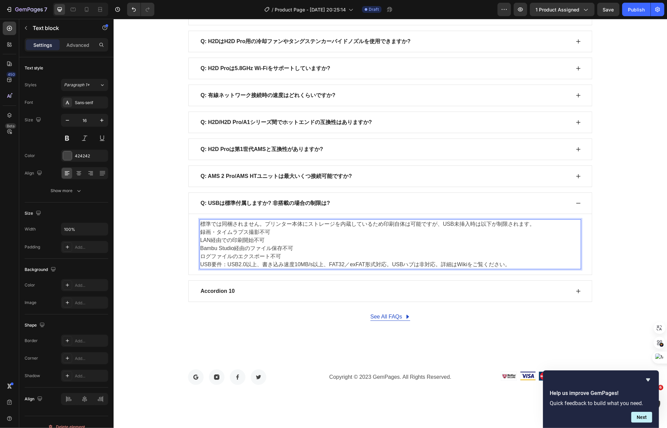
click at [297, 269] on p "USB要件：USB2.0以上、書き込み速度10MB/s以上、FAT32／exFAT形式対応。USBハブは非対応。詳細はWikiをご覧ください。" at bounding box center [390, 265] width 380 height 8
click at [323, 269] on p "USB要件：USB2.0以上、書き込み速度10MB/s以上、FAT32／exFAT形式対応。USBハブは非対応。詳細はWikiをご覧ください。" at bounding box center [390, 265] width 380 height 8
click at [359, 269] on p "USB要件：USB2.0以上、書き込み速度10MB/s以上、FAT32／exFAT形式対応。USBハブは非対応。詳細はWikiをご覧ください。" at bounding box center [390, 265] width 380 height 8
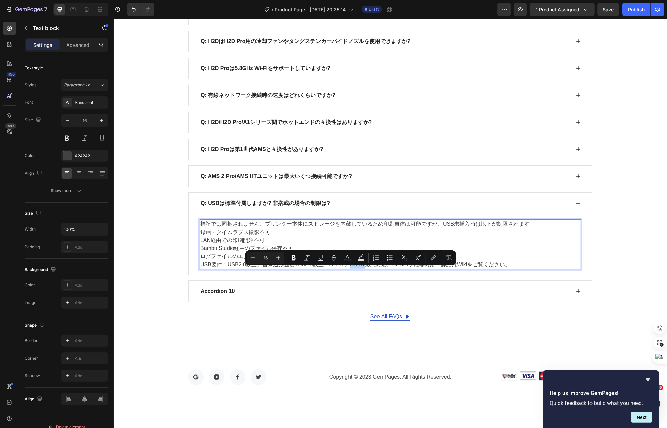
drag, startPoint x: 343, startPoint y: 272, endPoint x: 357, endPoint y: 272, distance: 13.5
click at [357, 269] on p "USB要件：USB2.0以上、書き込み速度10MB/s以上、FAT32／exFAT形式対応。USBハブは非対応。詳細はWikiをご覧ください。" at bounding box center [390, 265] width 380 height 8
click at [346, 269] on p "USB要件：USB2.0以上、書き込み速度10MB/s以上、FAT32／exFAT形式対応。USBハブは非対応。詳細はWikiをご覧ください。" at bounding box center [390, 265] width 380 height 8
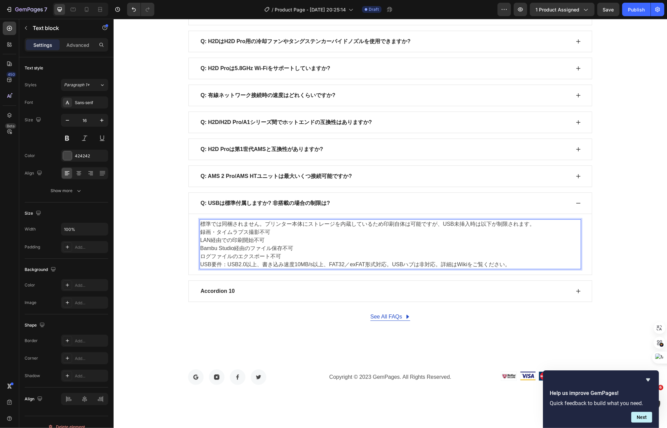
click at [343, 269] on p "USB要件：USB2.0以上、書き込み速度10MB/s以上、FAT32／exFAT形式対応。USBハブは非対応。詳細はWikiをご覧ください。" at bounding box center [390, 265] width 380 height 8
click at [291, 261] on p "ログファイルのエクスポート不可" at bounding box center [390, 256] width 380 height 8
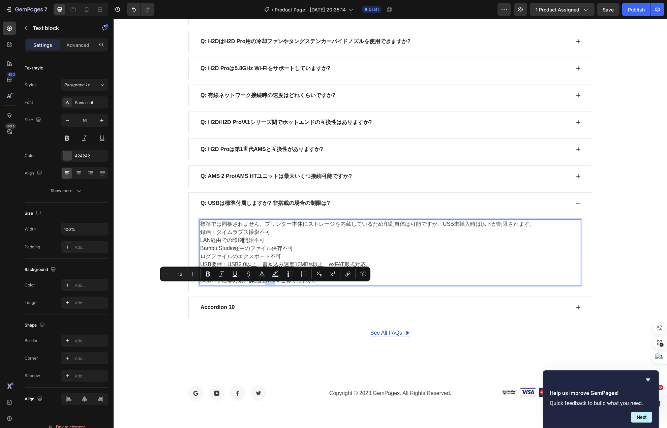
drag, startPoint x: 260, startPoint y: 289, endPoint x: 270, endPoint y: 288, distance: 9.9
click at [270, 285] on p "USBハブは非対応。詳細はWikiをご覧ください。" at bounding box center [390, 281] width 380 height 8
click at [347, 274] on icon "Editor contextual toolbar" at bounding box center [348, 274] width 7 height 7
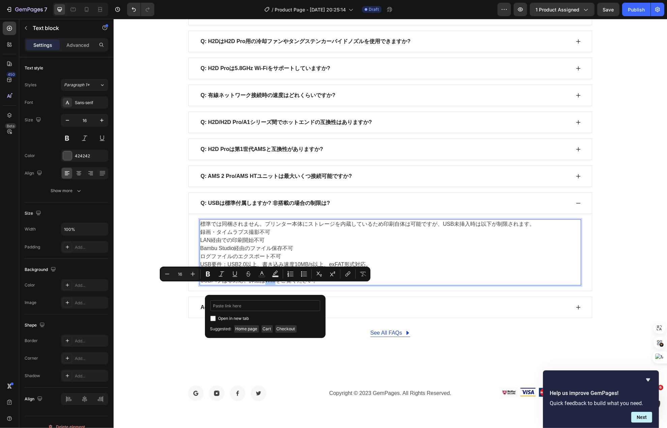
click at [281, 309] on input "Editor contextual toolbar" at bounding box center [265, 305] width 110 height 11
type input "https://wiki.bambulab.com/en/h2/manual/usb-pecifications-and-usage-recommendati…"
click at [248, 316] on span "Open in new tab" at bounding box center [233, 319] width 31 height 8
checkbox input "true"
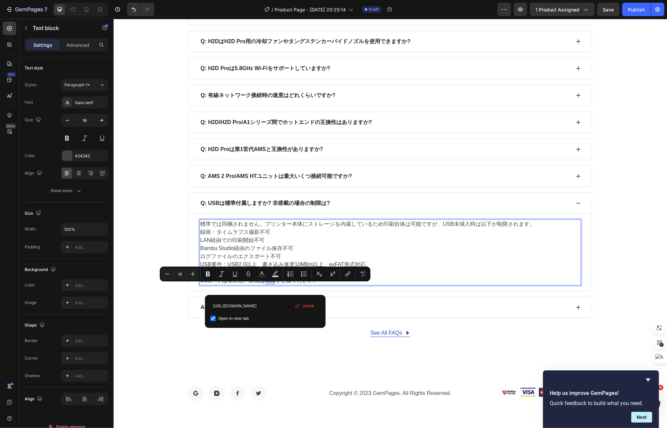
scroll to position [0, 0]
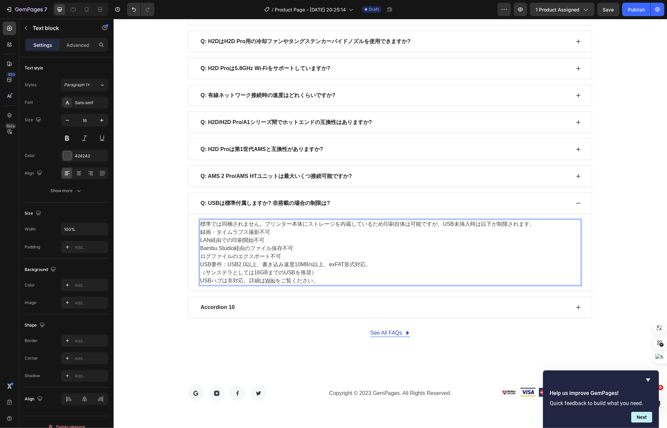
click at [375, 285] on p "USBハブは非対応。詳細は Wiki をご覧ください。" at bounding box center [390, 281] width 380 height 8
click at [223, 311] on p "Accordion 10" at bounding box center [217, 307] width 34 height 8
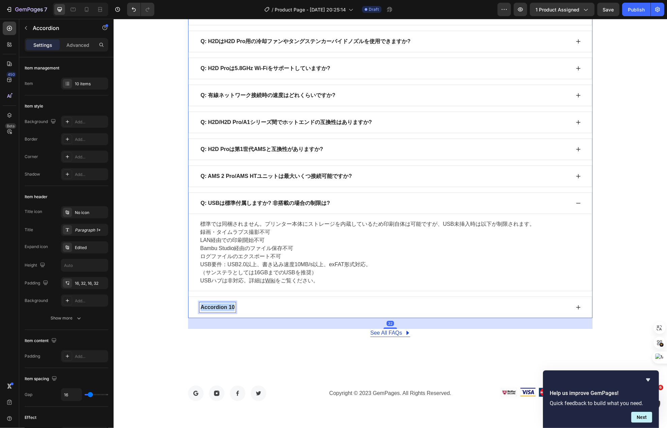
click at [223, 311] on p "Accordion 10" at bounding box center [217, 307] width 34 height 8
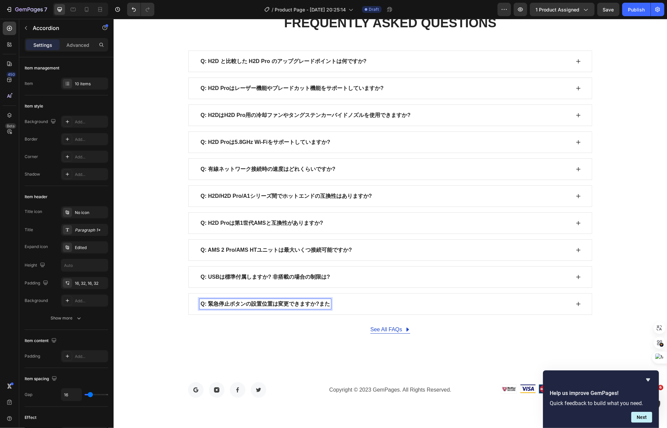
scroll to position [3746, 0]
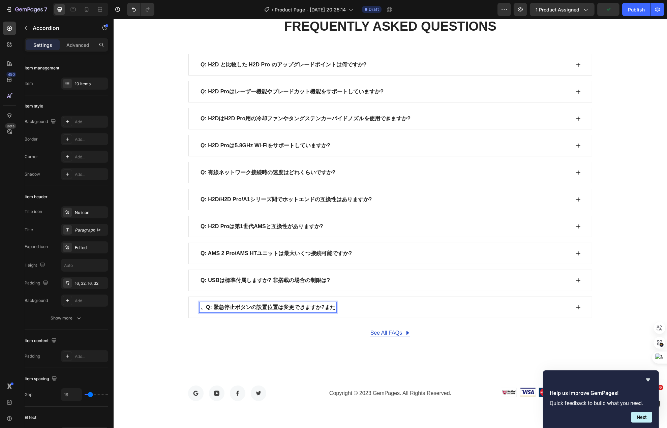
click at [327, 310] on strong "、Q: 緊急停止ボタンの設置位置は変更できますか?また" at bounding box center [267, 307] width 135 height 6
drag, startPoint x: 316, startPoint y: 315, endPoint x: 449, endPoint y: 311, distance: 133.9
click at [449, 311] on div "Q: 緊急停止ボタンの設置位置は変更できますか?また緊急停止ボタンの設置位置は変更できますか?" at bounding box center [384, 307] width 371 height 10
click at [442, 310] on strong "Q: 緊急停止ボタンの設置位置は変更できますか?また緊急停止ボタンの設置位置は変更できますか?なしで使用可能ですか?" at bounding box center [349, 307] width 298 height 6
click at [439, 310] on strong "Q: 緊急停止ボタンの設置位置は変更できますか?また緊急停止ボタンの設置位置は変更できますか?なしで使用可能ですか?" at bounding box center [349, 307] width 298 height 6
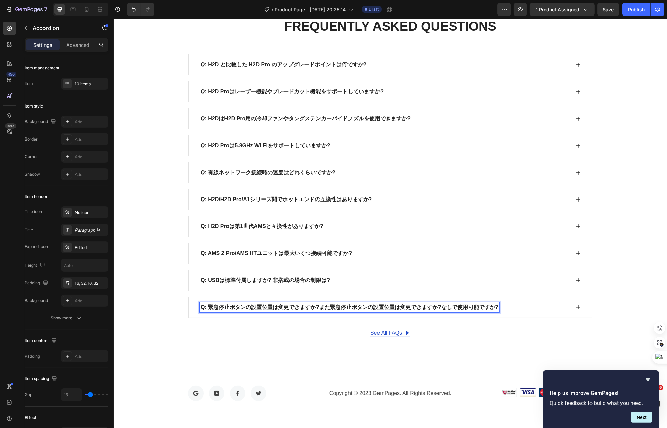
click at [449, 310] on strong "Q: 緊急停止ボタンの設置位置は変更できますか?また緊急停止ボタンの設置位置は変更できますか?なしで使用可能ですか?" at bounding box center [349, 307] width 298 height 6
click at [449, 312] on div "Q: 緊急停止ボタンの設置位置は変更できますか?また取り付けずに使用可能ですか?" at bounding box center [384, 307] width 371 height 10
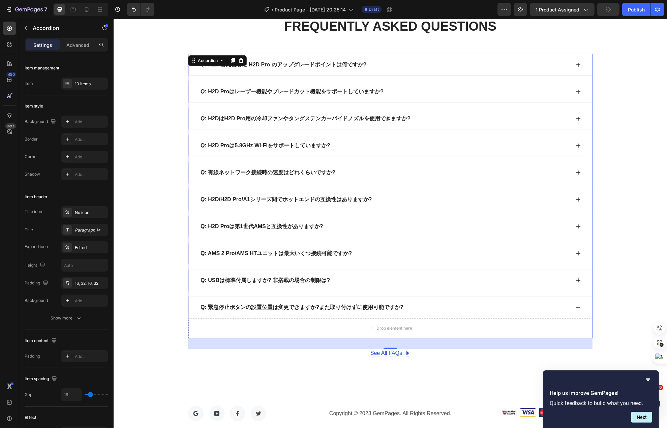
click at [455, 291] on div "Q: USBは標準付属しますか? 非搭載の場合の制限は?" at bounding box center [390, 281] width 404 height 22
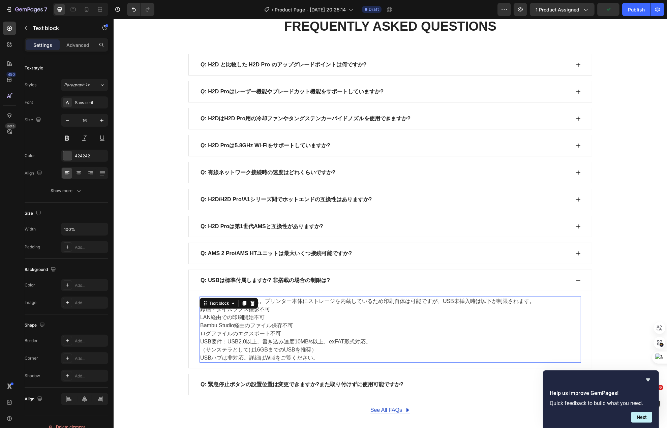
click at [373, 305] on p "標準では同梱されません。プリンター本体にストレージを内蔵しているため印刷自体は可能ですが、USB未挿入時は以下が制限されます。" at bounding box center [390, 301] width 380 height 8
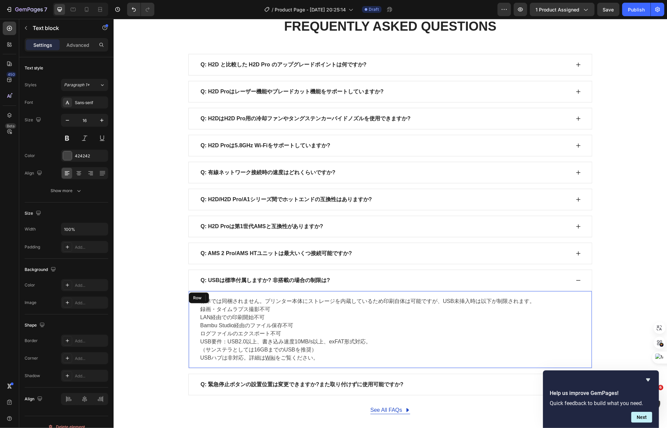
click at [191, 310] on div "標準では同梱されません。プリンター本体にストレージを内蔵しているため印刷自体は可能ですが、USB未挿入時は以下が制限されます。 録画・タイムラプス撮影不可 L…" at bounding box center [390, 329] width 404 height 77
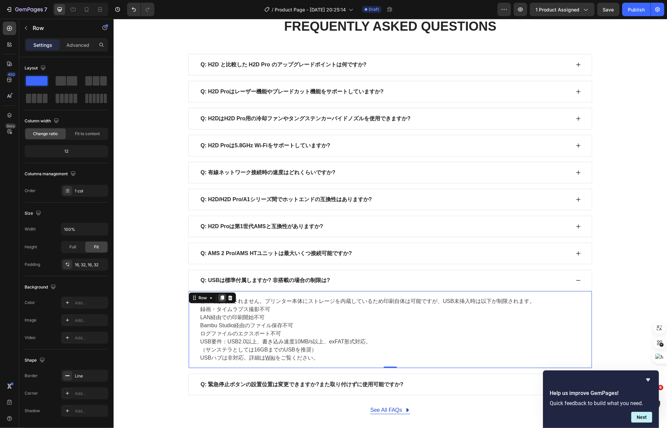
click at [219, 301] on icon at bounding box center [221, 297] width 5 height 5
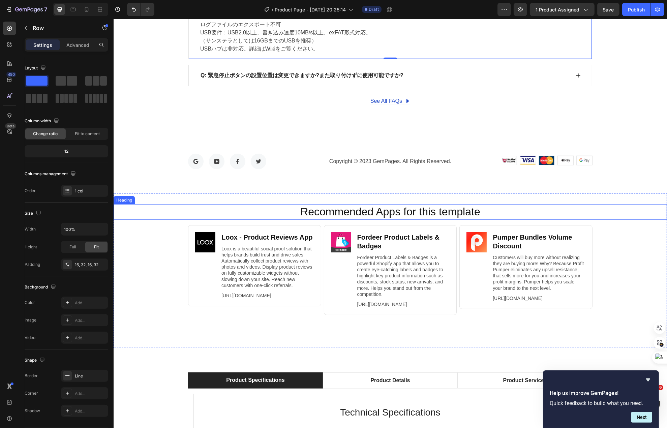
scroll to position [3998, 0]
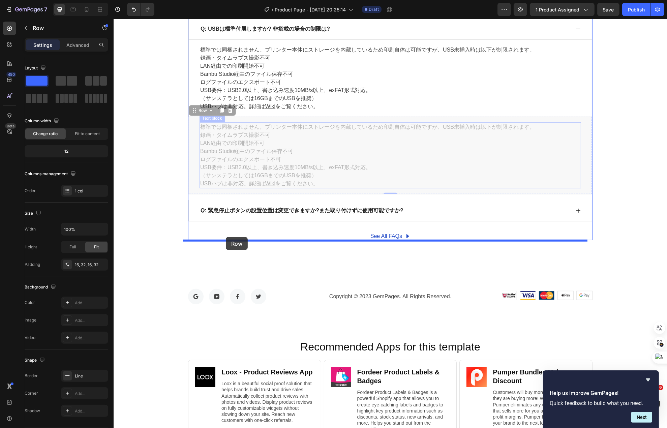
drag, startPoint x: 194, startPoint y: 118, endPoint x: 226, endPoint y: 237, distance: 122.7
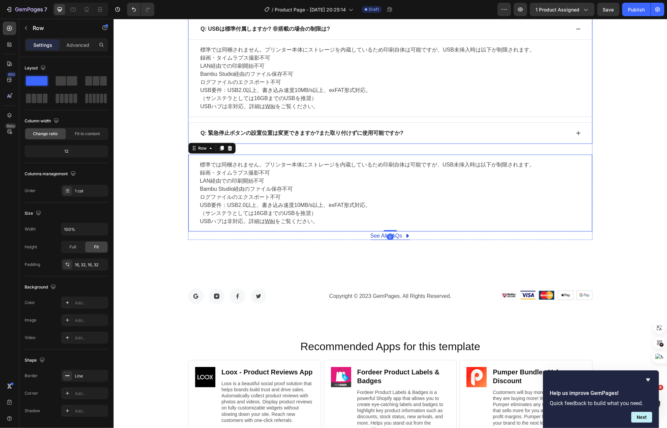
click at [416, 138] on div "Q: 緊急停止ボタンの設置位置は変更できますか?また取り付けずに使用可能ですか?" at bounding box center [384, 133] width 371 height 10
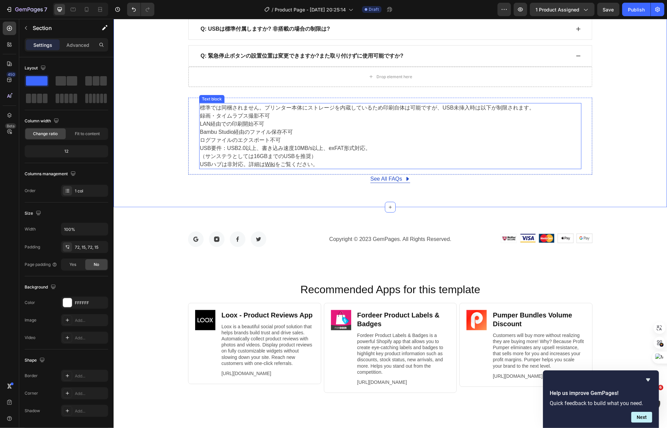
click at [282, 128] on p "LAN経由での印刷開始不可" at bounding box center [390, 124] width 381 height 8
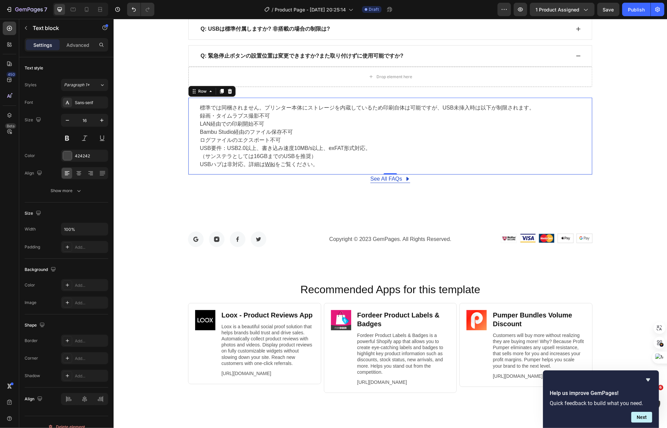
click at [189, 124] on div "標準では同梱されません。プリンター本体にストレージを内蔵しているため印刷自体は可能ですが、USB未挿入時は以下が制限されます。 録画・タイムラプス撮影不可 L…" at bounding box center [390, 136] width 405 height 77
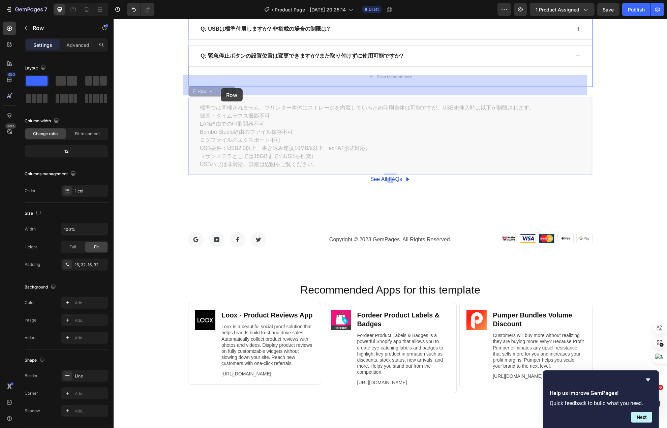
drag, startPoint x: 196, startPoint y: 99, endPoint x: 220, endPoint y: 88, distance: 26.7
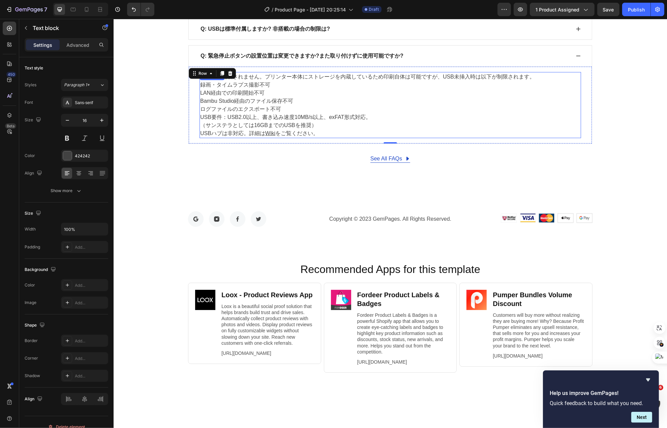
click at [306, 121] on p "USB要件：USB2.0以上、書き込み速度10MB/s以上、exFAT形式対応。" at bounding box center [390, 117] width 380 height 8
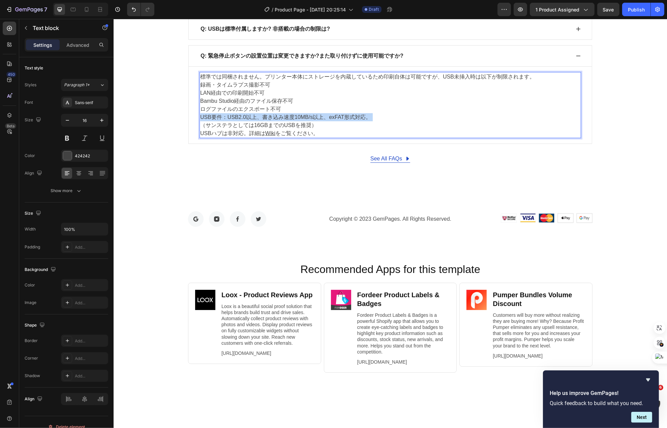
click at [306, 121] on p "USB要件：USB2.0以上、書き込み速度10MB/s以上、exFAT形式対応。" at bounding box center [390, 117] width 380 height 8
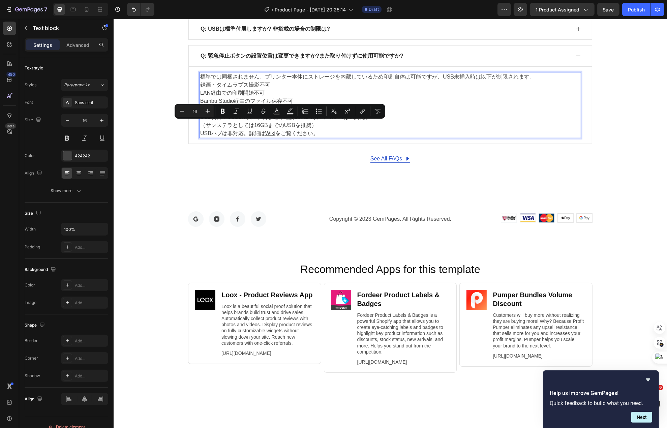
click at [313, 129] on p "（サンステラとしては16GBまでのUSBを推奨）" at bounding box center [390, 125] width 380 height 8
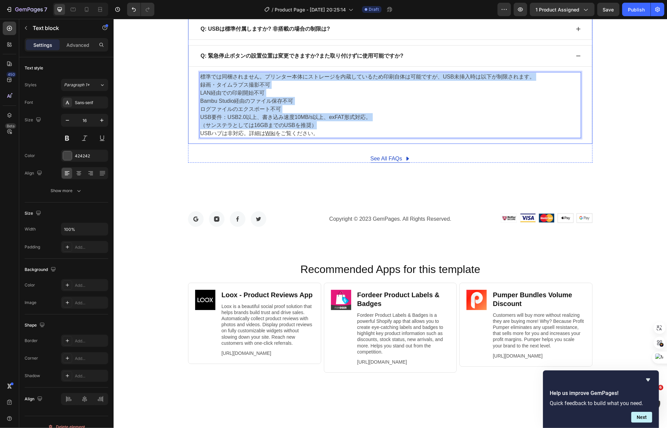
drag, startPoint x: 316, startPoint y: 136, endPoint x: 197, endPoint y: 72, distance: 135.3
click at [197, 72] on div "Q: 緊急停止ボタンの設置位置は変更できますか?また取り付けずに使用可能ですか? 標準では同梱されません。プリンター本体にストレージを内蔵しているため印刷自体…" at bounding box center [390, 94] width 404 height 99
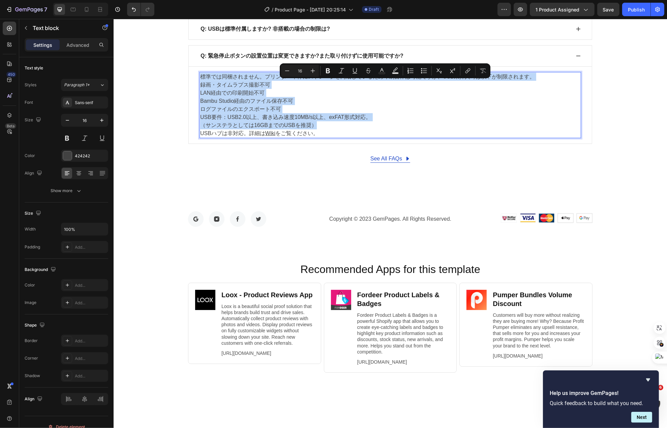
click at [305, 129] on p "（サンステラとしては16GBまでのUSBを推奨）" at bounding box center [390, 125] width 380 height 8
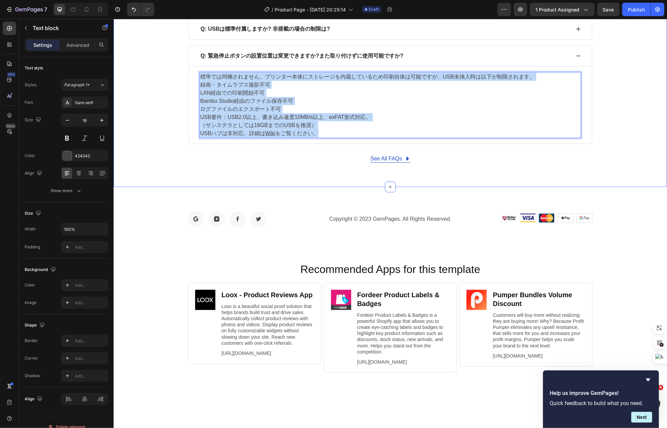
drag, startPoint x: 314, startPoint y: 141, endPoint x: 172, endPoint y: 73, distance: 157.4
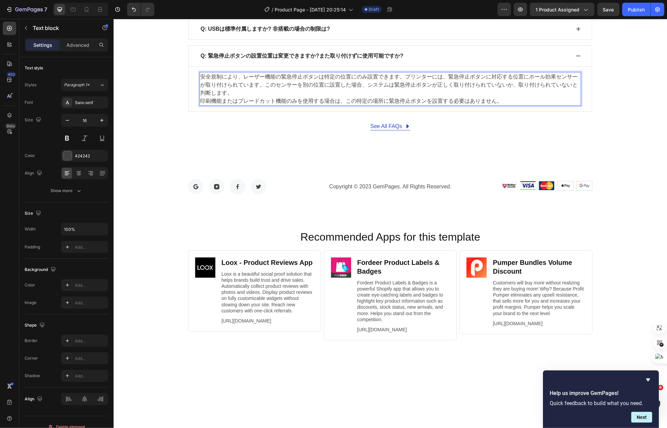
click at [401, 86] on p "安全規制により、レーザー機能の緊急停止ボタンは特定の位置にのみ設置できます。プリンターには、緊急停止ボタンに対応する位置にホール効果センサーが取り付けられてい…" at bounding box center [390, 85] width 380 height 24
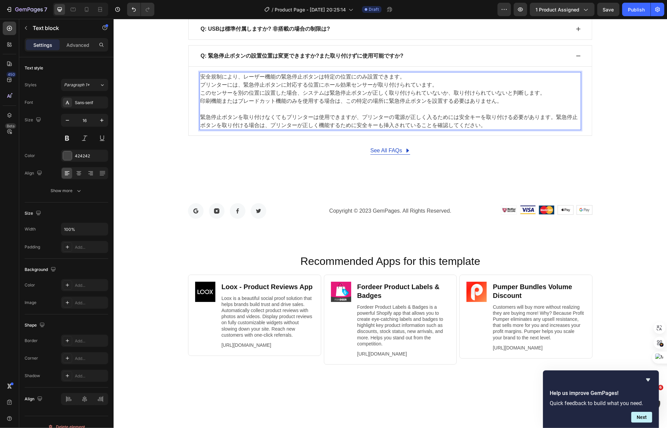
click at [547, 123] on p "緊急停止ボタンを取り付けなくてもプリンターは使用できますが、プリンターの電源が正しく入るためには安全キーを取り付ける必要があります。緊急停止ボタンを取り付ける…" at bounding box center [390, 121] width 380 height 16
click at [574, 155] on div "See All FAQs Button Row" at bounding box center [390, 151] width 405 height 8
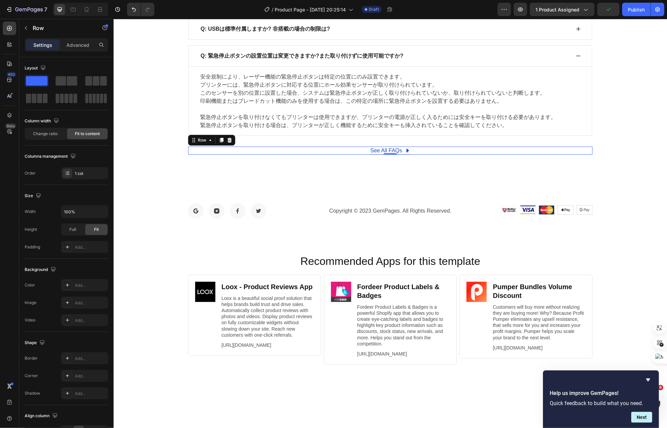
drag, startPoint x: 228, startPoint y: 149, endPoint x: 264, endPoint y: 159, distance: 38.2
click at [228, 144] on div at bounding box center [229, 140] width 8 height 8
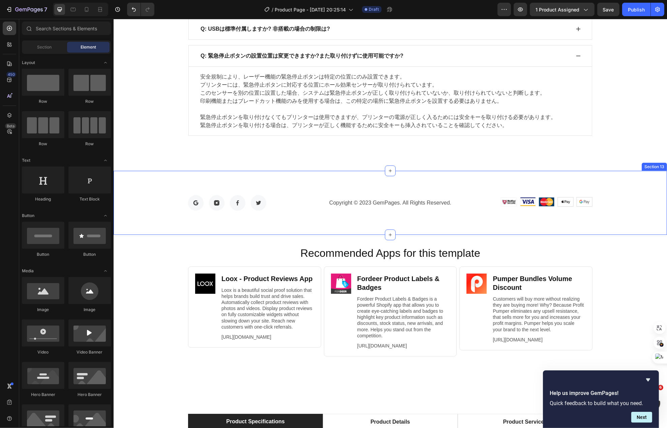
click at [412, 192] on div "Image Image Image Image Row Copyright © 2023 GemPages. All Rights Reserved. Tex…" at bounding box center [390, 203] width 554 height 64
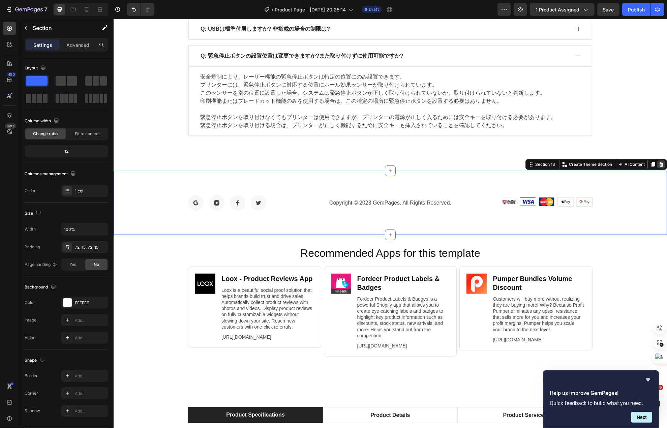
click at [659, 167] on icon at bounding box center [661, 164] width 4 height 5
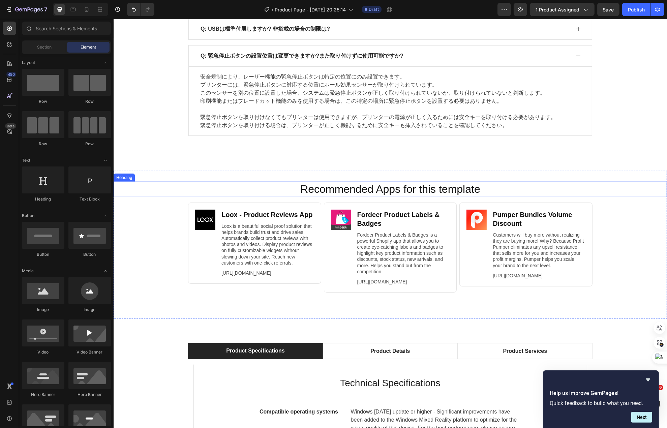
click at [618, 197] on h2 "Recommended Apps for this template" at bounding box center [390, 190] width 540 height 16
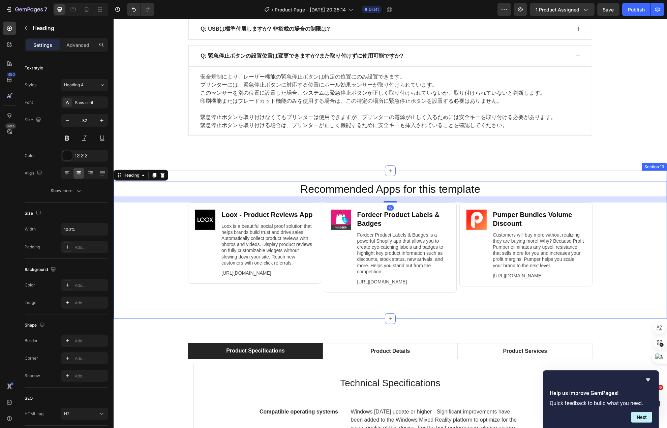
click at [610, 187] on div "Recommended Apps for this template Heading 16 Image Loox ‑ Product Reviews App …" at bounding box center [390, 245] width 554 height 148
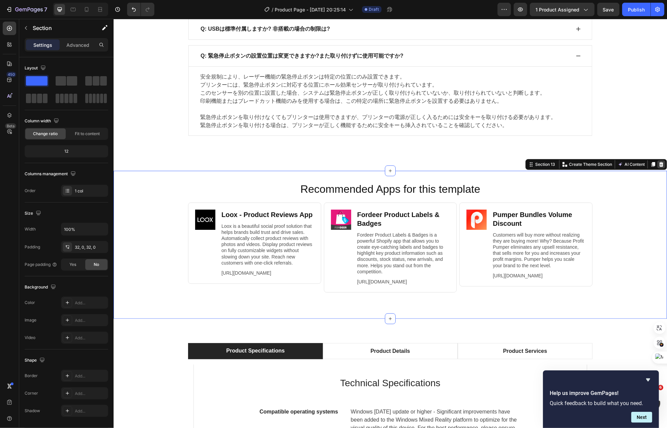
click at [658, 167] on icon at bounding box center [660, 164] width 5 height 5
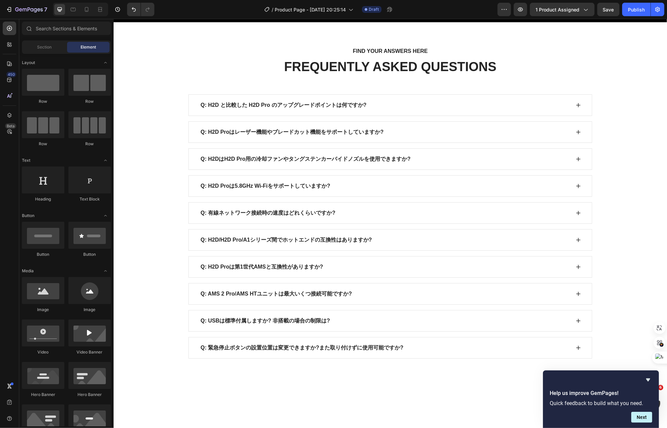
scroll to position [3593, 0]
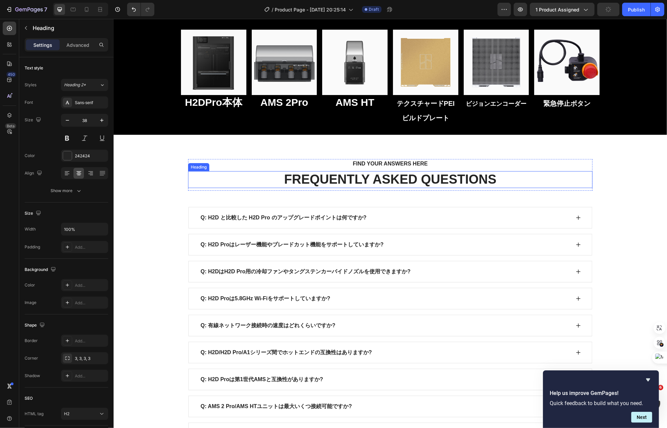
click at [469, 181] on p "FREQUENTLY ASKED QUESTIONS" at bounding box center [389, 180] width 403 height 16
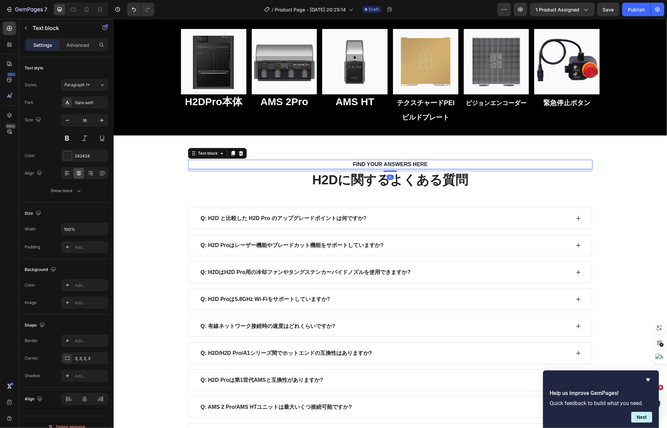
click at [394, 162] on p "FIND YOUR ANSWERS HERE" at bounding box center [390, 164] width 392 height 8
click at [237, 149] on div at bounding box center [241, 153] width 8 height 8
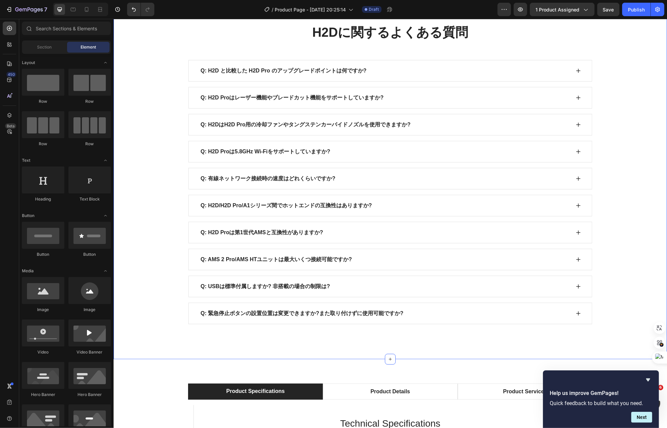
scroll to position [3930, 0]
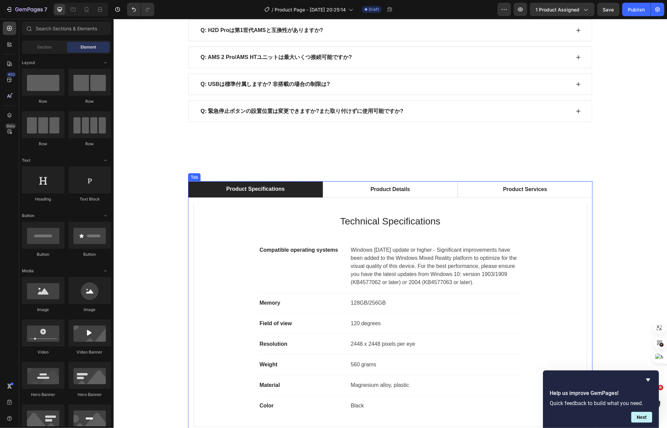
click at [289, 198] on li "Product Specifications" at bounding box center [255, 189] width 135 height 16
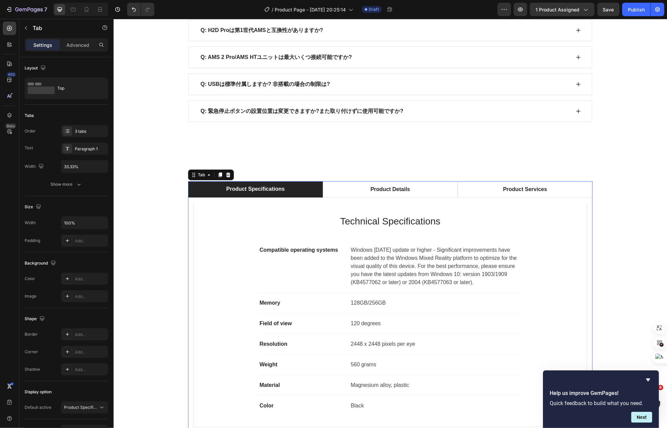
click at [278, 194] on div "Product Specifications" at bounding box center [255, 189] width 60 height 10
click at [278, 193] on p "Product Specifications" at bounding box center [255, 189] width 58 height 8
click at [370, 229] on p "Technical Specifications" at bounding box center [390, 221] width 370 height 14
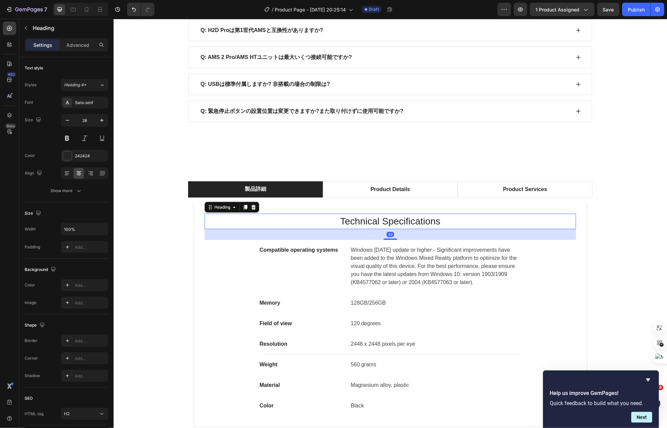
click at [370, 229] on p "Technical Specifications" at bounding box center [390, 221] width 370 height 14
drag, startPoint x: 323, startPoint y: 69, endPoint x: 316, endPoint y: 121, distance: 51.6
click at [323, 68] on div "Q: AMS 2 Pro/AMS HTユニットは最大いくつ接続可能ですか?" at bounding box center [390, 58] width 404 height 22
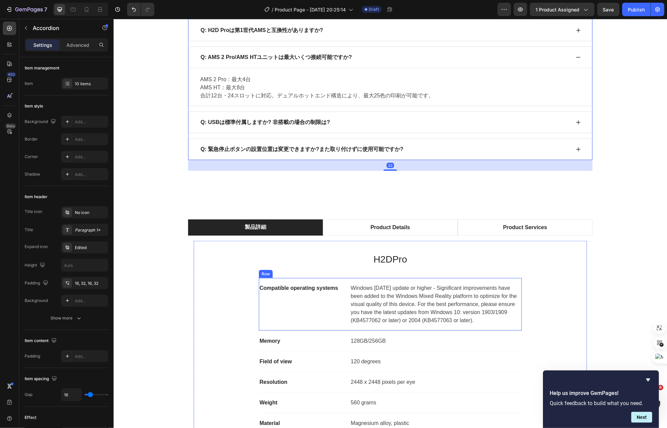
click at [299, 293] on div "Compatible operating systems Text block" at bounding box center [302, 287] width 86 height 9
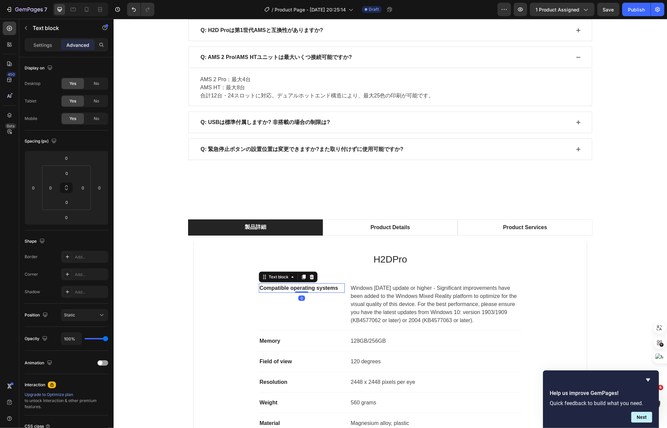
click at [300, 293] on div at bounding box center [301, 292] width 13 height 1
click at [304, 292] on p "Compatible operating systems" at bounding box center [301, 288] width 85 height 8
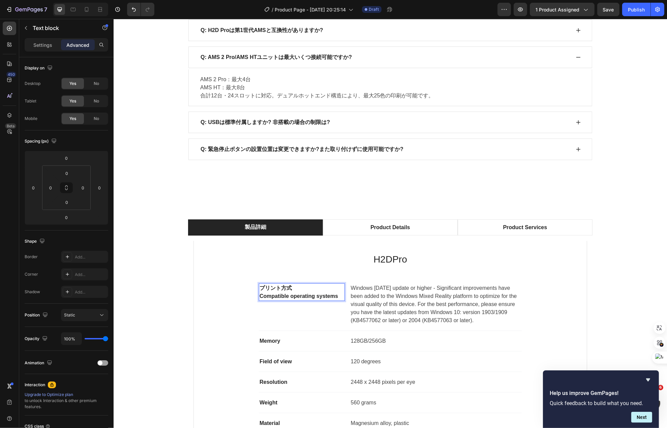
click at [304, 297] on p "プリント方式 Compatible operating systems" at bounding box center [301, 292] width 85 height 16
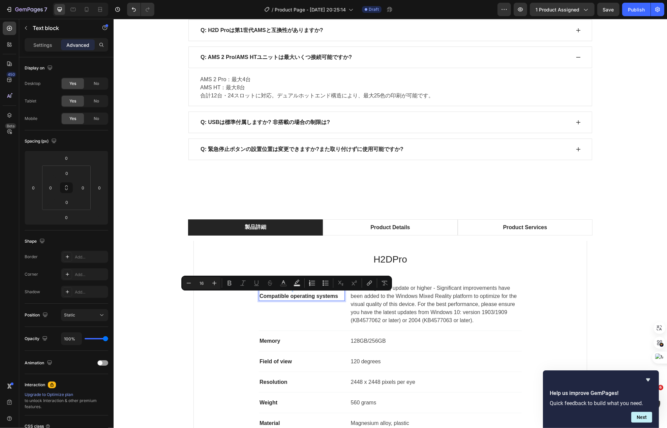
click at [304, 299] on p "プリント方式 Compatible operating systems" at bounding box center [301, 292] width 85 height 16
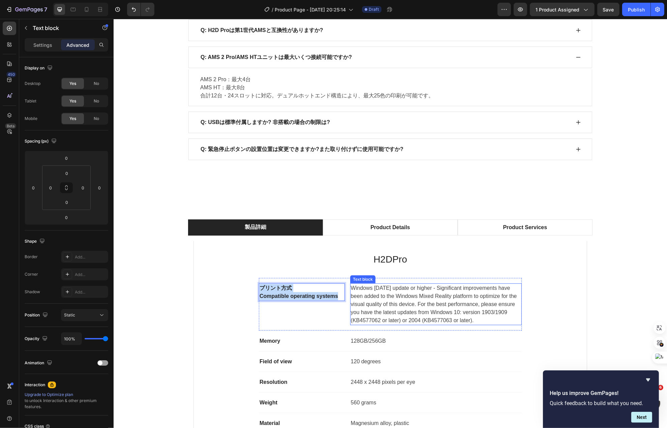
drag, startPoint x: 303, startPoint y: 300, endPoint x: 360, endPoint y: 311, distance: 58.0
click at [360, 311] on div "プリント方式 Compatible operating systems Text block 0 Windows 10 May 2019 update or …" at bounding box center [390, 304] width 263 height 53
click at [364, 281] on div "Text block" at bounding box center [370, 277] width 36 height 8
click at [333, 303] on div "プリント方式 Text block" at bounding box center [302, 304] width 86 height 42
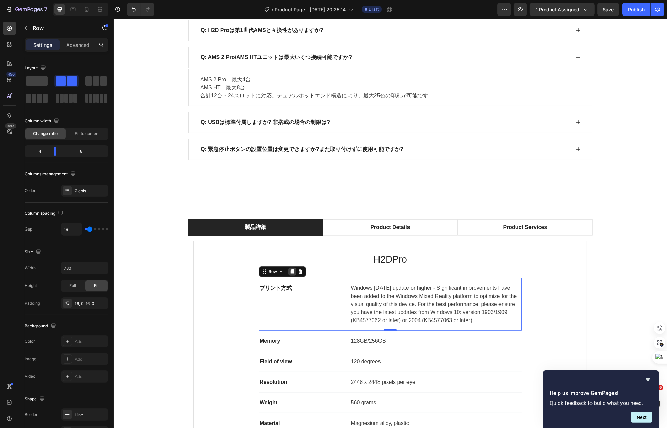
click at [289, 274] on icon at bounding box center [291, 271] width 5 height 5
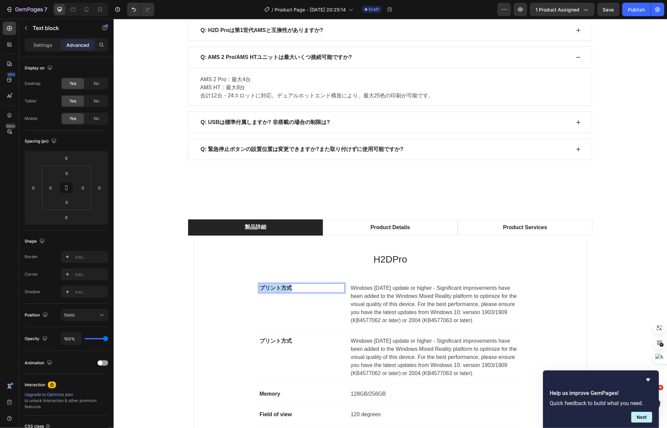
click at [303, 292] on p "プリント方式" at bounding box center [301, 288] width 85 height 8
click at [365, 324] on p "Windows 10 May 2019 update or higher - Significant improvements have been added…" at bounding box center [436, 304] width 170 height 40
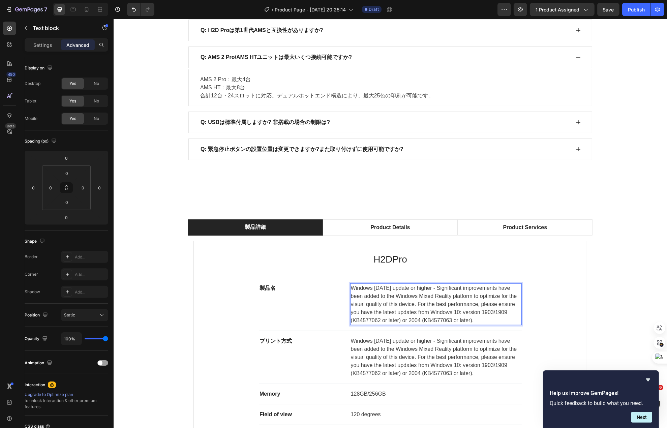
click at [365, 324] on p "Windows 10 May 2019 update or higher - Significant improvements have been added…" at bounding box center [436, 304] width 170 height 40
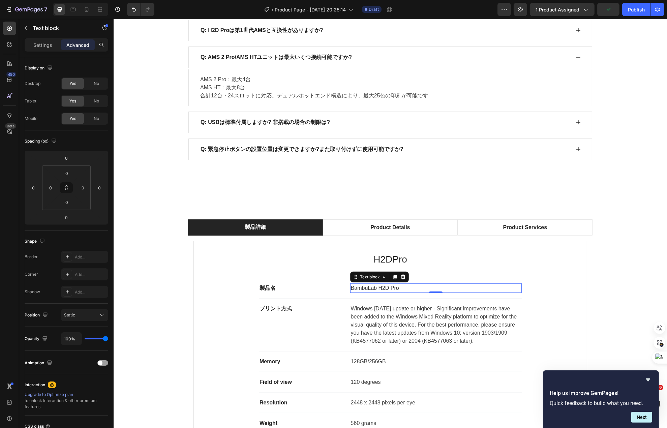
click at [15, 256] on div "450 Beta" at bounding box center [9, 201] width 13 height 358
click at [394, 345] on p "Windows 10 May 2019 update or higher - Significant improvements have been added…" at bounding box center [436, 325] width 170 height 40
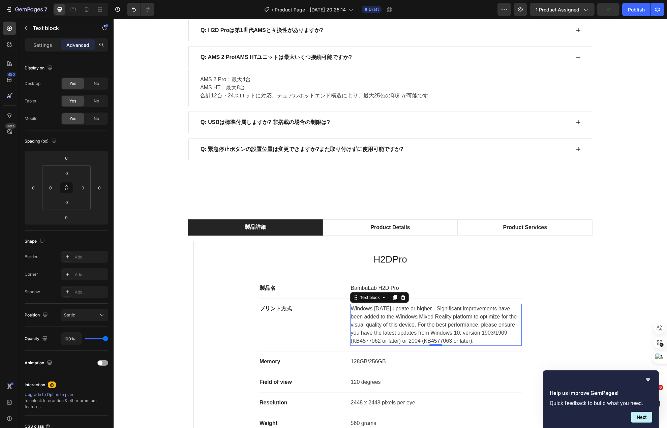
click at [394, 345] on p "Windows 10 May 2019 update or higher - Significant improvements have been added…" at bounding box center [436, 325] width 170 height 40
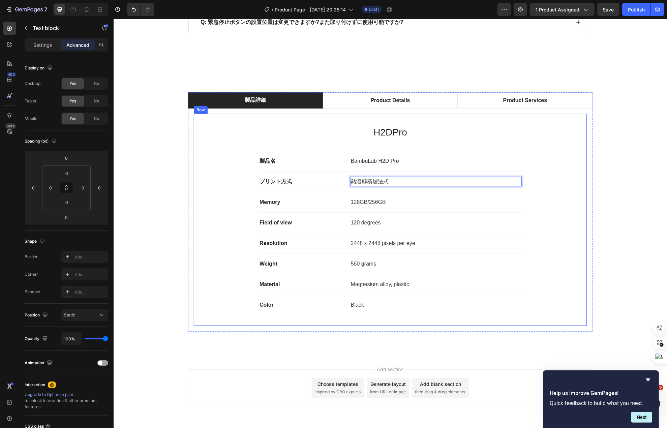
scroll to position [4065, 0]
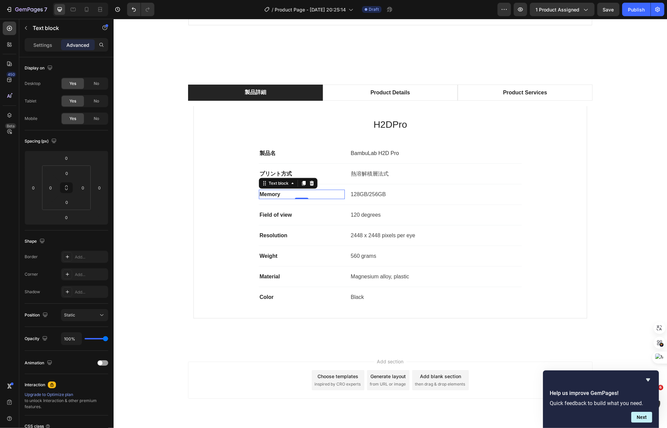
click at [271, 199] on p "Memory" at bounding box center [301, 194] width 85 height 8
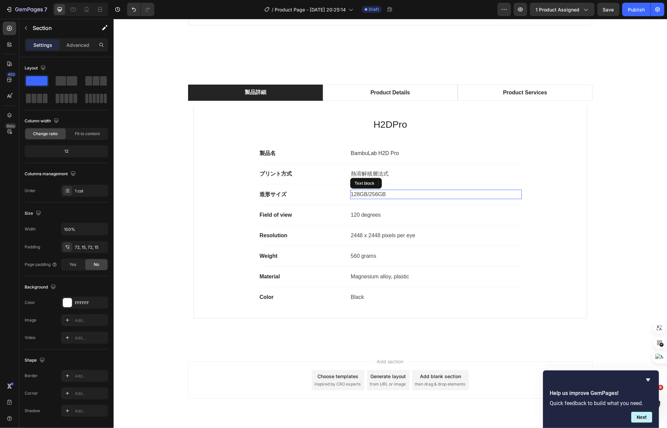
click at [378, 199] on p "128GB/256GB" at bounding box center [436, 194] width 170 height 8
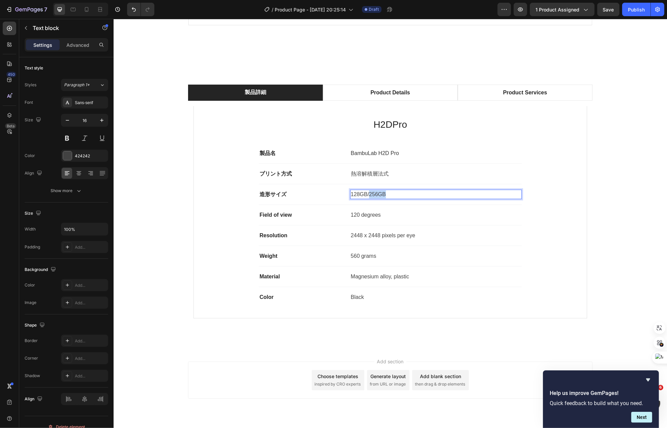
click at [378, 199] on p "128GB/256GB" at bounding box center [436, 194] width 170 height 8
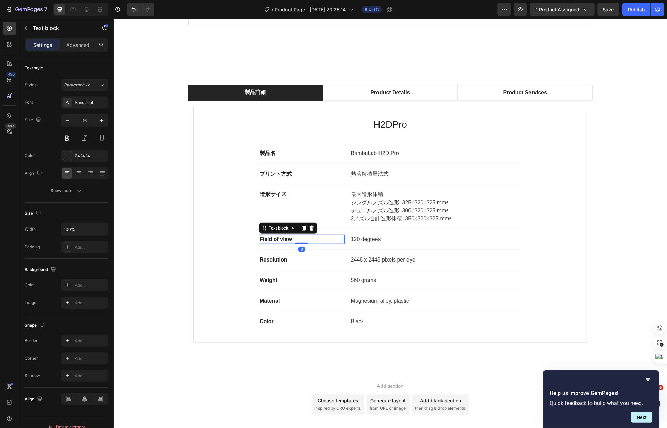
click at [284, 243] on p "Field of view" at bounding box center [301, 239] width 85 height 8
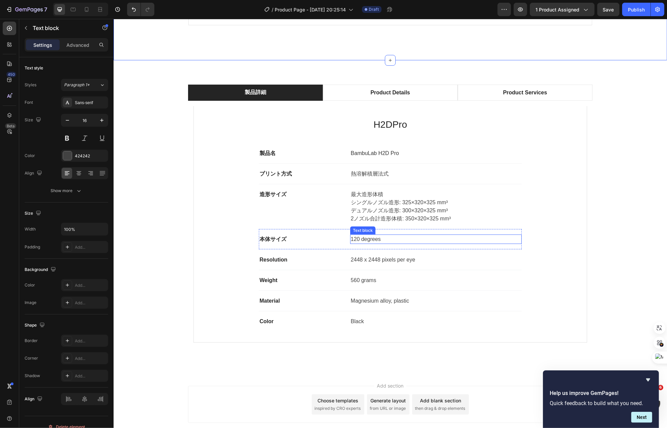
click at [366, 244] on div "120 degrees" at bounding box center [436, 239] width 172 height 9
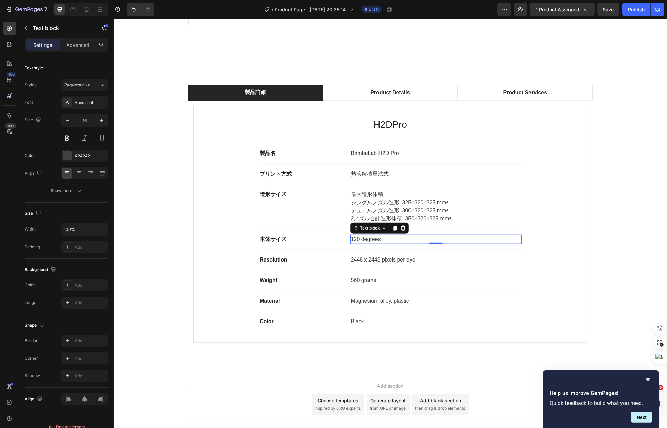
click at [366, 244] on div "120 degrees" at bounding box center [436, 239] width 172 height 9
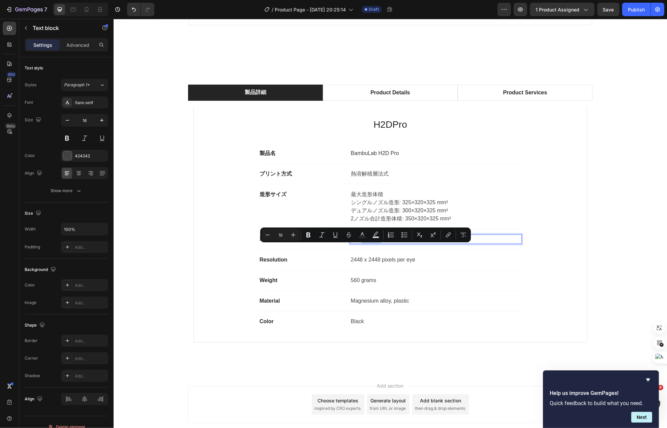
click at [367, 243] on p "120 degrees" at bounding box center [436, 239] width 170 height 8
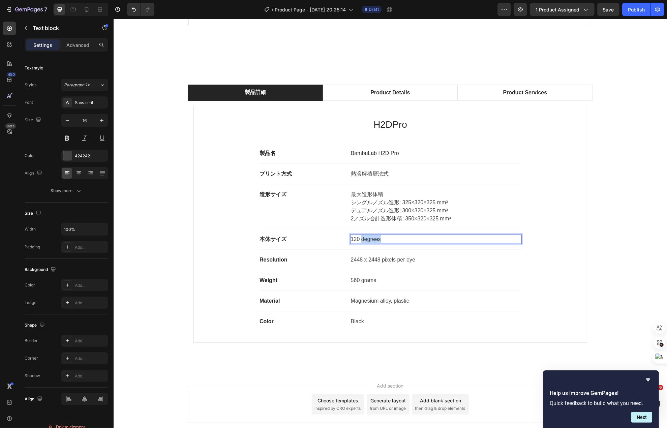
click at [367, 243] on p "120 degrees" at bounding box center [436, 239] width 170 height 8
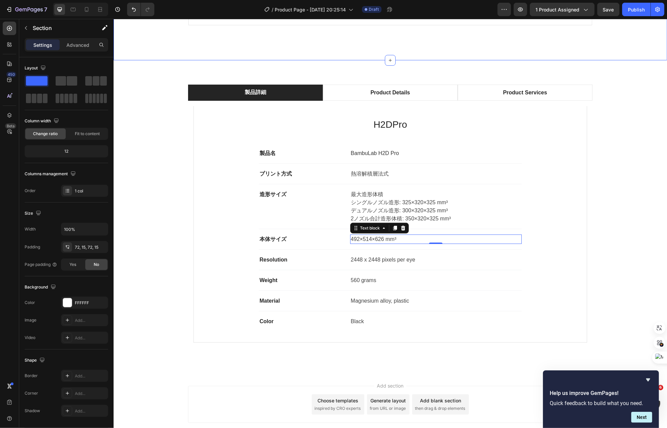
click at [275, 264] on p "Resolution" at bounding box center [301, 260] width 85 height 8
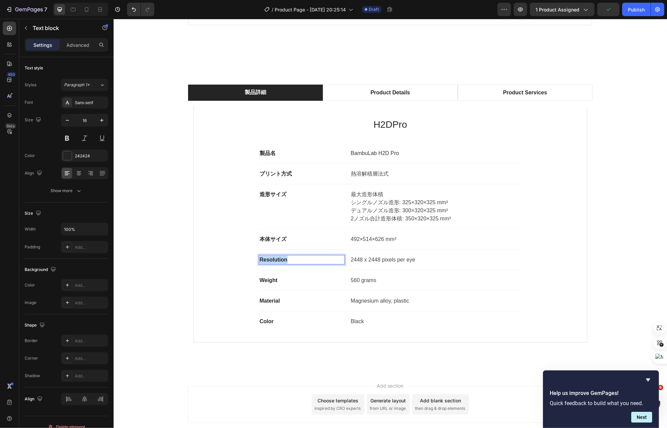
click at [275, 264] on p "Resolution" at bounding box center [301, 260] width 85 height 8
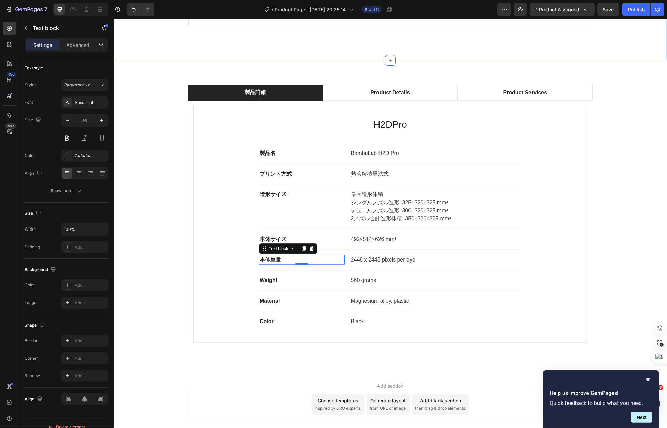
drag, startPoint x: 331, startPoint y: 65, endPoint x: 330, endPoint y: 71, distance: 6.1
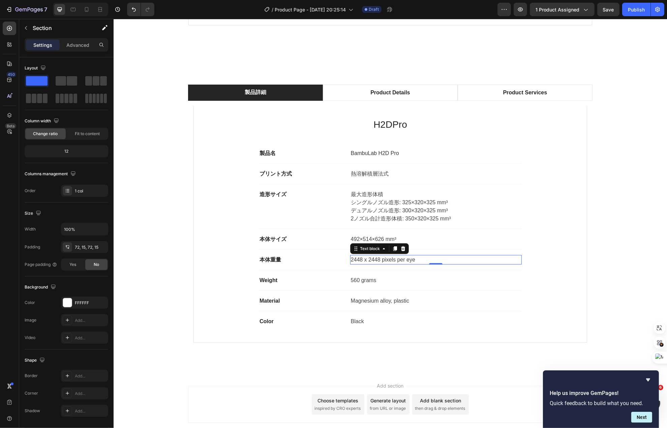
click at [364, 264] on p "2448 x 2448 pixels per eye" at bounding box center [436, 260] width 170 height 8
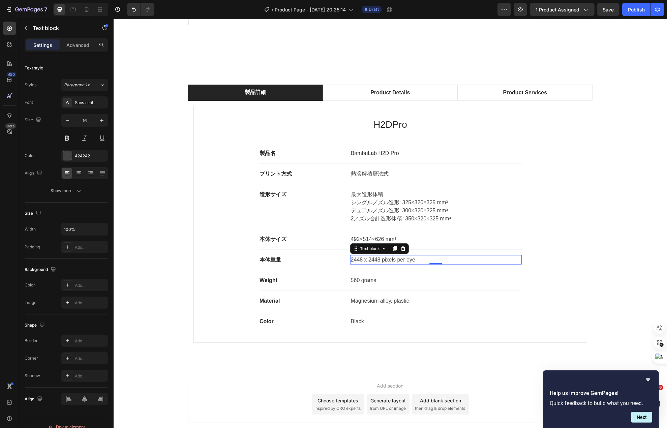
click at [364, 264] on p "2448 x 2448 pixels per eye" at bounding box center [436, 260] width 170 height 8
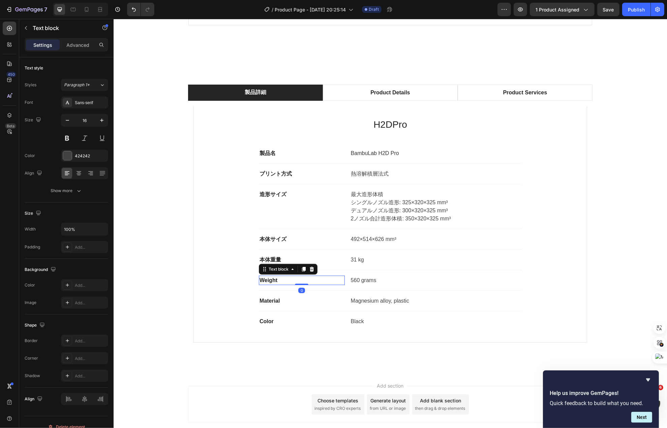
click at [261, 285] on p "Weight" at bounding box center [301, 280] width 85 height 8
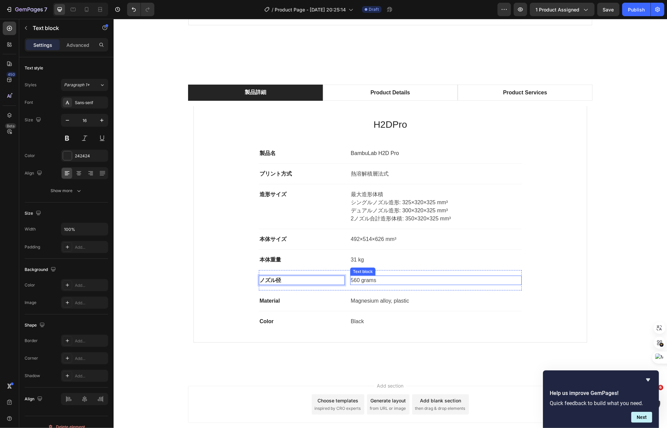
click at [367, 285] on p "560 grams" at bounding box center [436, 280] width 170 height 8
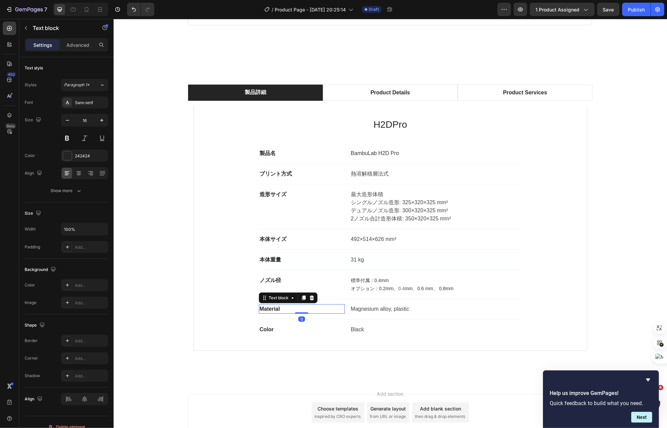
click at [271, 313] on p "Material" at bounding box center [301, 309] width 85 height 8
click at [361, 313] on p "Magnesium alloy, plastic" at bounding box center [436, 309] width 170 height 8
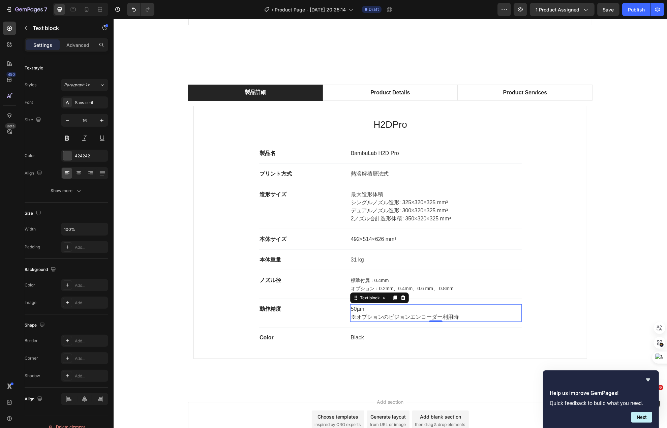
click at [382, 320] on span "※オプションのビジョンエンコーダー利用時" at bounding box center [405, 317] width 108 height 6
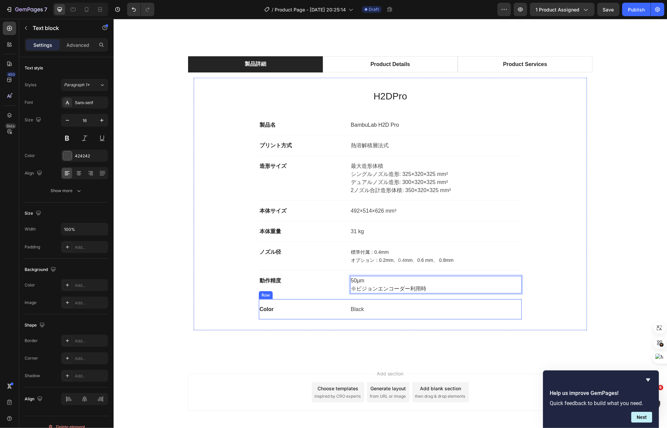
scroll to position [4135, 0]
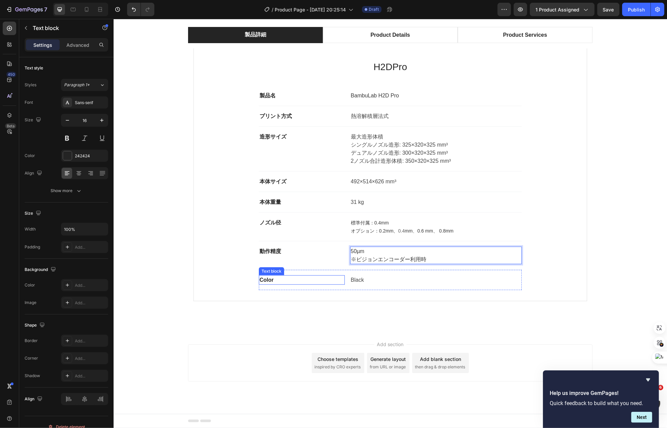
click at [280, 280] on p "Color" at bounding box center [301, 280] width 85 height 8
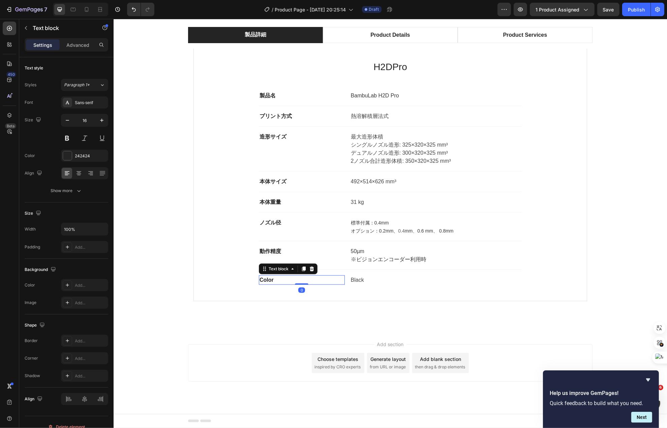
click at [280, 280] on p "Color" at bounding box center [301, 280] width 85 height 8
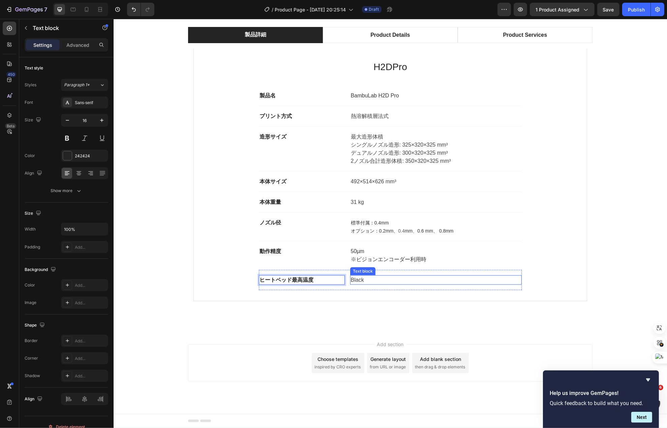
click at [352, 276] on p "Black" at bounding box center [436, 280] width 170 height 8
click at [332, 273] on div "ヒートベッド最高温度 Text block 120 ℃ Text block Row 0" at bounding box center [390, 280] width 263 height 20
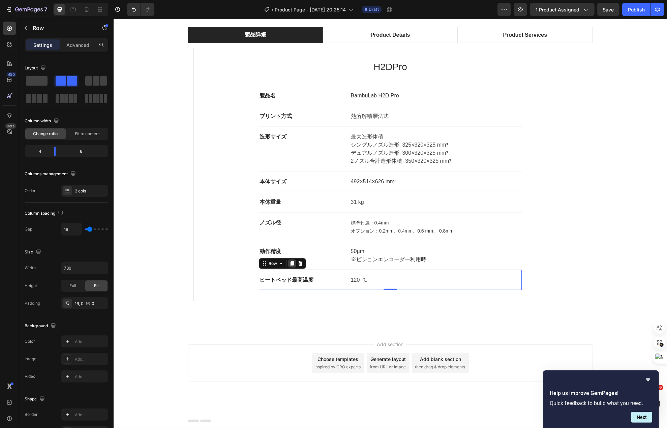
click at [290, 262] on icon at bounding box center [292, 263] width 4 height 5
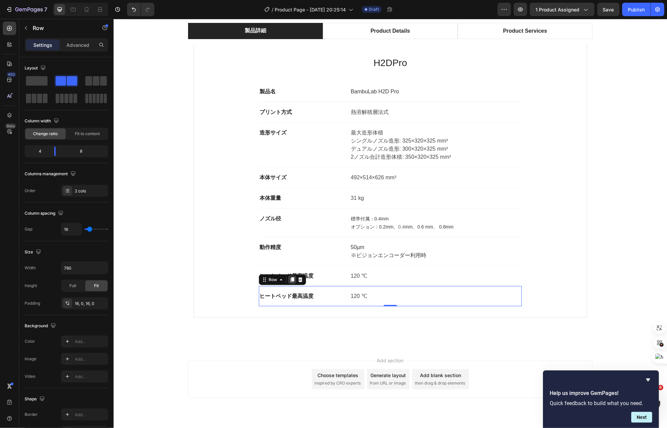
click at [289, 280] on icon at bounding box center [291, 279] width 5 height 5
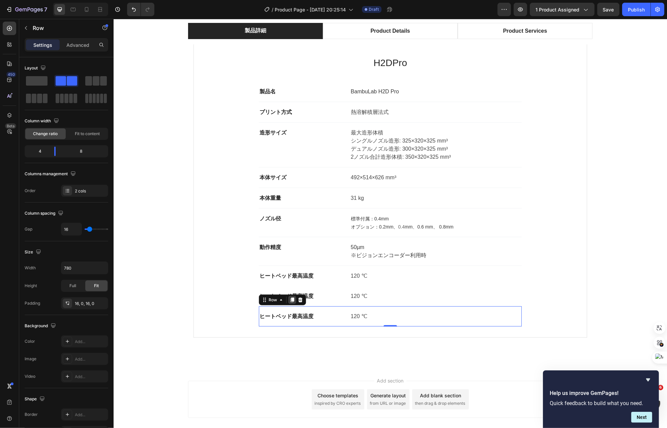
click at [289, 303] on icon at bounding box center [291, 299] width 5 height 5
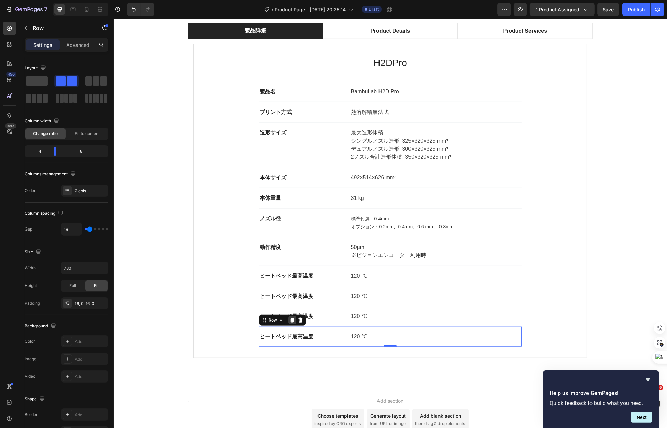
click at [290, 323] on icon at bounding box center [292, 320] width 4 height 5
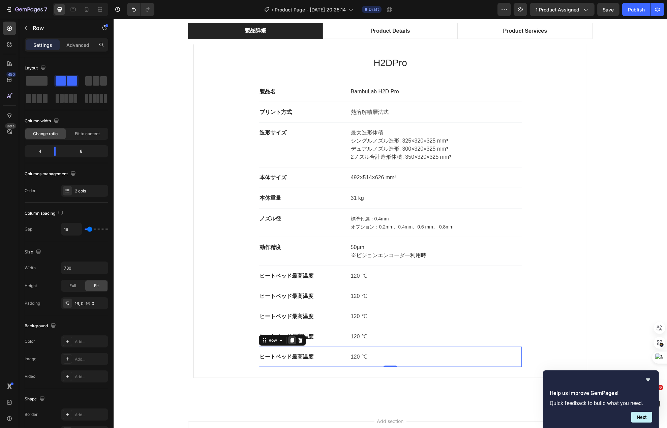
click at [290, 343] on icon at bounding box center [292, 340] width 4 height 5
click at [290, 362] on icon at bounding box center [292, 360] width 4 height 5
click at [290, 382] on icon at bounding box center [292, 381] width 4 height 5
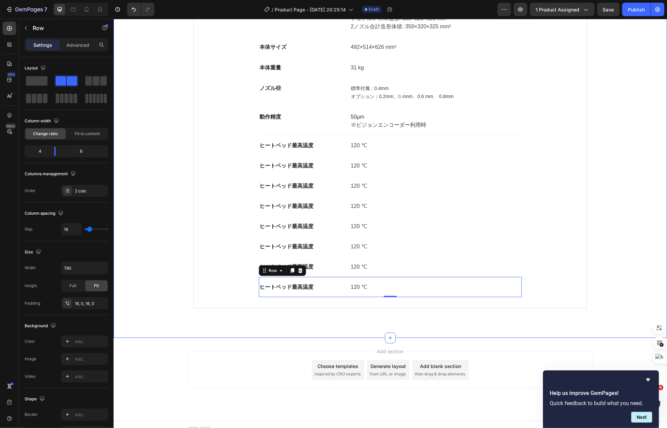
scroll to position [4270, 0]
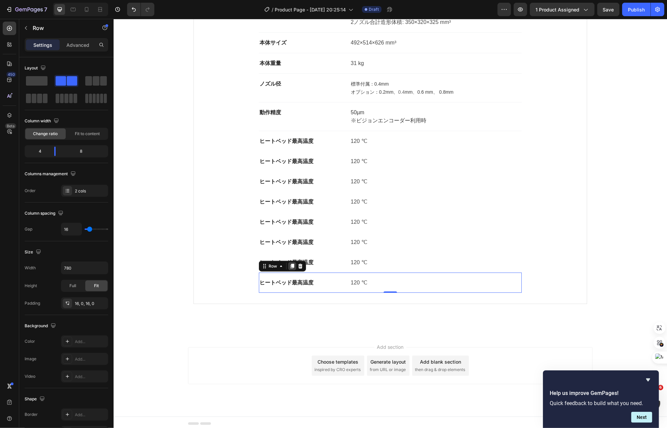
click at [289, 269] on icon at bounding box center [291, 266] width 5 height 5
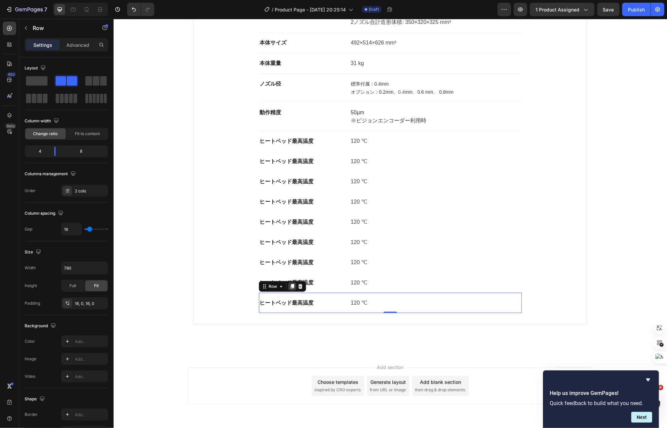
click at [290, 289] on icon at bounding box center [292, 286] width 4 height 5
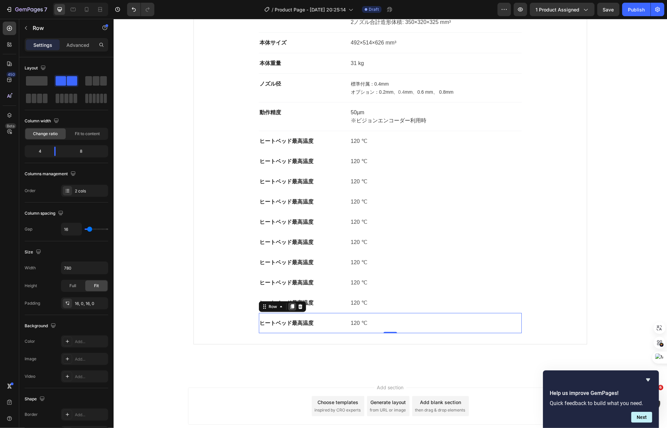
click at [290, 309] on icon at bounding box center [292, 306] width 4 height 5
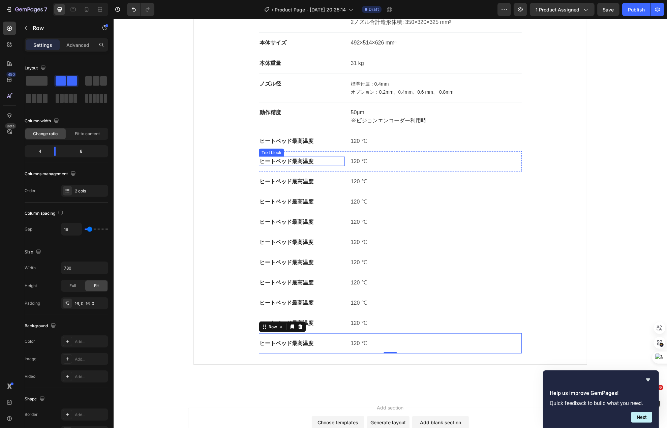
click at [297, 163] on strong "ヒートベッド最高温度" at bounding box center [286, 161] width 54 height 6
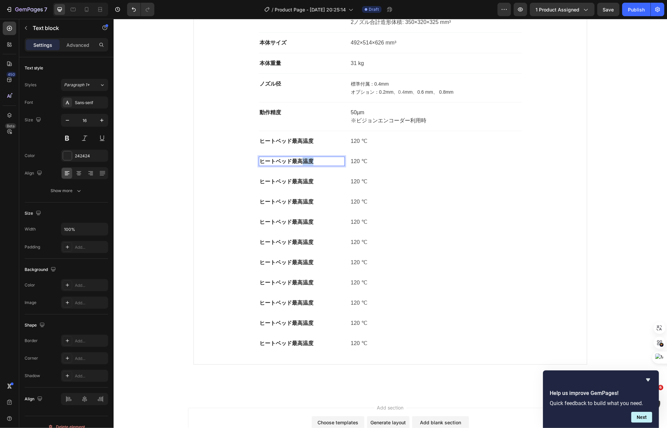
click at [297, 163] on strong "ヒートベッド最高温度" at bounding box center [286, 161] width 54 height 6
click at [354, 161] on p "120 ℃" at bounding box center [436, 161] width 170 height 8
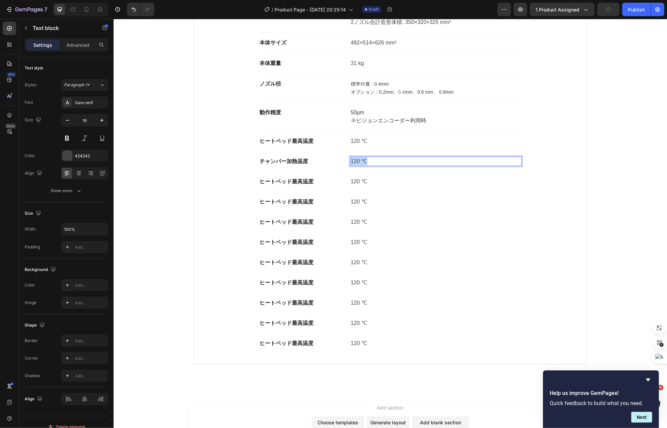
click at [354, 161] on p "120 ℃" at bounding box center [436, 161] width 170 height 8
click at [287, 184] on strong "ヒートベッド最高温度" at bounding box center [286, 182] width 54 height 6
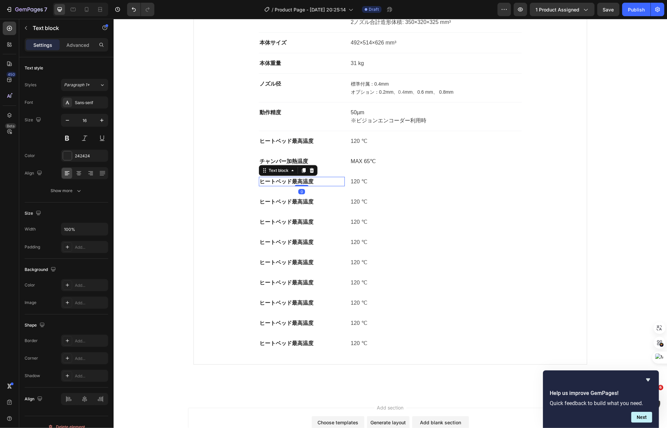
click at [287, 184] on strong "ヒートベッド最高温度" at bounding box center [286, 182] width 54 height 6
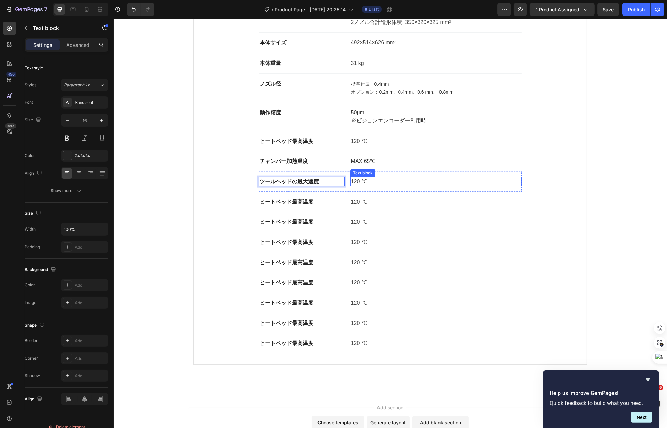
click at [353, 186] on p "120 ℃" at bounding box center [436, 182] width 170 height 8
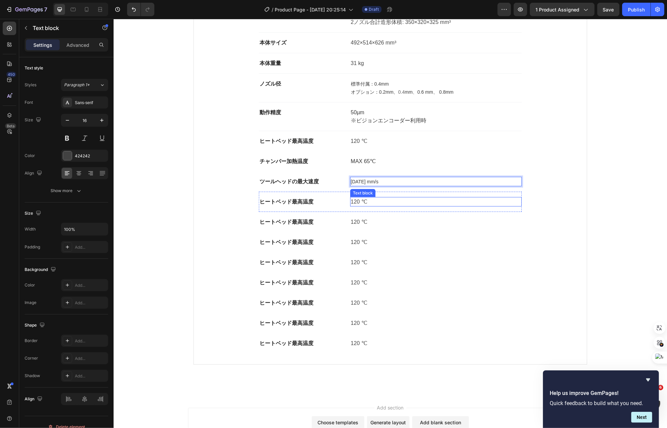
click at [358, 204] on p "120 ℃" at bounding box center [436, 202] width 170 height 8
click at [358, 205] on p "120 ℃" at bounding box center [436, 202] width 170 height 8
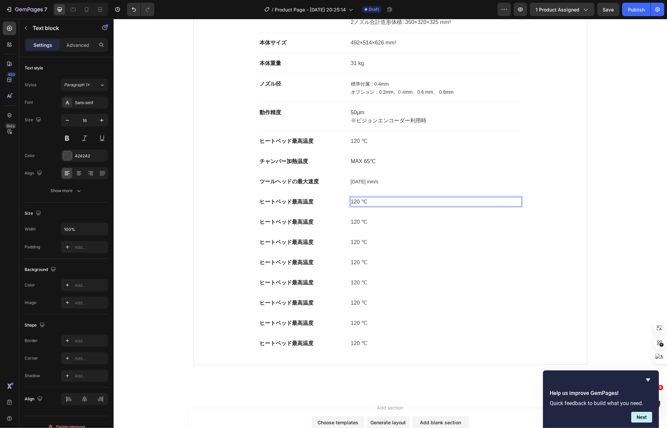
click at [358, 205] on p "120 ℃" at bounding box center [436, 202] width 170 height 8
click at [295, 205] on strong "ヒートベッド最高温度" at bounding box center [286, 202] width 54 height 6
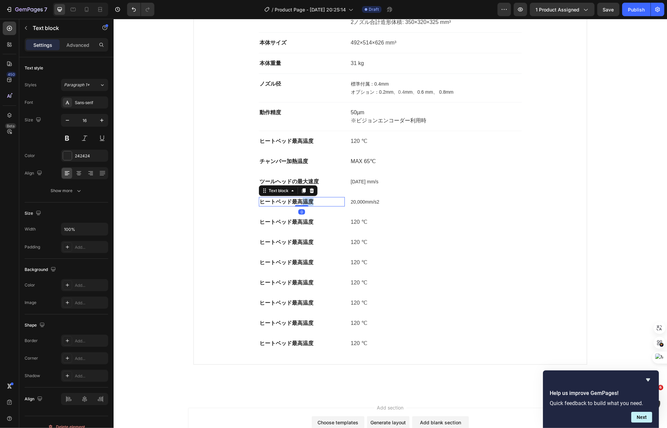
click at [295, 205] on strong "ヒートベッド最高温度" at bounding box center [286, 202] width 54 height 6
click at [282, 225] on strong "ヒートベッド最高温度" at bounding box center [286, 222] width 54 height 6
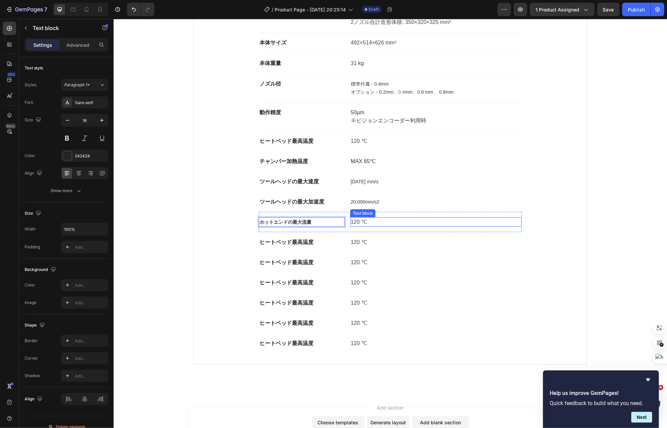
click at [351, 226] on p "120 ℃" at bounding box center [436, 222] width 170 height 8
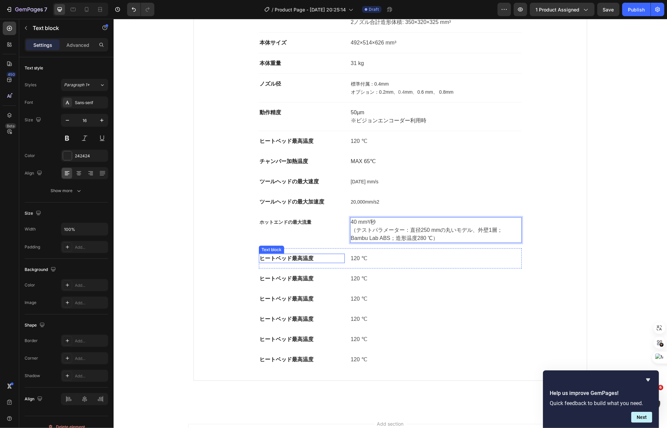
click at [291, 261] on strong "ヒートベッド最高温度" at bounding box center [286, 259] width 54 height 6
click at [367, 263] on p "120 ℃" at bounding box center [436, 259] width 170 height 8
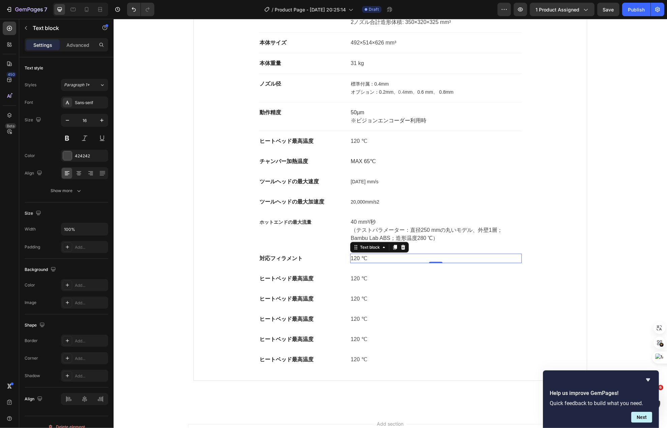
click at [367, 263] on p "120 ℃" at bounding box center [436, 259] width 170 height 8
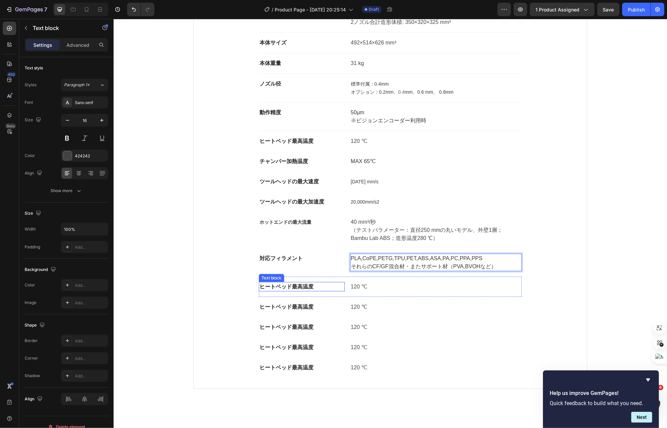
click at [312, 289] on p "ヒートベッド最高温度" at bounding box center [301, 287] width 85 height 8
click at [315, 291] on p "ヒートベッド最高温度" at bounding box center [301, 287] width 85 height 8
click at [366, 291] on p "120 ℃" at bounding box center [436, 287] width 170 height 8
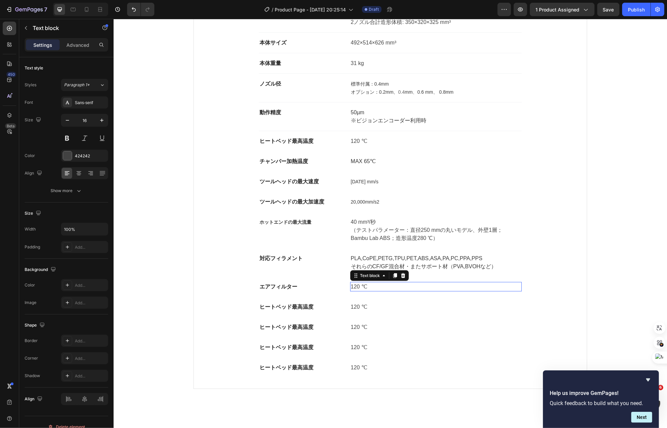
click at [366, 291] on p "120 ℃" at bounding box center [436, 287] width 170 height 8
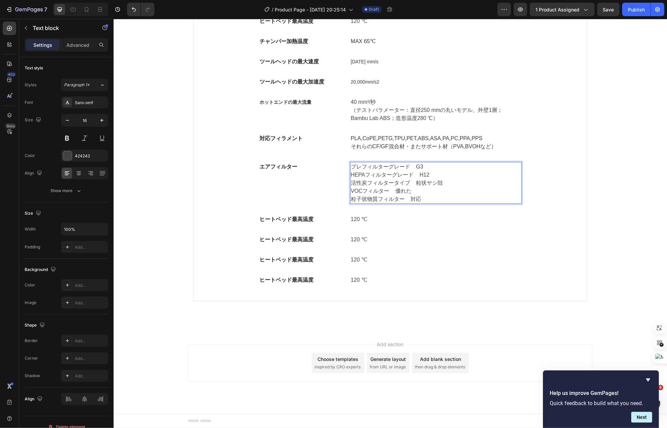
scroll to position [4395, 0]
click at [391, 220] on p "120 ℃" at bounding box center [436, 219] width 170 height 8
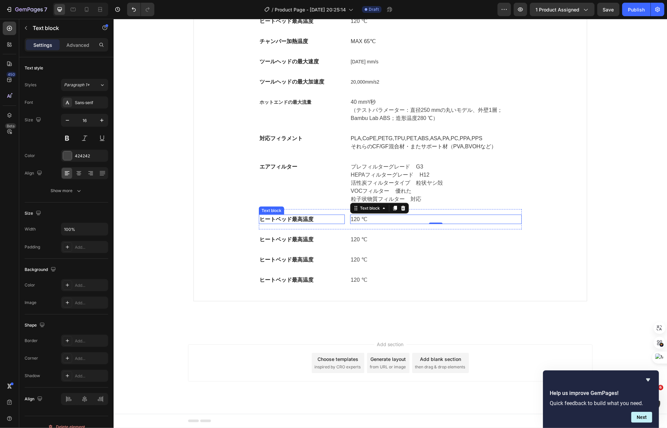
click at [294, 219] on strong "ヒートベッド最高温度" at bounding box center [286, 219] width 54 height 6
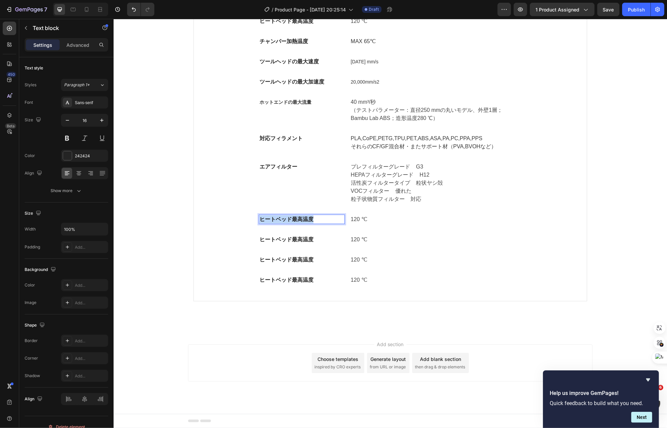
click at [294, 219] on strong "ヒートベッド最高温度" at bounding box center [286, 219] width 54 height 6
click at [355, 221] on p "120 ℃" at bounding box center [436, 219] width 170 height 8
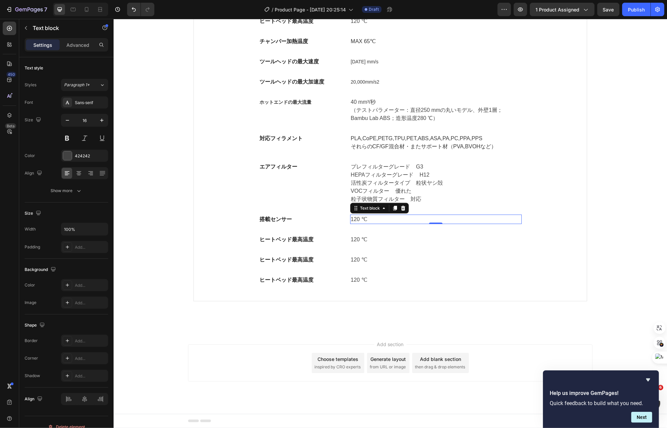
click at [355, 221] on p "120 ℃" at bounding box center [436, 219] width 170 height 8
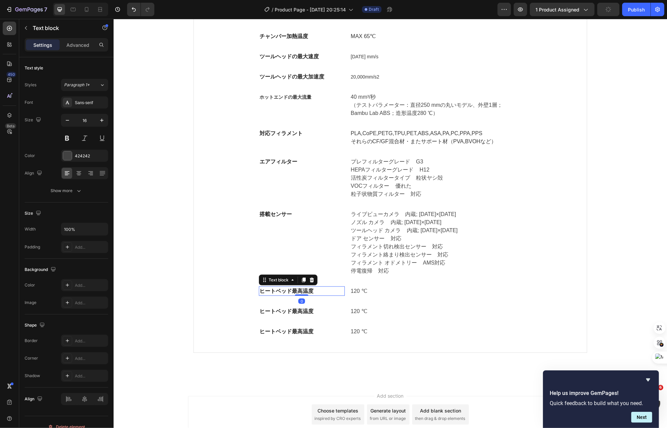
click at [282, 293] on strong "ヒートベッド最高温度" at bounding box center [286, 291] width 54 height 6
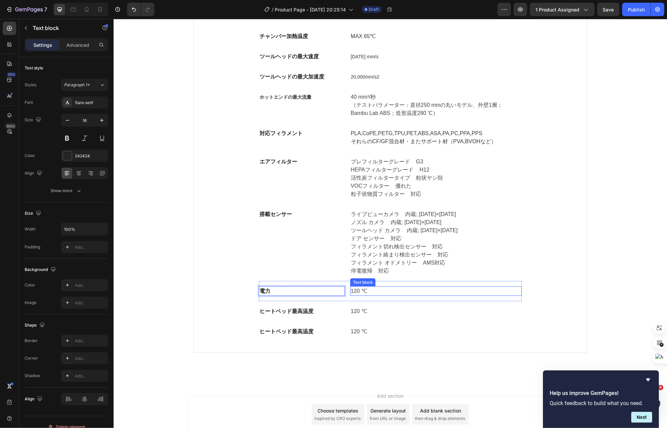
click at [362, 292] on p "120 ℃" at bounding box center [436, 291] width 170 height 8
click at [362, 293] on p "120 ℃" at bounding box center [436, 291] width 170 height 8
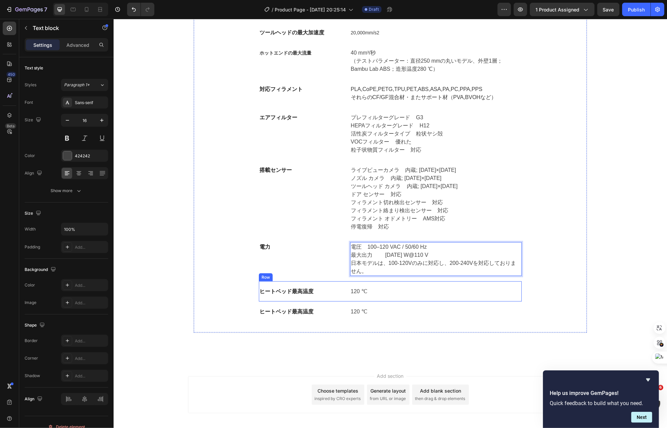
scroll to position [4463, 0]
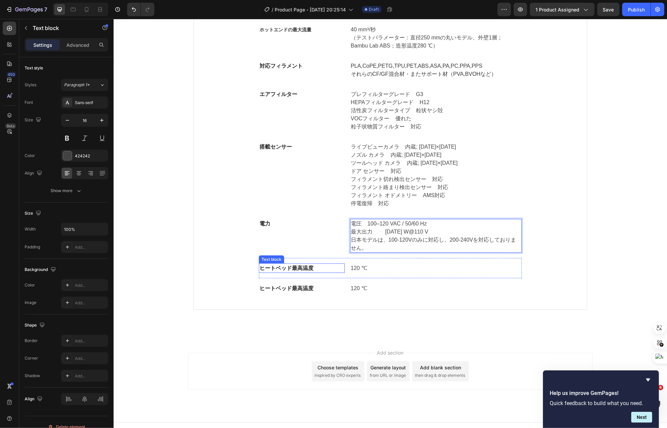
click at [281, 270] on strong "ヒートベッド最高温度" at bounding box center [286, 268] width 54 height 6
click at [281, 271] on strong "ヒートベッド最高温度" at bounding box center [286, 268] width 54 height 6
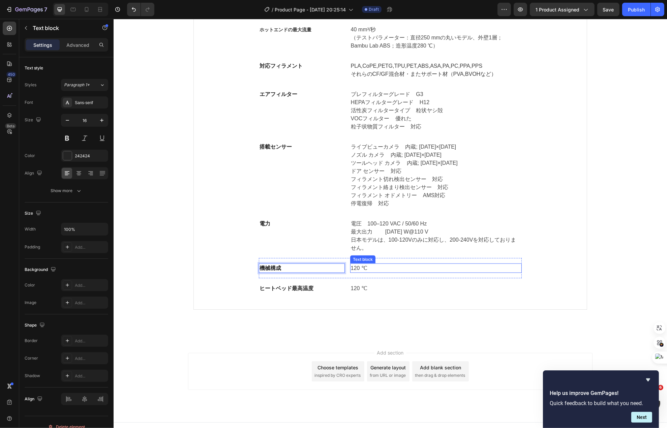
click at [365, 272] on p "120 ℃" at bounding box center [436, 268] width 170 height 8
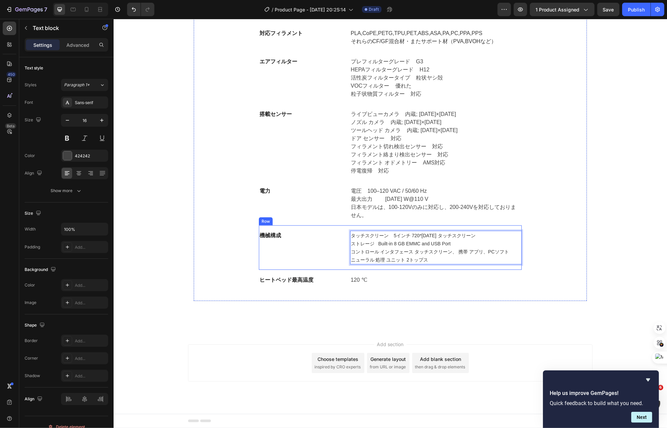
scroll to position [4502, 0]
click at [284, 277] on strong "ヒートベッド最高温度" at bounding box center [286, 280] width 54 height 6
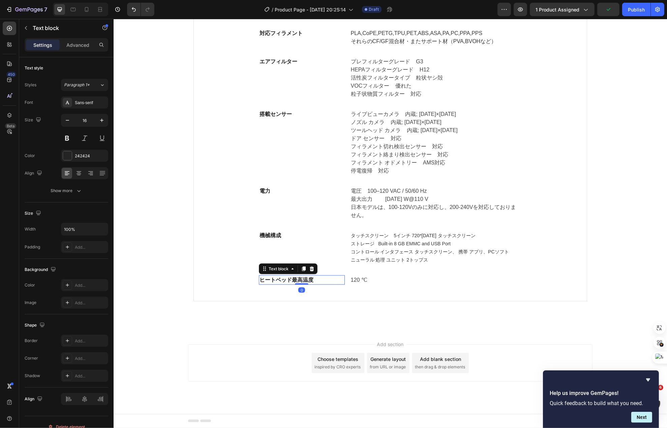
click at [284, 277] on strong "ヒートベッド最高温度" at bounding box center [286, 280] width 54 height 6
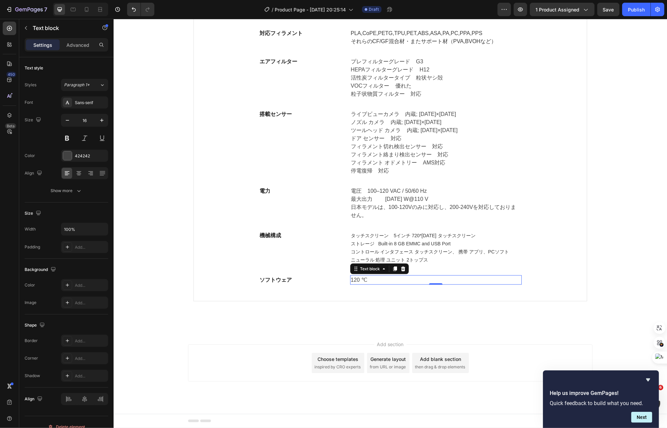
click at [363, 280] on p "120 ℃" at bounding box center [436, 280] width 170 height 8
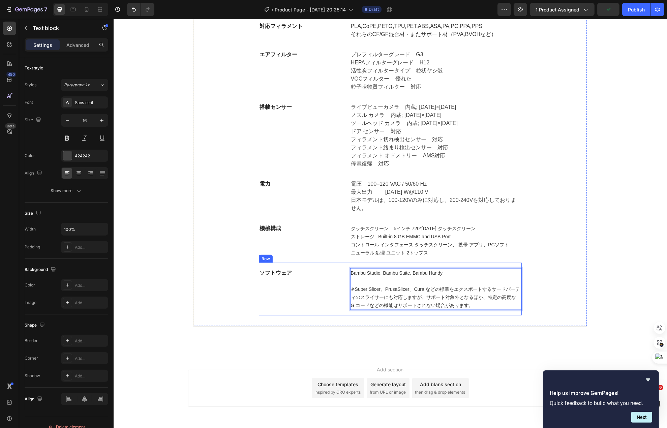
click at [328, 310] on div "ソフトウェア Text block" at bounding box center [302, 289] width 86 height 42
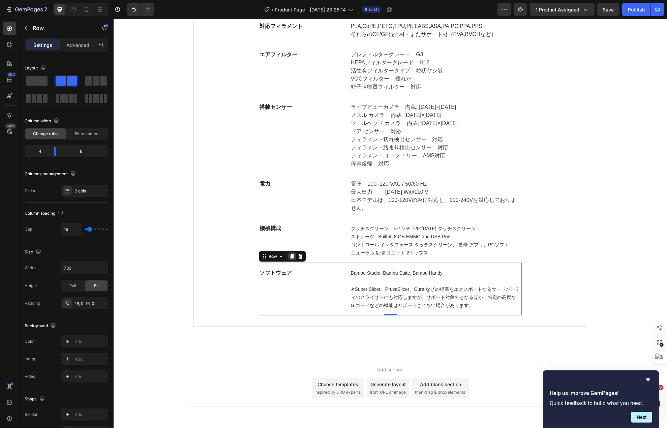
click at [289, 259] on icon at bounding box center [291, 256] width 5 height 5
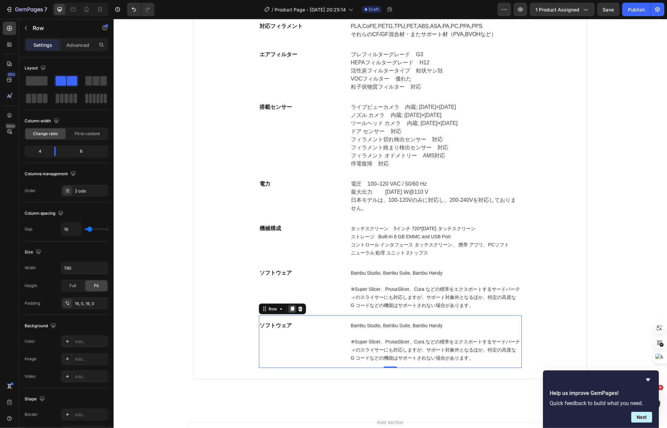
click at [289, 312] on icon at bounding box center [291, 308] width 5 height 5
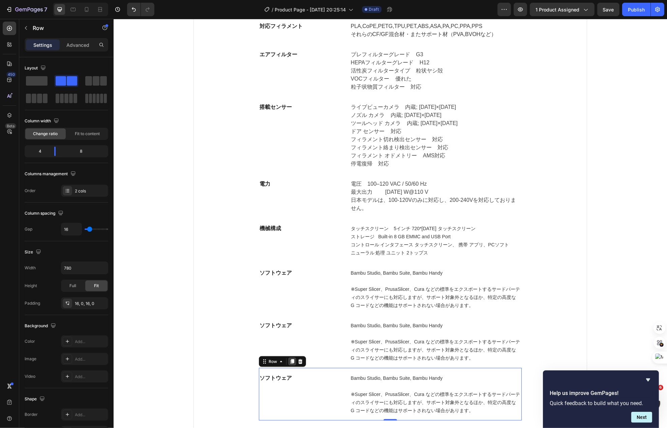
click at [288, 366] on div at bounding box center [292, 362] width 8 height 8
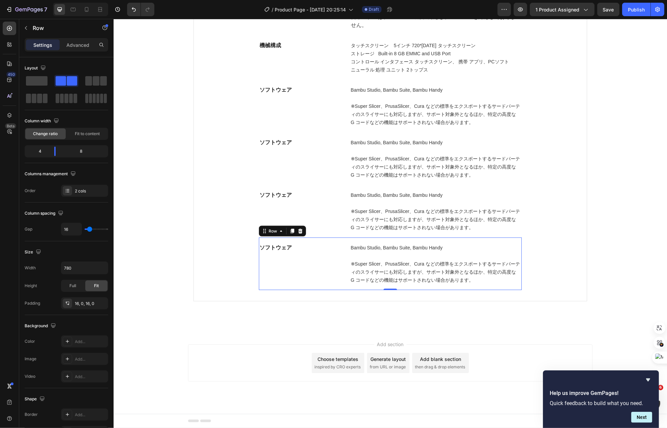
scroll to position [4702, 0]
click at [290, 229] on icon at bounding box center [292, 231] width 4 height 5
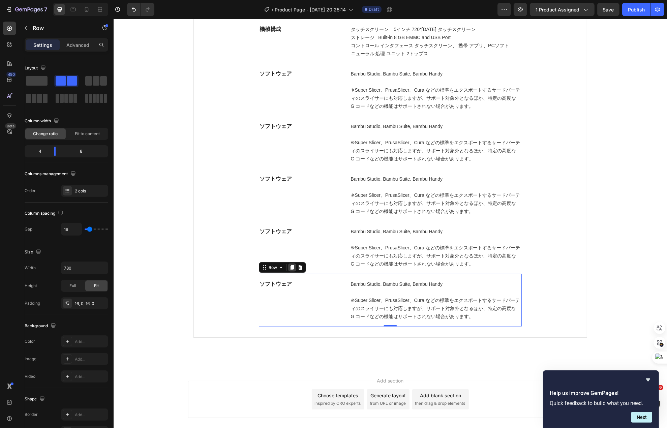
click at [290, 270] on icon at bounding box center [292, 267] width 4 height 5
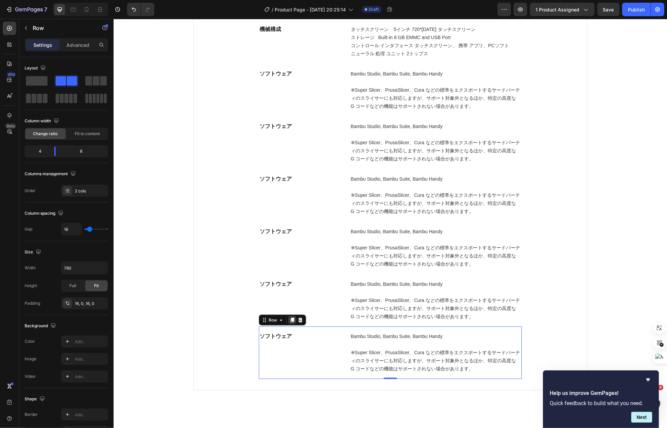
click at [290, 323] on icon at bounding box center [292, 320] width 4 height 5
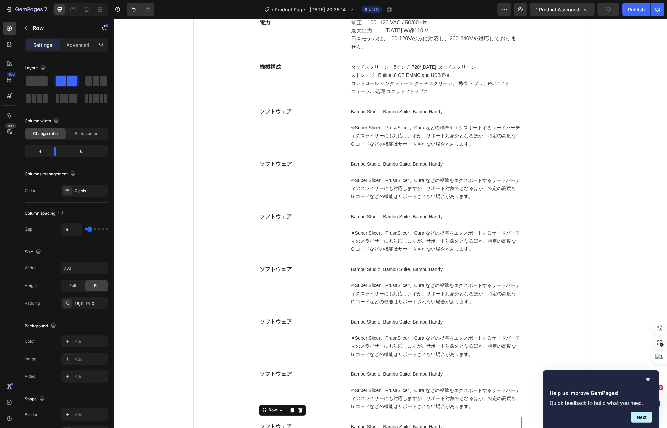
scroll to position [4663, 0]
click at [384, 168] on span "Bambu Studio, Bambu Suite, Bambu Handy" at bounding box center [397, 164] width 92 height 5
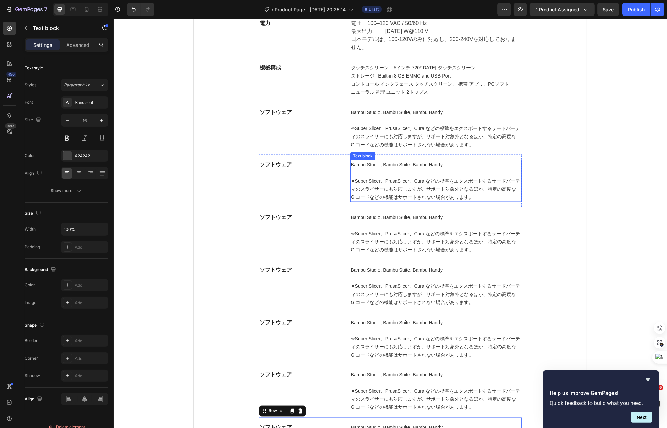
click at [384, 168] on span "Bambu Studio, Bambu Suite, Bambu Handy" at bounding box center [397, 164] width 92 height 5
click at [419, 189] on span "※Super Slicer、PrusaSlicer、Cura などの標準をエクスポートするサードパーティのスライサーにも対応しますが、サポート対象外となるほか…" at bounding box center [435, 189] width 169 height 22
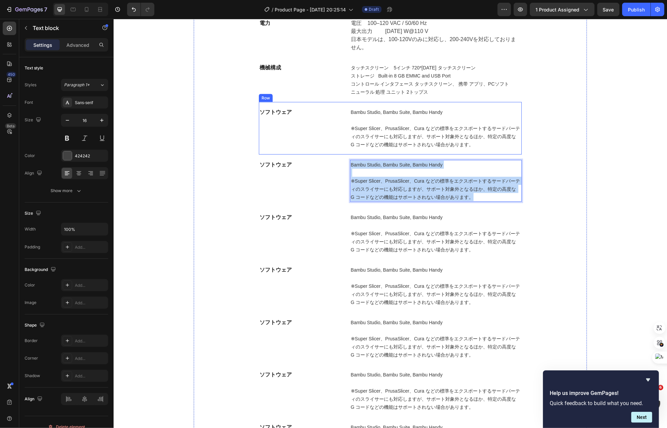
drag, startPoint x: 478, startPoint y: 208, endPoint x: 330, endPoint y: 157, distance: 156.9
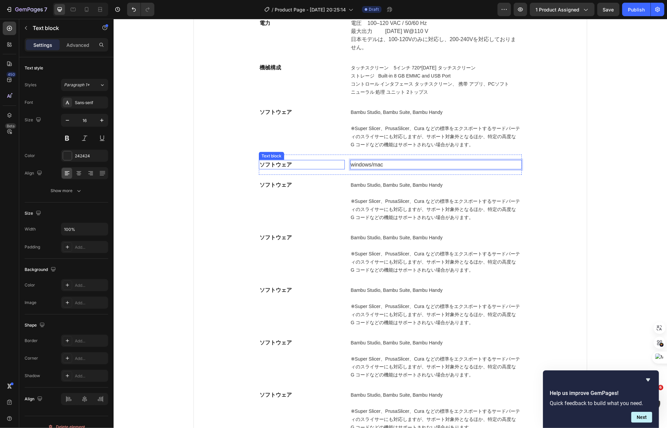
click at [279, 168] on strong "ソフトウェア" at bounding box center [275, 165] width 32 height 6
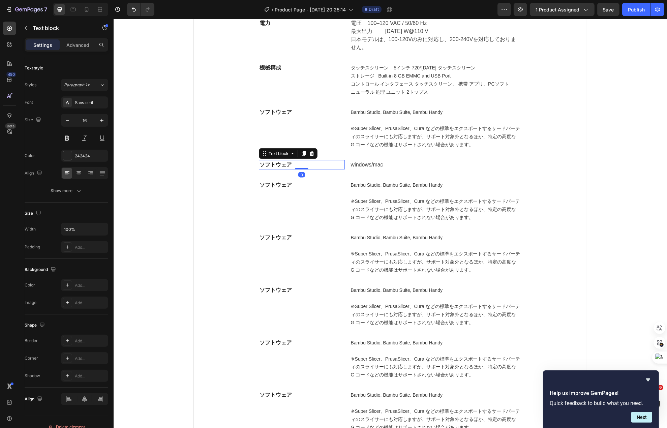
click at [279, 168] on strong "ソフトウェア" at bounding box center [275, 165] width 32 height 6
click at [278, 188] on strong "ソフトウェア" at bounding box center [275, 185] width 32 height 6
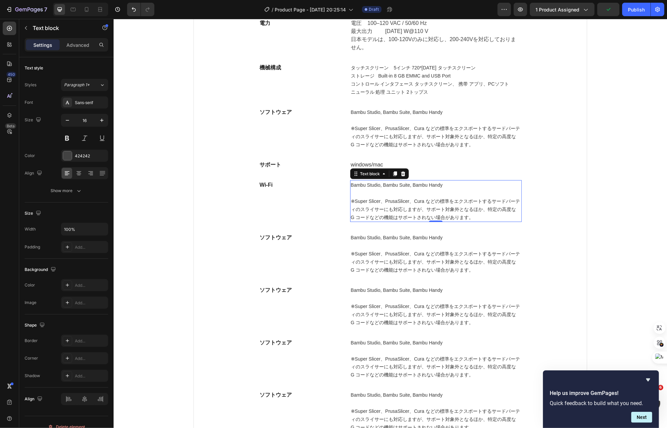
click at [404, 220] on span "※Super Slicer、PrusaSlicer、Cura などの標準をエクスポートするサードパーティのスライサーにも対応しますが、サポート対象外となるほか…" at bounding box center [435, 210] width 169 height 22
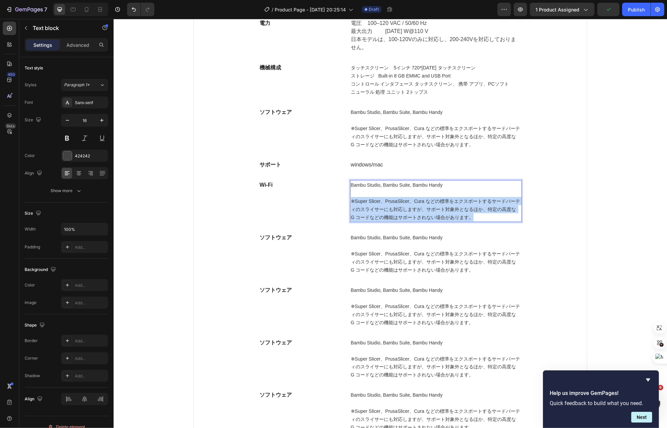
click at [404, 220] on span "※Super Slicer、PrusaSlicer、Cura などの標準をエクスポートするサードパーティのスライサーにも対応しますが、サポート対象外となるほか…" at bounding box center [435, 210] width 169 height 22
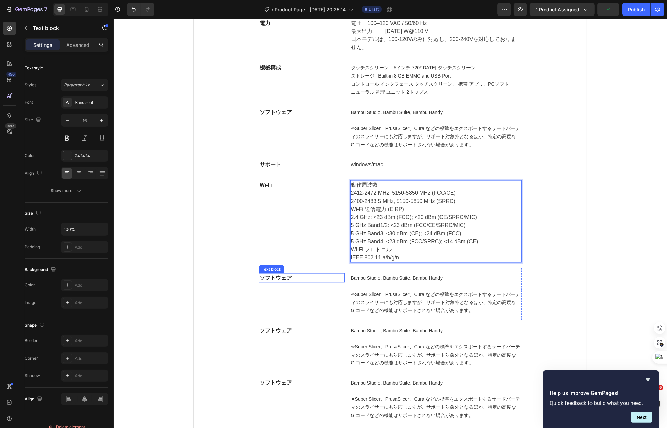
click at [268, 281] on strong "ソフトウェア" at bounding box center [275, 278] width 32 height 6
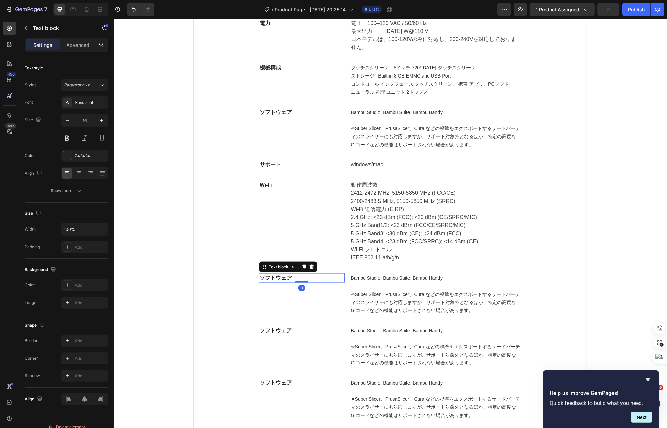
click at [268, 281] on strong "ソフトウェア" at bounding box center [275, 278] width 32 height 6
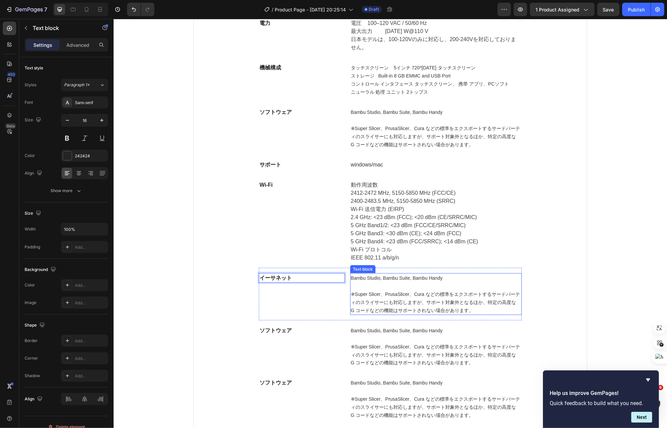
click at [373, 281] on span "Bambu Studio, Bambu Suite, Bambu Handy" at bounding box center [397, 277] width 92 height 5
click at [426, 309] on span "※Super Slicer、PrusaSlicer、Cura などの標準をエクスポートするサードパーティのスライサーにも対応しますが、サポート対象外となるほか…" at bounding box center [435, 303] width 169 height 22
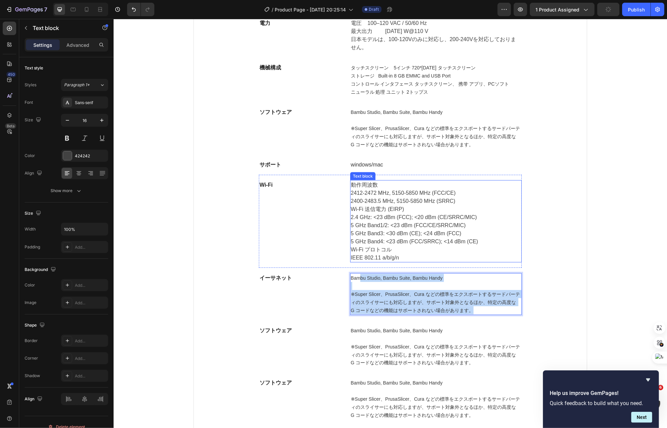
drag, startPoint x: 473, startPoint y: 322, endPoint x: 354, endPoint y: 266, distance: 131.2
click at [354, 266] on div "H2DPro Heading 製品名 Text block BambuLab H2D Pro Text block Row プリント方式 Text block…" at bounding box center [389, 2] width 371 height 951
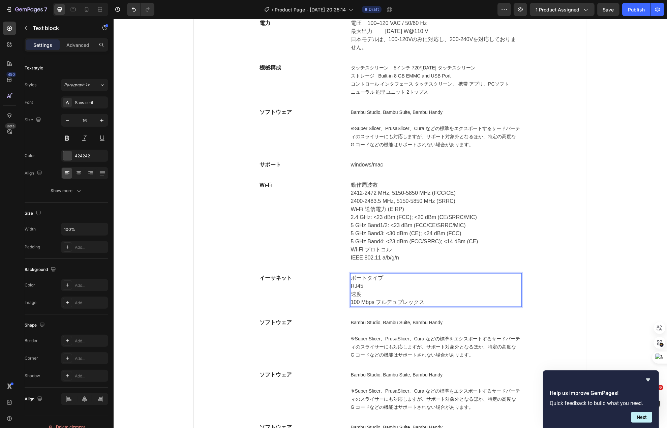
click at [351, 290] on p "RJ45" at bounding box center [436, 286] width 170 height 8
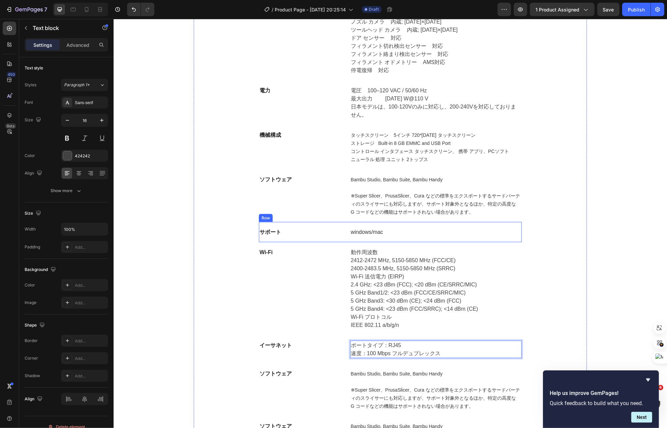
scroll to position [4528, 0]
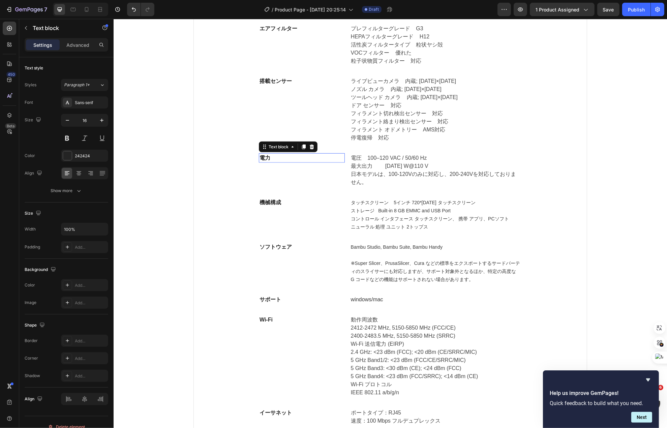
click at [316, 162] on p "電力" at bounding box center [301, 158] width 85 height 8
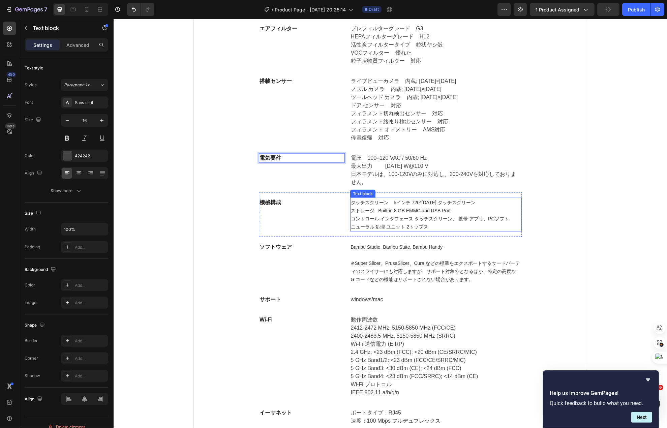
click at [367, 213] on span "ストレージ Built-in 8 GB EMMC and USB Port" at bounding box center [401, 210] width 100 height 5
click at [448, 215] on p "ストレージ Built-in 8 GB EMMC and USB Port" at bounding box center [436, 211] width 170 height 8
click at [420, 230] on span "ニューラル 処理 ユニット 2トップス" at bounding box center [389, 226] width 77 height 5
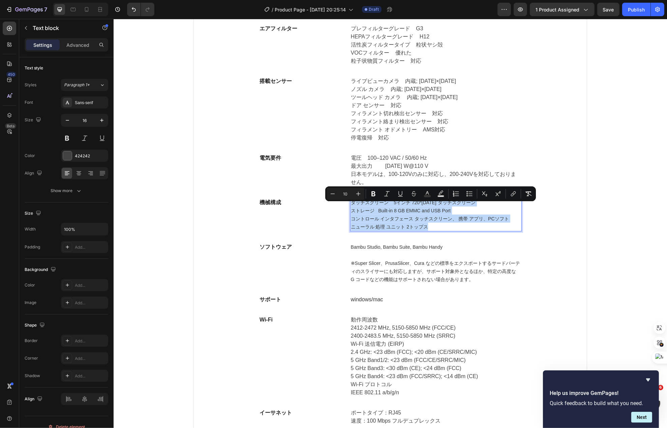
drag, startPoint x: 425, startPoint y: 233, endPoint x: 346, endPoint y: 203, distance: 84.8
click at [350, 203] on div "タッチスクリーン 5インチ 720*1280 タッチスクリーン ストレージ Built-in 8 GB EMMC and USB Port コントロール イン…" at bounding box center [436, 215] width 172 height 34
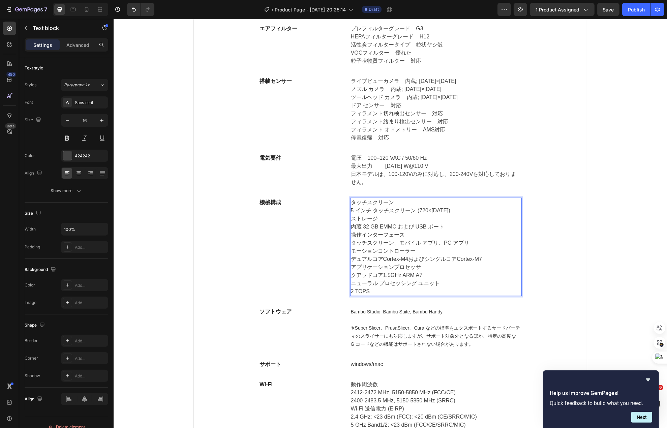
click at [351, 215] on p "5 インチ タッチスクリーン (720×1280)" at bounding box center [436, 211] width 170 height 8
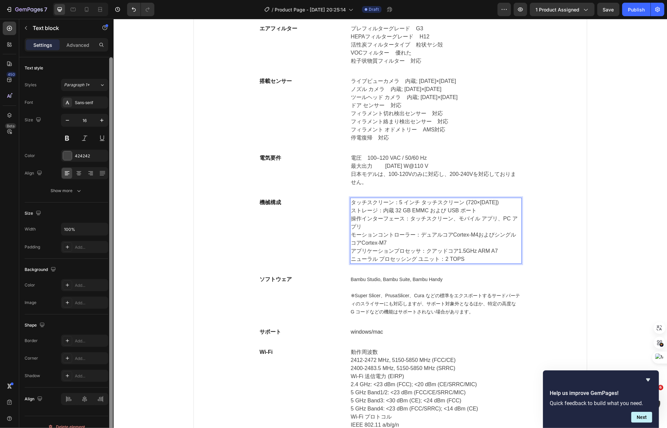
click at [111, 308] on div at bounding box center [111, 246] width 4 height 379
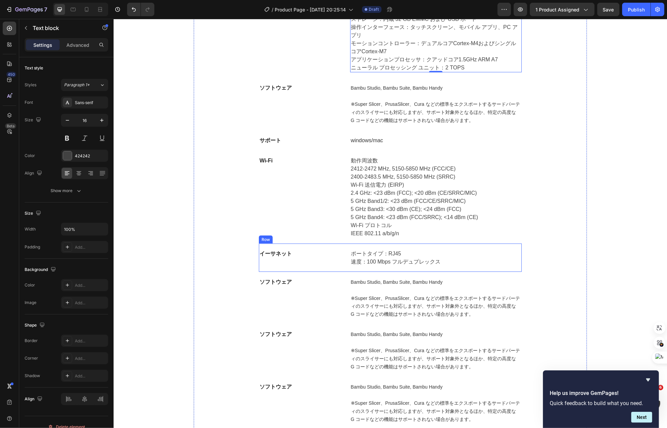
scroll to position [4798, 0]
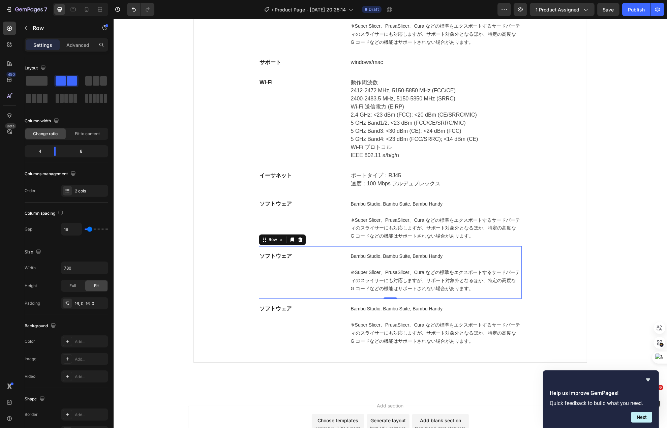
click at [331, 259] on div "ソフトウェア Text block Bambu Studio, Bambu Suite, Bambu Handy ※Super Slicer、PrusaSli…" at bounding box center [390, 272] width 263 height 53
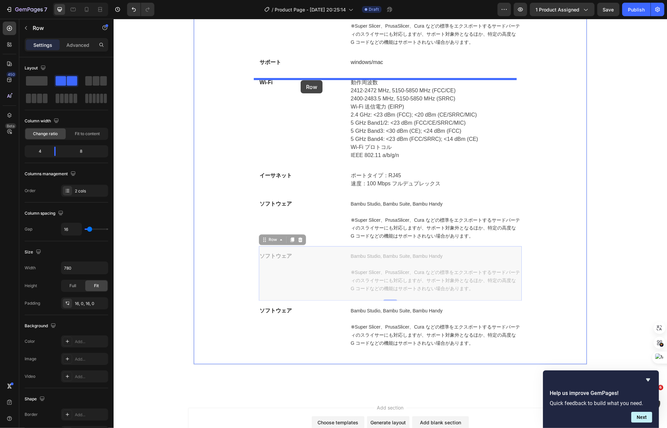
drag, startPoint x: 272, startPoint y: 249, endPoint x: 300, endPoint y: 80, distance: 170.9
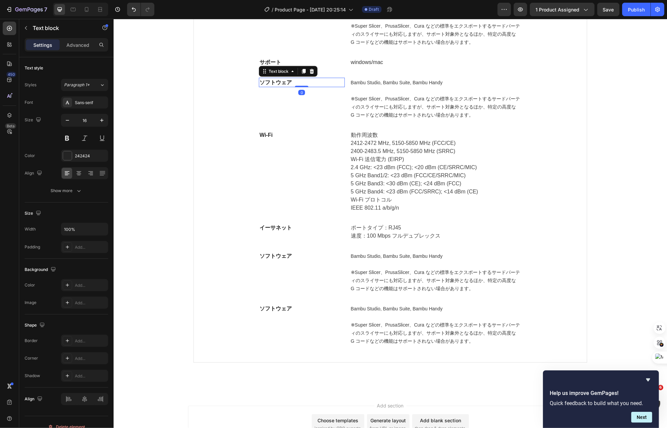
click at [282, 85] on strong "ソフトウェア" at bounding box center [275, 83] width 32 height 6
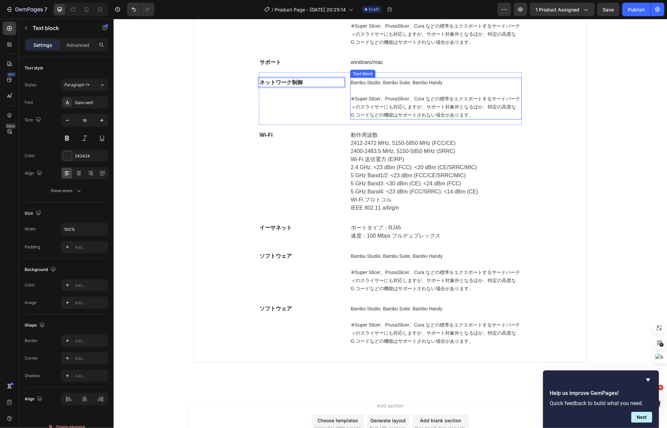
click at [389, 116] on span "※Super Slicer、PrusaSlicer、Cura などの標準をエクスポートするサードパーティのスライサーにも対応しますが、サポート対象外となるほか…" at bounding box center [435, 107] width 169 height 22
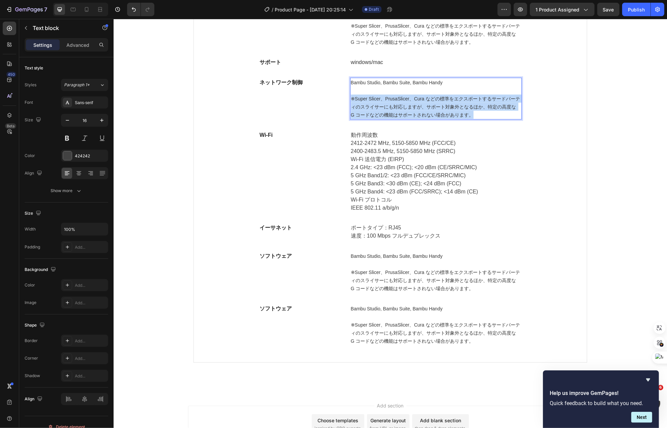
click at [389, 116] on span "※Super Slicer、PrusaSlicer、Cura などの標準をエクスポートするサードパーティのスライサーにも対応しますが、サポート対象外となるほか…" at bounding box center [435, 107] width 169 height 22
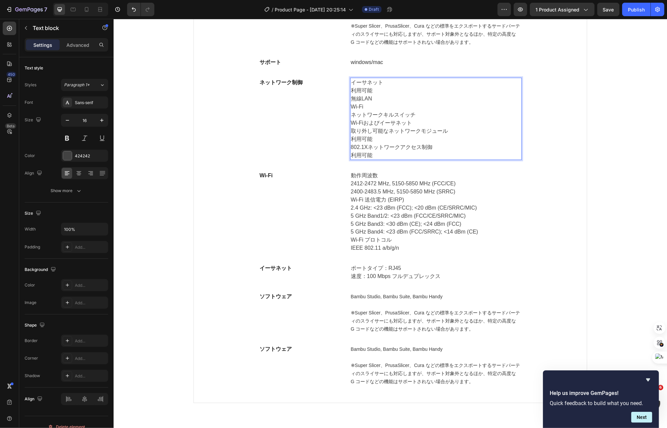
click at [351, 95] on p "利用可能" at bounding box center [436, 91] width 170 height 8
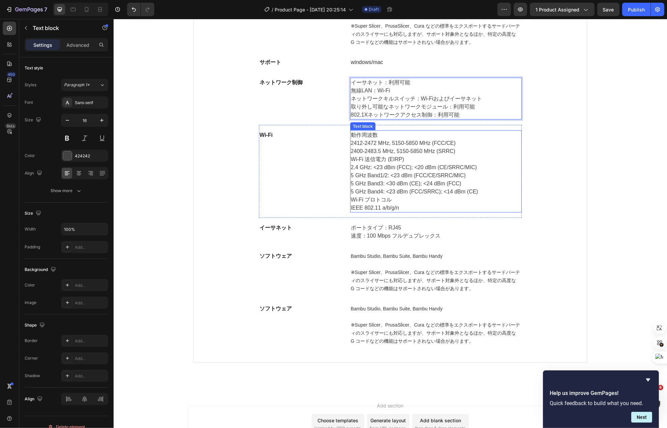
click at [379, 155] on p "2412-2472 MHz, 5150-5850 MHz (FCC/CE) 2400-2483.5 MHz, 5150-5850 MHz (SRRC)" at bounding box center [436, 147] width 170 height 16
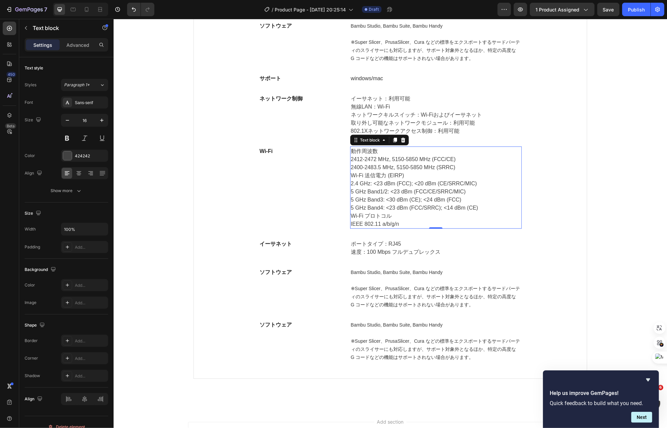
scroll to position [4776, 0]
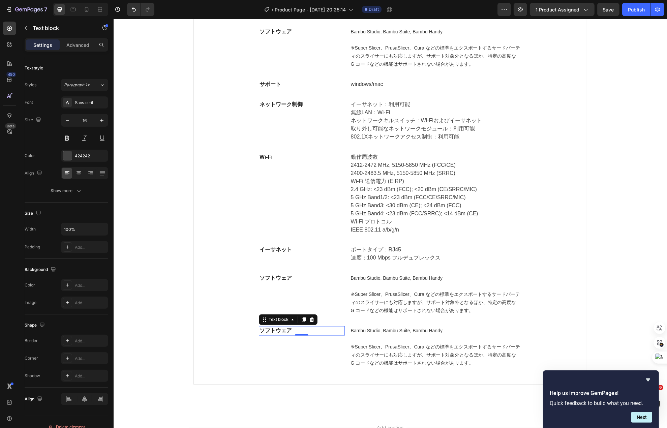
click at [284, 334] on strong "ソフトウェア" at bounding box center [275, 331] width 32 height 6
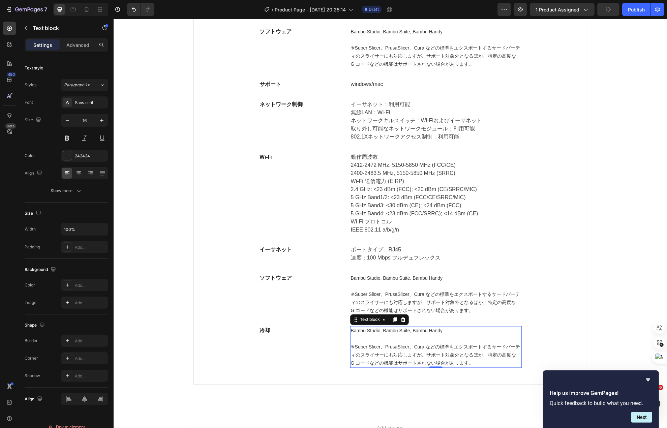
click at [438, 366] on span "※Super Slicer、PrusaSlicer、Cura などの標準をエクスポートするサードパーティのスライサーにも対応しますが、サポート対象外となるほか…" at bounding box center [435, 356] width 169 height 22
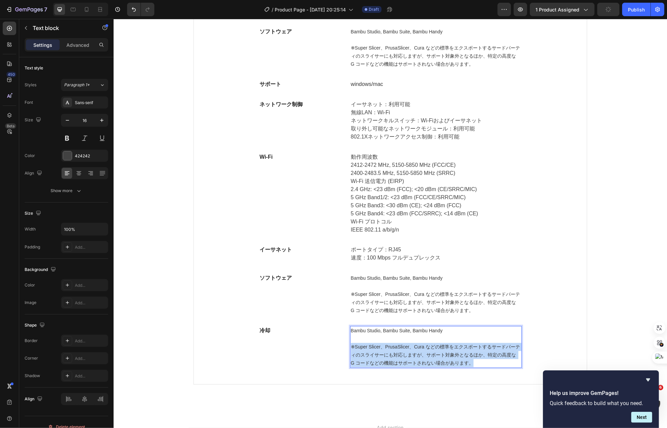
click at [438, 366] on span "※Super Slicer、PrusaSlicer、Cura などの標準をエクスポートするサードパーティのスライサーにも対応しますが、サポート対象外となるほか…" at bounding box center [435, 356] width 169 height 22
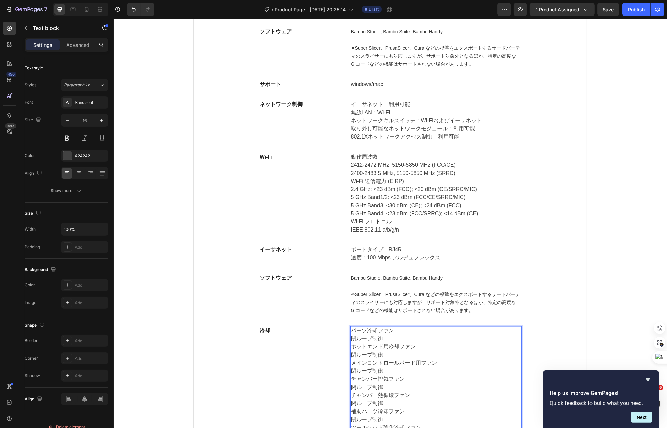
scroll to position [4803, 0]
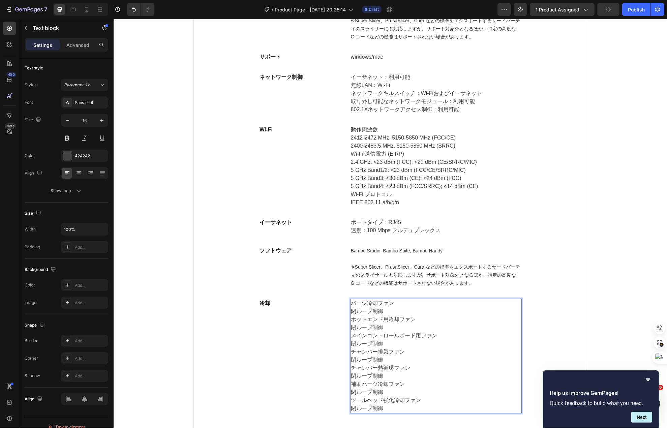
click at [389, 316] on p "閉ループ制御" at bounding box center [436, 312] width 170 height 8
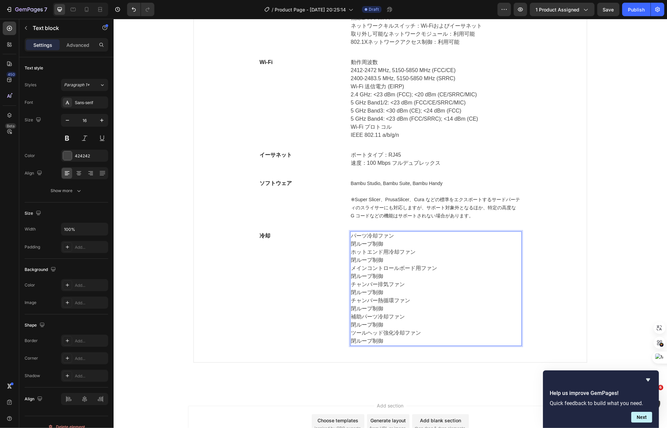
click at [385, 281] on p "閉ループ制御" at bounding box center [436, 277] width 170 height 8
click at [259, 240] on p "冷却" at bounding box center [301, 236] width 85 height 8
click at [293, 262] on div "冷却 Text block" at bounding box center [302, 289] width 86 height 115
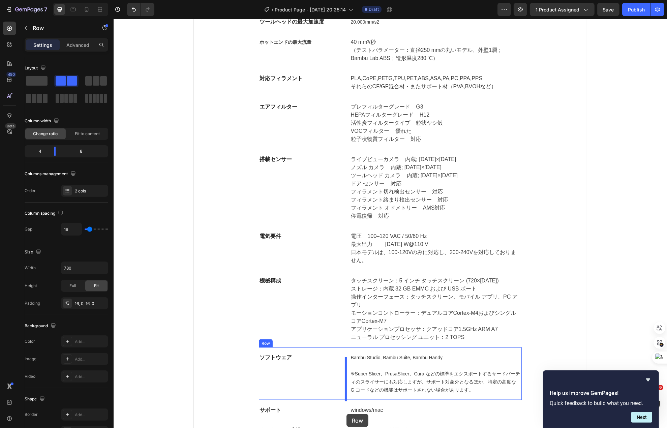
scroll to position [4454, 0]
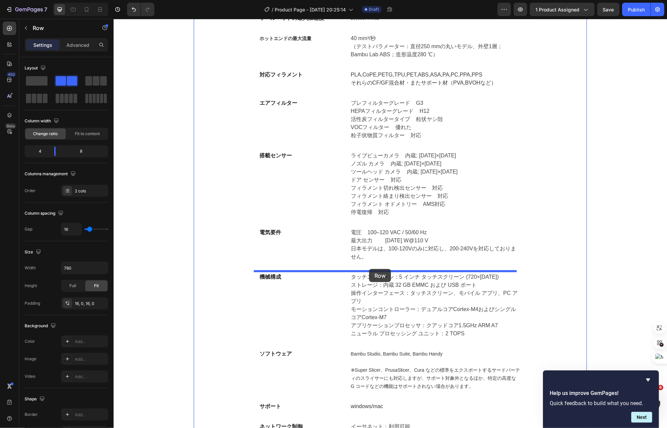
drag, startPoint x: 315, startPoint y: 238, endPoint x: 369, endPoint y: 269, distance: 62.5
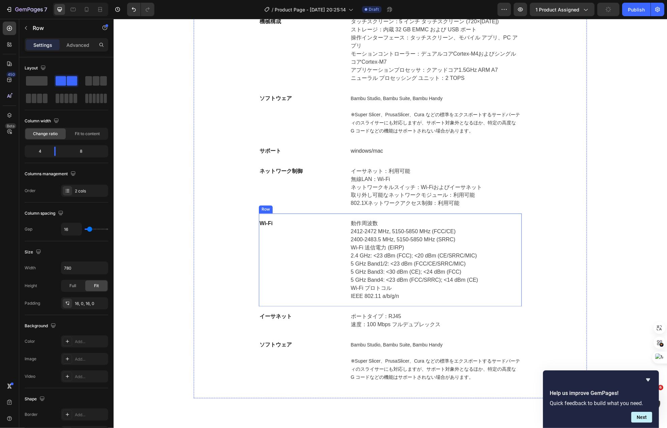
scroll to position [4858, 0]
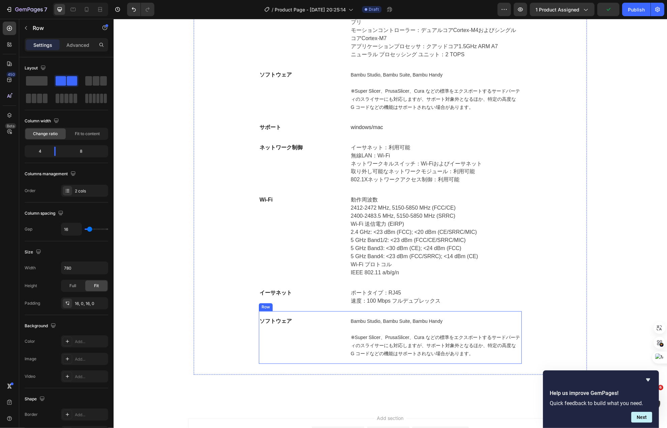
click at [336, 340] on div "ソフトウェア Text block" at bounding box center [302, 338] width 86 height 42
click at [298, 309] on div at bounding box center [300, 305] width 8 height 8
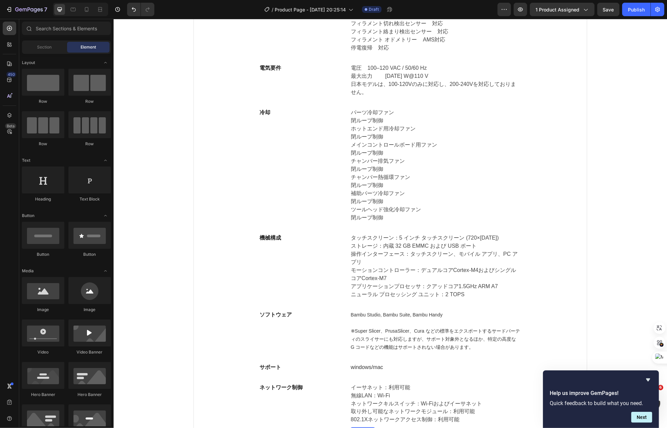
scroll to position [4589, 0]
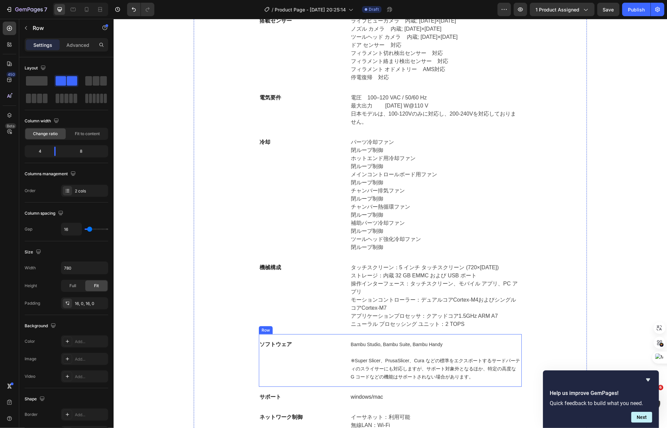
click at [319, 357] on div "ソフトウェア Text block" at bounding box center [302, 361] width 86 height 42
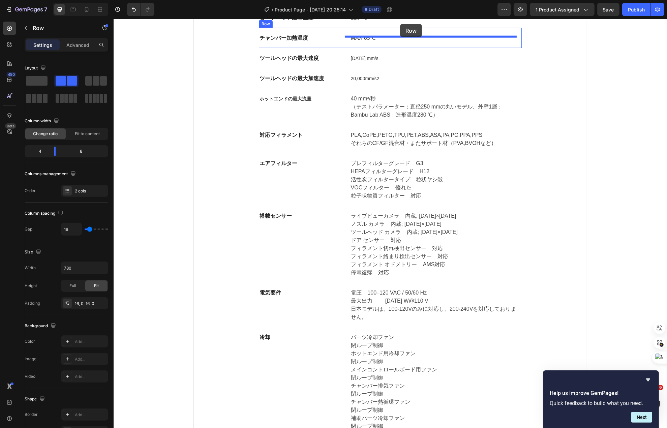
scroll to position [4390, 0]
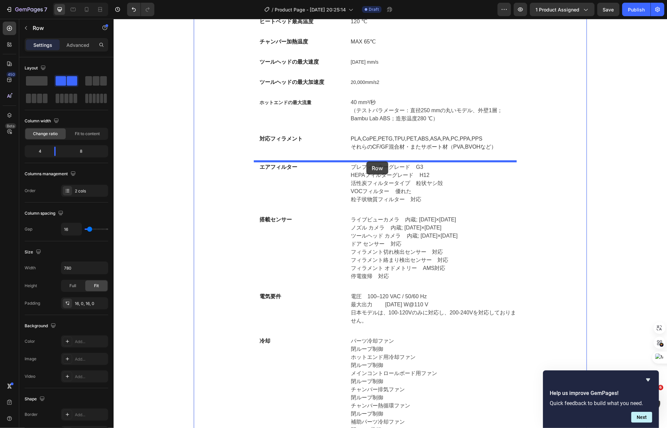
drag, startPoint x: 272, startPoint y: 332, endPoint x: 366, endPoint y: 161, distance: 194.9
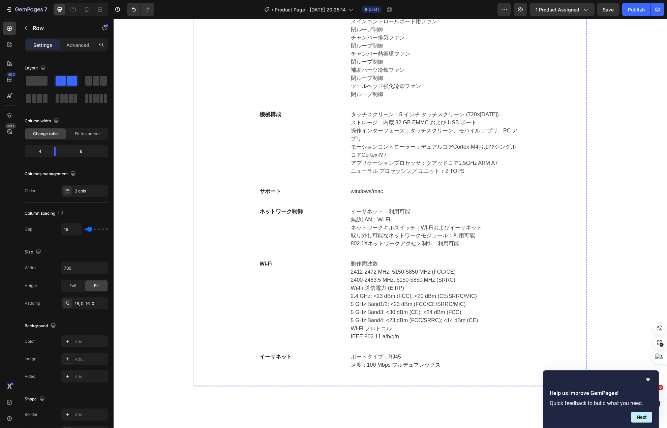
scroll to position [4887, 0]
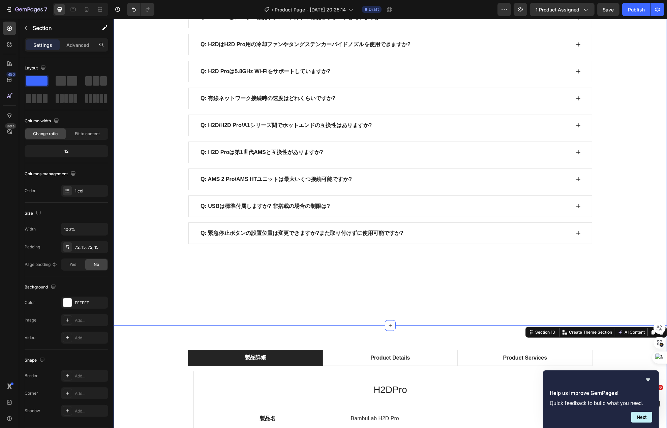
scroll to position [4010, 0]
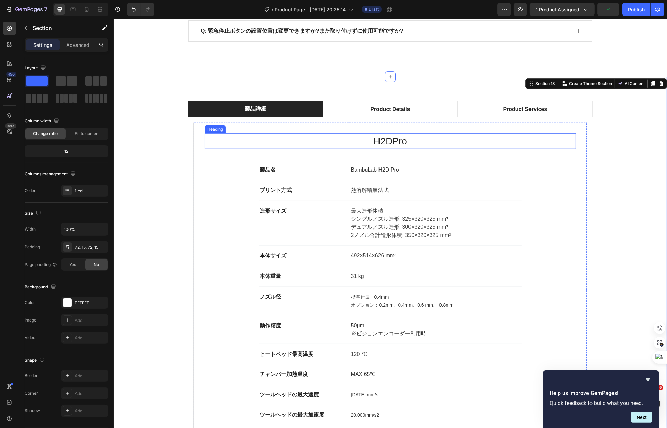
click at [388, 148] on p "H2DPro" at bounding box center [390, 141] width 370 height 14
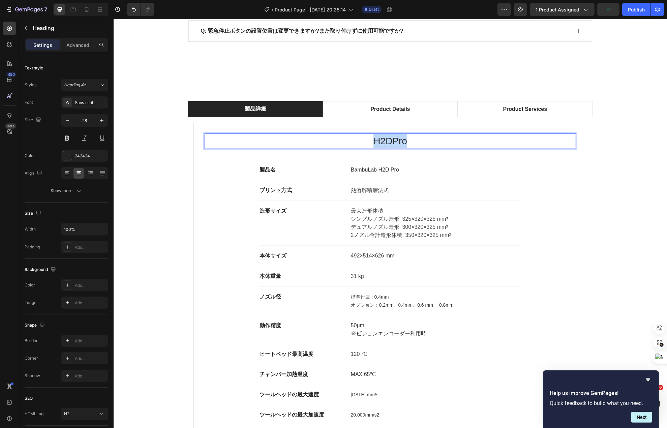
click at [388, 148] on p "H2DPro" at bounding box center [390, 141] width 370 height 14
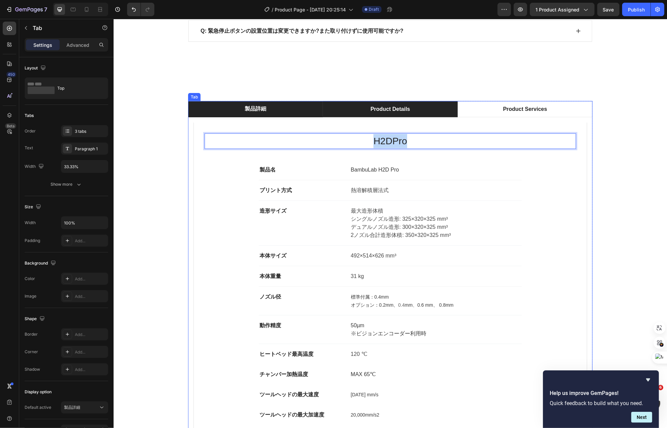
click at [358, 113] on li "Product Details" at bounding box center [390, 109] width 135 height 16
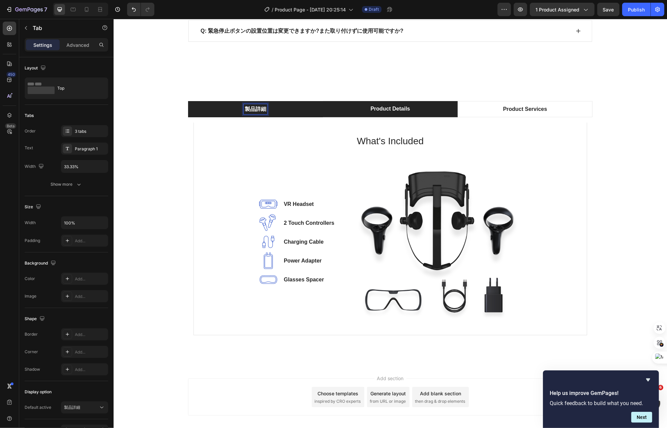
click at [284, 117] on li "製品詳細" at bounding box center [255, 109] width 135 height 16
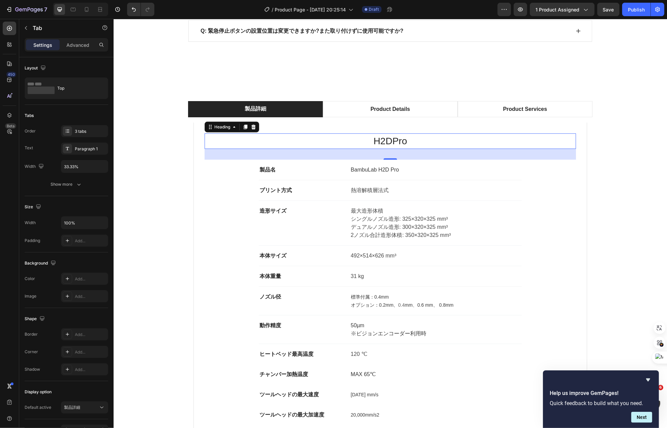
click at [377, 148] on p "H2DPro" at bounding box center [390, 141] width 370 height 14
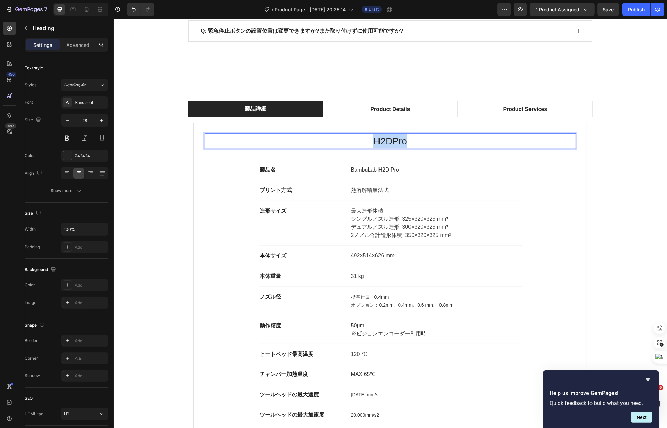
click at [377, 148] on p "H2DPro" at bounding box center [390, 141] width 370 height 14
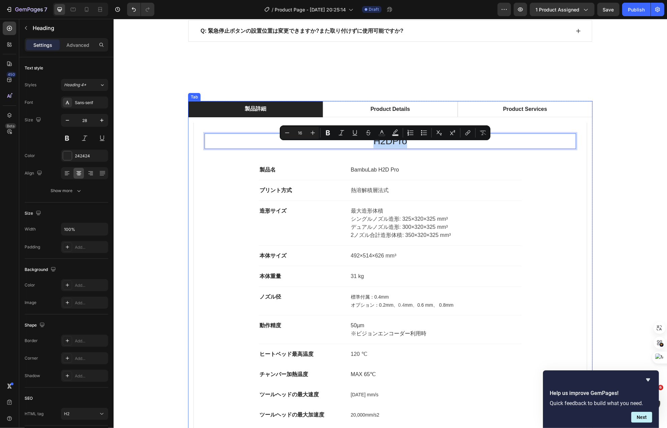
click at [246, 113] on p "製品詳細" at bounding box center [255, 109] width 22 height 8
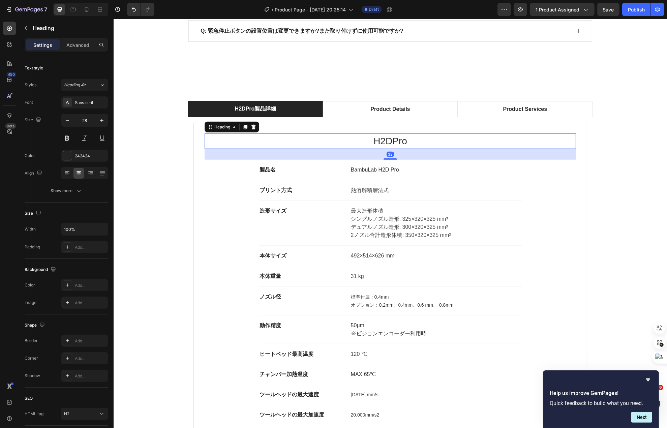
click at [367, 148] on p "H2DPro" at bounding box center [390, 141] width 370 height 14
click at [315, 195] on p "プリント方式" at bounding box center [301, 190] width 85 height 8
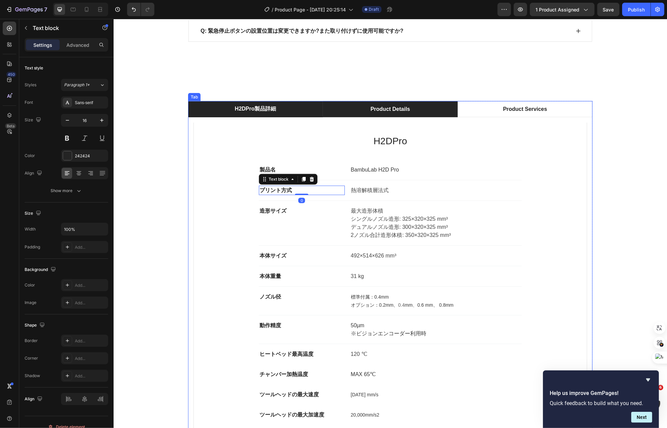
click at [374, 113] on p "Product Details" at bounding box center [389, 109] width 39 height 8
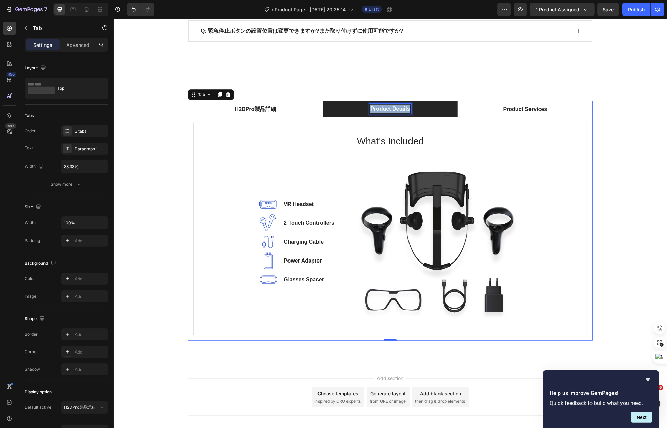
click at [374, 113] on p "Product Details" at bounding box center [389, 109] width 39 height 8
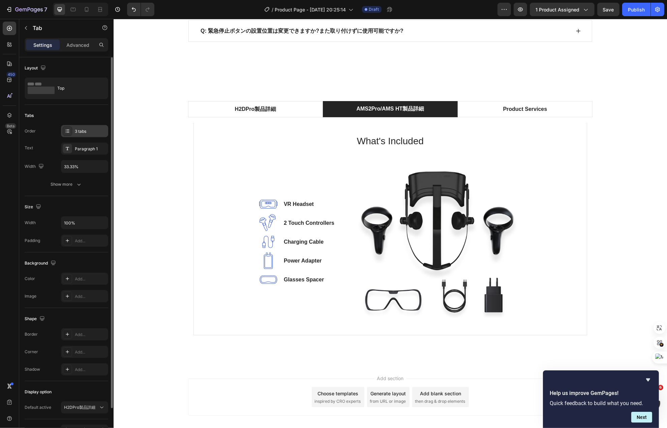
click at [89, 127] on div "3 tabs" at bounding box center [84, 131] width 47 height 12
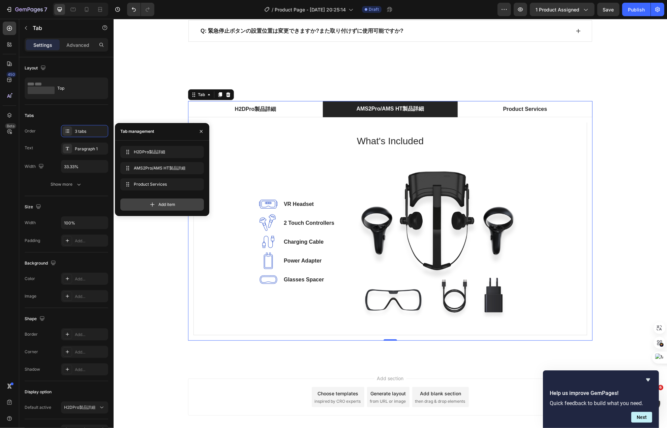
click at [160, 204] on span "Add item" at bounding box center [166, 205] width 17 height 6
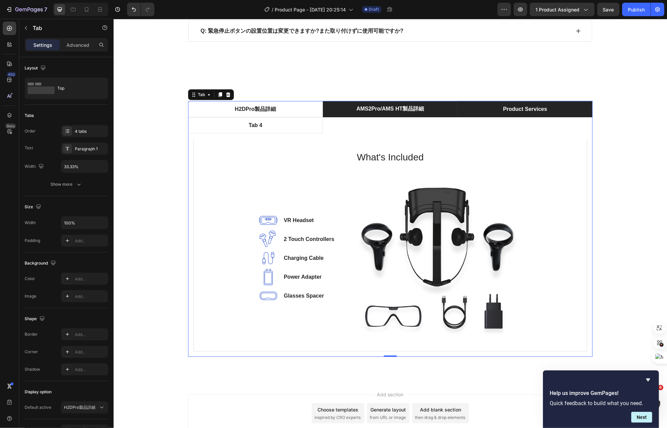
click at [491, 117] on li "Product Services" at bounding box center [524, 109] width 135 height 16
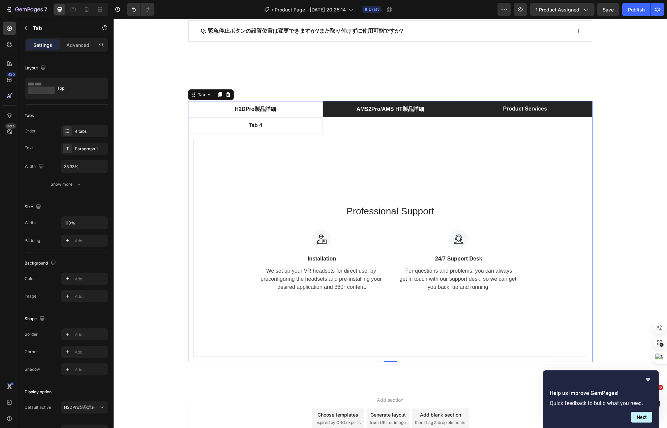
click at [491, 117] on li "Product Services" at bounding box center [524, 109] width 135 height 16
click at [508, 113] on p "Product Services" at bounding box center [525, 109] width 44 height 8
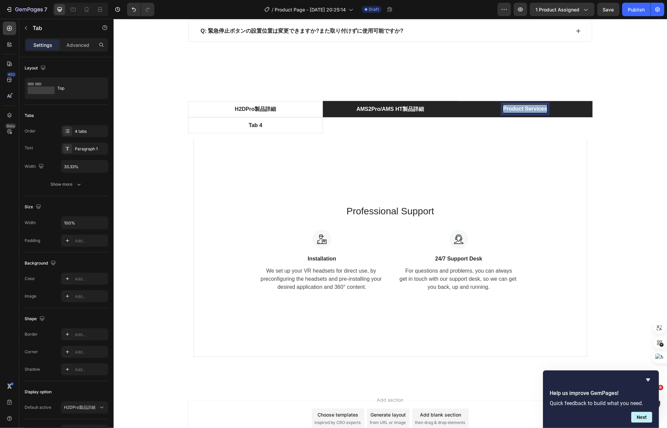
click at [508, 113] on p "Product Services" at bounding box center [525, 109] width 44 height 8
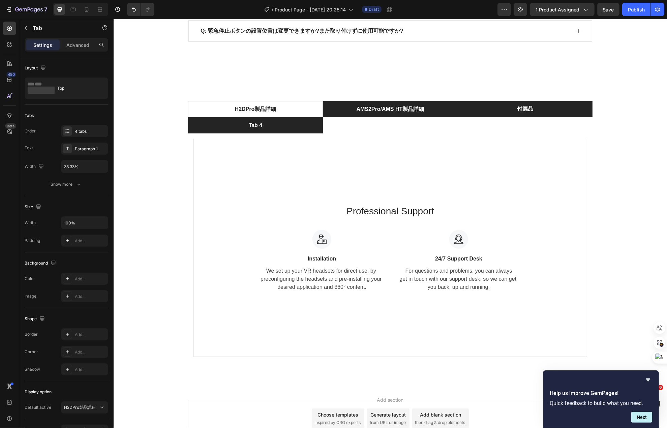
click at [252, 129] on p "Tab 4" at bounding box center [255, 125] width 14 height 8
click at [252, 15] on div "Q: USBは標準付属しますか? 非搭載の場合の制限は?" at bounding box center [390, 4] width 404 height 22
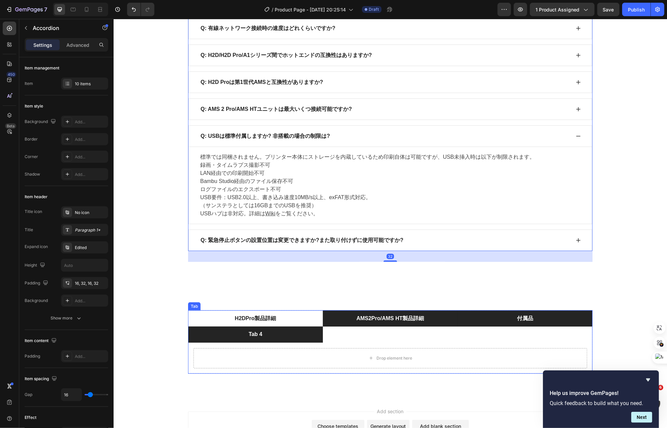
click at [251, 338] on p "Tab 4" at bounding box center [255, 334] width 14 height 8
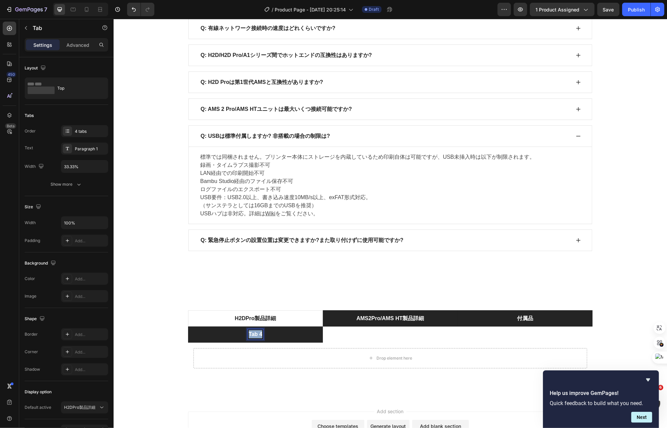
click at [251, 338] on p "Tab 4" at bounding box center [255, 334] width 14 height 8
click at [359, 327] on li "AMS2Pro/AMS HT製品詳細" at bounding box center [390, 318] width 135 height 16
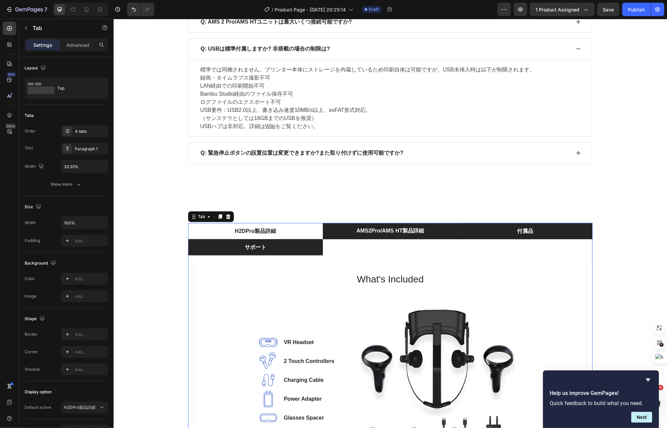
scroll to position [4148, 0]
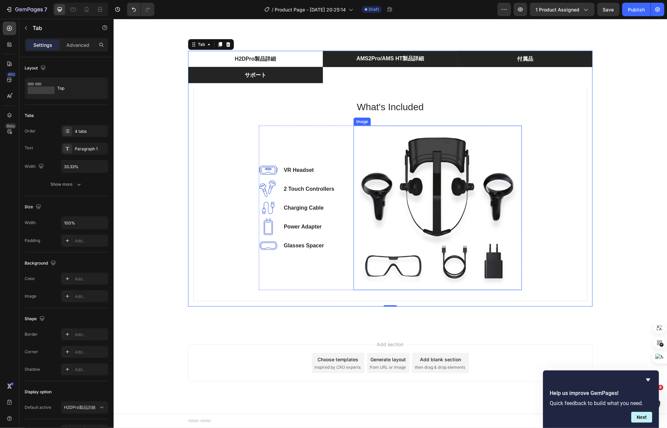
click at [367, 201] on img at bounding box center [437, 208] width 168 height 165
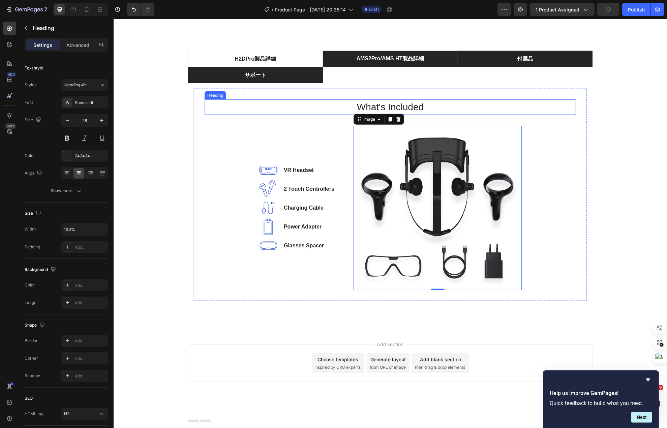
click at [318, 114] on p "What's Included" at bounding box center [390, 107] width 370 height 14
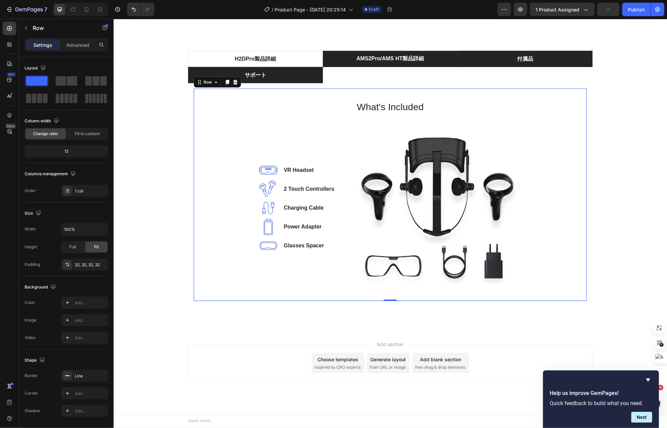
click at [344, 91] on div "What's Included Heading Image VR Headset Text block Image 2 Touch Controllers T…" at bounding box center [390, 195] width 394 height 213
click at [233, 82] on icon at bounding box center [235, 82] width 4 height 5
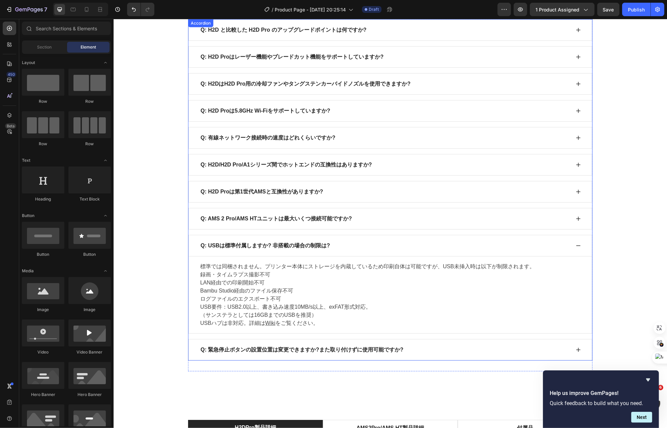
scroll to position [3956, 0]
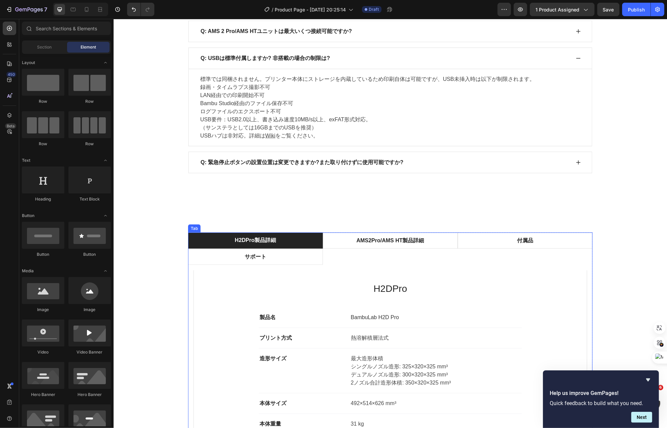
click at [300, 249] on li "H2DPro製品詳細" at bounding box center [255, 241] width 135 height 16
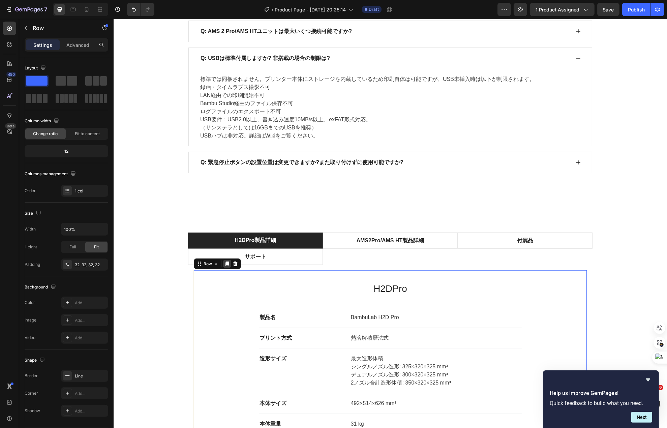
click at [224, 267] on icon at bounding box center [226, 263] width 5 height 5
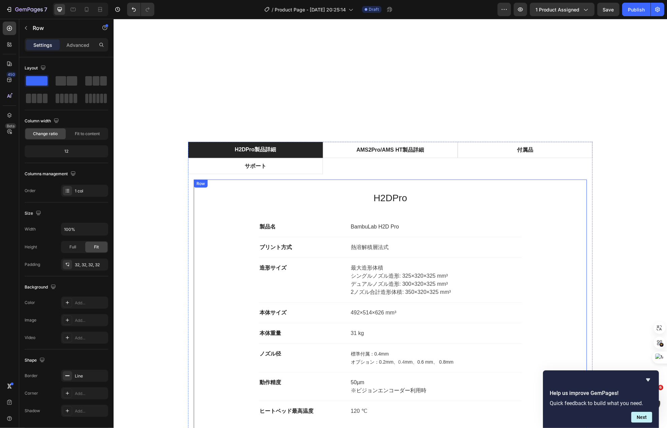
scroll to position [3988, 0]
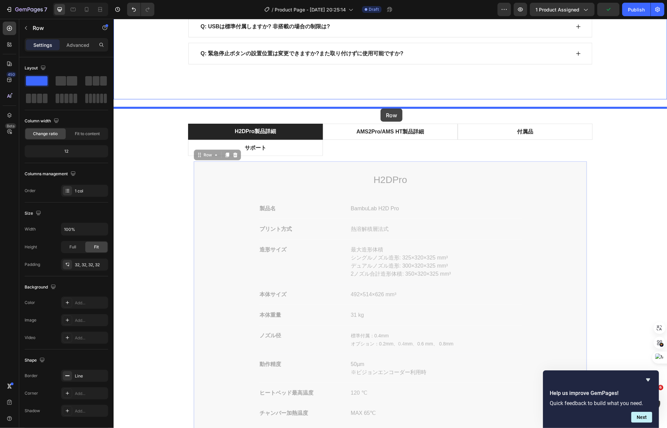
drag, startPoint x: 202, startPoint y: 165, endPoint x: 380, endPoint y: 109, distance: 186.8
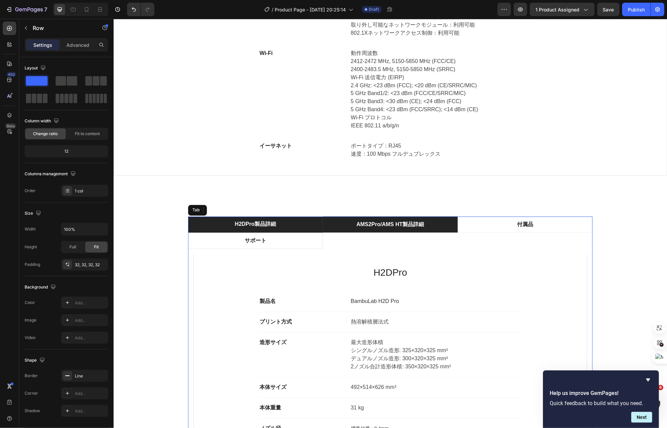
click at [373, 225] on p "AMS2Pro/AMS HT製品詳細" at bounding box center [390, 225] width 68 height 8
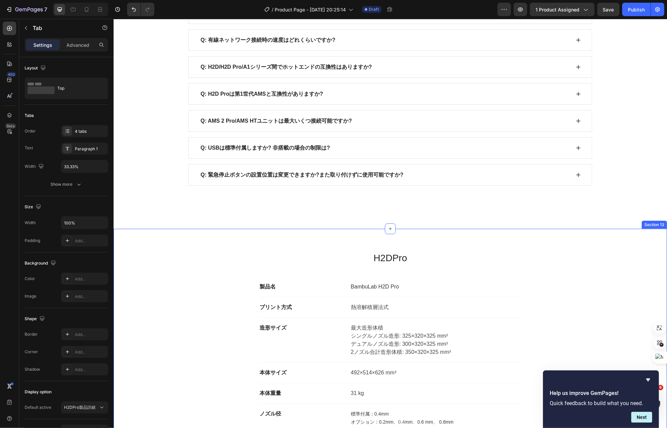
scroll to position [3964, 0]
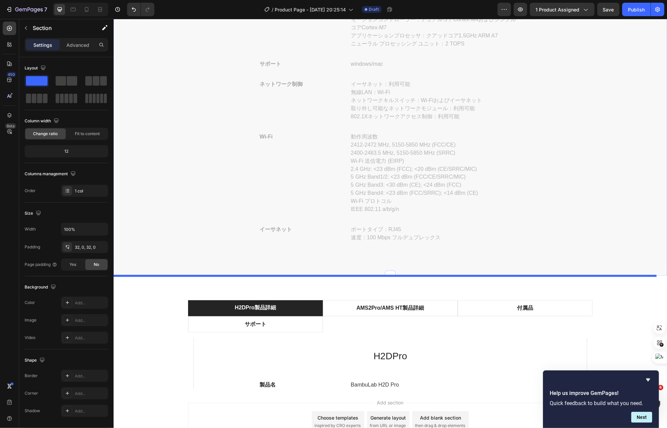
scroll to position [4907, 0]
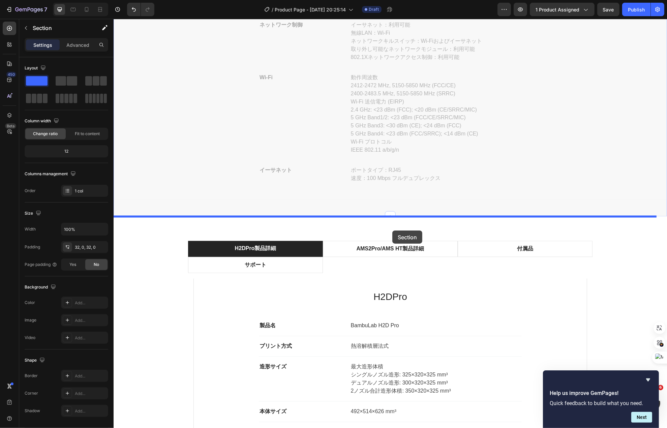
drag, startPoint x: 523, startPoint y: 124, endPoint x: 392, endPoint y: 231, distance: 169.2
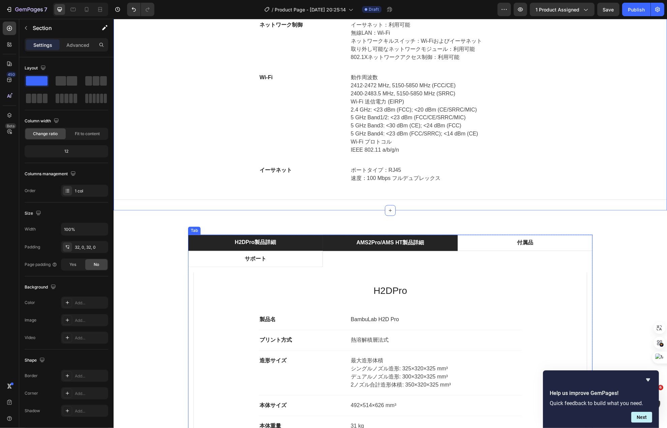
click at [384, 247] on p "AMS2Pro/AMS HT製品詳細" at bounding box center [390, 243] width 68 height 8
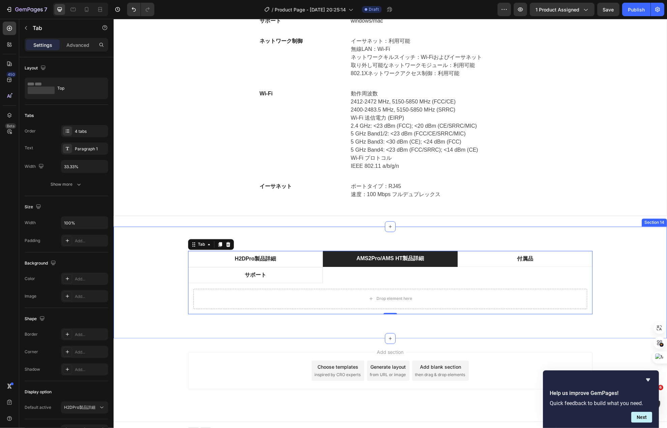
scroll to position [4773, 0]
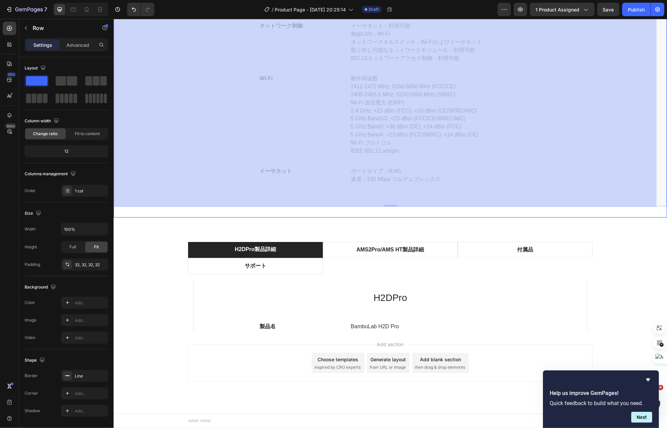
scroll to position [4907, 0]
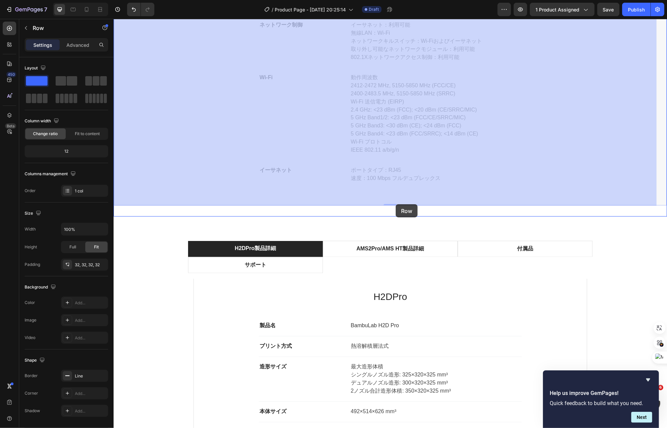
drag, startPoint x: 121, startPoint y: 212, endPoint x: 392, endPoint y: 209, distance: 270.4
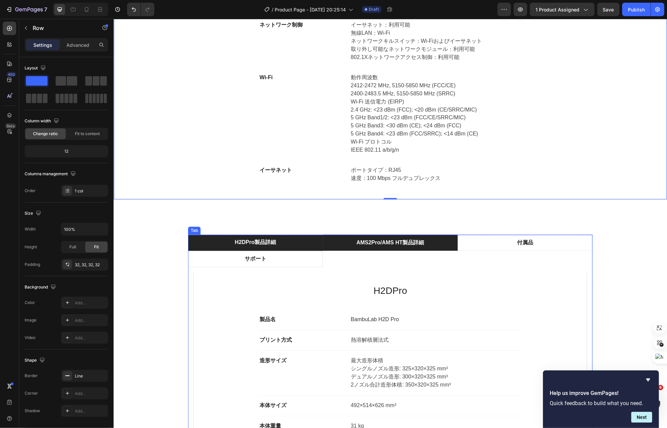
click at [356, 245] on p "AMS2Pro/AMS HT製品詳細" at bounding box center [390, 243] width 68 height 8
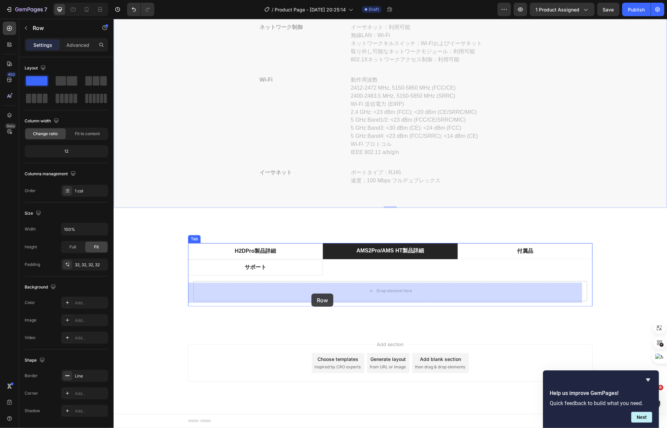
drag, startPoint x: 192, startPoint y: 135, endPoint x: 311, endPoint y: 294, distance: 198.7
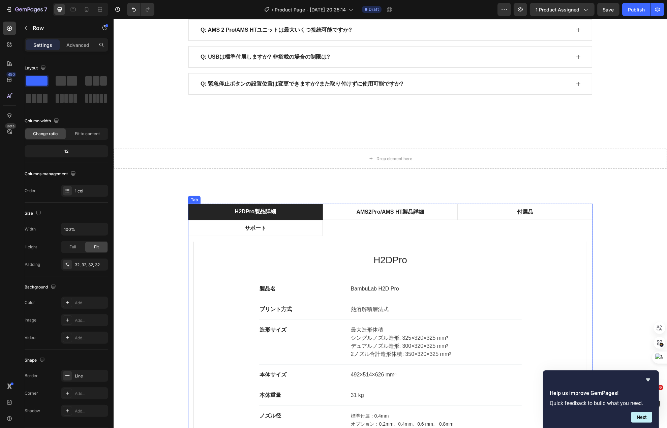
scroll to position [4031, 0]
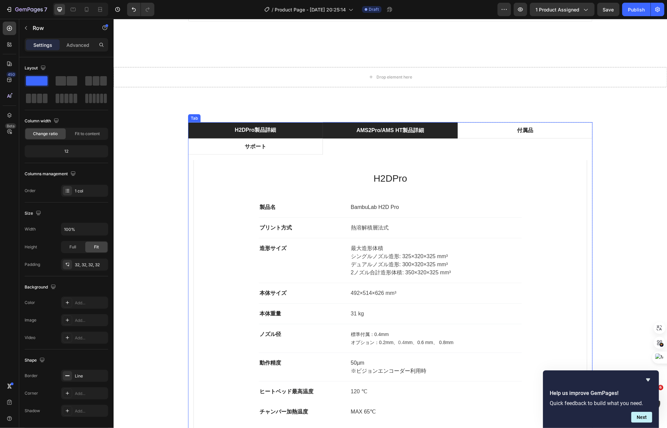
click at [378, 135] on p "AMS2Pro/AMS HT製品詳細" at bounding box center [390, 130] width 68 height 8
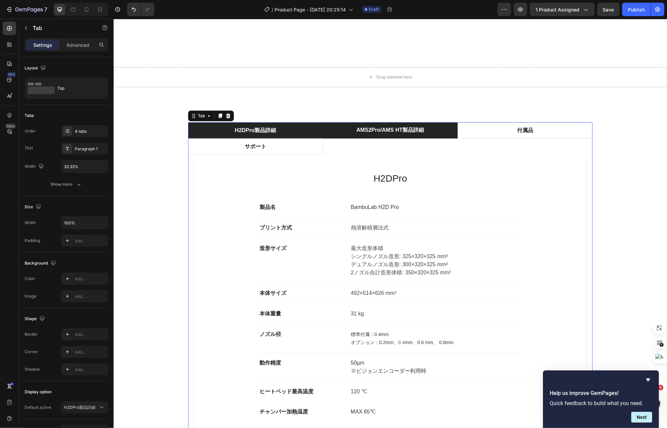
click at [289, 139] on li "H2DPro製品詳細" at bounding box center [255, 130] width 135 height 16
click at [346, 139] on li "AMS2Pro/AMS HT製品詳細" at bounding box center [390, 130] width 135 height 16
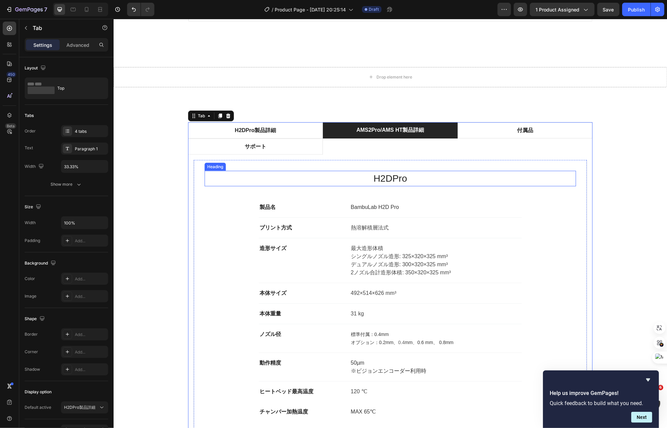
click at [379, 186] on h2 "H2DPro" at bounding box center [389, 179] width 371 height 16
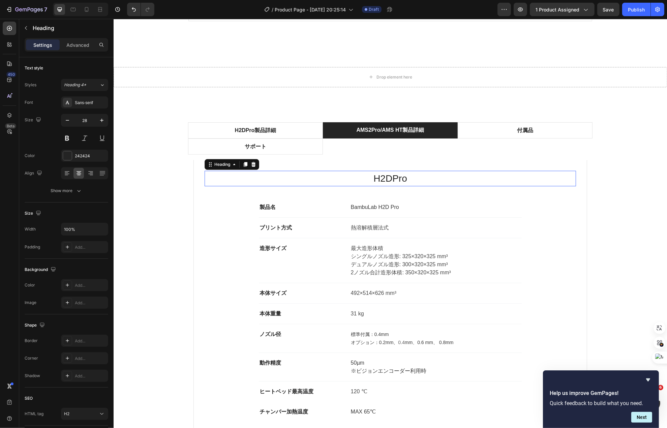
click at [379, 186] on h2 "H2DPro" at bounding box center [389, 179] width 371 height 16
click at [379, 186] on p "H2DPro" at bounding box center [390, 179] width 370 height 14
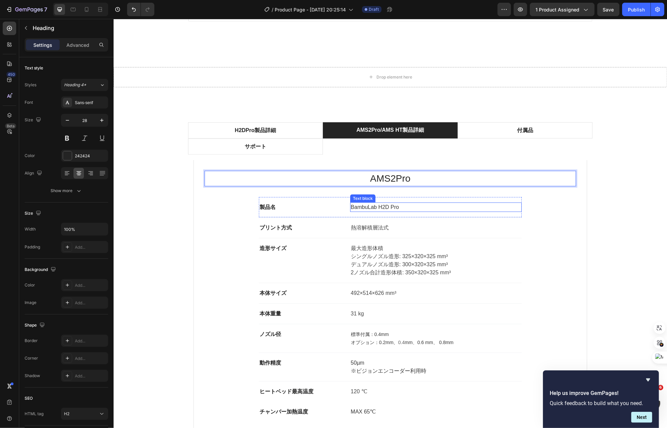
click at [393, 210] on span "BambuLab H2D Pro" at bounding box center [375, 207] width 48 height 6
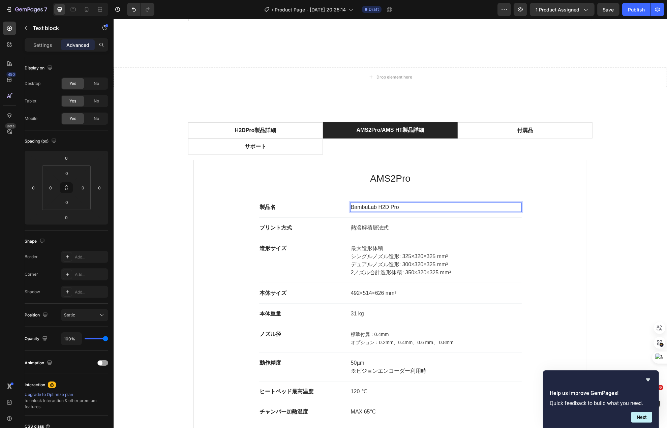
click at [394, 210] on span "BambuLab H2D Pro" at bounding box center [375, 207] width 48 height 6
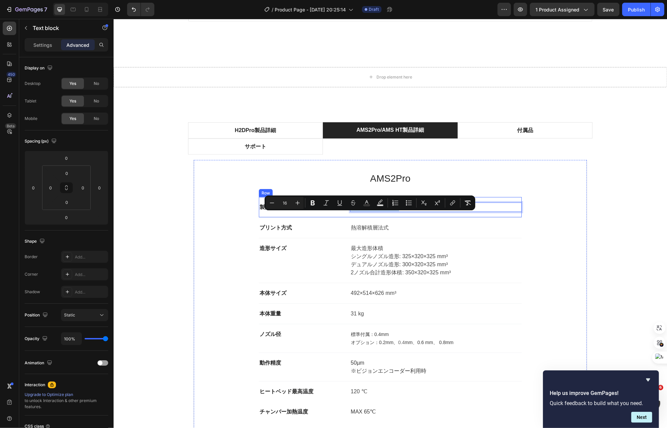
click at [328, 218] on div "製品名 Text block BambuLab H2D Pro Text block 0 Row" at bounding box center [390, 207] width 263 height 21
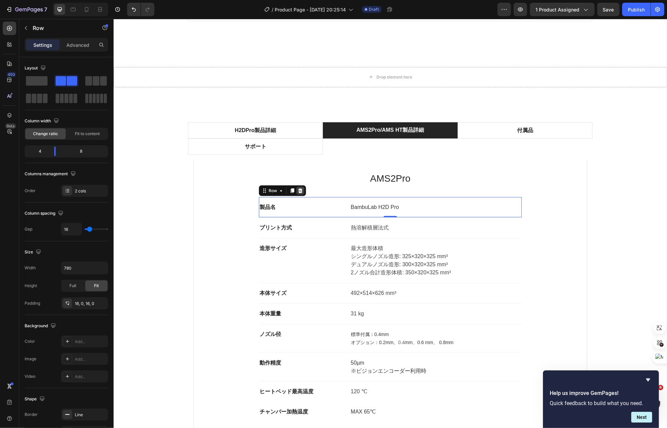
click at [298, 195] on div at bounding box center [300, 191] width 8 height 8
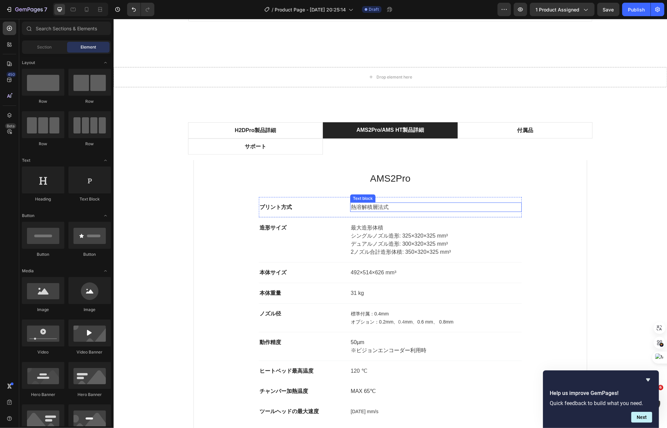
click at [394, 211] on p "熱溶解積層法式" at bounding box center [436, 207] width 170 height 8
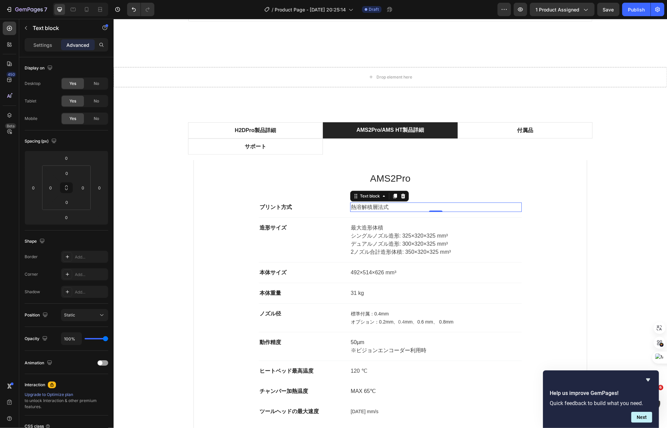
click at [394, 211] on p "熱溶解積層法式" at bounding box center [436, 207] width 170 height 8
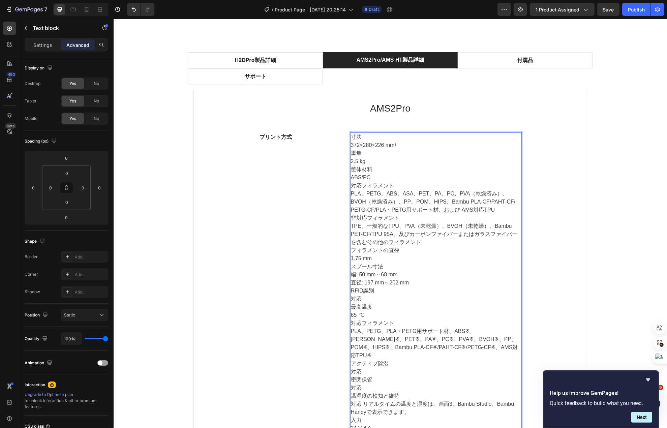
scroll to position [4114, 0]
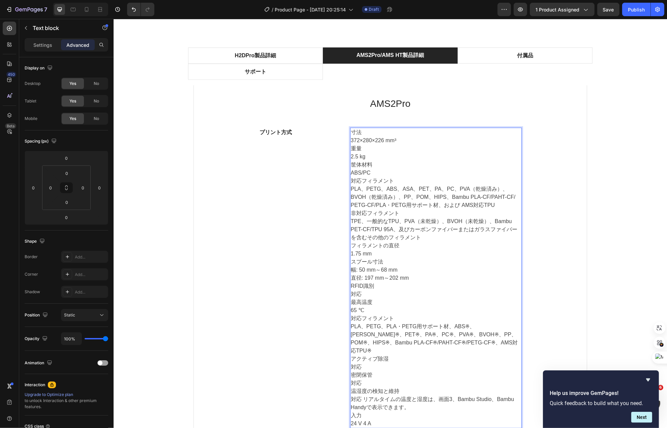
drag, startPoint x: 357, startPoint y: 133, endPoint x: 347, endPoint y: 132, distance: 10.2
click at [354, 133] on p "寸法" at bounding box center [436, 132] width 170 height 8
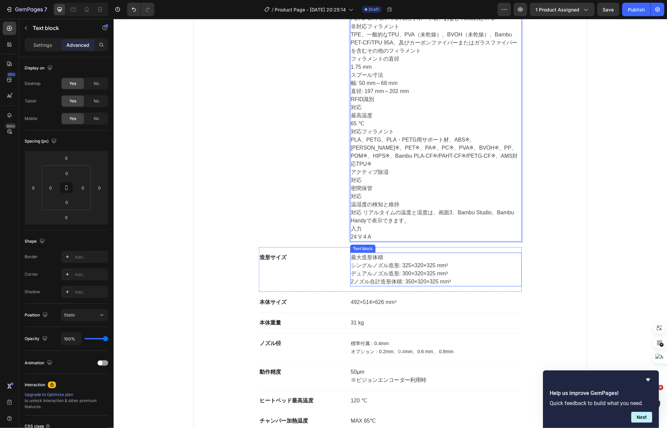
scroll to position [4384, 0]
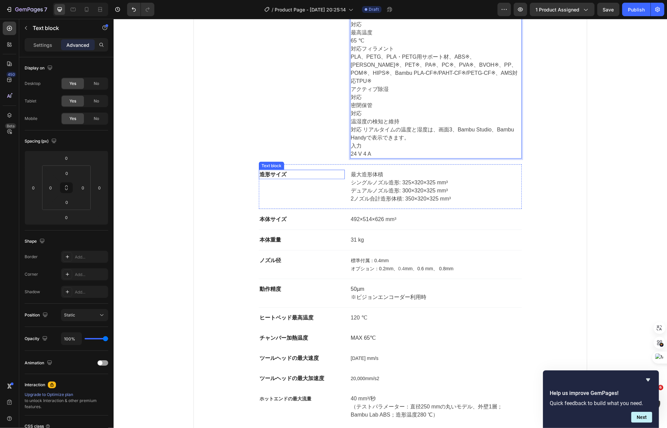
click at [281, 171] on p "造形サイズ" at bounding box center [301, 175] width 85 height 8
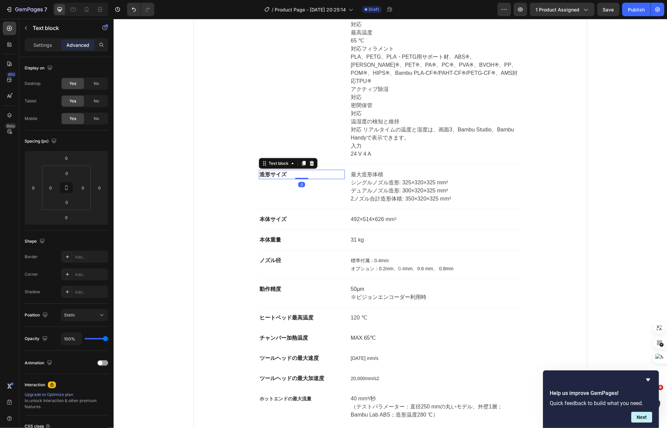
click at [281, 171] on p "造形サイズ" at bounding box center [301, 175] width 85 height 8
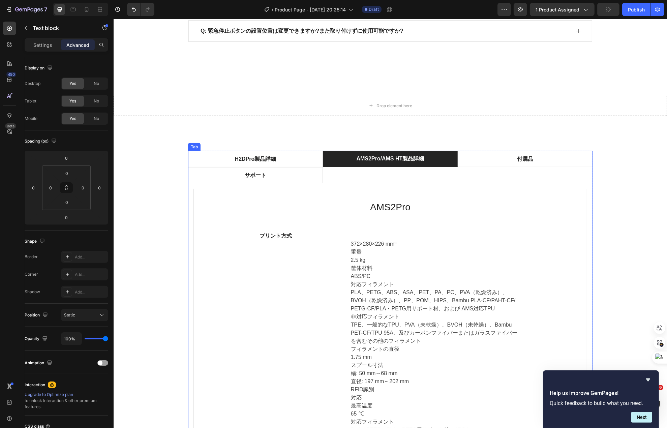
scroll to position [3979, 0]
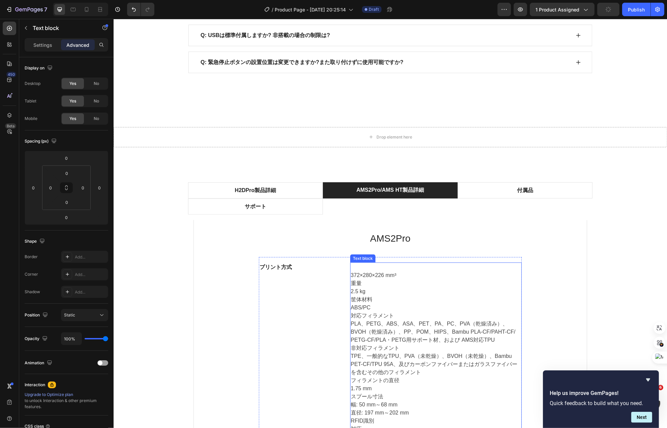
click at [365, 277] on p "372×280×226 mm³" at bounding box center [436, 275] width 170 height 8
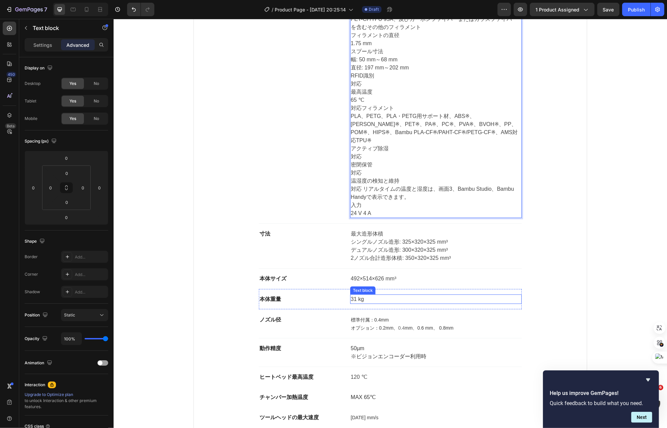
scroll to position [4316, 0]
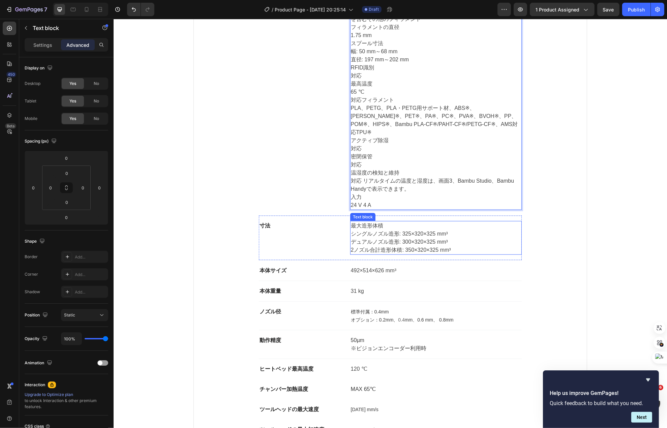
click at [376, 245] on p "シングルノズル造形: 325×320×325 mm³ デュアルノズル造形: 300×320×325 mm³ 2ノズル合計造形体積: 350×320×325 m…" at bounding box center [436, 242] width 170 height 24
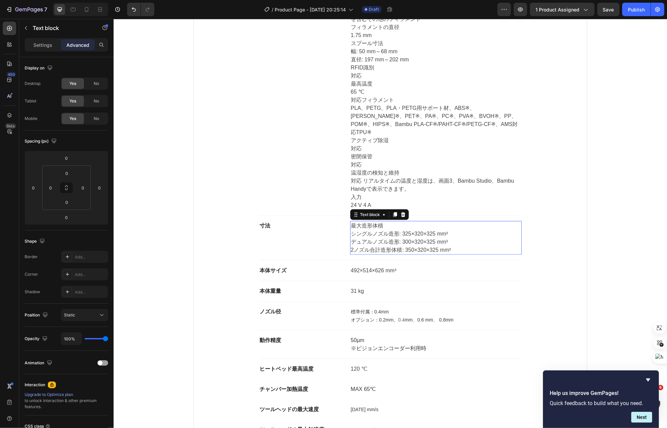
click at [376, 245] on p "シングルノズル造形: 325×320×325 mm³ デュアルノズル造形: 300×320×325 mm³ 2ノズル合計造形体積: 350×320×325 m…" at bounding box center [436, 242] width 170 height 24
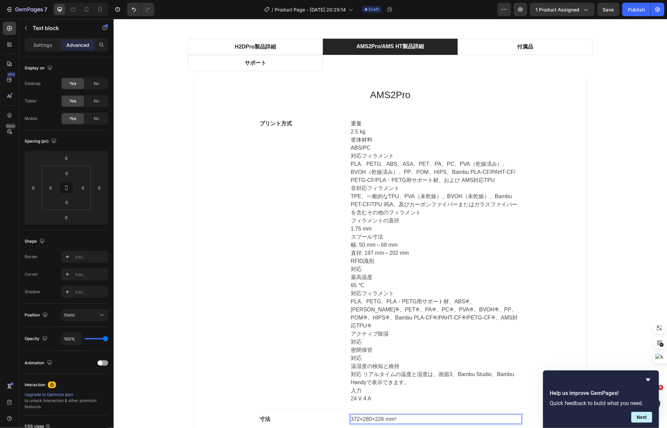
scroll to position [4047, 0]
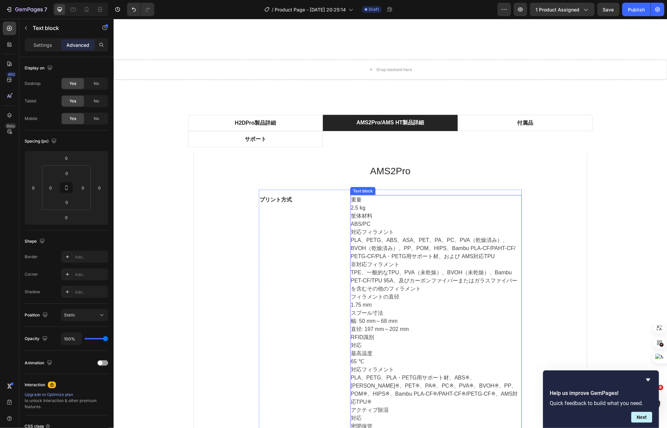
click at [358, 203] on p "重量" at bounding box center [436, 200] width 170 height 8
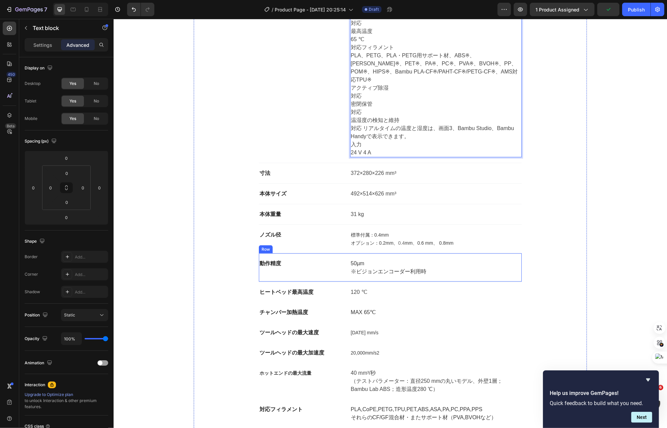
scroll to position [4384, 0]
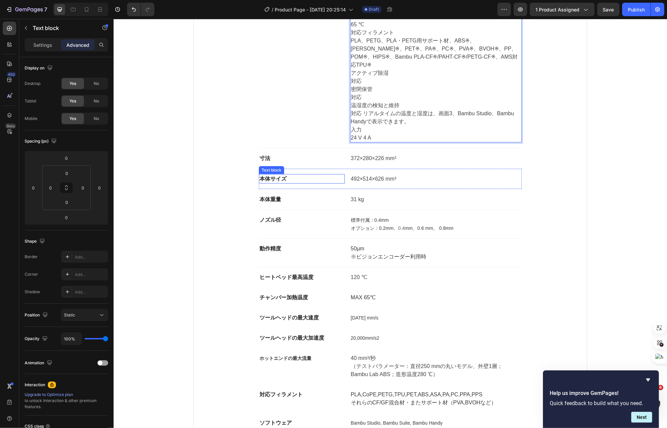
click at [277, 176] on strong "本体サイズ" at bounding box center [272, 179] width 27 height 6
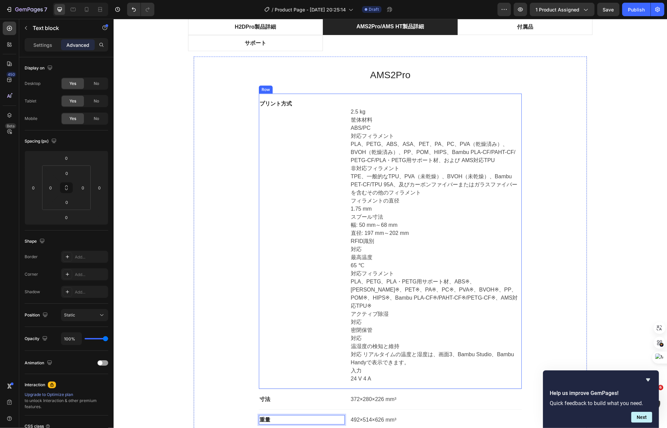
scroll to position [4114, 0]
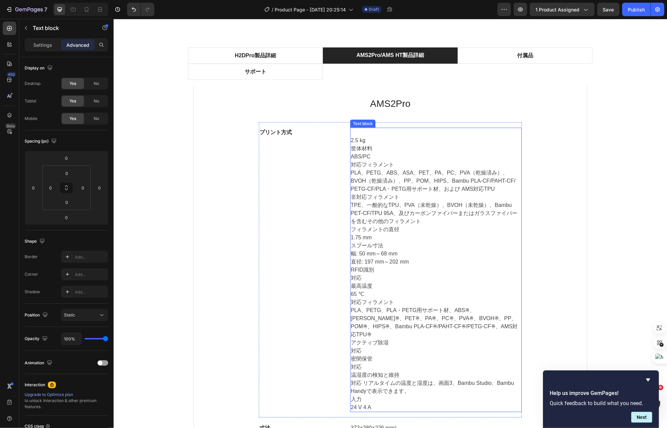
click at [358, 145] on div "2.5 kg 筐体材料 ABS/PC 対応フィラメント PLA、PETG、ABS、ASA、PET、PA、PC、PVA（乾燥済み）、BVOH（乾燥済み）、PP、…" at bounding box center [436, 270] width 172 height 285
click at [358, 145] on p "2.5 kg" at bounding box center [436, 141] width 170 height 8
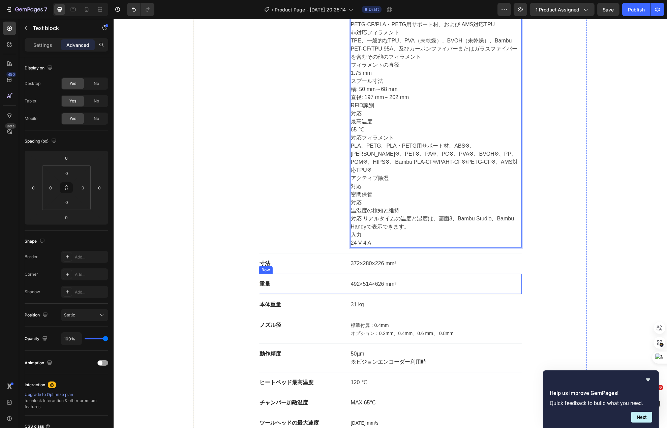
scroll to position [4384, 0]
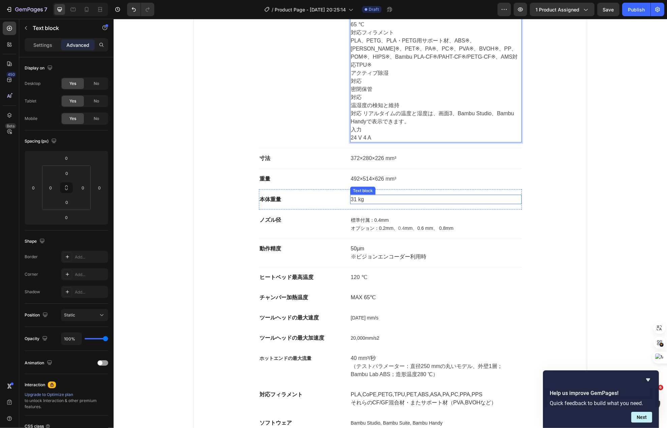
click at [357, 196] on p "31 kg" at bounding box center [436, 200] width 170 height 8
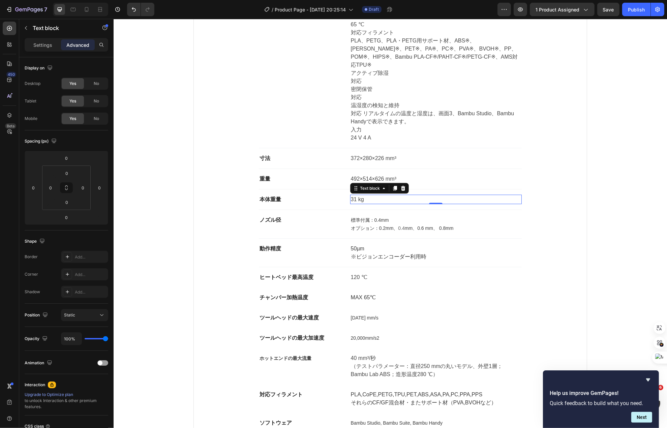
click at [357, 196] on p "31 kg" at bounding box center [436, 200] width 170 height 8
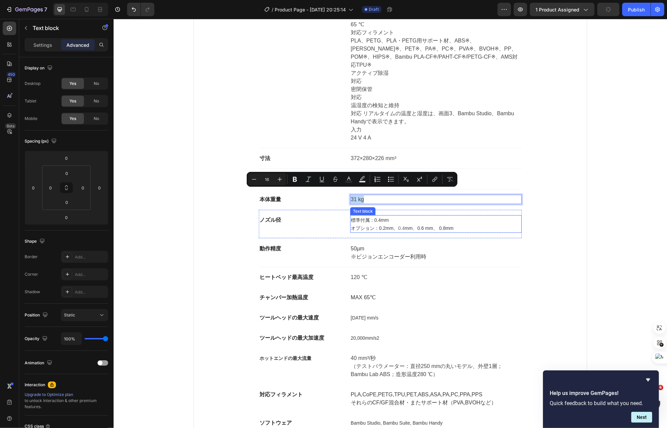
click at [411, 216] on p "標準付属：0.4mm" at bounding box center [436, 220] width 170 height 8
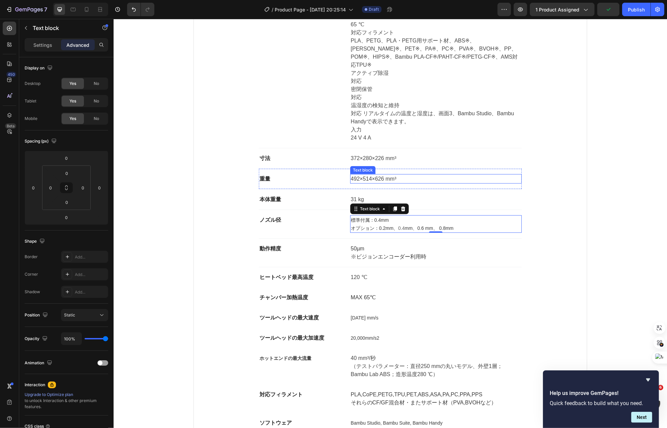
click at [365, 175] on p "492×514×626 mm³" at bounding box center [436, 179] width 170 height 8
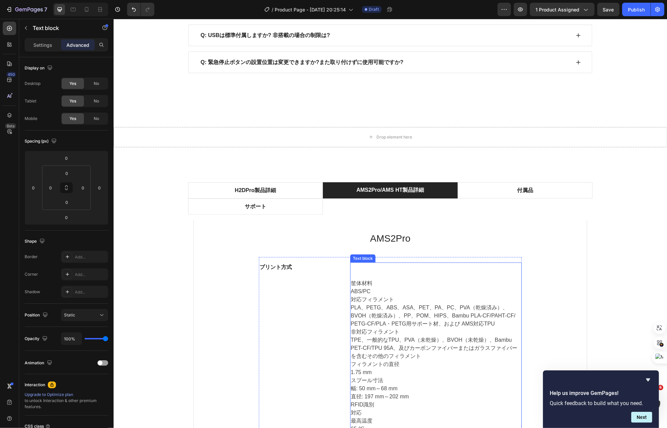
scroll to position [4047, 0]
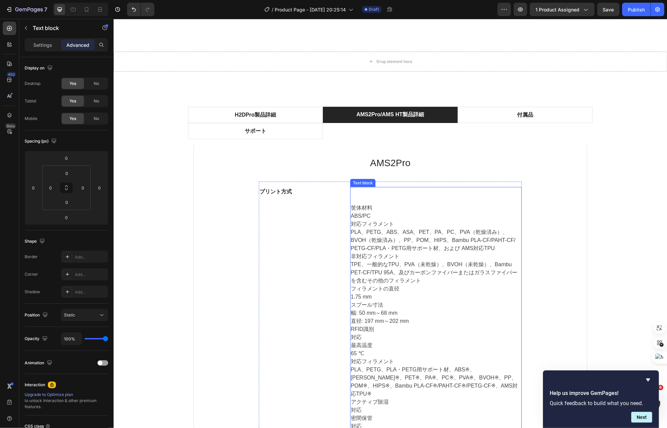
click at [361, 212] on p "筐体材料" at bounding box center [436, 208] width 170 height 8
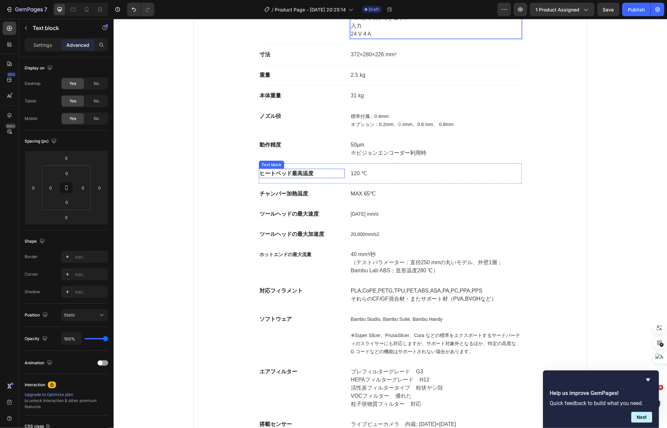
scroll to position [4384, 0]
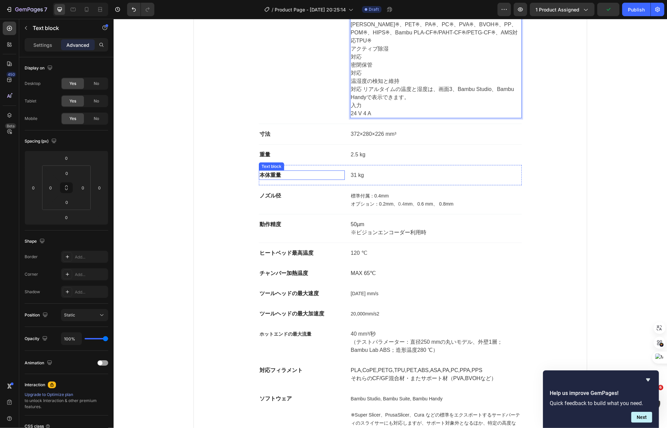
click at [275, 172] on strong "本体重量" at bounding box center [270, 175] width 22 height 6
click at [351, 172] on p "31 kg" at bounding box center [436, 175] width 170 height 8
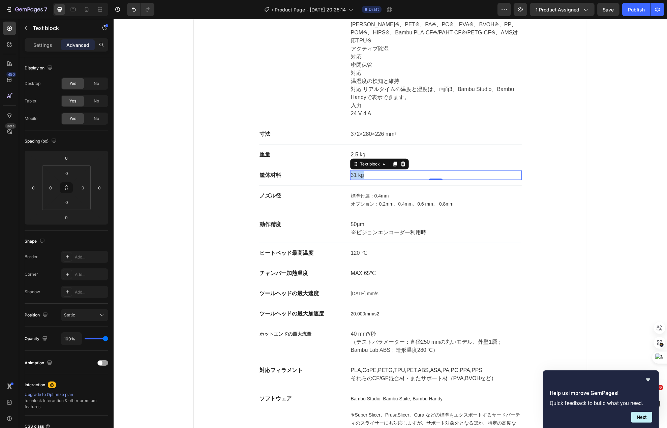
click at [351, 172] on p "31 kg" at bounding box center [436, 175] width 170 height 8
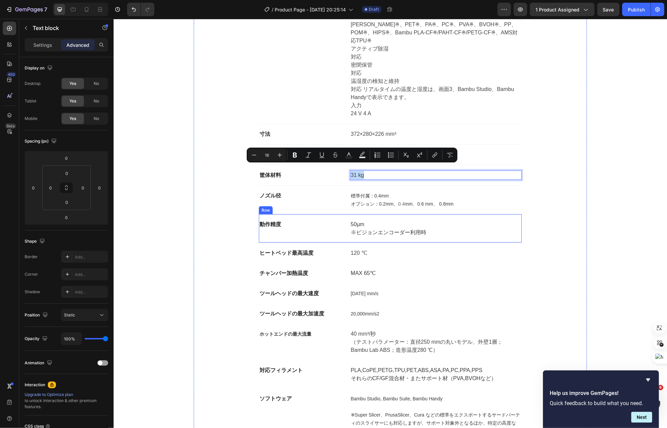
click at [354, 214] on div "動作精度 Text block 50µm ※ビジョンエンコーダー利用時 Text block Row" at bounding box center [390, 228] width 263 height 29
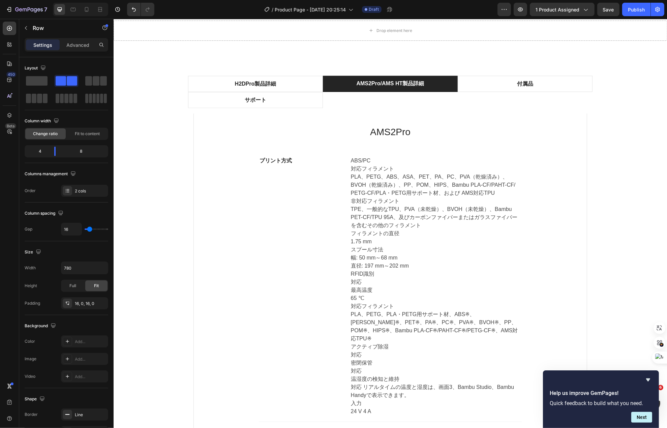
scroll to position [4114, 0]
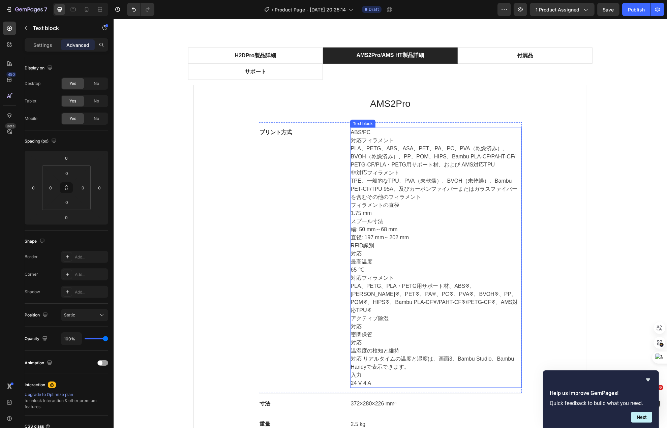
click at [356, 136] on p "ABS/PC" at bounding box center [436, 132] width 170 height 8
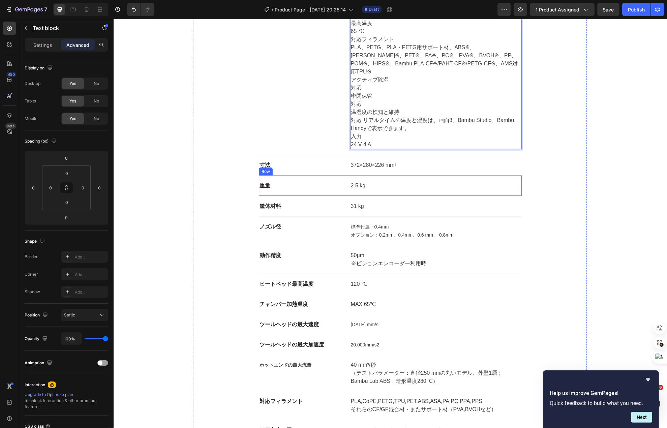
scroll to position [4384, 0]
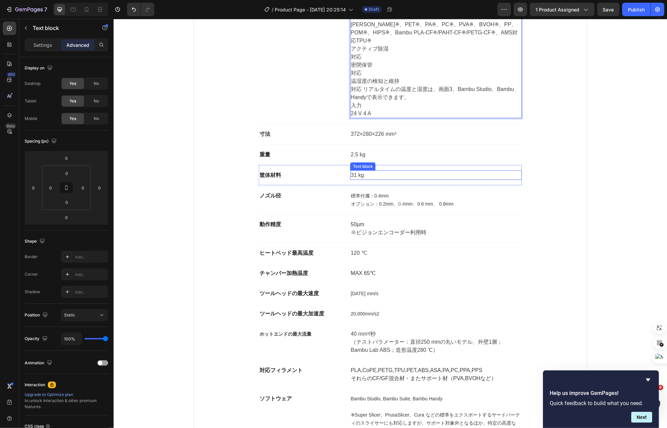
click at [359, 171] on p "31 kg" at bounding box center [436, 175] width 170 height 8
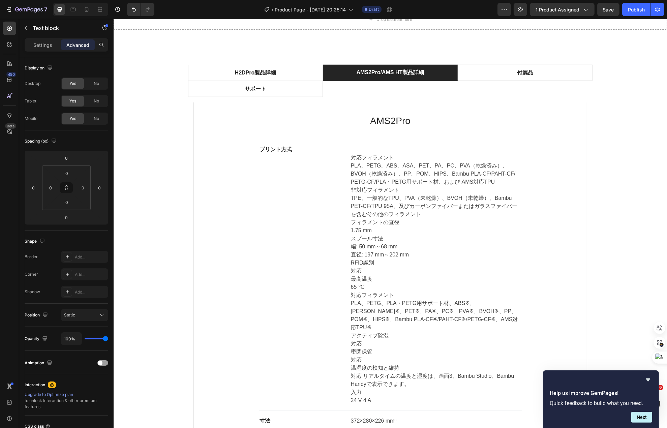
scroll to position [4047, 0]
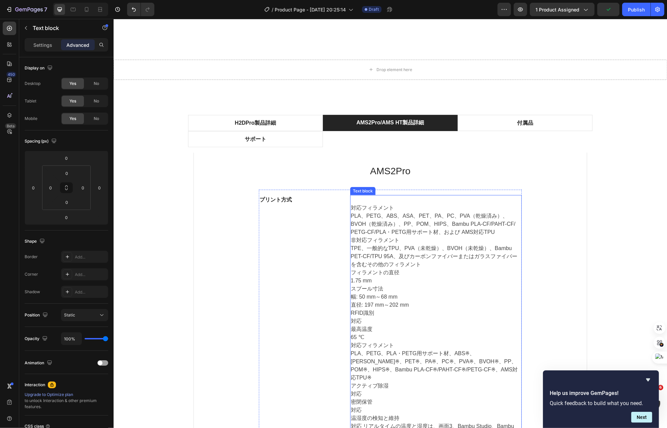
click at [371, 211] on p "対応フィラメント" at bounding box center [436, 208] width 170 height 8
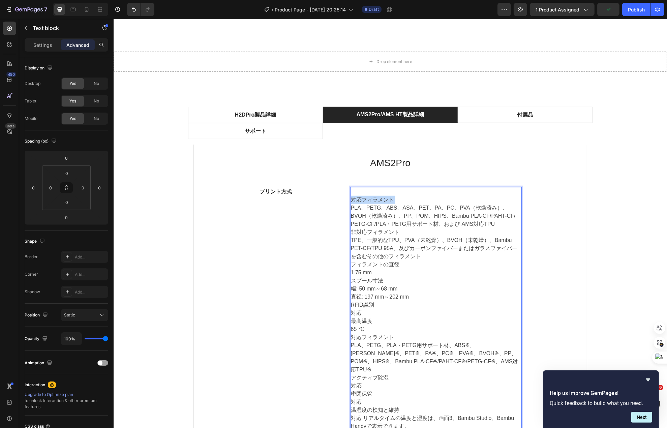
click at [371, 204] on p "対応フィラメント" at bounding box center [436, 200] width 170 height 8
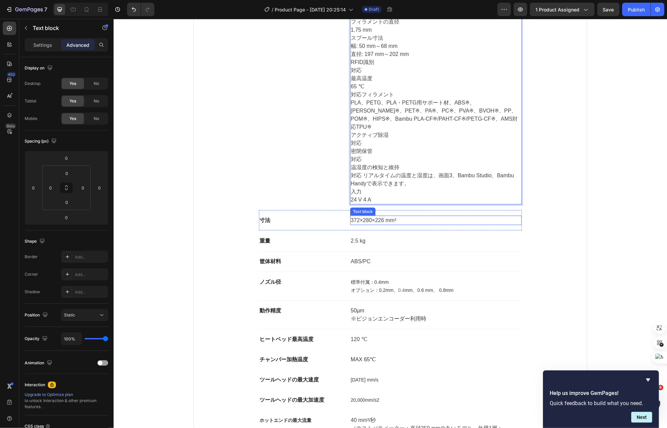
scroll to position [4316, 0]
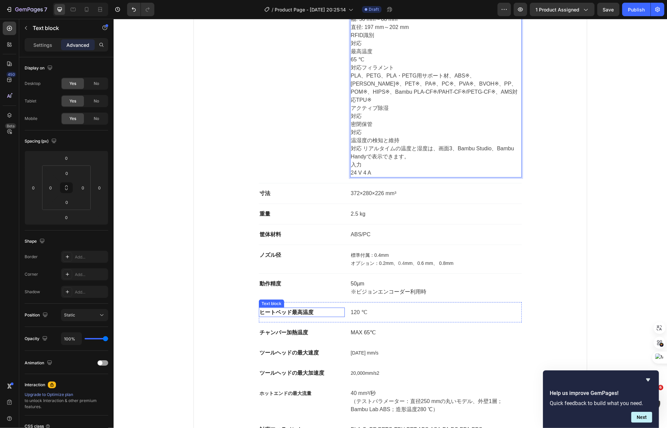
click at [301, 309] on strong "ヒートベッド最高温度" at bounding box center [286, 312] width 54 height 6
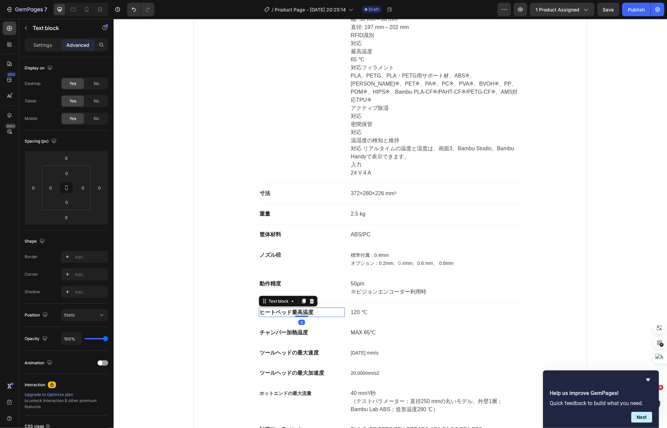
click at [301, 309] on strong "ヒートベッド最高温度" at bounding box center [286, 312] width 54 height 6
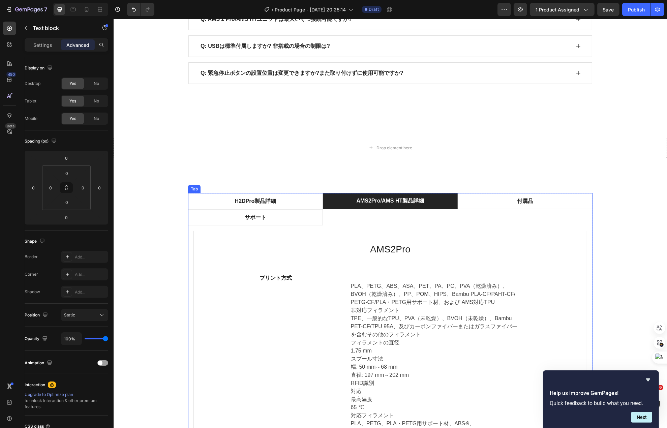
scroll to position [4047, 0]
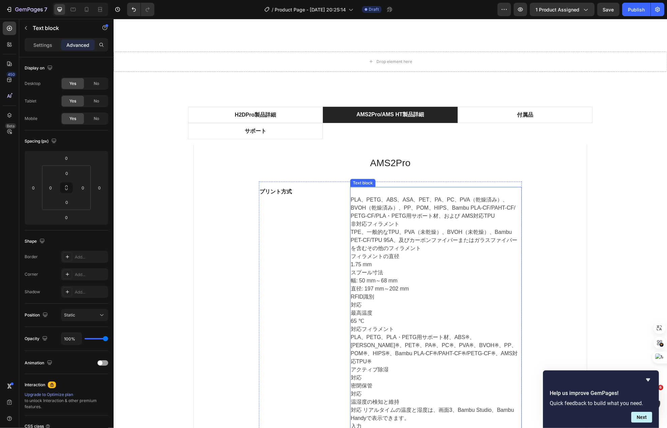
click at [399, 252] on p "TPE、一般的なTPU、PVA（未乾燥）、BVOH（未乾燥）、Bambu PET-CF/TPU 95A、及びカーボンファイバーまたはガラスファイバーを含むその…" at bounding box center [436, 240] width 170 height 24
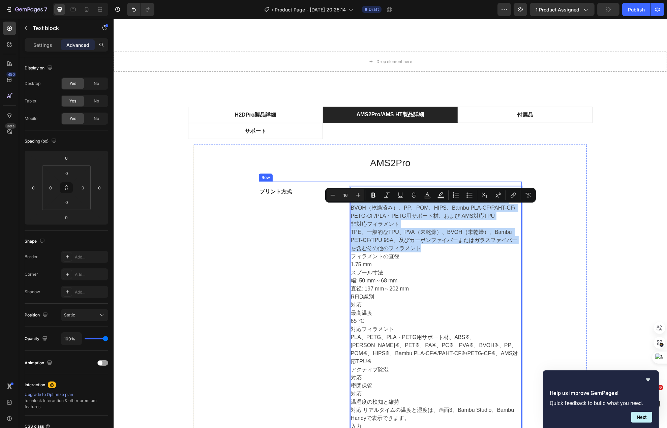
drag, startPoint x: 401, startPoint y: 260, endPoint x: 333, endPoint y: 214, distance: 81.8
click at [333, 214] on div "プリント方式 Text block PLA、PETG、ABS、ASA、PET、PA、PC、PVA（乾燥済み）、BVOH（乾燥済み）、PP、POM、HIPS、B…" at bounding box center [390, 313] width 263 height 263
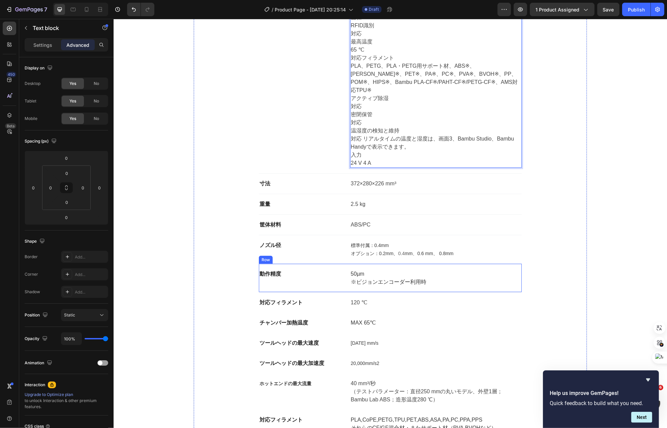
scroll to position [4249, 0]
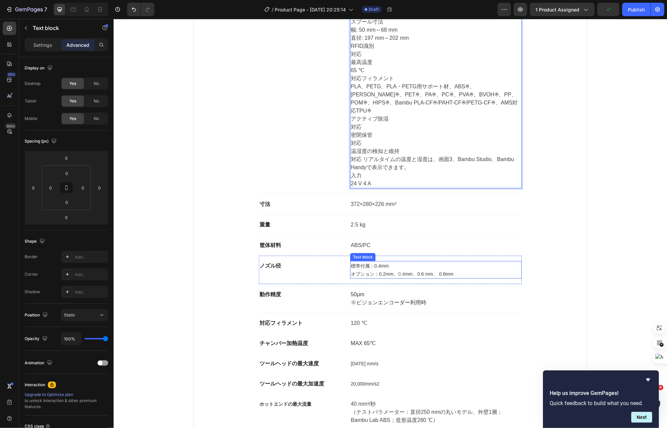
click at [372, 271] on span "オプション：0.2mm、" at bounding box center [375, 273] width 48 height 5
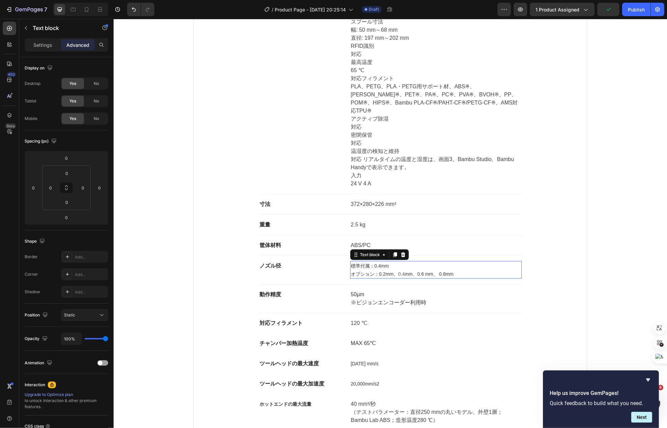
click at [372, 271] on span "オプション：0.2mm、" at bounding box center [375, 273] width 48 height 5
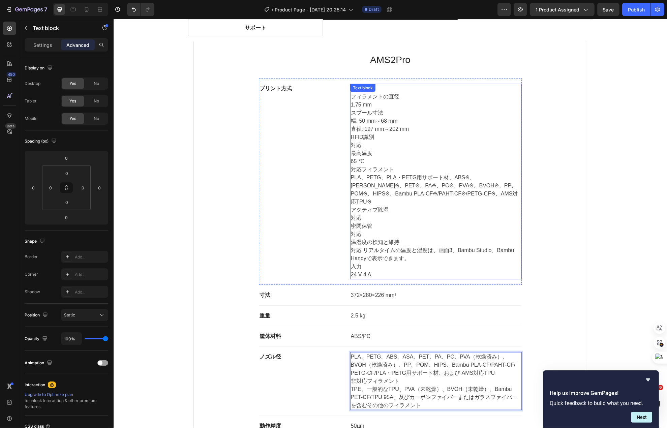
scroll to position [4181, 0]
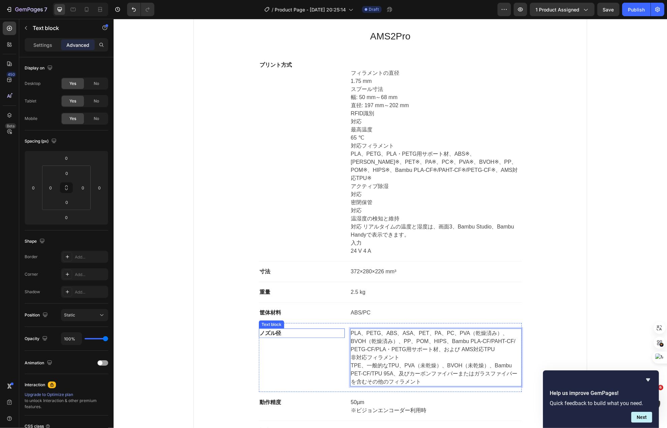
click at [272, 330] on strong "ノズル径" at bounding box center [270, 333] width 22 height 6
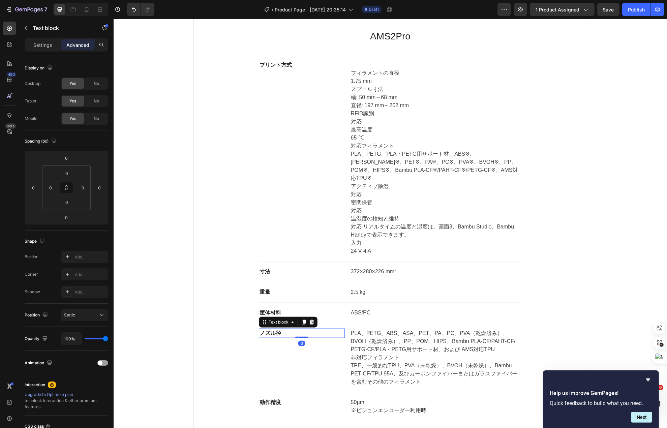
click at [272, 330] on strong "ノズル径" at bounding box center [270, 333] width 22 height 6
click at [371, 77] on p "フィラメントの直径" at bounding box center [436, 73] width 170 height 8
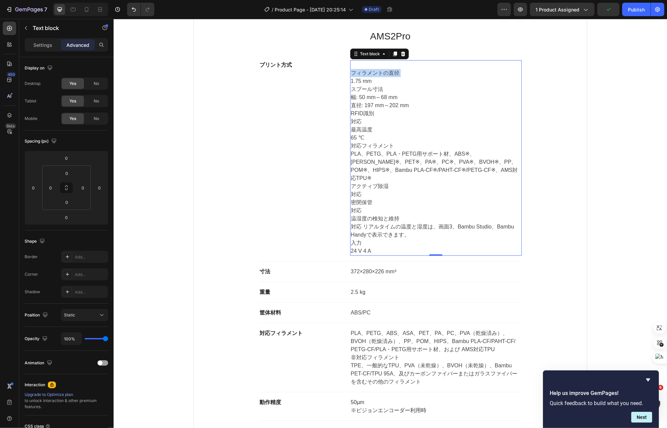
click at [371, 77] on p "フィラメントの直径" at bounding box center [436, 73] width 170 height 8
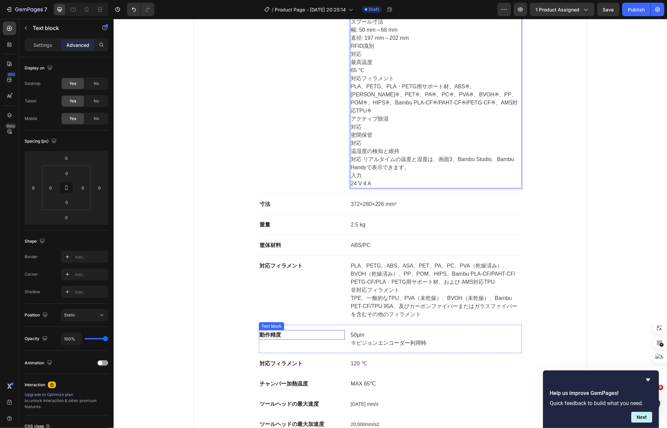
click at [269, 332] on strong "動作精度" at bounding box center [270, 335] width 22 height 6
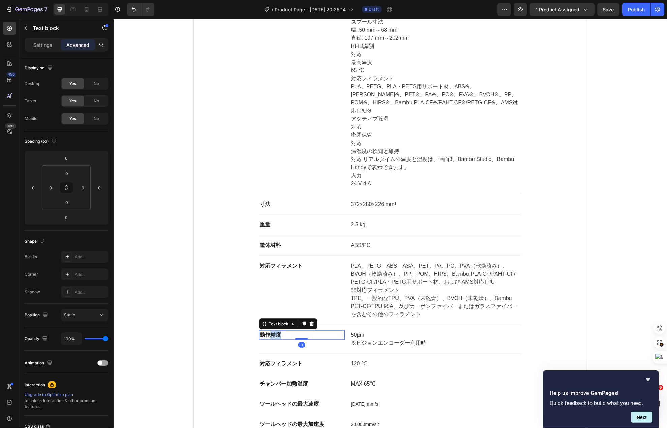
click at [269, 332] on strong "動作精度" at bounding box center [270, 335] width 22 height 6
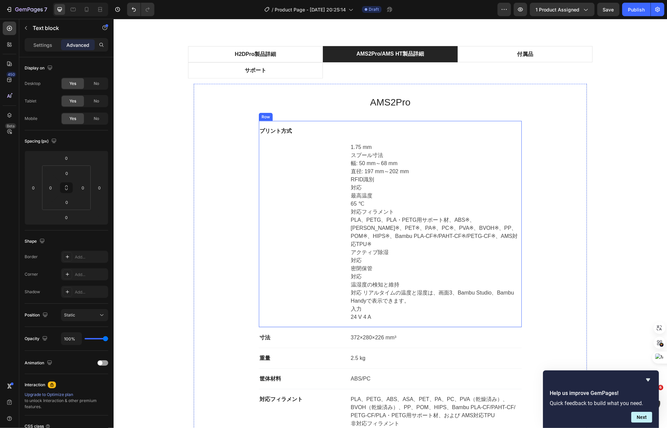
scroll to position [4114, 0]
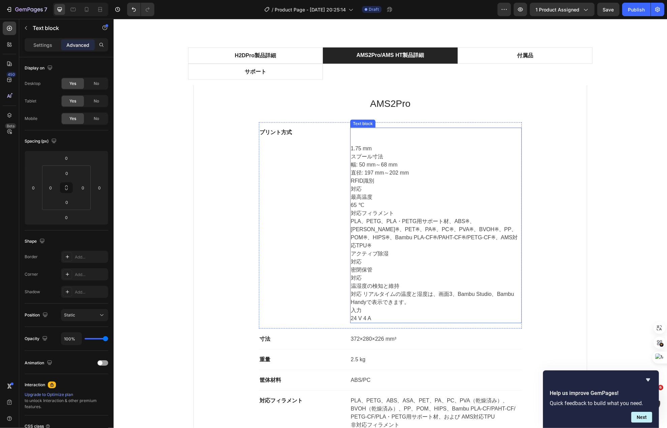
click at [362, 152] on p "1.75 mm" at bounding box center [436, 149] width 170 height 8
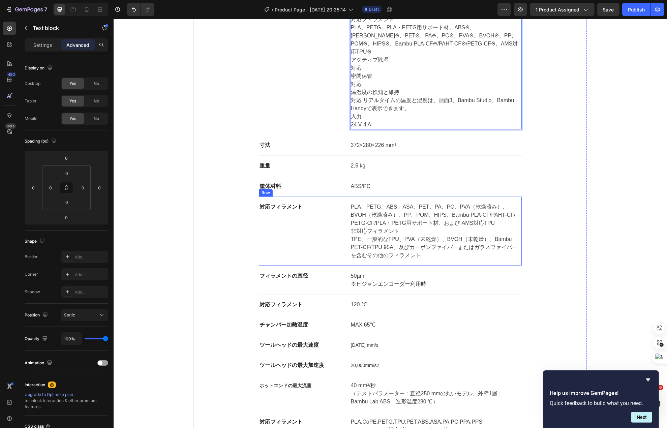
scroll to position [4316, 0]
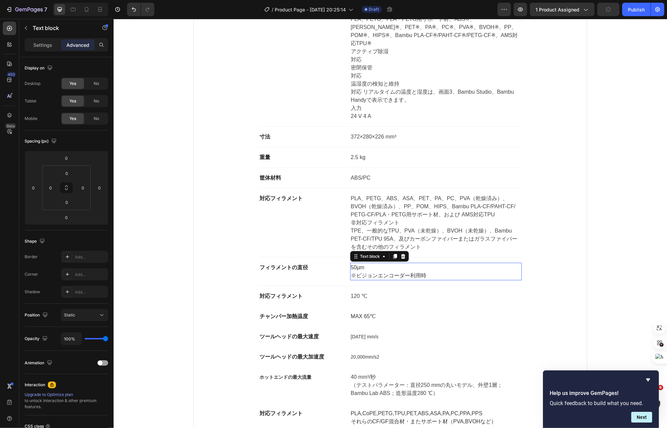
click at [376, 273] on span "※ビジョンエンコーダー利用時" at bounding box center [389, 276] width 76 height 6
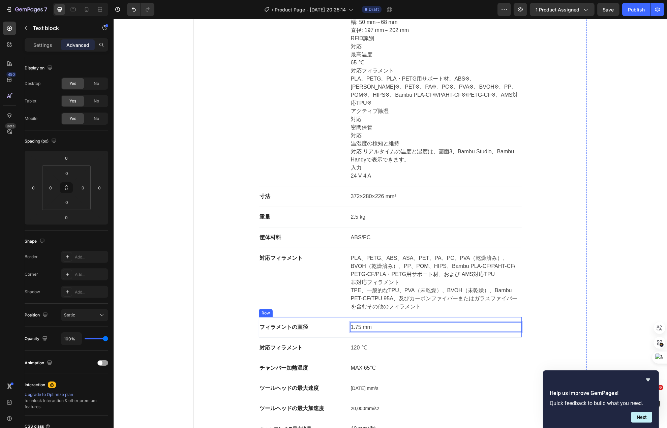
scroll to position [4181, 0]
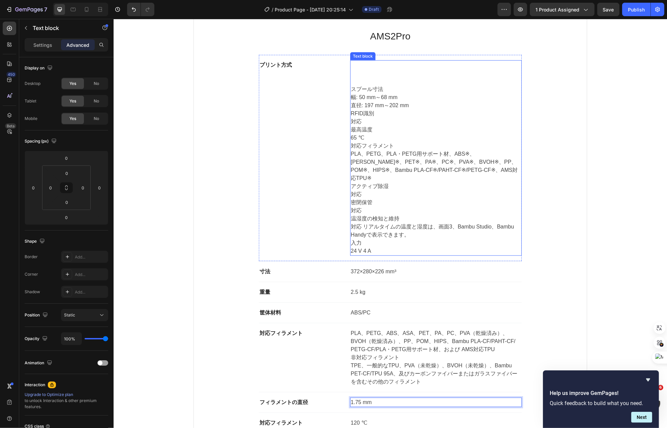
click at [368, 93] on p "スプール寸法" at bounding box center [436, 89] width 170 height 8
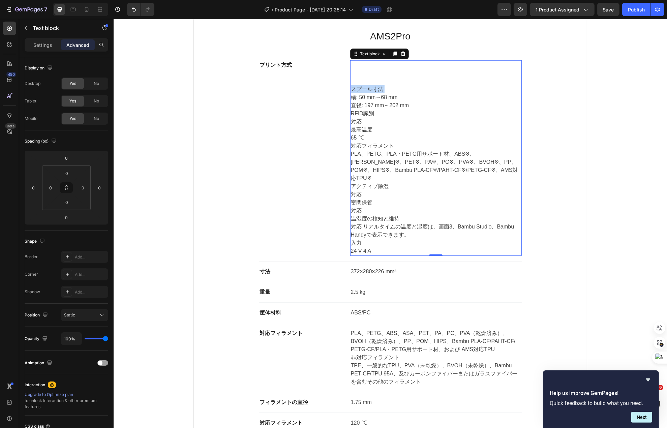
click at [368, 93] on p "スプール寸法" at bounding box center [436, 89] width 170 height 8
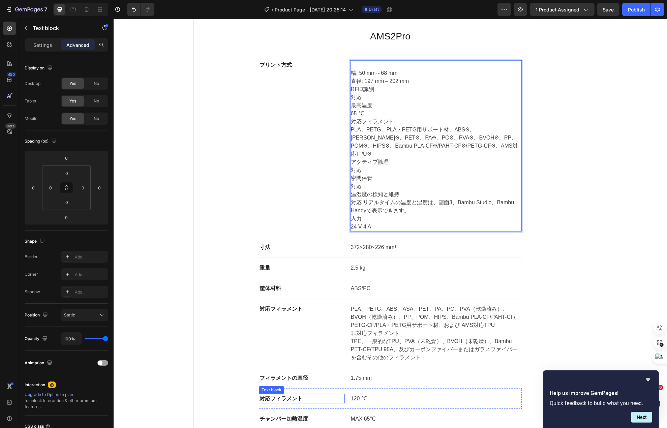
click at [278, 395] on p "対応フィラメント" at bounding box center [301, 399] width 85 height 8
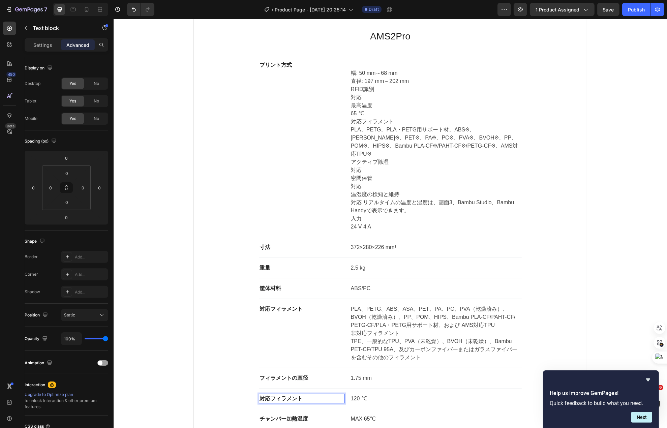
click at [278, 395] on p "対応フィラメント" at bounding box center [301, 399] width 85 height 8
click at [367, 73] on p "幅: 50 mm～68 mm 直径: 197 mm～202 mm" at bounding box center [436, 77] width 170 height 16
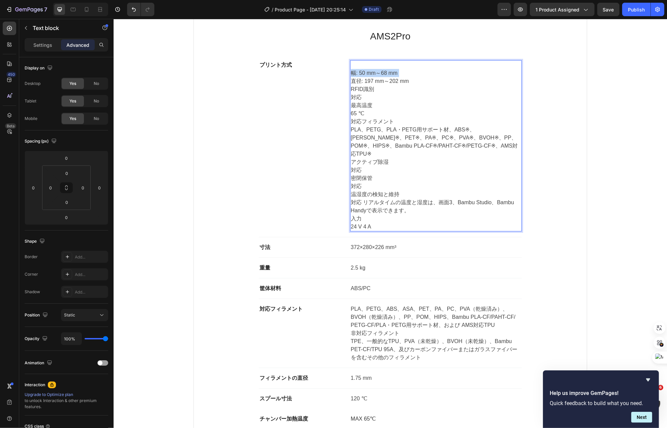
click at [367, 73] on p "幅: 50 mm～68 mm 直径: 197 mm～202 mm" at bounding box center [436, 77] width 170 height 16
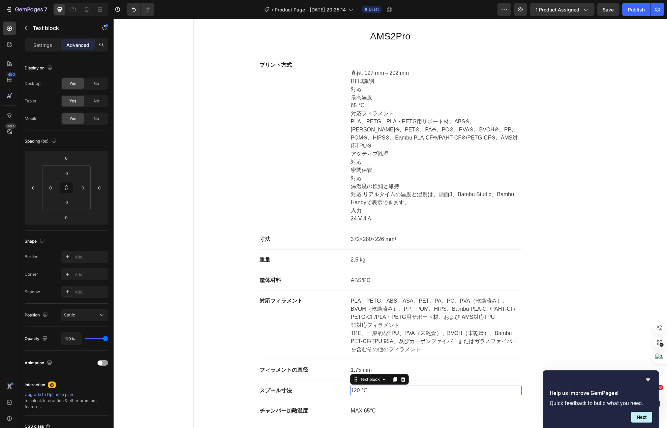
click at [353, 387] on p "120 ℃" at bounding box center [436, 391] width 170 height 8
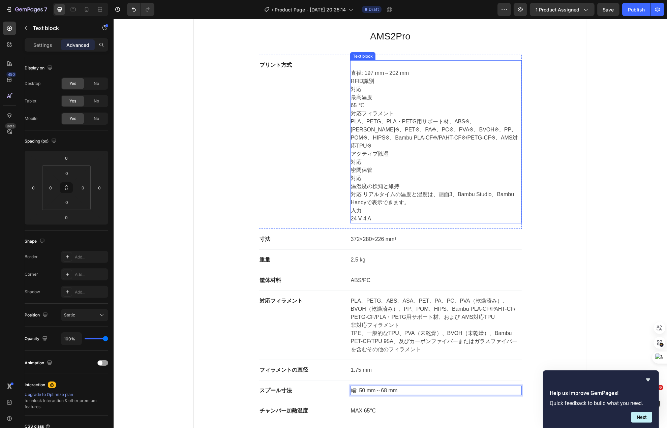
click at [371, 75] on p "直径: 197 mm～202 mm" at bounding box center [436, 73] width 170 height 8
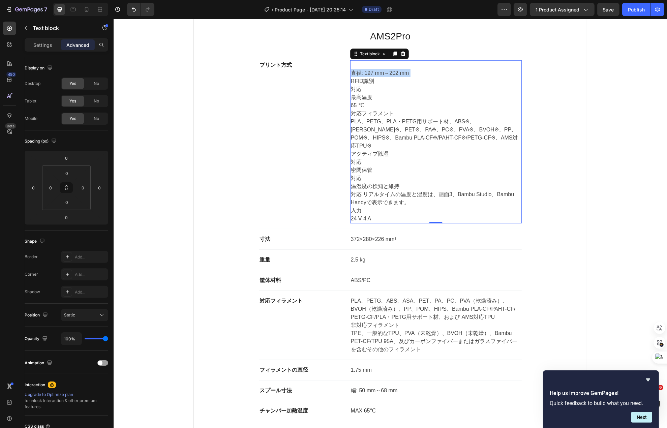
click at [371, 75] on p "直径: 197 mm～202 mm" at bounding box center [436, 73] width 170 height 8
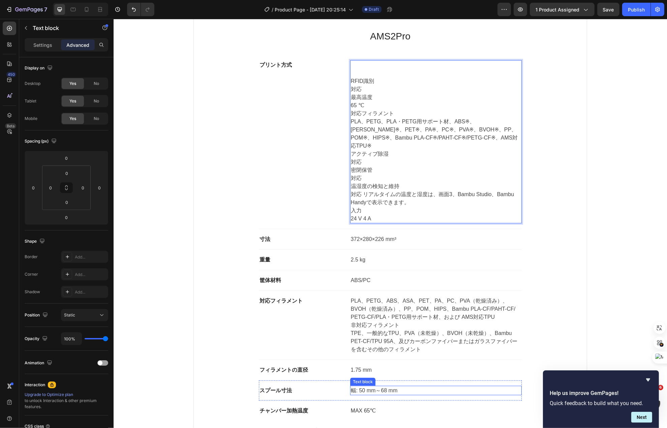
click at [363, 387] on p "幅: 50 mm～68 mm" at bounding box center [436, 391] width 170 height 8
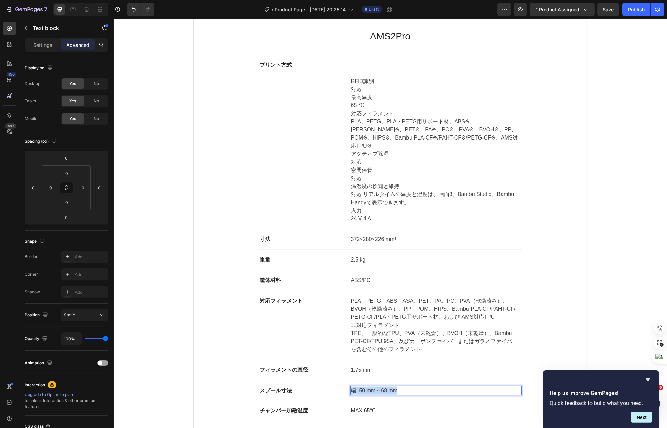
click at [363, 387] on p "幅: 50 mm～68 mm" at bounding box center [436, 391] width 170 height 8
click at [357, 82] on p "RFID識別" at bounding box center [436, 81] width 170 height 8
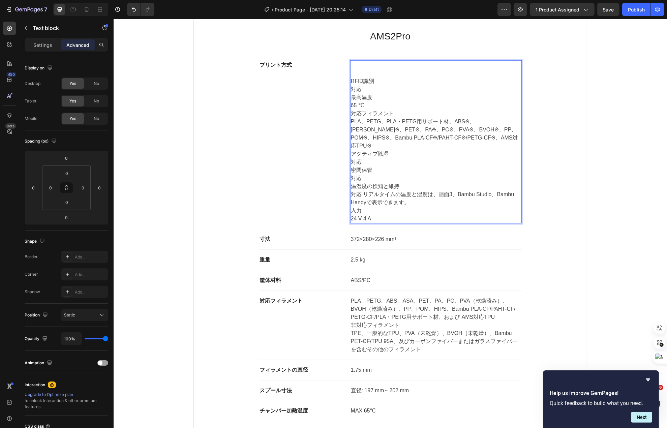
click at [357, 82] on p "RFID識別" at bounding box center [436, 81] width 170 height 8
click at [280, 408] on strong "チャンバー加熱温度" at bounding box center [283, 411] width 49 height 6
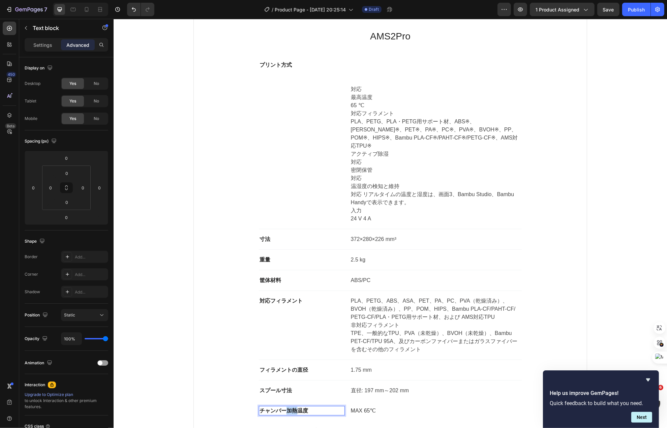
click at [280, 408] on strong "チャンバー加熱温度" at bounding box center [283, 411] width 49 height 6
click at [353, 93] on p "対応" at bounding box center [436, 89] width 170 height 8
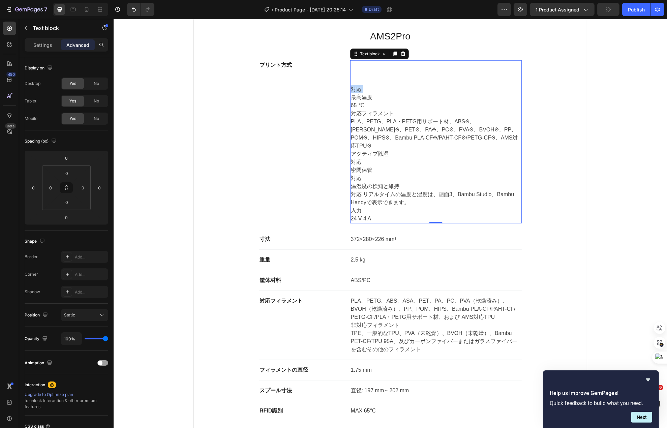
click at [353, 93] on p "対応" at bounding box center [436, 89] width 170 height 8
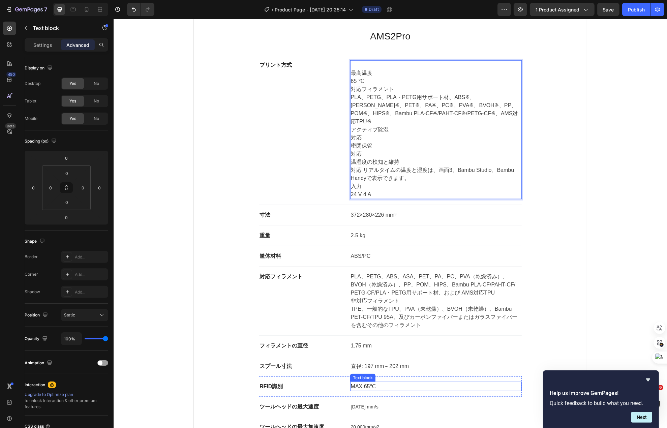
click at [360, 384] on span "MAX 65℃" at bounding box center [363, 387] width 25 height 6
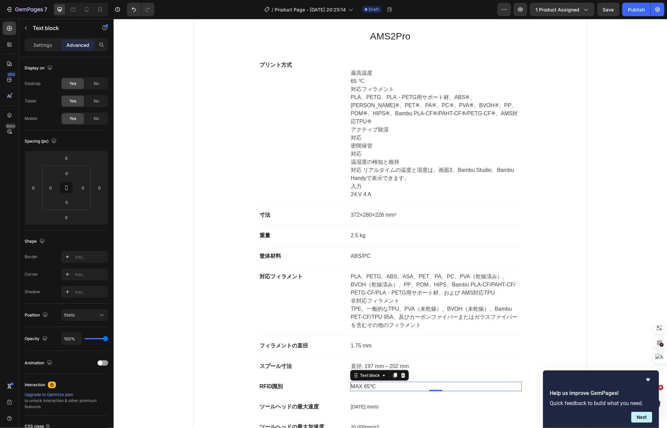
click at [360, 384] on span "MAX 65℃" at bounding box center [363, 387] width 25 height 6
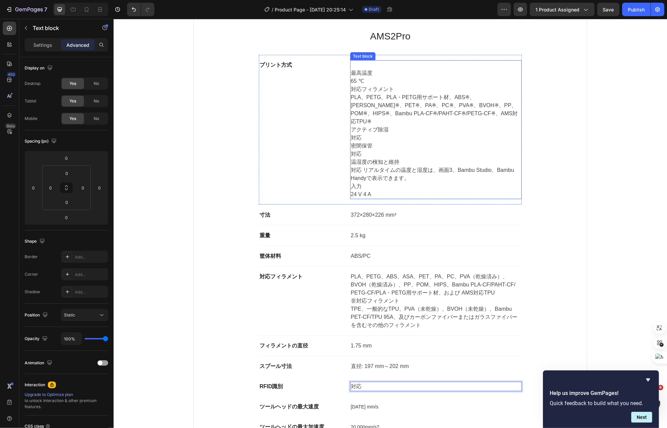
click at [363, 75] on p "最高温度" at bounding box center [436, 73] width 170 height 8
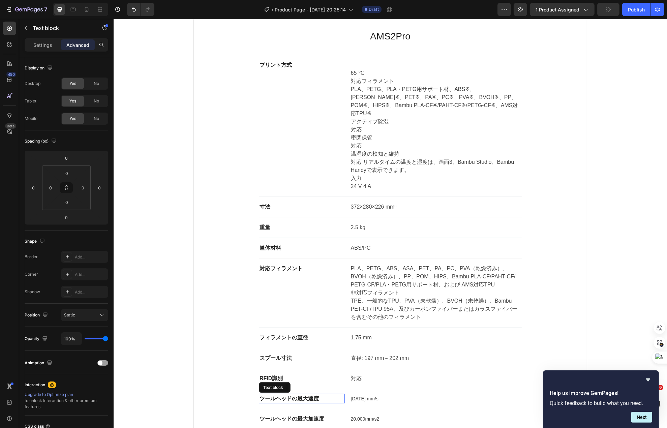
click at [300, 396] on strong "ツールヘッドの最大速度" at bounding box center [288, 399] width 59 height 6
click at [355, 77] on p "65 ℃" at bounding box center [436, 73] width 170 height 8
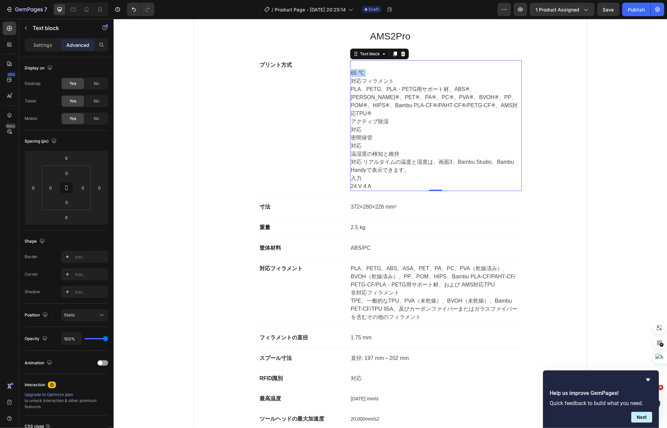
click at [355, 77] on p "65 ℃" at bounding box center [436, 73] width 170 height 8
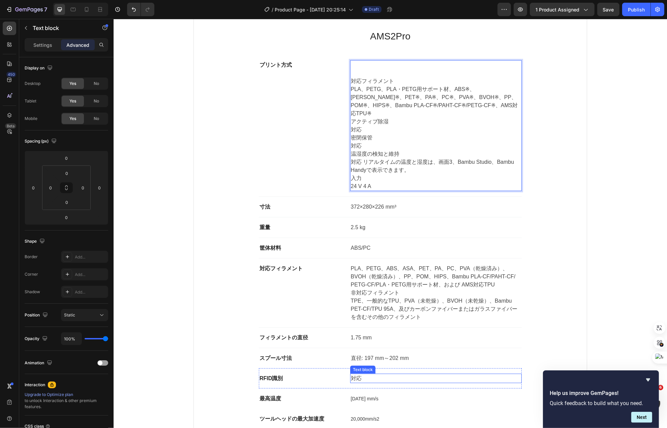
click at [351, 375] on p "対応" at bounding box center [436, 379] width 170 height 8
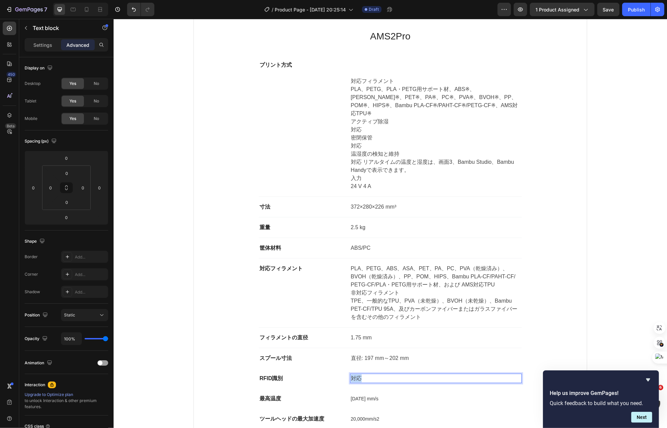
click at [351, 375] on p "対応" at bounding box center [436, 379] width 170 height 8
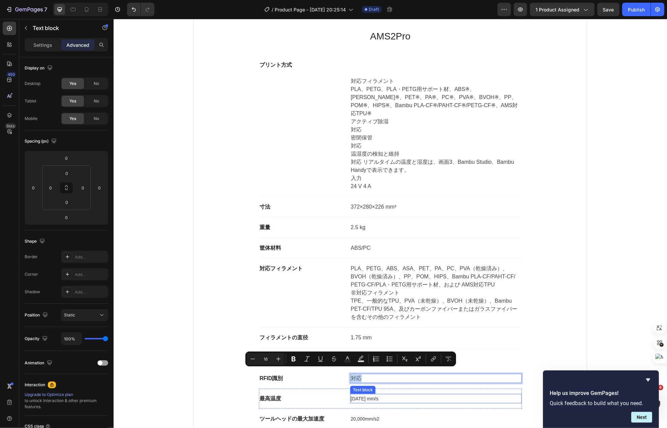
click at [352, 396] on span "[DATE] mm/s" at bounding box center [365, 398] width 28 height 5
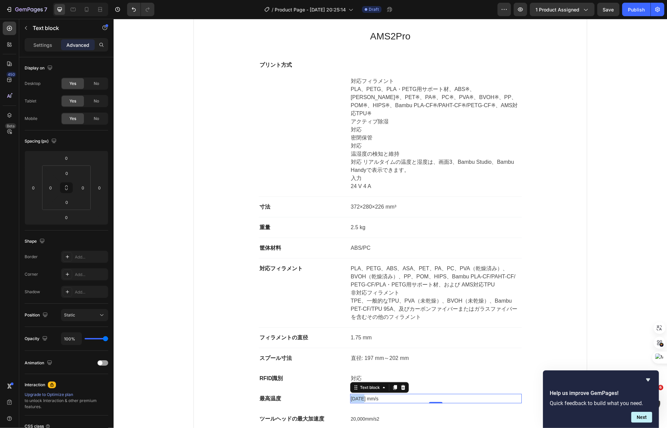
click at [352, 396] on span "[DATE] mm/s" at bounding box center [365, 398] width 28 height 5
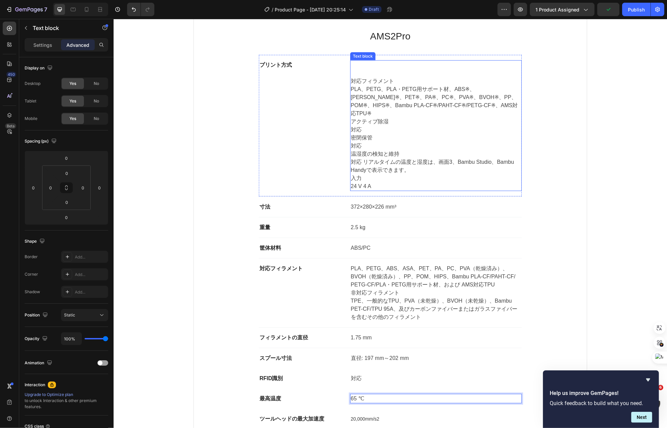
click at [372, 81] on p "対応フィラメント" at bounding box center [436, 81] width 170 height 8
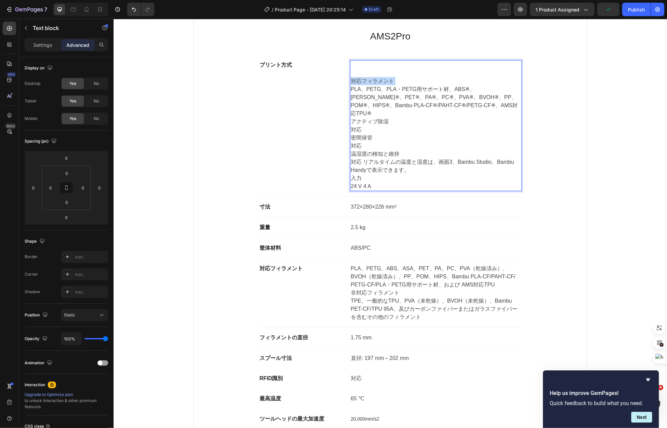
click at [372, 81] on p "対応フィラメント" at bounding box center [436, 81] width 170 height 8
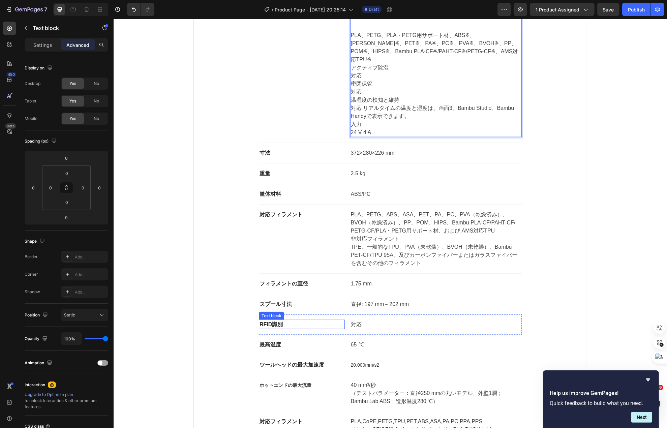
scroll to position [4249, 0]
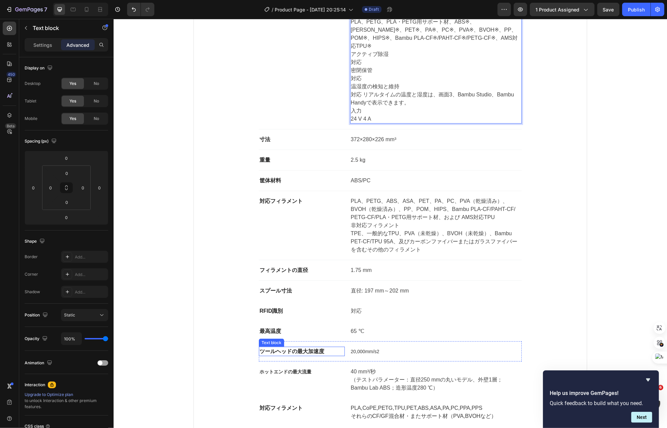
click at [278, 348] on p "ツールヘッドの最大加速度" at bounding box center [301, 352] width 85 height 8
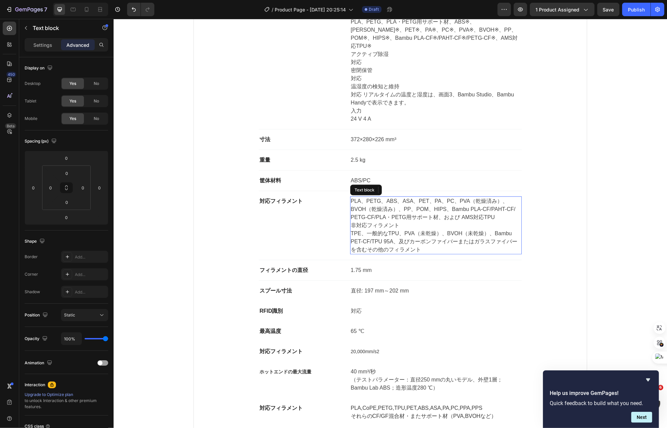
click at [398, 245] on p "TPE、一般的なTPU、PVA（未乾燥）、BVOH（未乾燥）、Bambu PET-CF/TPU 95A、及びカーボンファイバーまたはガラスファイバーを含むその…" at bounding box center [436, 242] width 170 height 24
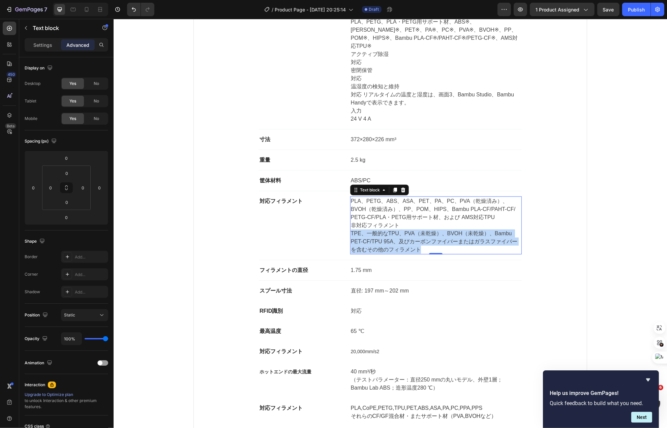
click at [398, 245] on p "TPE、一般的なTPU、PVA（未乾燥）、BVOH（未乾燥）、Bambu PET-CF/TPU 95A、及びカーボンファイバーまたはガラスファイバーを含むその…" at bounding box center [436, 242] width 170 height 24
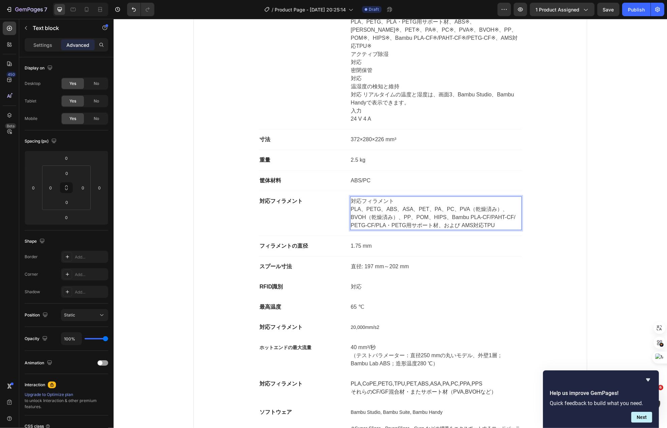
click at [394, 197] on p "対応フィラメント" at bounding box center [436, 201] width 170 height 8
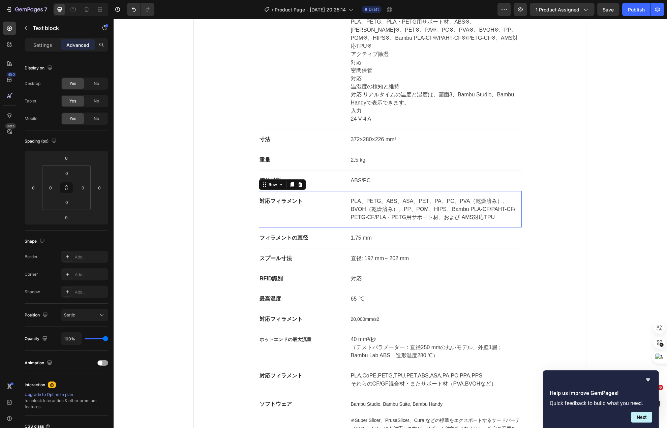
click at [335, 208] on div "対応フィラメント Text block" at bounding box center [302, 210] width 86 height 26
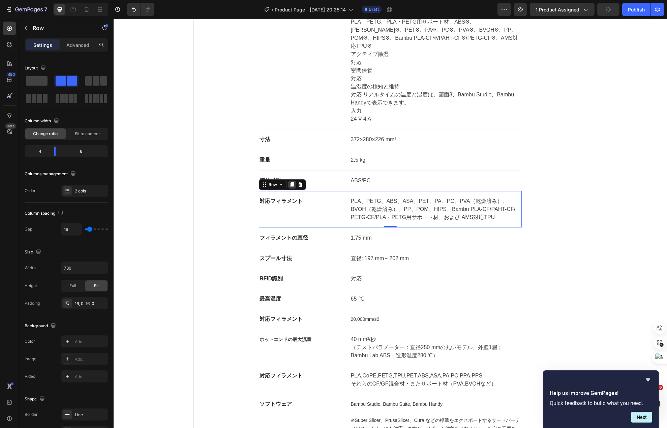
click at [290, 182] on icon at bounding box center [292, 184] width 4 height 5
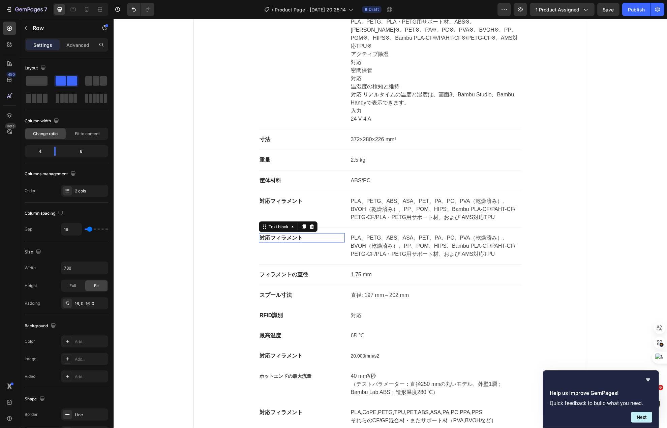
click at [274, 234] on p "対応フィラメント" at bounding box center [301, 238] width 85 height 8
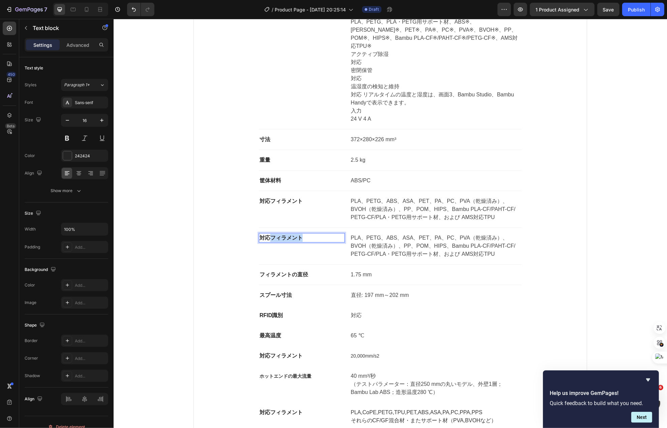
click at [274, 234] on p "対応フィラメント" at bounding box center [301, 238] width 85 height 8
click at [377, 236] on p "PLA、PETG、ABS、ASA、PET、PA、PC、PVA（乾燥済み）、BVOH（乾燥済み）、PP、POM、HIPS、Bambu PLA-CF/PAHT-C…" at bounding box center [436, 246] width 170 height 24
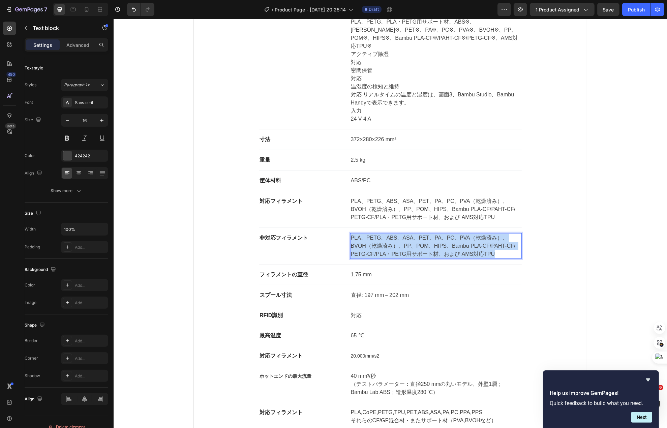
click at [377, 236] on p "PLA、PETG、ABS、ASA、PET、PA、PC、PVA（乾燥済み）、BVOH（乾燥済み）、PP、POM、HIPS、Bambu PLA-CF/PAHT-C…" at bounding box center [436, 246] width 170 height 24
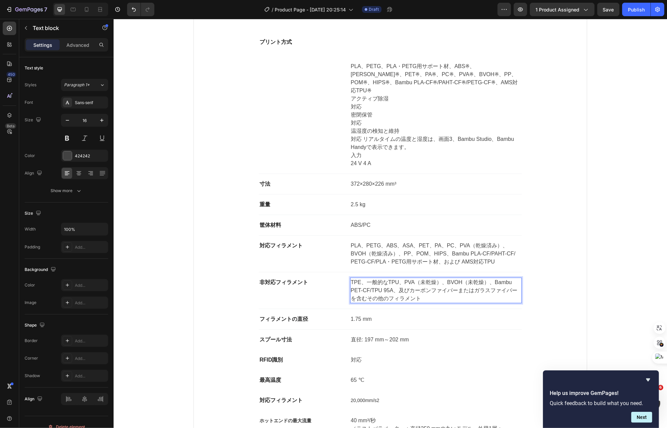
scroll to position [4181, 0]
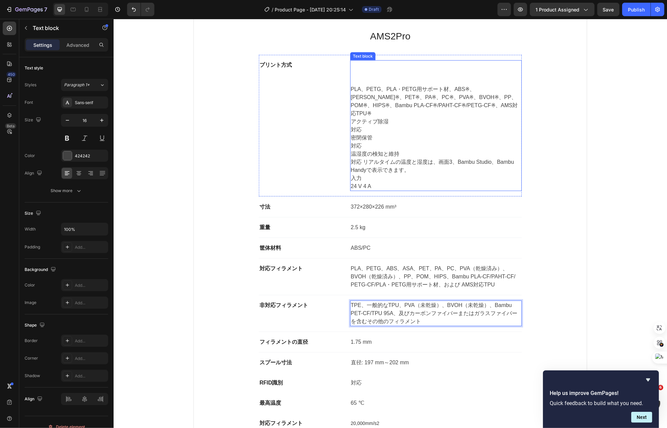
click at [448, 108] on p "PLA、PETG、PLA・PETG用サポート材、ABS※、[PERSON_NAME]※、PET※、PA※、PC※、PVA※、BVOH※、PP、POM※、HIP…" at bounding box center [436, 101] width 170 height 32
click at [460, 107] on p "PLA、PETG、PLA・PETG用サポート材、ABS※、[PERSON_NAME]※、PET※、PA※、PC※、PVA※、BVOH※、PP、POM※、HIP…" at bounding box center [436, 101] width 170 height 32
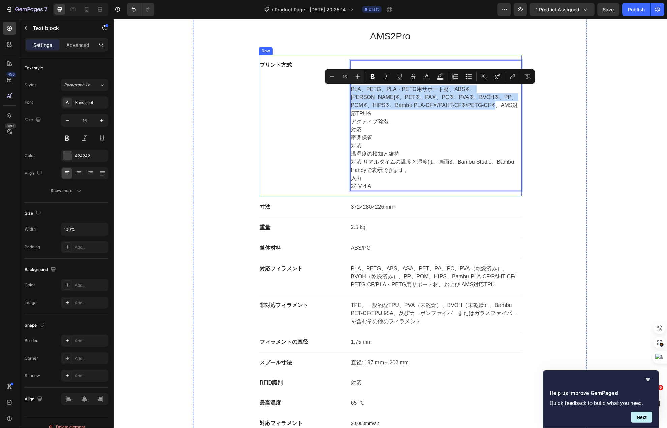
drag, startPoint x: 459, startPoint y: 107, endPoint x: 339, endPoint y: 86, distance: 122.3
click at [339, 86] on div "プリント方式 Text block PLA、PETG、PLA・PETG用サポート材、ABS※、ASA※、PET※、PA※、PC※、PVA※、BVOH※、PP、…" at bounding box center [390, 126] width 263 height 142
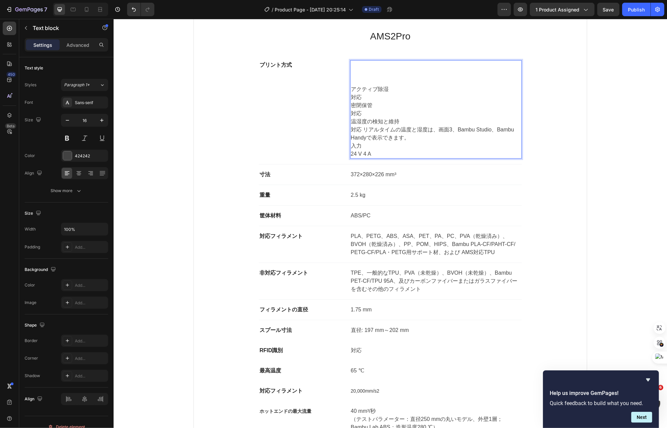
click at [357, 91] on p "アクティブ除湿" at bounding box center [436, 89] width 170 height 8
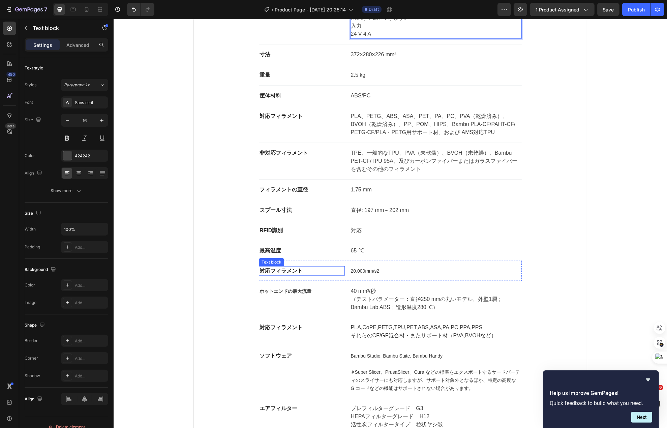
scroll to position [4384, 0]
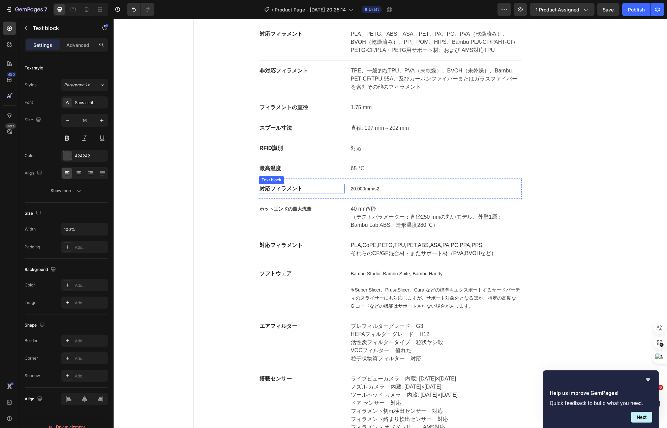
click at [294, 193] on p "対応フィラメント" at bounding box center [301, 189] width 85 height 8
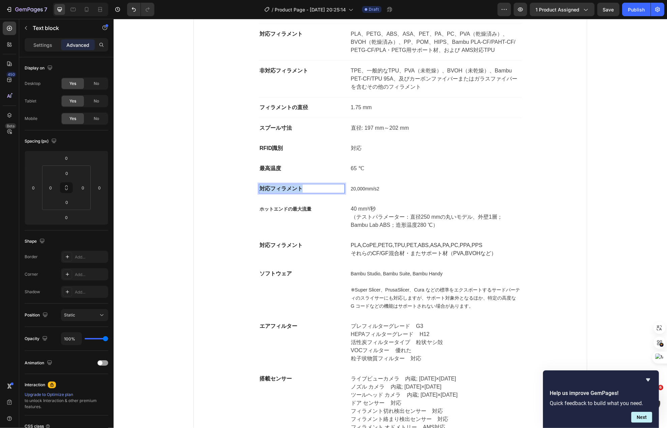
click at [294, 193] on p "対応フィラメント" at bounding box center [301, 189] width 85 height 8
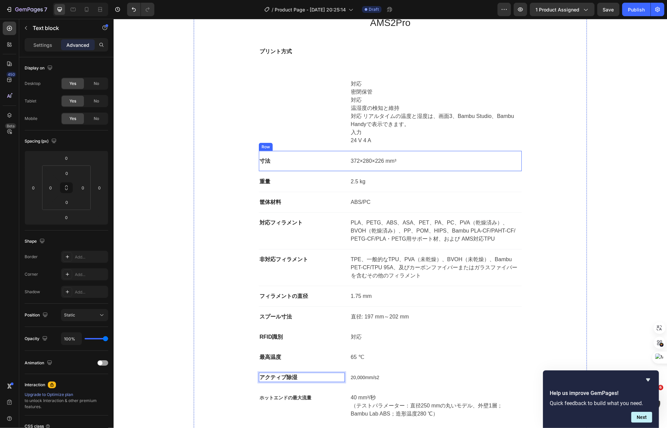
scroll to position [4114, 0]
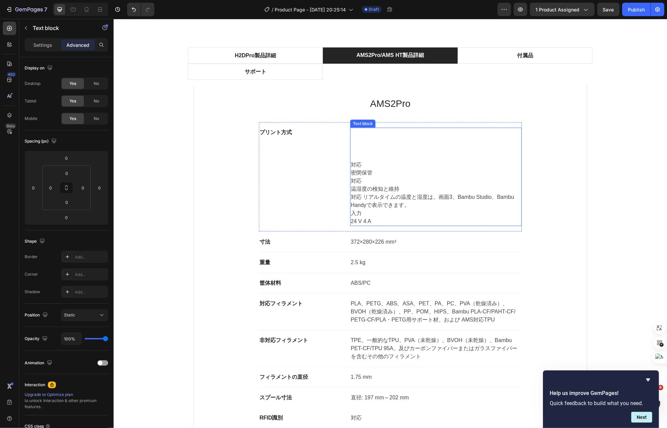
click at [355, 163] on p "対応" at bounding box center [436, 165] width 170 height 8
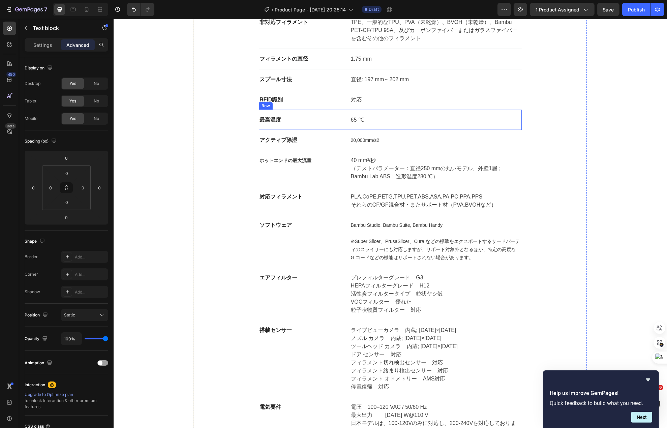
scroll to position [4451, 0]
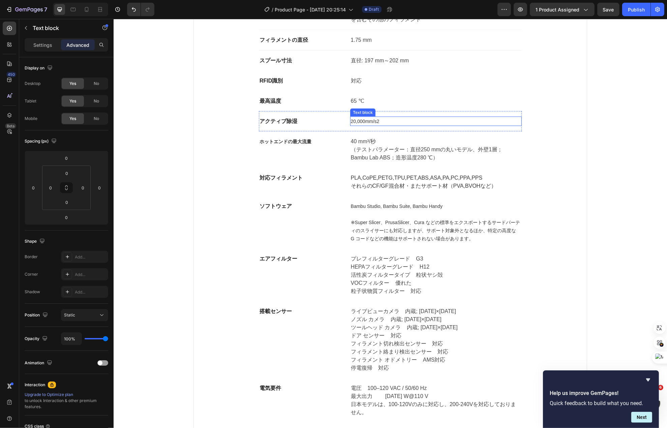
click at [363, 124] on span "20,000mm/s2" at bounding box center [365, 121] width 29 height 5
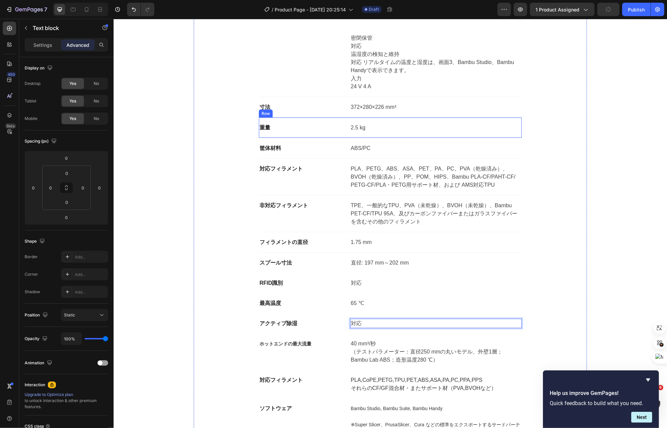
scroll to position [4181, 0]
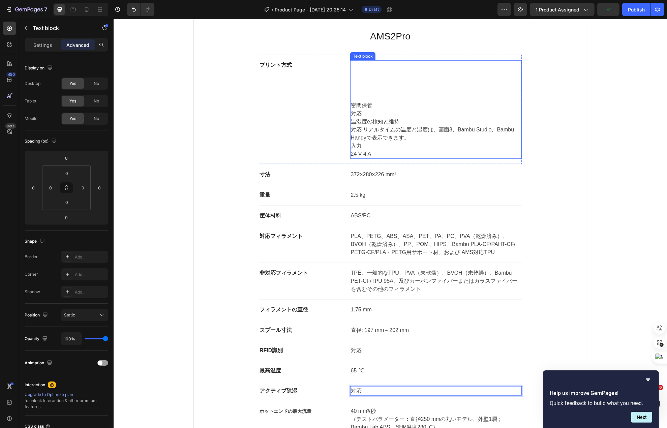
click at [355, 108] on p "密閉保管" at bounding box center [436, 105] width 170 height 8
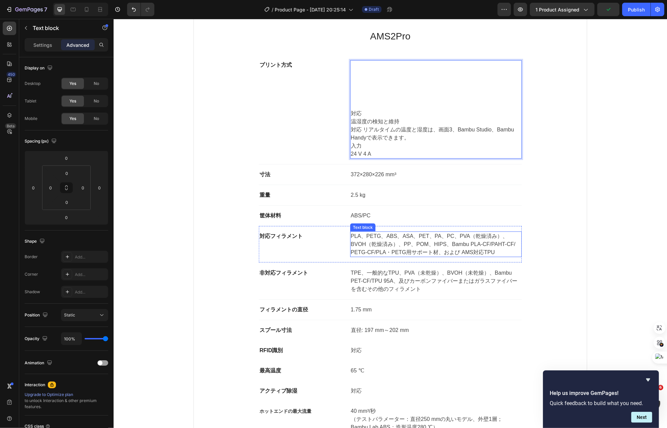
scroll to position [4451, 0]
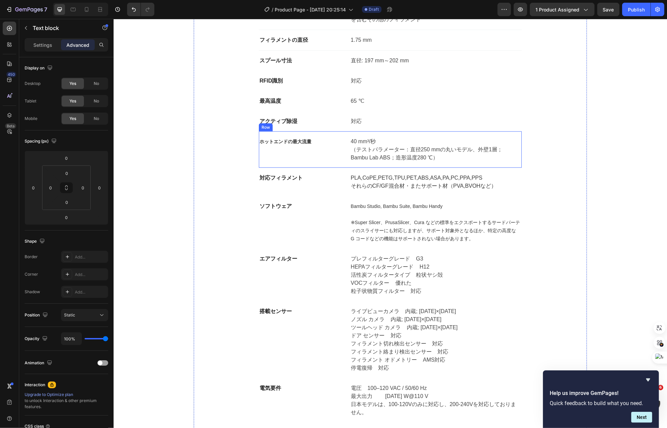
click at [290, 146] on div "ホットエンドの最大流量" at bounding box center [302, 141] width 86 height 9
click at [295, 146] on div at bounding box center [301, 145] width 13 height 2
click at [295, 144] on strong "ホットエンドの最大流量" at bounding box center [285, 141] width 52 height 5
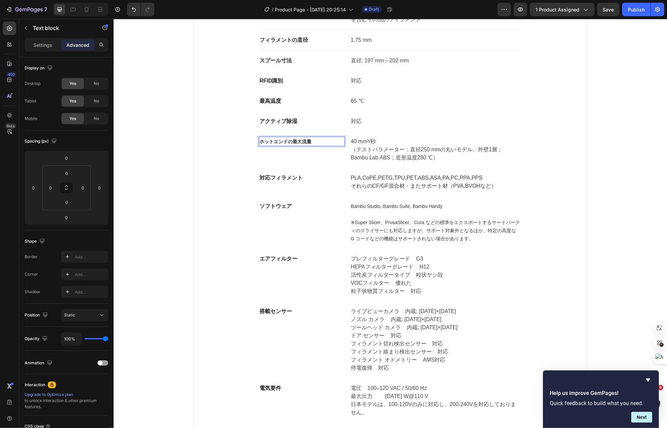
click at [295, 144] on strong "ホットエンドの最大流量" at bounding box center [285, 141] width 52 height 5
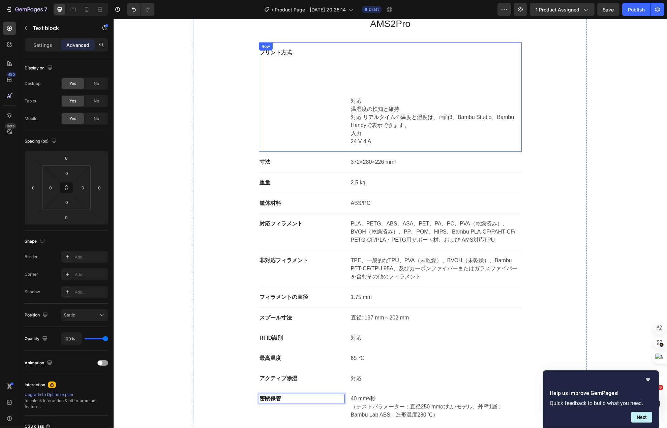
scroll to position [4181, 0]
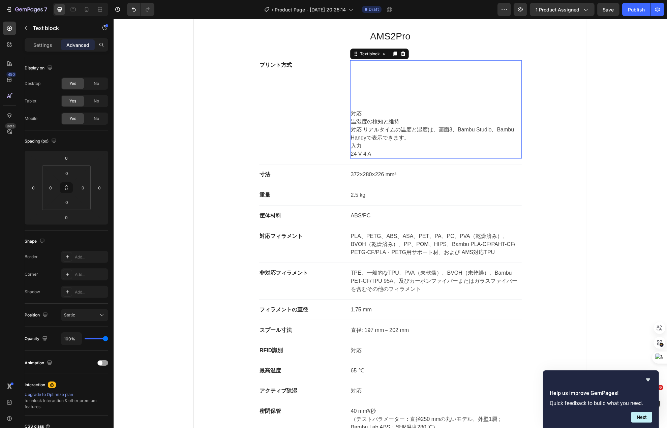
click at [351, 116] on p "対応" at bounding box center [436, 114] width 170 height 8
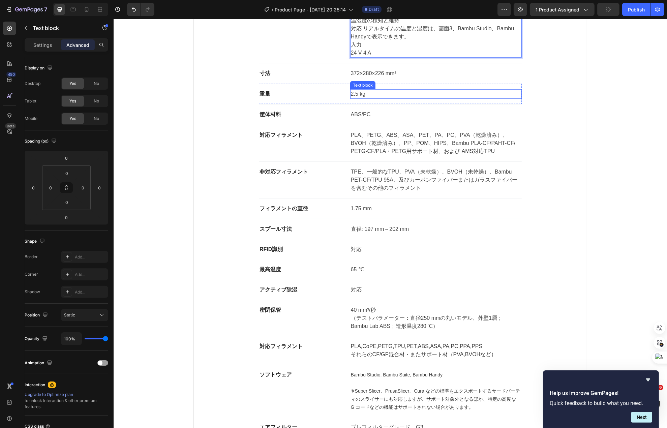
scroll to position [4249, 0]
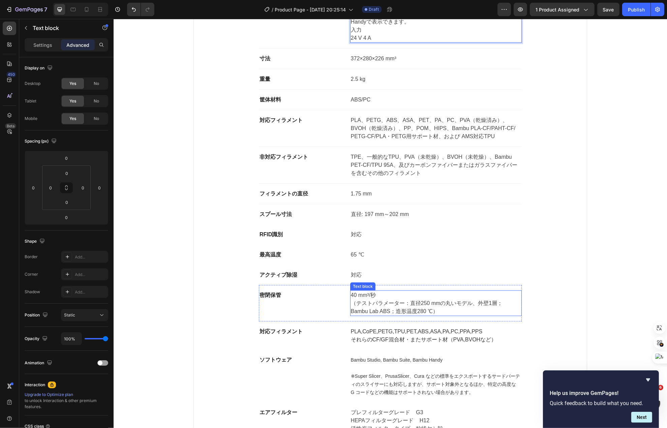
click at [369, 307] on p "40 mm³/秒 （テストパラメーター：直径250 mmの丸いモデル、外壁1層；Bambu Lab ABS；造形温度280 ℃）" at bounding box center [436, 303] width 170 height 24
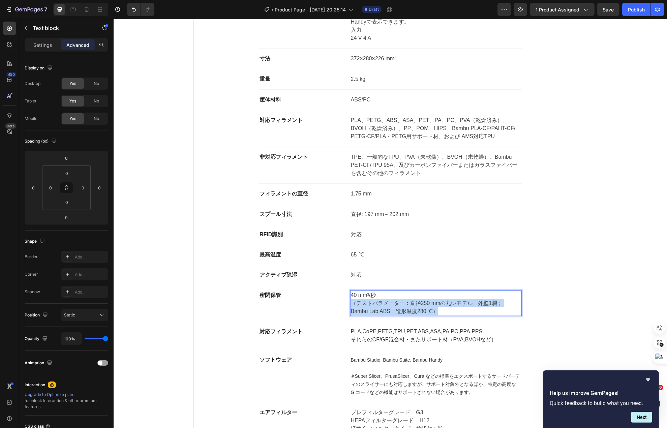
click at [369, 307] on p "40 mm³/秒 （テストパラメーター：直径250 mmの丸いモデル、外壁1層；Bambu Lab ABS；造形温度280 ℃）" at bounding box center [436, 303] width 170 height 24
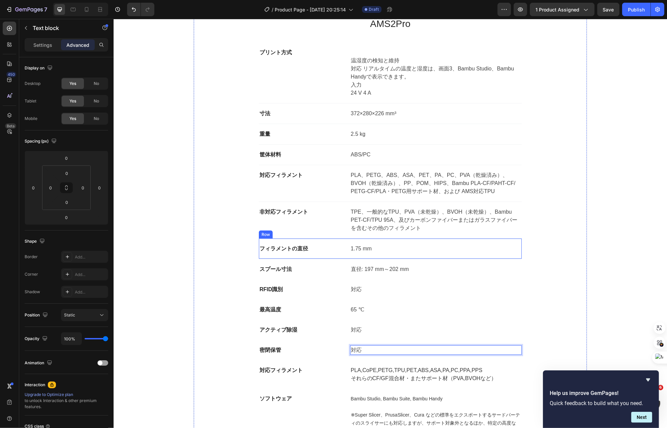
scroll to position [4114, 0]
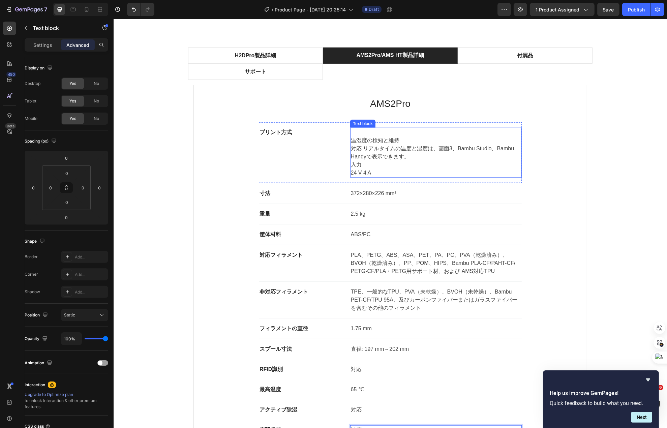
click at [367, 146] on p "対応 リアルタイムの温度と湿度は、画面3、Bambu Studio、Bambu Handyで表示できます。" at bounding box center [436, 153] width 170 height 16
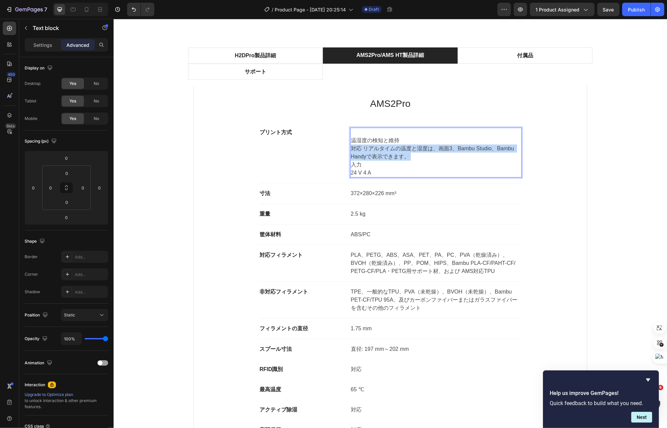
click at [367, 146] on p "対応 リアルタイムの温度と湿度は、画面3、Bambu Studio、Bambu Handyで表示できます。" at bounding box center [436, 153] width 170 height 16
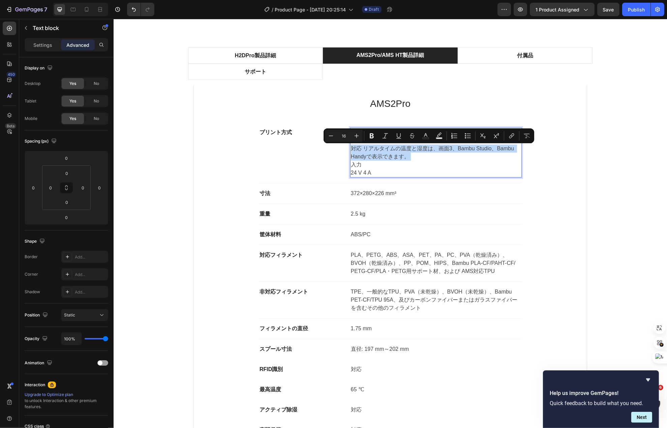
click at [369, 143] on div "Minus 16 Plus Bold Italic Underline Strikethrough Text Color Text Background Co…" at bounding box center [429, 135] width 211 height 15
click at [369, 153] on p "対応 リアルタイムの温度と湿度は、画面3、Bambu Studio、Bambu Handyで表示できます。" at bounding box center [436, 153] width 170 height 16
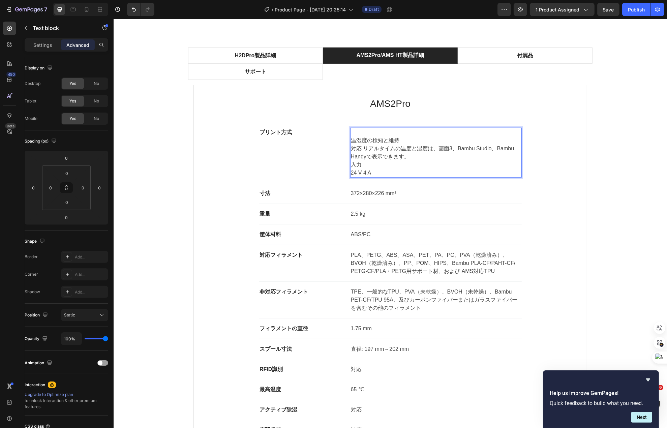
click at [376, 142] on p "温湿度の検知と維持" at bounding box center [436, 141] width 170 height 8
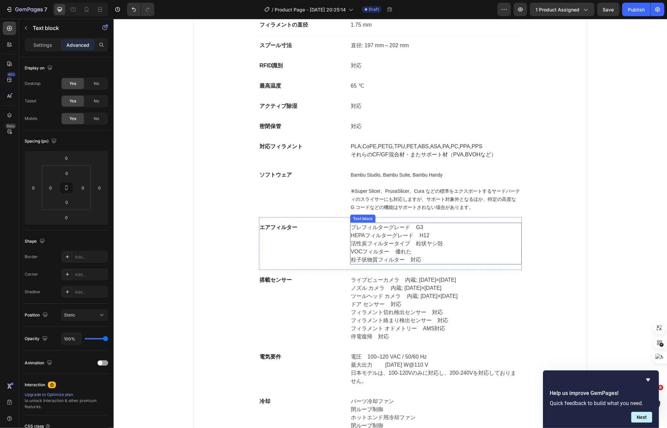
scroll to position [4451, 0]
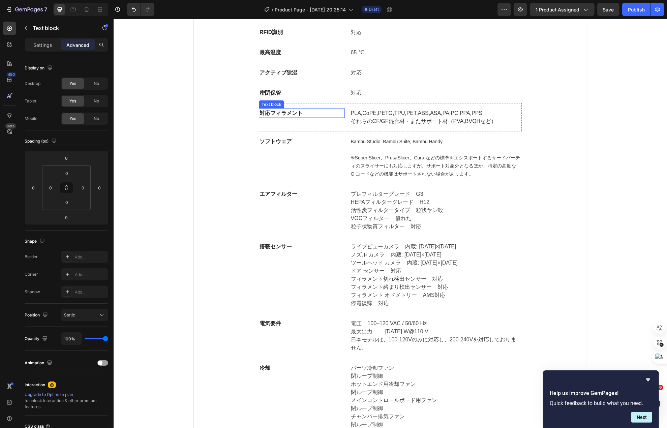
click at [292, 116] on strong "対応フィラメント" at bounding box center [280, 113] width 43 height 6
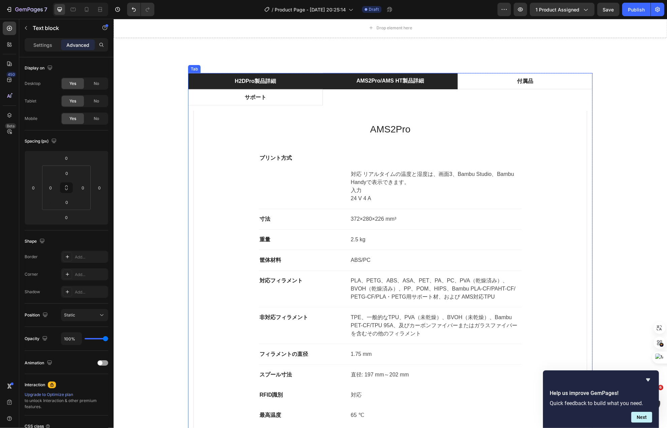
scroll to position [4047, 0]
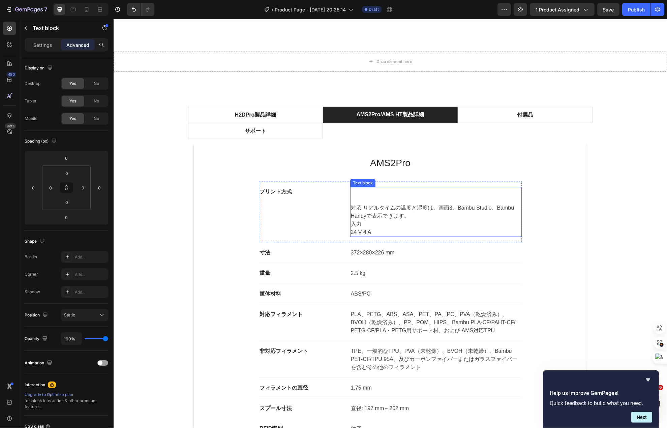
click at [354, 216] on p "対応 リアルタイムの温度と湿度は、画面3、Bambu Studio、Bambu Handyで表示できます。" at bounding box center [436, 212] width 170 height 16
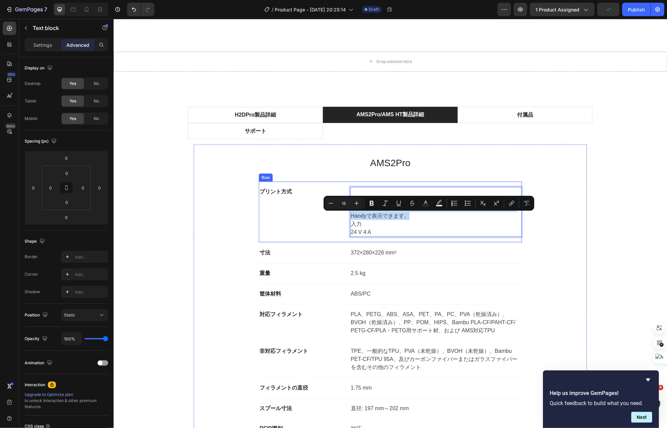
drag, startPoint x: 404, startPoint y: 225, endPoint x: 331, endPoint y: 213, distance: 74.0
click at [331, 213] on div "プリント方式 Text block 対応 リアルタイムの温度と湿度は、画面3、Bambu Studio、Bambu Handyで表示できます。 入力 24 V…" at bounding box center [390, 212] width 263 height 61
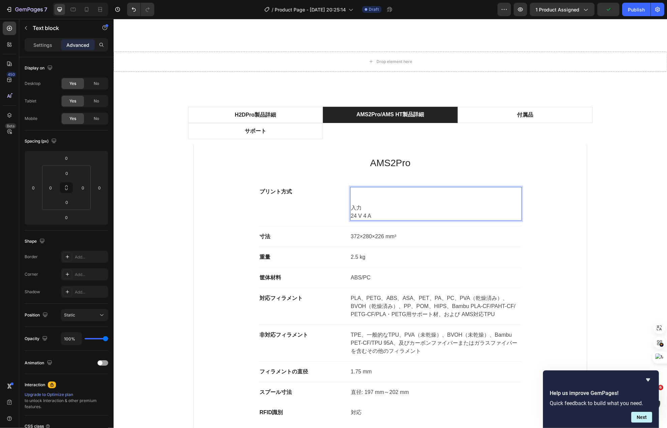
scroll to position [4384, 0]
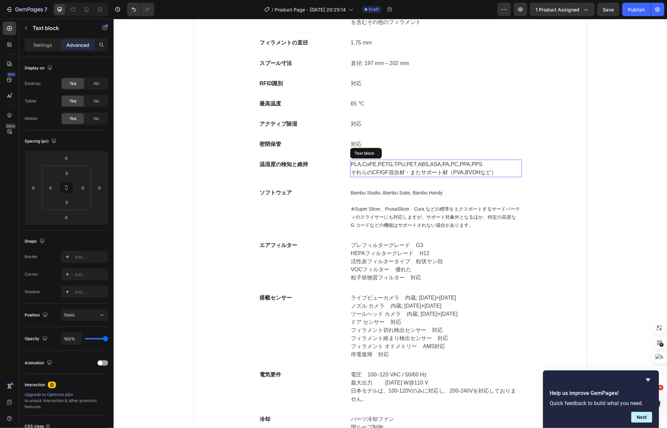
click at [365, 167] on span "PLA,CoPE,PETG,TPU,PET,ABS,ASA,PA,PC,PPA,PPS" at bounding box center [417, 164] width 132 height 6
click at [359, 168] on p "対応 リアルタイムの温度と湿度は、画面3、Bambu Studio、Bambu Handyで表示できます。" at bounding box center [436, 168] width 170 height 16
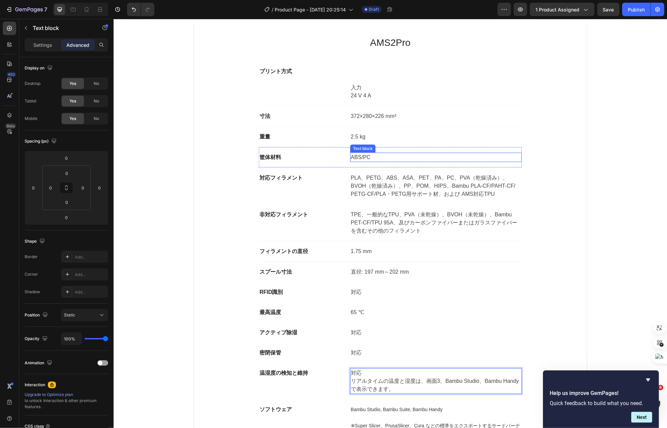
scroll to position [4181, 0]
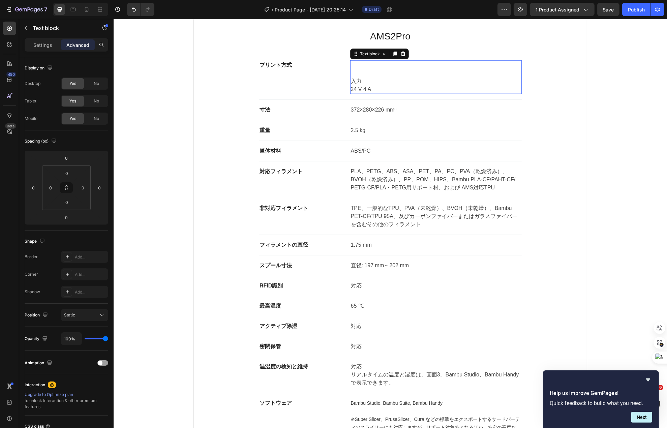
click at [358, 90] on p "24 V 4 A" at bounding box center [436, 89] width 170 height 8
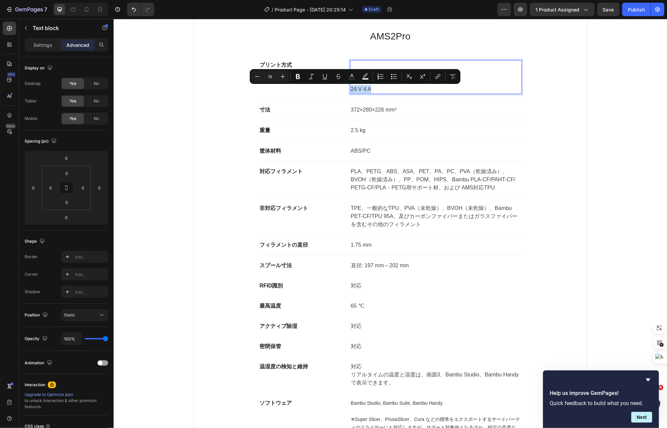
click at [369, 89] on p "24 V 4 A" at bounding box center [436, 89] width 170 height 8
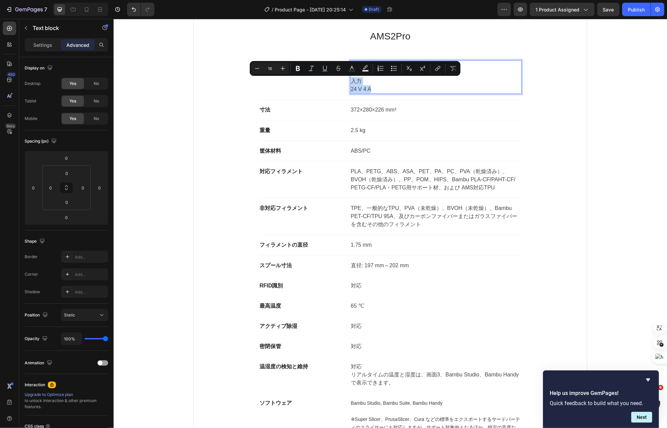
drag, startPoint x: 368, startPoint y: 90, endPoint x: 345, endPoint y: 83, distance: 24.1
click at [350, 83] on div "入力 24 V 4 A" at bounding box center [436, 77] width 172 height 34
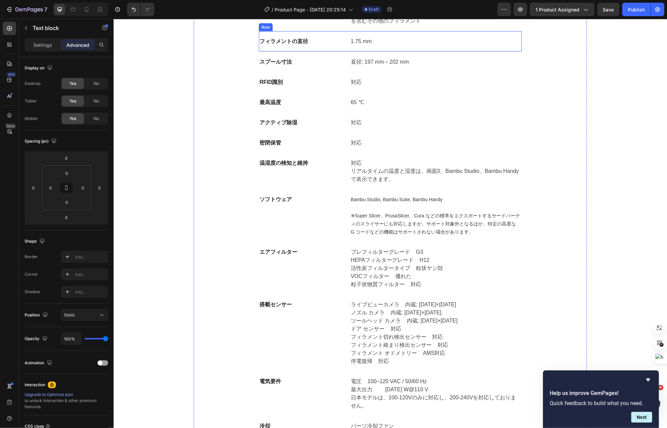
scroll to position [4384, 0]
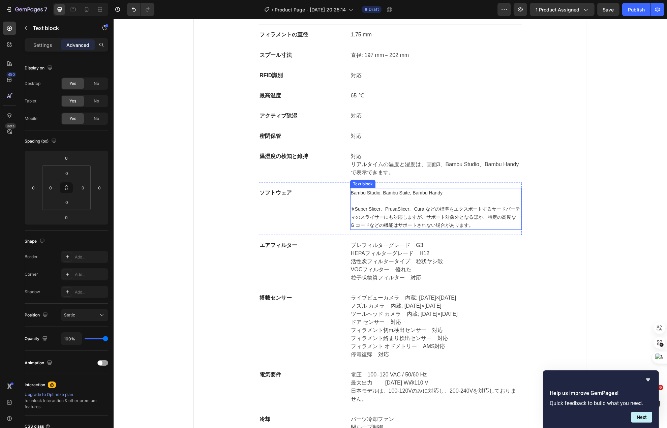
click at [370, 205] on p at bounding box center [436, 201] width 170 height 8
click at [370, 205] on p "Rich Text Editor. Editing area: main" at bounding box center [436, 201] width 170 height 8
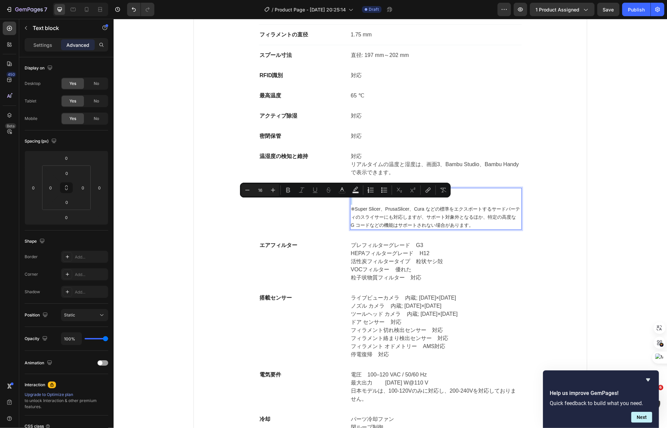
click at [370, 205] on p "Rich Text Editor. Editing area: main" at bounding box center [436, 201] width 170 height 8
click at [410, 219] on span "※Super Slicer、PrusaSlicer、Cura などの標準をエクスポートするサードパーティのスライサーにも対応しますが、サポート対象外となるほか…" at bounding box center [435, 217] width 169 height 22
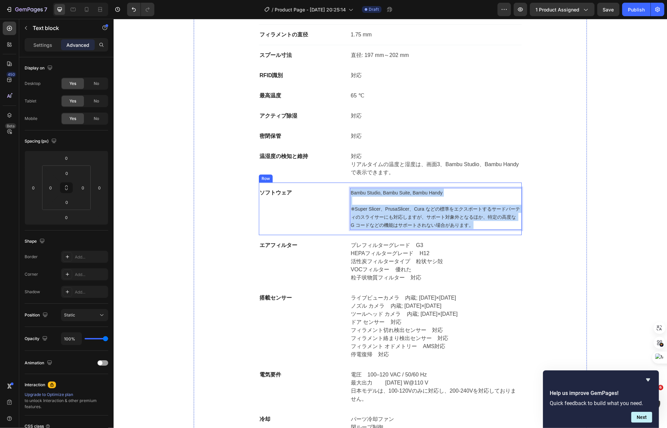
drag, startPoint x: 379, startPoint y: 207, endPoint x: 470, endPoint y: 239, distance: 96.6
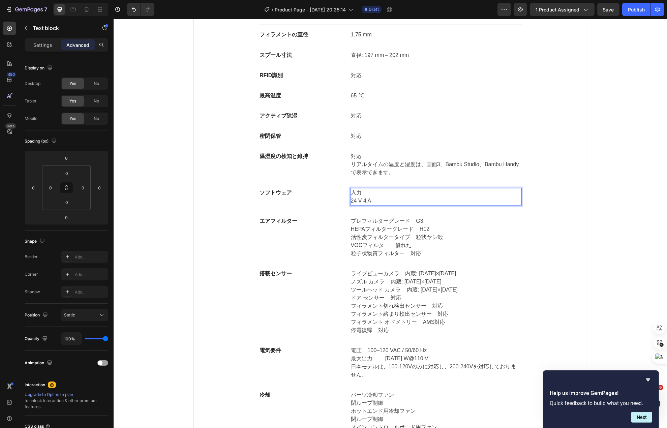
click at [359, 197] on p "入力" at bounding box center [436, 193] width 170 height 8
click at [297, 197] on p "ソフトウェア" at bounding box center [301, 193] width 85 height 8
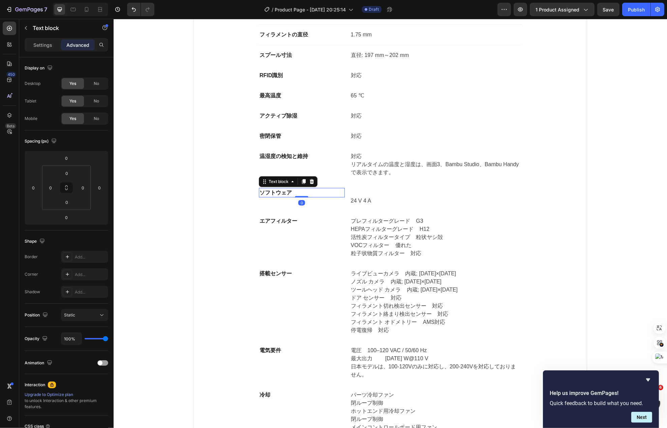
click at [297, 197] on p "ソフトウェア" at bounding box center [301, 193] width 85 height 8
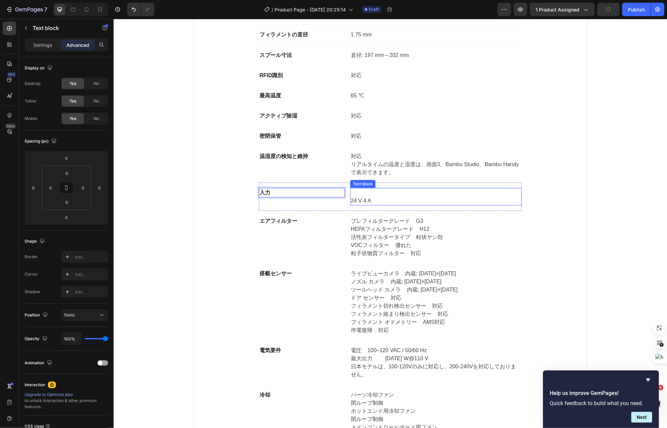
click at [351, 205] on p "24 V 4 A" at bounding box center [436, 201] width 170 height 8
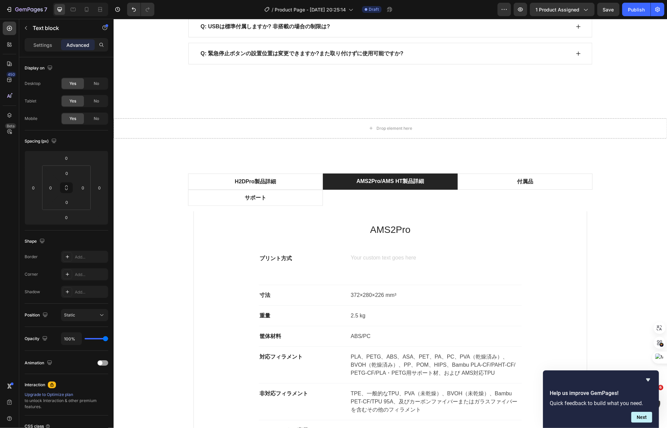
scroll to position [3979, 0]
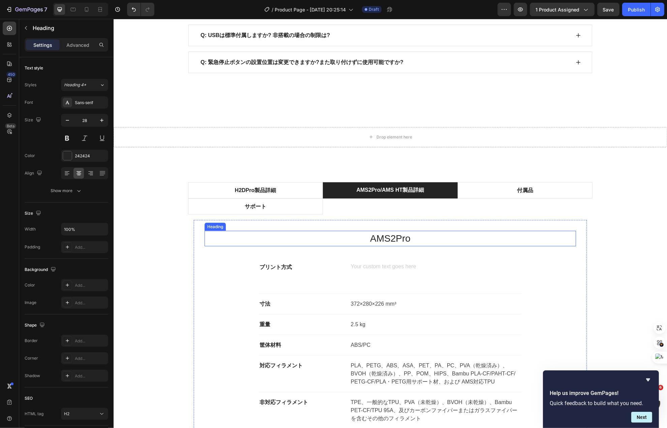
click at [379, 237] on p "AMS2Pro" at bounding box center [390, 239] width 370 height 14
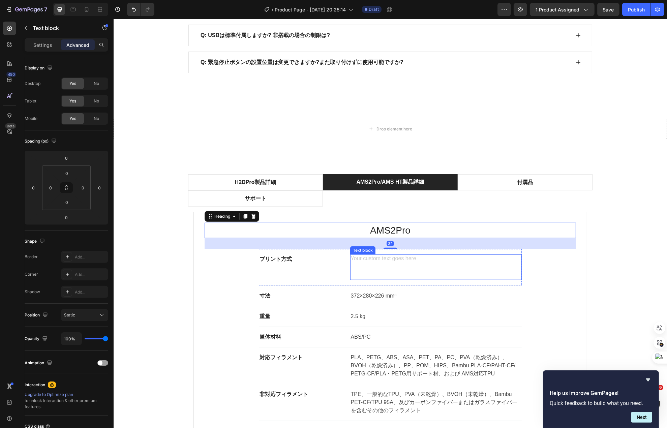
click at [355, 271] on p "Rich Text Editor. Editing area: main" at bounding box center [436, 267] width 170 height 8
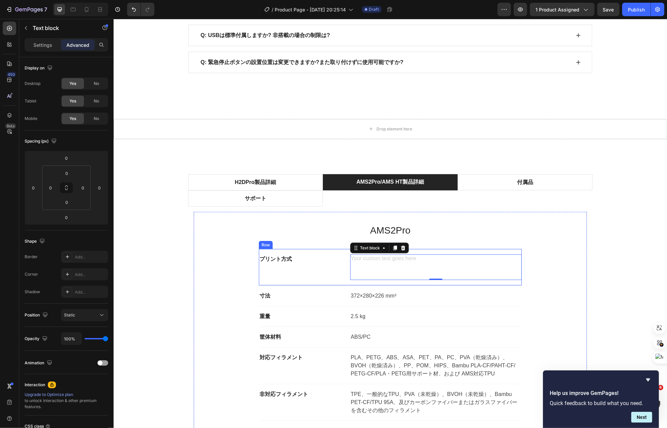
click at [331, 274] on div "プリント方式 Text block" at bounding box center [302, 268] width 86 height 26
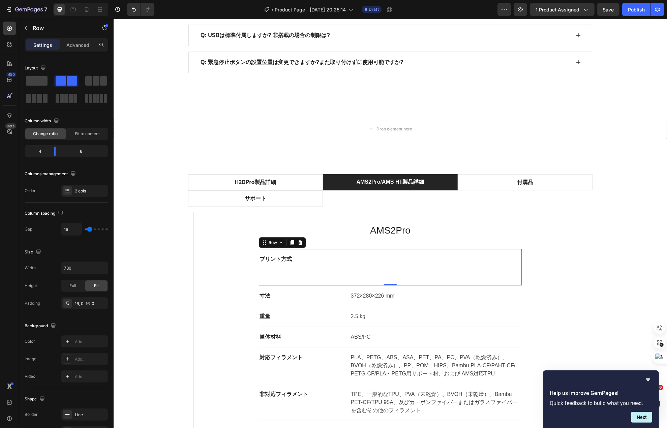
drag, startPoint x: 296, startPoint y: 254, endPoint x: 355, endPoint y: 251, distance: 59.7
click at [297, 245] on icon at bounding box center [299, 242] width 5 height 5
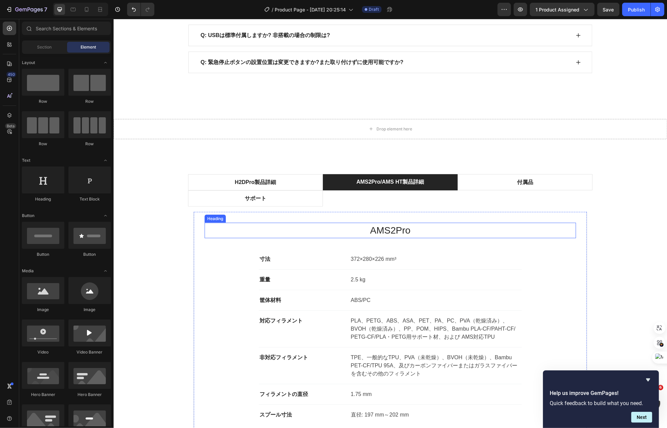
click at [389, 238] on p "AMS2Pro" at bounding box center [390, 230] width 370 height 14
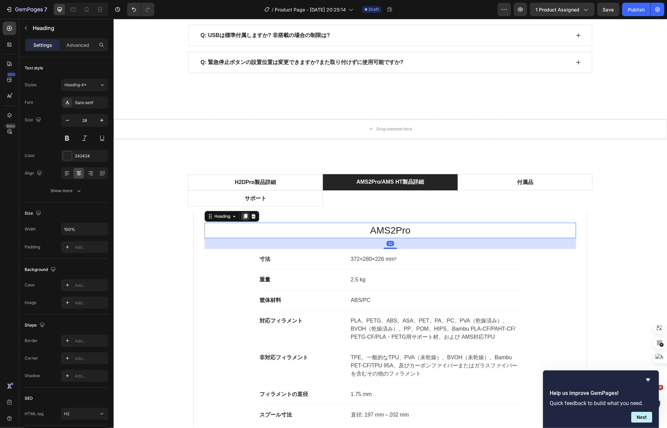
click at [243, 219] on icon at bounding box center [245, 216] width 4 height 5
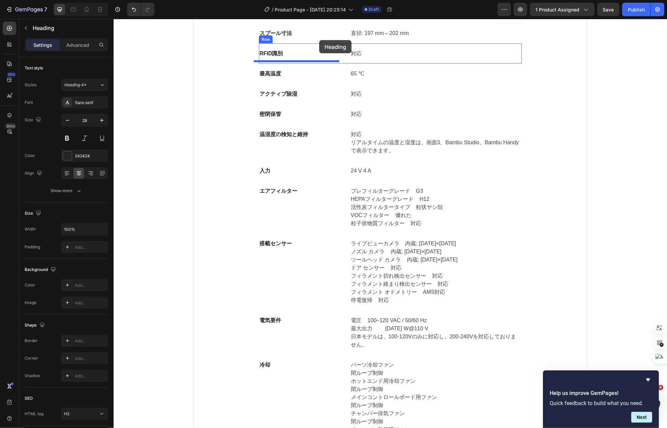
scroll to position [4390, 0]
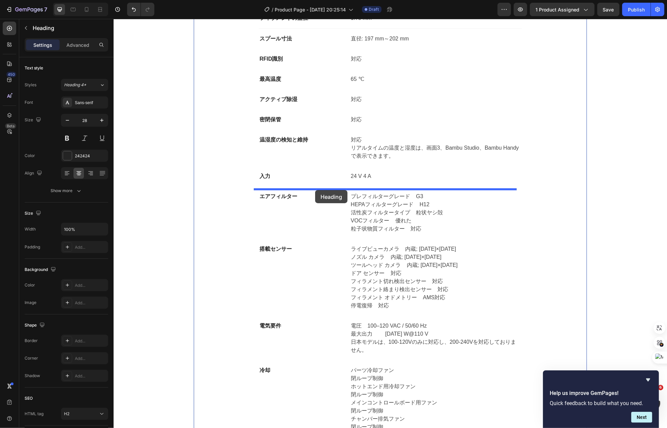
drag, startPoint x: 210, startPoint y: 251, endPoint x: 315, endPoint y: 191, distance: 121.3
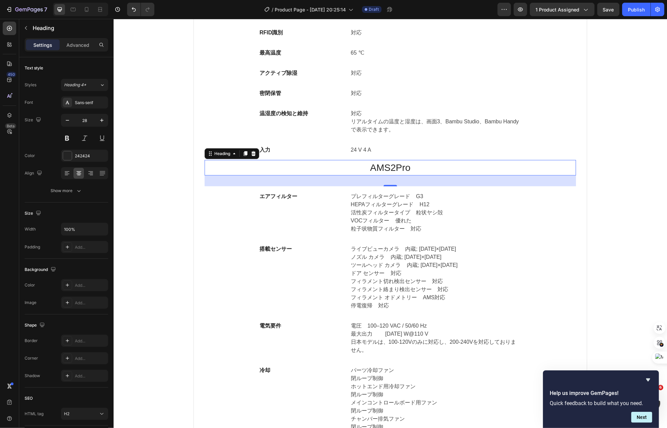
scroll to position [4364, 0]
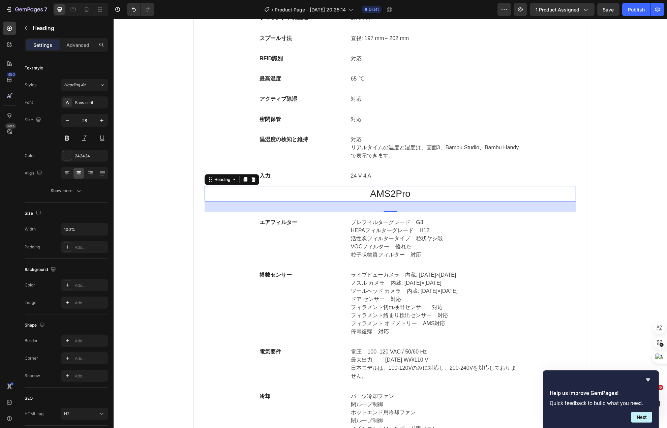
click at [406, 193] on h2 "AMS2Pro" at bounding box center [389, 194] width 371 height 16
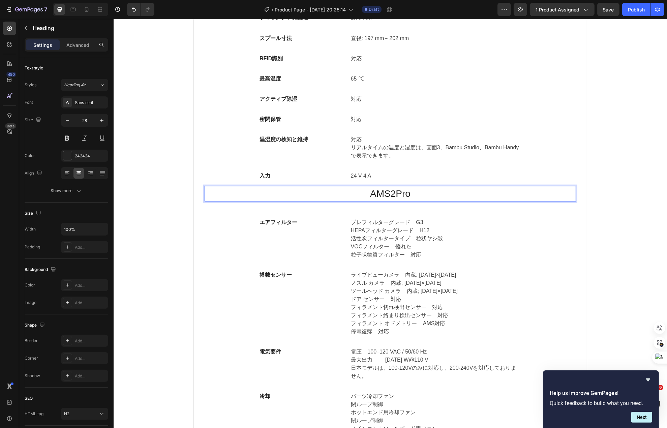
click at [406, 193] on p "AMS2Pro" at bounding box center [390, 194] width 370 height 14
click at [384, 243] on p "プレフィルターグレード G3 HEPAフィルターグレード H12 活性炭フィルタータイプ 粒状ヤシ殻 VOCフィルター 優れた 粒子状物質フィルター 対応" at bounding box center [436, 238] width 170 height 40
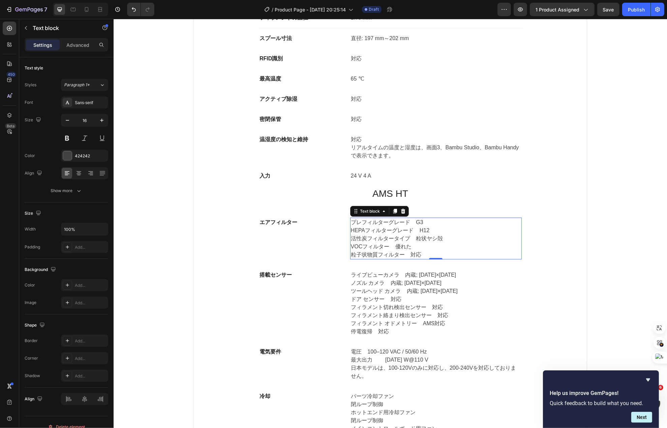
click at [413, 256] on p "プレフィルターグレード G3 HEPAフィルターグレード H12 活性炭フィルタータイプ 粒状ヤシ殻 VOCフィルター 優れた 粒子状物質フィルター 対応" at bounding box center [436, 238] width 170 height 40
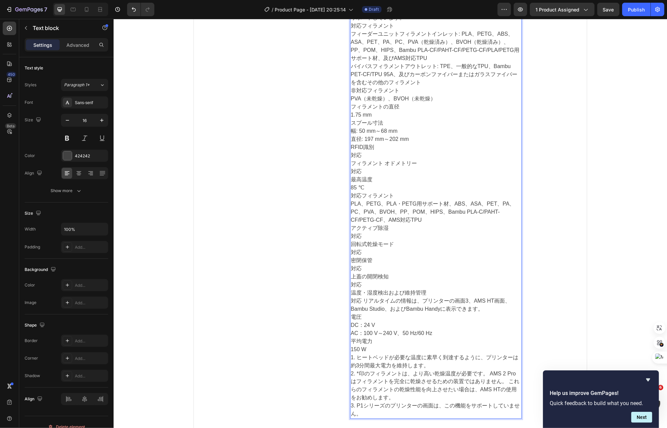
scroll to position [4380, 0]
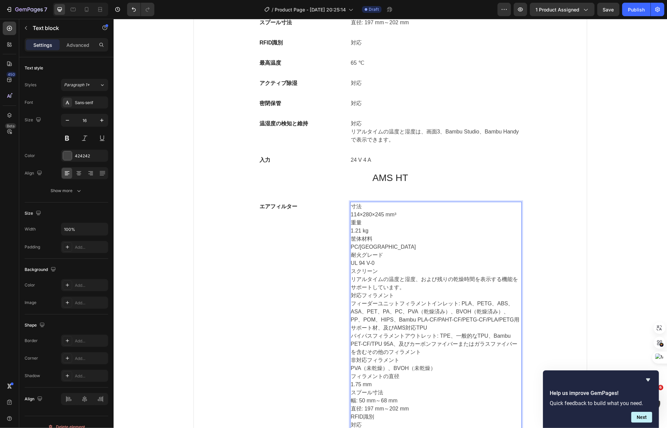
click at [361, 211] on p "寸法" at bounding box center [436, 207] width 170 height 8
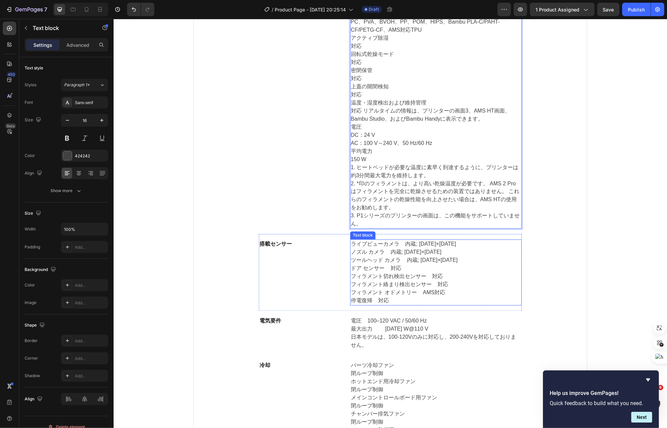
scroll to position [4852, 0]
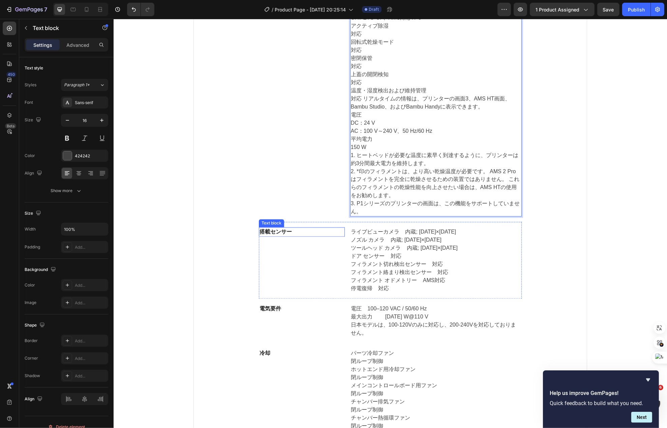
click at [288, 236] on p "搭載センサー" at bounding box center [301, 232] width 85 height 8
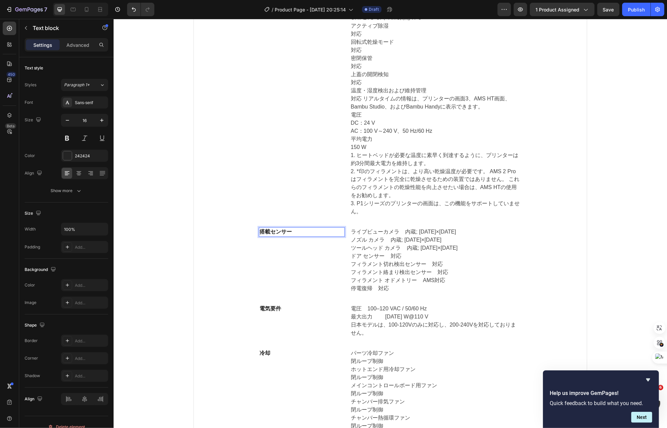
click at [288, 236] on p "搭載センサー" at bounding box center [301, 232] width 85 height 8
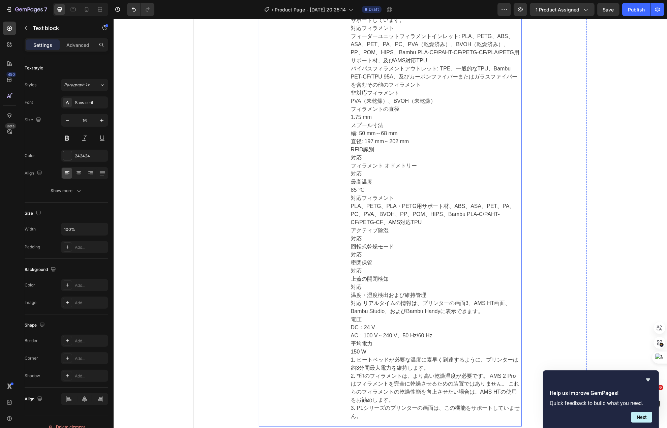
scroll to position [4514, 0]
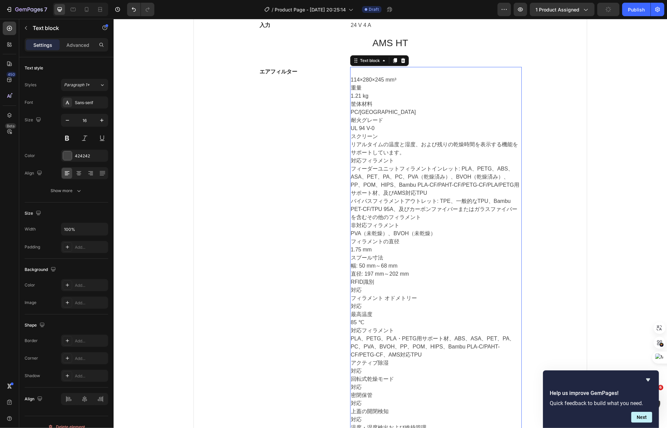
click at [365, 84] on p "114×280×245 mm³" at bounding box center [436, 80] width 170 height 8
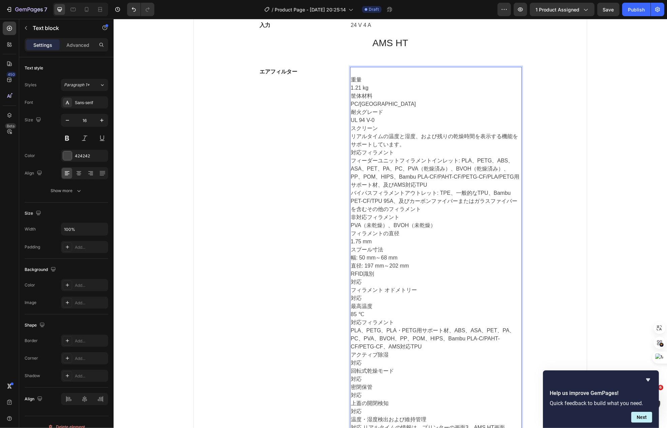
scroll to position [4852, 0]
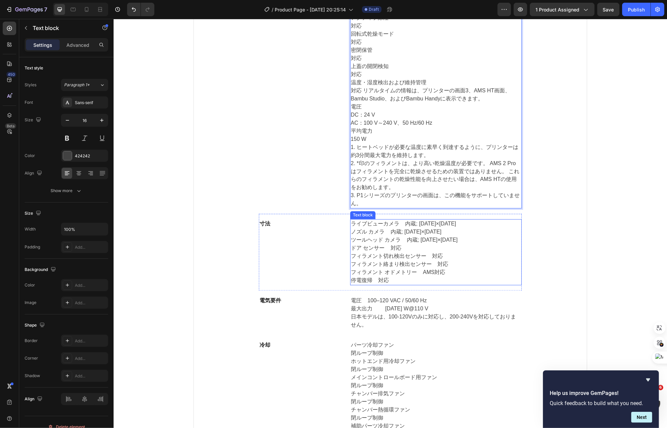
click at [367, 241] on p "ライブビューカメラ 内蔵; [DATE]×[DATE] ノズル カメラ 内蔵; [DATE]×[DATE] ツールヘッド カメラ 内蔵; [DATE]×[DA…" at bounding box center [436, 252] width 170 height 65
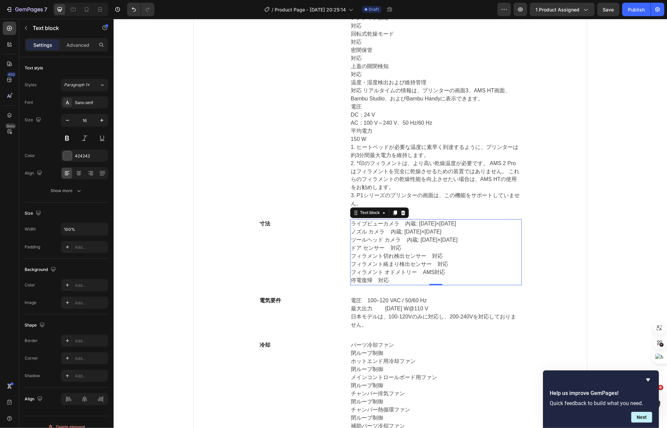
click at [367, 241] on p "ライブビューカメラ 内蔵; [DATE]×[DATE] ノズル カメラ 内蔵; [DATE]×[DATE] ツールヘッド カメラ 内蔵; [DATE]×[DA…" at bounding box center [436, 252] width 170 height 65
click at [386, 261] on p "ライブビューカメラ 内蔵; [DATE]×[DATE] ノズル カメラ 内蔵; [DATE]×[DATE] ツールヘッド カメラ 内蔵; [DATE]×[DA…" at bounding box center [436, 252] width 170 height 65
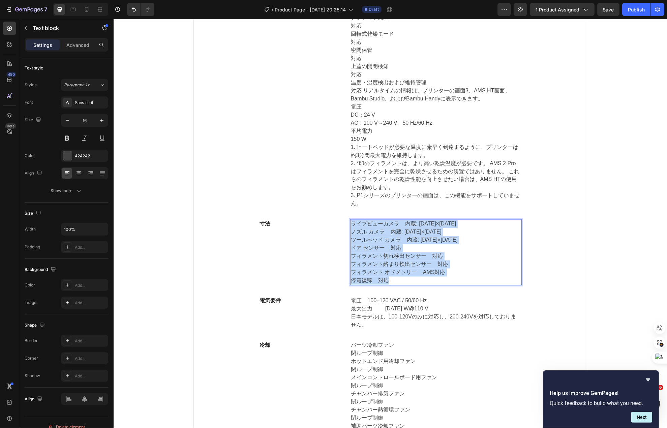
drag, startPoint x: 390, startPoint y: 281, endPoint x: 347, endPoint y: 223, distance: 72.0
click at [351, 223] on p "ライブビューカメラ 内蔵; [DATE]×[DATE] ノズル カメラ 内蔵; [DATE]×[DATE] ツールヘッド カメラ 内蔵; [DATE]×[DA…" at bounding box center [436, 252] width 170 height 65
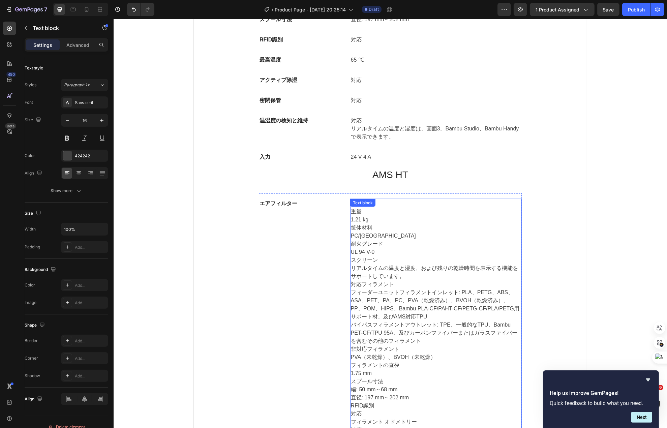
scroll to position [4380, 0]
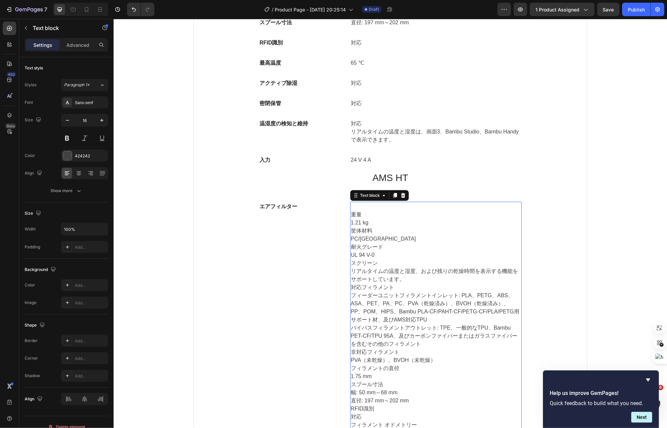
click at [351, 219] on p "重量" at bounding box center [436, 215] width 170 height 8
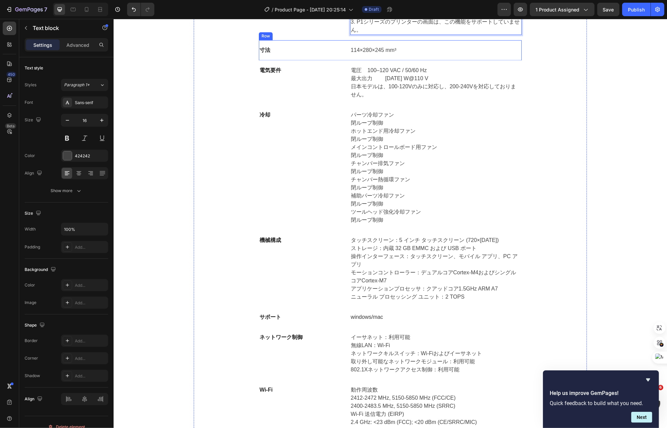
scroll to position [4919, 0]
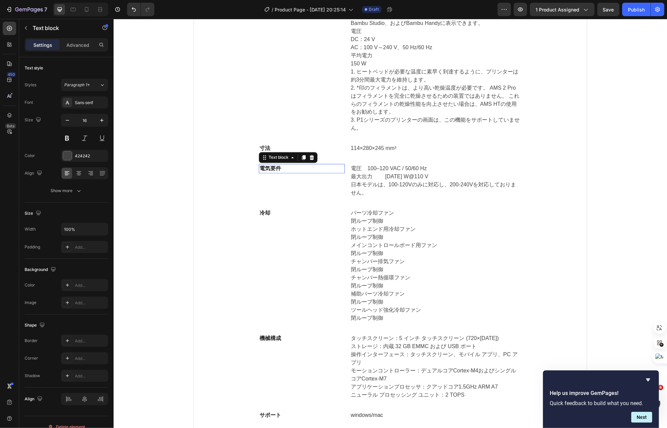
click at [282, 172] on p "電気要件" at bounding box center [301, 169] width 85 height 8
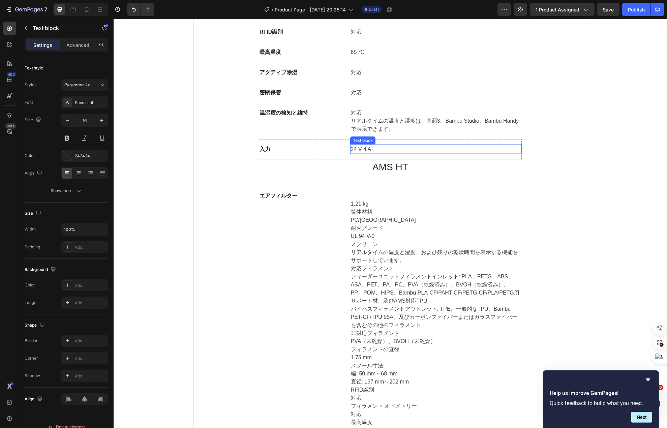
scroll to position [4380, 0]
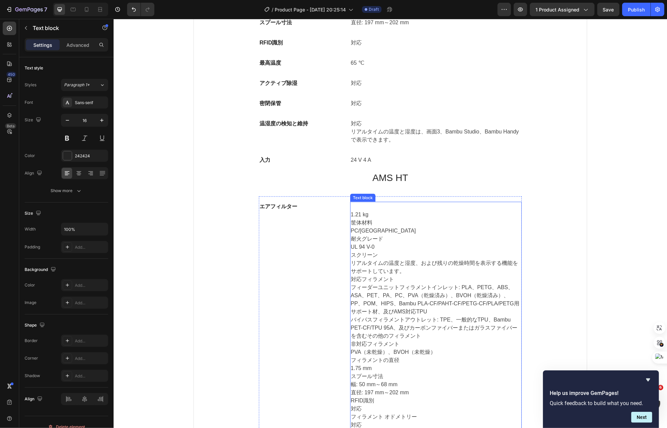
click at [365, 218] on p "1.21 kg" at bounding box center [436, 215] width 170 height 8
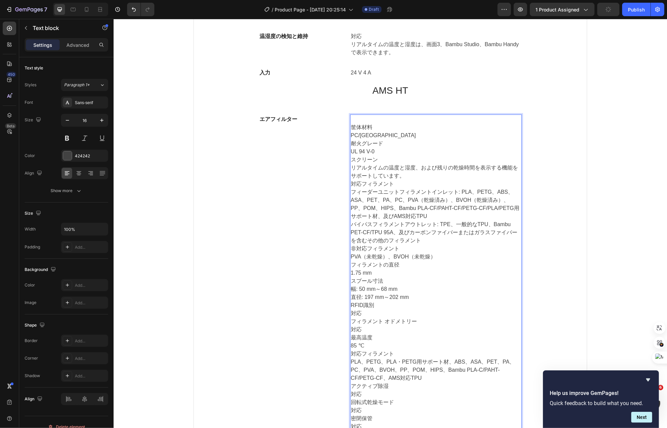
scroll to position [4919, 0]
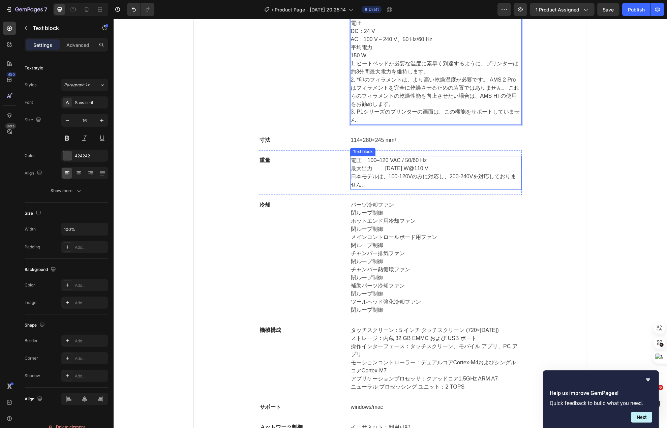
click at [397, 187] on p "日本モデルは、100-120Vのみに対応し、200-240Vを対応しておりません。" at bounding box center [436, 181] width 170 height 16
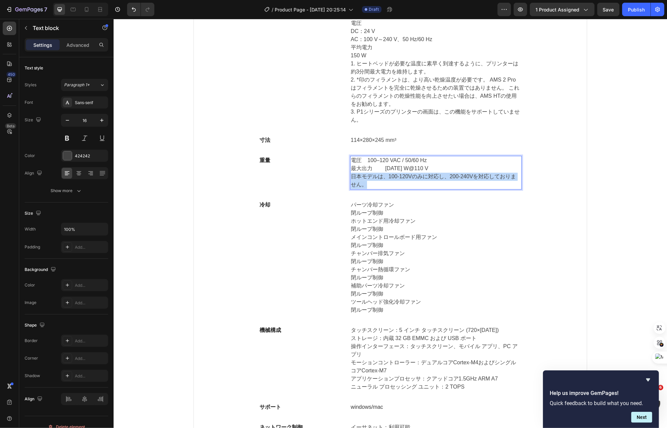
click at [397, 187] on p "日本モデルは、100-120Vのみに対応し、200-240Vを対応しておりません。" at bounding box center [436, 181] width 170 height 16
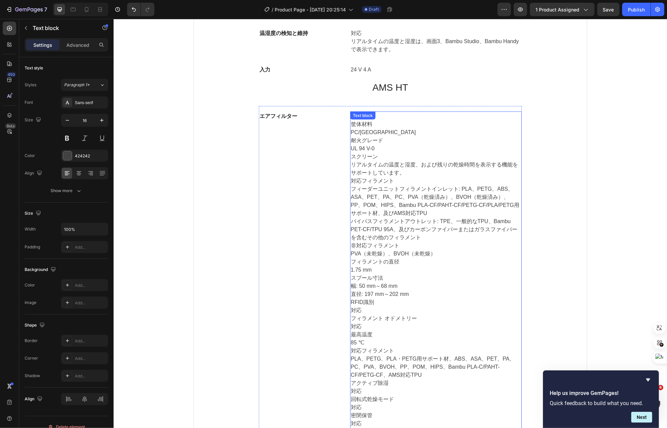
scroll to position [4380, 0]
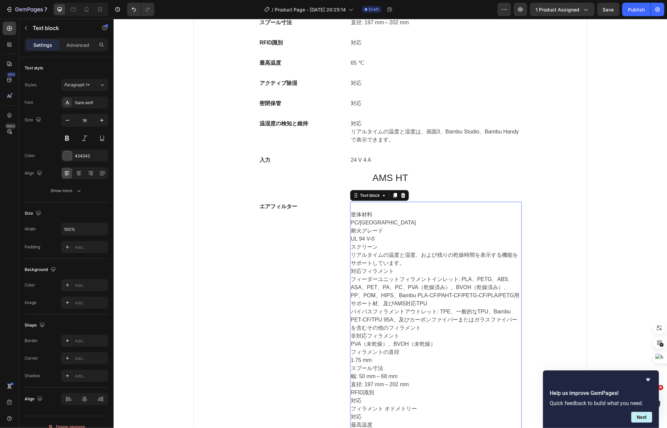
click at [354, 216] on p "筐体材料" at bounding box center [436, 215] width 170 height 8
click at [361, 219] on p "筐体材料" at bounding box center [436, 215] width 170 height 8
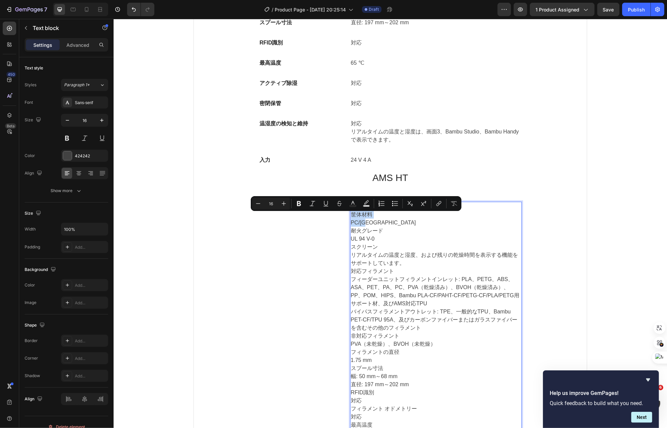
drag, startPoint x: 362, startPoint y: 223, endPoint x: 345, endPoint y: 217, distance: 18.5
click at [350, 217] on div "筐体材料 PC/PA 耐火グレード UL 94 V-0 スクリーン リアルタイムの温度と湿度、および残りの乾燥時間を表示する機能をサポートしています。 対応フ…" at bounding box center [436, 433] width 172 height 462
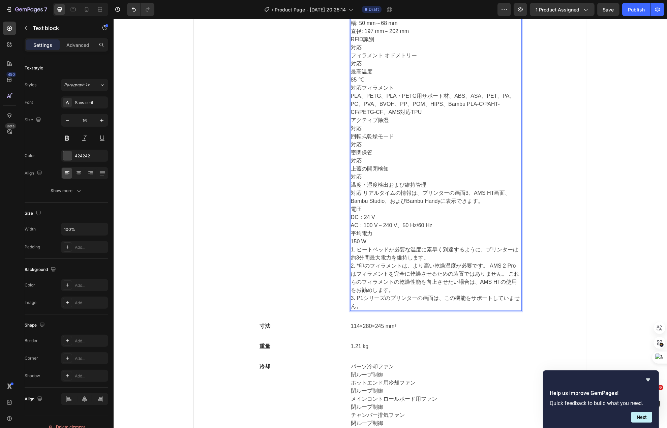
scroll to position [4919, 0]
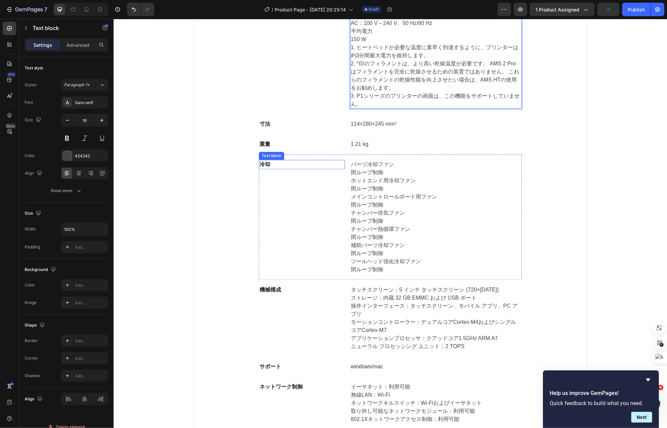
click at [298, 168] on p "冷却" at bounding box center [301, 165] width 85 height 8
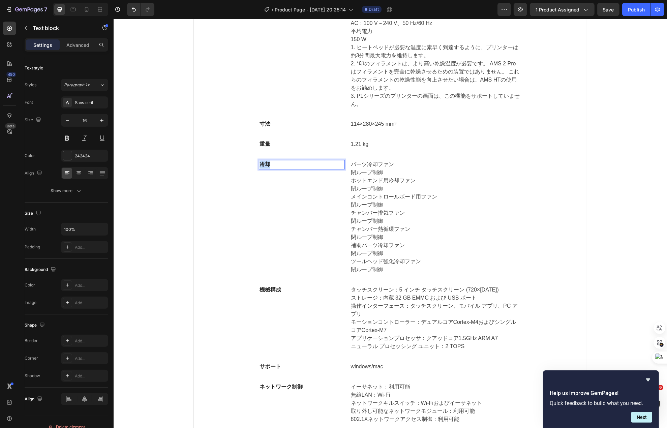
click at [298, 168] on p "冷却" at bounding box center [301, 165] width 85 height 8
click at [278, 173] on p "PC/[GEOGRAPHIC_DATA]" at bounding box center [301, 173] width 85 height 8
click at [380, 209] on p "閉ループ制御" at bounding box center [436, 205] width 170 height 8
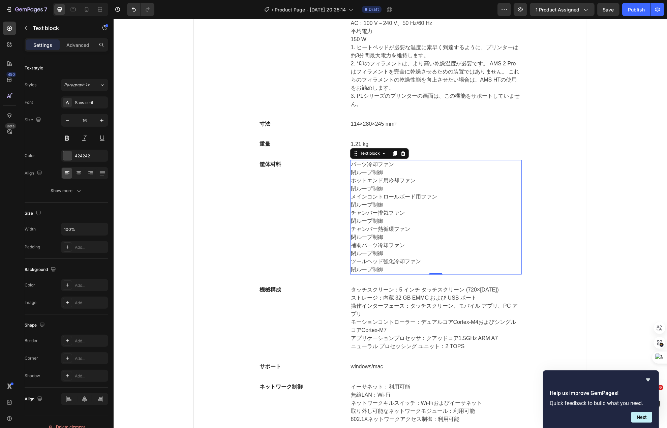
click at [380, 209] on p "閉ループ制御" at bounding box center [436, 205] width 170 height 8
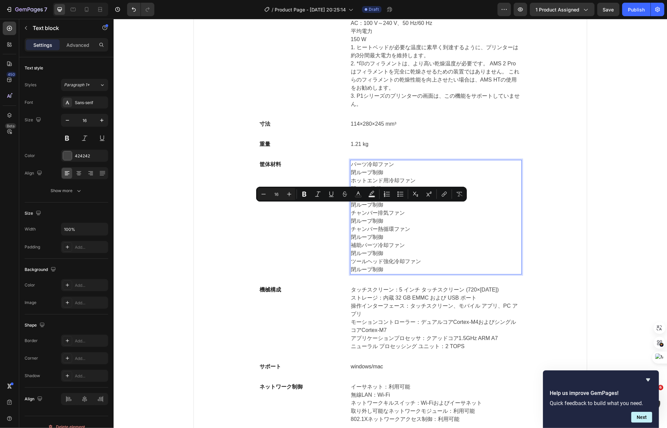
click at [400, 234] on p "チャンバー熱循環ファン" at bounding box center [436, 230] width 170 height 8
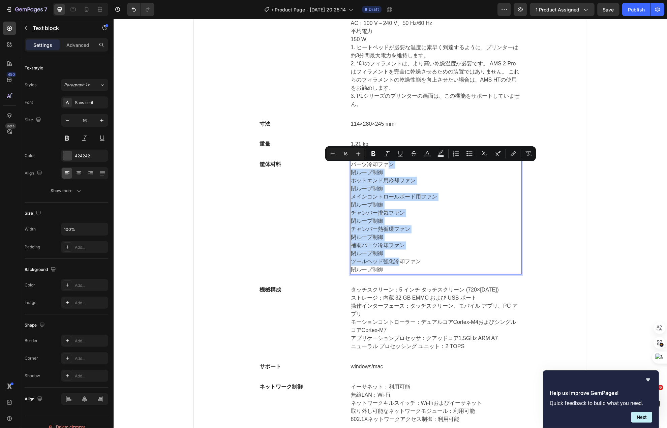
drag, startPoint x: 393, startPoint y: 268, endPoint x: 382, endPoint y: 166, distance: 103.1
click at [382, 166] on div "パーツ冷却ファン 閉ループ制御 ホットエンド用冷却ファン 閉ループ制御 メインコントロールボード用ファン 閉ループ制御 チャンバー排気ファン 閉ループ制御 チ…" at bounding box center [436, 217] width 172 height 115
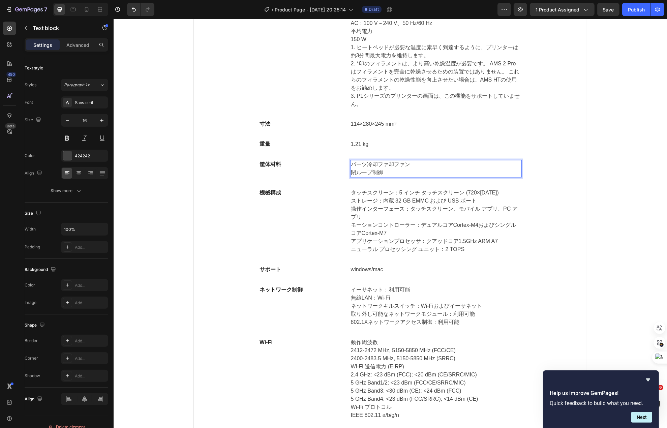
click at [393, 176] on p "閉ループ制御" at bounding box center [436, 173] width 170 height 8
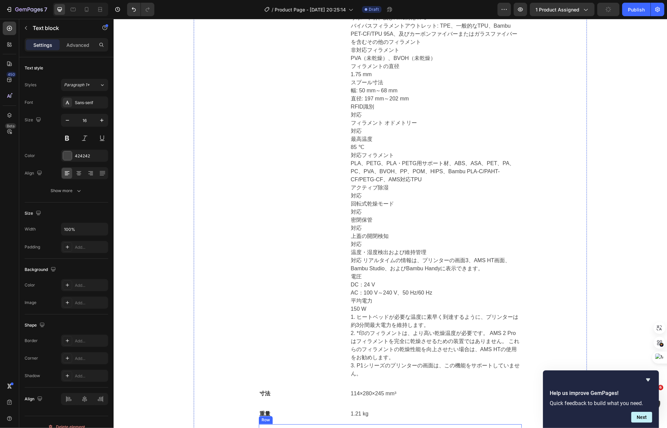
scroll to position [4380, 0]
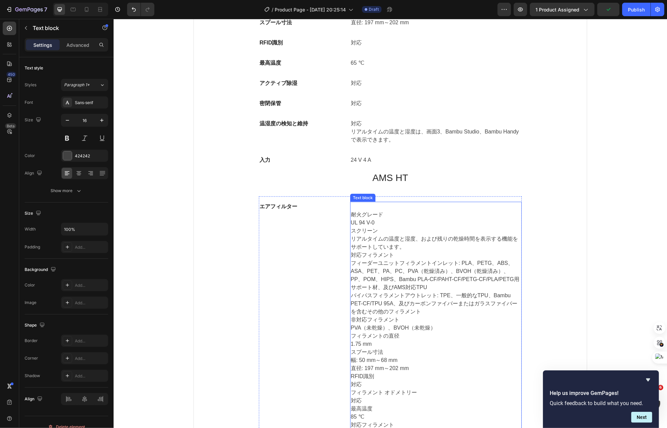
click at [373, 219] on p "耐火グレード" at bounding box center [436, 215] width 170 height 8
click at [374, 222] on p "UL 94 V-0" at bounding box center [436, 223] width 170 height 8
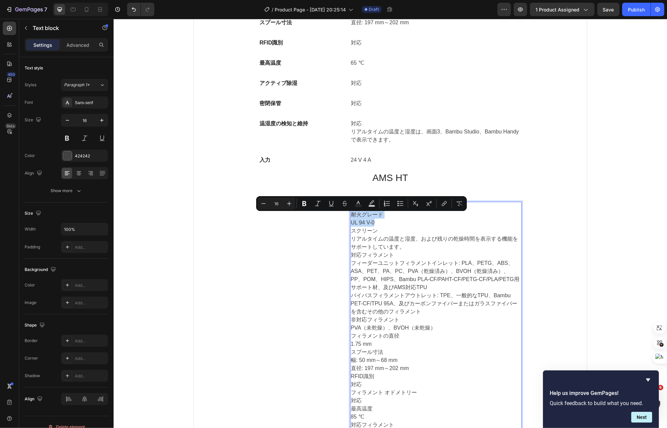
drag, startPoint x: 374, startPoint y: 225, endPoint x: 344, endPoint y: 218, distance: 30.4
click at [350, 218] on div "耐火グレード UL 94 V-0 スクリーン リアルタイムの温度と湿度、および残りの乾燥時間を表示する機能をサポートしています。 対応フィラメント フィーダー…" at bounding box center [436, 425] width 172 height 446
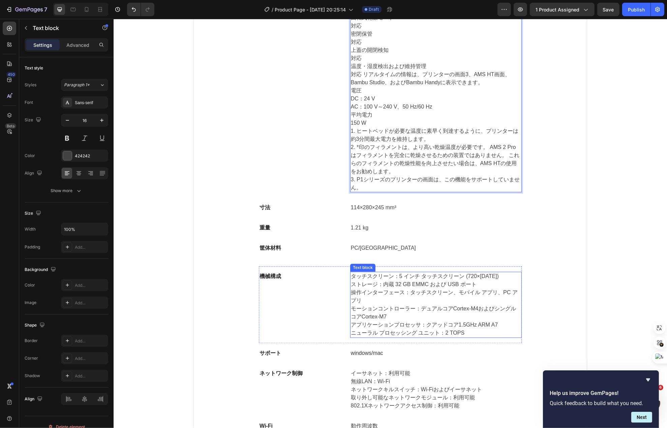
scroll to position [4852, 0]
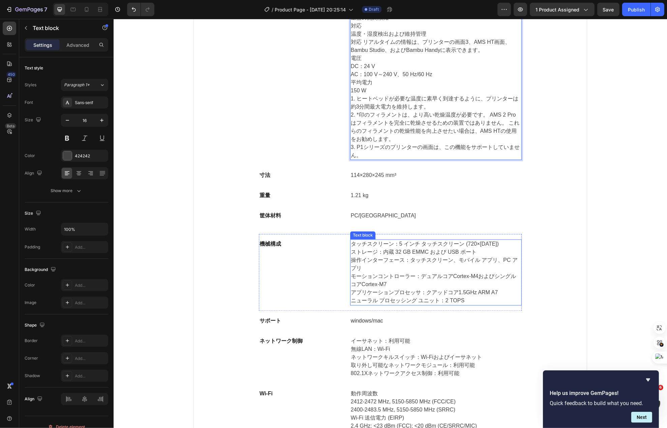
click at [375, 301] on p "ニューラル プロセッシング ユニット：2 TOPS" at bounding box center [436, 301] width 170 height 8
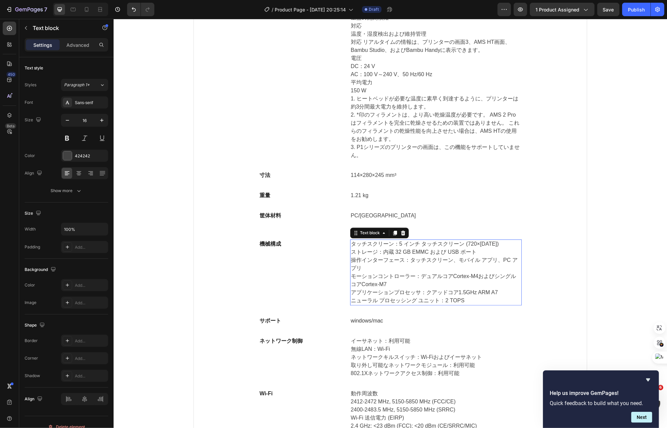
click at [375, 301] on p "ニューラル プロセッシング ユニット：2 TOPS" at bounding box center [436, 301] width 170 height 8
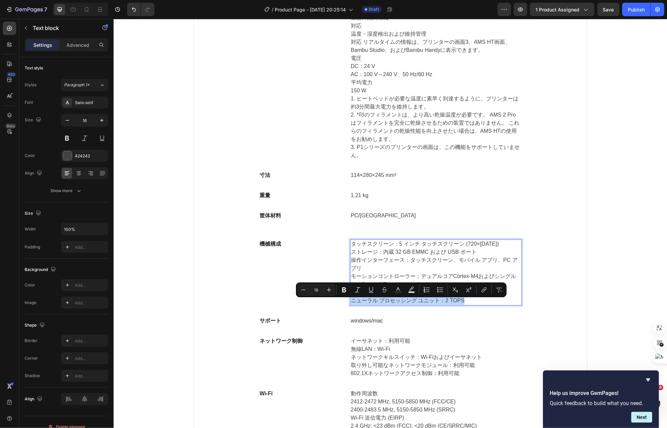
click at [400, 297] on div "Minus 16 Plus Bold Italic Underline Strikethrough Text Color Text Background Co…" at bounding box center [401, 289] width 211 height 15
click at [421, 303] on p "ニューラル プロセッシング ユニット：2 TOPS" at bounding box center [436, 301] width 170 height 8
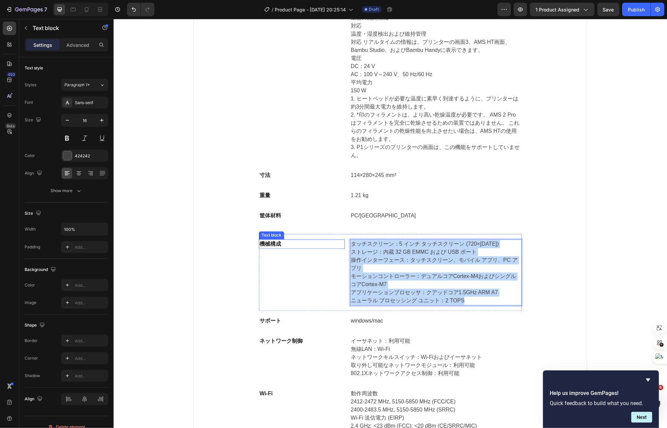
drag, startPoint x: 469, startPoint y: 302, endPoint x: 339, endPoint y: 249, distance: 140.2
click at [339, 249] on div "機械構成 Text block タッチスクリーン：5 インチ タッチスクリーン (720×[DATE]) ストレージ：内蔵 32 GB EMMC および US…" at bounding box center [390, 272] width 263 height 77
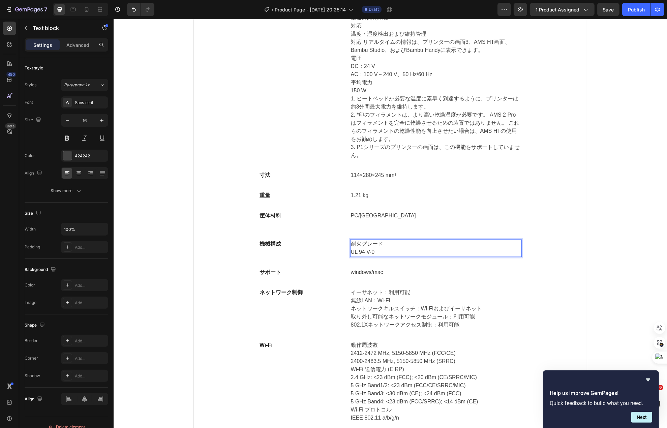
click at [361, 247] on p "耐火グレード" at bounding box center [436, 244] width 170 height 8
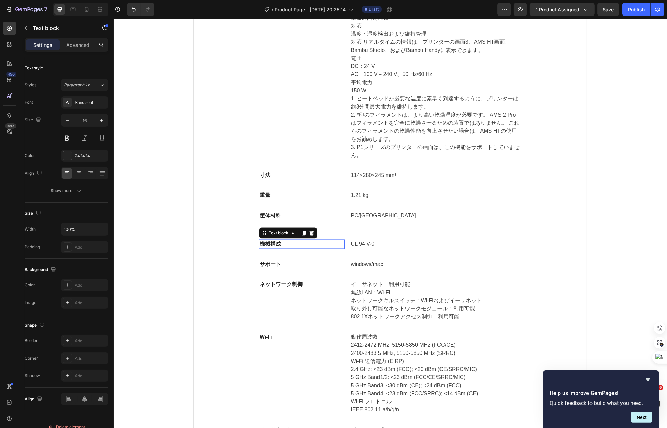
click at [278, 247] on p "機械構成" at bounding box center [301, 244] width 85 height 8
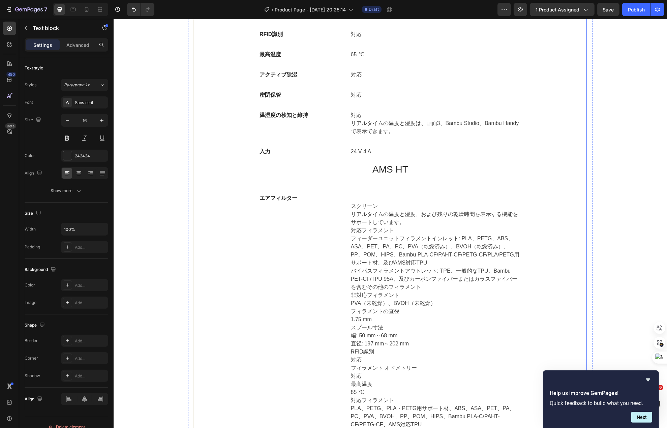
scroll to position [4380, 0]
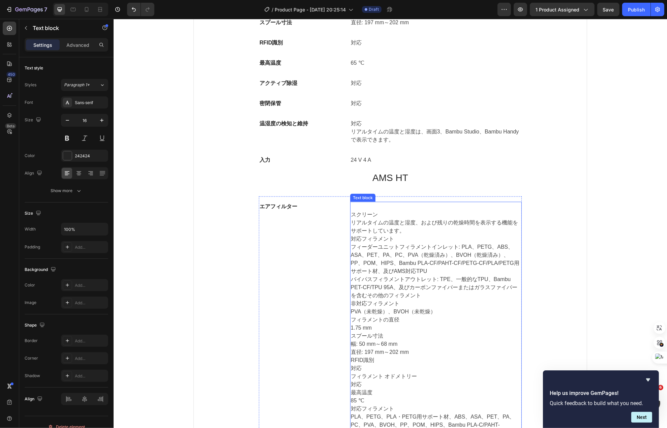
click at [371, 219] on p "スクリーン" at bounding box center [436, 215] width 170 height 8
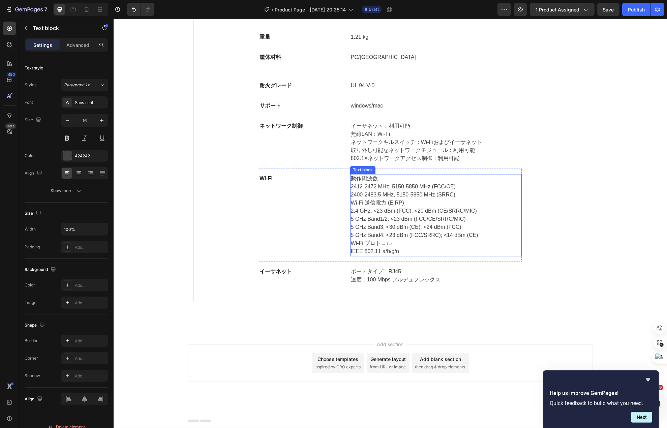
scroll to position [4946, 0]
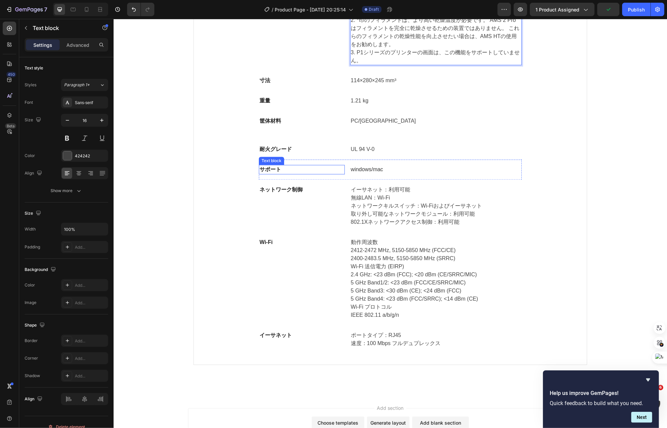
click at [270, 170] on p "サポート" at bounding box center [301, 170] width 85 height 8
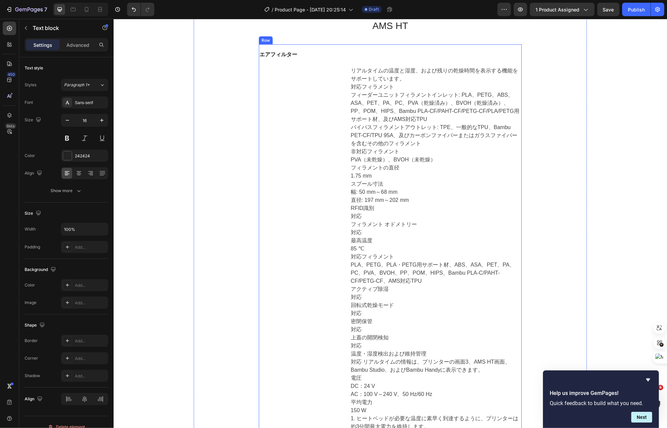
scroll to position [4407, 0]
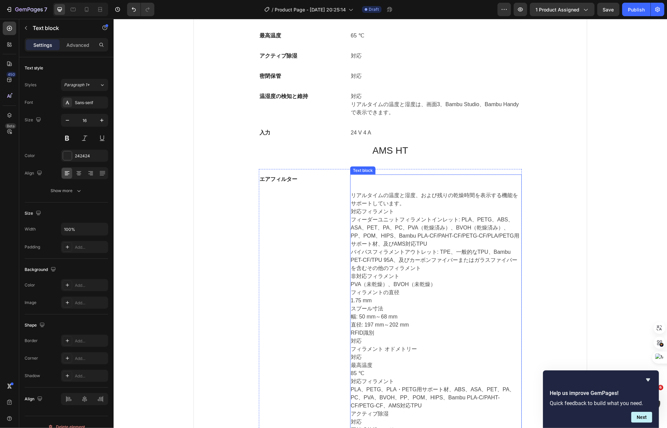
click at [360, 198] on p "リアルタイムの温度と湿度、および残りの乾燥時間を表示する機能をサポートしています。" at bounding box center [436, 199] width 170 height 16
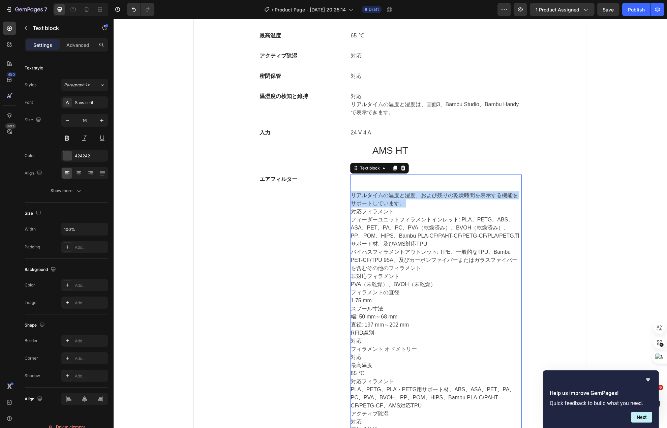
click at [360, 198] on p "リアルタイムの温度と湿度、および残りの乾燥時間を表示する機能をサポートしています。" at bounding box center [436, 199] width 170 height 16
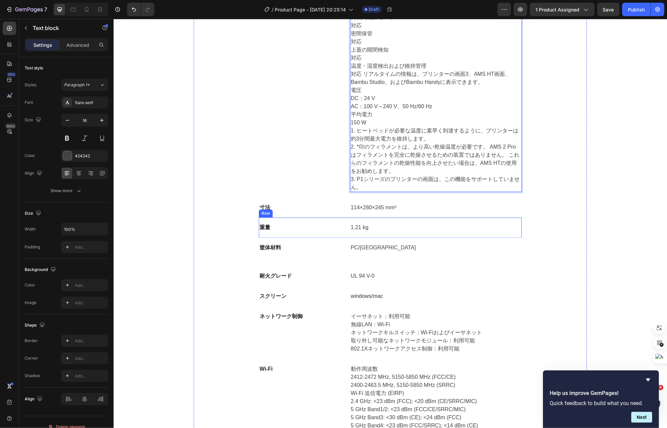
scroll to position [5006, 0]
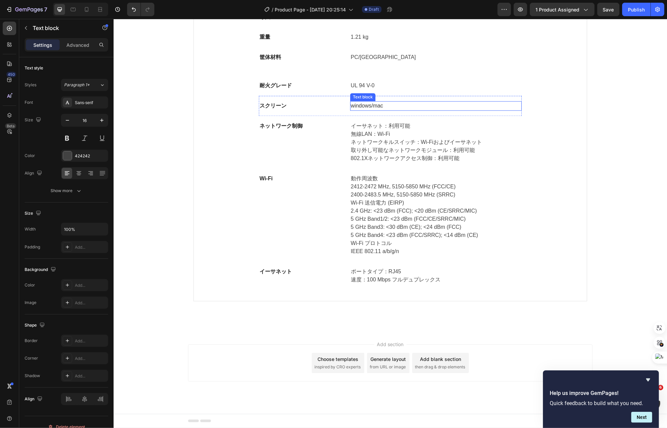
click at [369, 108] on span "windows/mac" at bounding box center [367, 106] width 32 height 6
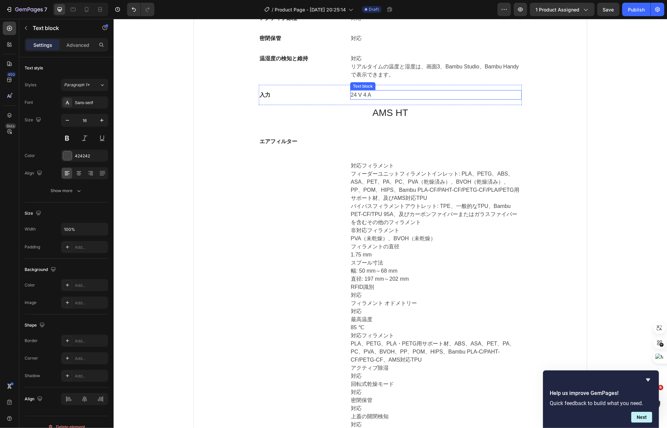
scroll to position [4399, 0]
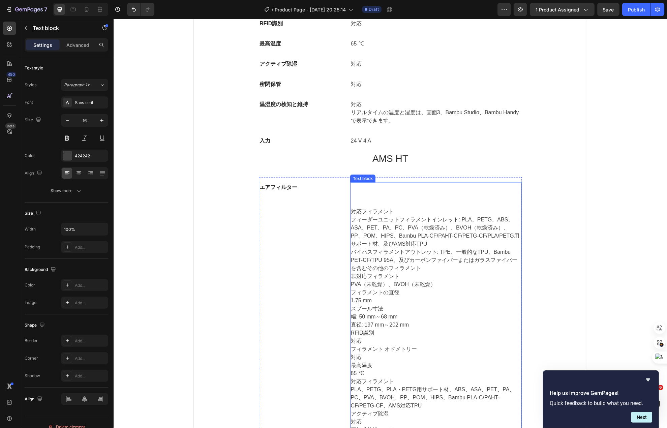
click at [368, 213] on p "対応フィラメント" at bounding box center [436, 212] width 170 height 8
click at [351, 215] on p "対応フィラメント" at bounding box center [436, 212] width 170 height 8
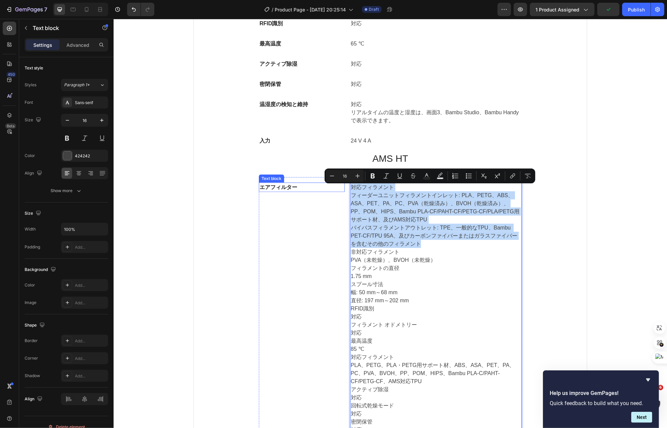
drag, startPoint x: 423, startPoint y: 248, endPoint x: 339, endPoint y: 189, distance: 103.1
click at [339, 189] on div "エアフィルター Text block 対応フィラメント フィーダーユニットフィラメントインレット: PLA、PETG、ABS、ASA、PET、PA、PC、PV…" at bounding box center [390, 381] width 263 height 409
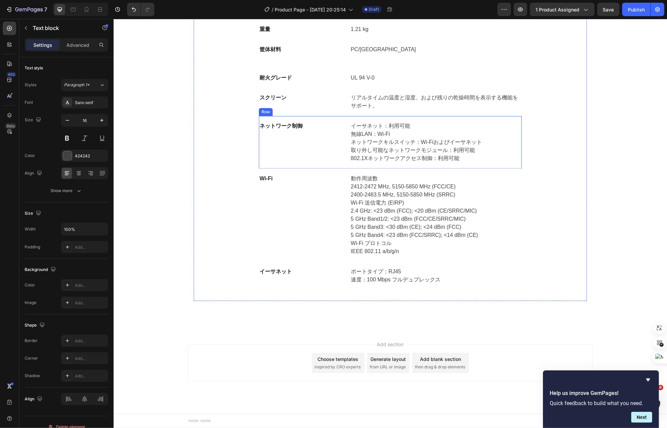
scroll to position [4865, 0]
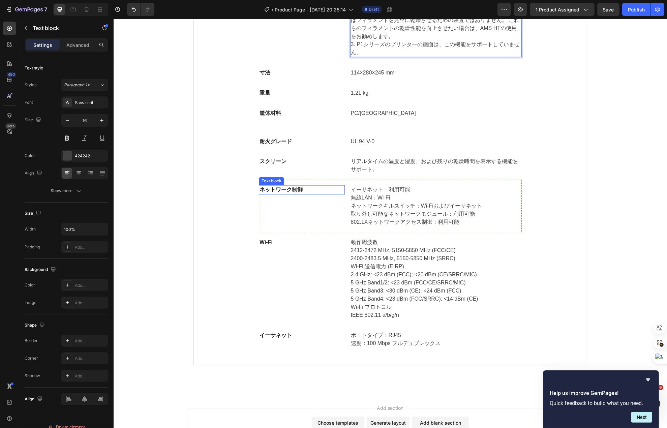
click at [287, 192] on p "ネットワーク制御" at bounding box center [301, 190] width 85 height 8
click at [371, 200] on p "無線LAN：Wi-Fi" at bounding box center [436, 198] width 170 height 8
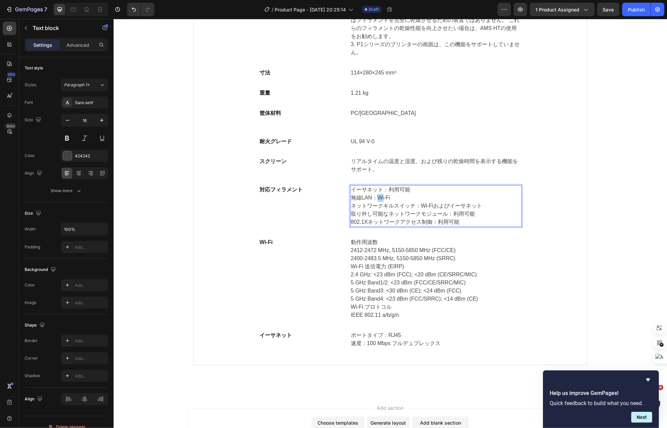
click at [371, 200] on p "無線LAN：Wi-Fi" at bounding box center [436, 198] width 170 height 8
click at [400, 209] on p "ネットワークキルスイッチ：Wi-Fiおよびイーサネット" at bounding box center [436, 206] width 170 height 8
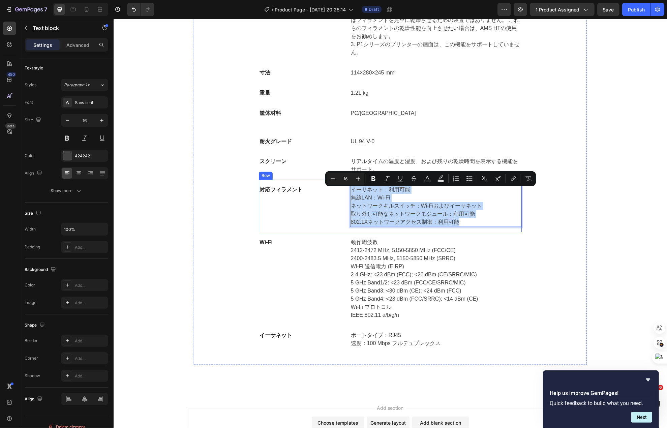
drag, startPoint x: 454, startPoint y: 223, endPoint x: 345, endPoint y: 187, distance: 115.4
click at [345, 187] on div "対応フィラメント Text block イーサネット：利用可能 無線LAN：Wi-Fi ネットワークキルスイッチ：Wi-Fiおよびイーサネット 取り外し可能な…" at bounding box center [390, 206] width 263 height 53
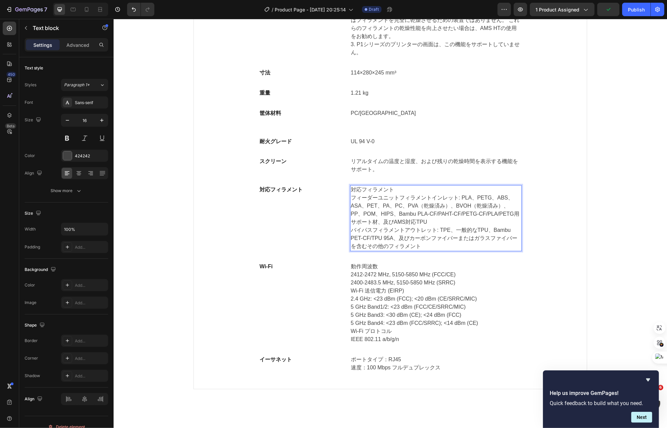
click at [457, 200] on p "フィーダーユニットフィラメントインレット: PLA、PETG、ABS、ASA、PET、PA、PC、PVA（乾燥済み）、BVOH（乾燥済み）、PP、POM、HI…" at bounding box center [436, 222] width 170 height 57
click at [456, 200] on p "フィーダーユニットフィラメントインレット: PLA、PETG、ABS、ASA、PET、PA、PC、PVA（乾燥済み）、BVOH（乾燥済み）、PP、POM、HI…" at bounding box center [436, 222] width 170 height 57
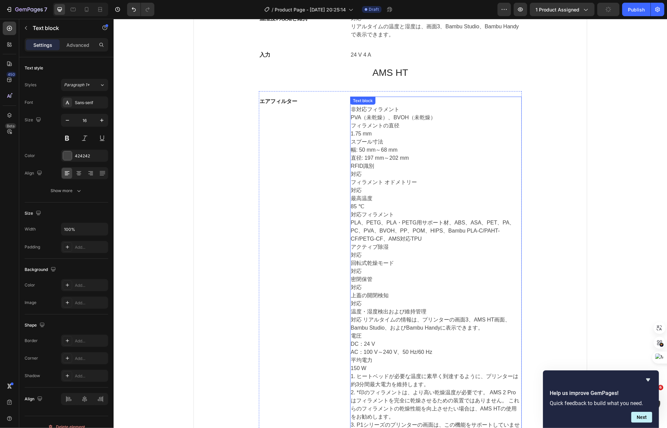
scroll to position [4461, 0]
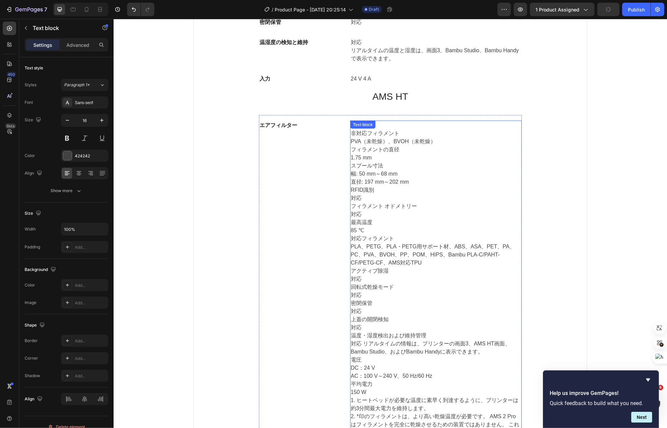
click at [383, 151] on p "フィラメントの直径" at bounding box center [436, 150] width 170 height 8
click at [427, 143] on p "PVA（未乾燥）、BVOH（未乾燥）" at bounding box center [436, 142] width 170 height 8
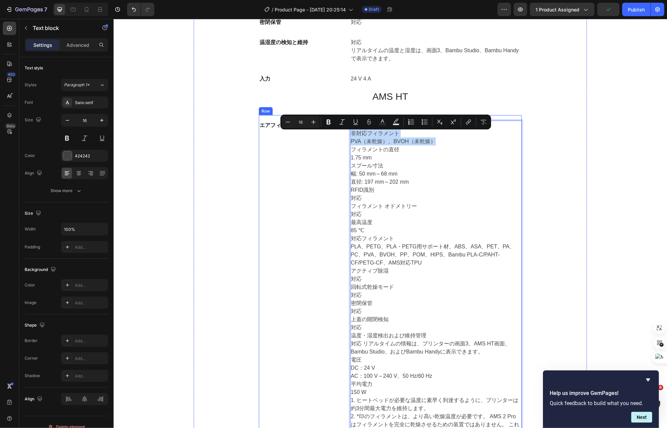
drag, startPoint x: 430, startPoint y: 143, endPoint x: 338, endPoint y: 134, distance: 92.5
click at [338, 134] on div "エアフィルター Text block 非対応フィラメント PVA（未乾燥）、BVOH（未乾燥） フィラメントの直径 1.75 mm スプール寸法 幅: 50 …" at bounding box center [390, 291] width 263 height 352
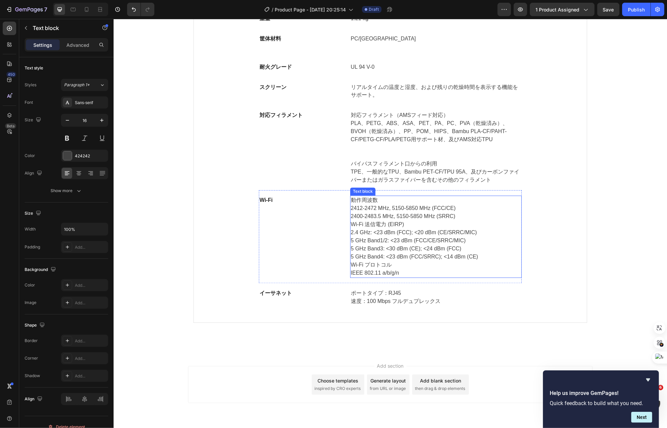
scroll to position [4933, 0]
click at [302, 297] on p "イーサネット" at bounding box center [301, 293] width 85 height 8
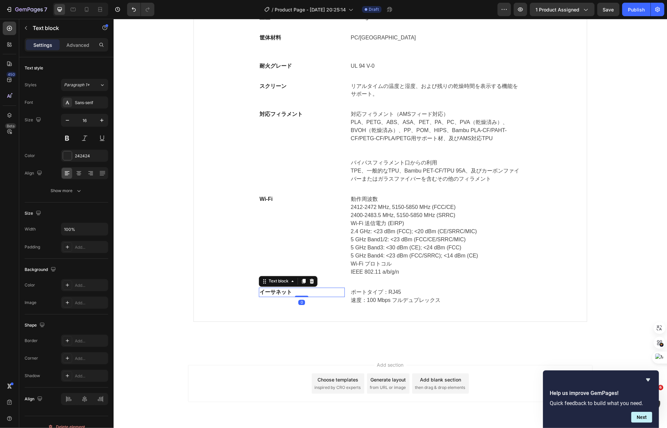
click at [302, 297] on p "イーサネット" at bounding box center [301, 293] width 85 height 8
click at [281, 200] on p "Wi-Fi" at bounding box center [301, 200] width 85 height 8
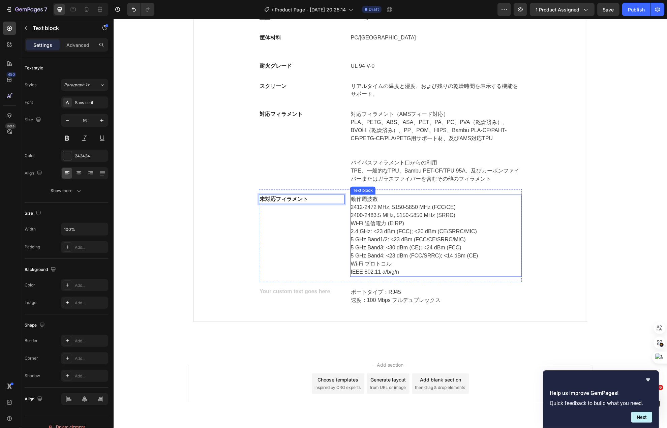
click at [389, 227] on p "Wi-Fi 送信電力 (EIRP)" at bounding box center [436, 224] width 170 height 8
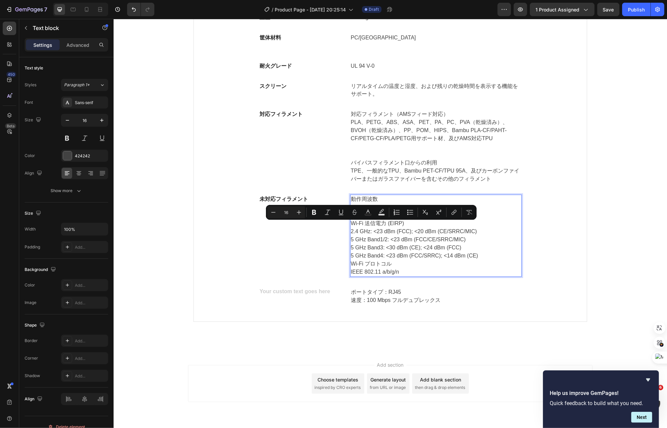
click at [395, 252] on p "2.4 GHz: <23 dBm (FCC); <20 dBm (CE/SRRC/MIC) 5 GHz Band1/2: <23 dBm (FCC/CE/SR…" at bounding box center [436, 244] width 170 height 32
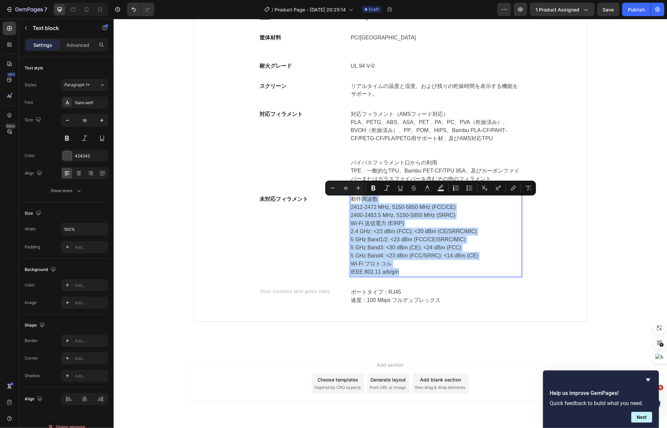
drag, startPoint x: 401, startPoint y: 271, endPoint x: 354, endPoint y: 205, distance: 80.7
click at [354, 205] on div "動作周波数 2412-2472 MHz, 5150-5850 MHz (FCC/CE) 2400-2483.5 MHz, 5150-5850 MHz (SRR…" at bounding box center [436, 236] width 172 height 82
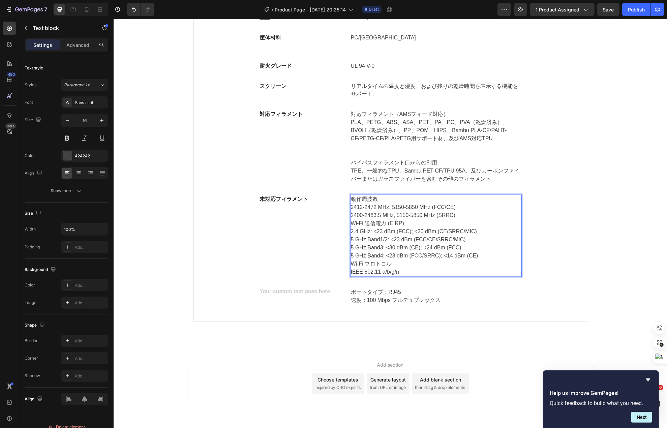
scroll to position [4884, 0]
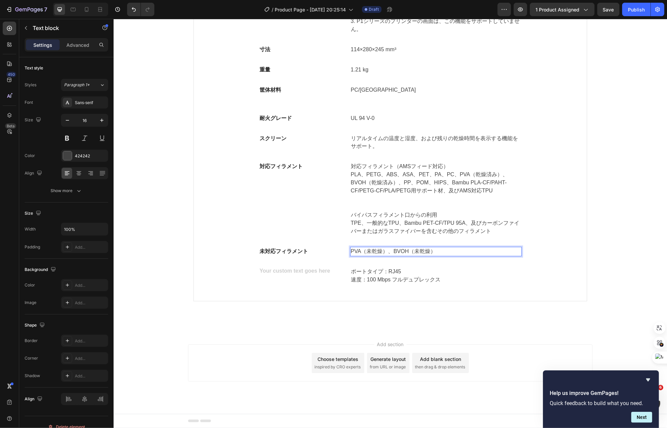
click at [428, 250] on p "PVA（未乾燥）、BVOH（未乾燥）" at bounding box center [436, 252] width 170 height 8
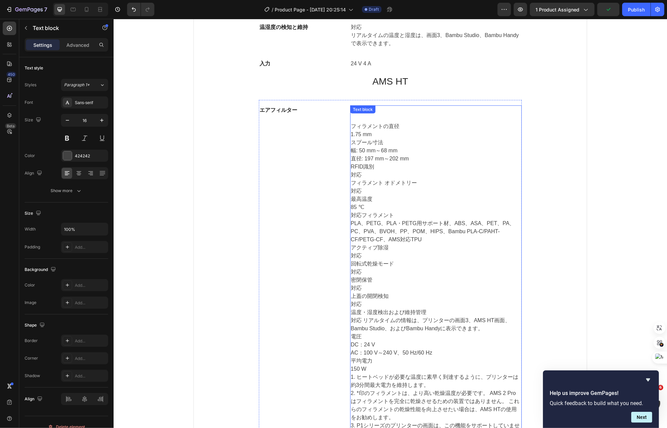
scroll to position [4412, 0]
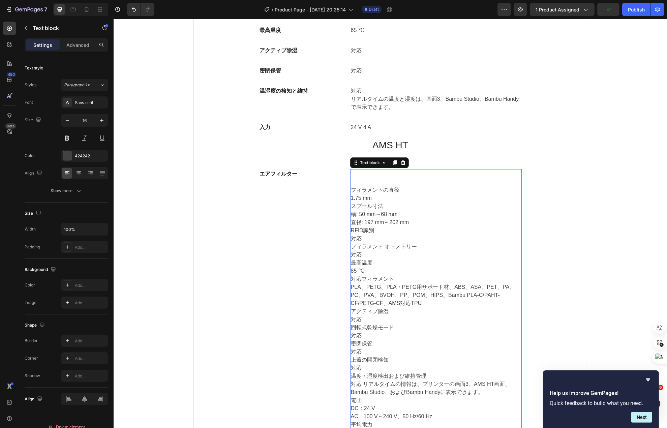
click at [392, 202] on p "1.75 mm" at bounding box center [436, 198] width 170 height 8
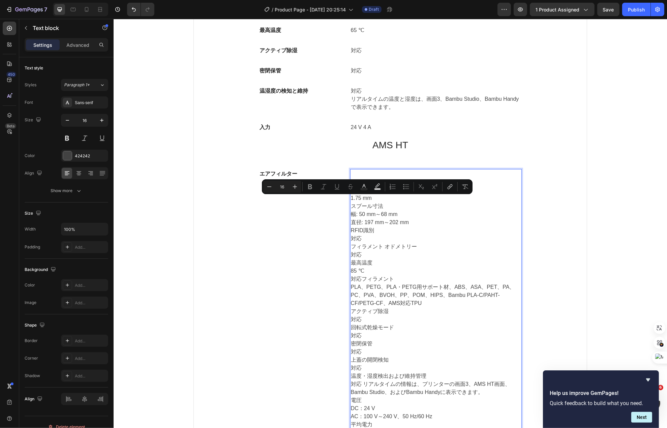
click at [382, 201] on p "1.75 mm" at bounding box center [436, 198] width 170 height 8
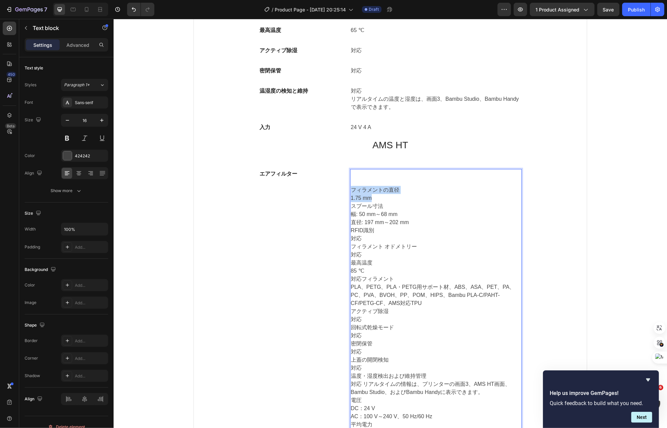
drag, startPoint x: 375, startPoint y: 200, endPoint x: 347, endPoint y: 192, distance: 29.1
click at [350, 192] on div "フィラメントの直径 1.75 mm スプール寸法 幅: 50 mm～68 mm 直径: 197 mm～202 mm RFID識別 対応 フィラメント オドメト…" at bounding box center [436, 335] width 172 height 333
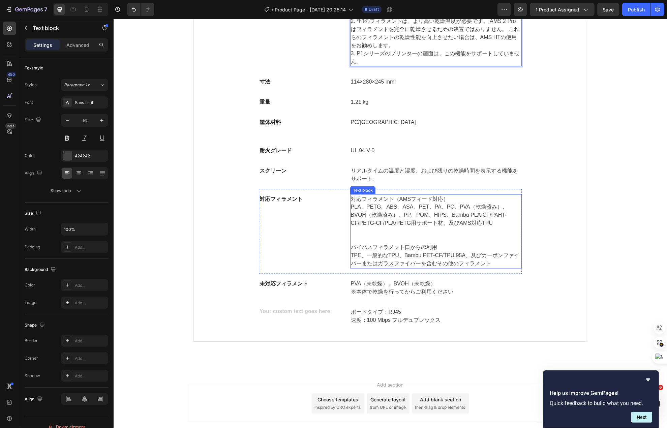
scroll to position [4868, 0]
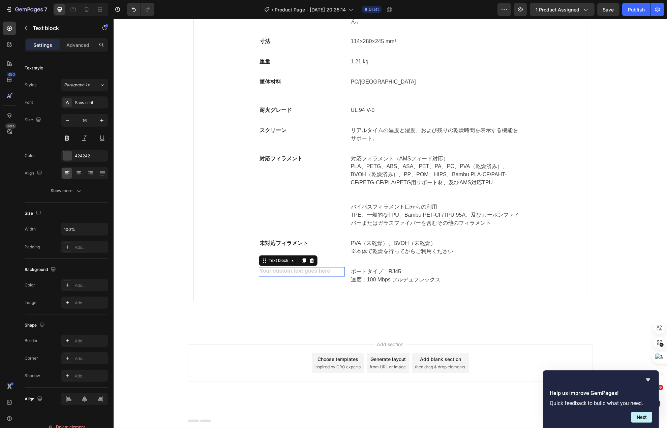
click at [316, 274] on div "Rich Text Editor. Editing area: main" at bounding box center [302, 271] width 86 height 9
click at [354, 278] on p "速度：100 Mbps フルデュプレックス" at bounding box center [436, 280] width 170 height 8
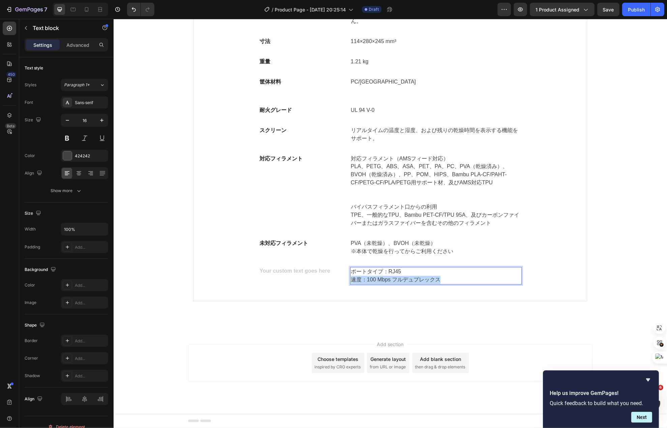
click at [354, 278] on p "速度：100 Mbps フルデュプレックス" at bounding box center [436, 280] width 170 height 8
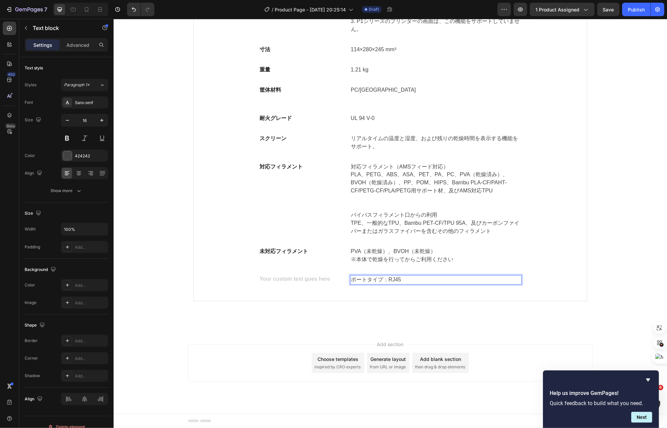
scroll to position [4860, 0]
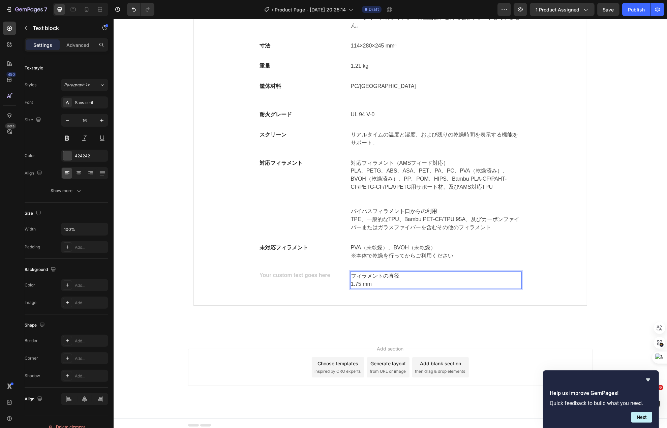
click at [354, 278] on p "フィラメントの直径" at bounding box center [436, 276] width 170 height 8
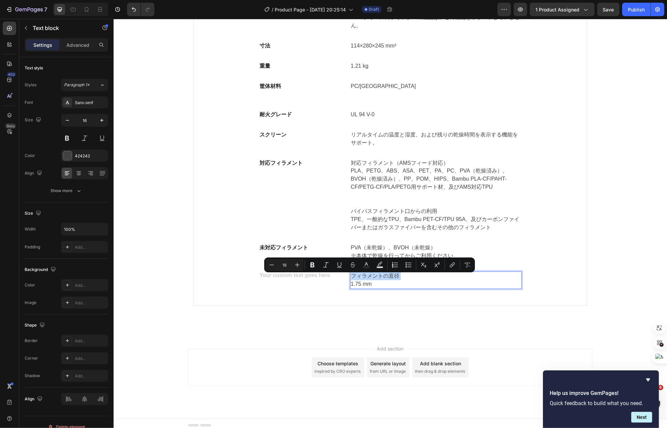
click at [354, 278] on p "フィラメントの直径" at bounding box center [436, 276] width 170 height 8
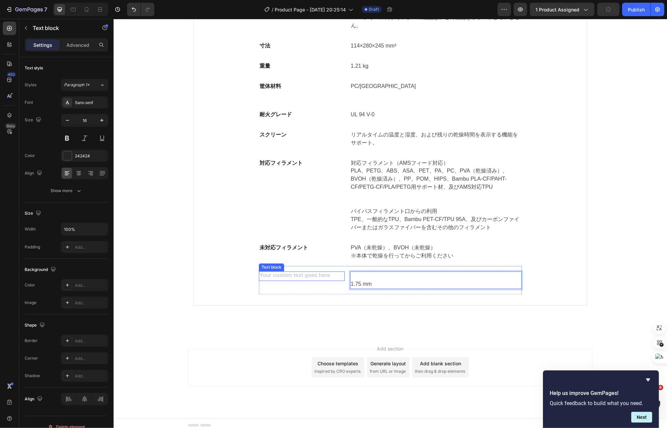
click at [318, 276] on div "Rich Text Editor. Editing area: main" at bounding box center [302, 276] width 86 height 9
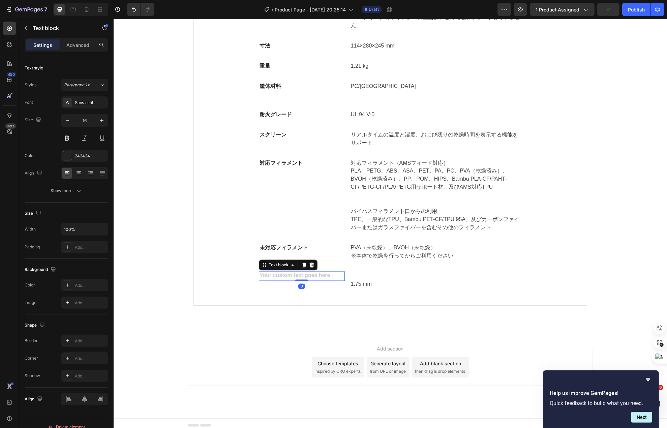
click at [327, 280] on div "Rich Text Editor. Editing area: main" at bounding box center [302, 276] width 86 height 9
click at [367, 287] on p "1.75 mm" at bounding box center [436, 284] width 170 height 8
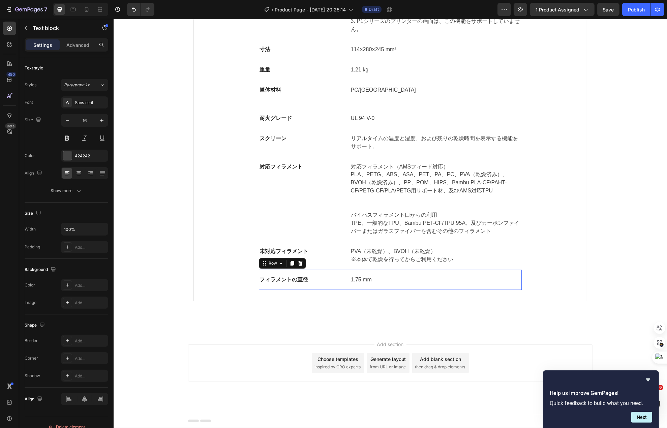
click at [337, 272] on div "フィラメントの直径 Text block 1.75 mm Text block Row 0" at bounding box center [390, 280] width 263 height 20
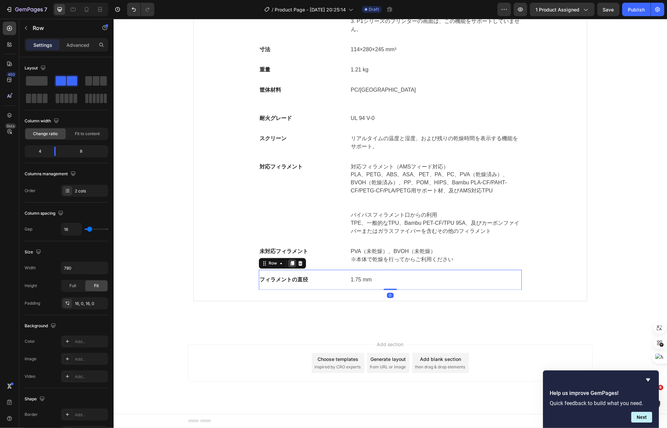
click at [289, 260] on div at bounding box center [292, 264] width 8 height 8
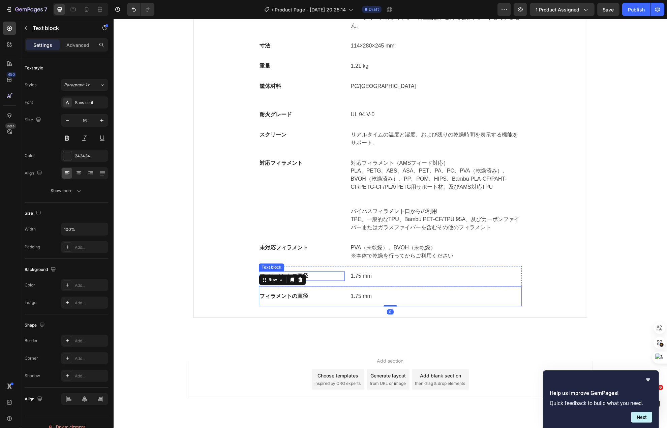
click at [288, 277] on p "フィラメントの直径" at bounding box center [301, 276] width 85 height 8
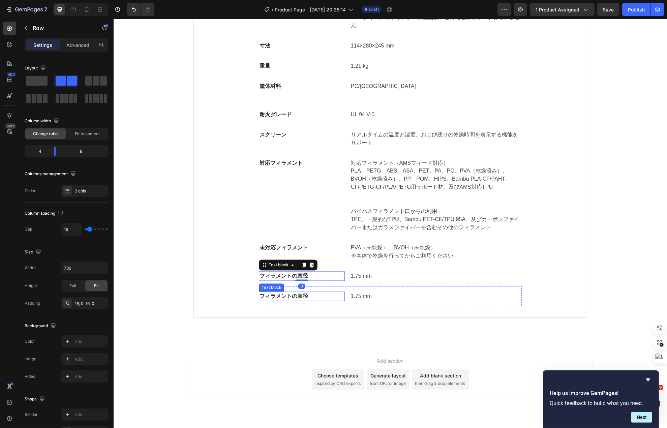
click at [333, 305] on div "フィラメントの直径 Text block 1.75 mm Text block Row" at bounding box center [390, 297] width 263 height 20
click at [289, 283] on icon at bounding box center [291, 279] width 5 height 5
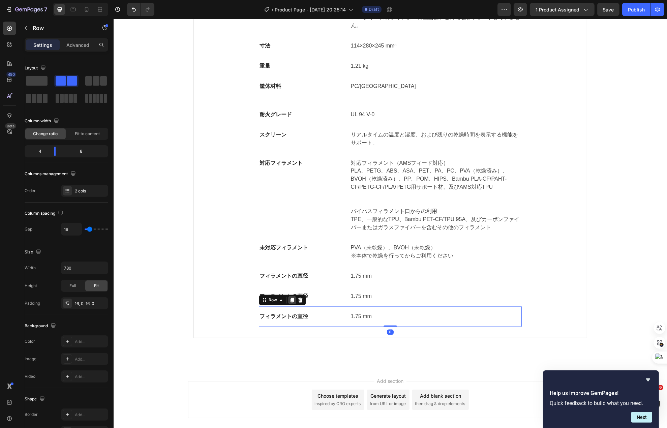
click at [290, 302] on icon at bounding box center [292, 300] width 4 height 5
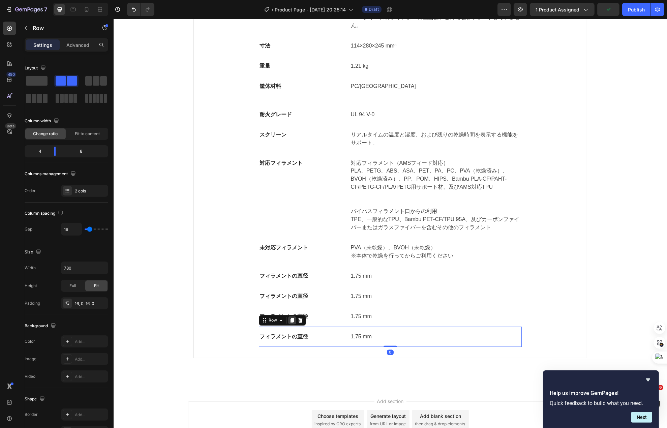
click at [290, 323] on icon at bounding box center [292, 320] width 4 height 5
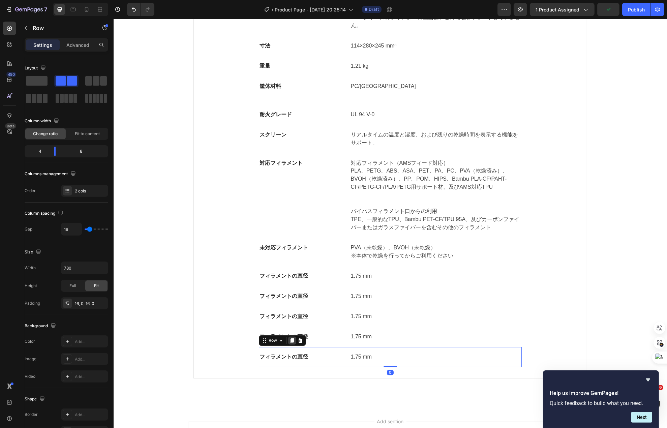
click at [290, 342] on icon at bounding box center [292, 340] width 4 height 5
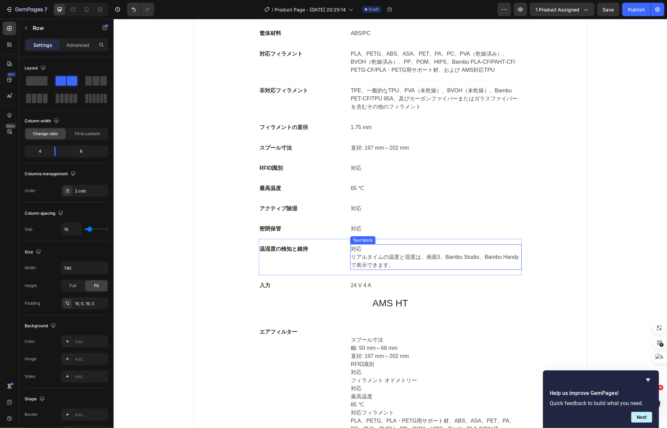
scroll to position [4455, 0]
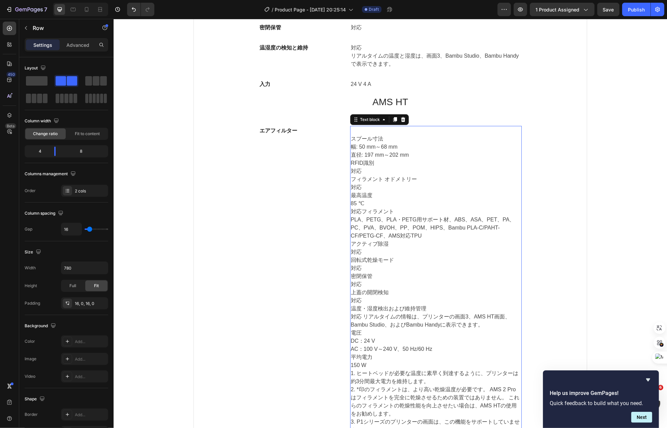
click at [373, 146] on p "幅: 50 mm～68 mm 直径: 197 mm～202 mm" at bounding box center [436, 151] width 170 height 16
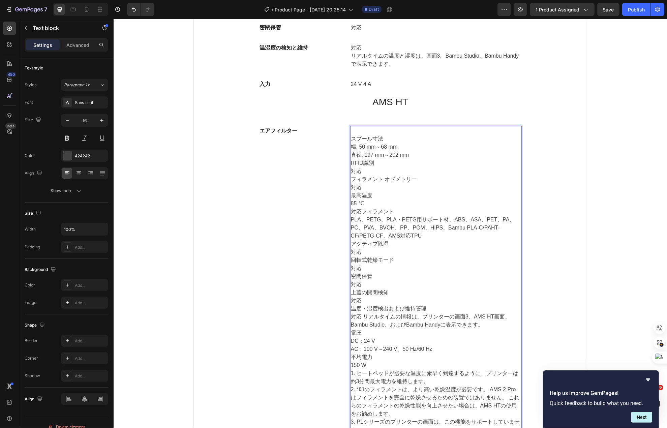
click at [393, 149] on p "幅: 50 mm～68 mm 直径: 197 mm～202 mm" at bounding box center [436, 151] width 170 height 16
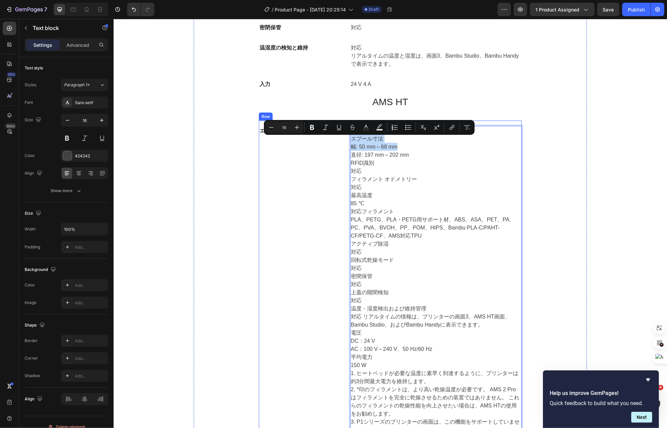
drag, startPoint x: 400, startPoint y: 149, endPoint x: 337, endPoint y: 144, distance: 63.2
click at [337, 144] on div "エアフィルター Text block スプール寸法 幅: 50 mm～68 mm 直径: 197 mm～202 mm RFID識別 対応 フィラメント オドメ…" at bounding box center [390, 281] width 263 height 320
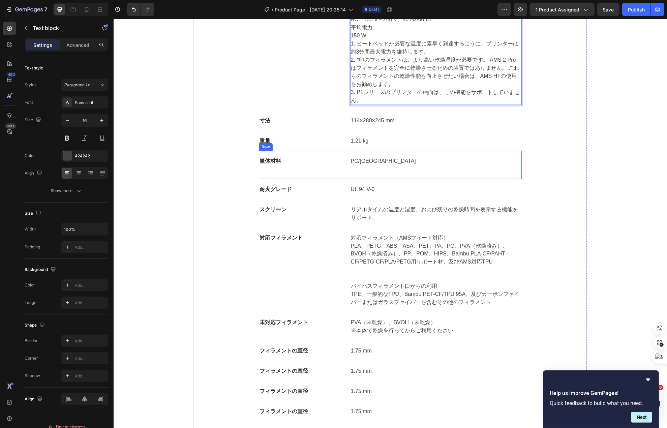
scroll to position [4860, 0]
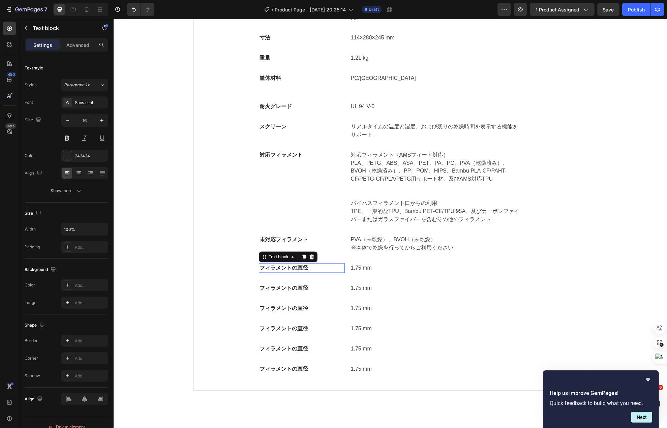
click at [293, 272] on p "フィラメントの直径" at bounding box center [301, 268] width 85 height 8
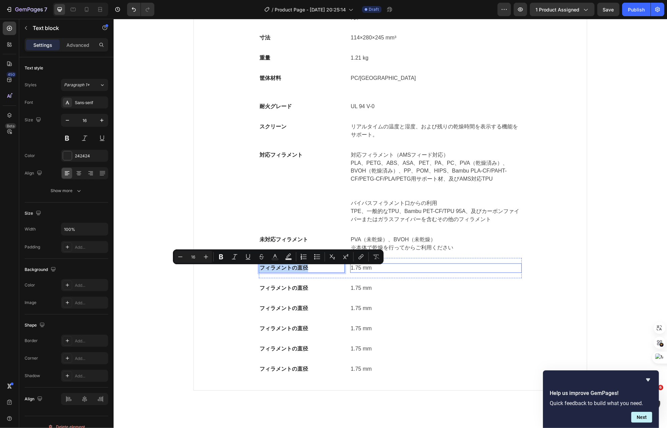
click at [353, 272] on p "1.75 mm" at bounding box center [436, 268] width 170 height 8
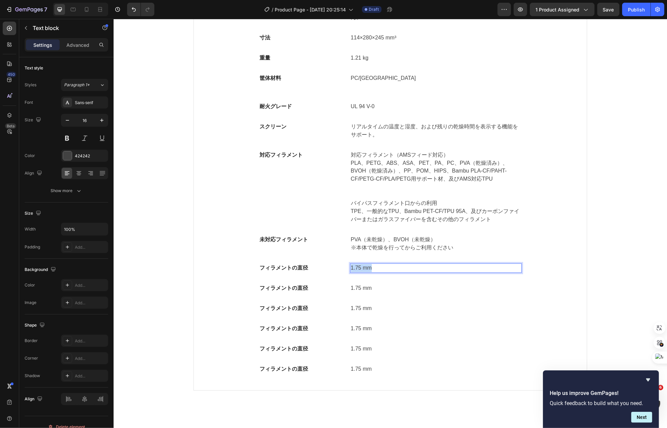
click at [353, 272] on p "1.75 mm" at bounding box center [436, 268] width 170 height 8
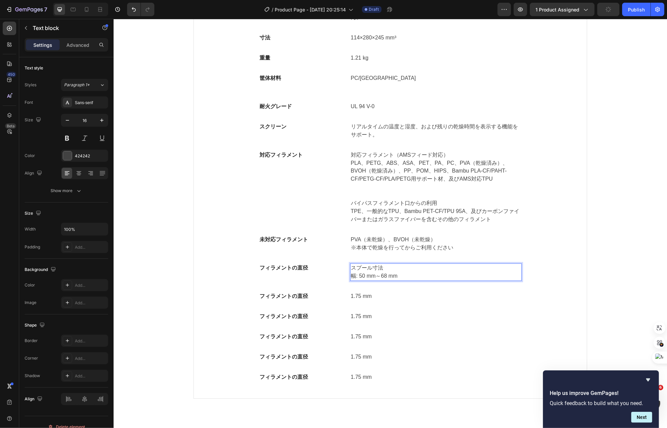
click at [353, 272] on p "スプール寸法" at bounding box center [436, 268] width 170 height 8
click at [306, 270] on p "フィラメントの直径" at bounding box center [301, 268] width 85 height 8
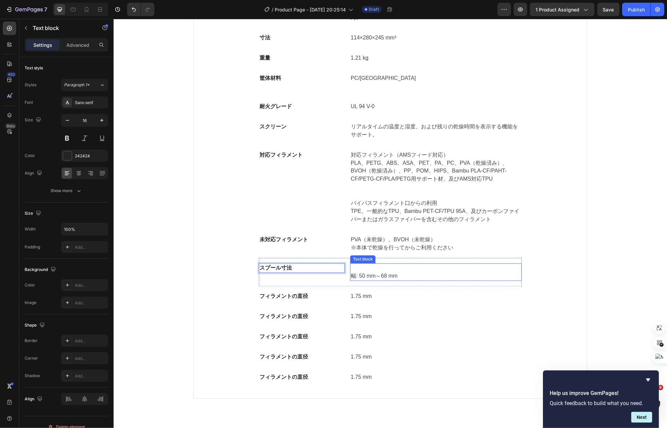
click at [351, 278] on p "幅: 50 mm～68 mm" at bounding box center [436, 276] width 170 height 8
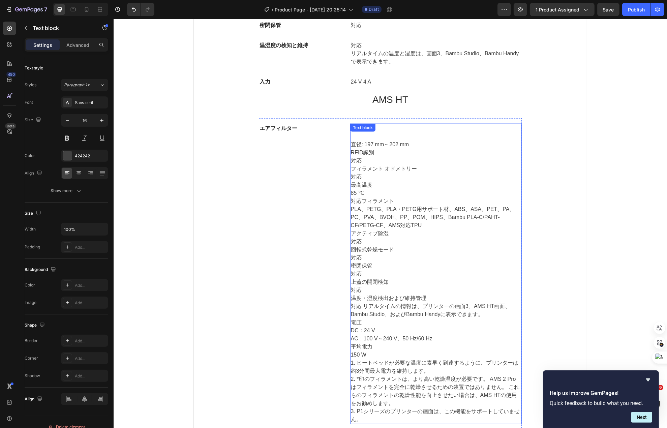
scroll to position [4455, 0]
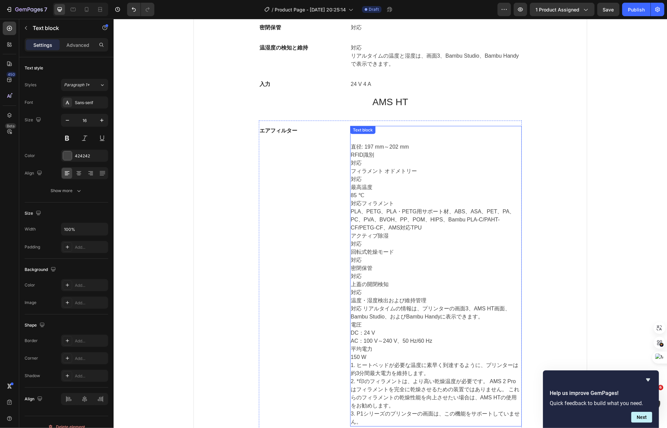
click at [351, 151] on p "⁠⁠⁠⁠⁠⁠⁠ 直径: 197 mm～202 mm" at bounding box center [436, 143] width 170 height 16
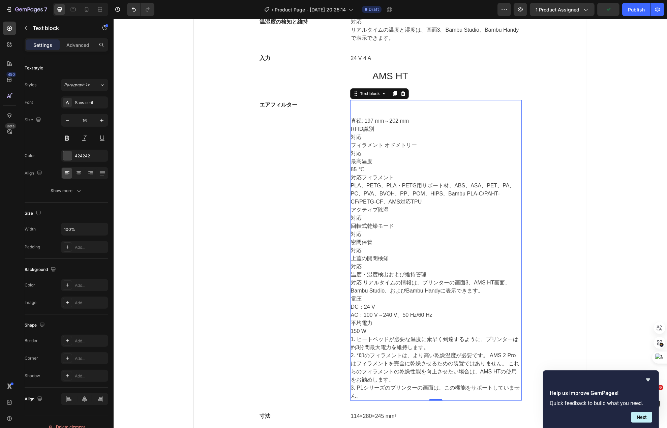
scroll to position [4414, 0]
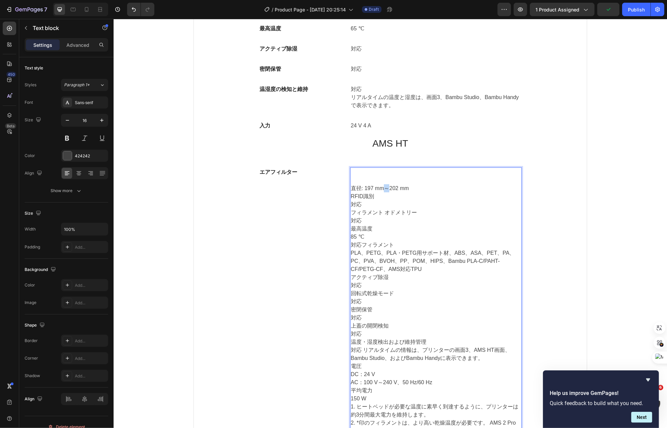
click at [380, 192] on p "直径: 197 mm～202 mm" at bounding box center [436, 184] width 170 height 16
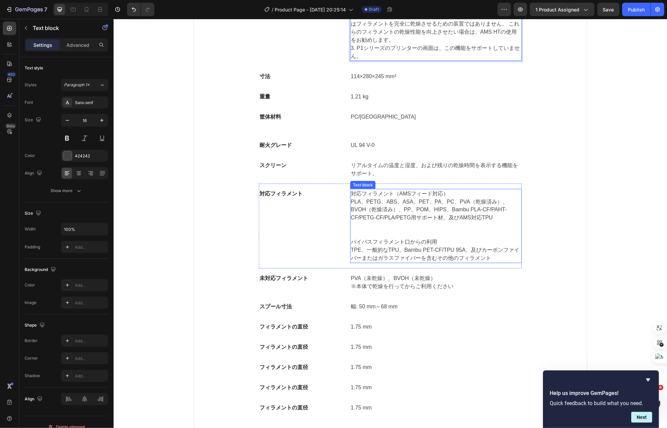
scroll to position [4953, 0]
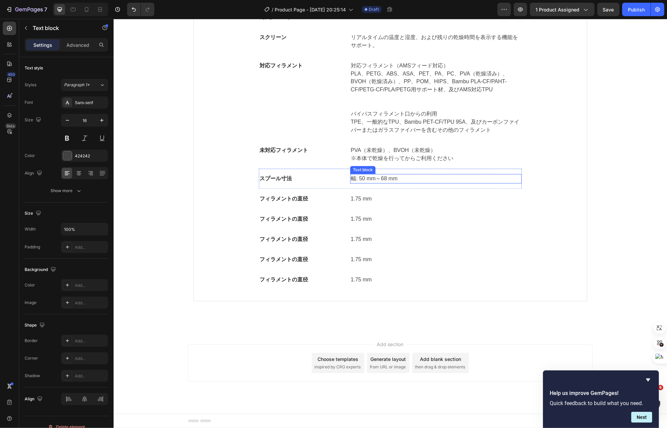
click at [396, 179] on p "幅: 50 mm～68 mm" at bounding box center [436, 179] width 170 height 8
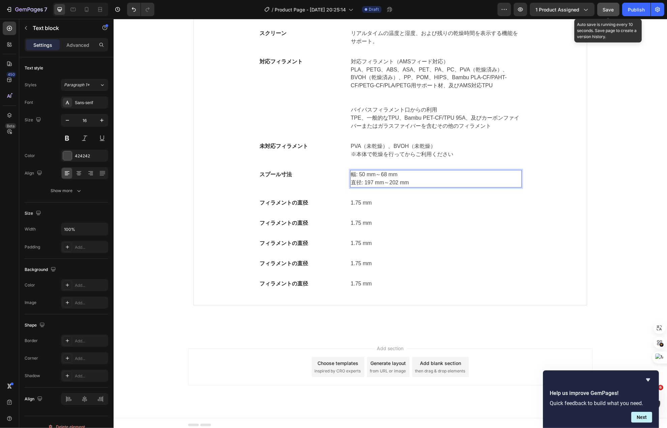
click at [603, 14] on button "Save" at bounding box center [608, 9] width 22 height 13
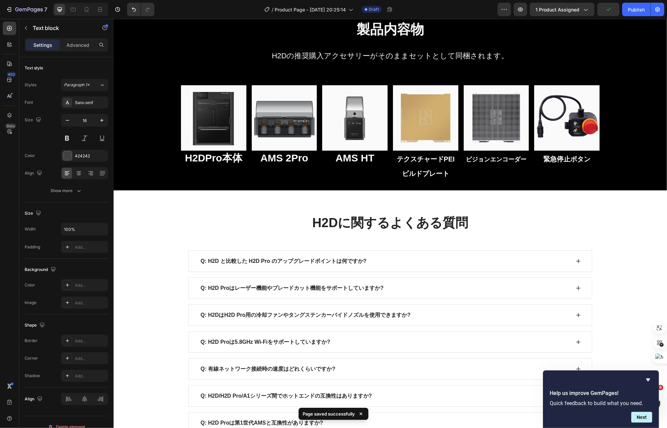
scroll to position [3133, 0]
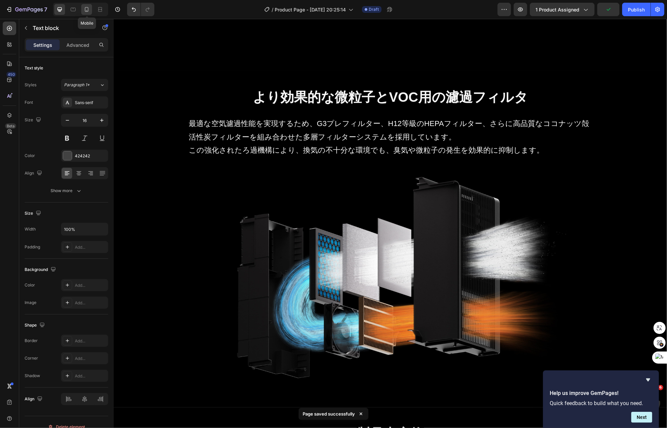
click at [88, 11] on icon at bounding box center [86, 9] width 7 height 7
type input "14"
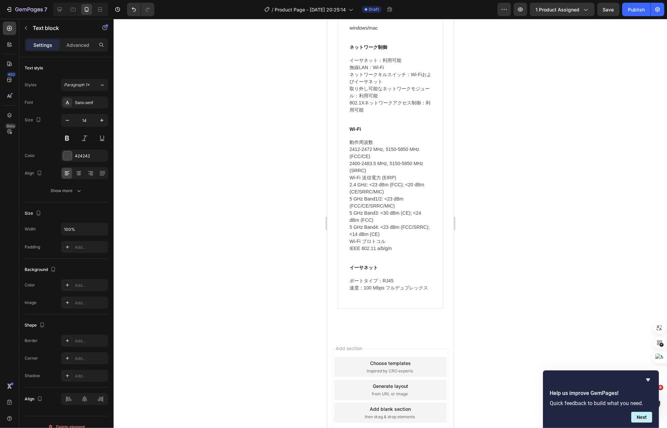
scroll to position [5262, 0]
click at [612, 12] on div "Save" at bounding box center [608, 9] width 11 height 7
